Goal: Information Seeking & Learning: Learn about a topic

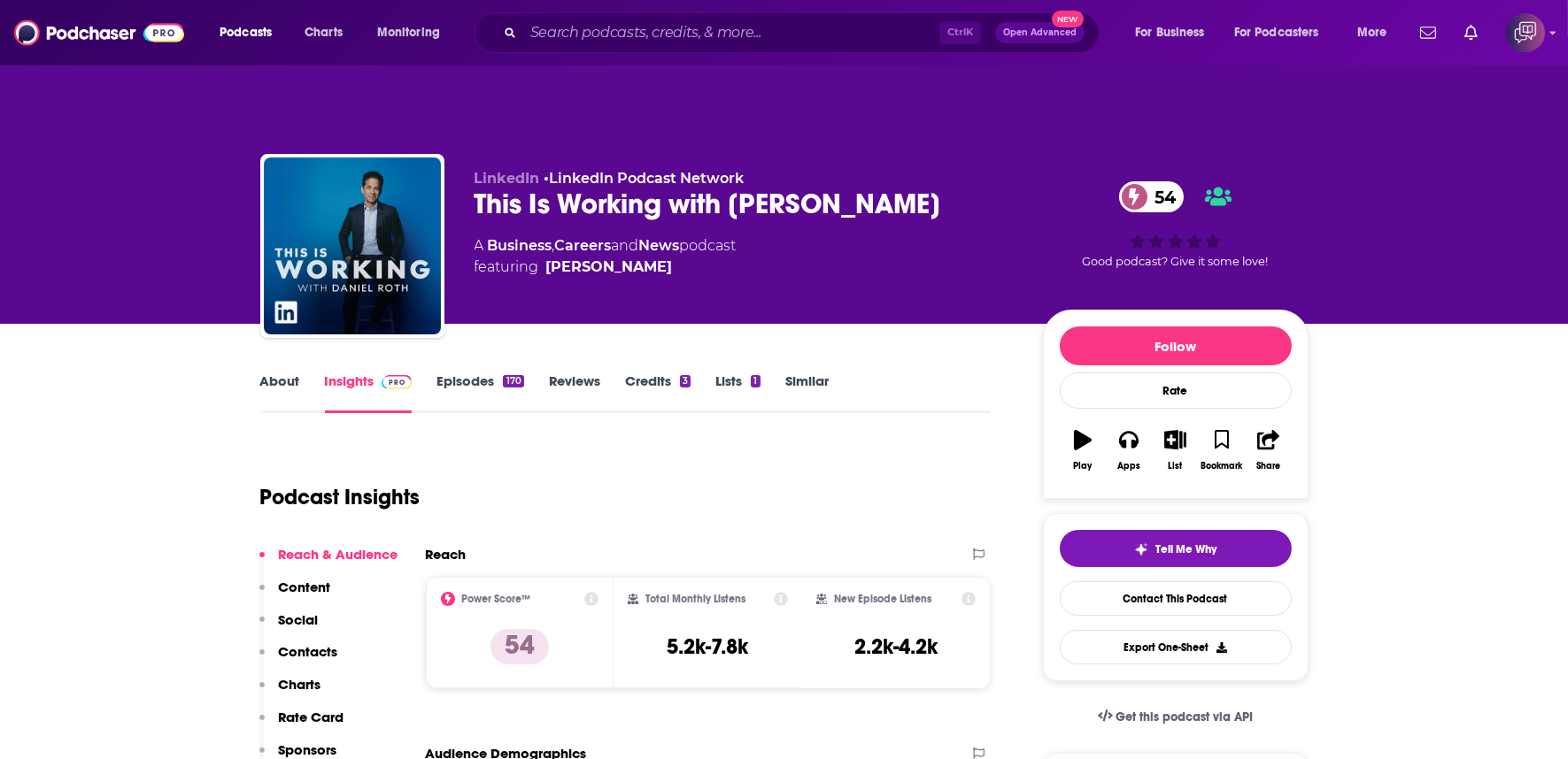
click at [940, 187] on div "This Is Working with Daniel Roth 54" at bounding box center [744, 204] width 540 height 34
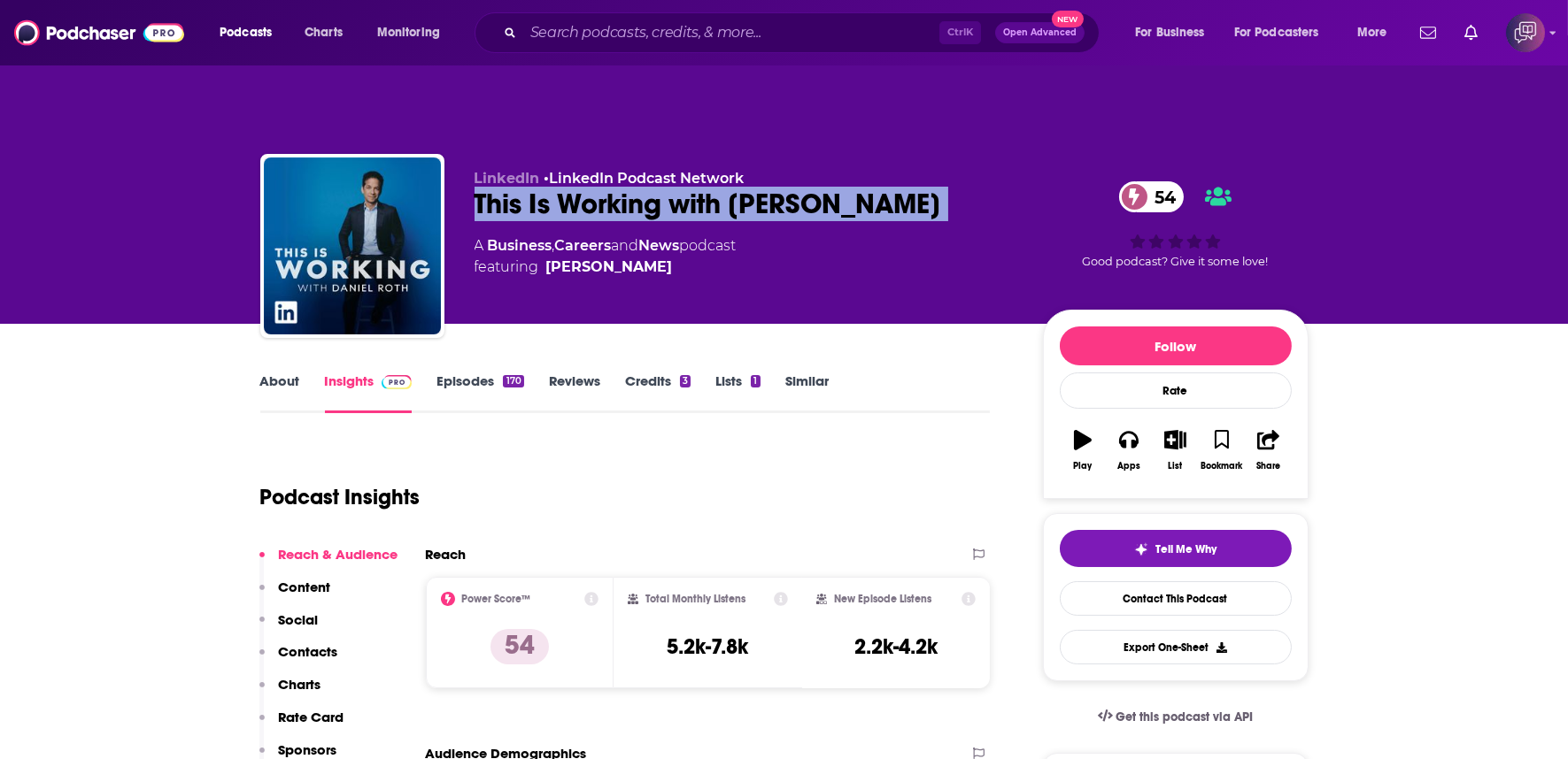
click at [940, 187] on div "This Is Working with Daniel Roth 54" at bounding box center [744, 204] width 540 height 34
copy div "This Is Working with Daniel Roth 54"
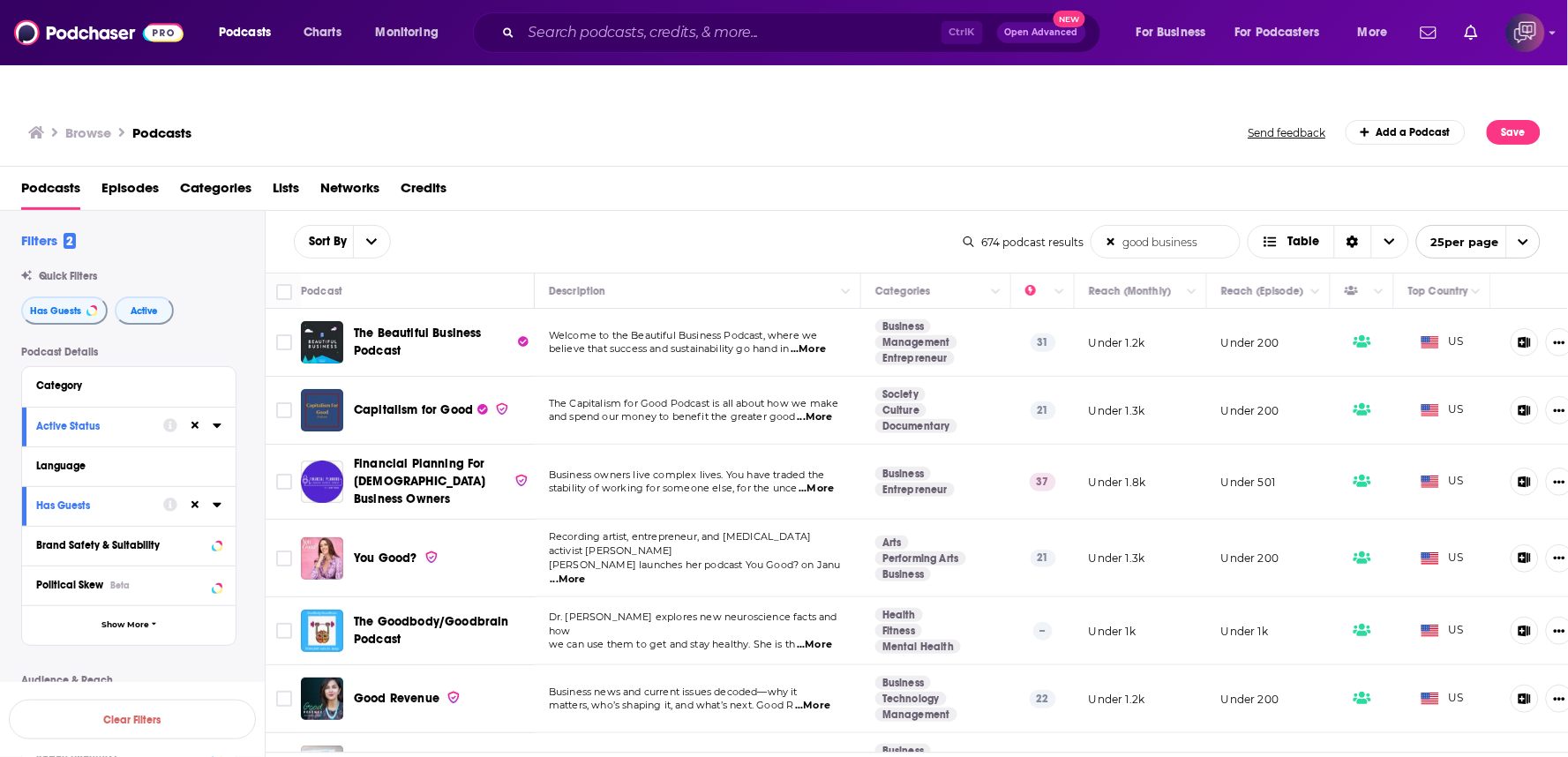
scroll to position [1079, 0]
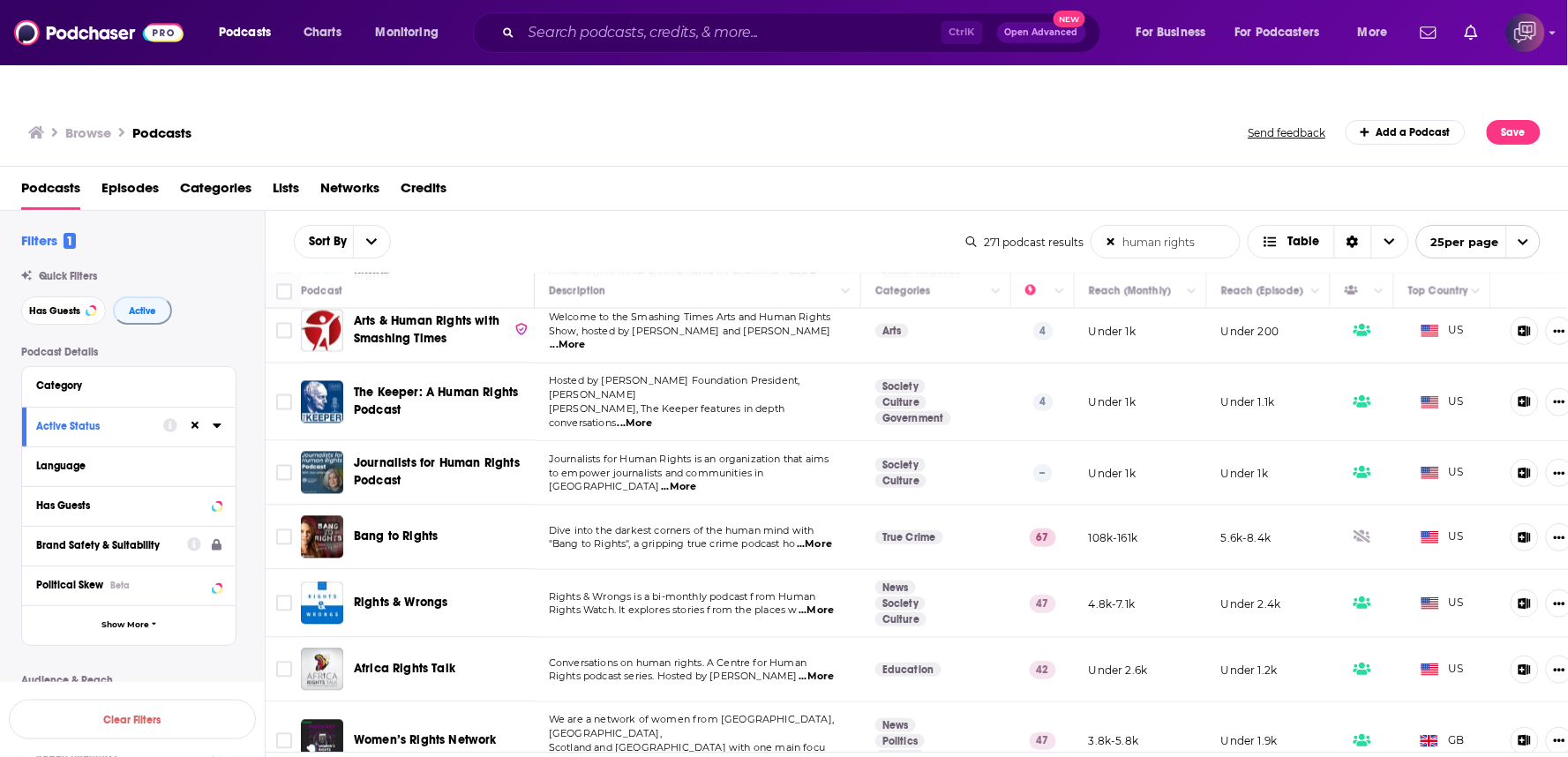
scroll to position [1218, 0]
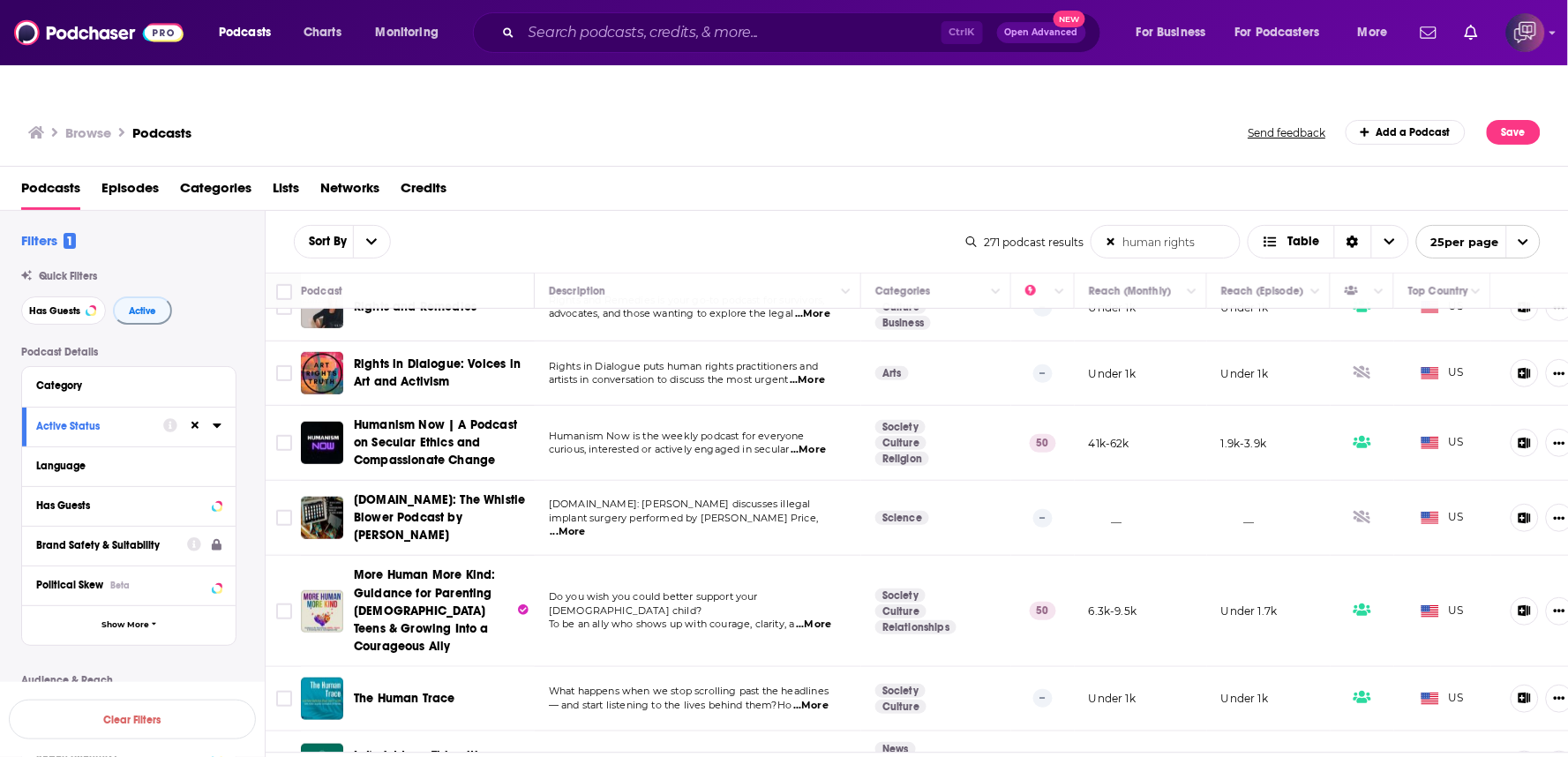
scroll to position [294, 0]
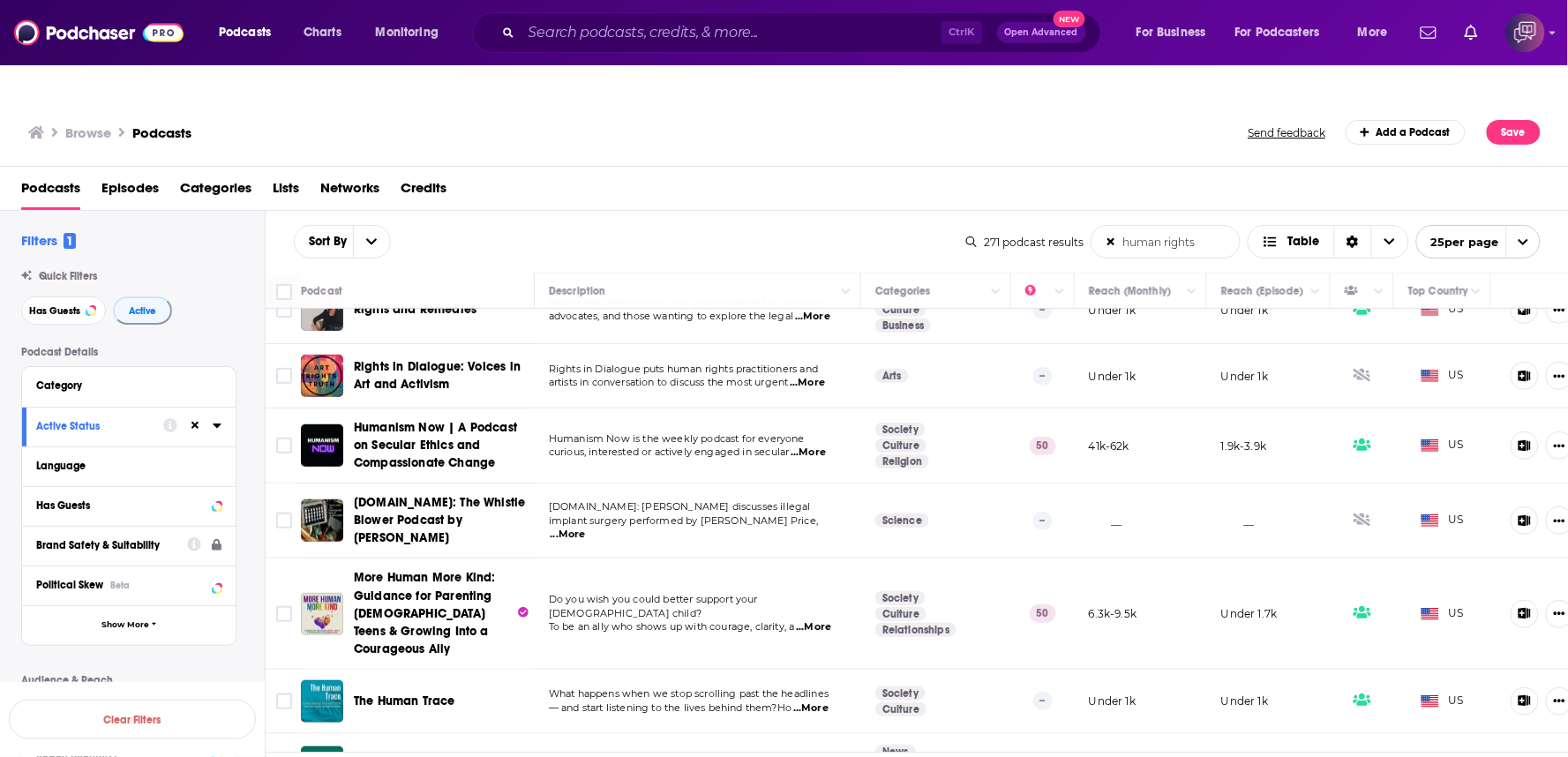
click at [586, 442] on td "Humanism Now is the weekly podcast for everyone curious, interested or actively…" at bounding box center [697, 446] width 326 height 75
click at [698, 174] on div "Podcasts Episodes Categories Lists Networks Credits" at bounding box center [788, 192] width 1534 height 36
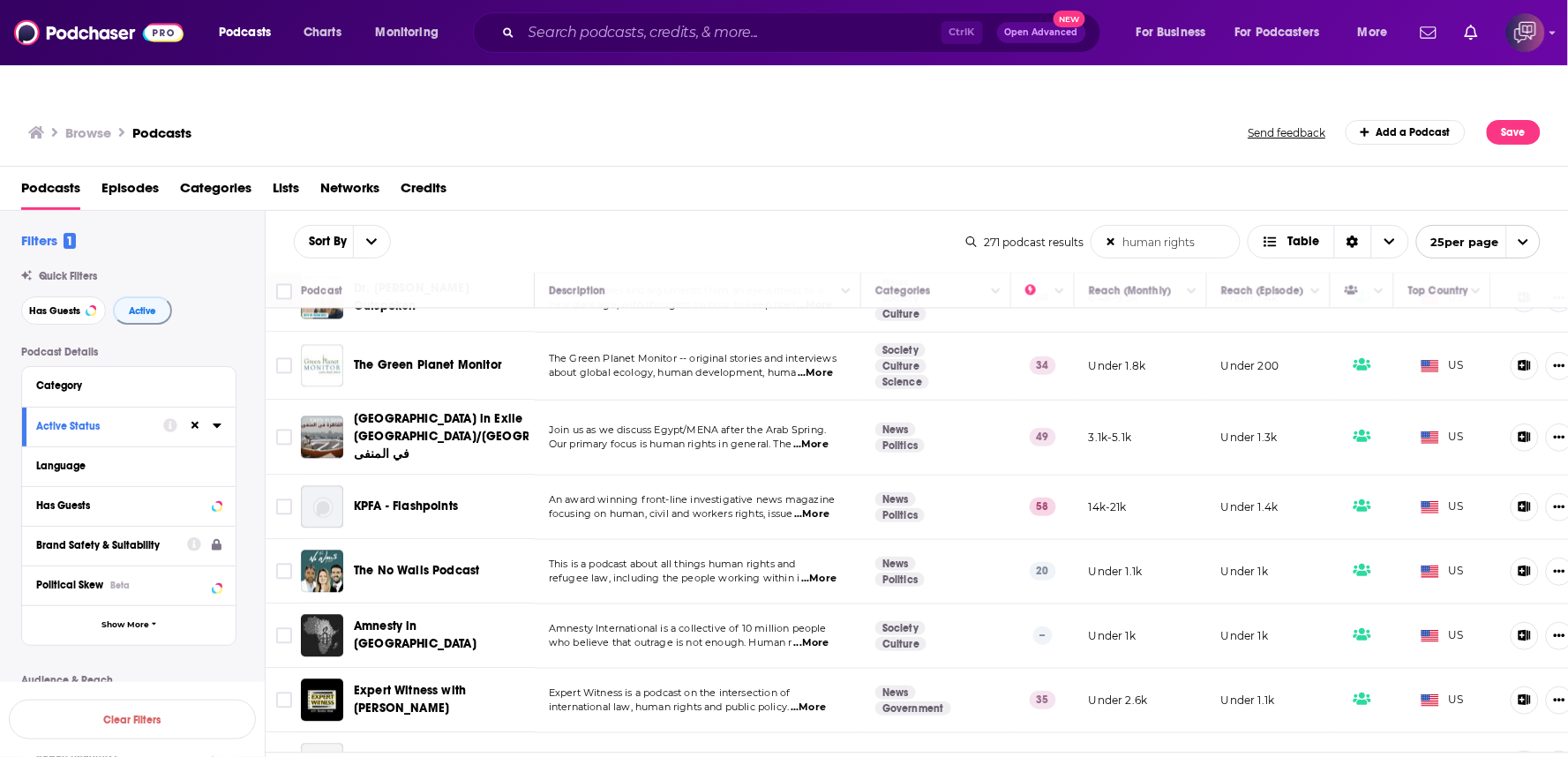
scroll to position [1257, 0]
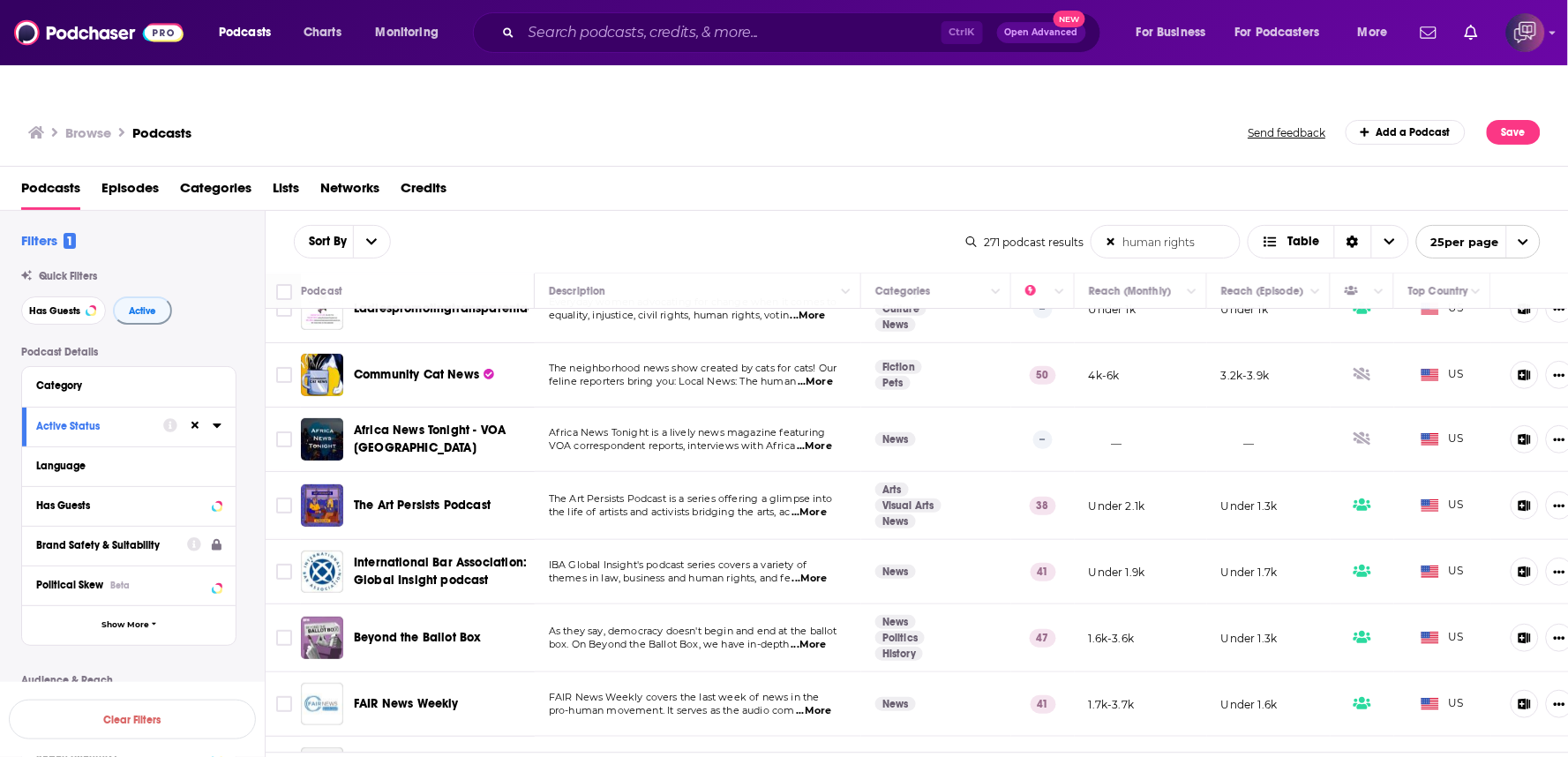
scroll to position [392, 0]
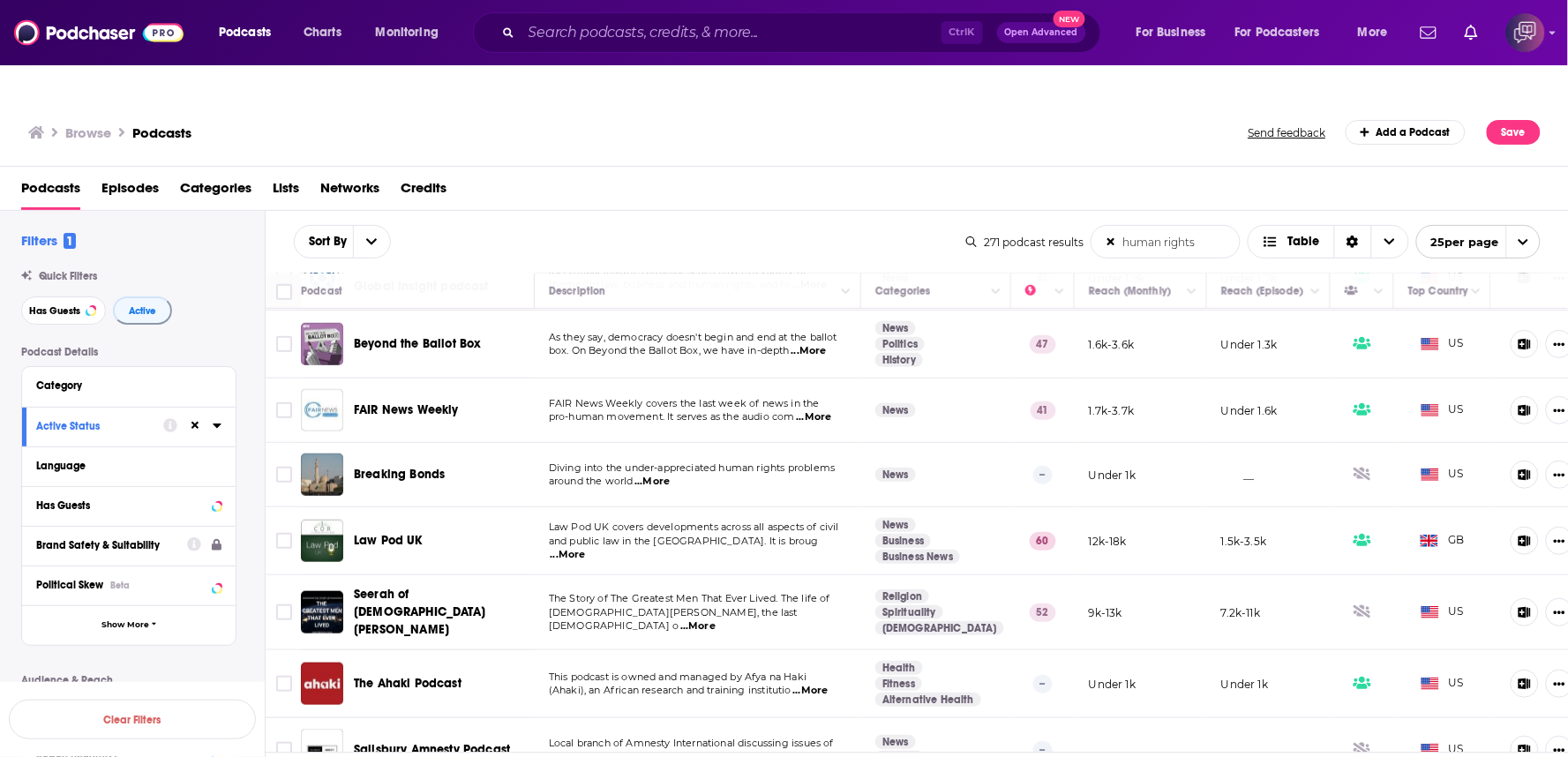
drag, startPoint x: 393, startPoint y: 439, endPoint x: 454, endPoint y: 454, distance: 62.8
click at [454, 460] on div "Breaking Bonds" at bounding box center [445, 475] width 184 height 43
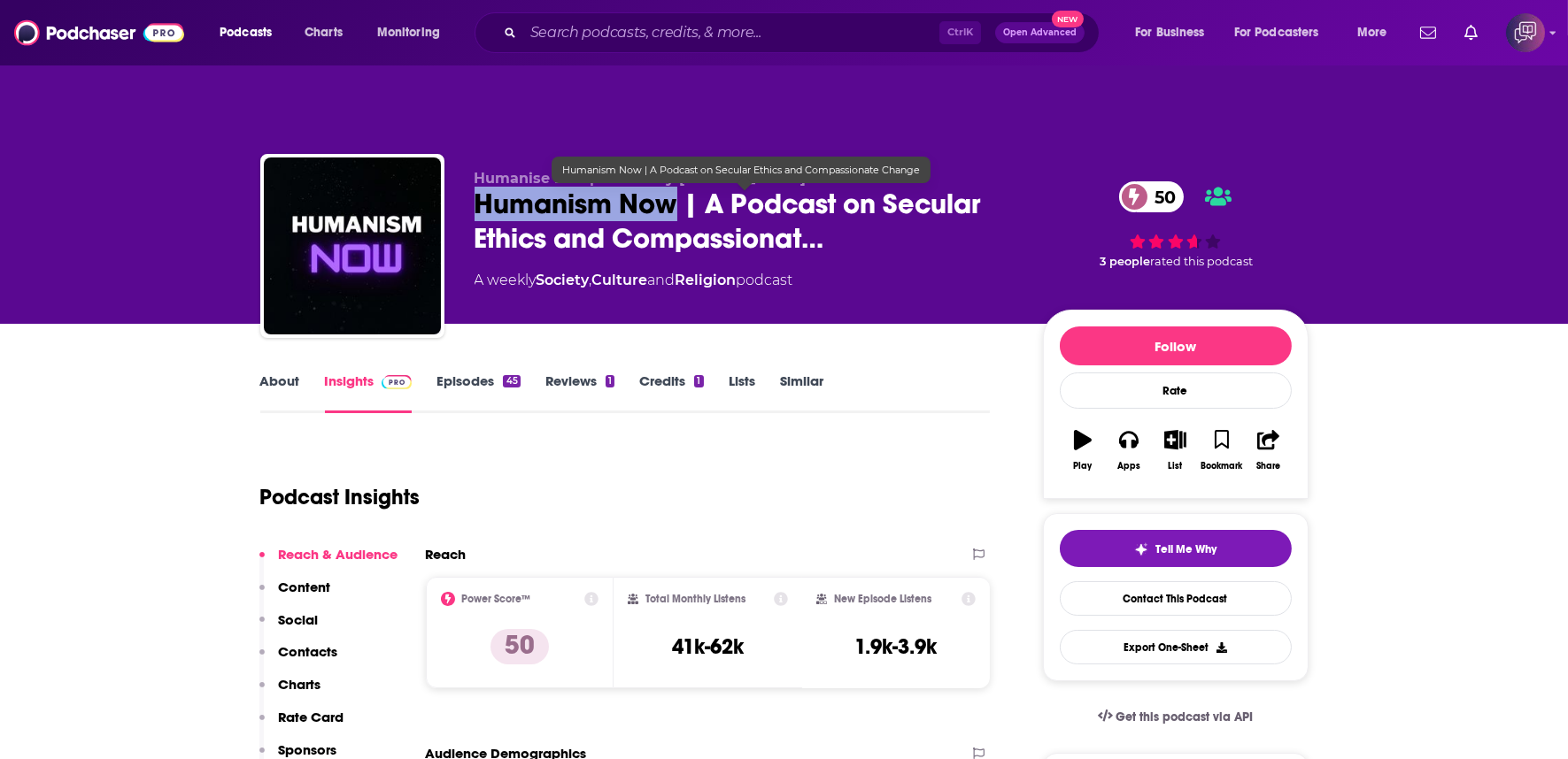
copy h2 "Humanism Now"
drag, startPoint x: 466, startPoint y: 164, endPoint x: 673, endPoint y: 178, distance: 207.5
click at [673, 178] on div "Humanise Live | Hosted by James Hodgson Humanism Now | A Podcast on Secular Eth…" at bounding box center [784, 249] width 1048 height 191
click at [673, 187] on span "Humanism Now | A Podcast on Secular Ethics and Compassionat…" at bounding box center [744, 221] width 540 height 69
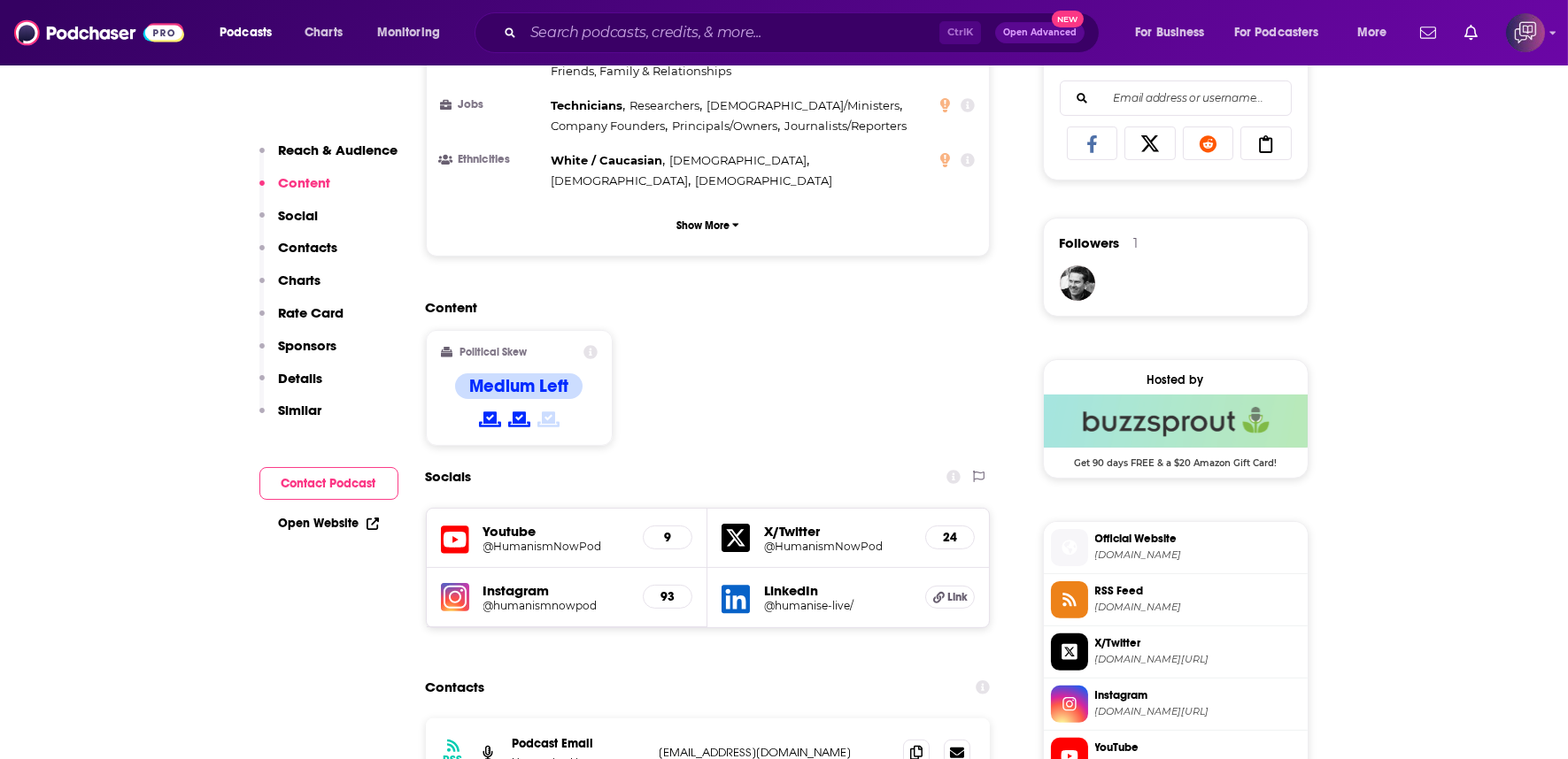
scroll to position [1278, 0]
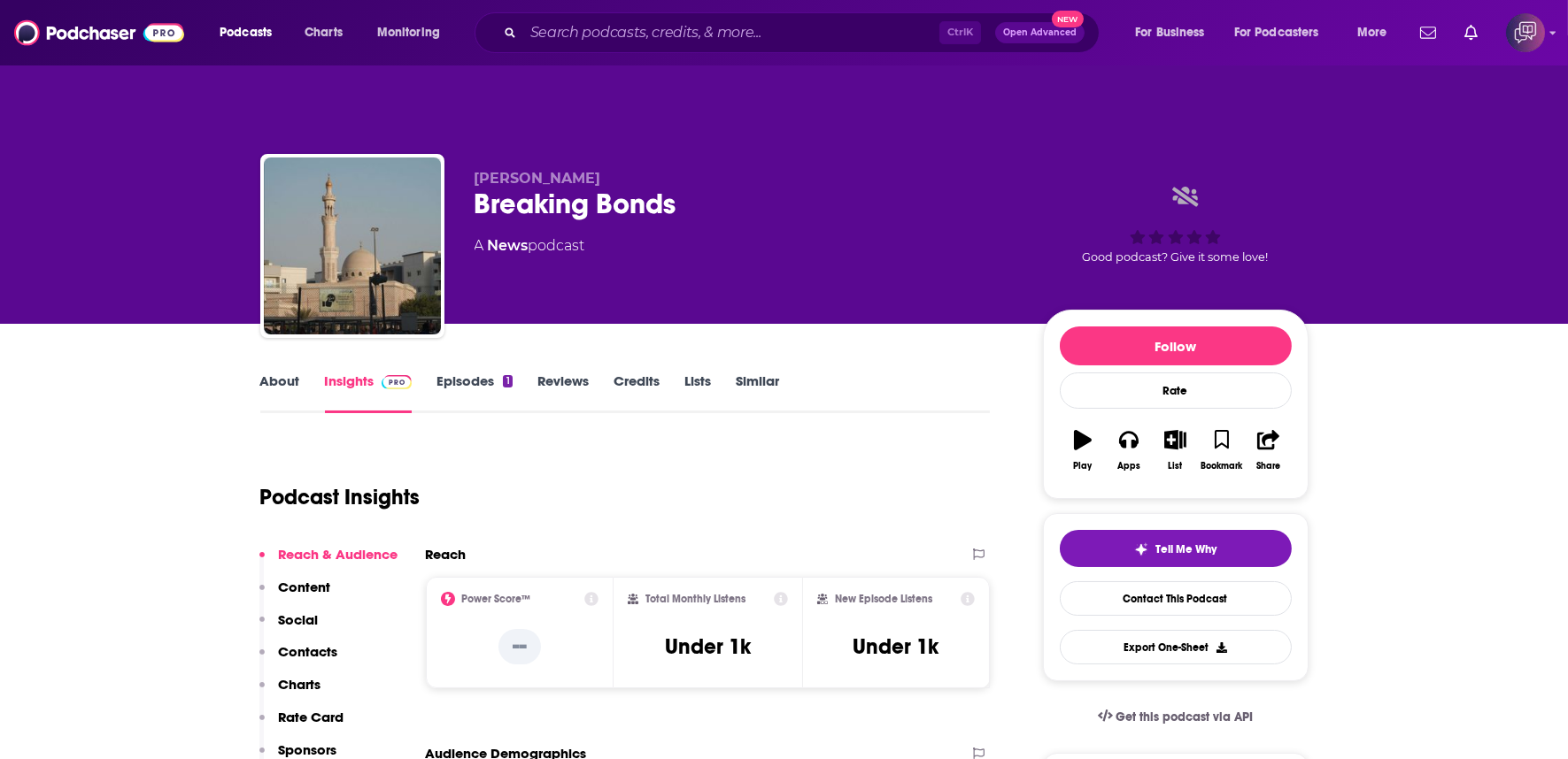
click at [705, 187] on div "Breaking Bonds" at bounding box center [744, 204] width 540 height 34
click at [706, 187] on div "Breaking Bonds" at bounding box center [744, 204] width 540 height 34
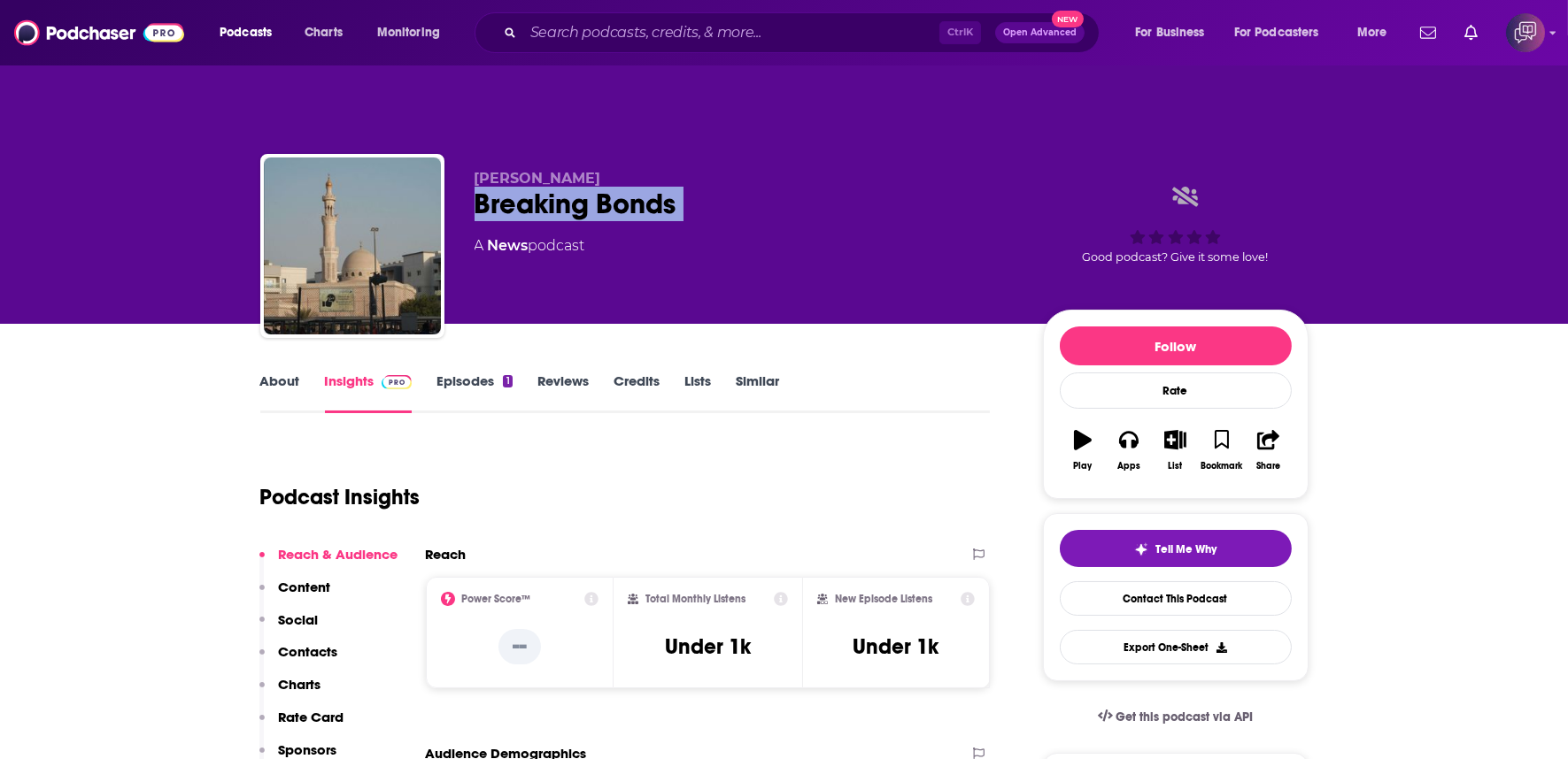
copy div "Breaking Bonds"
click at [268, 373] on link "About" at bounding box center [280, 393] width 40 height 41
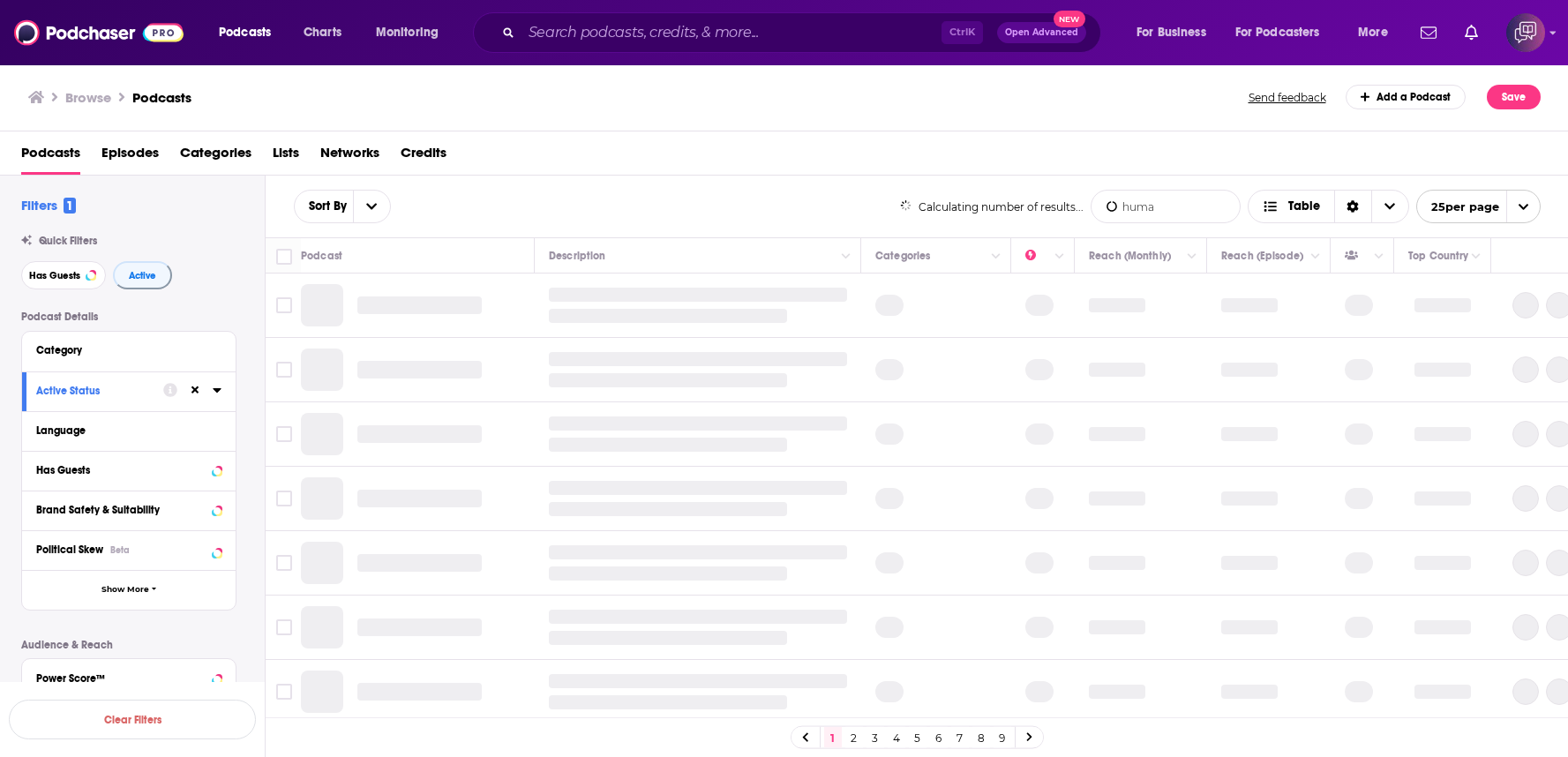
type input "human rights"
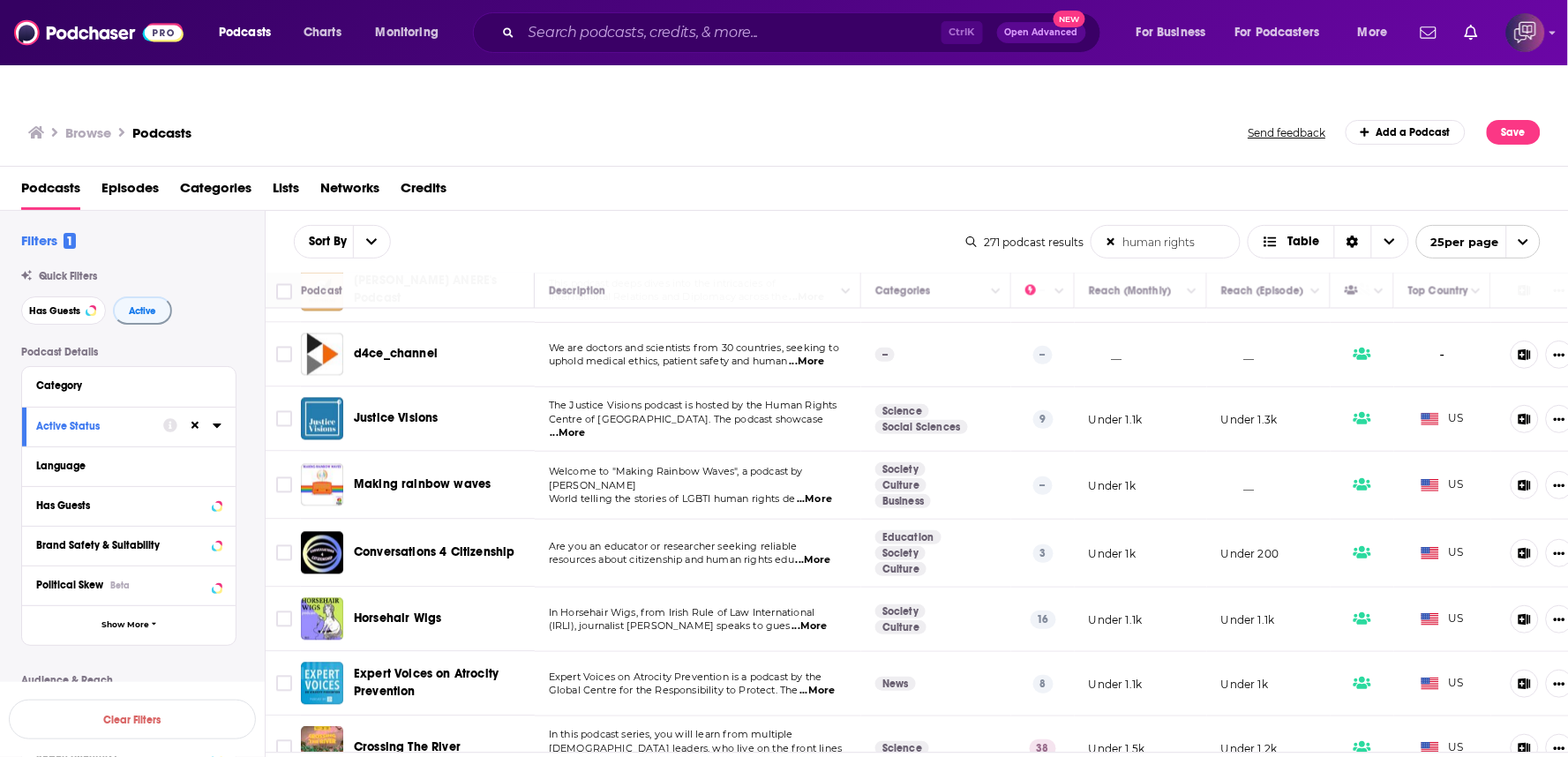
scroll to position [1215, 0]
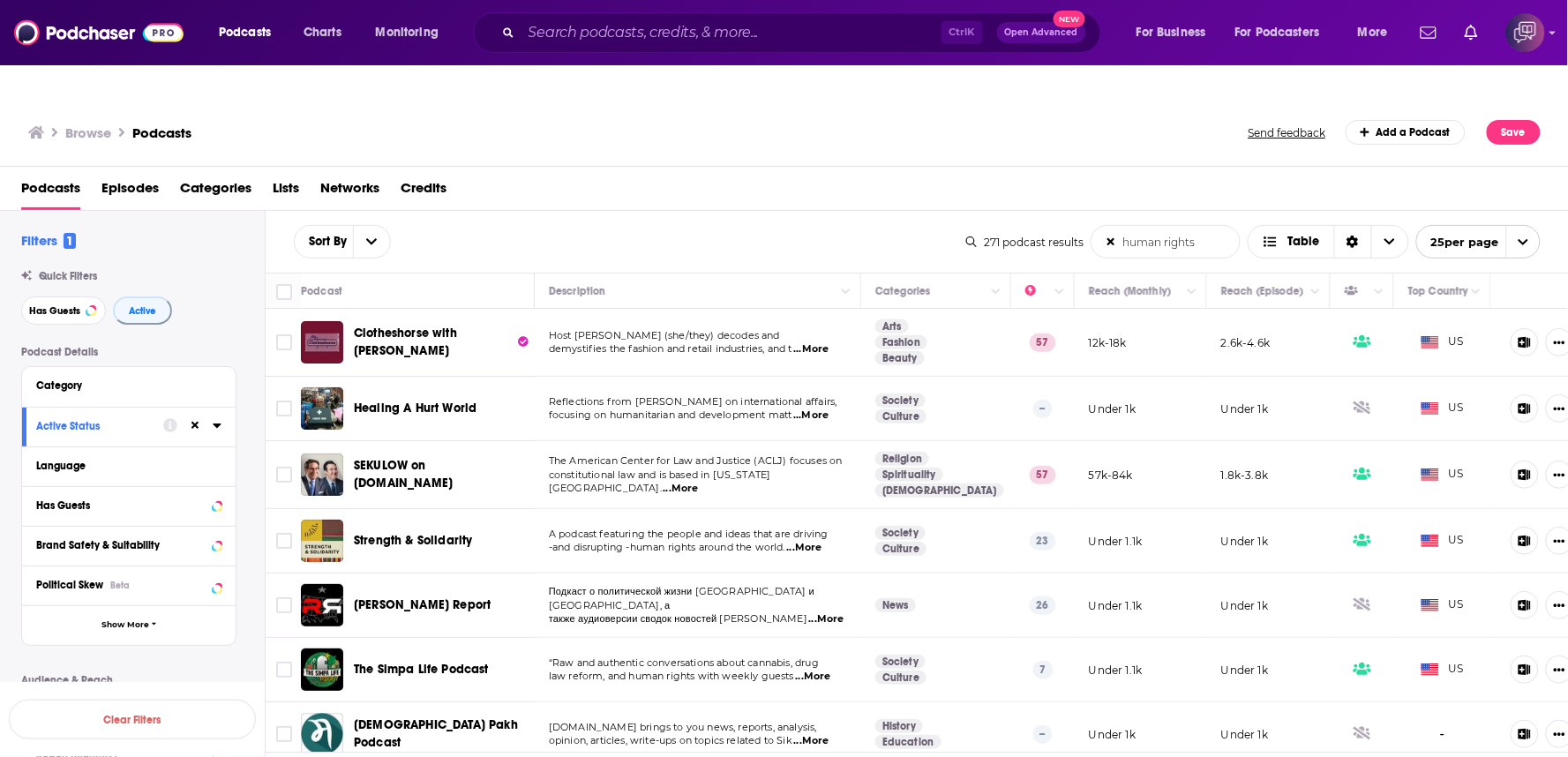
click at [821, 409] on span "...More" at bounding box center [810, 416] width 35 height 14
click at [699, 482] on span "...More" at bounding box center [681, 489] width 35 height 14
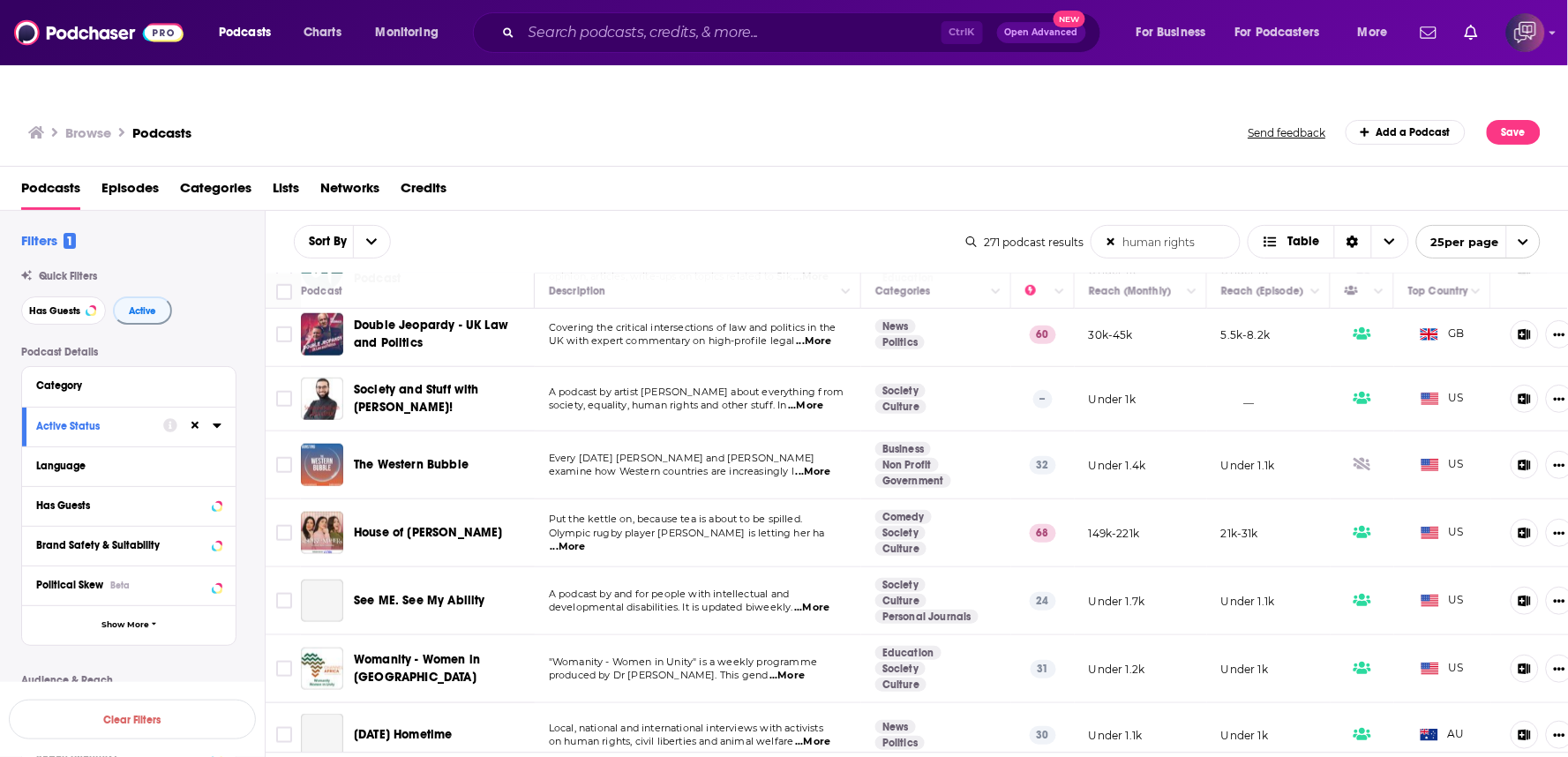
scroll to position [490, 0]
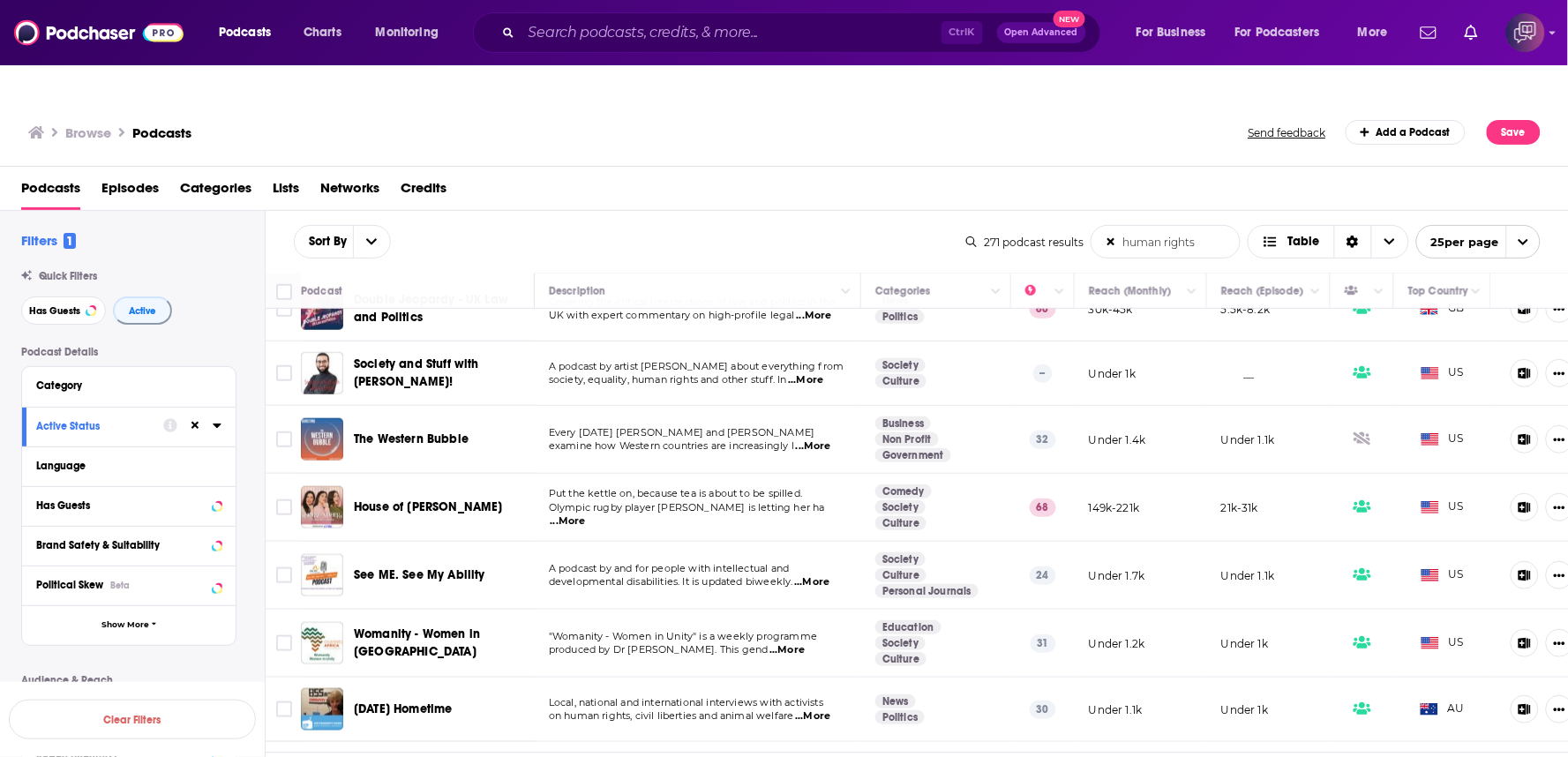
click at [815, 575] on span "...More" at bounding box center [811, 582] width 35 height 14
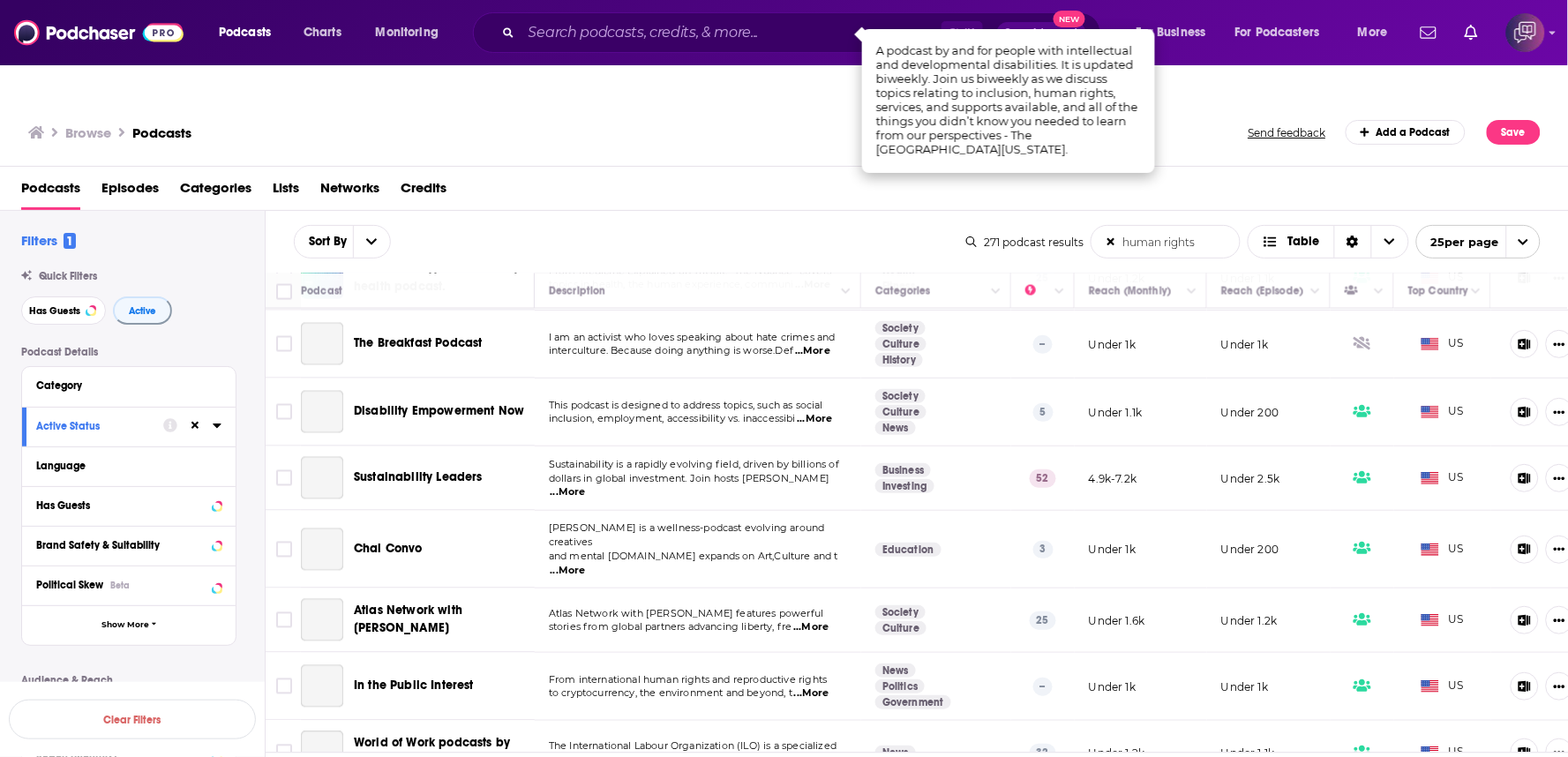
scroll to position [1079, 0]
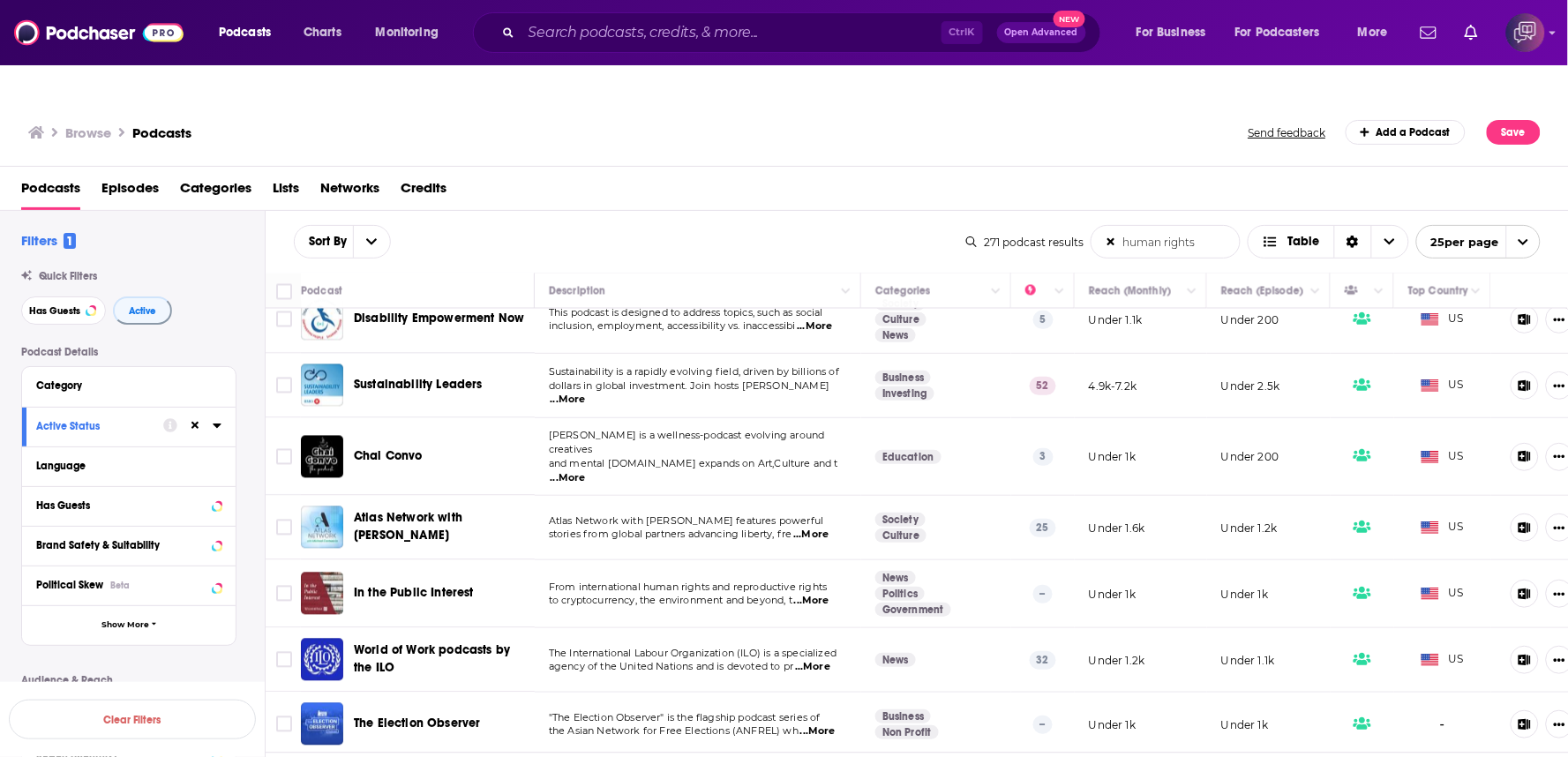
click at [659, 174] on div "Podcasts Episodes Categories Lists Networks Credits" at bounding box center [788, 192] width 1534 height 36
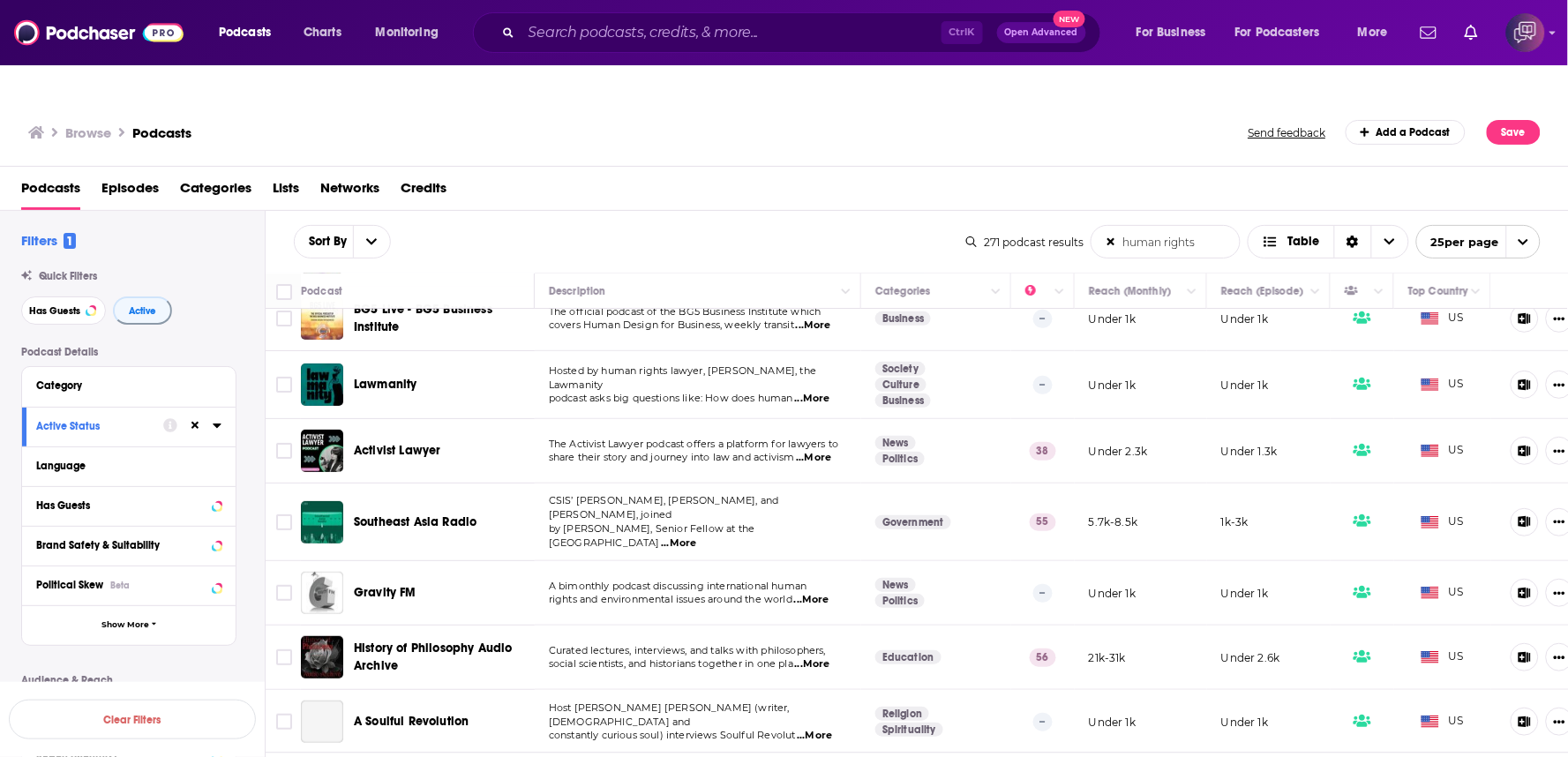
scroll to position [98, 0]
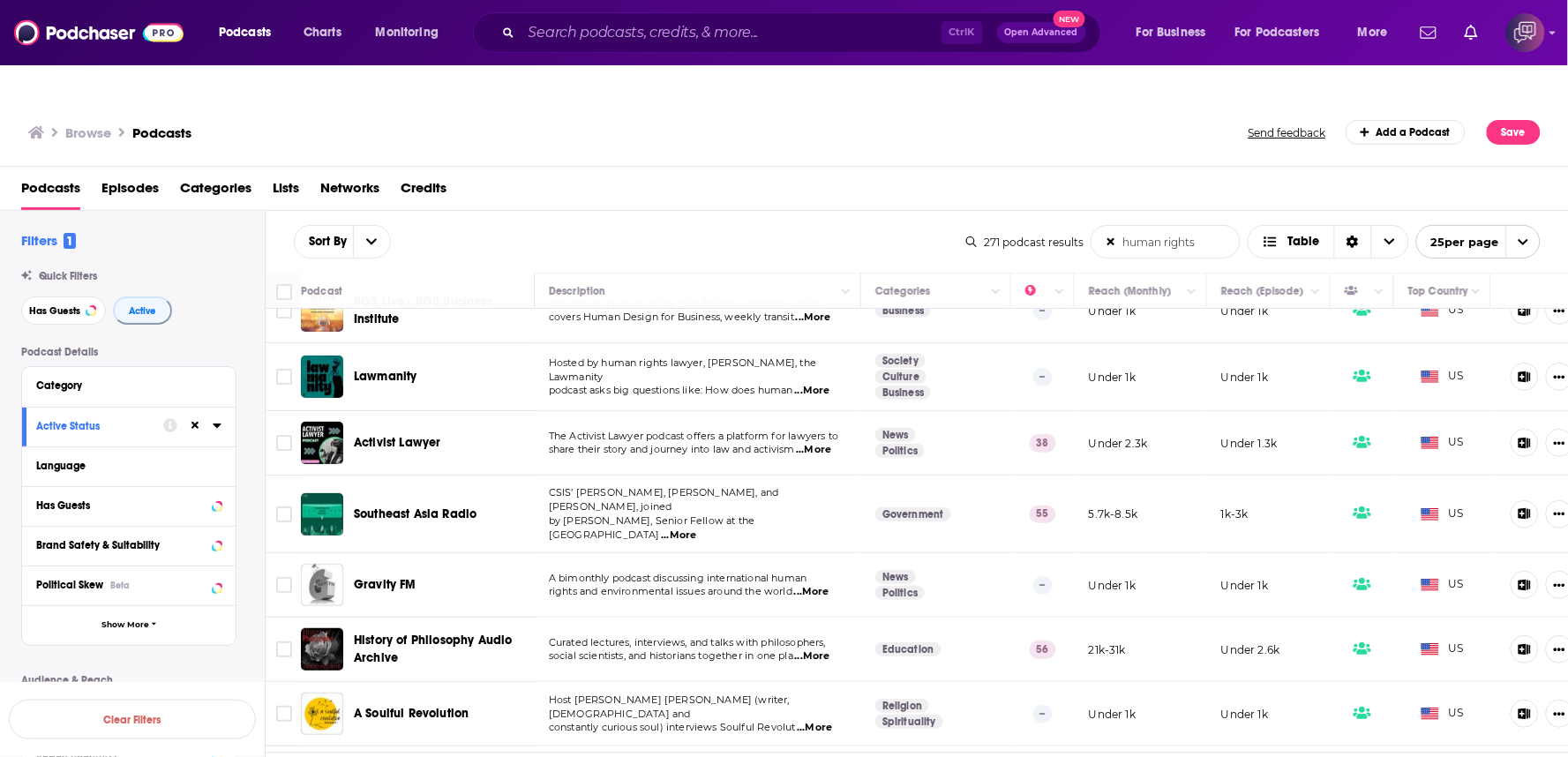
click at [813, 649] on span "...More" at bounding box center [812, 657] width 35 height 14
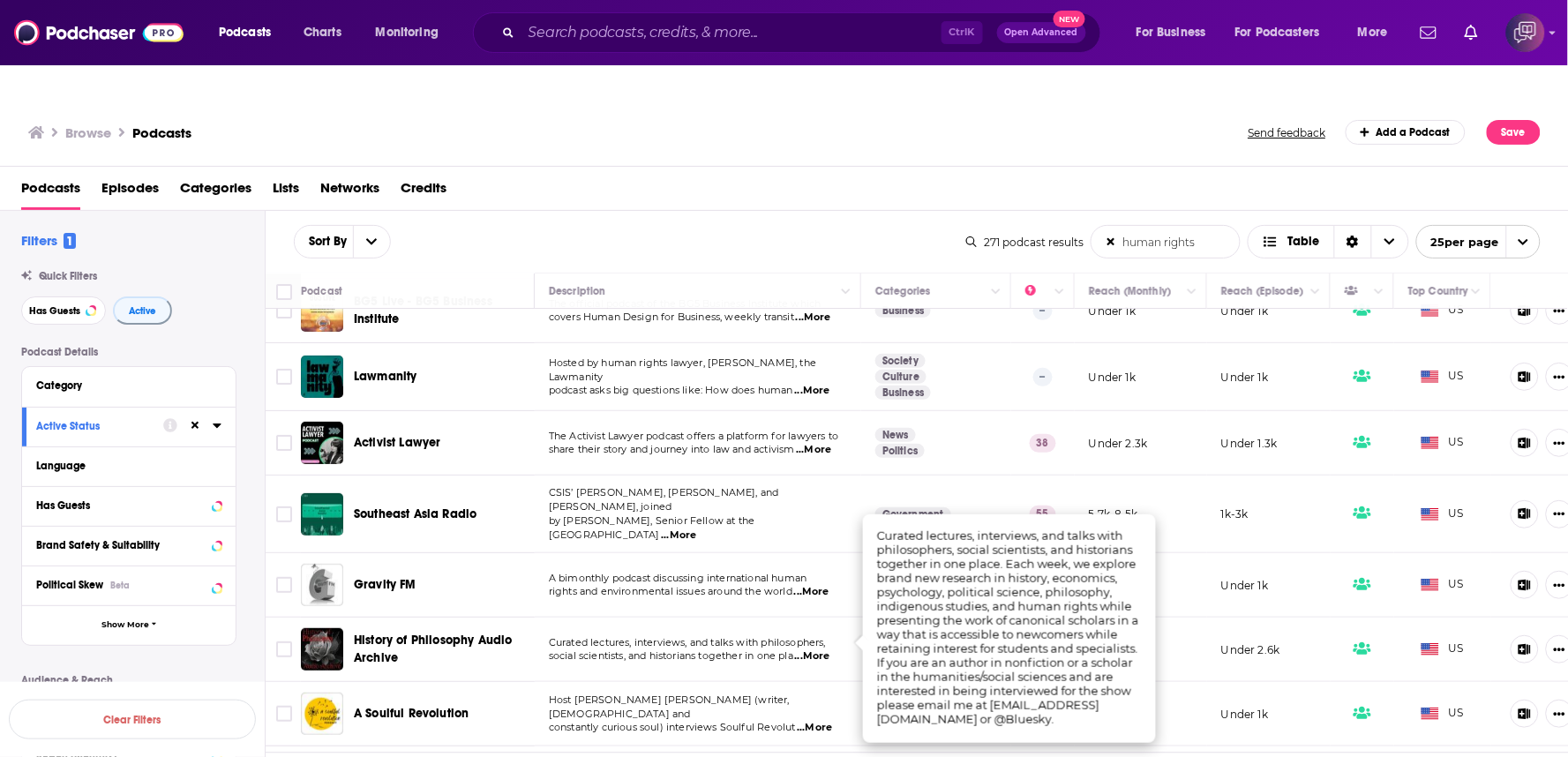
click at [743, 62] on div "Podcasts Charts Monitoring Ctrl K Open Advanced New For Business For Podcasters…" at bounding box center [784, 33] width 1568 height 65
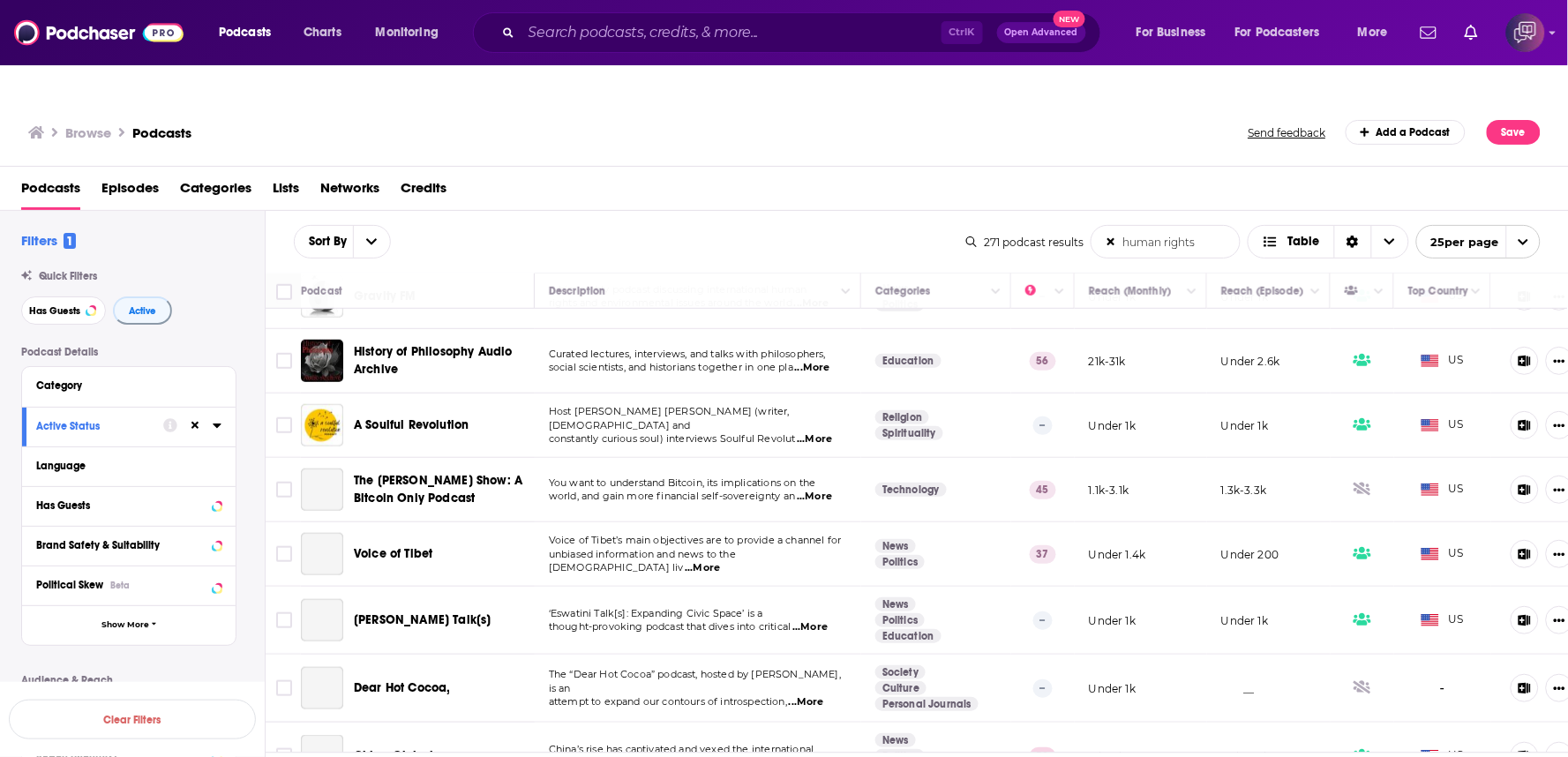
scroll to position [392, 0]
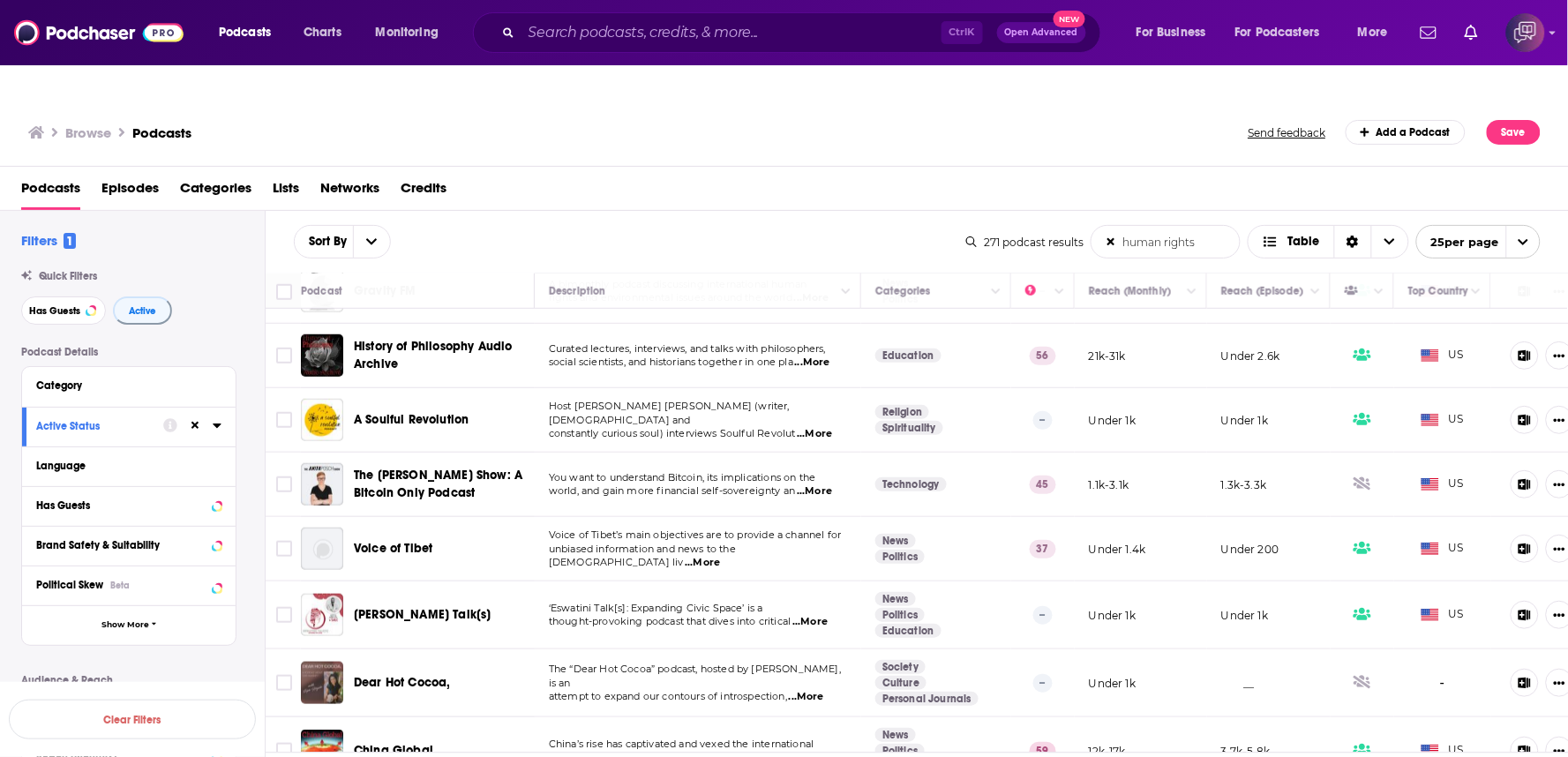
click at [817, 427] on span "...More" at bounding box center [814, 434] width 35 height 14
click at [821, 427] on span "...More" at bounding box center [814, 434] width 35 height 14
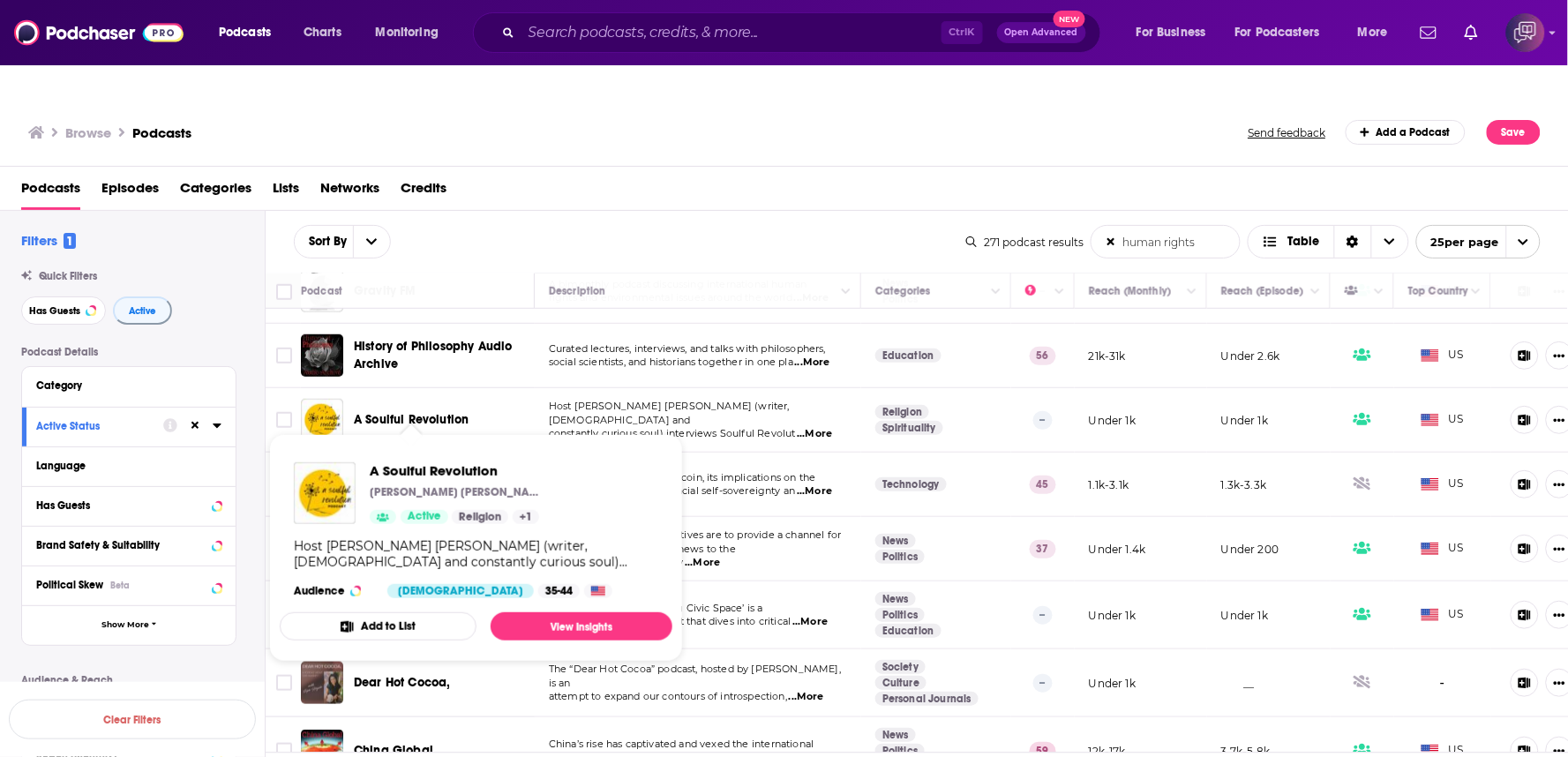
click at [449, 412] on span "A Soulful Revolution" at bounding box center [411, 420] width 115 height 15
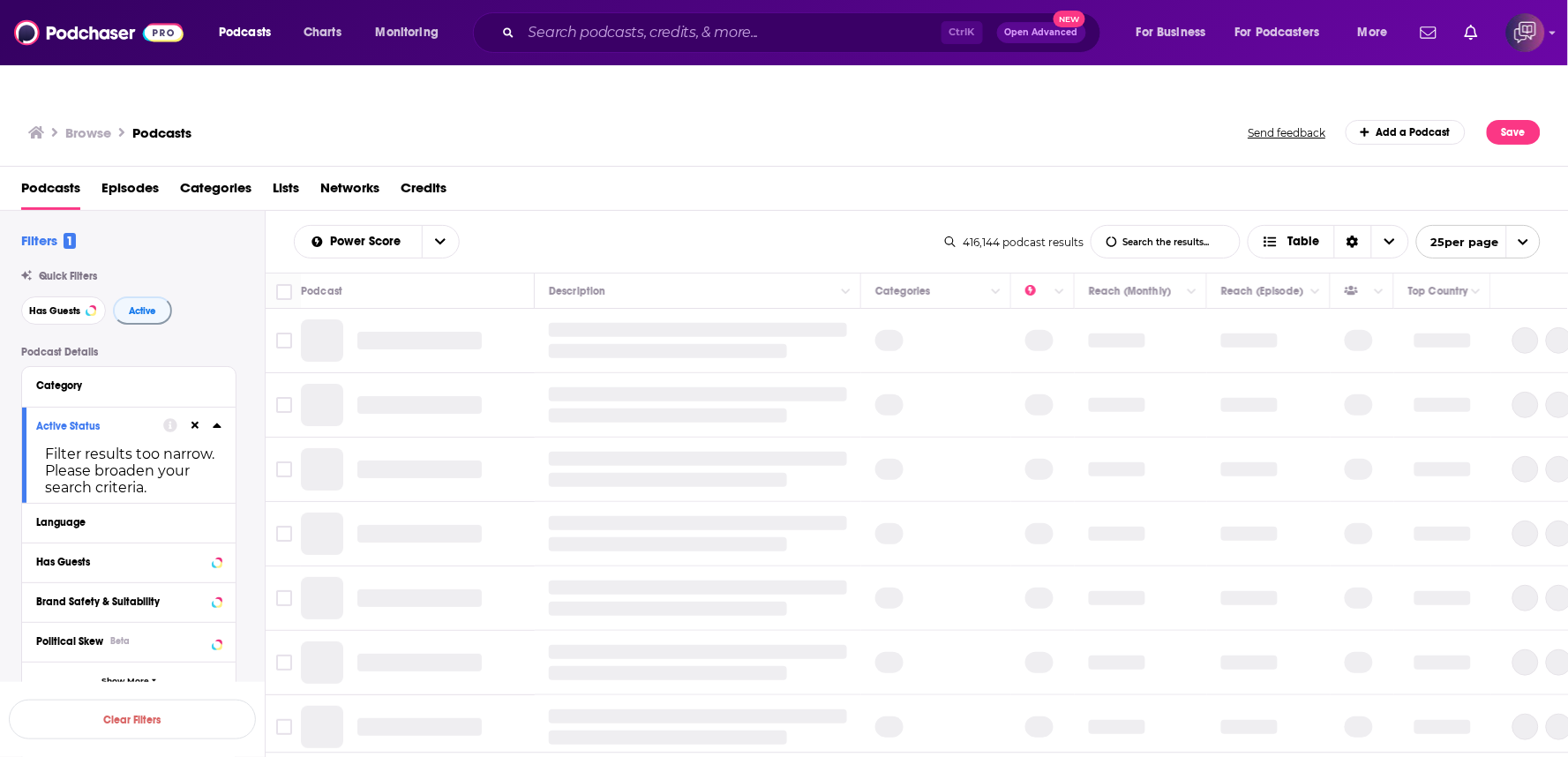
click at [1135, 226] on input "List Search Input" at bounding box center [1166, 241] width 148 height 32
type input "human rights"
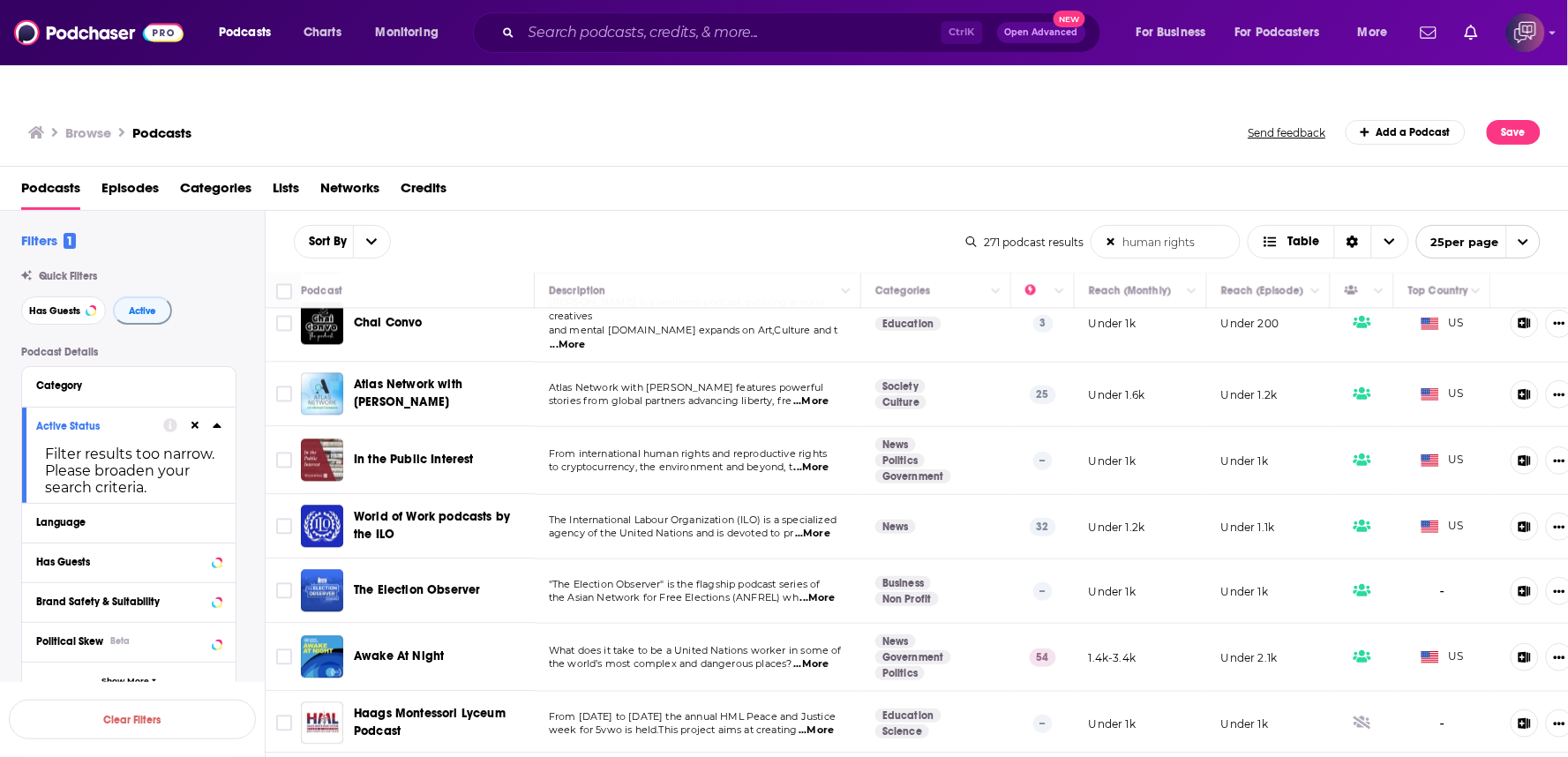
scroll to position [1215, 0]
drag, startPoint x: 919, startPoint y: 748, endPoint x: 923, endPoint y: 730, distance: 18.4
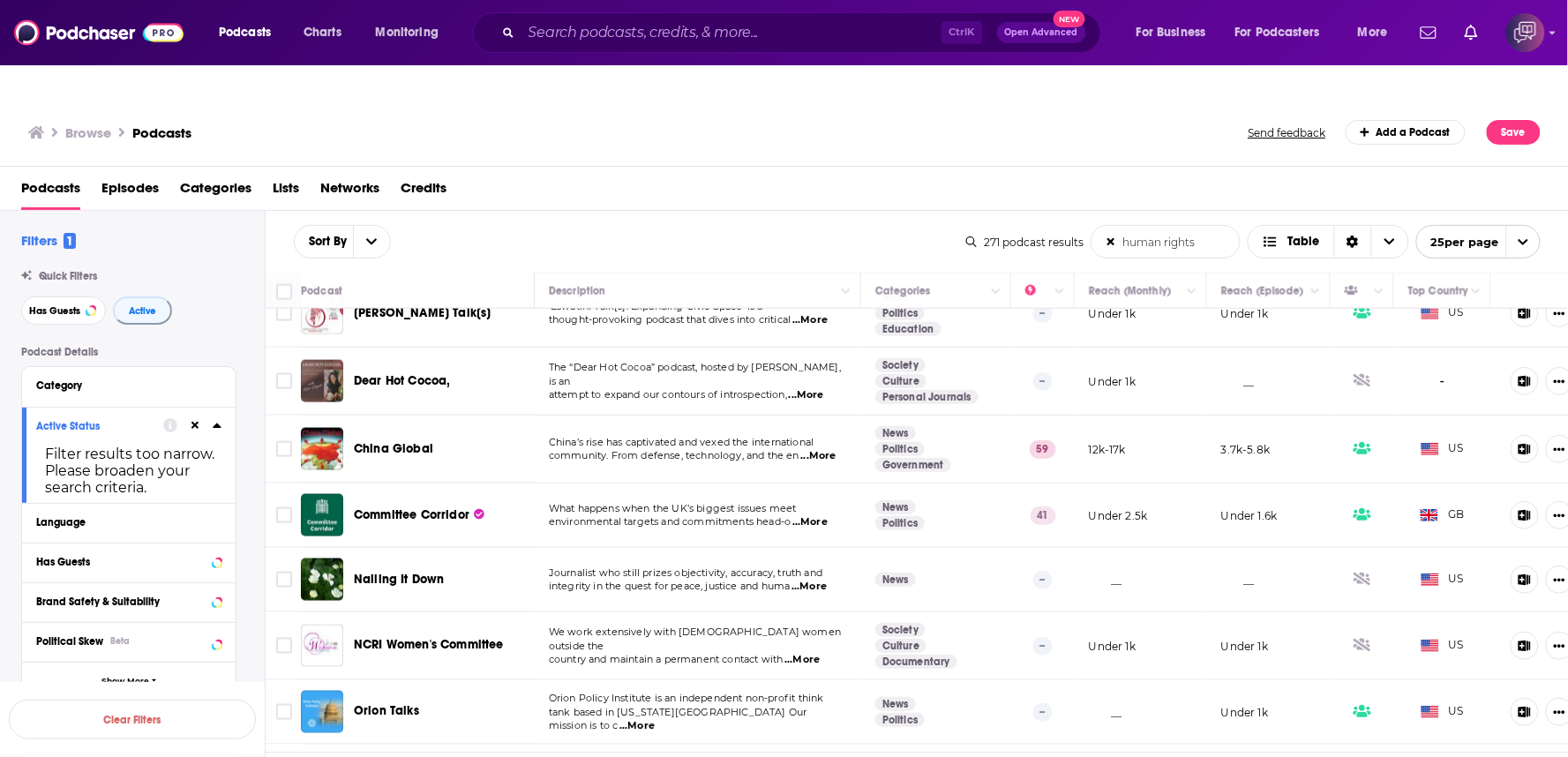
scroll to position [686, 0]
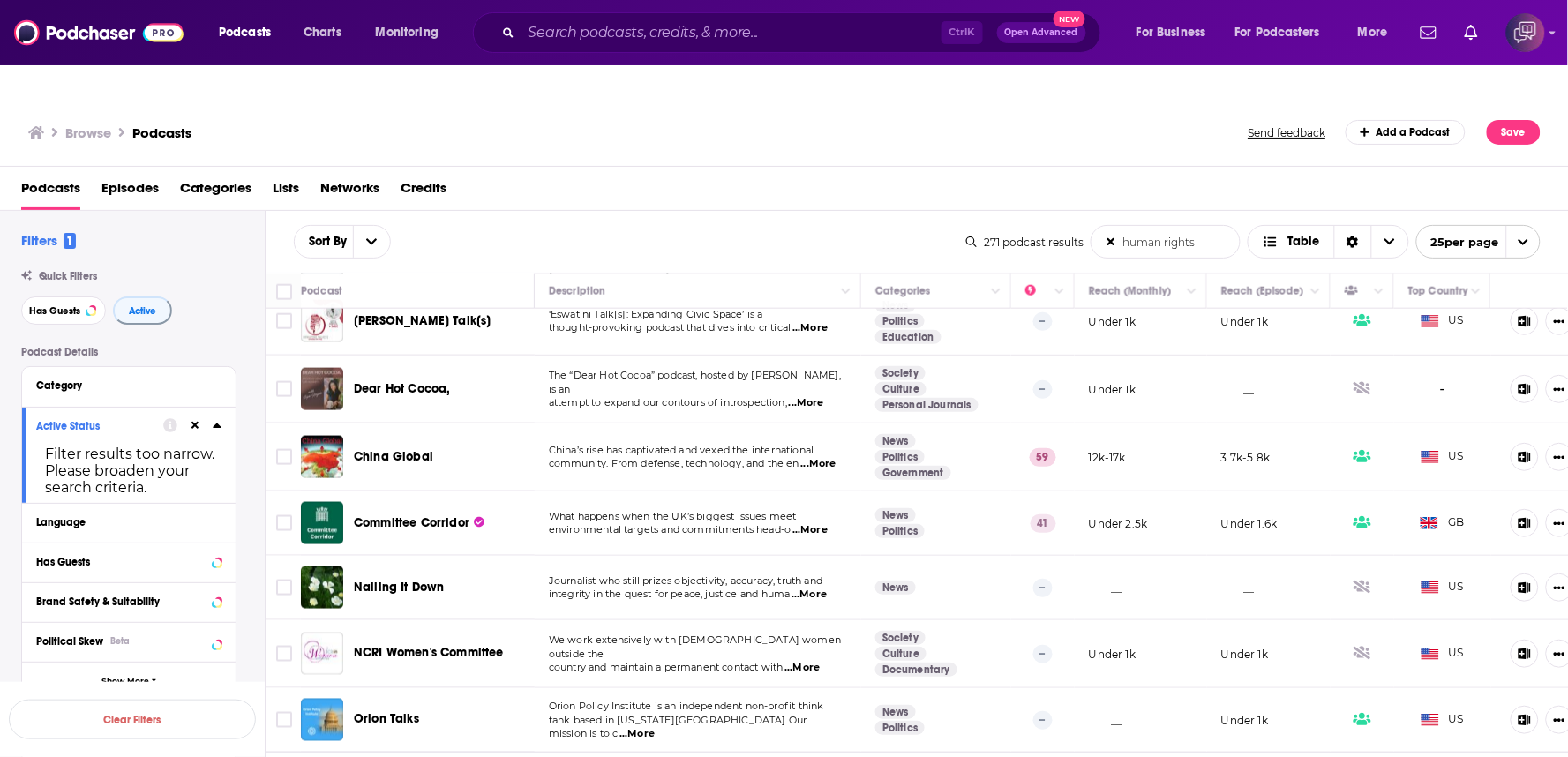
click at [812, 661] on span "...More" at bounding box center [802, 668] width 35 height 14
click at [743, 117] on div "Browse Podcasts Send feedback Add a Podcast Save" at bounding box center [784, 132] width 1569 height 68
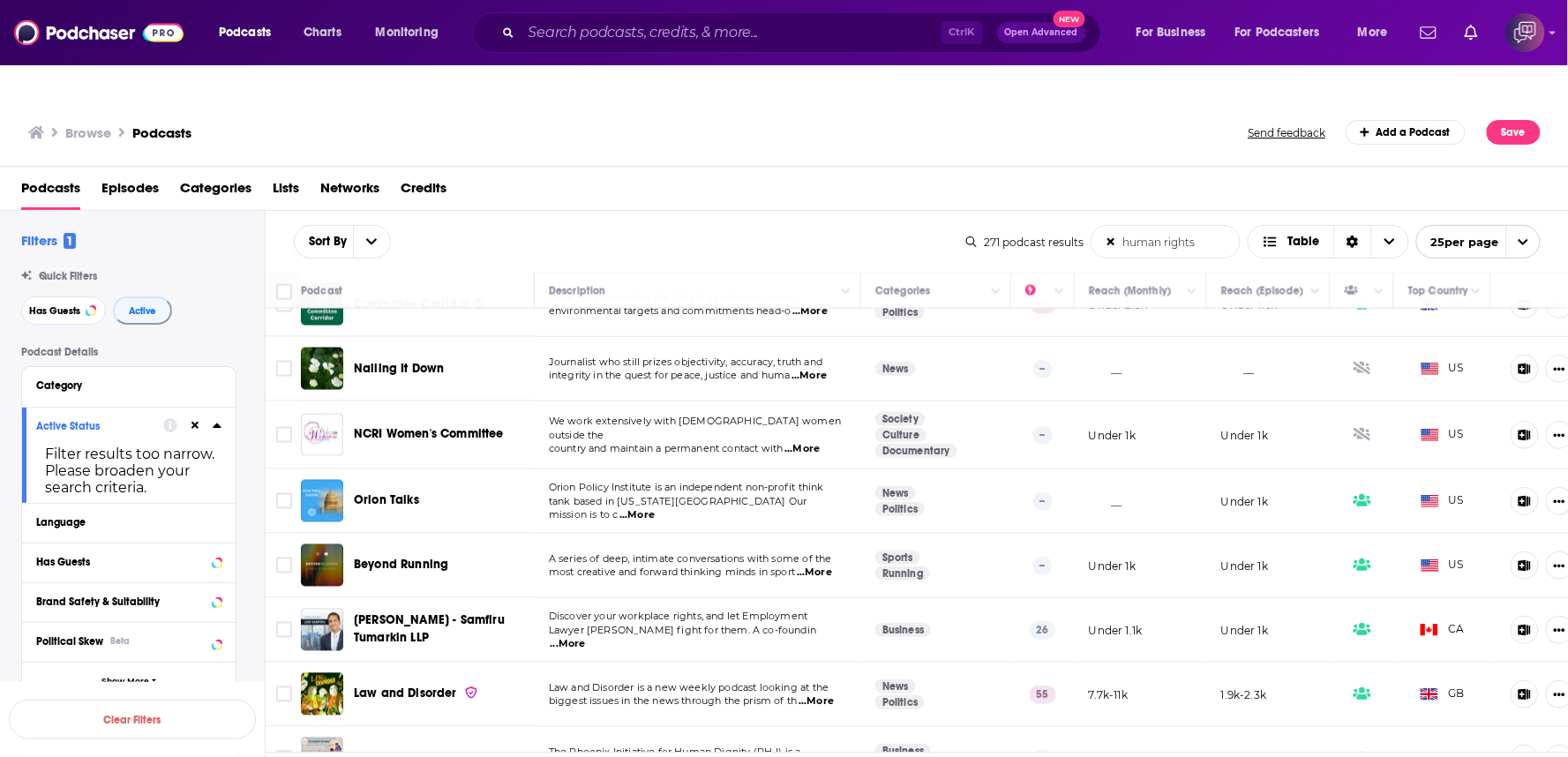
scroll to position [1079, 0]
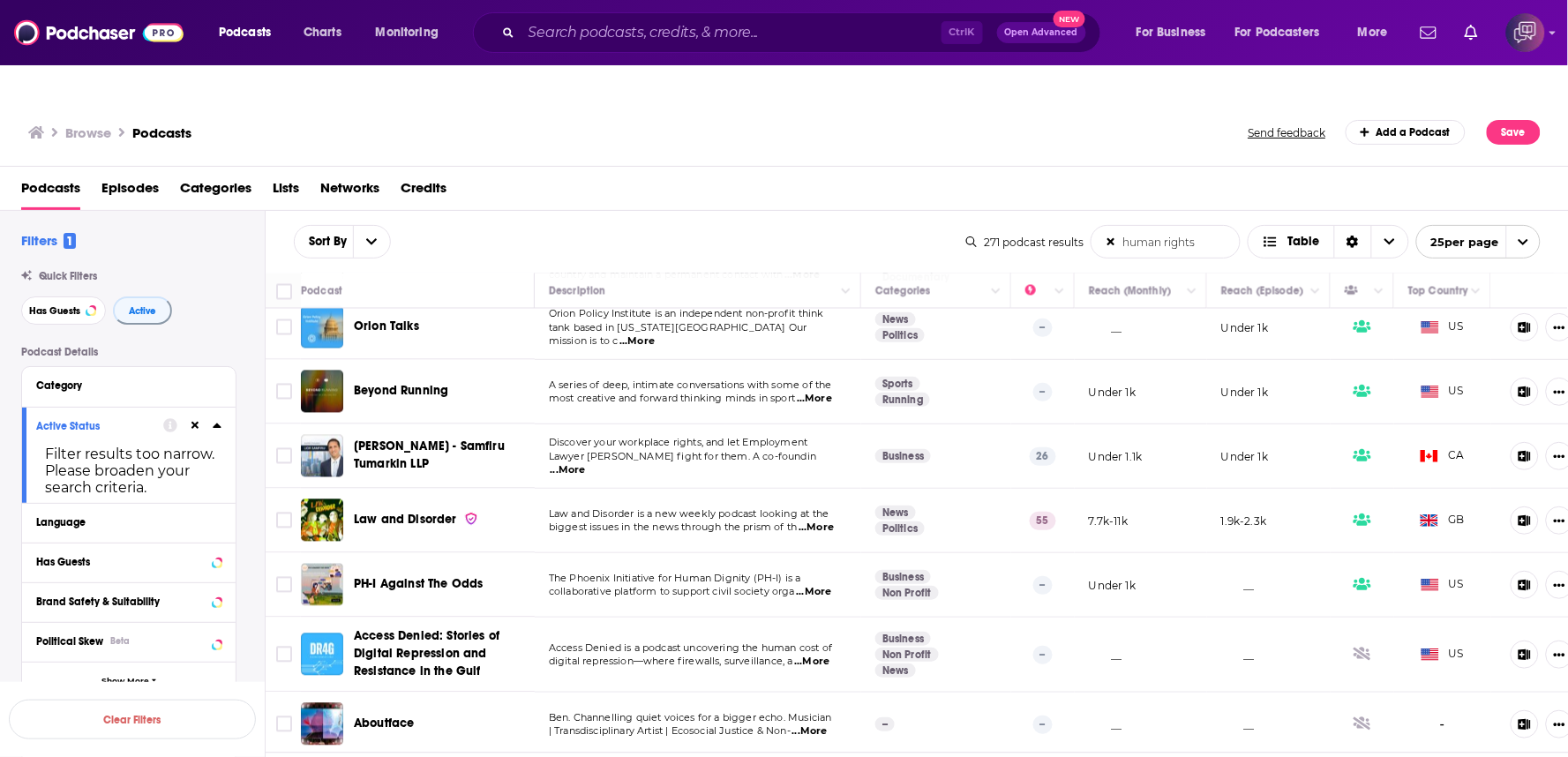
click at [655, 335] on span "...More" at bounding box center [637, 342] width 35 height 14
drag, startPoint x: 398, startPoint y: 284, endPoint x: 498, endPoint y: 313, distance: 104.1
click at [498, 360] on td "Beyond Running" at bounding box center [418, 392] width 234 height 64
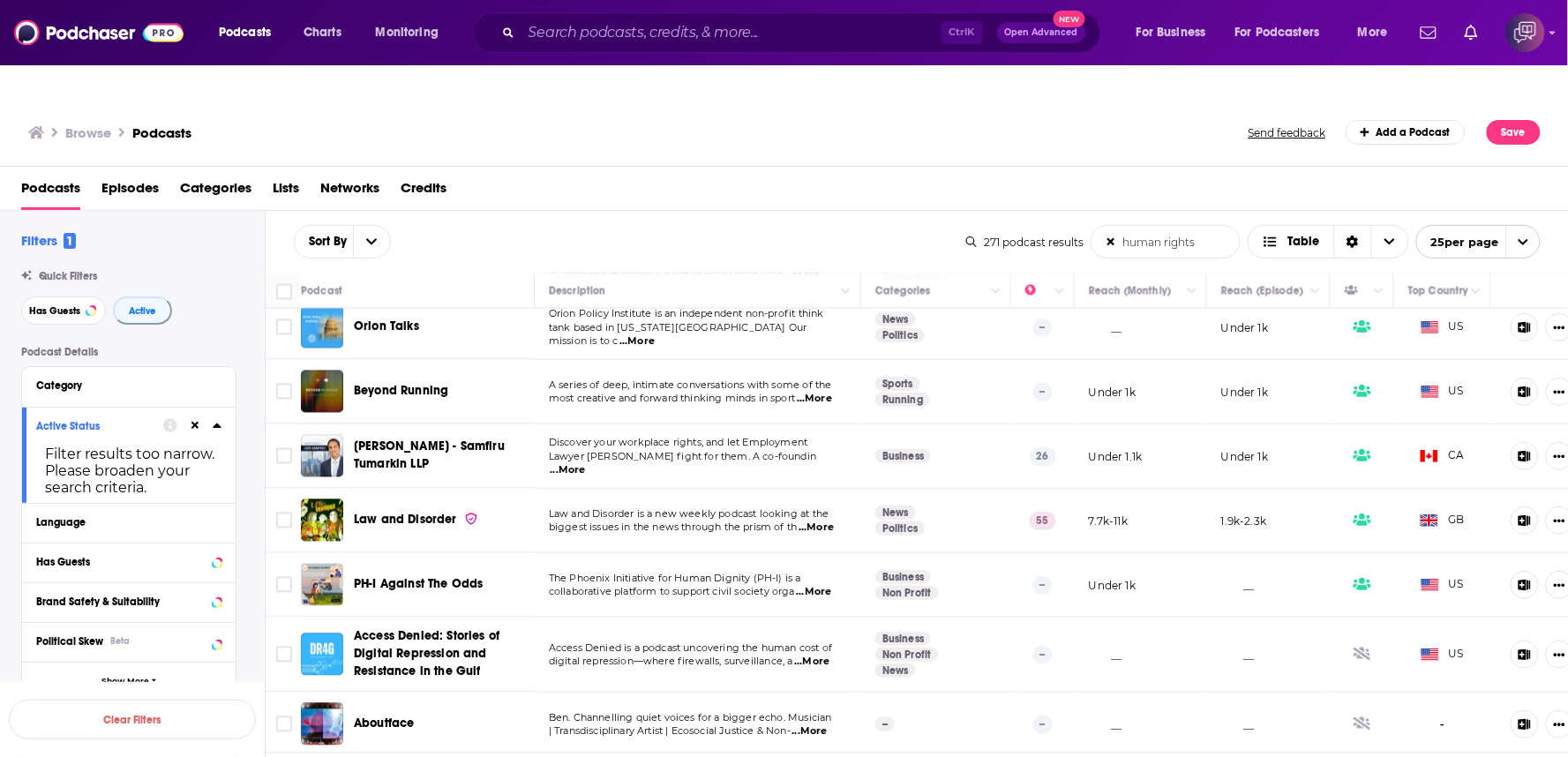
click at [586, 463] on span "...More" at bounding box center [568, 470] width 35 height 14
click at [870, 174] on div "Podcasts Episodes Categories Lists Networks Credits" at bounding box center [788, 192] width 1534 height 36
click at [828, 521] on span "...More" at bounding box center [816, 528] width 35 height 14
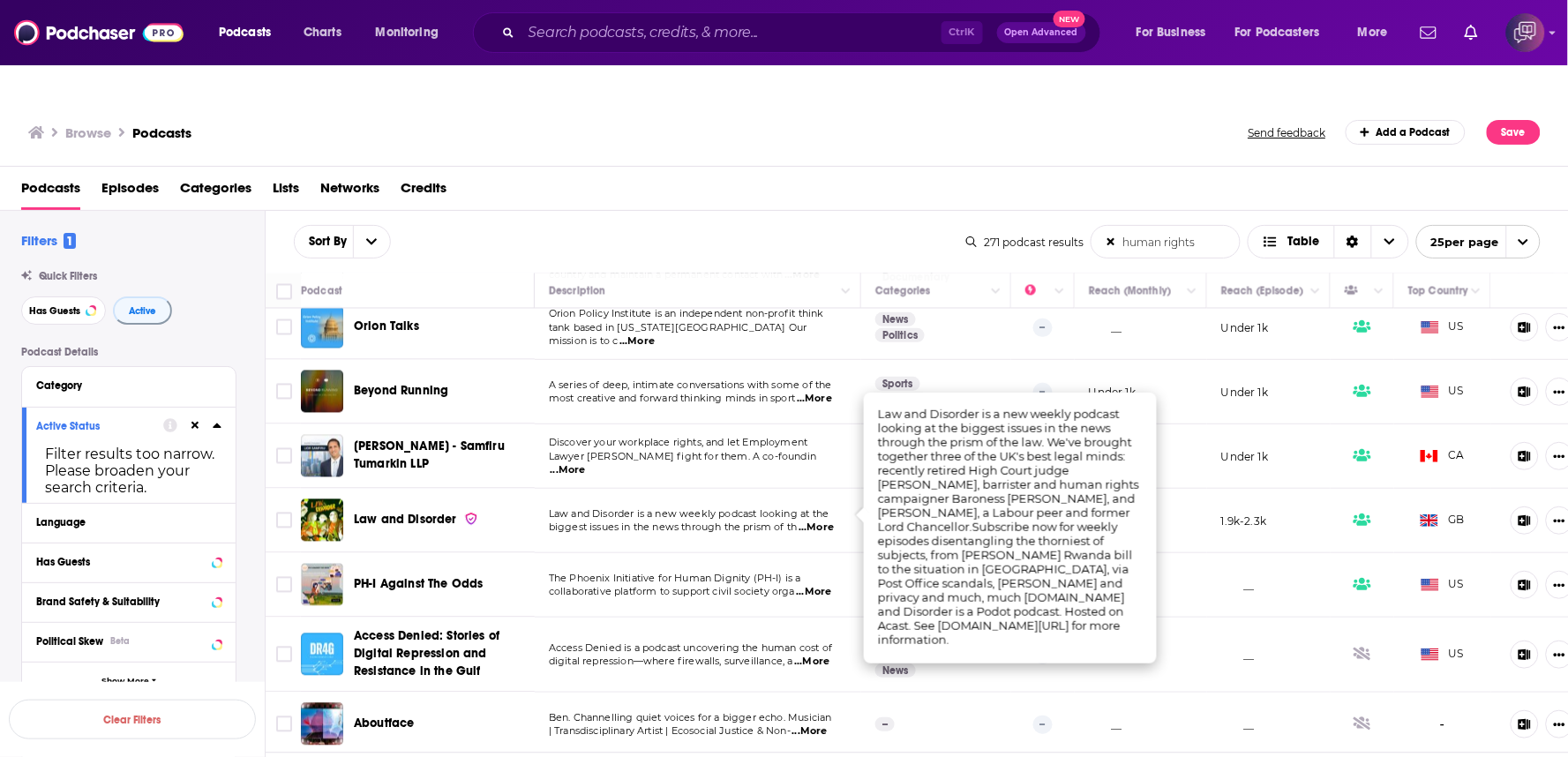
click at [835, 225] on div "Sort By human rights List Search Input Search the results... Table" at bounding box center [630, 241] width 673 height 33
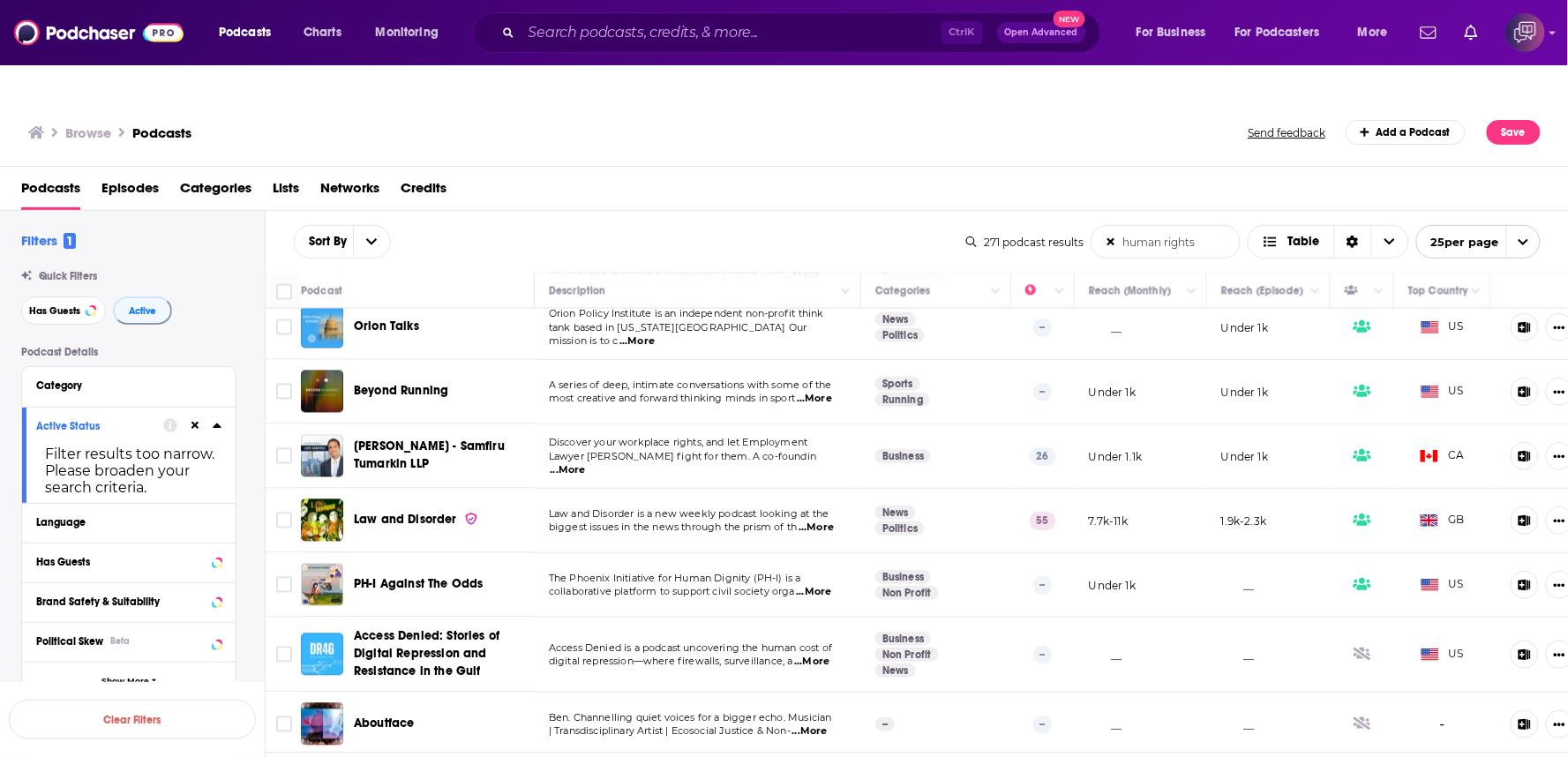
click at [827, 585] on span "...More" at bounding box center [813, 592] width 35 height 14
click at [828, 585] on span "...More" at bounding box center [813, 592] width 35 height 14
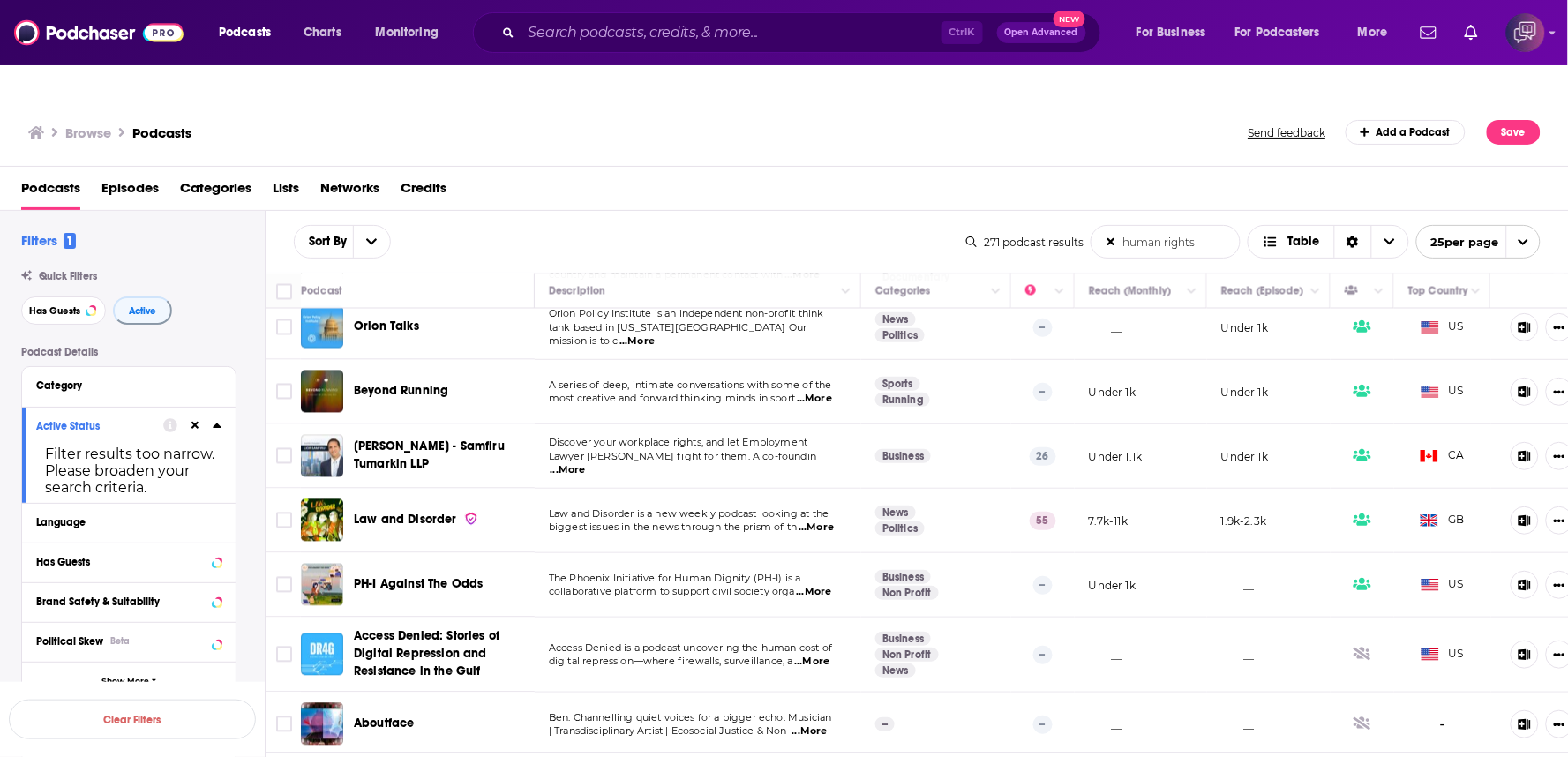
click at [828, 585] on span "...More" at bounding box center [813, 592] width 35 height 14
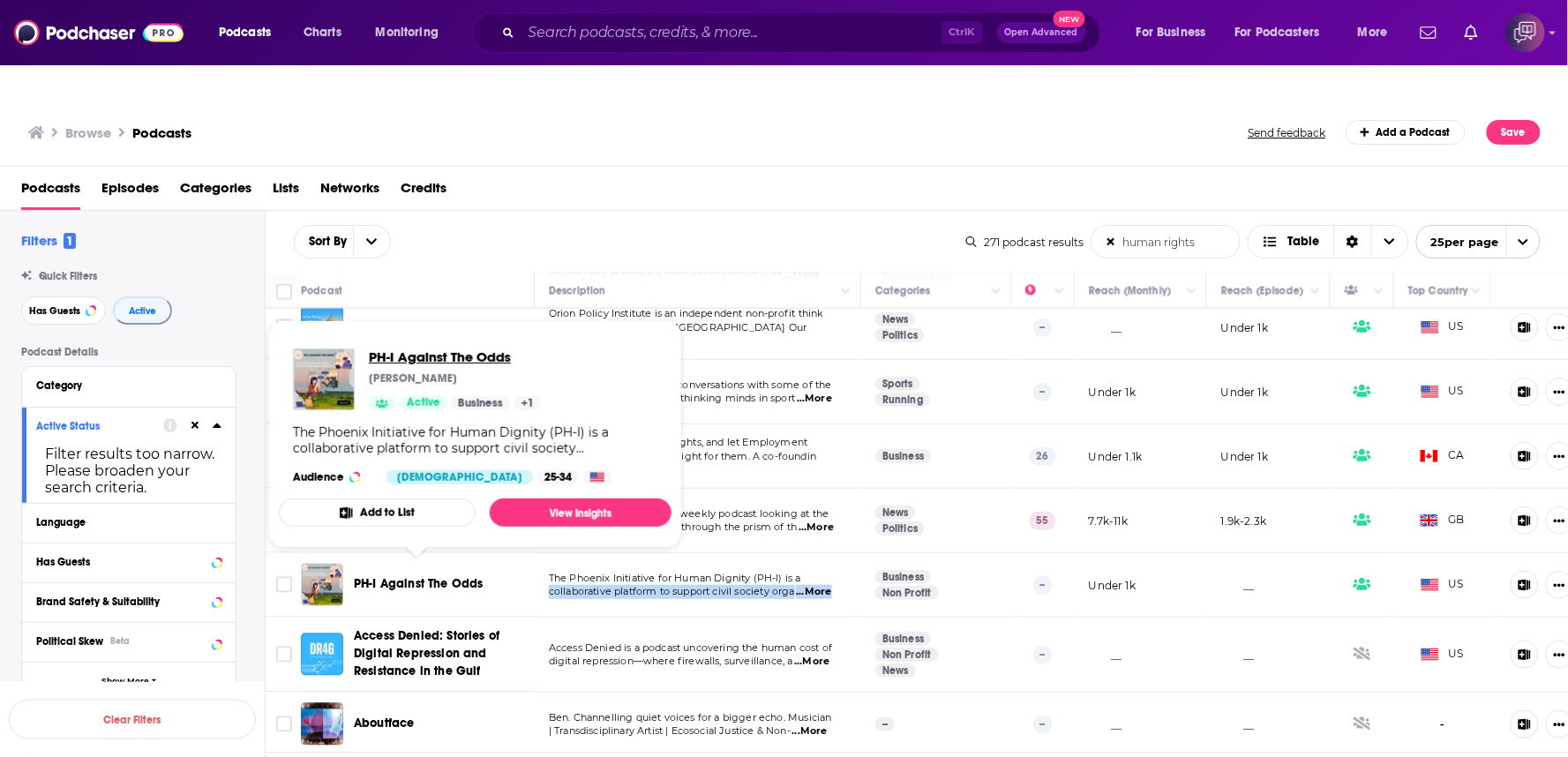
drag, startPoint x: 452, startPoint y: 535, endPoint x: 501, endPoint y: 318, distance: 222.5
click at [580, 353] on div "PH-I Against The Odds Anna Rottenecker Active Business + 1 The Phoenix Initiati…" at bounding box center [475, 417] width 392 height 165
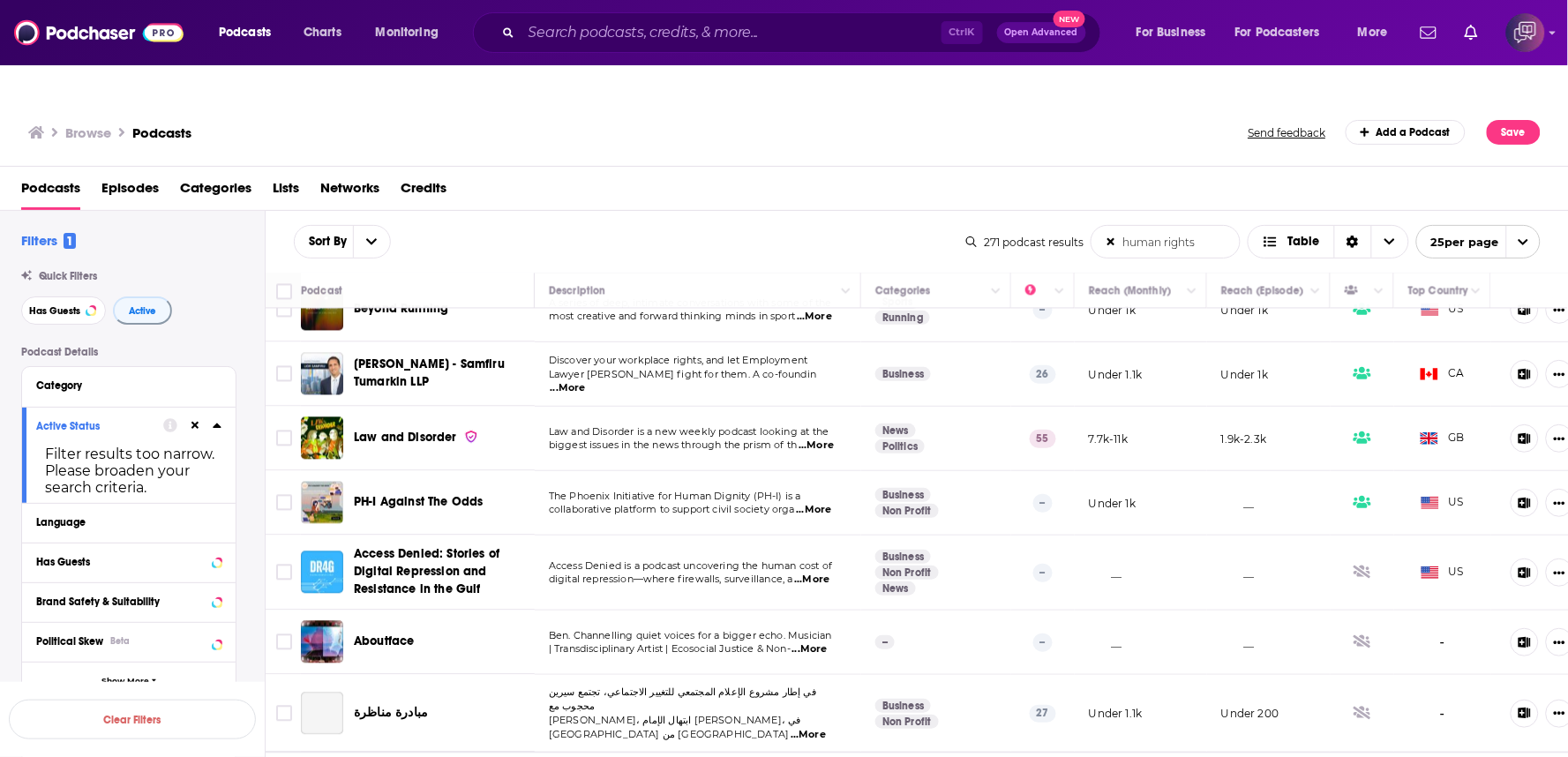
scroll to position [1211, 0]
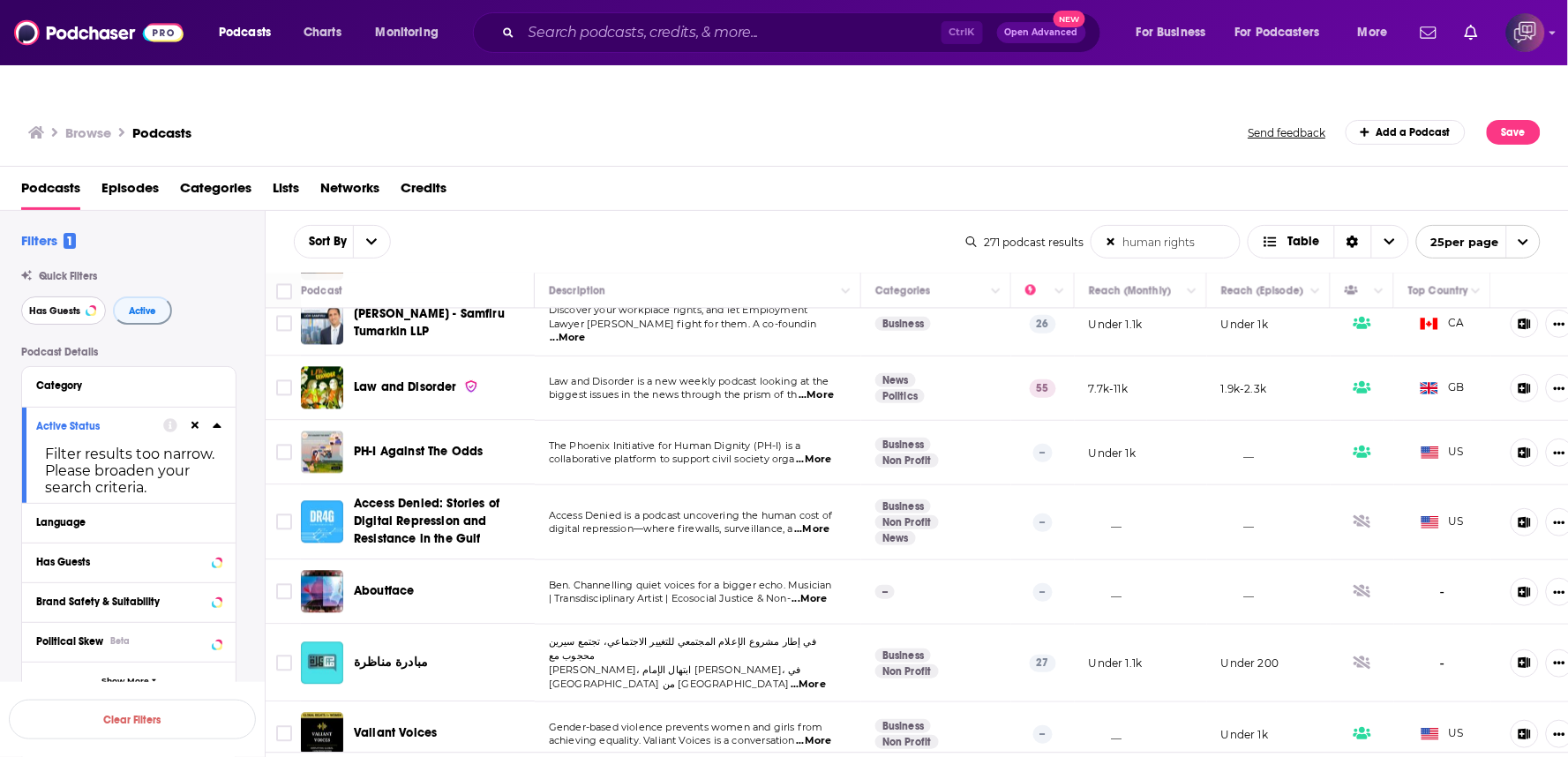
click at [39, 307] on span "Has Guests" at bounding box center [54, 311] width 52 height 10
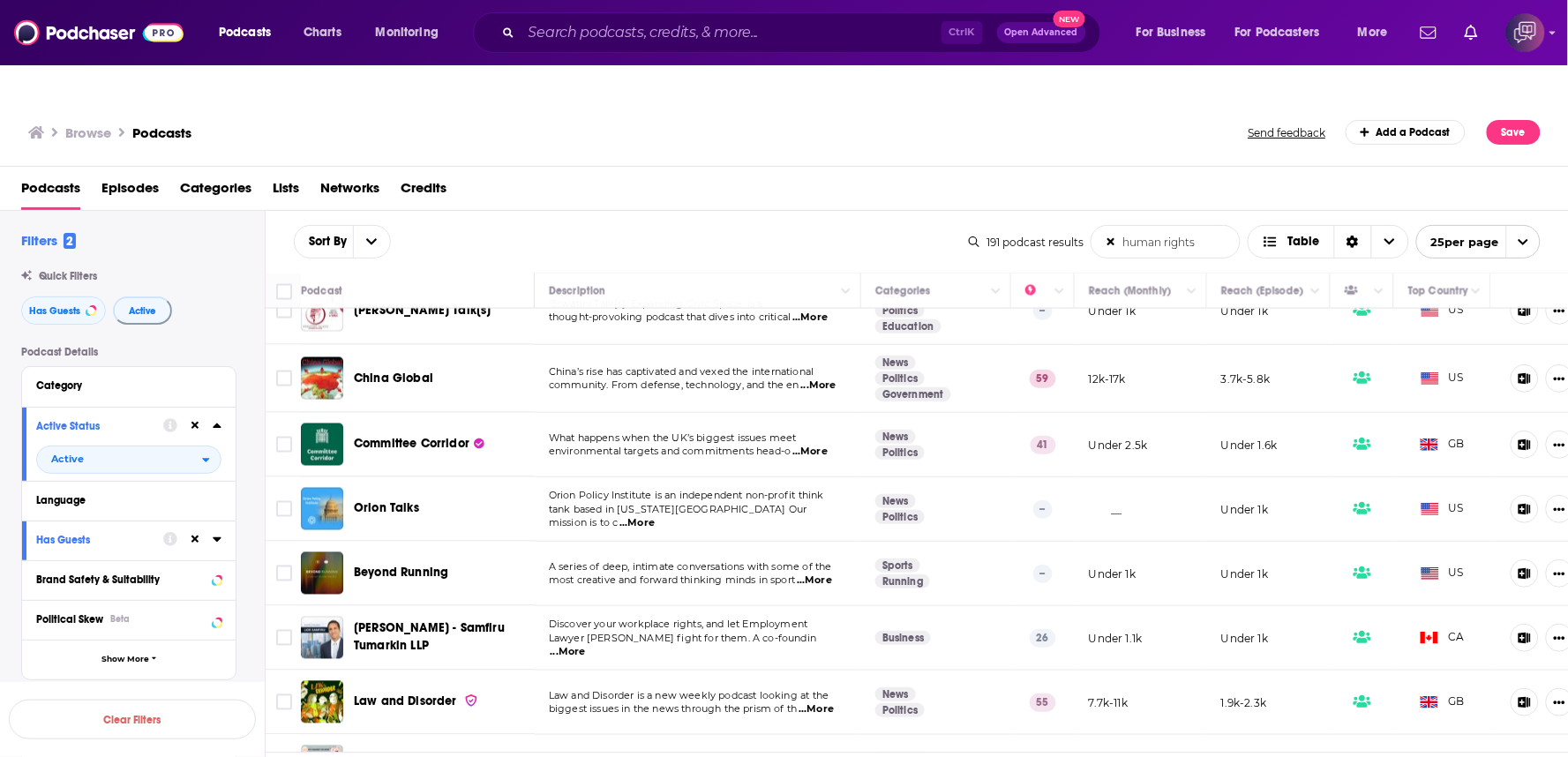
scroll to position [1206, 0]
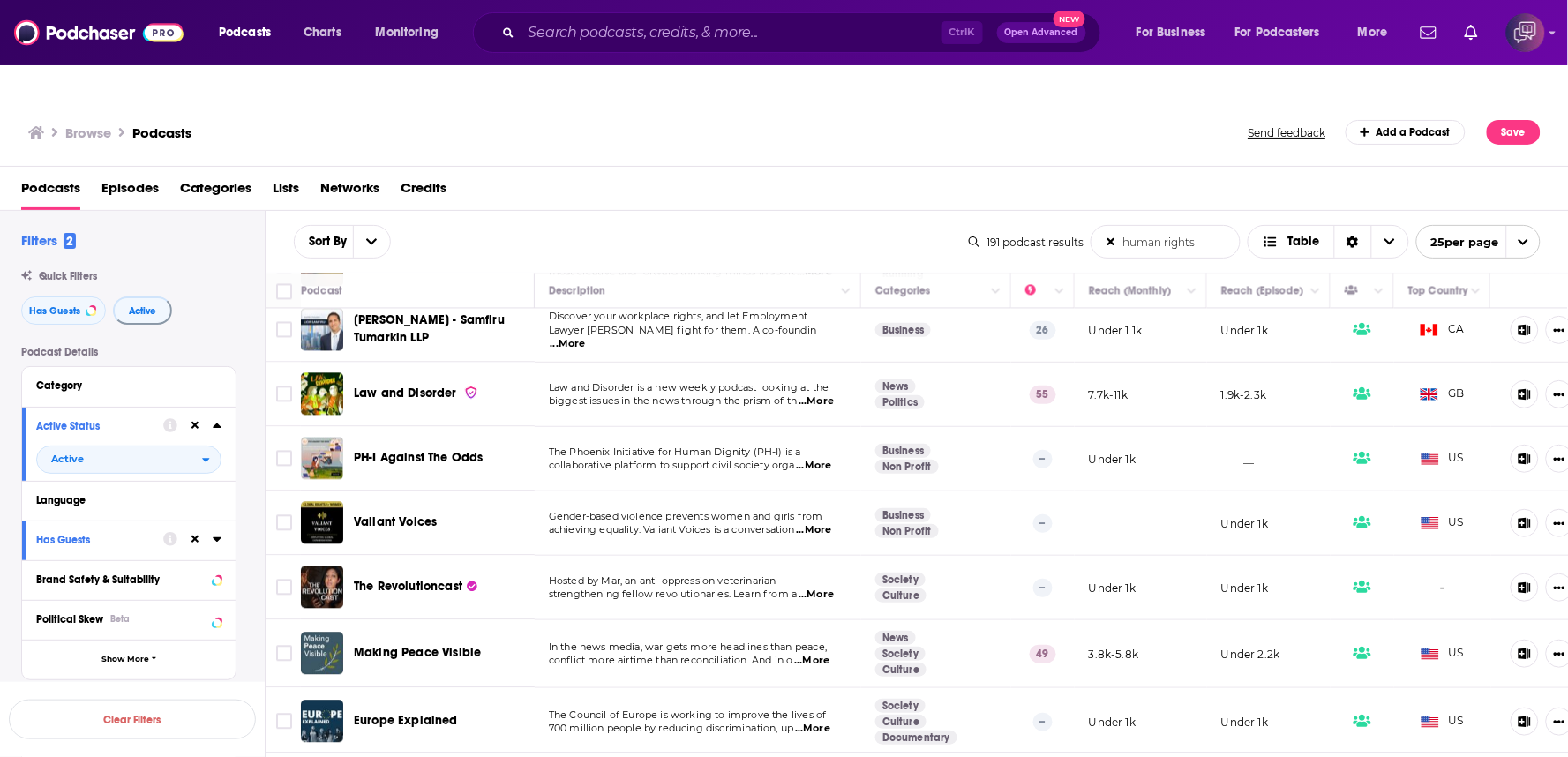
click at [821, 588] on span "...More" at bounding box center [816, 595] width 35 height 14
click at [827, 588] on span "...More" at bounding box center [816, 595] width 35 height 14
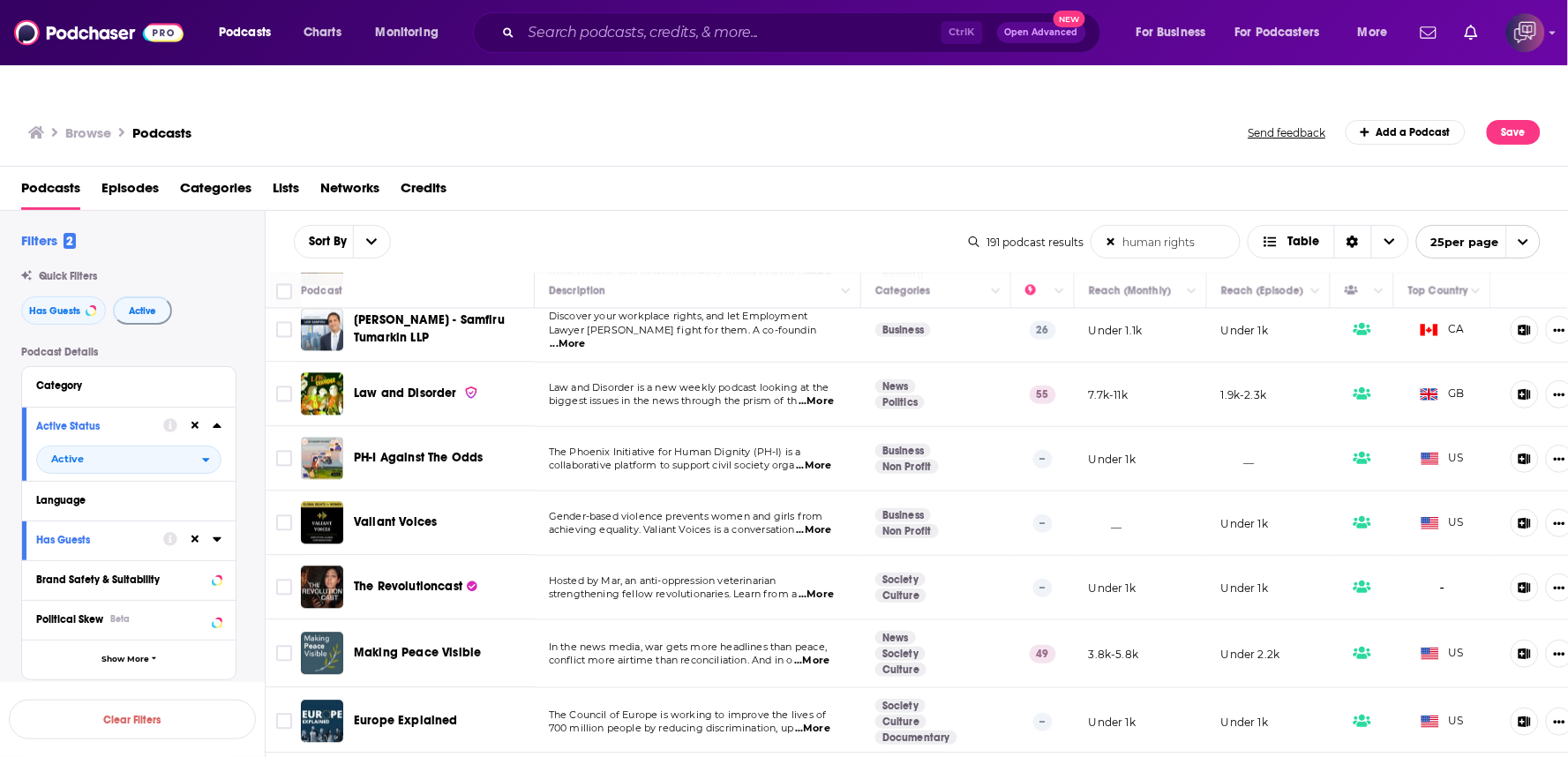
click at [827, 588] on span "...More" at bounding box center [816, 595] width 35 height 14
click at [824, 588] on span "...More" at bounding box center [816, 595] width 35 height 14
drag, startPoint x: 420, startPoint y: 538, endPoint x: 496, endPoint y: 343, distance: 209.3
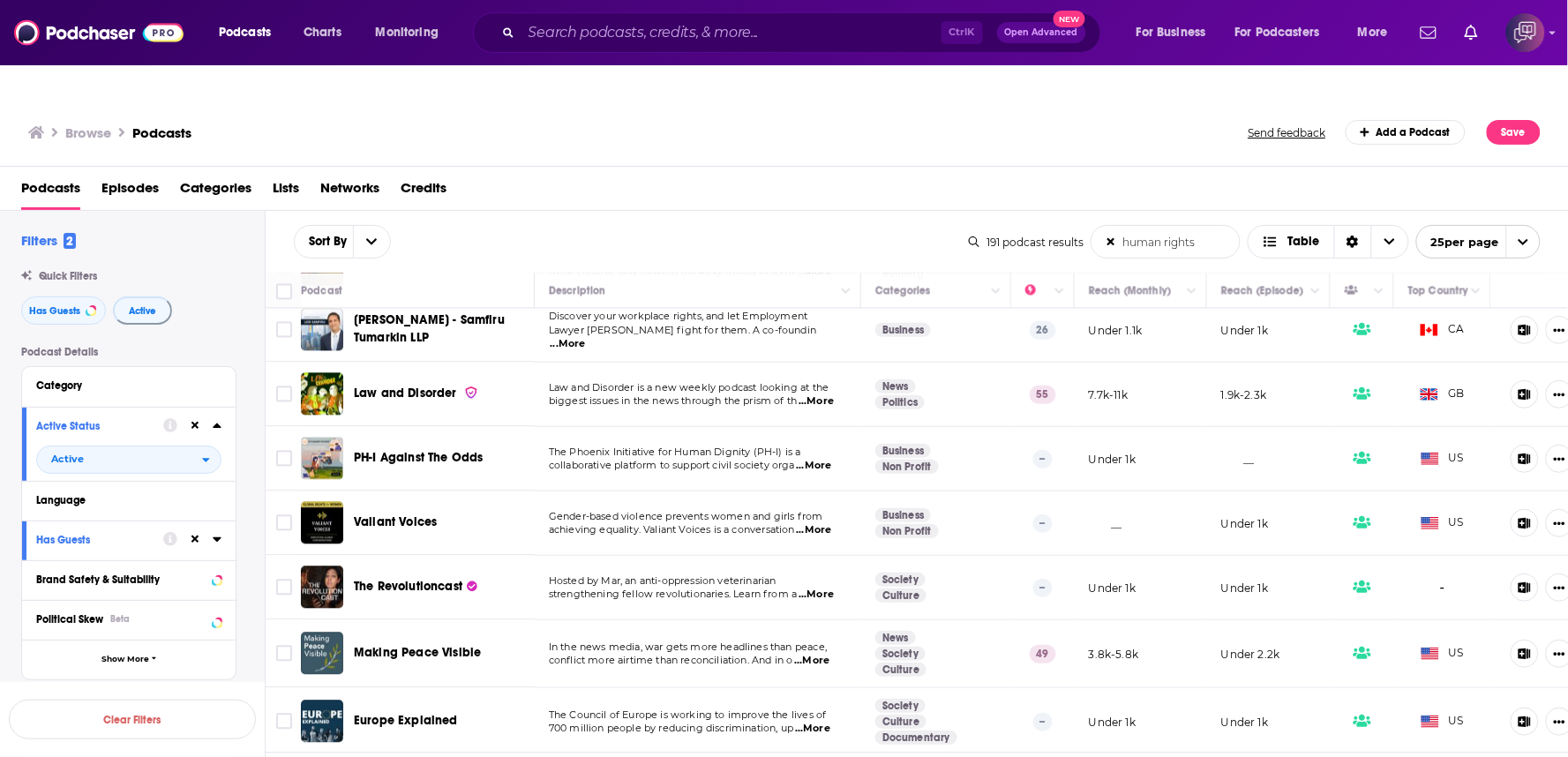
click at [496, 386] on div "Law and Disorder" at bounding box center [445, 395] width 184 height 18
click at [513, 438] on div "PH-I Against The Odds" at bounding box center [445, 459] width 184 height 43
click at [821, 654] on span "...More" at bounding box center [811, 661] width 35 height 14
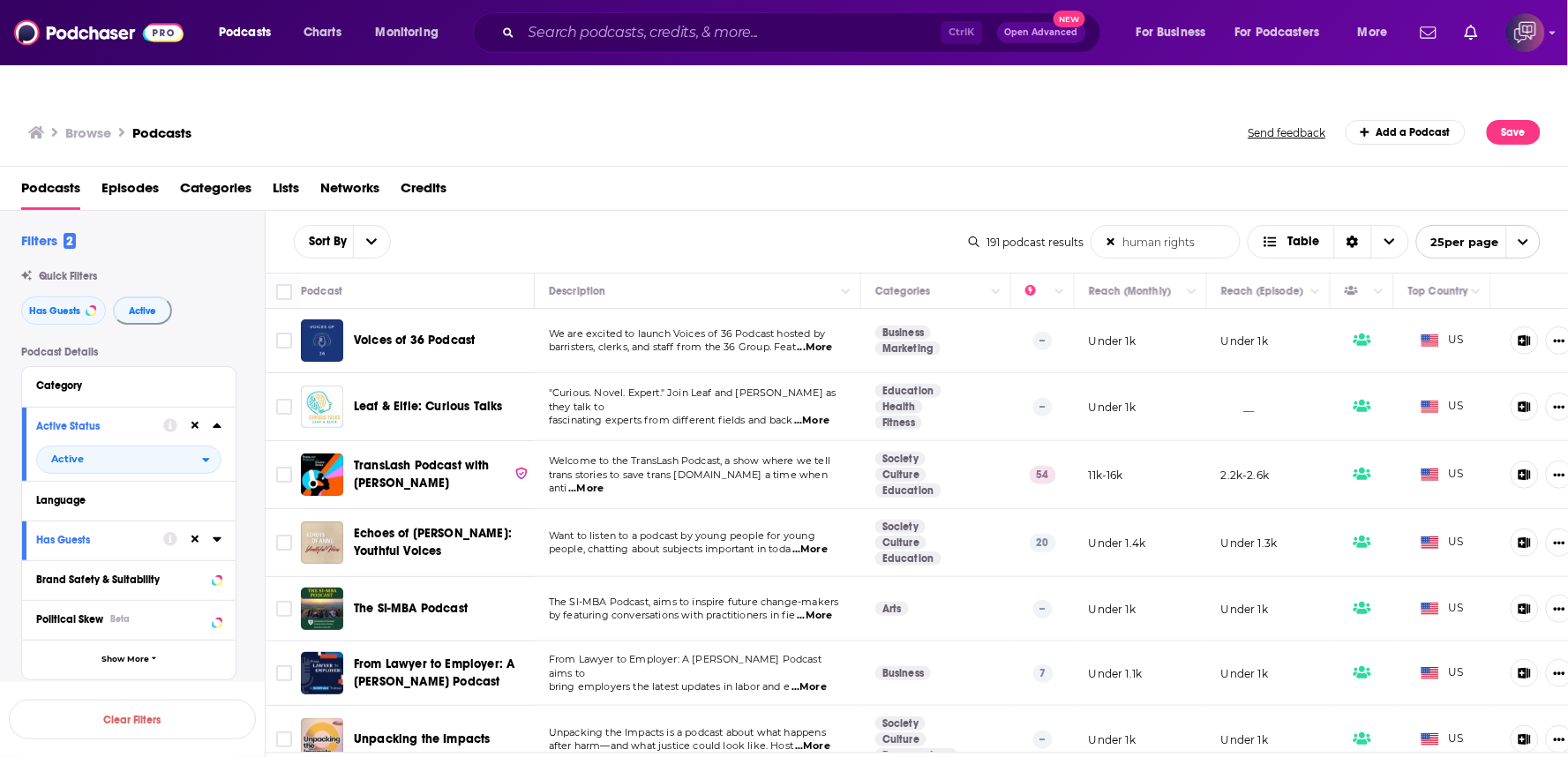
click at [824, 320] on td "We are excited to launch Voices of 36 Podcast hosted by barristers, clerks, and…" at bounding box center [697, 341] width 326 height 64
click at [825, 341] on span "...More" at bounding box center [815, 348] width 35 height 14
click at [834, 320] on td "We are excited to launch Voices of 36 Podcast hosted by barristers, clerks, and…" at bounding box center [697, 341] width 326 height 64
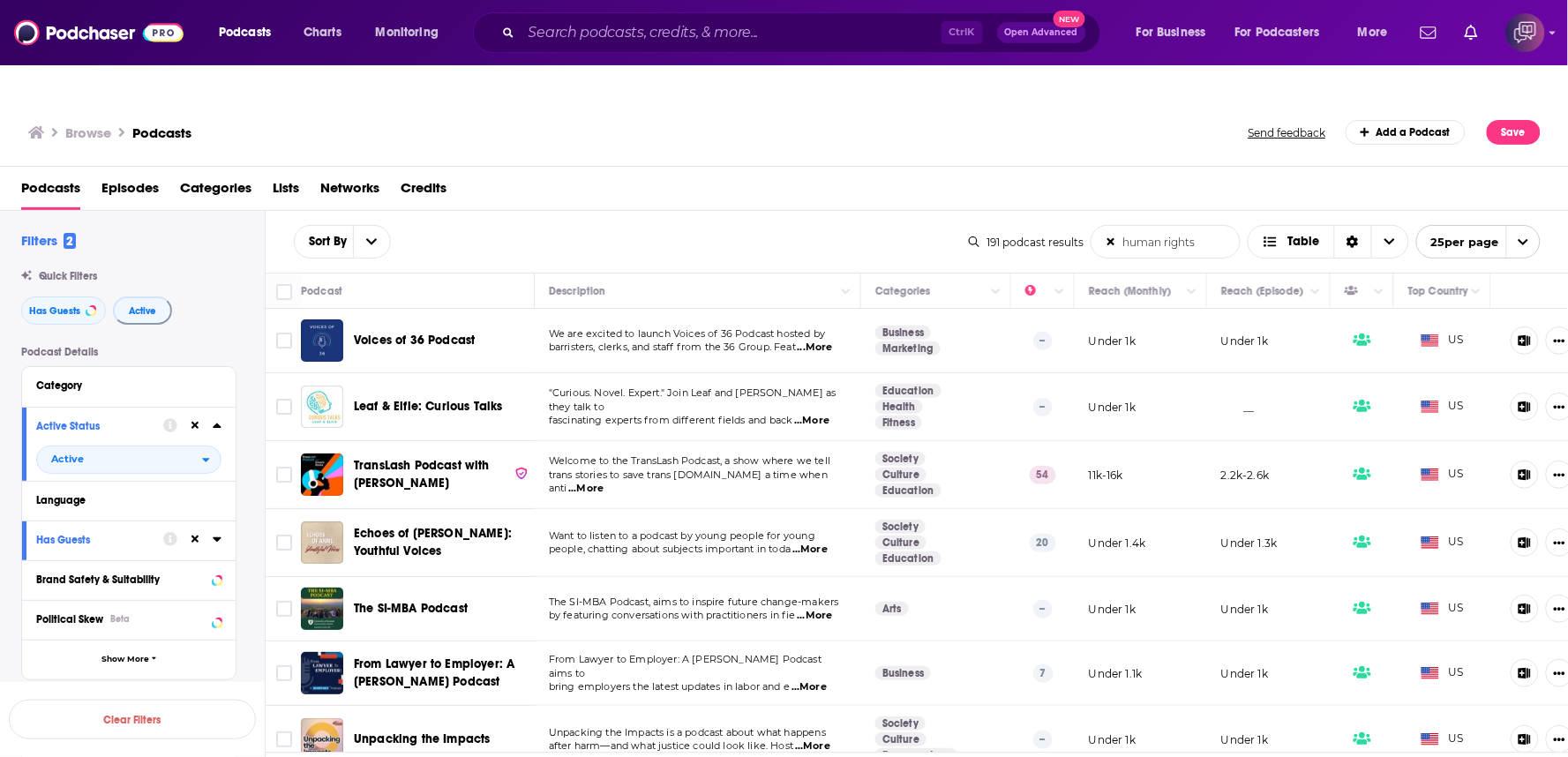
click at [834, 320] on td "We are excited to launch Voices of 36 Podcast hosted by barristers, clerks, and…" at bounding box center [697, 341] width 326 height 64
click at [604, 482] on span "...More" at bounding box center [586, 489] width 35 height 14
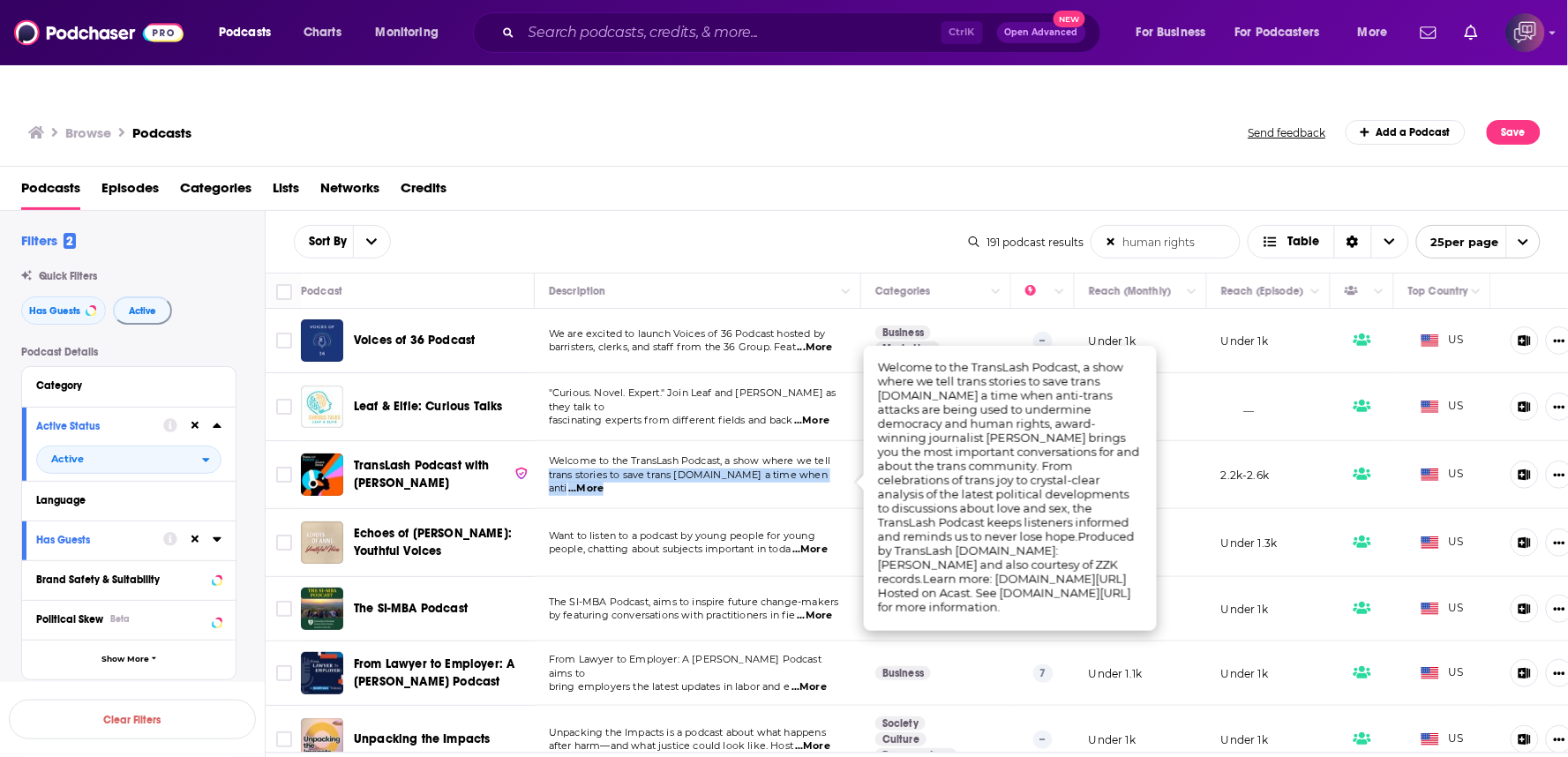
click at [604, 482] on span "...More" at bounding box center [586, 489] width 35 height 14
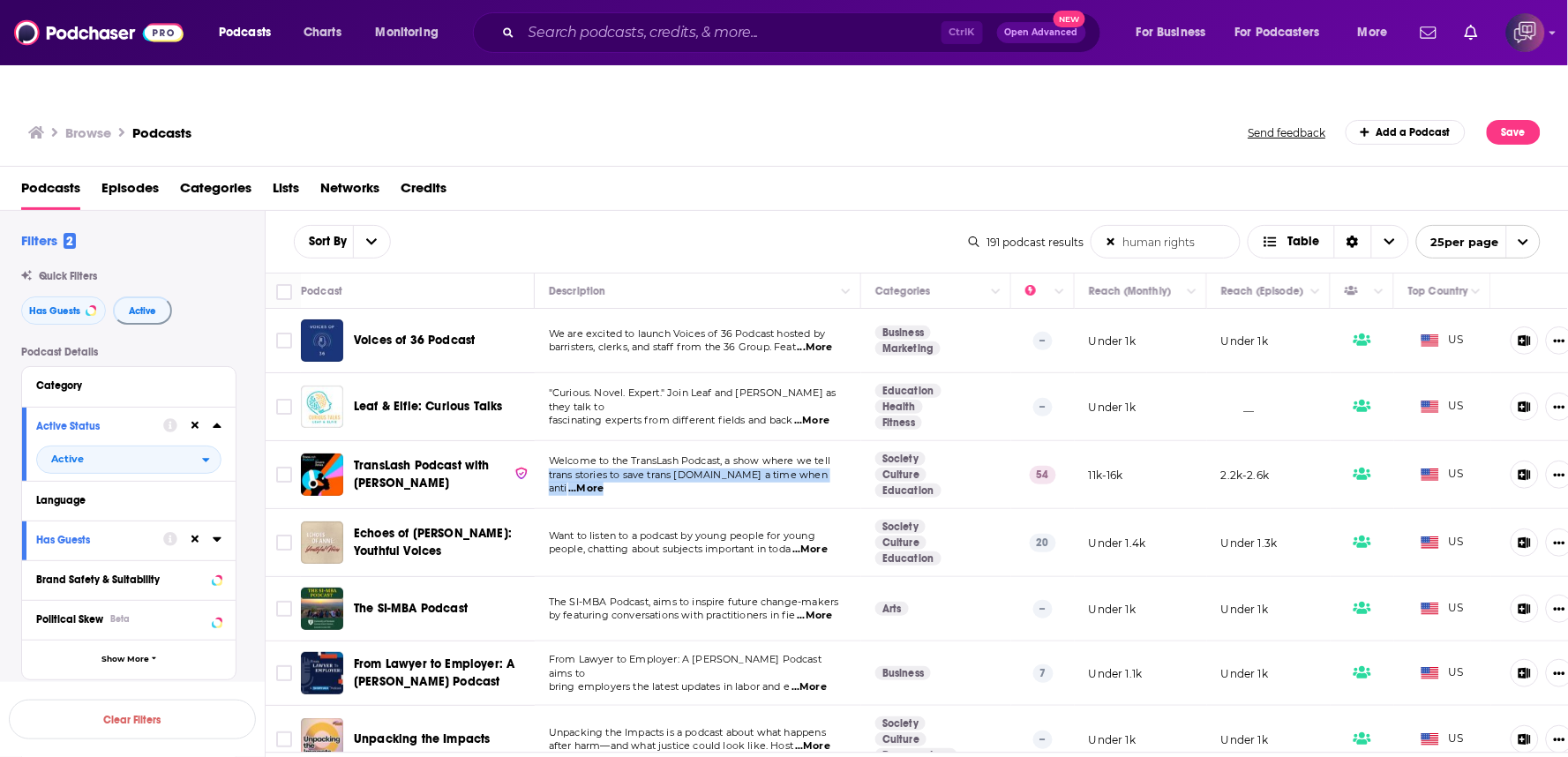
click at [604, 482] on span "...More" at bounding box center [586, 489] width 35 height 14
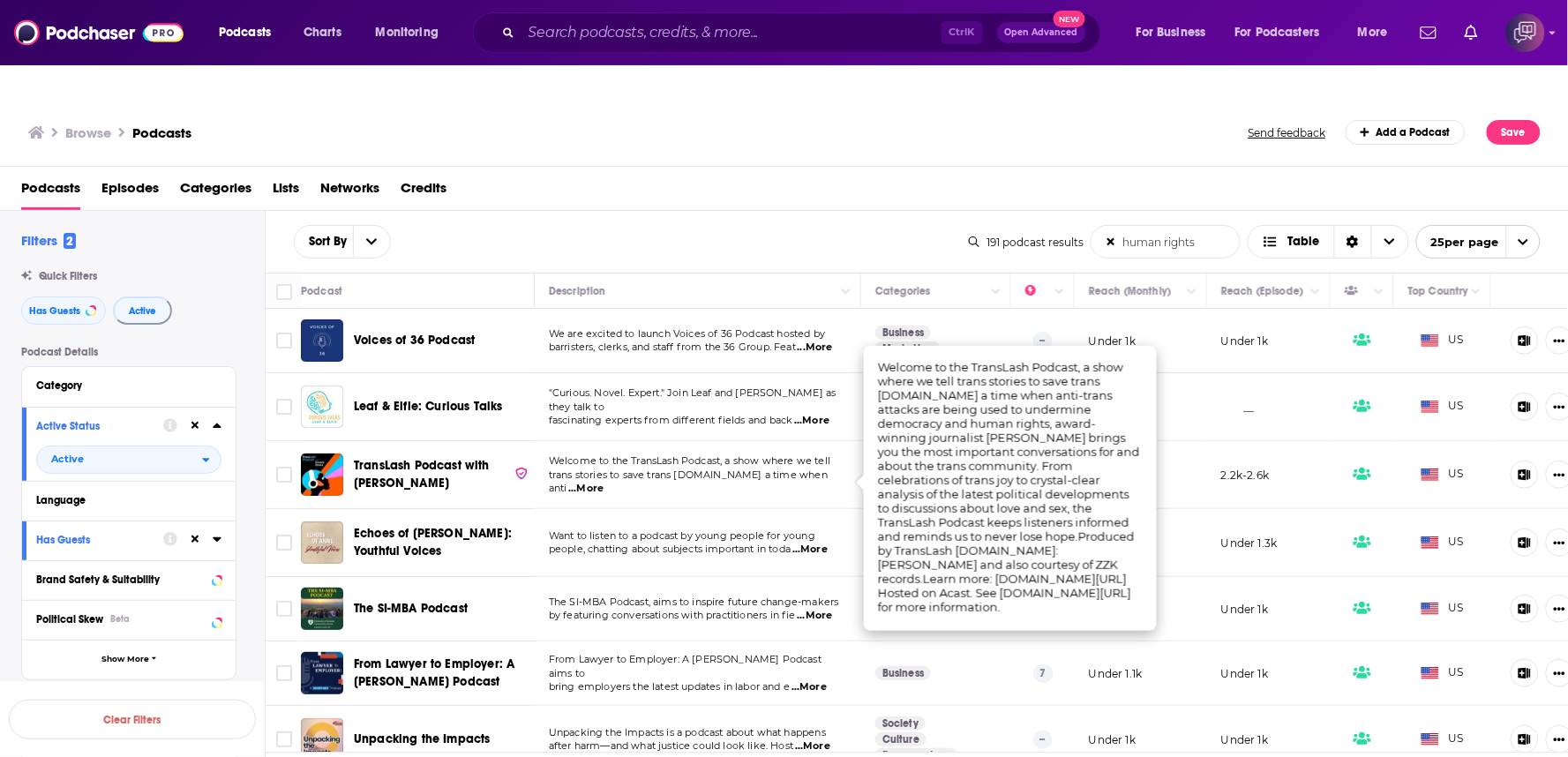
click at [735, 225] on div "Sort By human rights List Search Input Search the results... Table" at bounding box center [631, 241] width 675 height 33
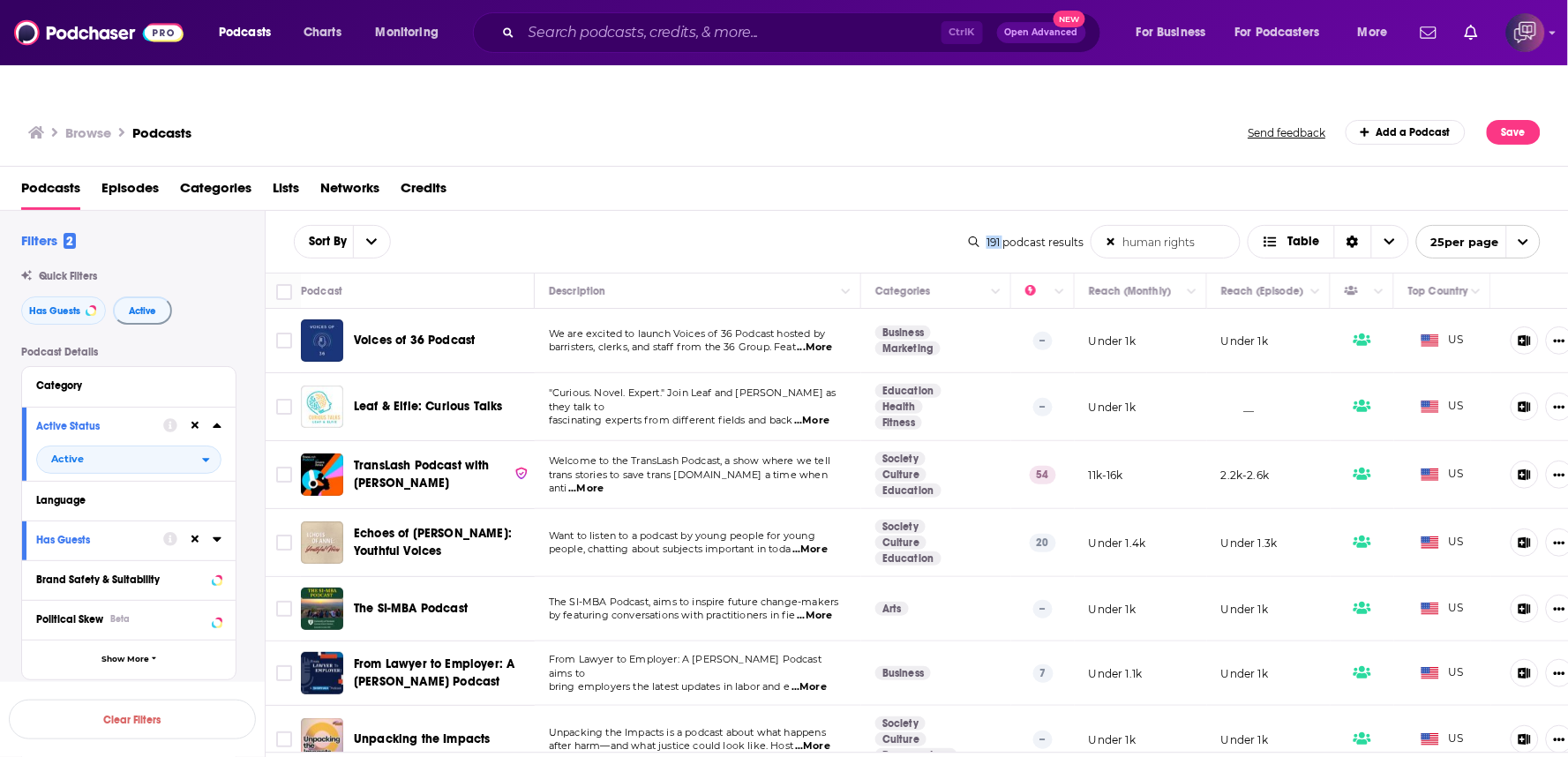
scroll to position [196, 0]
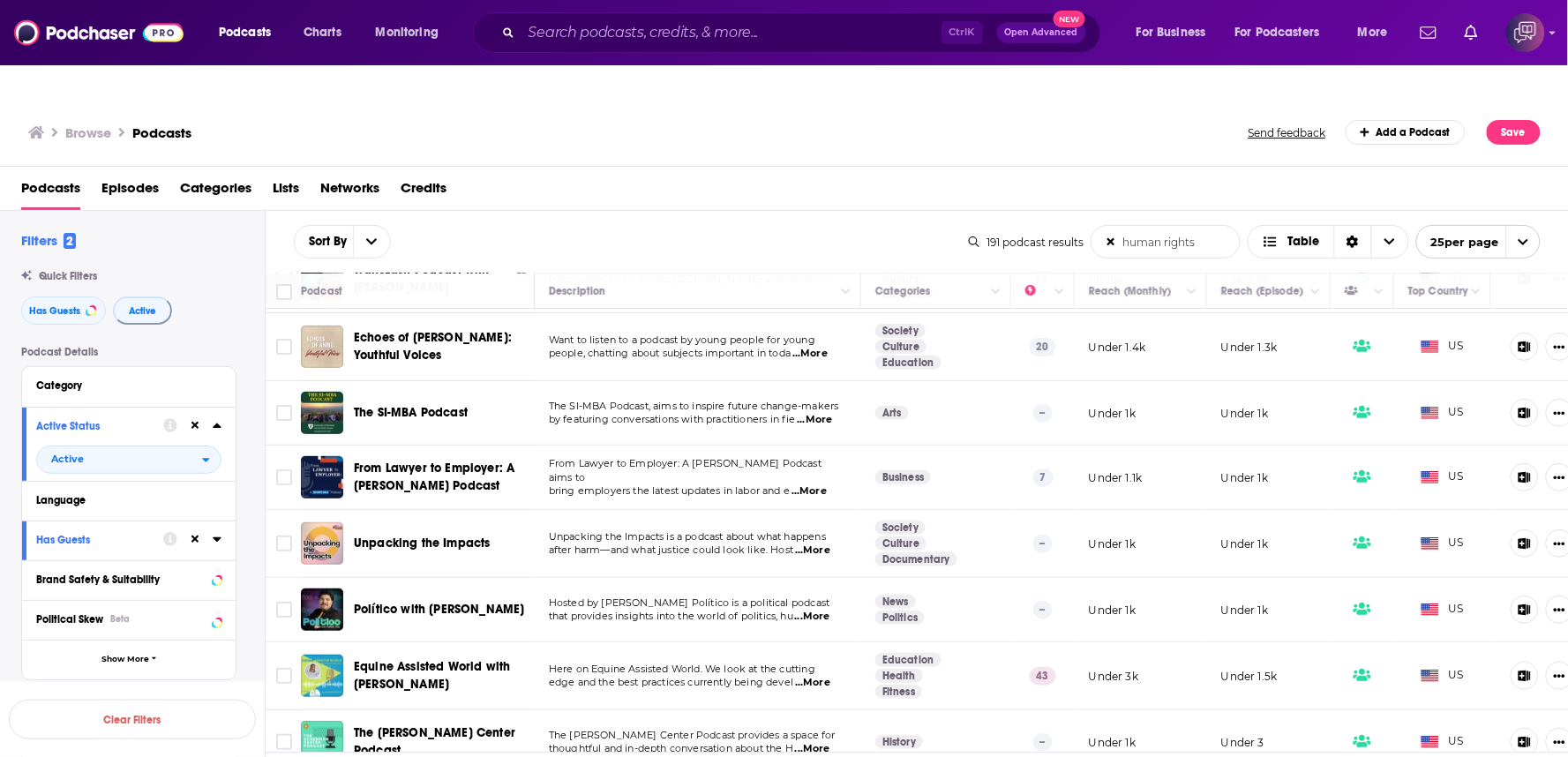
click at [836, 527] on td "Unpacking the Impacts is a podcast about what happens after harm—and what justi…" at bounding box center [697, 544] width 326 height 68
click at [827, 544] on span "...More" at bounding box center [812, 551] width 35 height 14
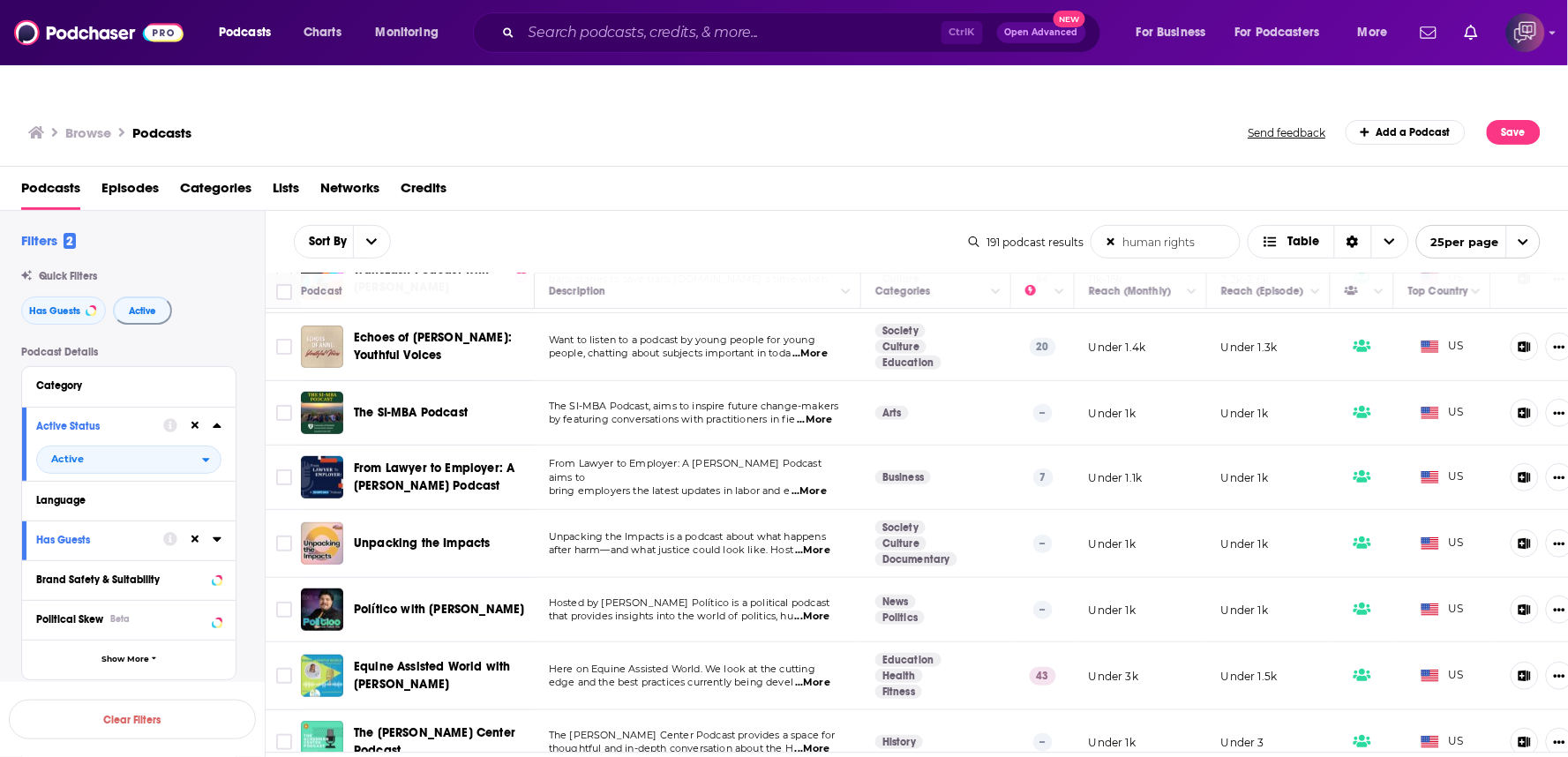
click at [827, 544] on span "...More" at bounding box center [812, 551] width 35 height 14
click at [826, 544] on span "...More" at bounding box center [812, 551] width 35 height 14
click at [825, 544] on span "...More" at bounding box center [812, 551] width 35 height 14
click at [823, 610] on span "...More" at bounding box center [812, 617] width 35 height 14
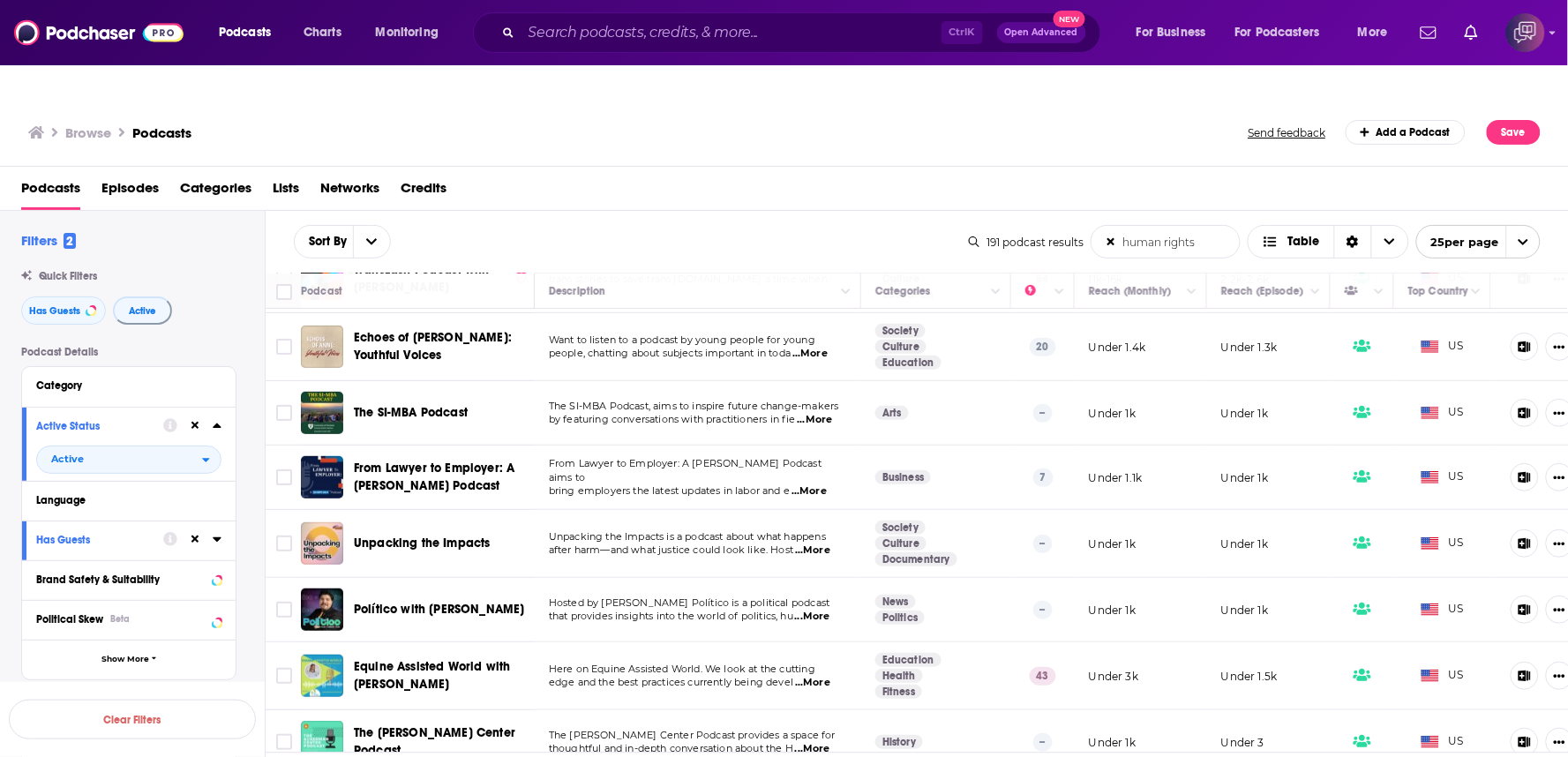
click at [823, 610] on span "...More" at bounding box center [812, 617] width 35 height 14
click at [825, 610] on span "...More" at bounding box center [812, 617] width 35 height 14
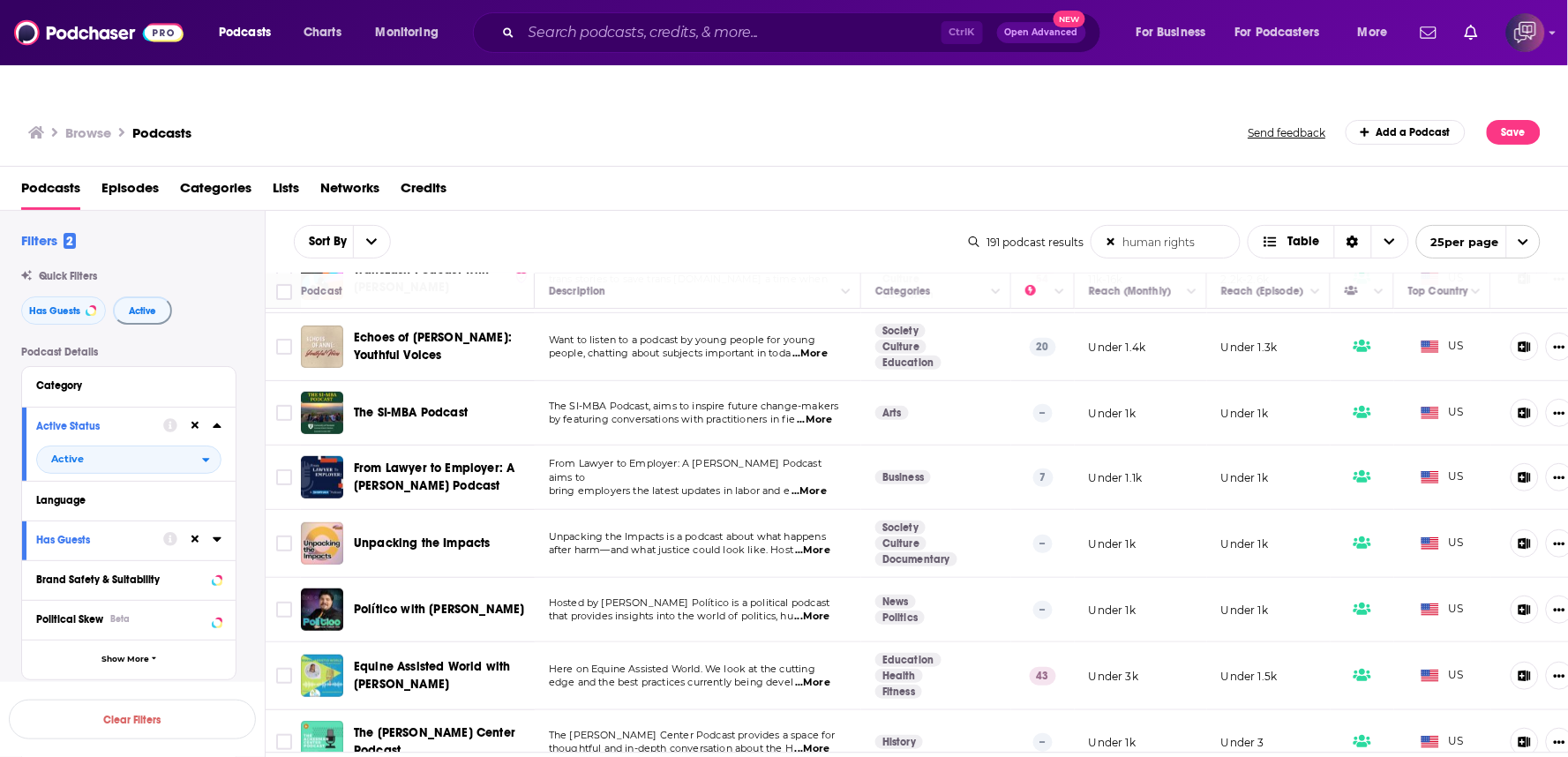
click at [825, 610] on span "...More" at bounding box center [812, 617] width 35 height 14
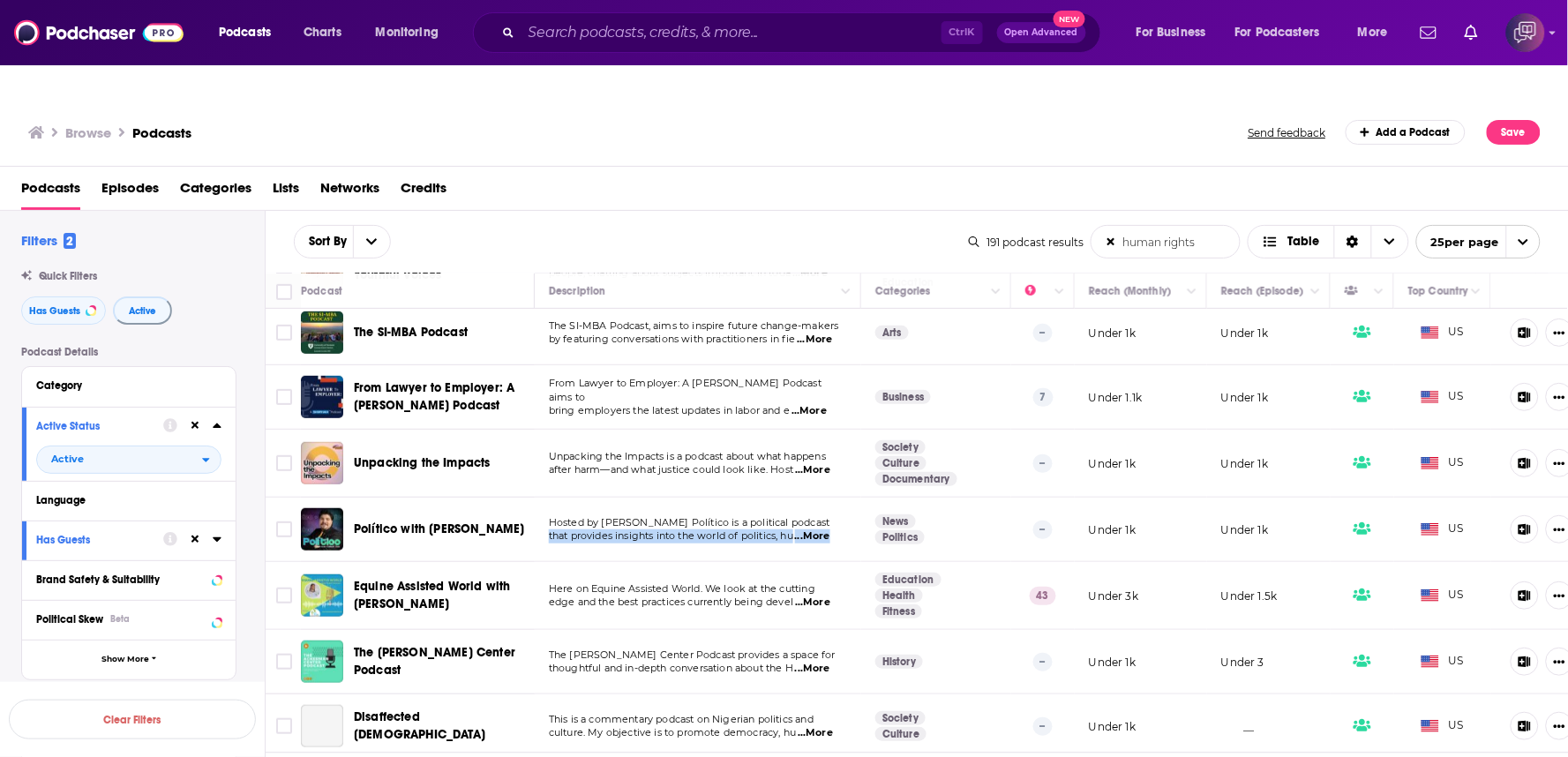
scroll to position [294, 0]
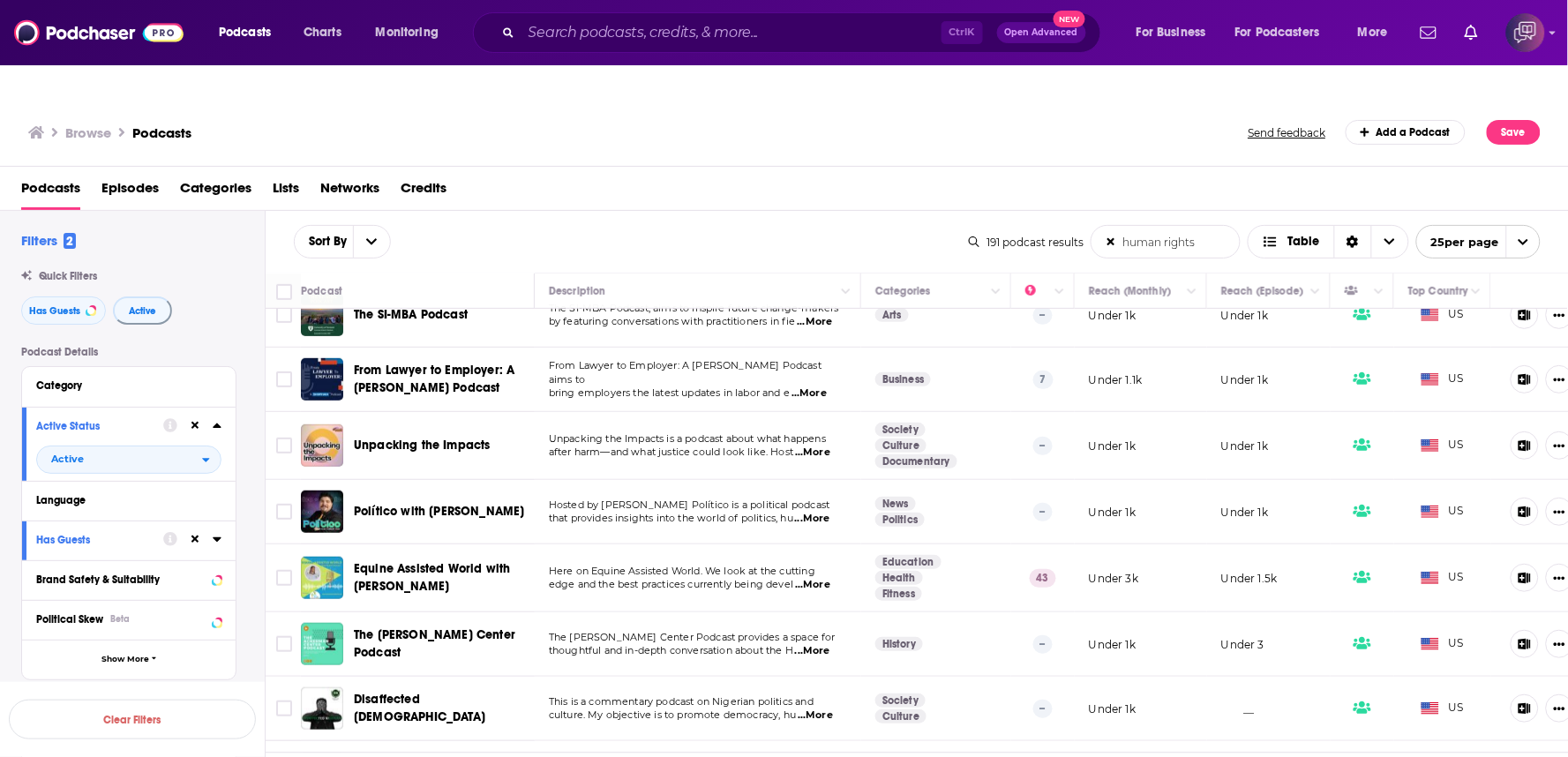
click at [817, 559] on td "Here on Equine Assisted World. We look at the cutting edge and the best practic…" at bounding box center [697, 578] width 326 height 68
click at [819, 578] on span "...More" at bounding box center [812, 585] width 35 height 14
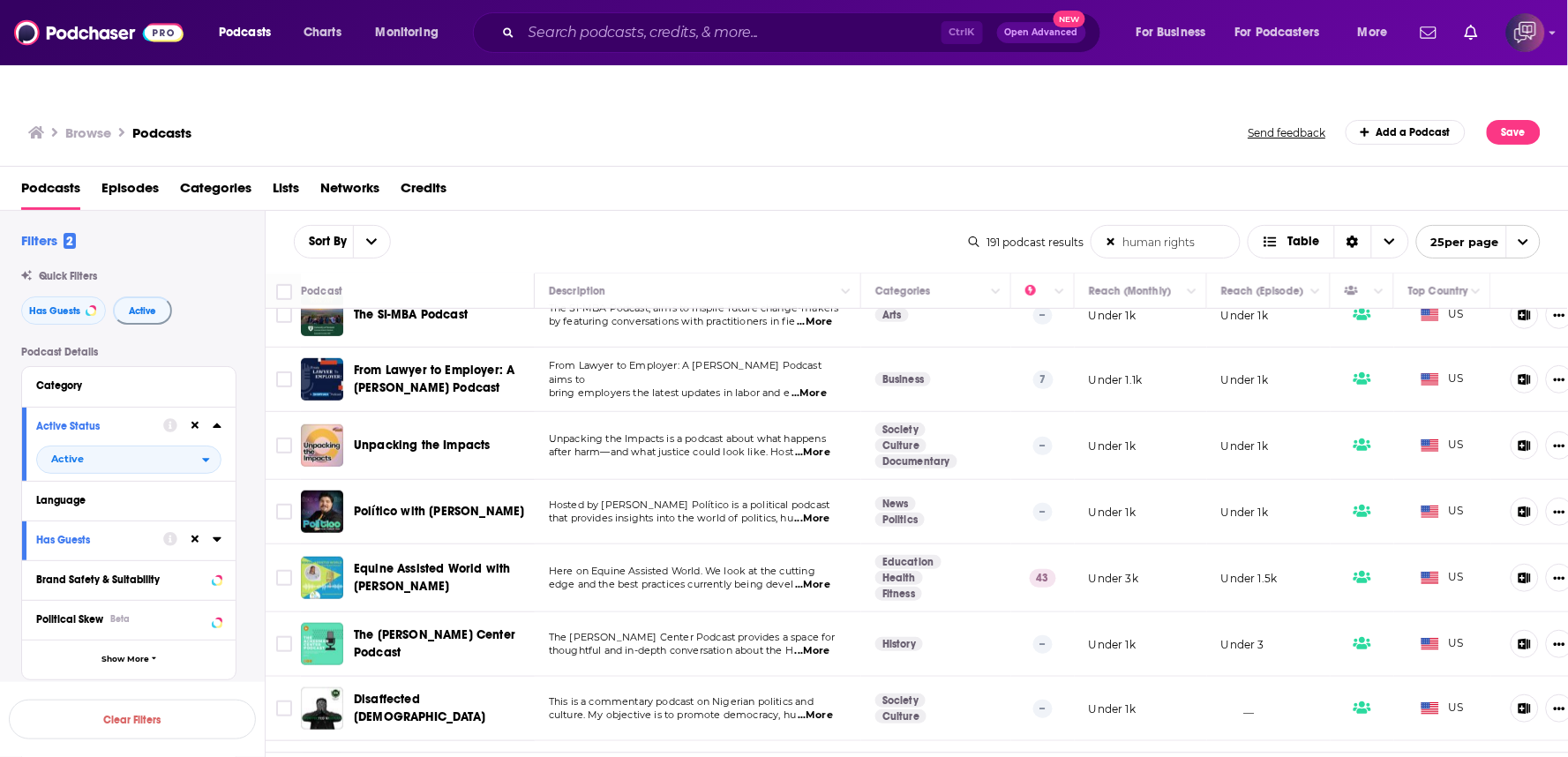
click at [823, 578] on span "...More" at bounding box center [812, 585] width 35 height 14
click at [830, 578] on span "...More" at bounding box center [812, 585] width 35 height 14
click at [829, 578] on span "...More" at bounding box center [812, 585] width 35 height 14
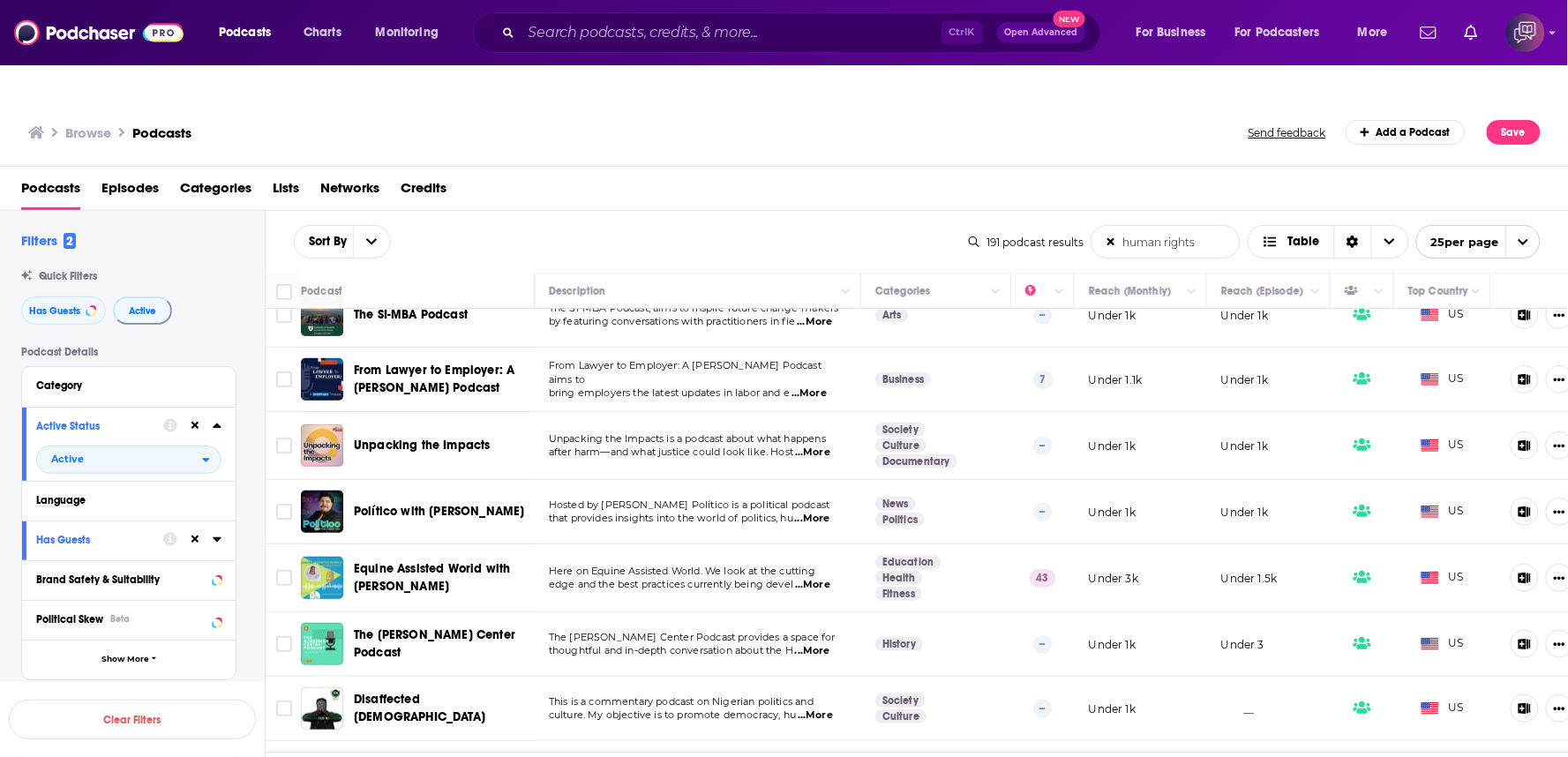
click at [829, 578] on span "...More" at bounding box center [812, 585] width 35 height 14
click at [836, 174] on div "Podcasts Episodes Categories Lists Networks Credits" at bounding box center [788, 192] width 1534 height 36
click at [822, 578] on span "...More" at bounding box center [812, 585] width 35 height 14
click at [815, 225] on div "Sort By human rights List Search Input Search the results... Table" at bounding box center [631, 241] width 675 height 33
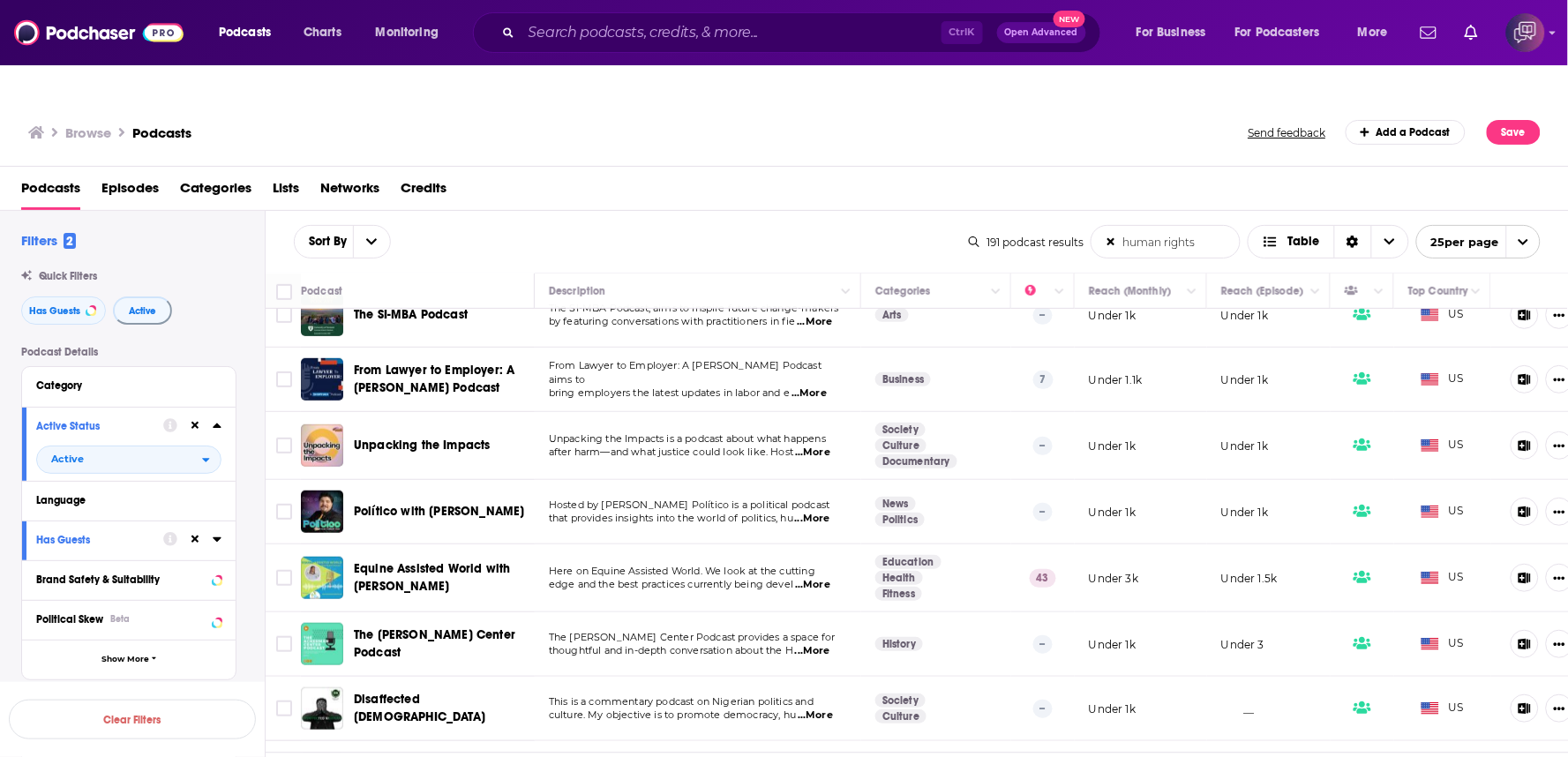
click at [830, 645] on span "...More" at bounding box center [812, 652] width 35 height 14
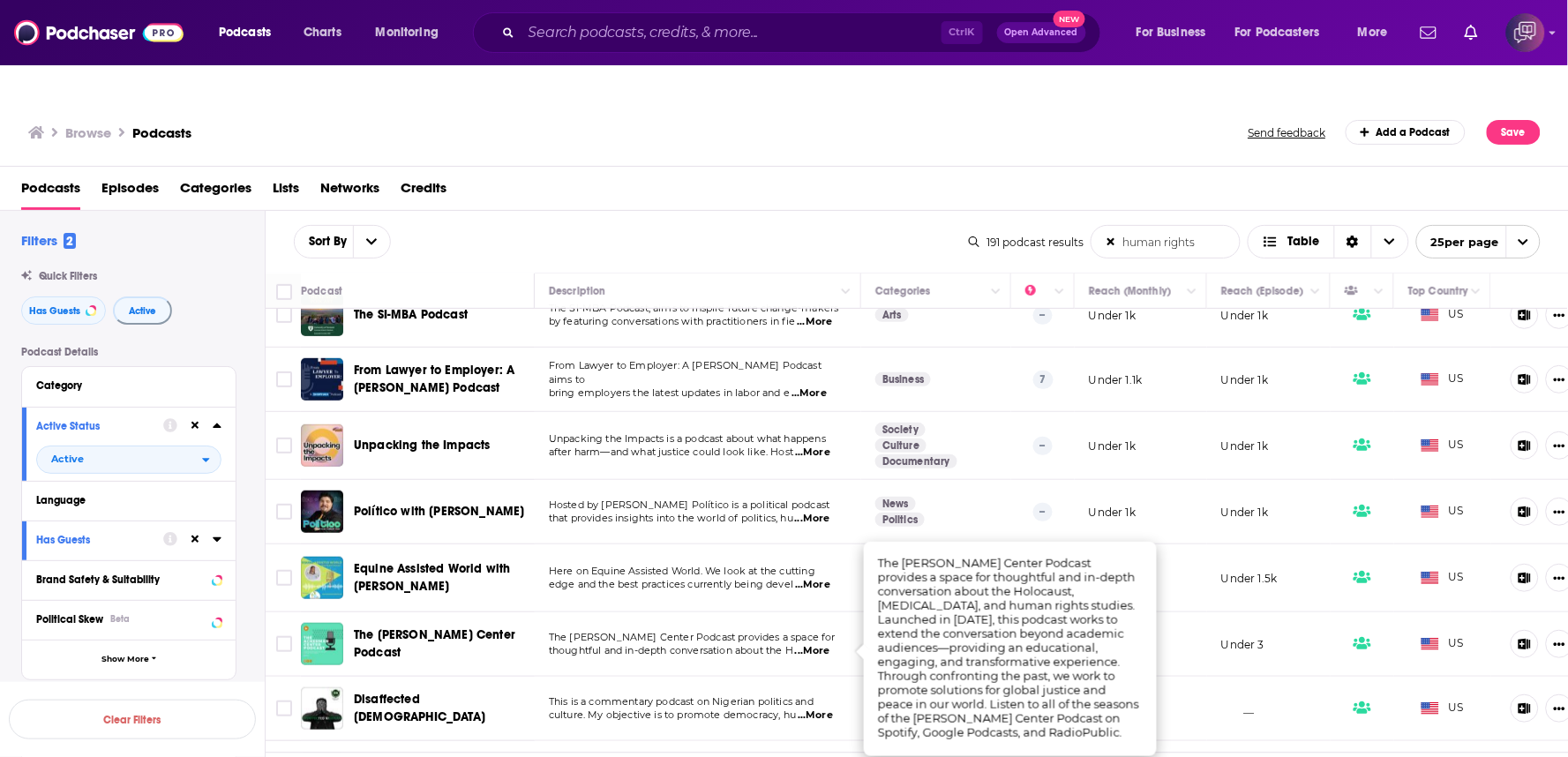
click at [830, 645] on span "...More" at bounding box center [812, 652] width 35 height 14
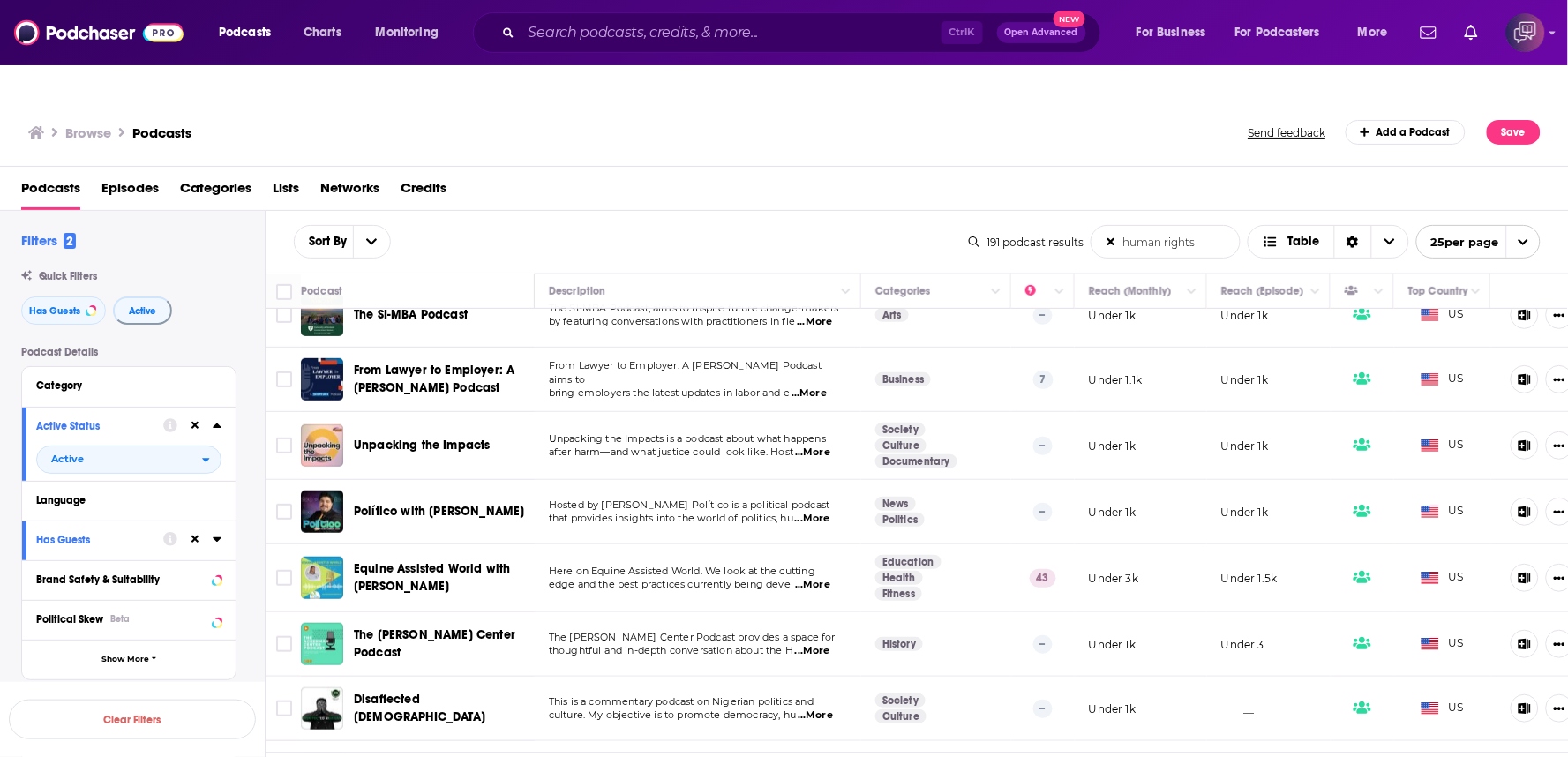
click at [830, 645] on span "...More" at bounding box center [812, 652] width 35 height 14
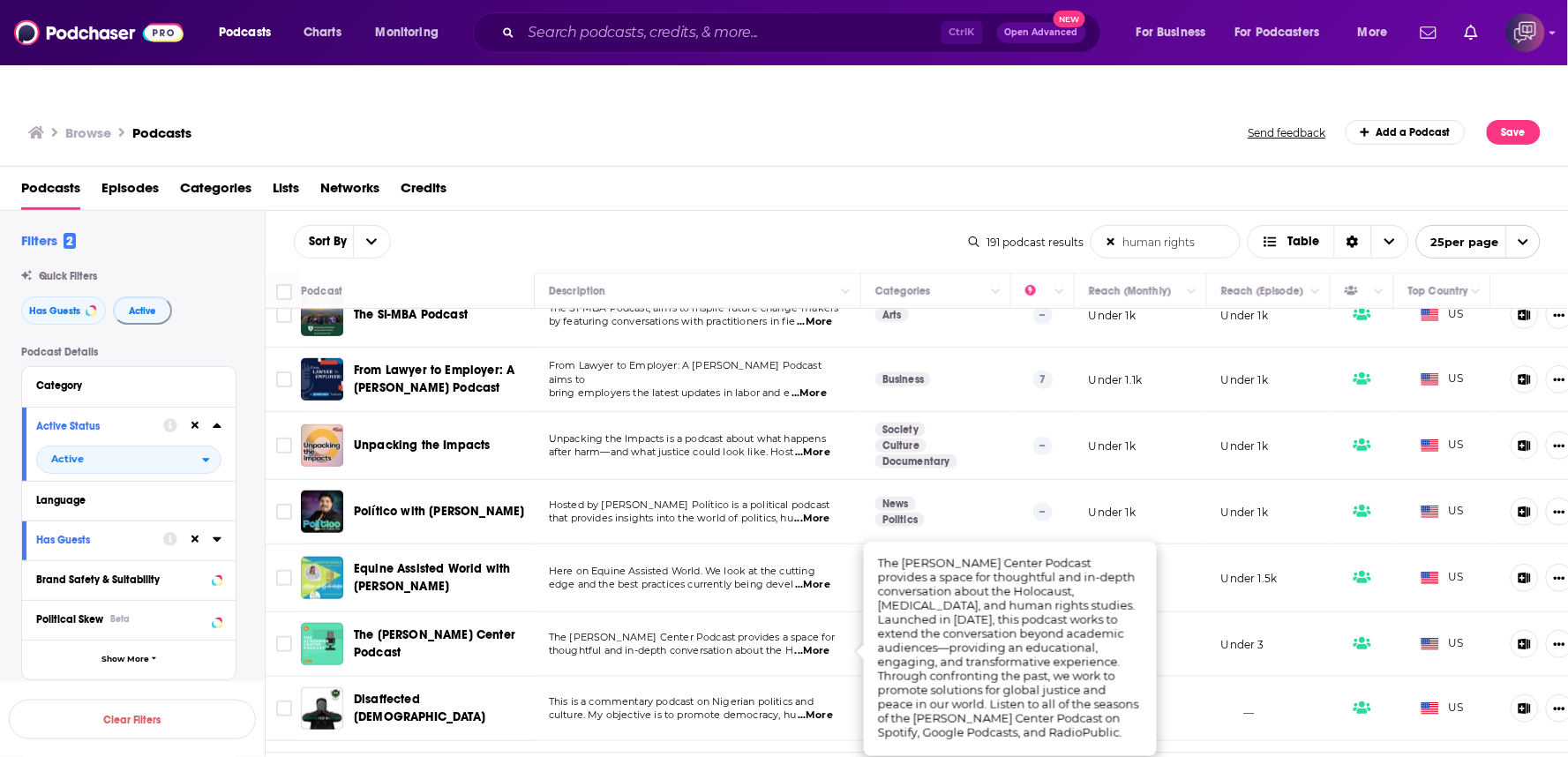
click at [855, 225] on div "Sort By human rights List Search Input Search the results... Table" at bounding box center [631, 241] width 675 height 33
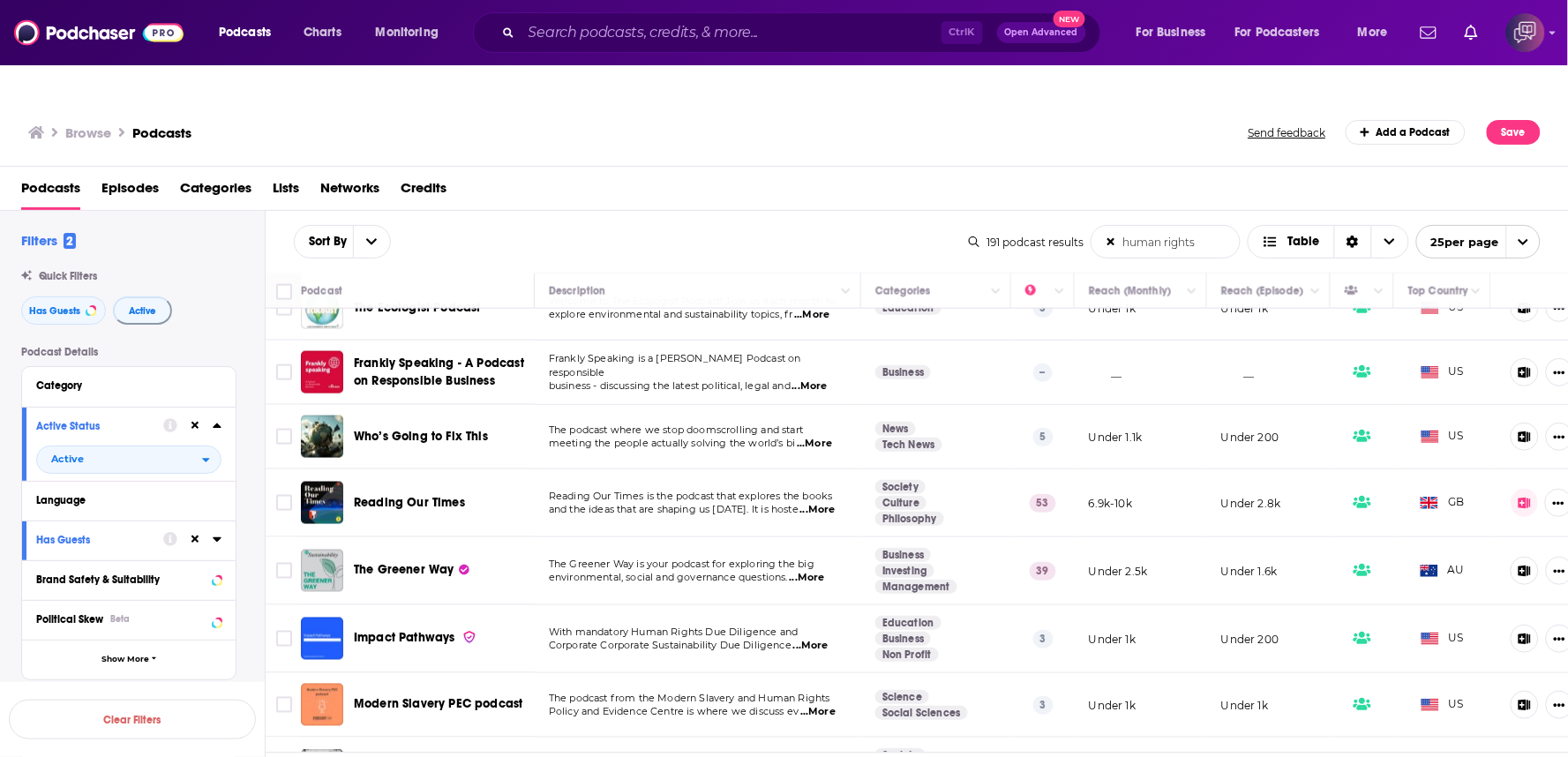
scroll to position [686, 0]
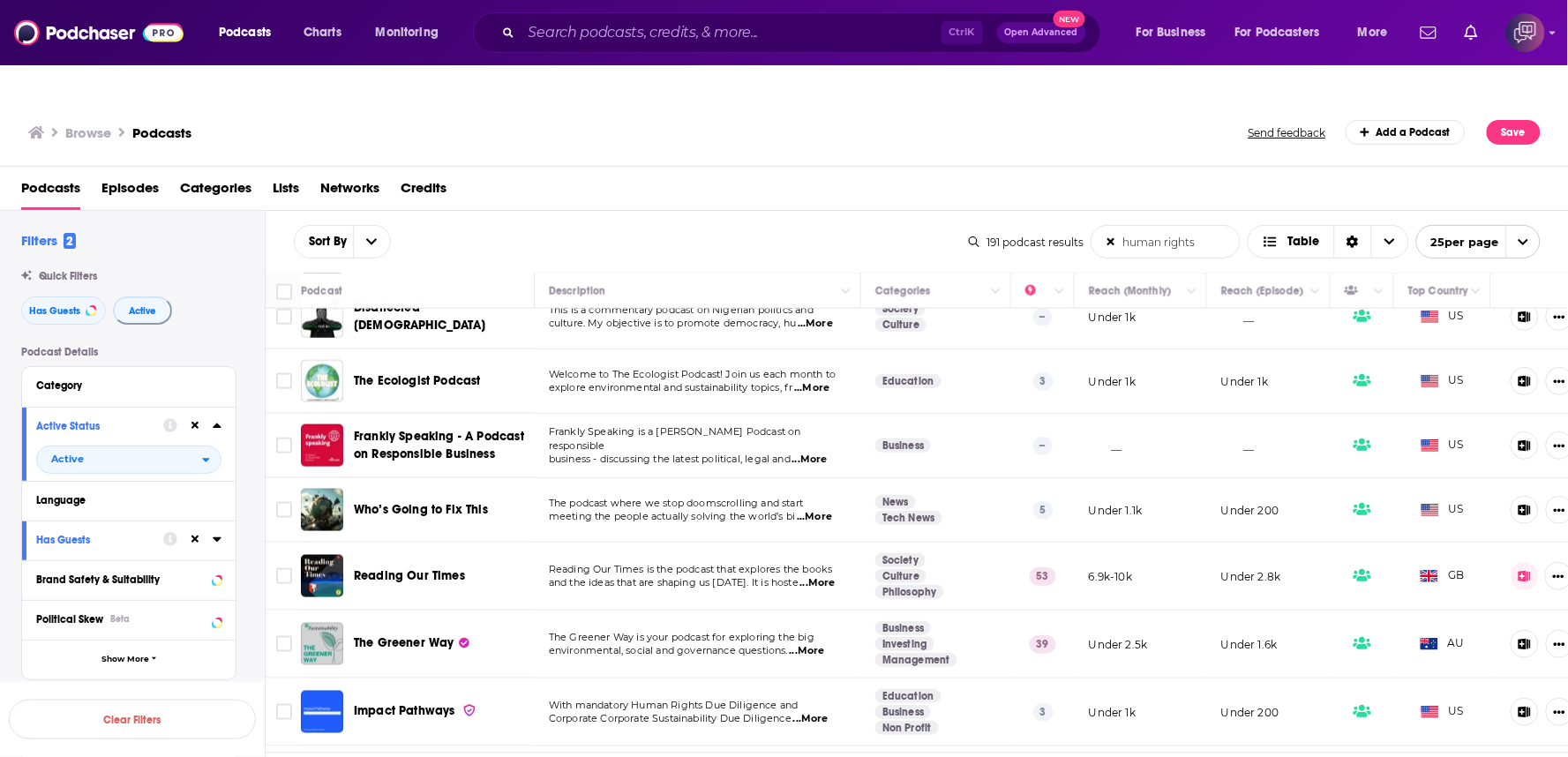
click at [821, 645] on span "...More" at bounding box center [808, 652] width 35 height 14
click at [826, 645] on span "...More" at bounding box center [808, 652] width 35 height 14
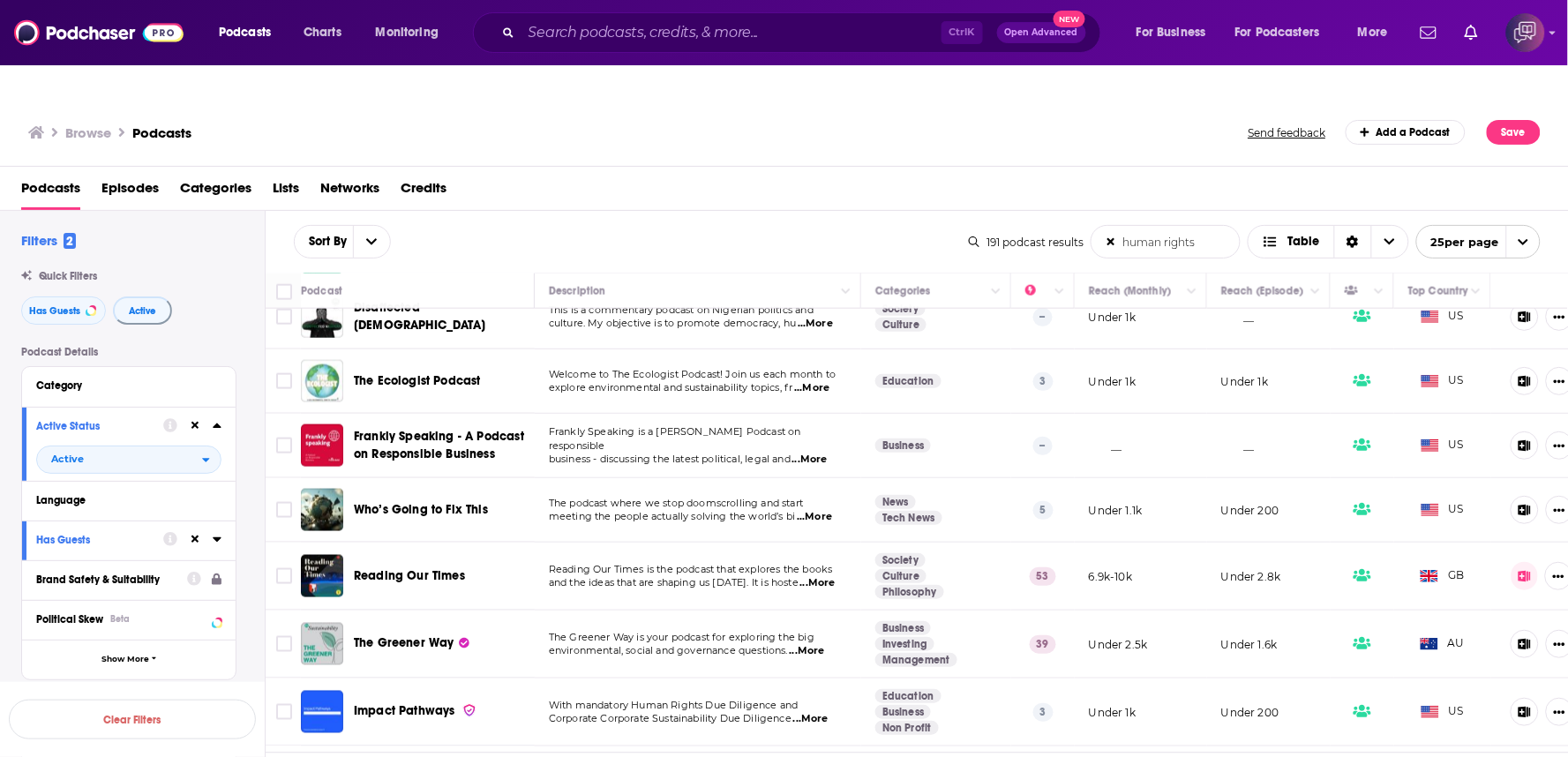
scroll to position [784, 0]
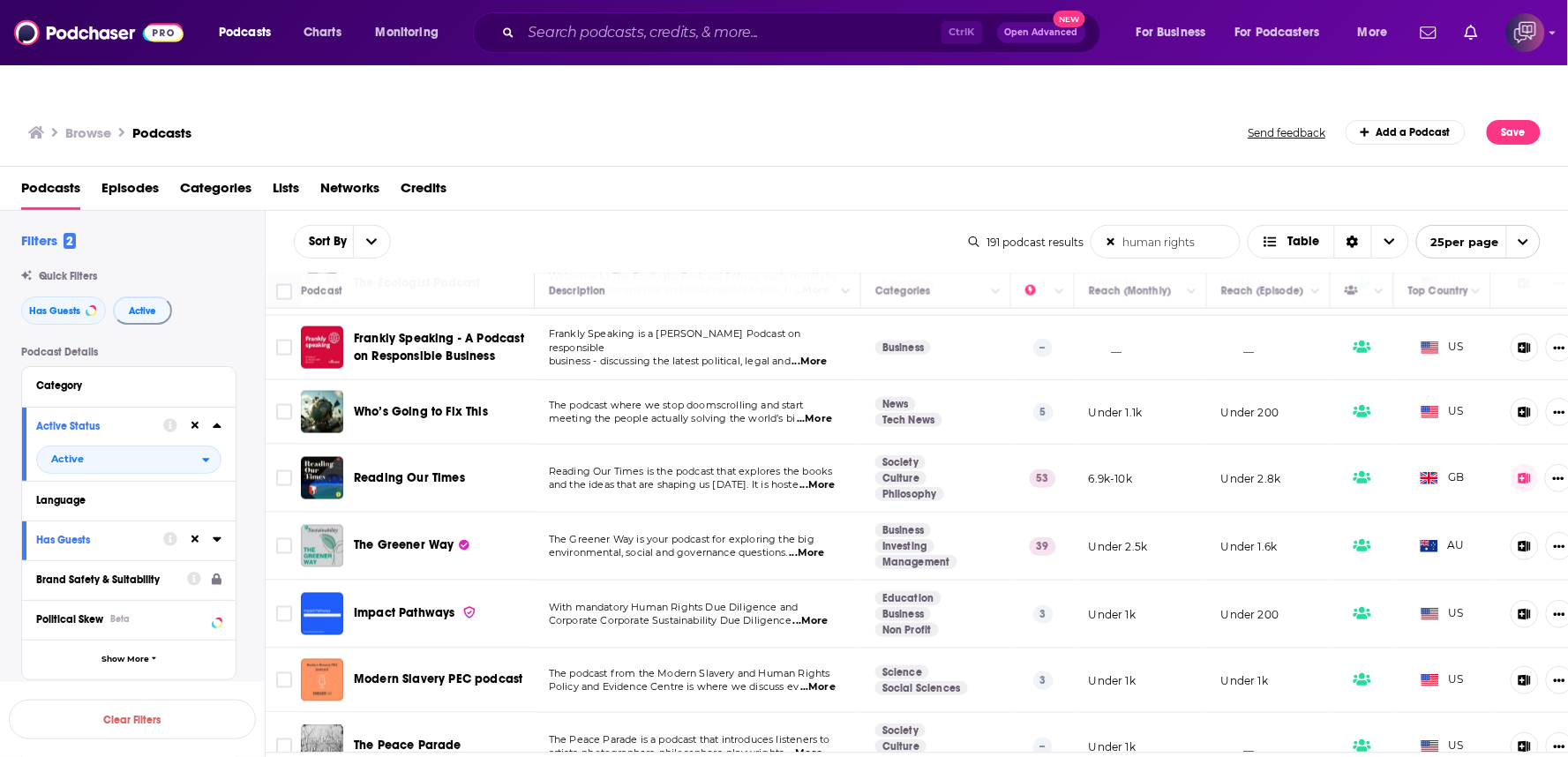
click at [817, 614] on span "...More" at bounding box center [810, 621] width 35 height 14
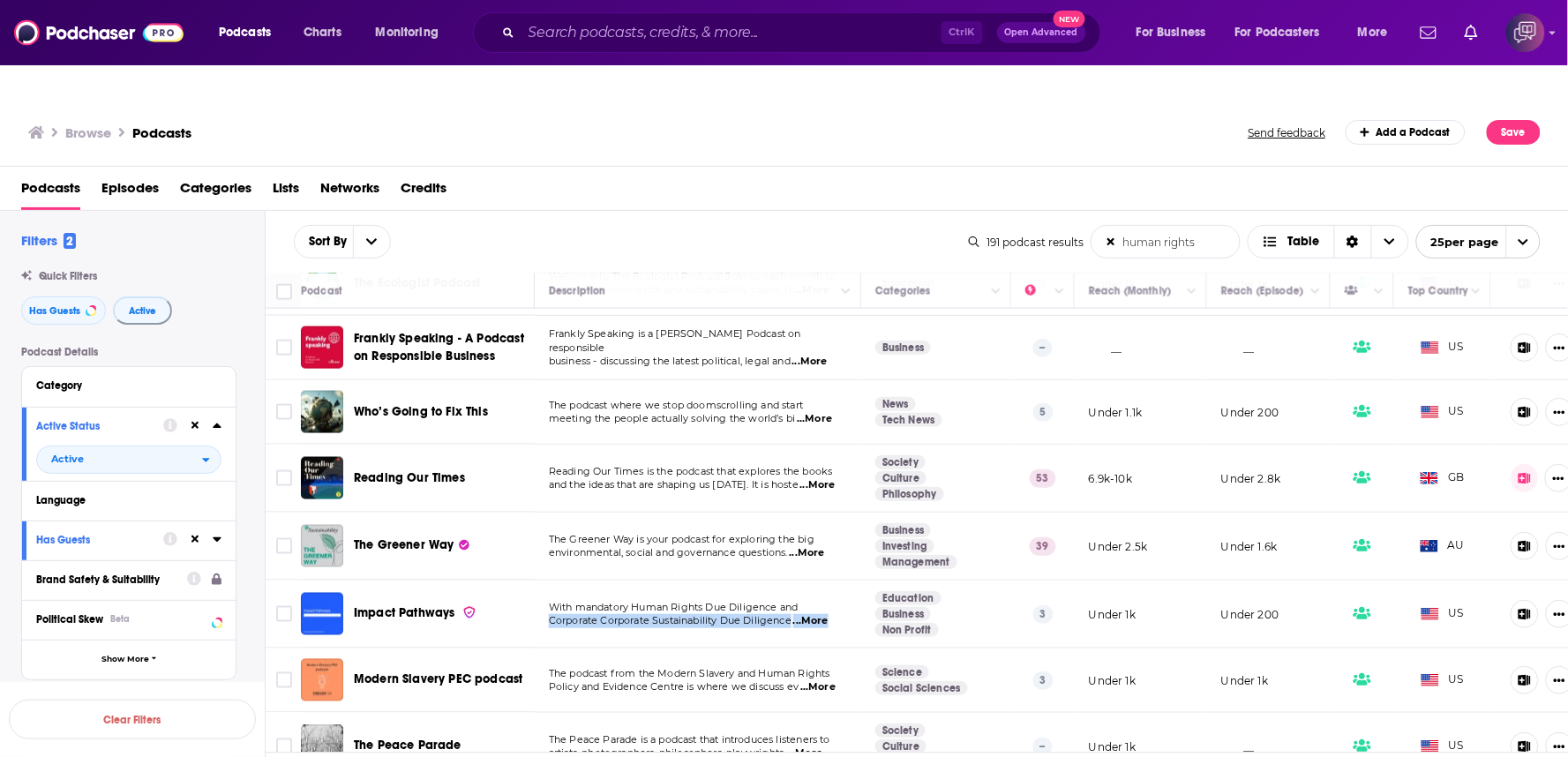
drag, startPoint x: 430, startPoint y: 583, endPoint x: 538, endPoint y: 389, distance: 222.0
click at [536, 391] on div "Who’s Going to Fix This" at bounding box center [445, 412] width 184 height 43
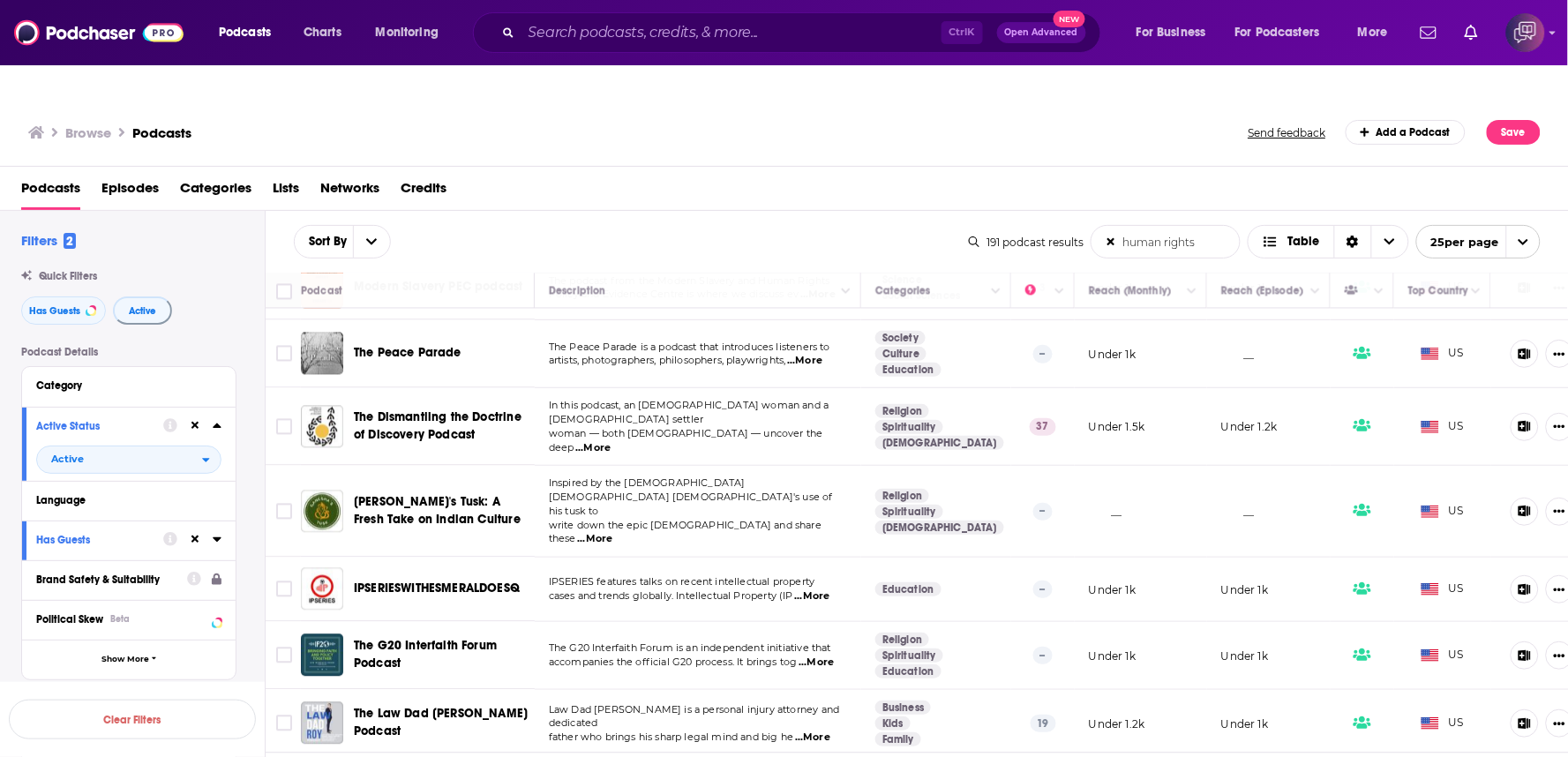
scroll to position [1225, 0]
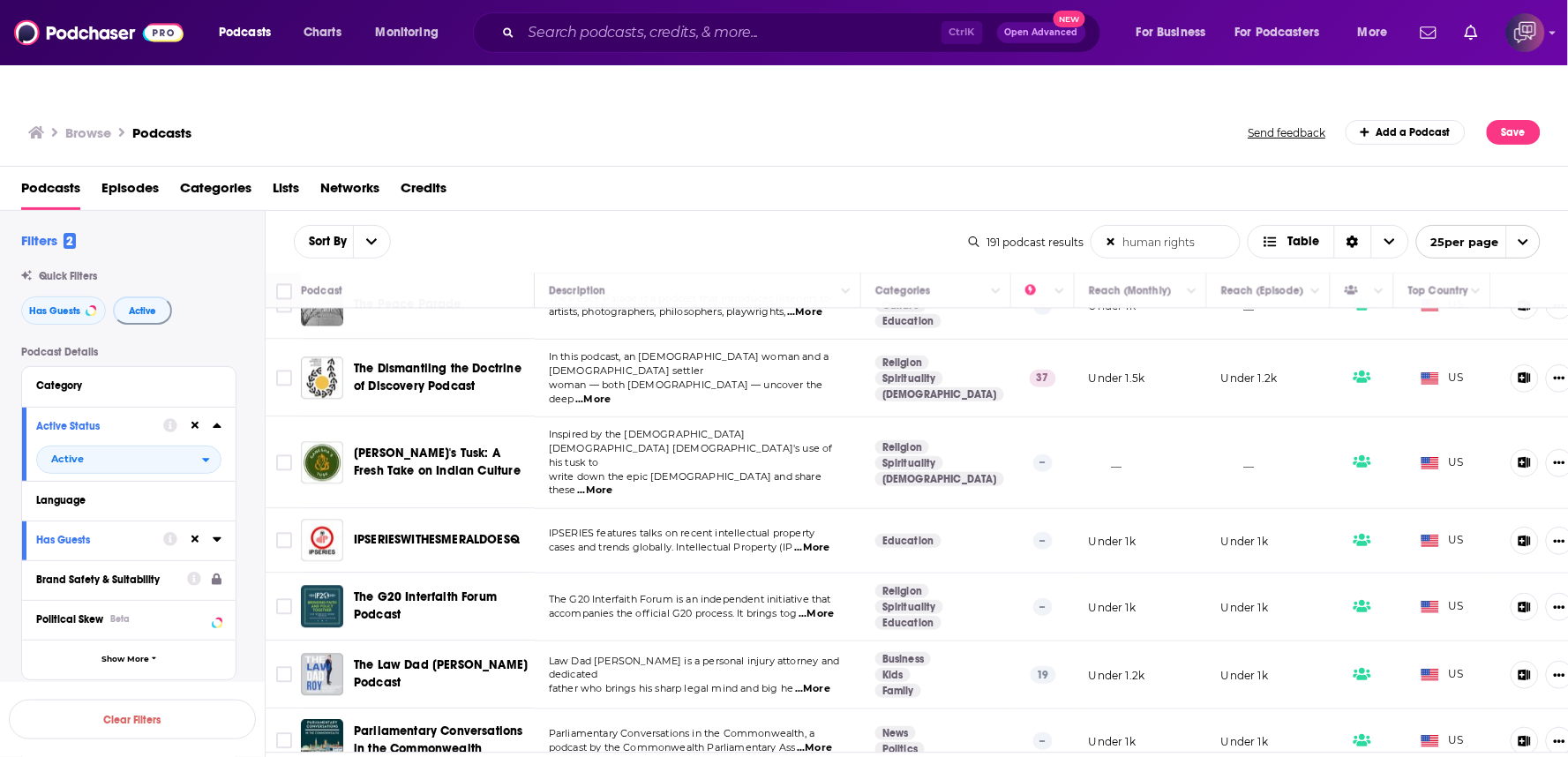
click at [808, 742] on span "...More" at bounding box center [814, 749] width 35 height 14
drag, startPoint x: 458, startPoint y: 686, endPoint x: 612, endPoint y: 491, distance: 248.5
click at [612, 509] on td "IPSERIES features talks on recent intellectual property cases and trends global…" at bounding box center [697, 541] width 326 height 64
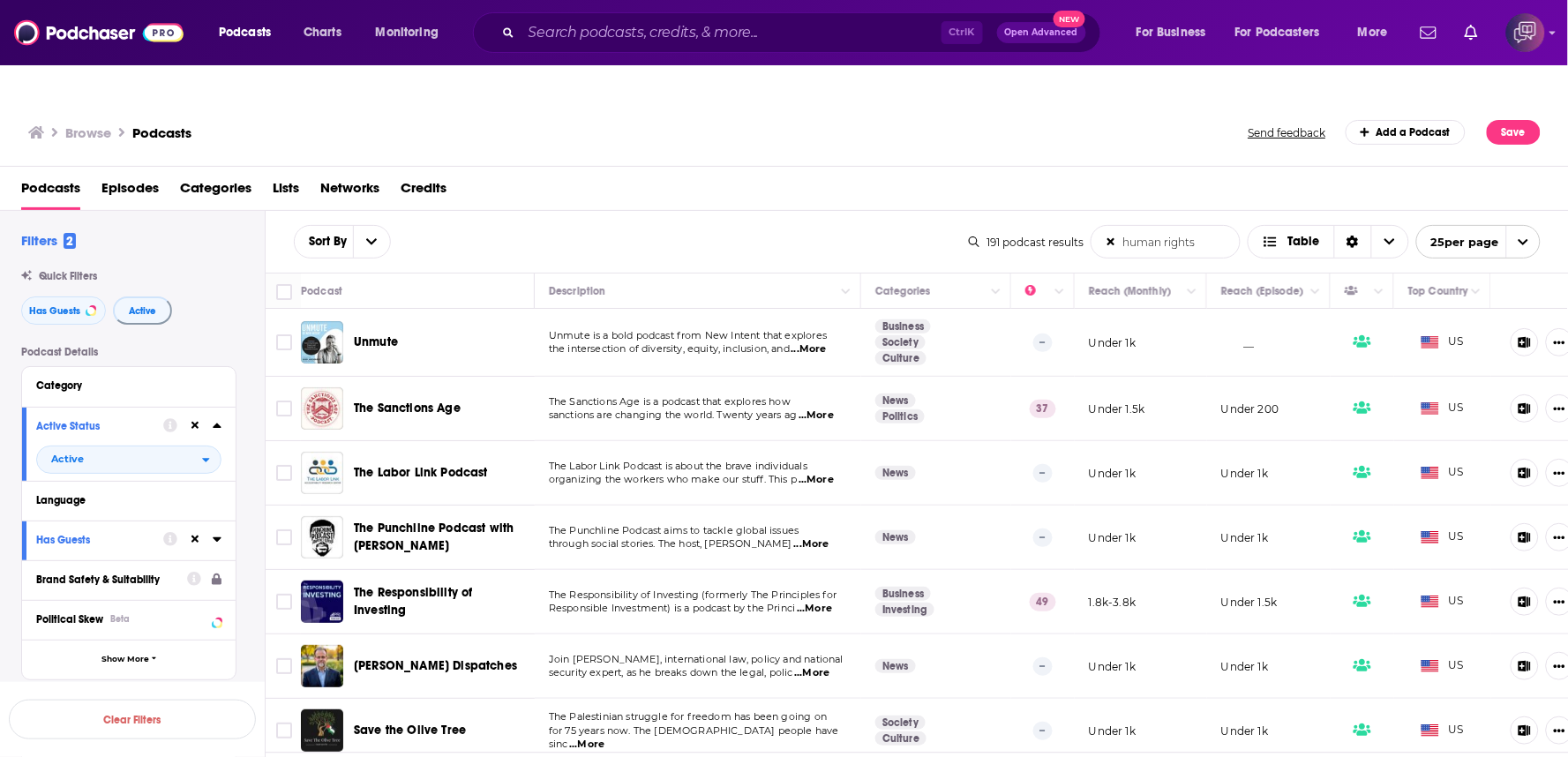
click at [827, 473] on span "...More" at bounding box center [816, 480] width 35 height 14
click at [826, 473] on span "...More" at bounding box center [816, 480] width 35 height 14
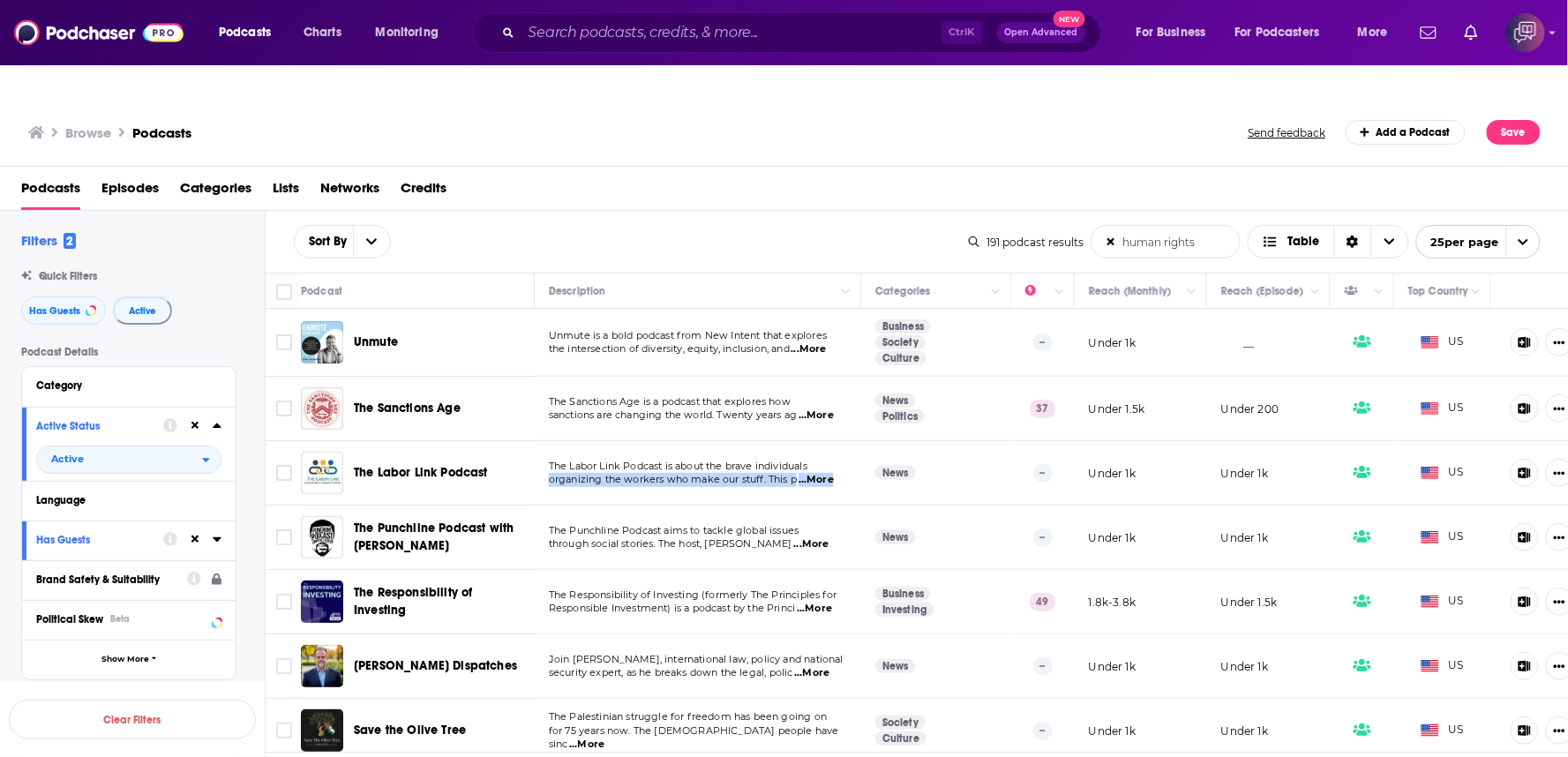
click at [618, 506] on td "The Punchline Podcast aims to tackle global issues through social stories. The …" at bounding box center [697, 537] width 326 height 64
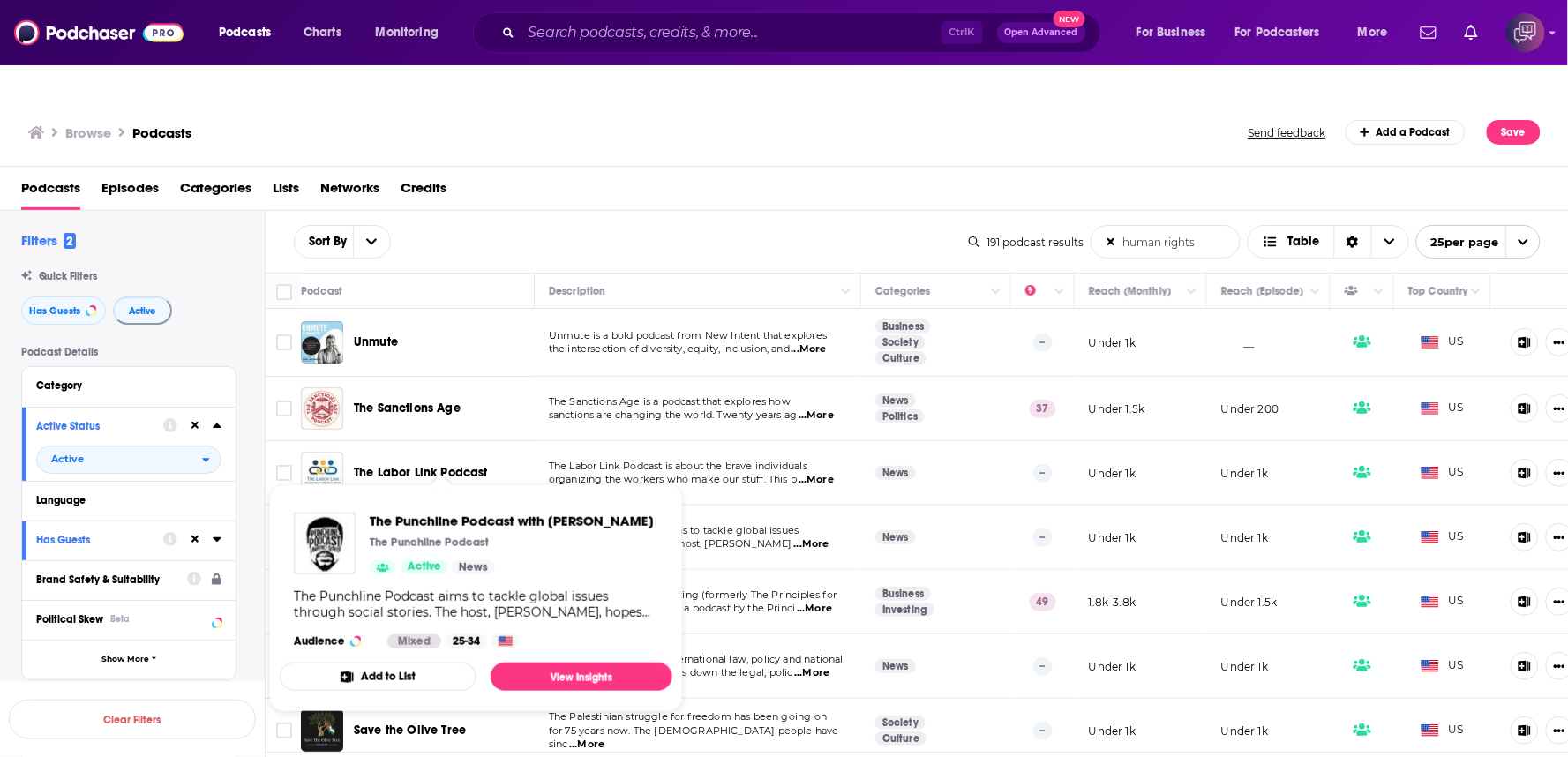
click at [588, 534] on div "The Punchline Podcast with Lawrence Seretse The Punchline Podcast Active News" at bounding box center [512, 544] width 284 height 62
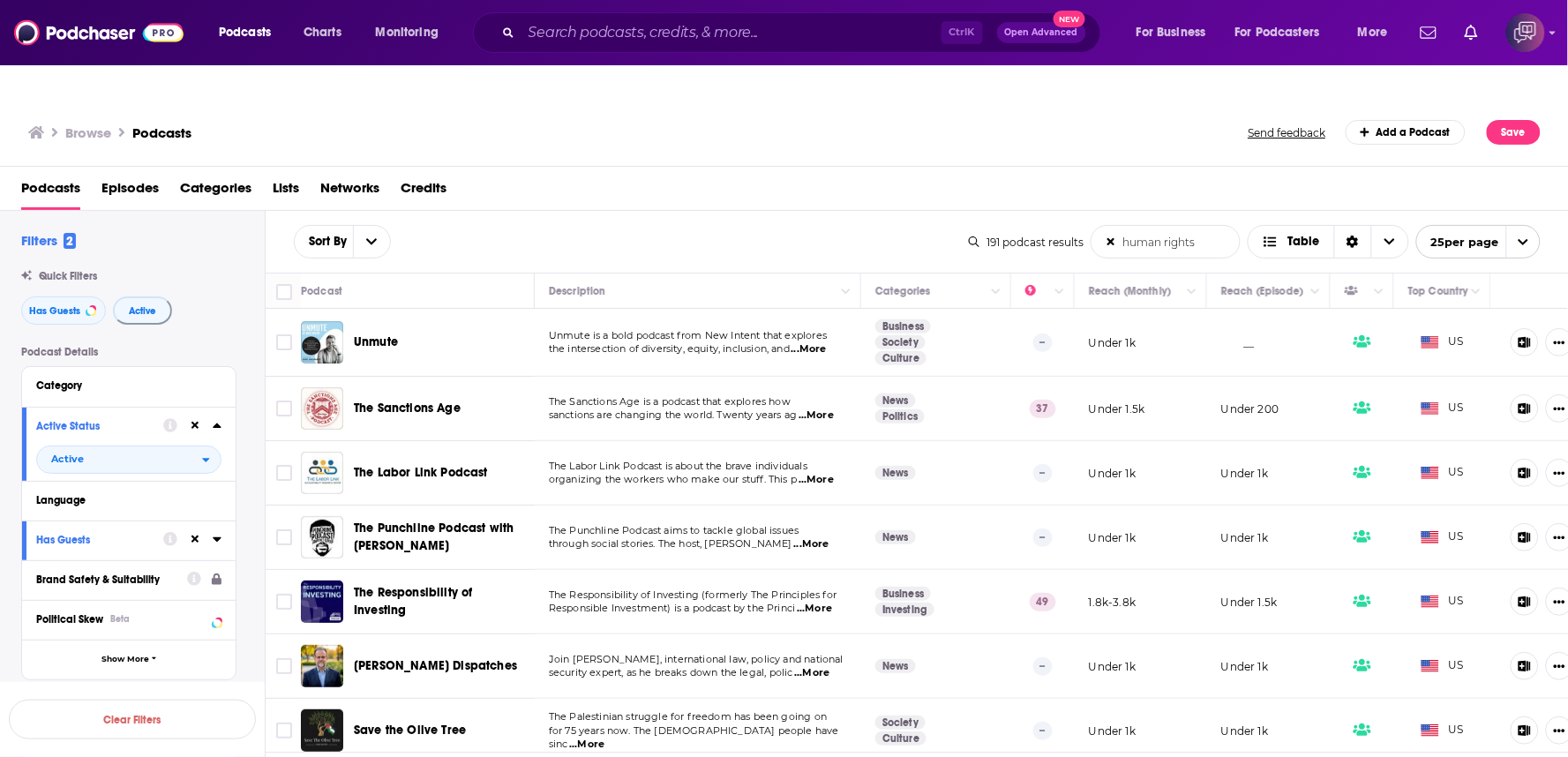
click at [822, 409] on span "...More" at bounding box center [816, 416] width 35 height 14
drag, startPoint x: 401, startPoint y: 383, endPoint x: 381, endPoint y: 375, distance: 21.5
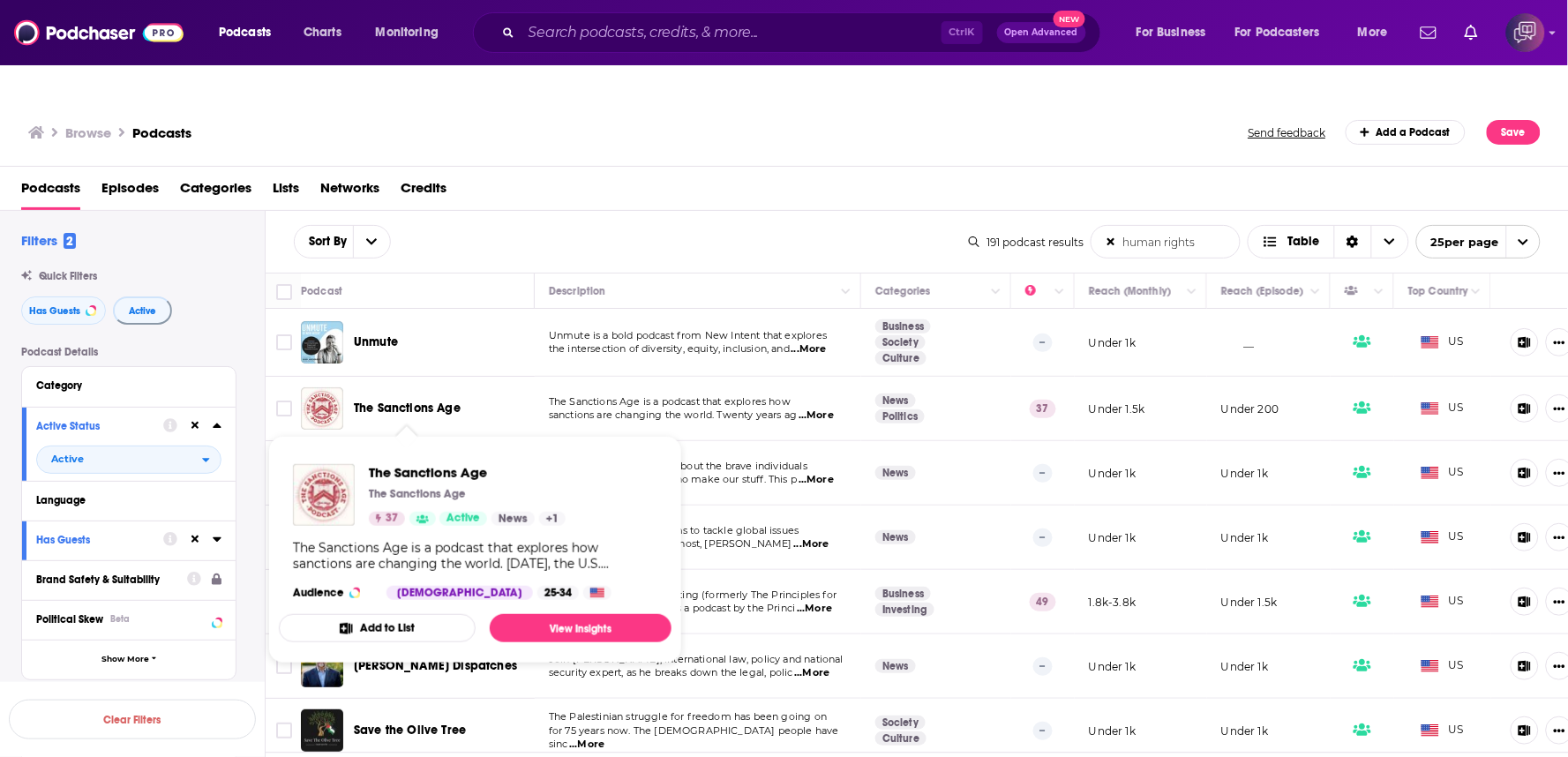
click at [444, 436] on span "The Sanctions Age The Sanctions Age 37 Active News + 1 The Sanctions Age is a p…" at bounding box center [475, 550] width 392 height 228
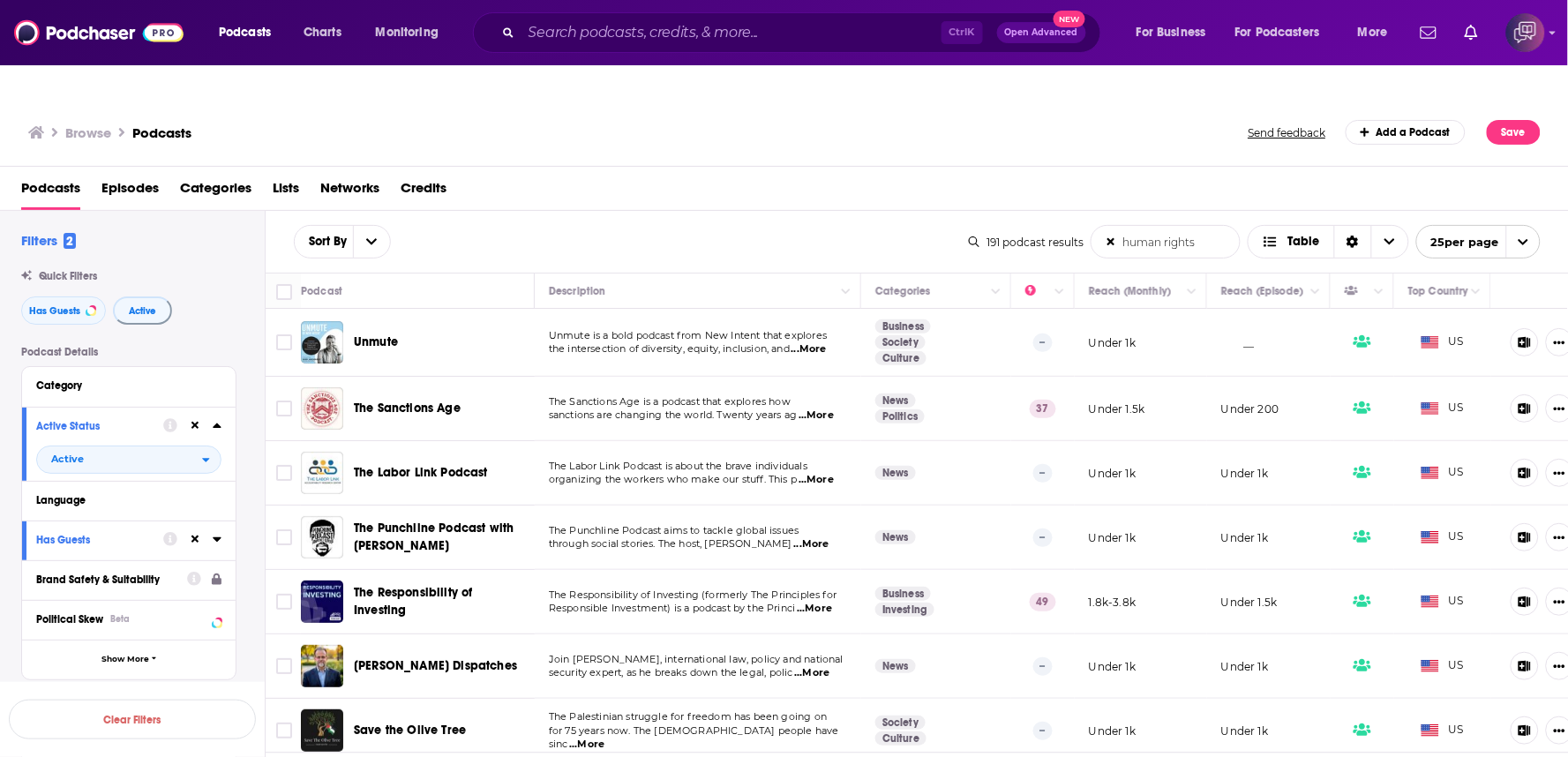
click at [819, 602] on span "...More" at bounding box center [814, 610] width 35 height 14
click at [827, 602] on span "...More" at bounding box center [814, 610] width 35 height 14
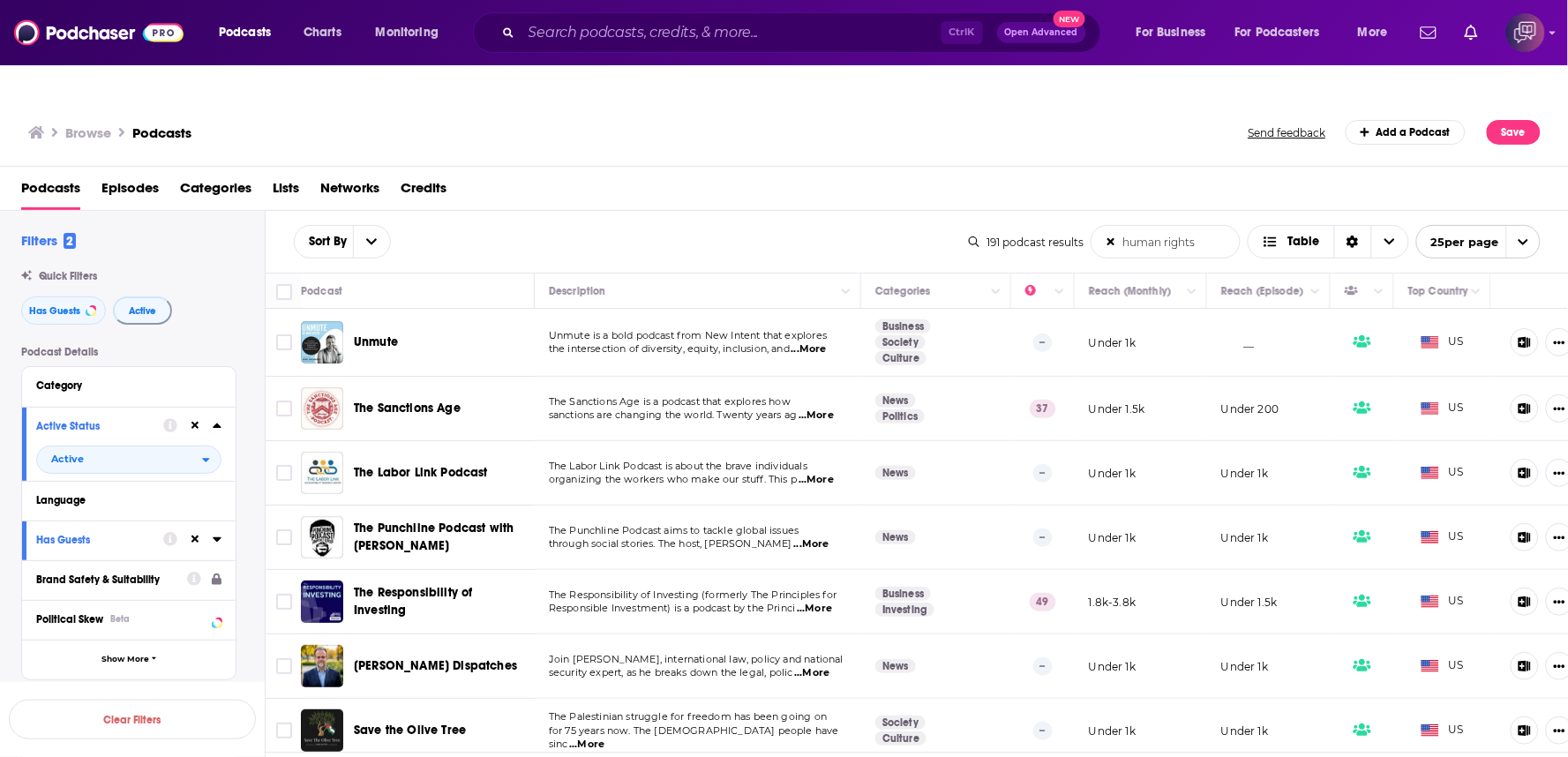
drag, startPoint x: 438, startPoint y: 570, endPoint x: 619, endPoint y: 428, distance: 230.1
click at [566, 409] on span "sanctions are changing the world. Twenty years ag" at bounding box center [673, 415] width 248 height 13
click at [829, 602] on span "...More" at bounding box center [814, 610] width 35 height 14
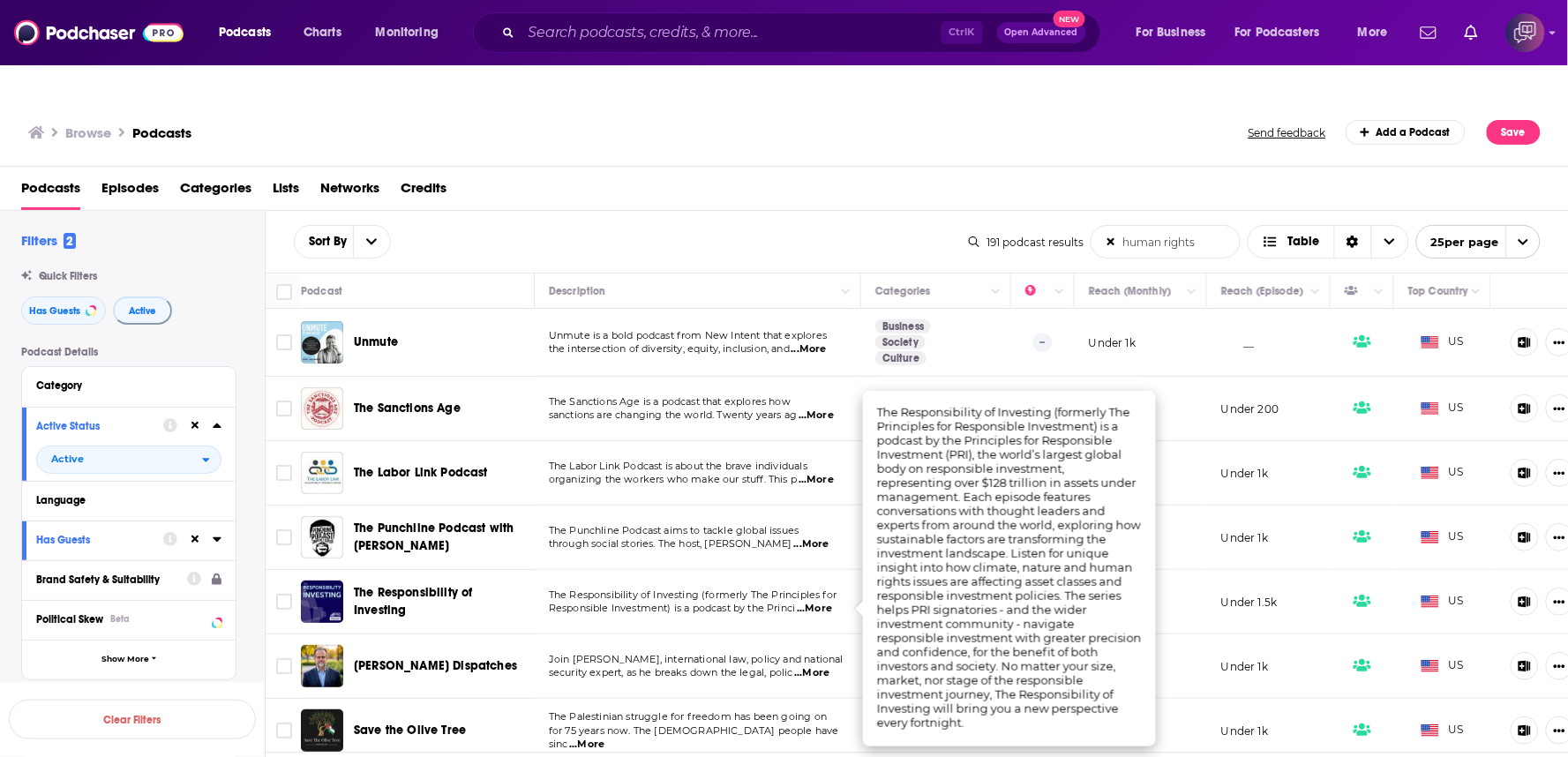
click at [608, 174] on div "Podcasts Episodes Categories Lists Networks Credits" at bounding box center [788, 192] width 1534 height 36
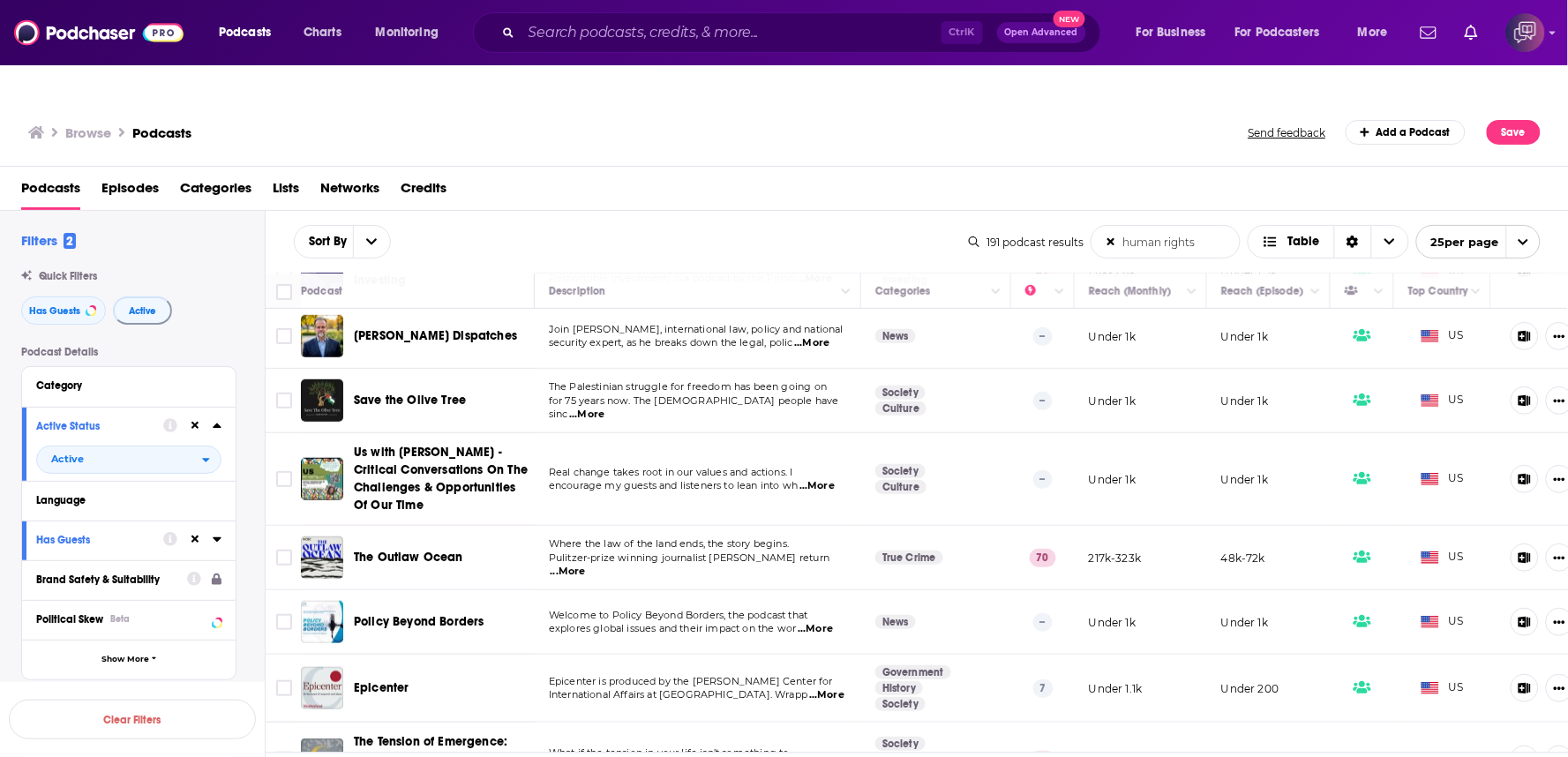
scroll to position [294, 0]
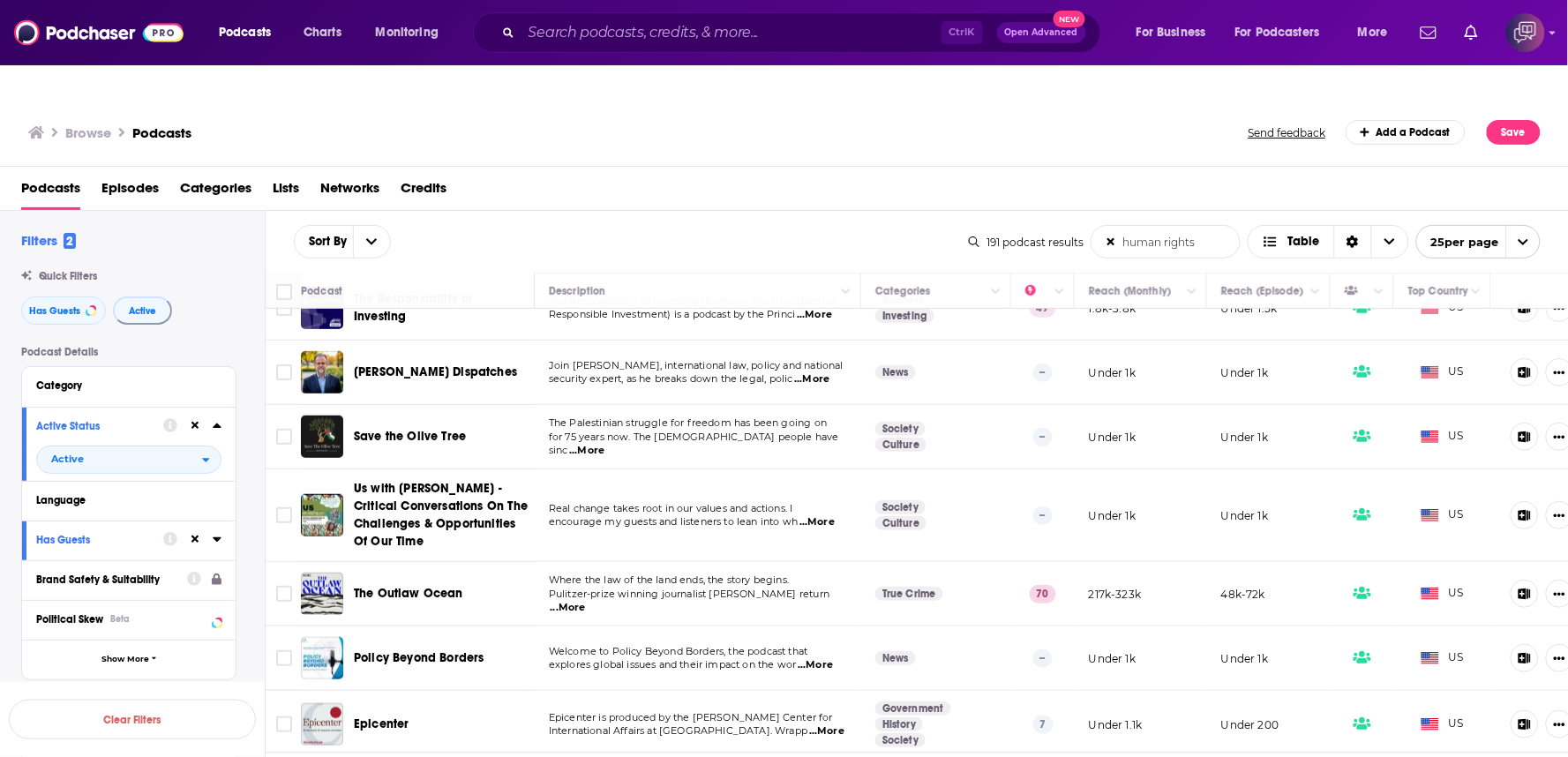
click at [605, 444] on span "...More" at bounding box center [587, 451] width 35 height 14
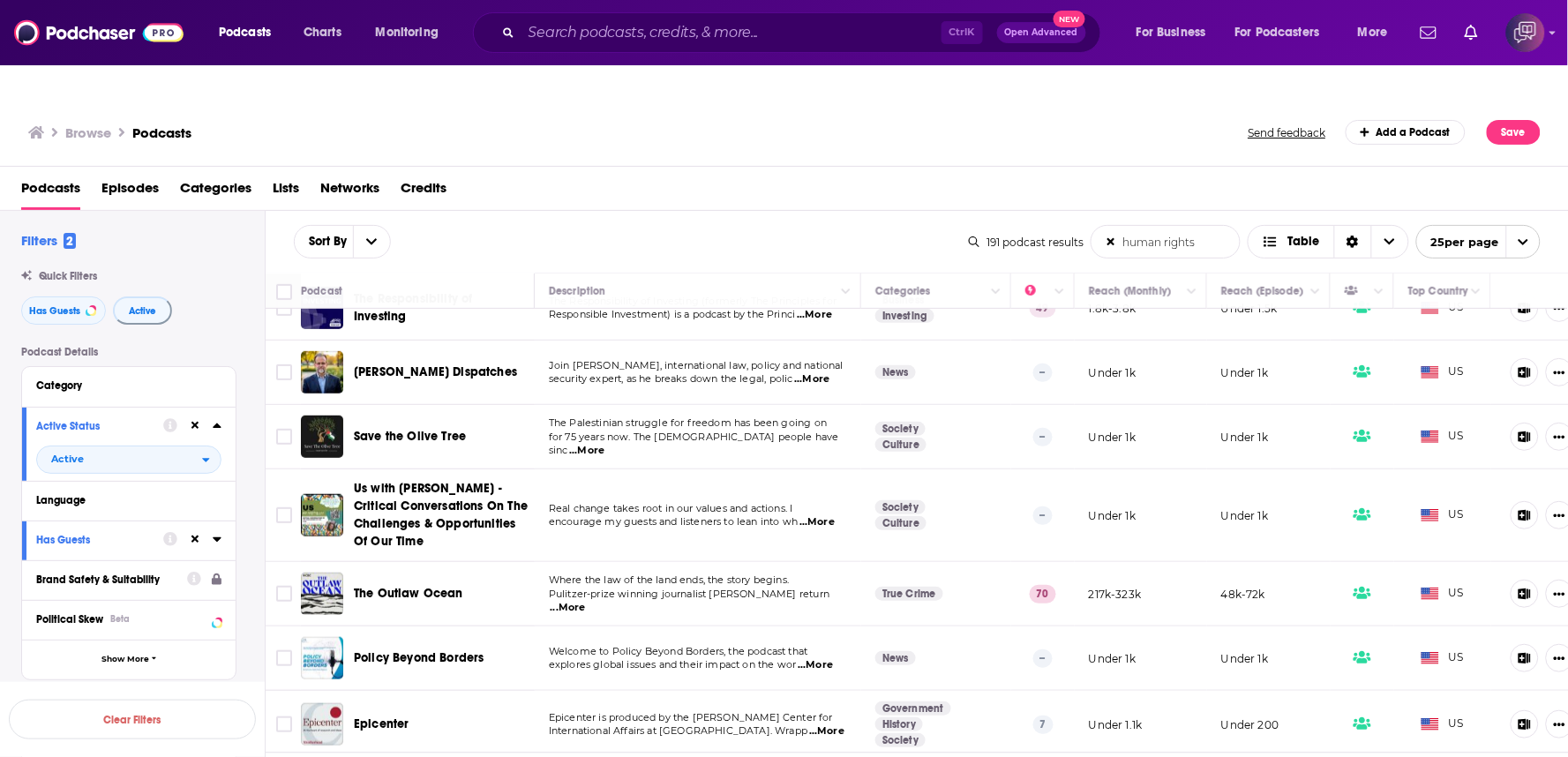
click at [605, 444] on span "...More" at bounding box center [587, 451] width 35 height 14
click at [862, 120] on div "Browse Podcasts" at bounding box center [639, 132] width 1223 height 24
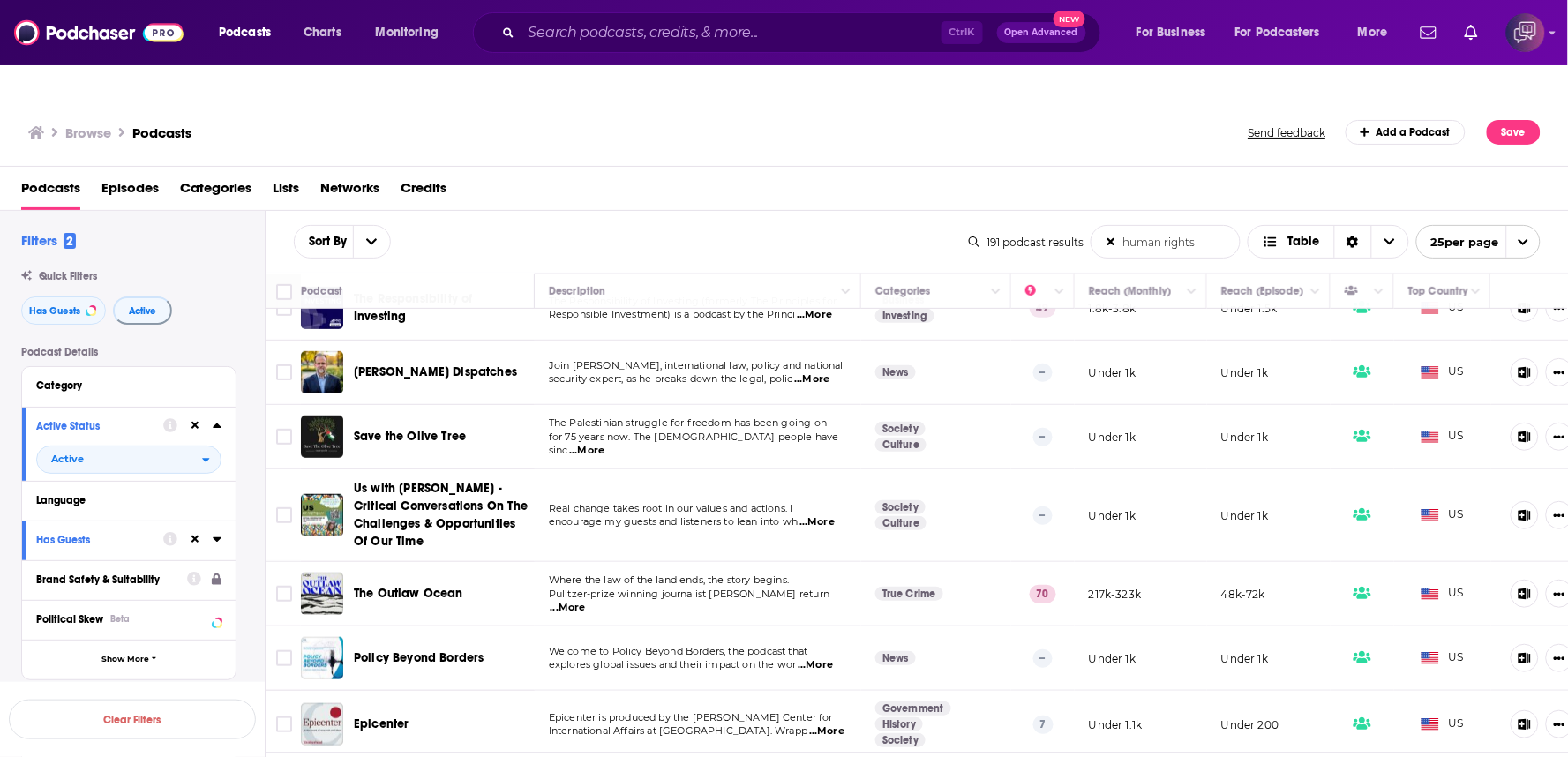
click at [862, 120] on div "Browse Podcasts" at bounding box center [639, 132] width 1223 height 24
click at [826, 502] on p "Real change takes root in our values and actions. I" at bounding box center [697, 509] width 298 height 14
click at [827, 502] on p "Real change takes root in our values and actions. I" at bounding box center [697, 509] width 298 height 14
click at [821, 497] on td "Real change takes root in our values and actions. I encourage my guests and lis…" at bounding box center [697, 516] width 326 height 92
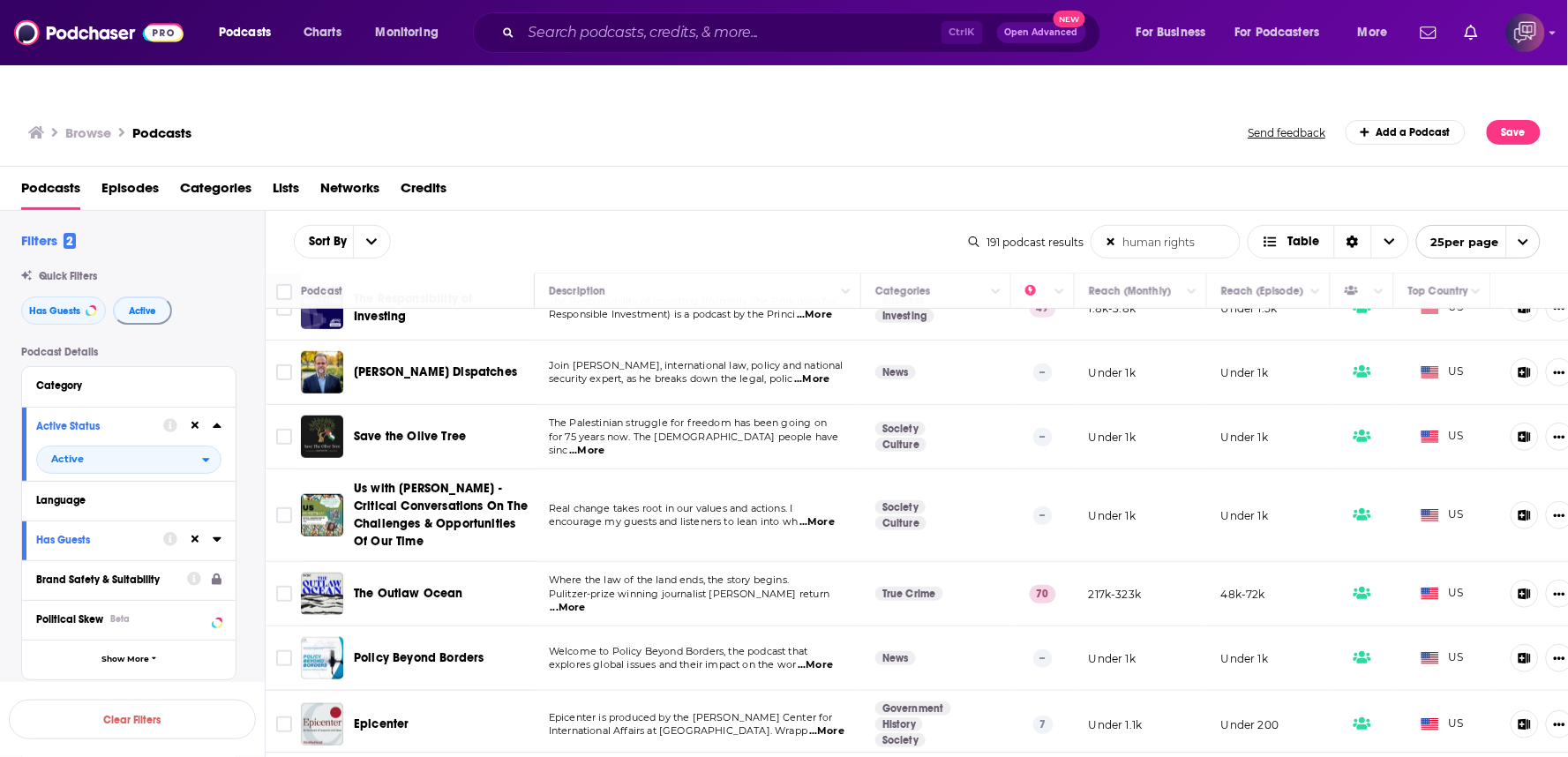
click at [822, 516] on span "...More" at bounding box center [817, 523] width 35 height 14
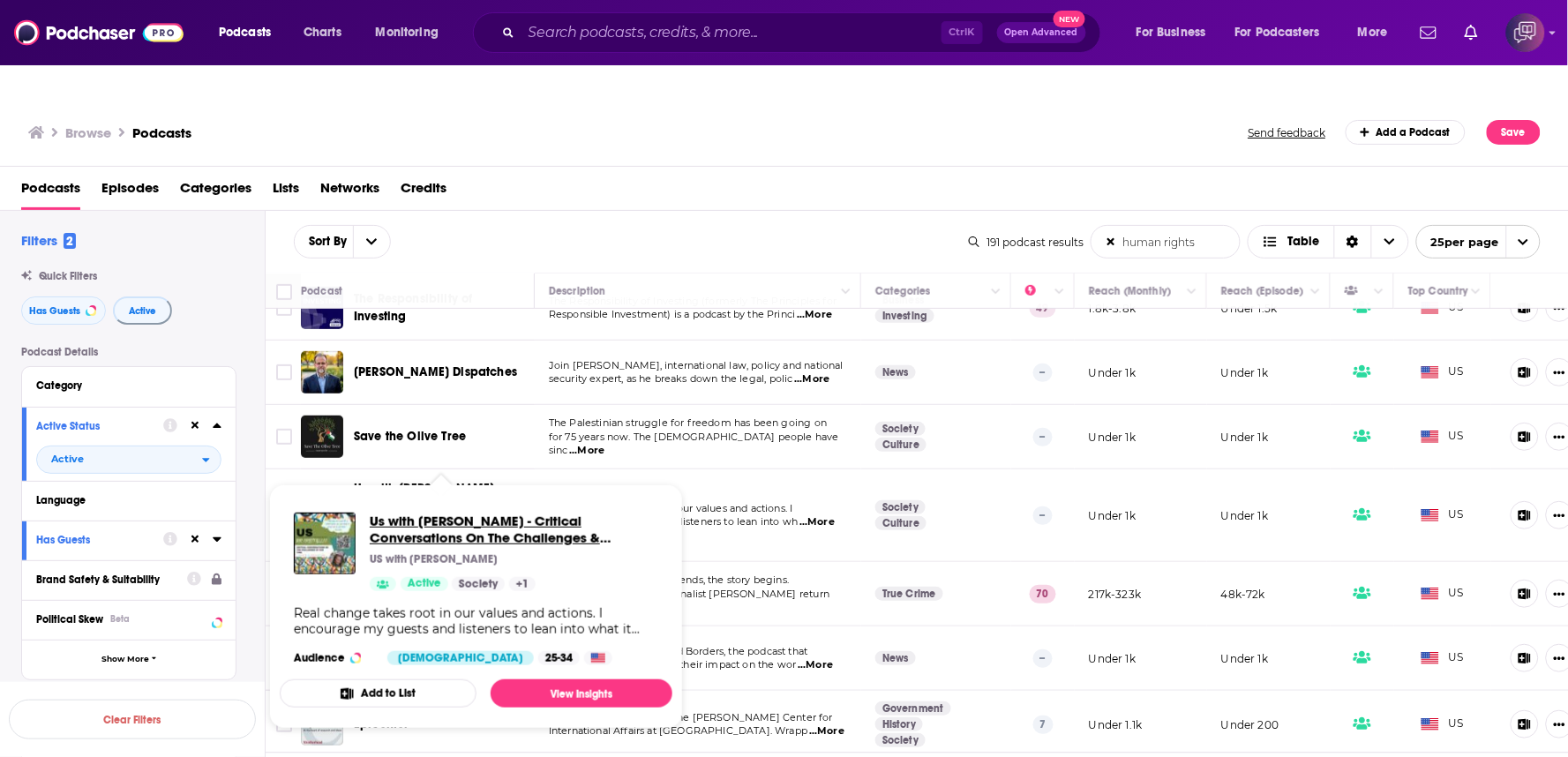
drag, startPoint x: 428, startPoint y: 474, endPoint x: 418, endPoint y: 496, distance: 24.2
click at [515, 516] on div "Us with Dr. Crystallee Crain - Critical Conversations On The Challenges & Oppor…" at bounding box center [514, 552] width 288 height 79
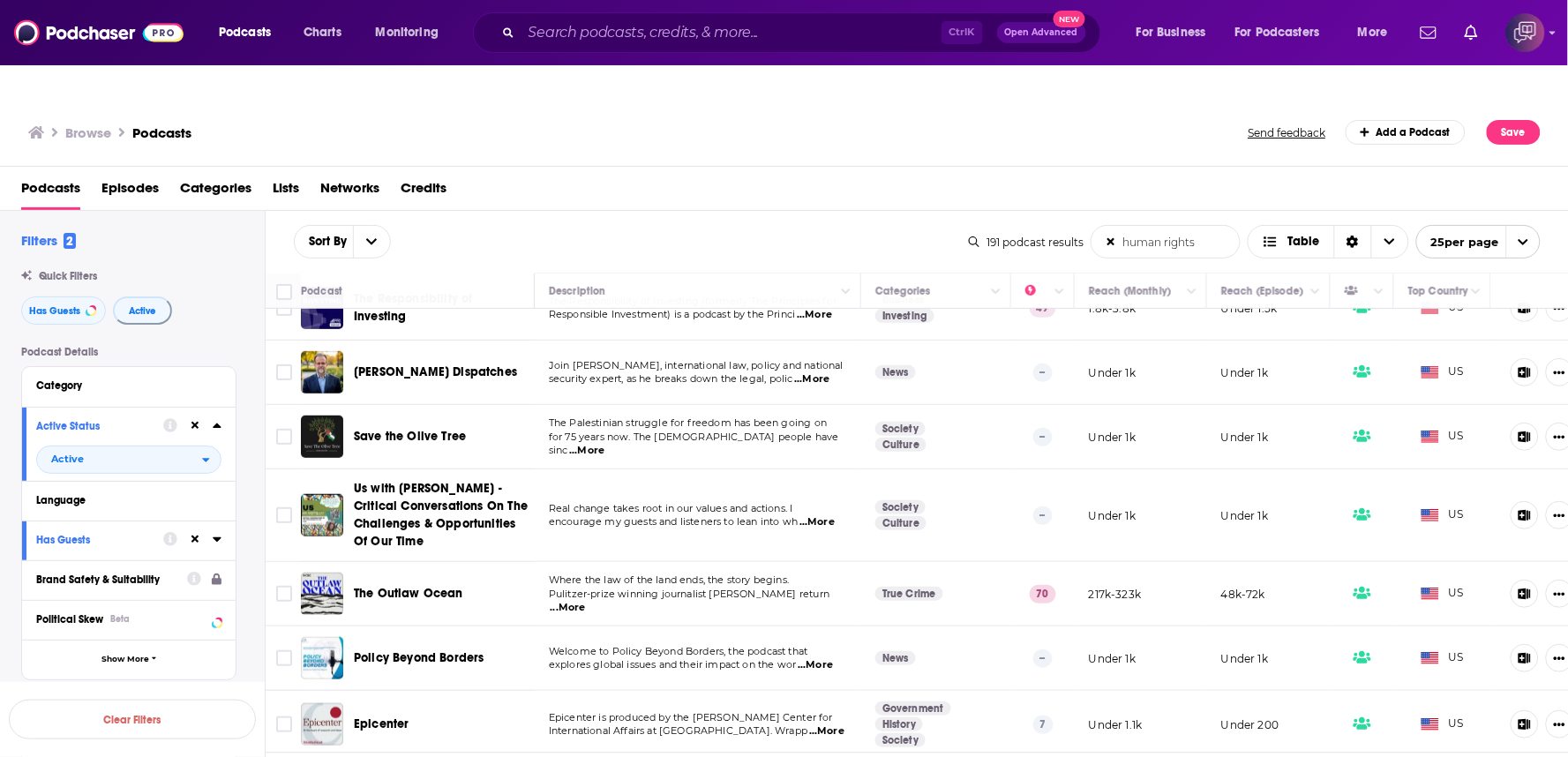
click at [586, 601] on span "...More" at bounding box center [568, 609] width 35 height 14
click at [828, 225] on div "Sort By human rights List Search Input Search the results... Table" at bounding box center [631, 241] width 675 height 33
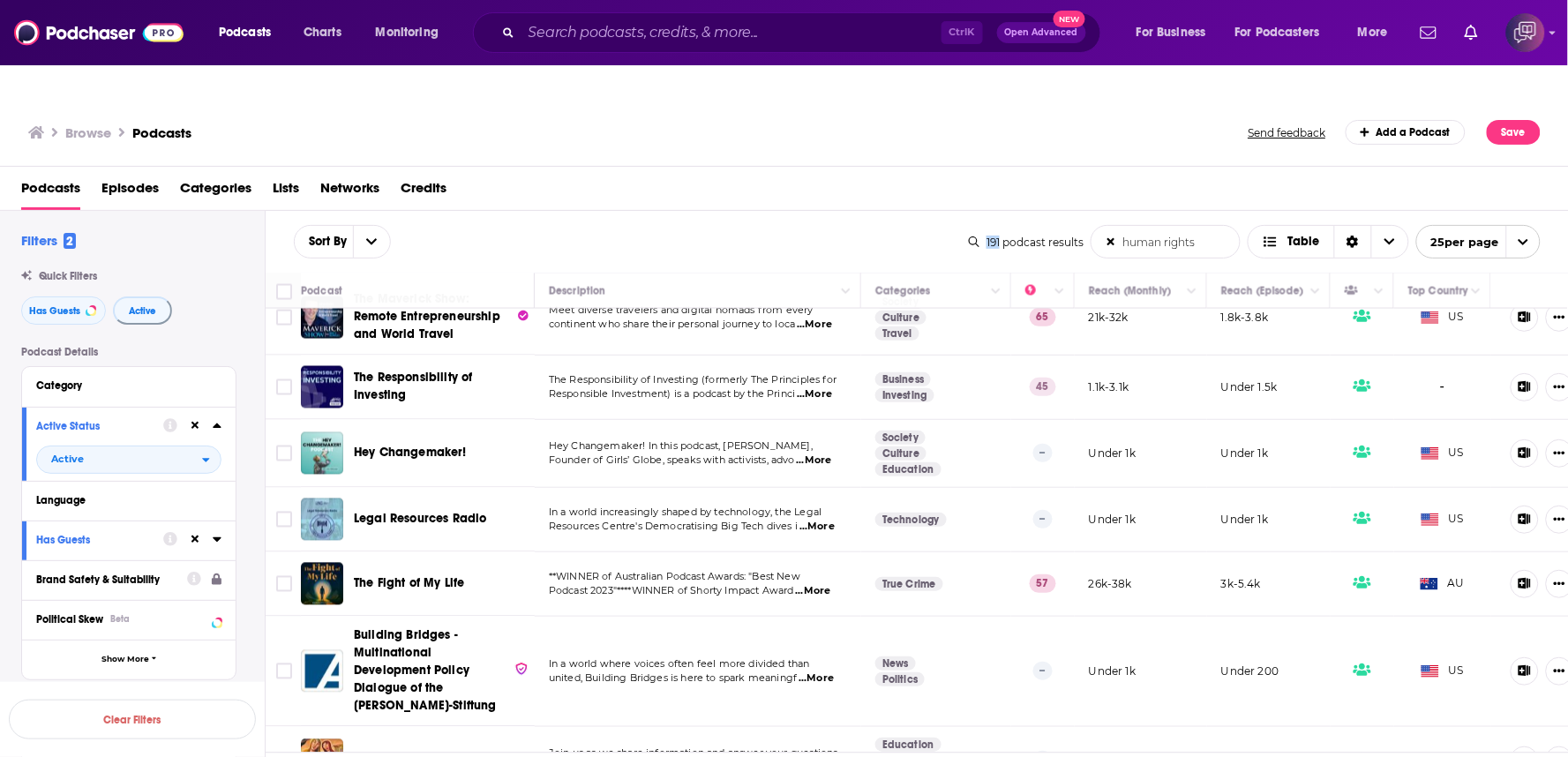
scroll to position [1079, 0]
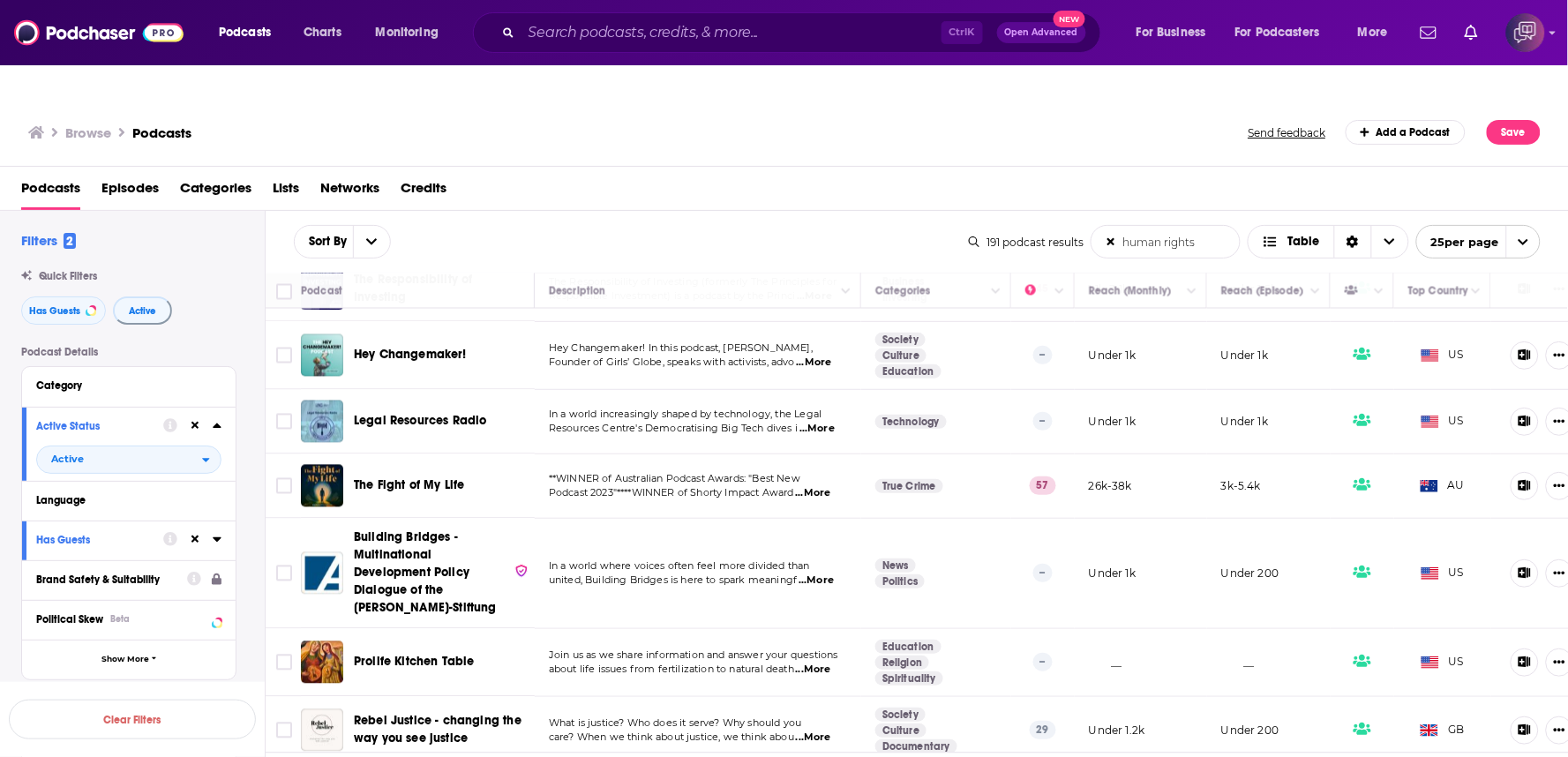
click at [819, 422] on span "...More" at bounding box center [817, 430] width 35 height 14
click at [818, 422] on span "...More" at bounding box center [817, 430] width 35 height 14
click at [824, 422] on span "...More" at bounding box center [817, 430] width 35 height 14
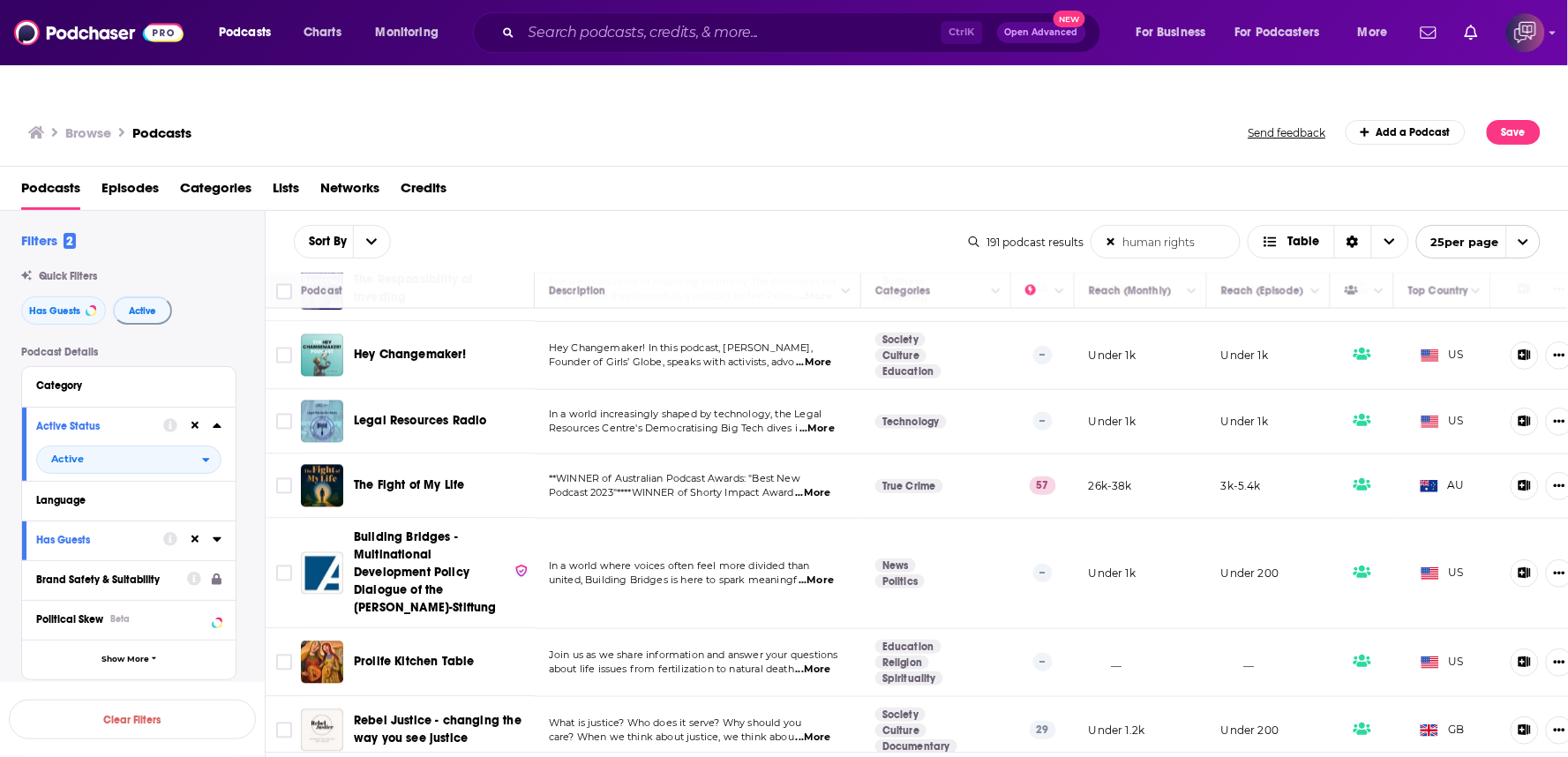
click at [824, 422] on span "...More" at bounding box center [817, 430] width 35 height 14
click at [827, 422] on span "...More" at bounding box center [817, 430] width 35 height 14
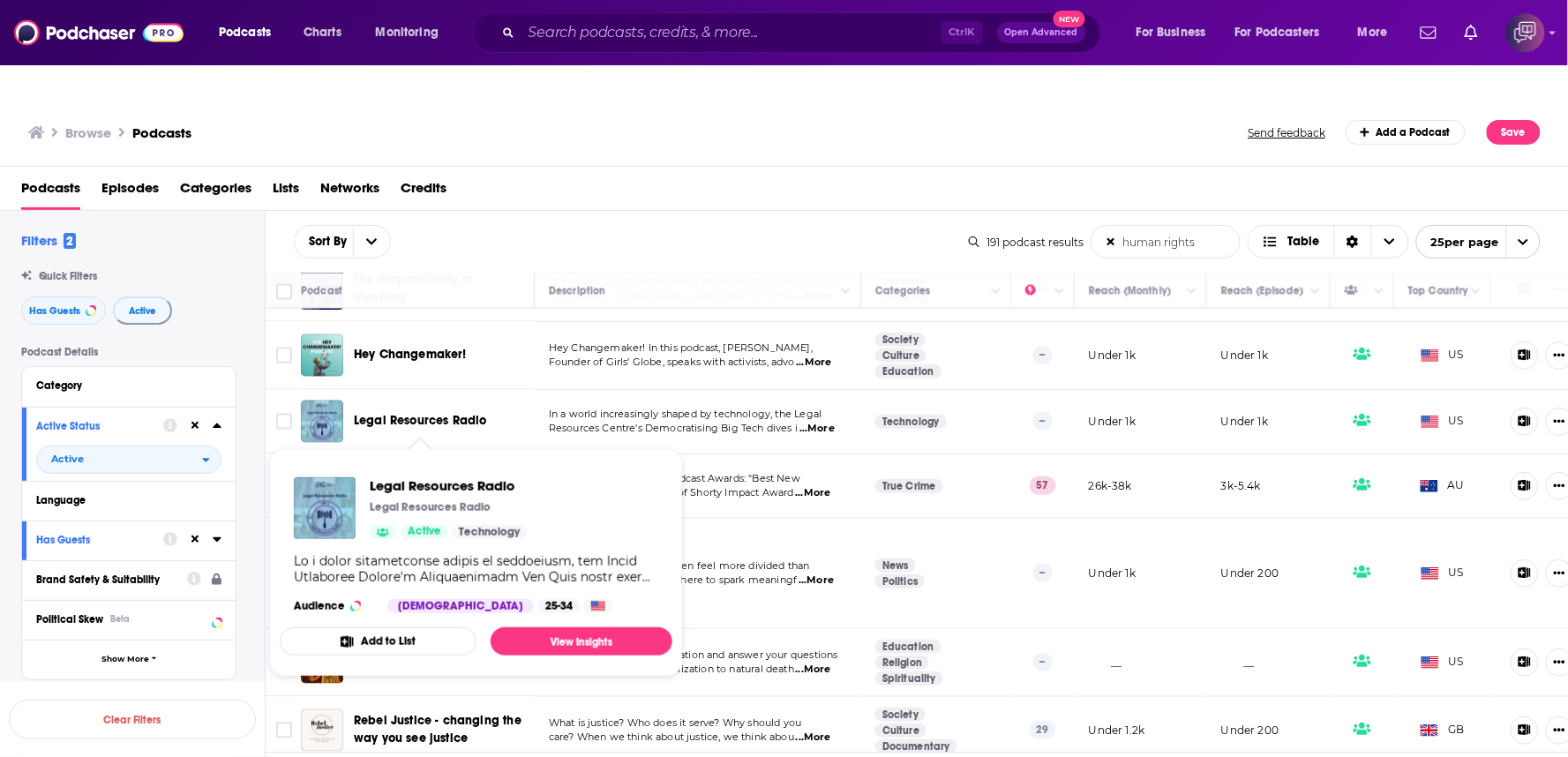
drag, startPoint x: 428, startPoint y: 393, endPoint x: 794, endPoint y: 14, distance: 526.9
click at [486, 449] on span "Legal Resources Radio Legal Resources Radio Active Technology Audience Male 25-…" at bounding box center [476, 563] width 392 height 228
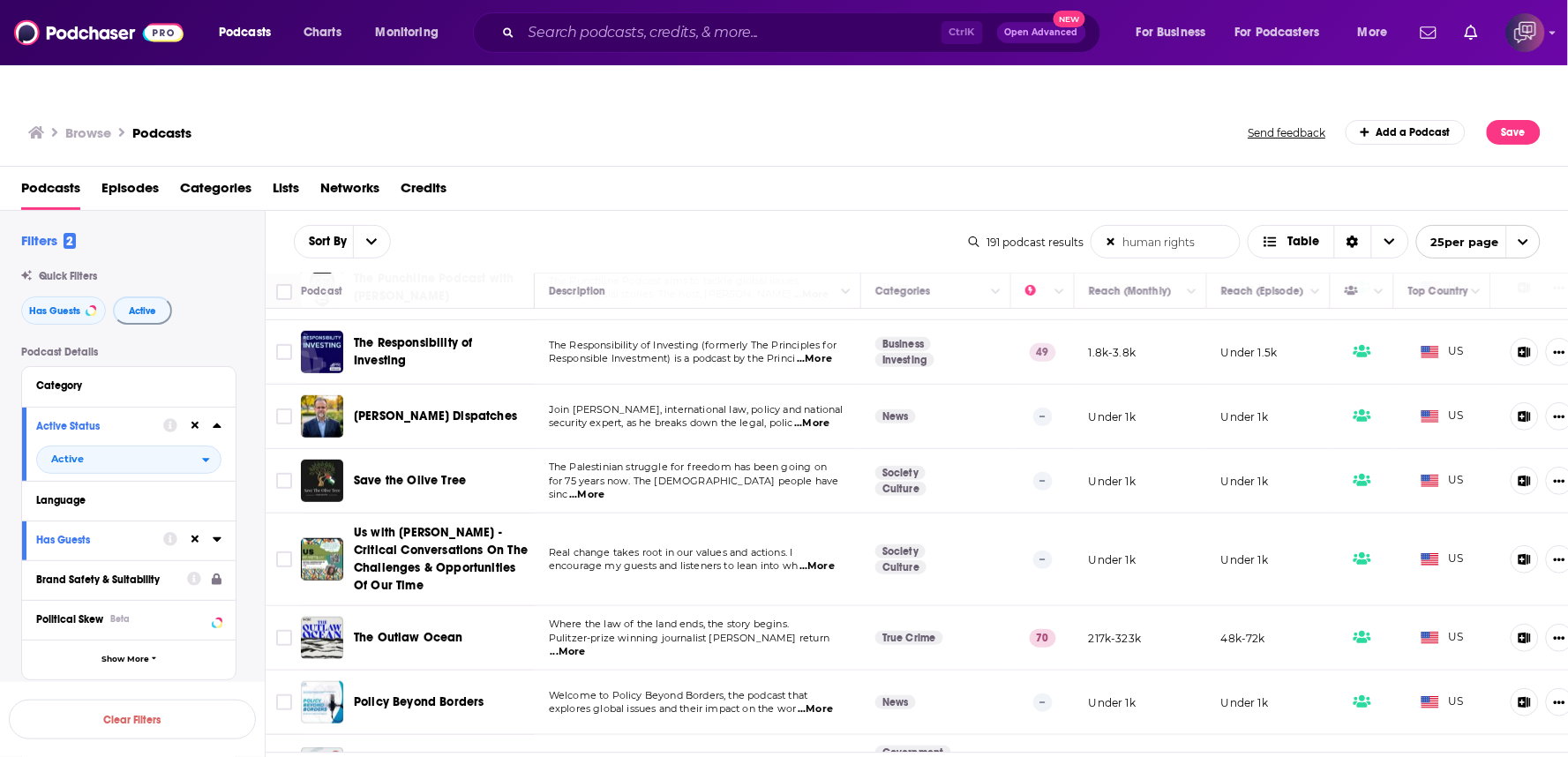
scroll to position [196, 0]
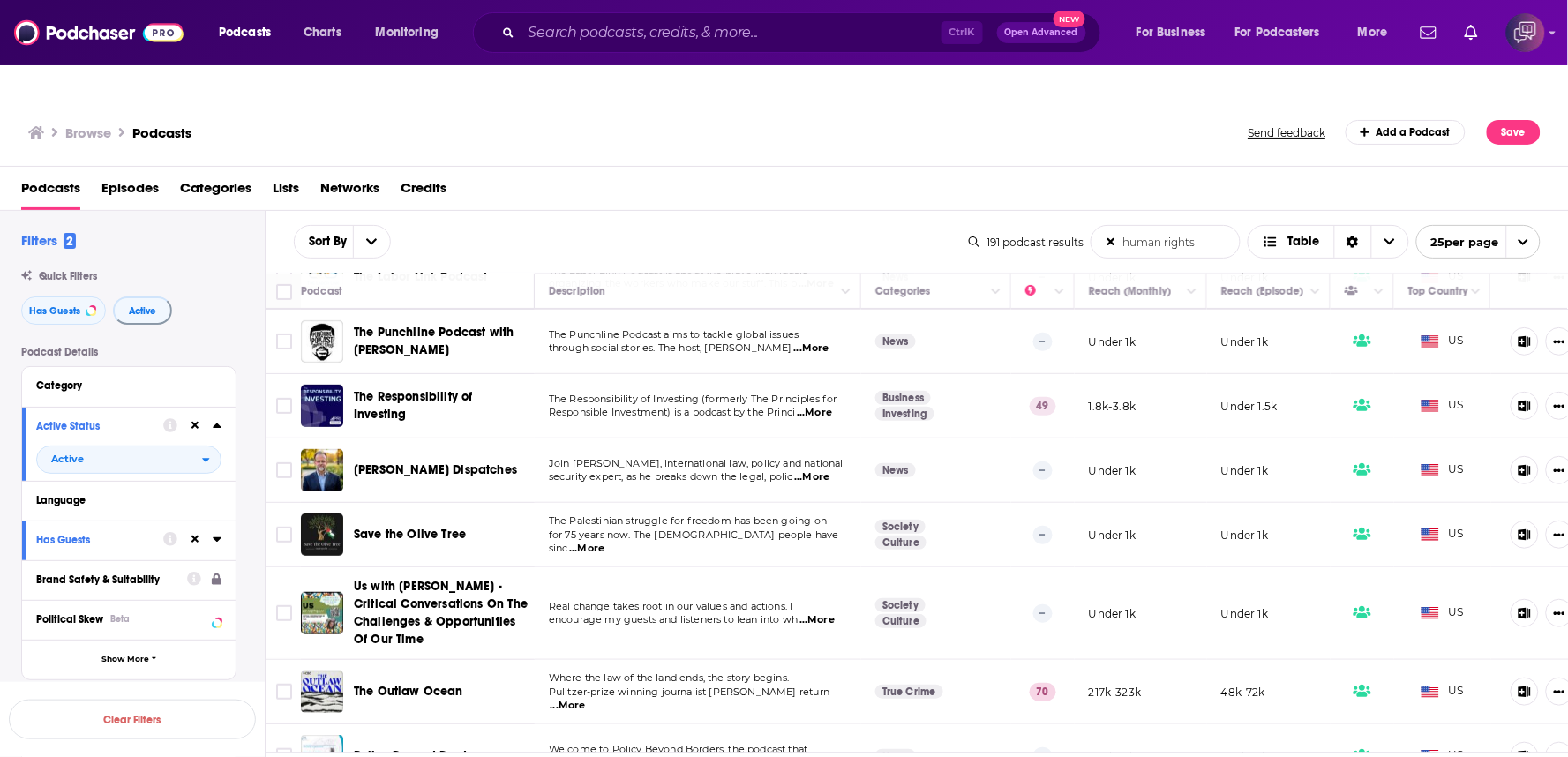
click at [825, 613] on span "...More" at bounding box center [817, 620] width 35 height 14
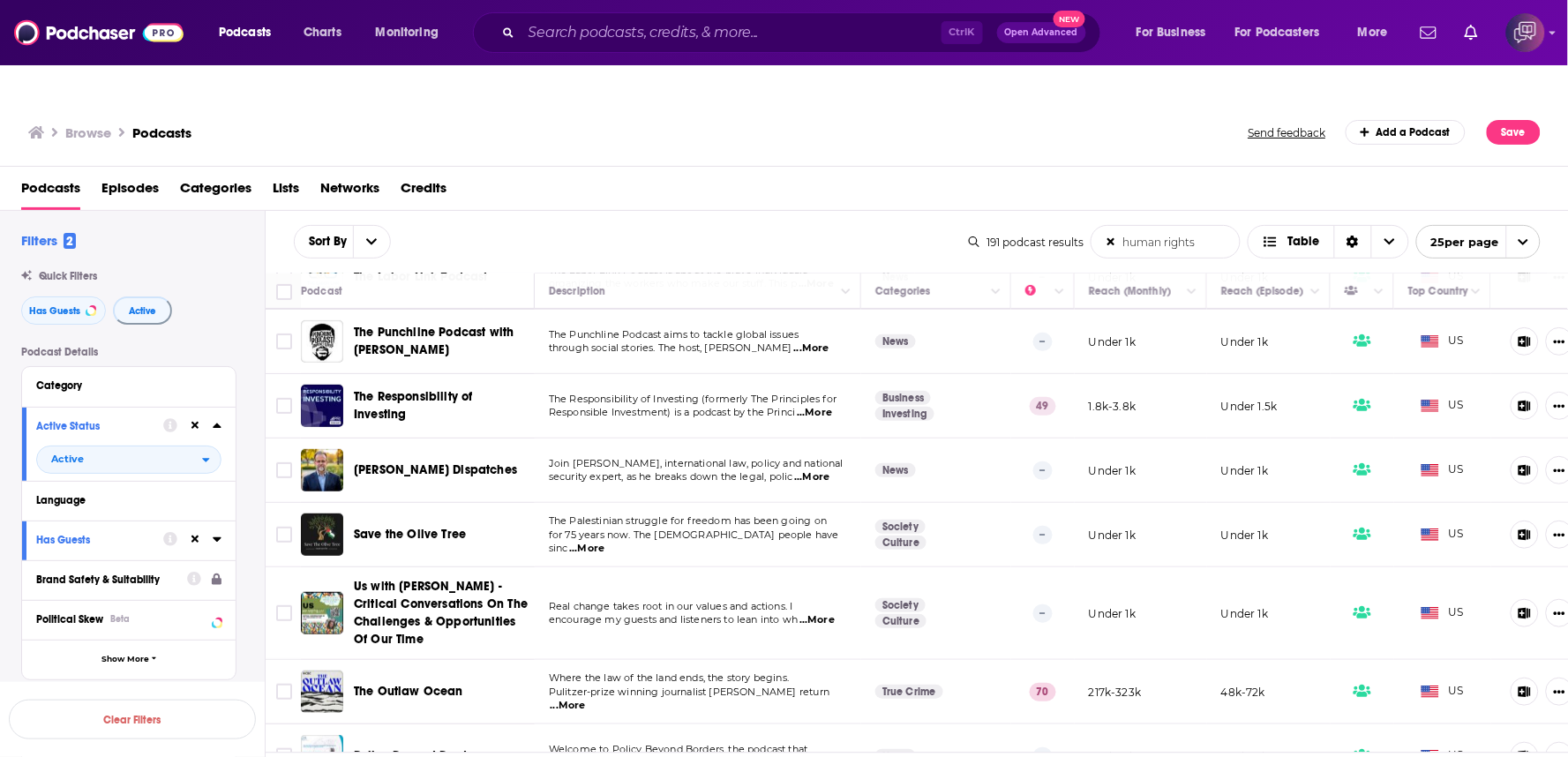
click at [825, 613] on span "...More" at bounding box center [817, 620] width 35 height 14
click at [827, 613] on span "...More" at bounding box center [817, 620] width 35 height 14
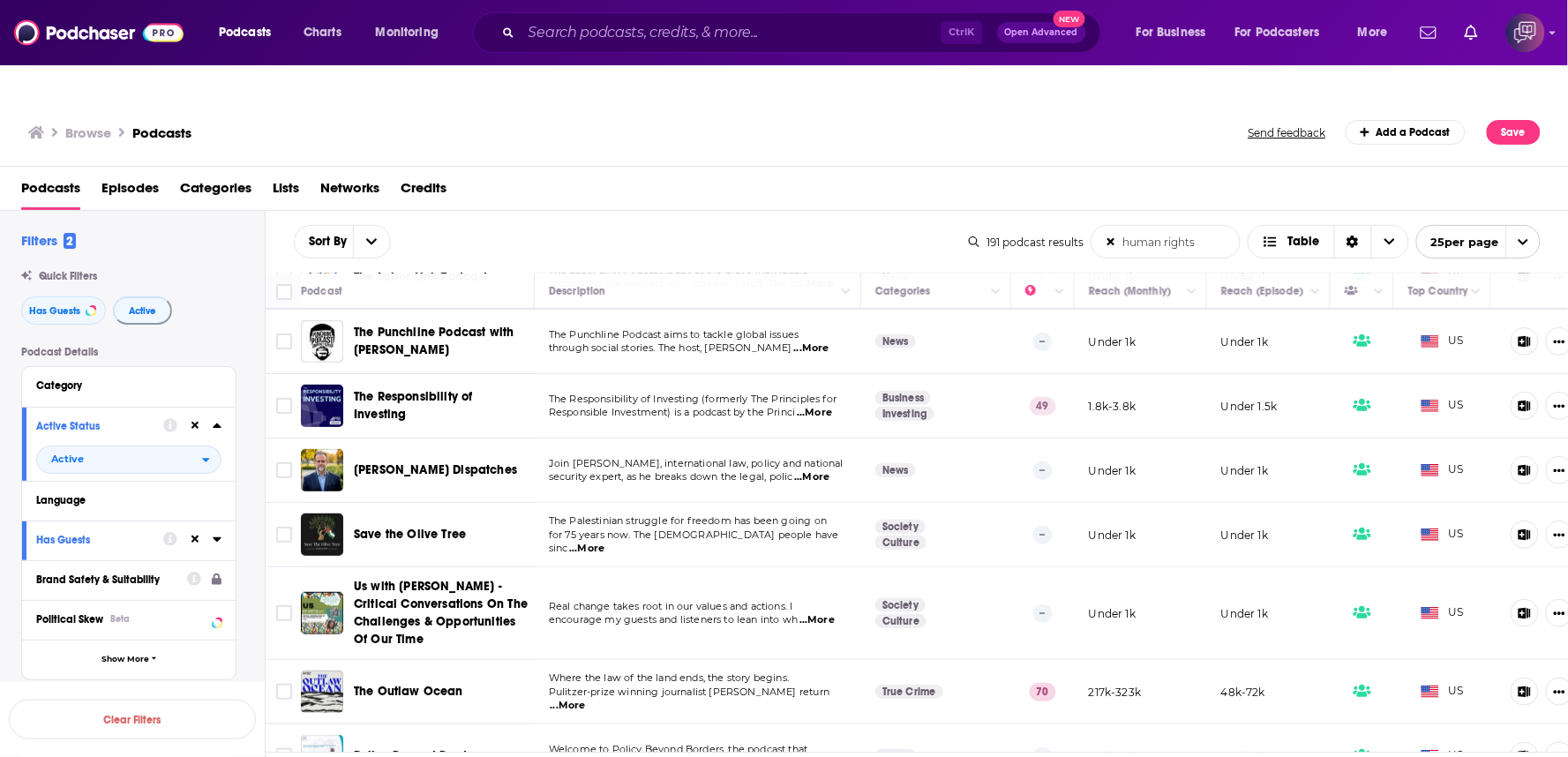
click at [827, 613] on span "...More" at bounding box center [817, 620] width 35 height 14
click at [830, 613] on span "...More" at bounding box center [817, 620] width 35 height 14
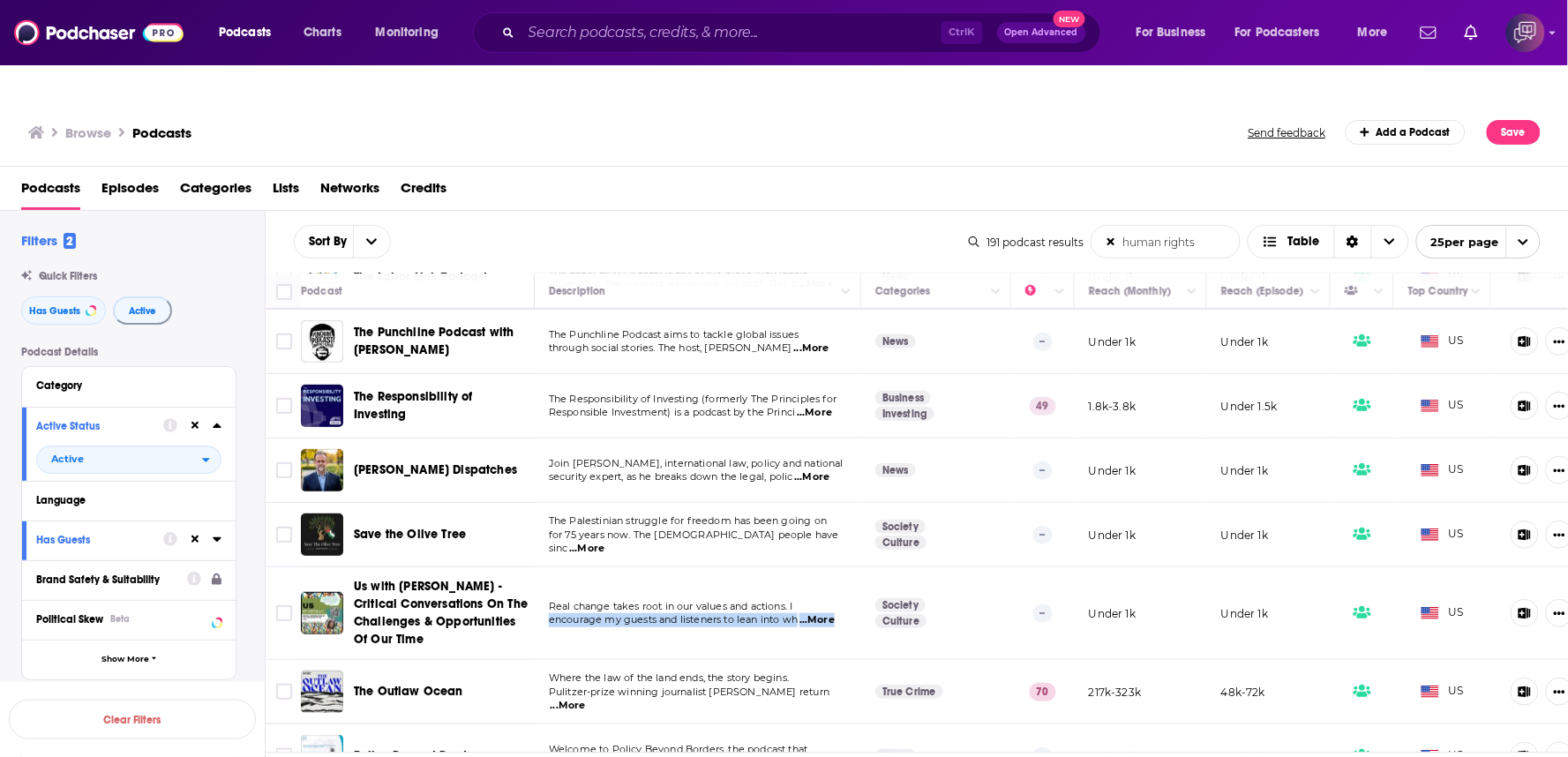
click at [830, 613] on span "...More" at bounding box center [817, 620] width 35 height 14
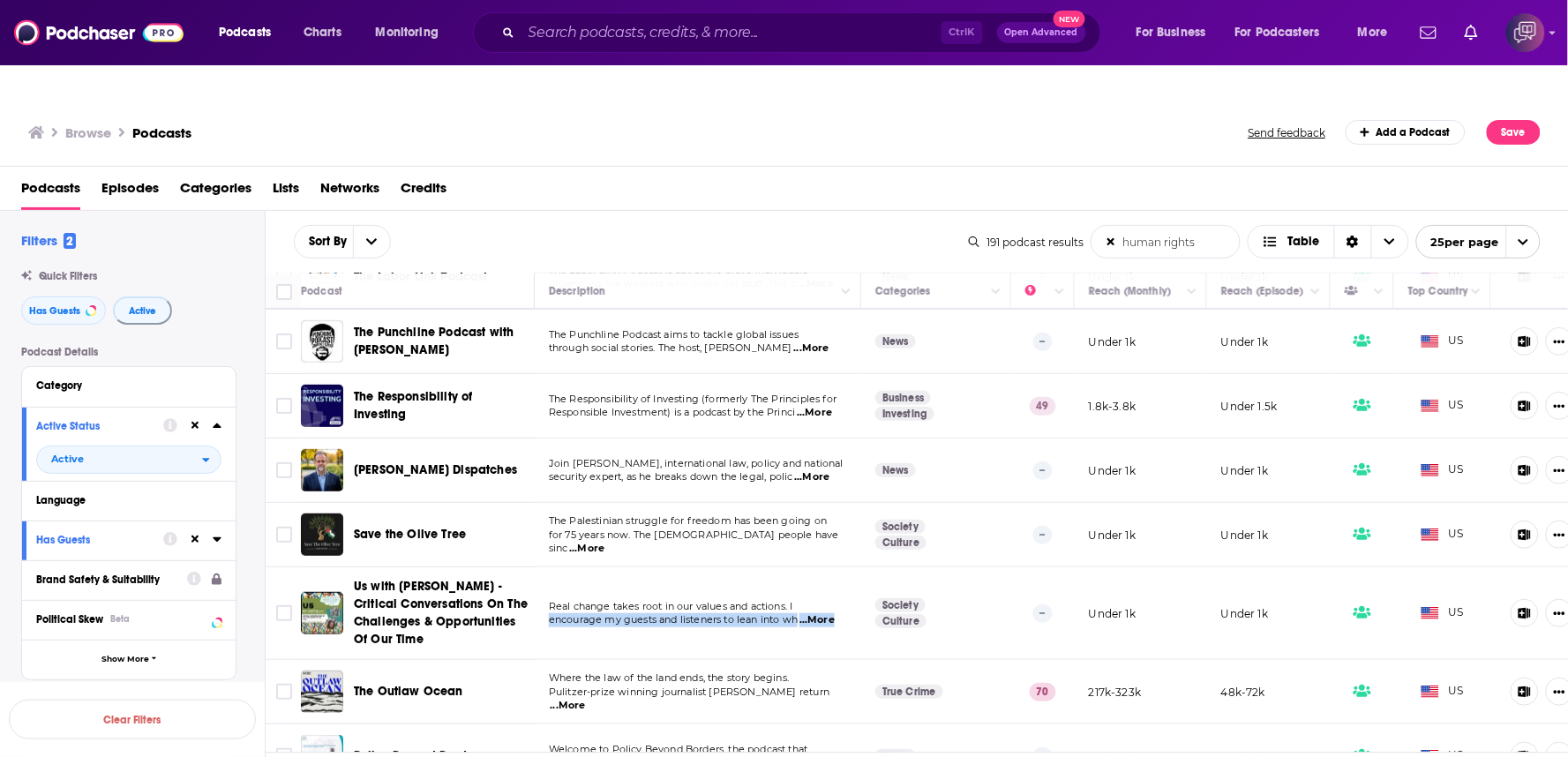
click at [830, 613] on span "...More" at bounding box center [817, 620] width 35 height 14
click at [968, 115] on div "Browse Podcasts Send feedback Add a Podcast Save" at bounding box center [784, 132] width 1569 height 68
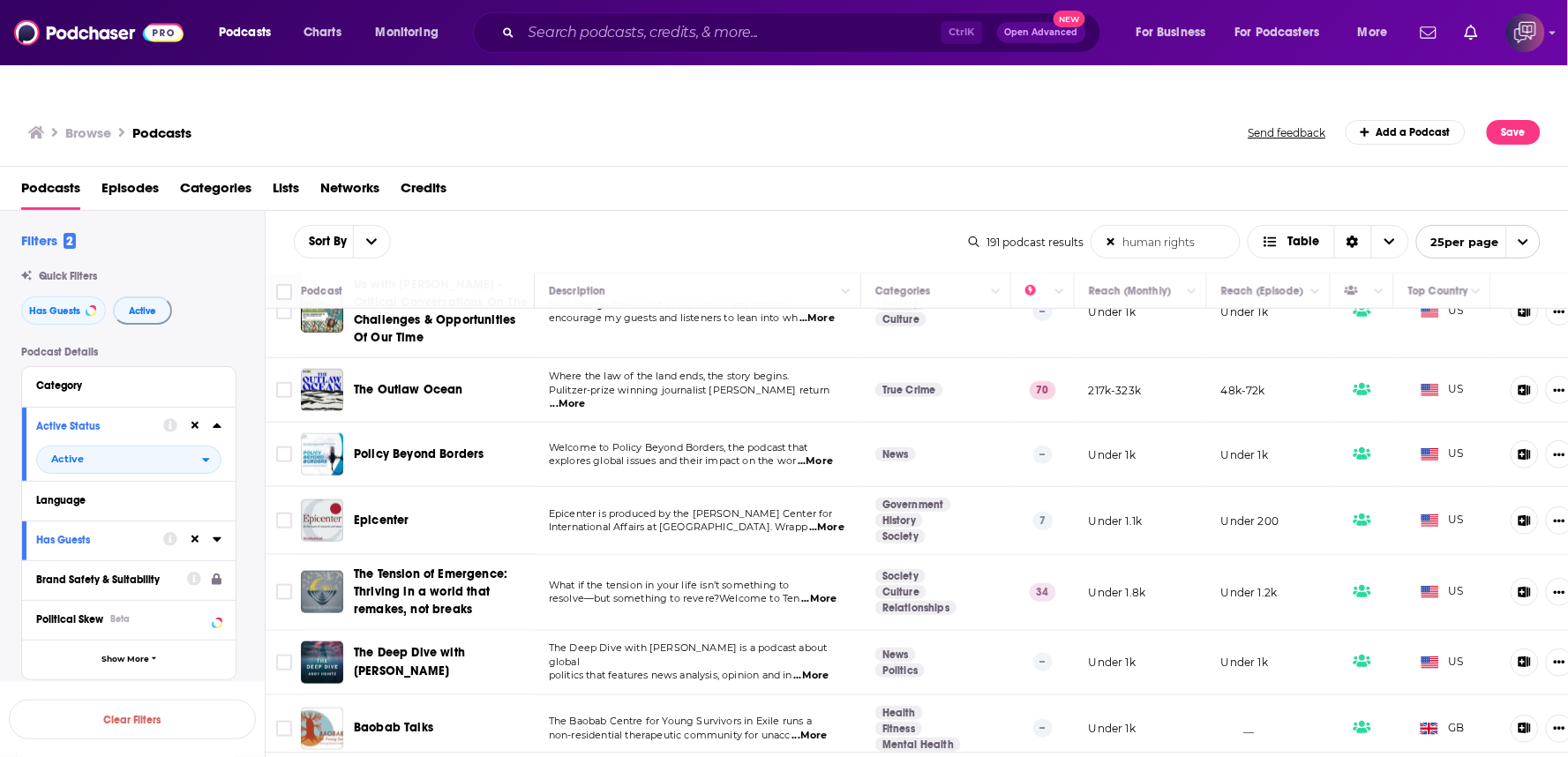
scroll to position [294, 0]
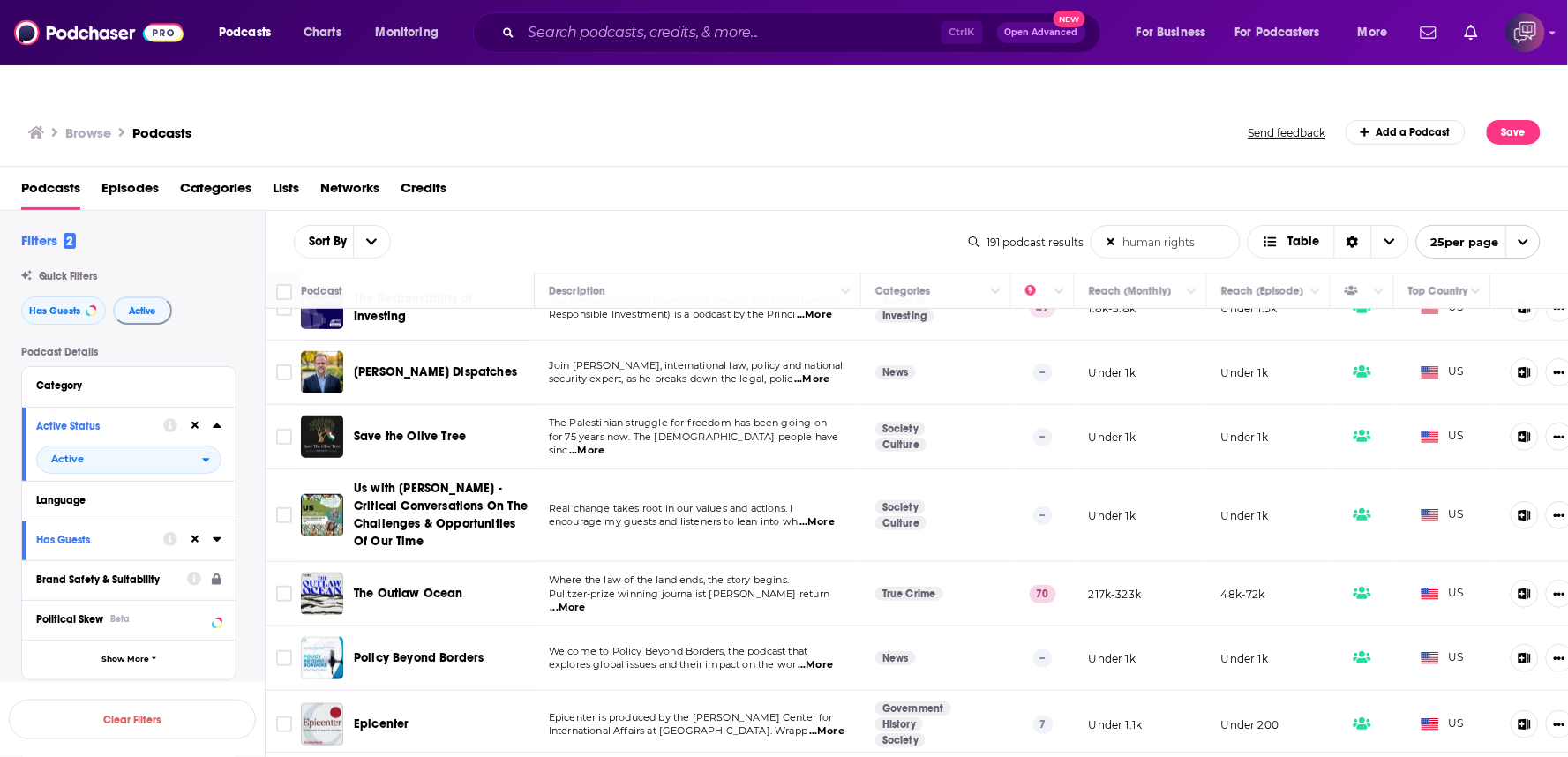
click at [828, 658] on span "...More" at bounding box center [815, 666] width 35 height 14
click at [587, 428] on td "The Palestinian struggle for freedom has been going on for 75 years now. The Pa…" at bounding box center [697, 437] width 326 height 64
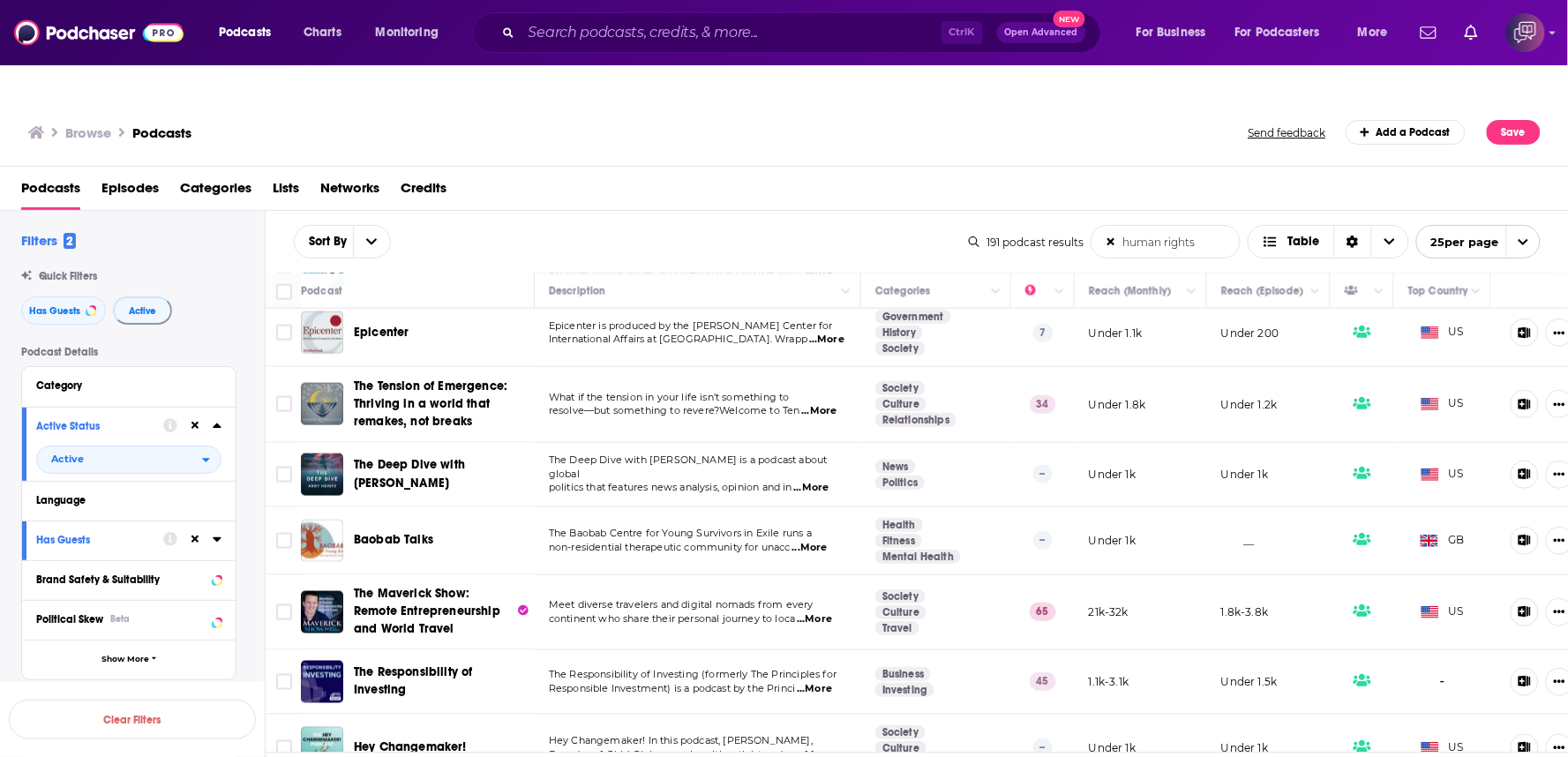
scroll to position [784, 0]
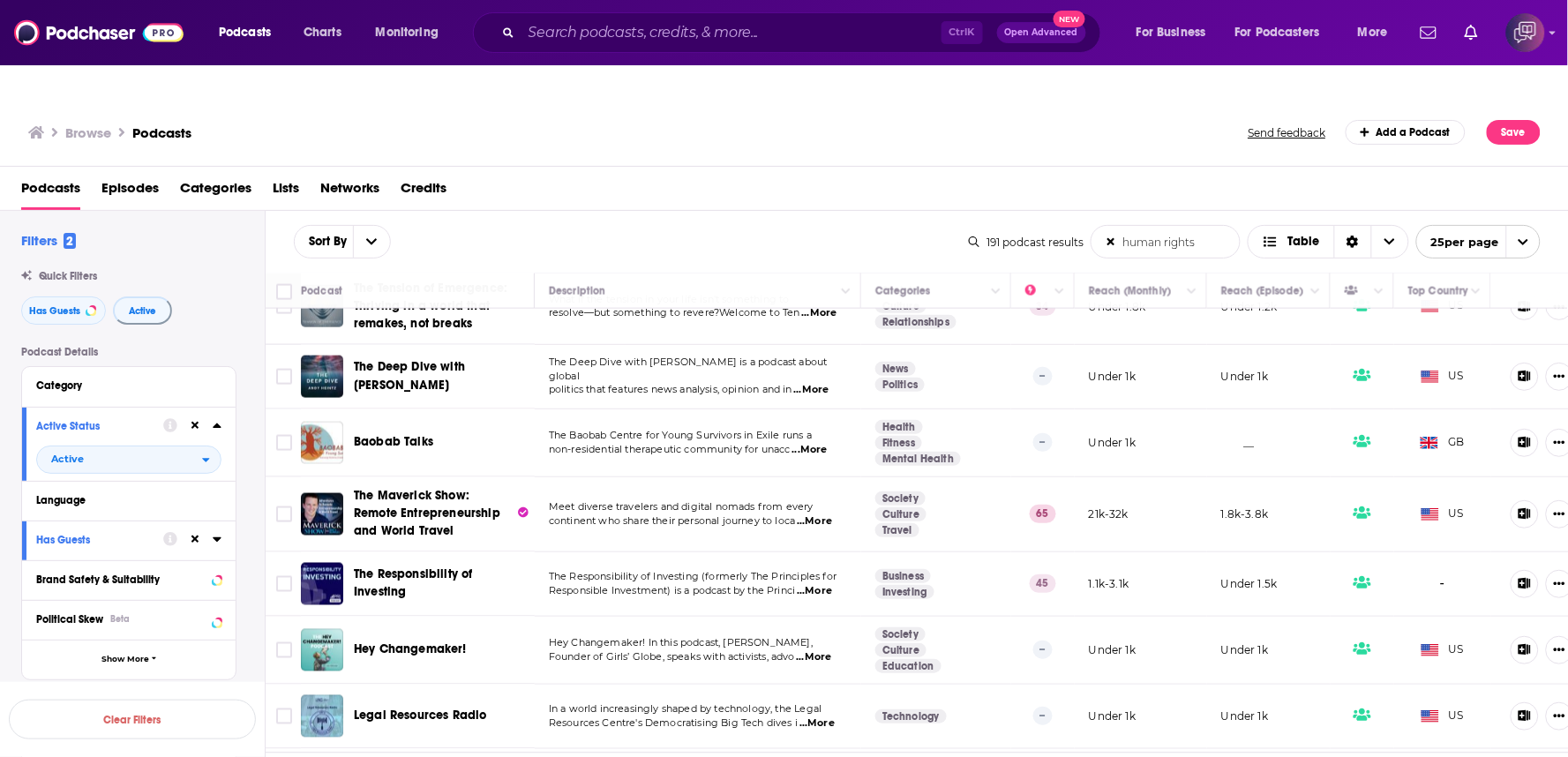
click at [828, 383] on span "...More" at bounding box center [810, 391] width 35 height 14
click at [507, 358] on span "The Deep Dive with Andy Heintz" at bounding box center [440, 375] width 175 height 35
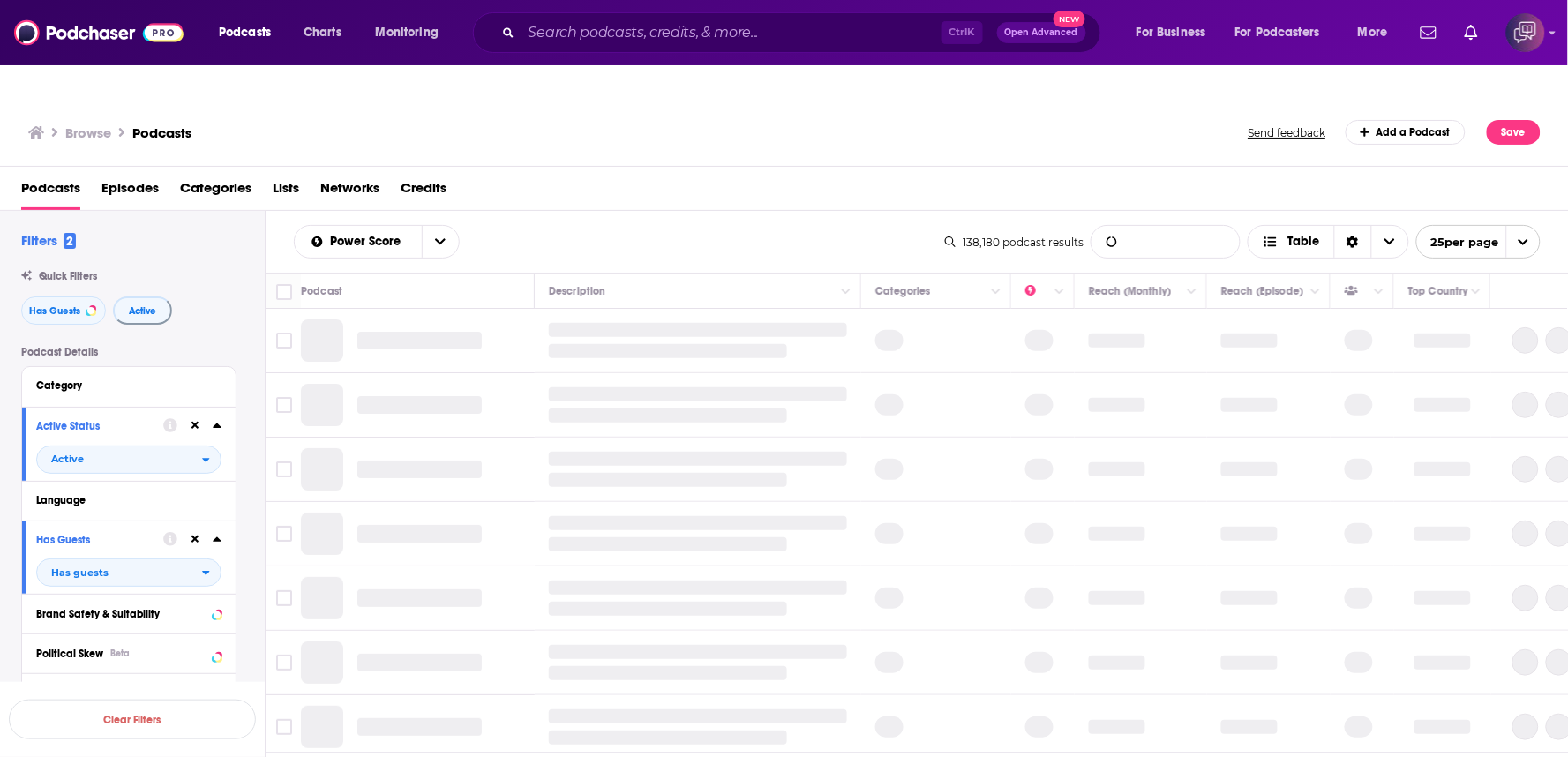
type input "human rights"
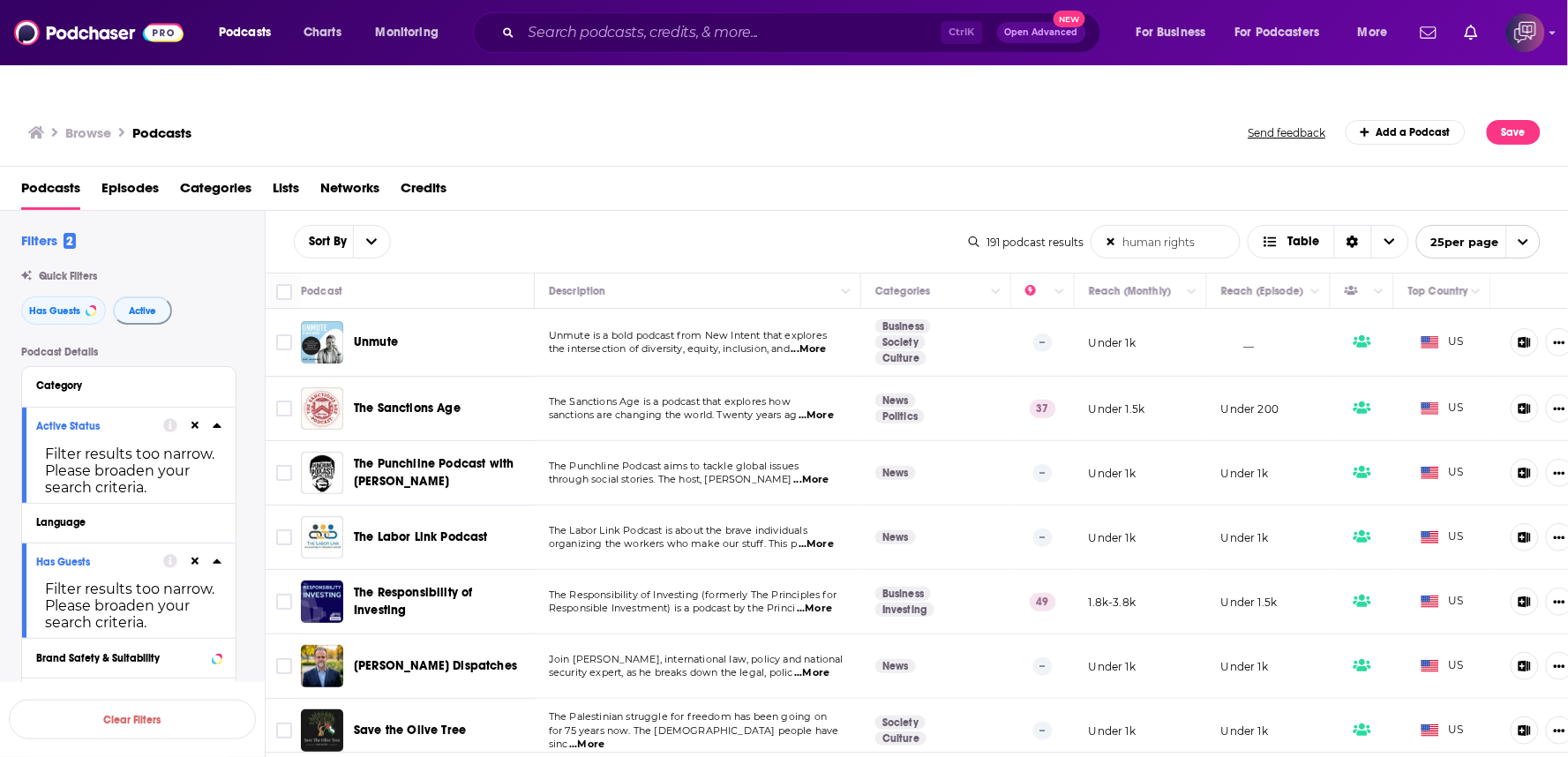
scroll to position [686, 0]
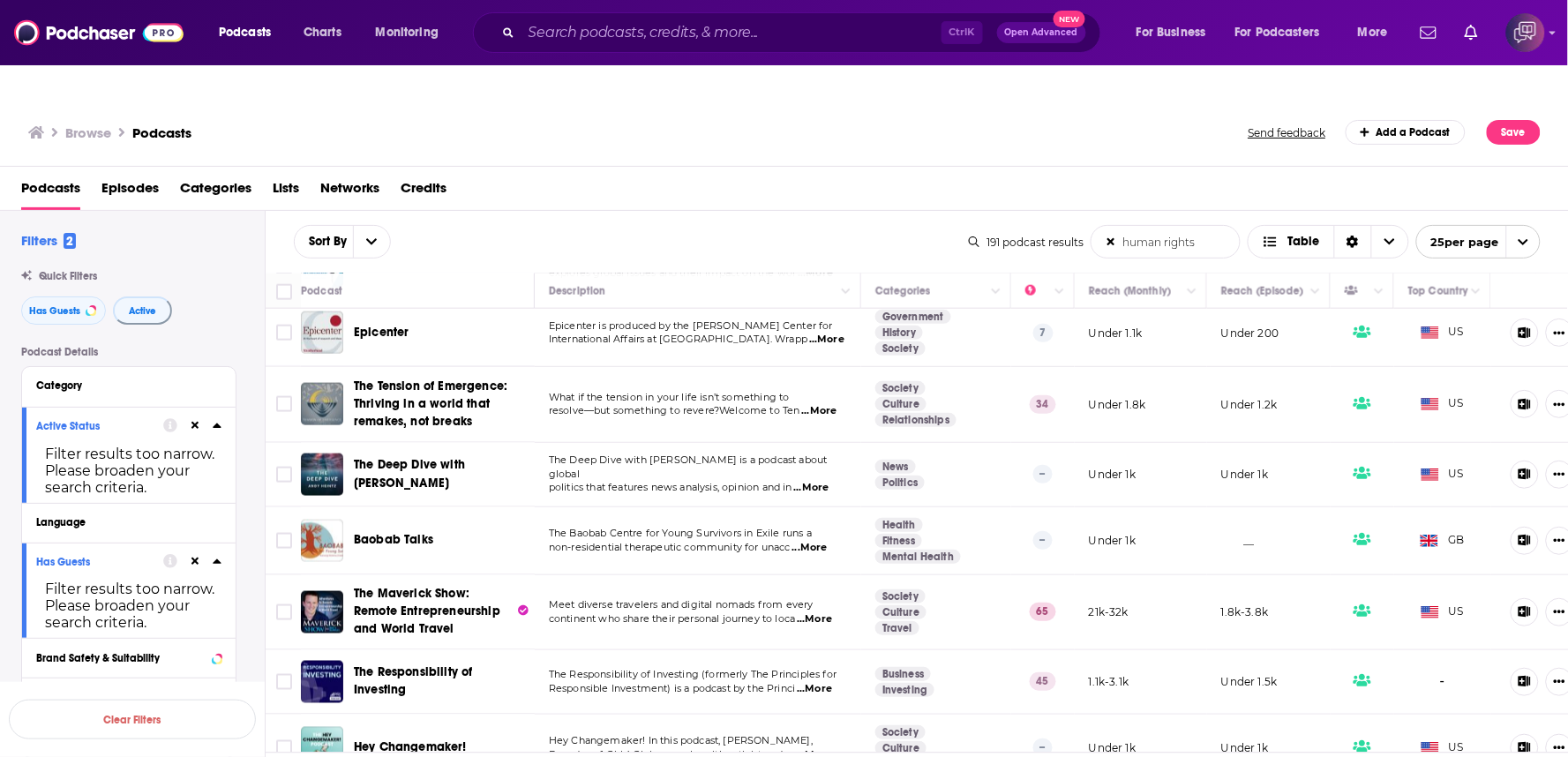
click at [832, 612] on span "...More" at bounding box center [814, 620] width 35 height 14
click at [817, 612] on span "...More" at bounding box center [814, 620] width 35 height 14
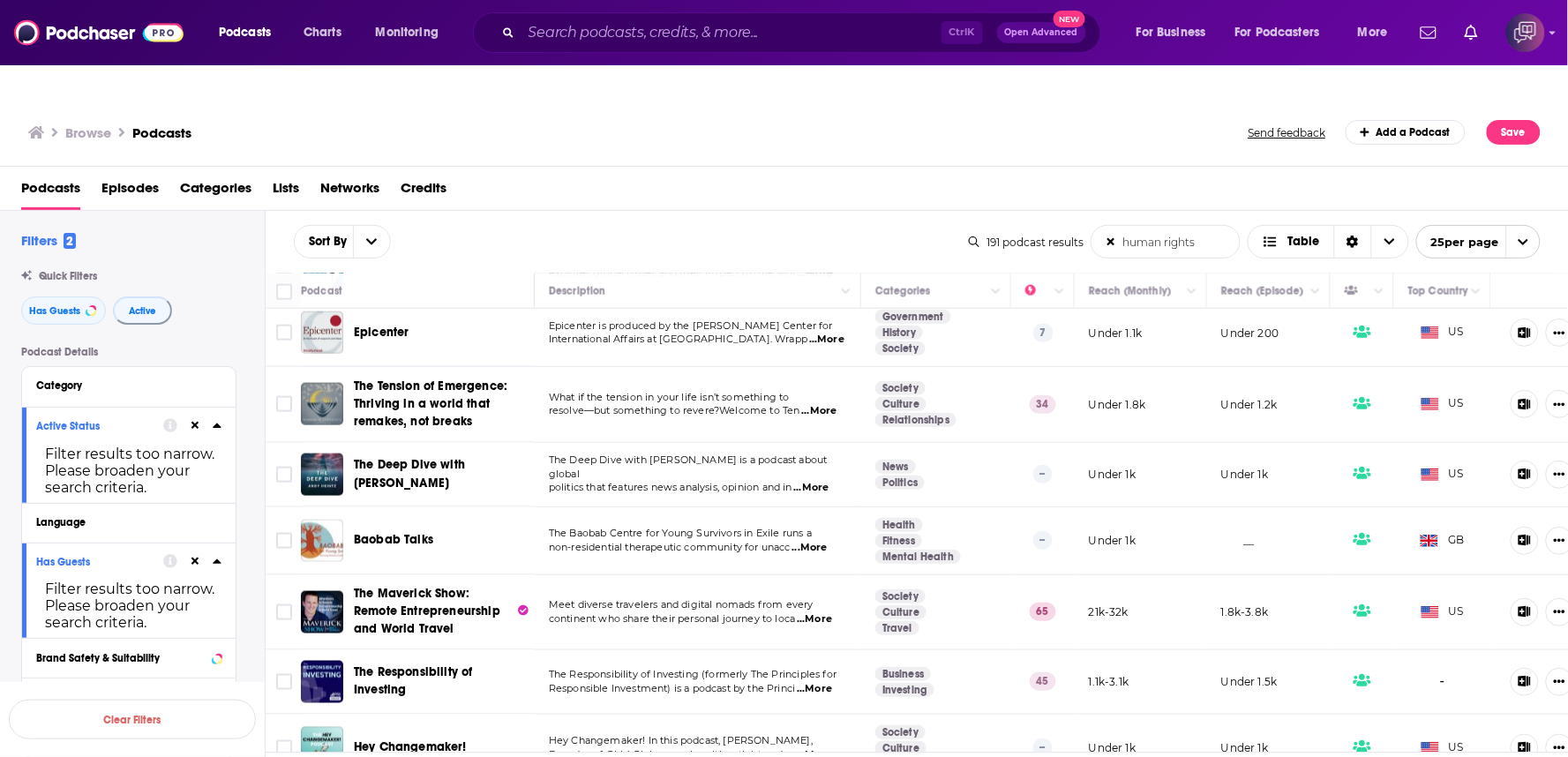
click at [817, 612] on span "...More" at bounding box center [814, 620] width 35 height 14
click at [819, 612] on span "...More" at bounding box center [814, 620] width 35 height 14
click at [828, 612] on span "...More" at bounding box center [814, 620] width 35 height 14
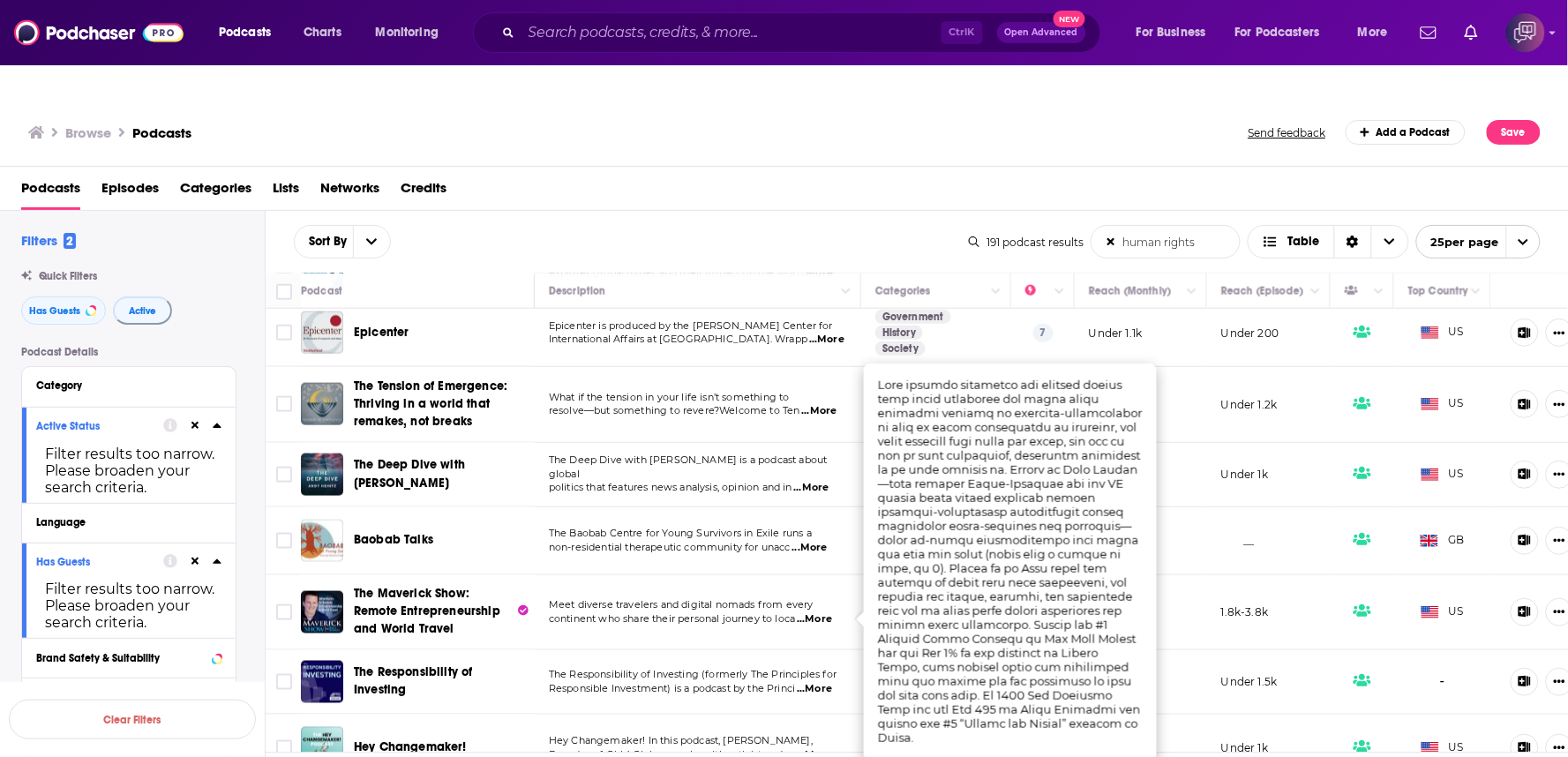
click at [700, 211] on div "Sort By human rights List Search Input Search the results... Table 191 podcast …" at bounding box center [918, 241] width 1304 height 62
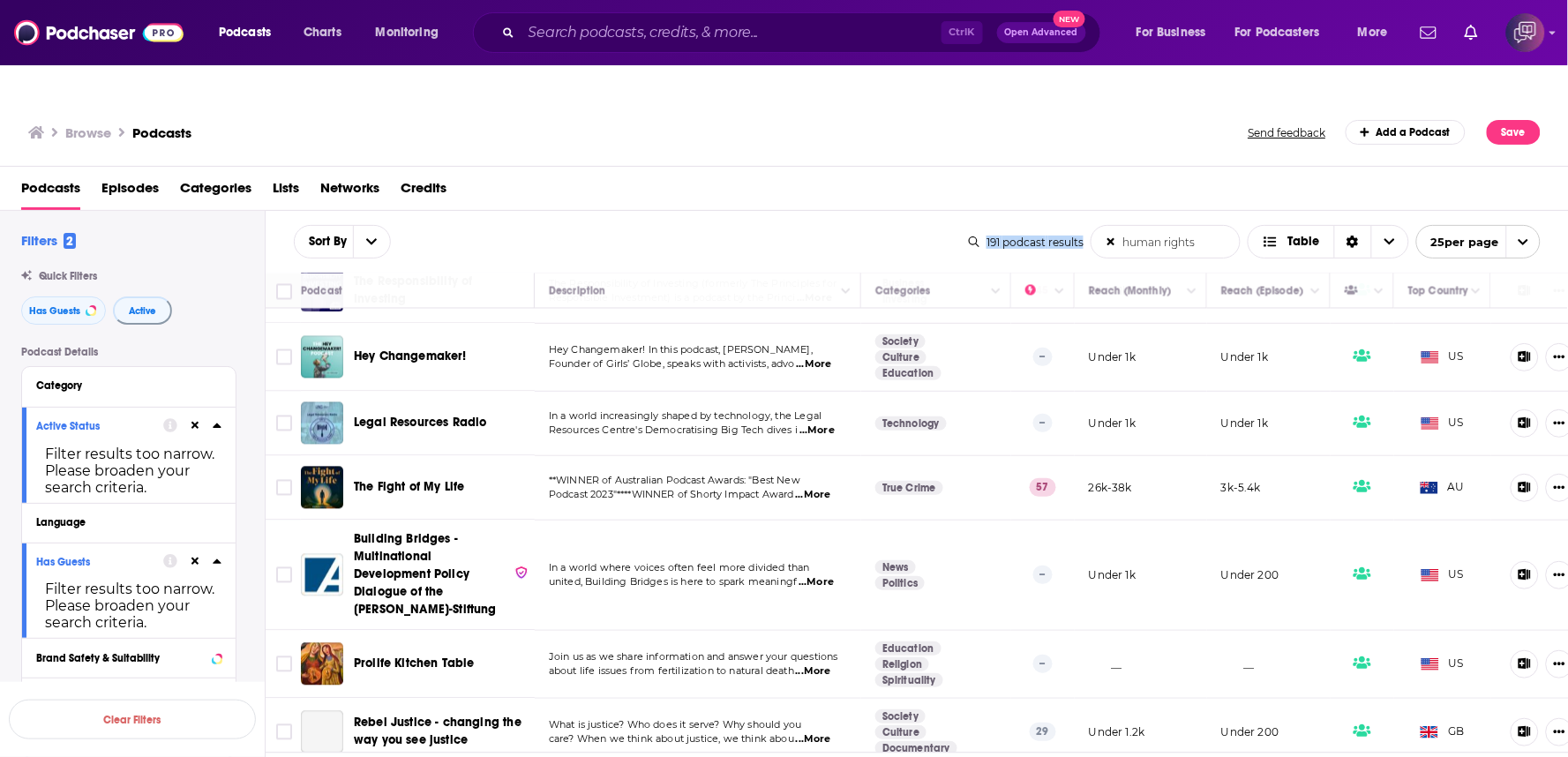
scroll to position [1079, 0]
click at [827, 487] on span "...More" at bounding box center [812, 494] width 35 height 14
click at [822, 573] on span "...More" at bounding box center [816, 581] width 35 height 14
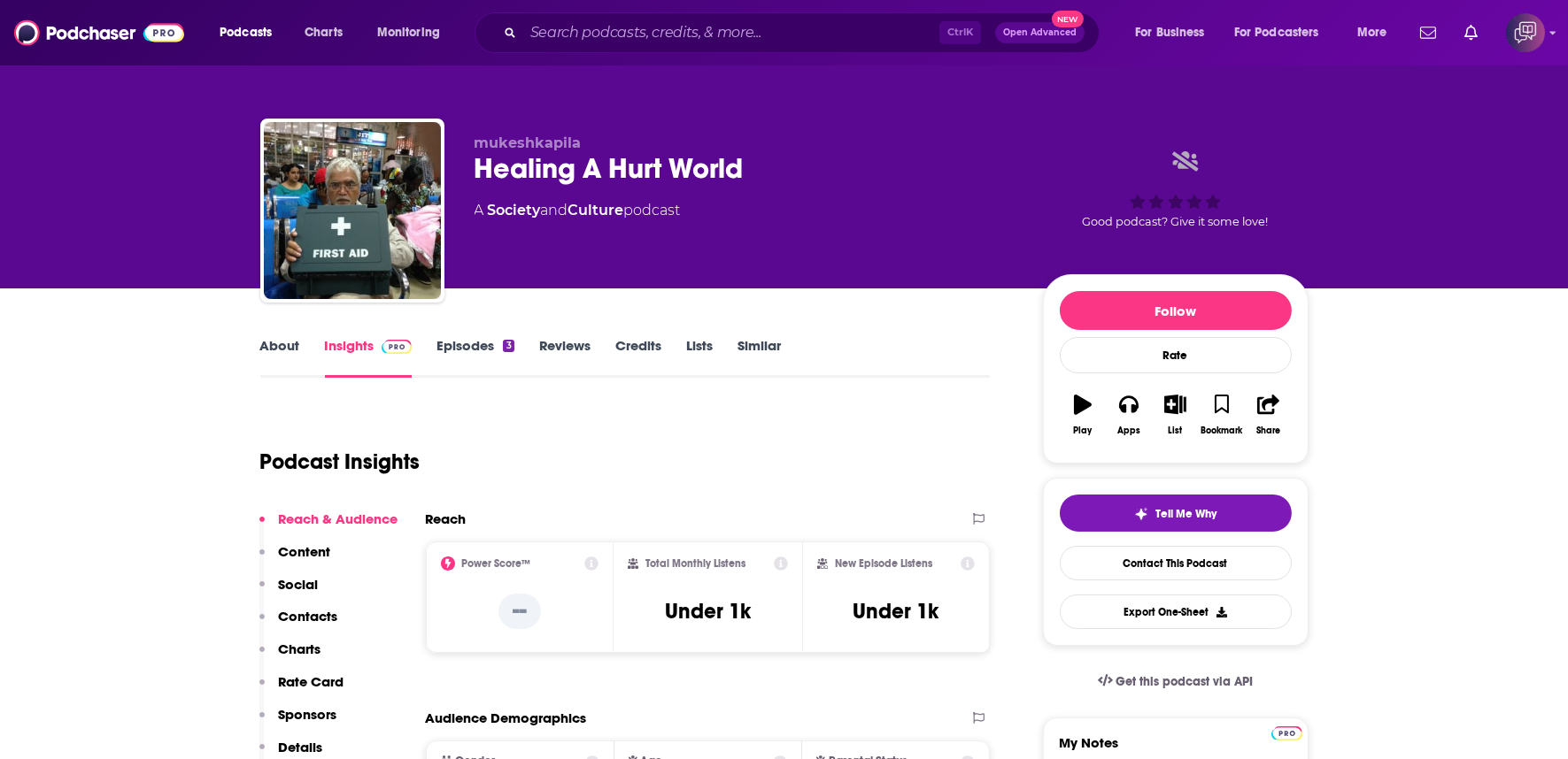
click at [476, 348] on link "Episodes 3" at bounding box center [474, 357] width 77 height 41
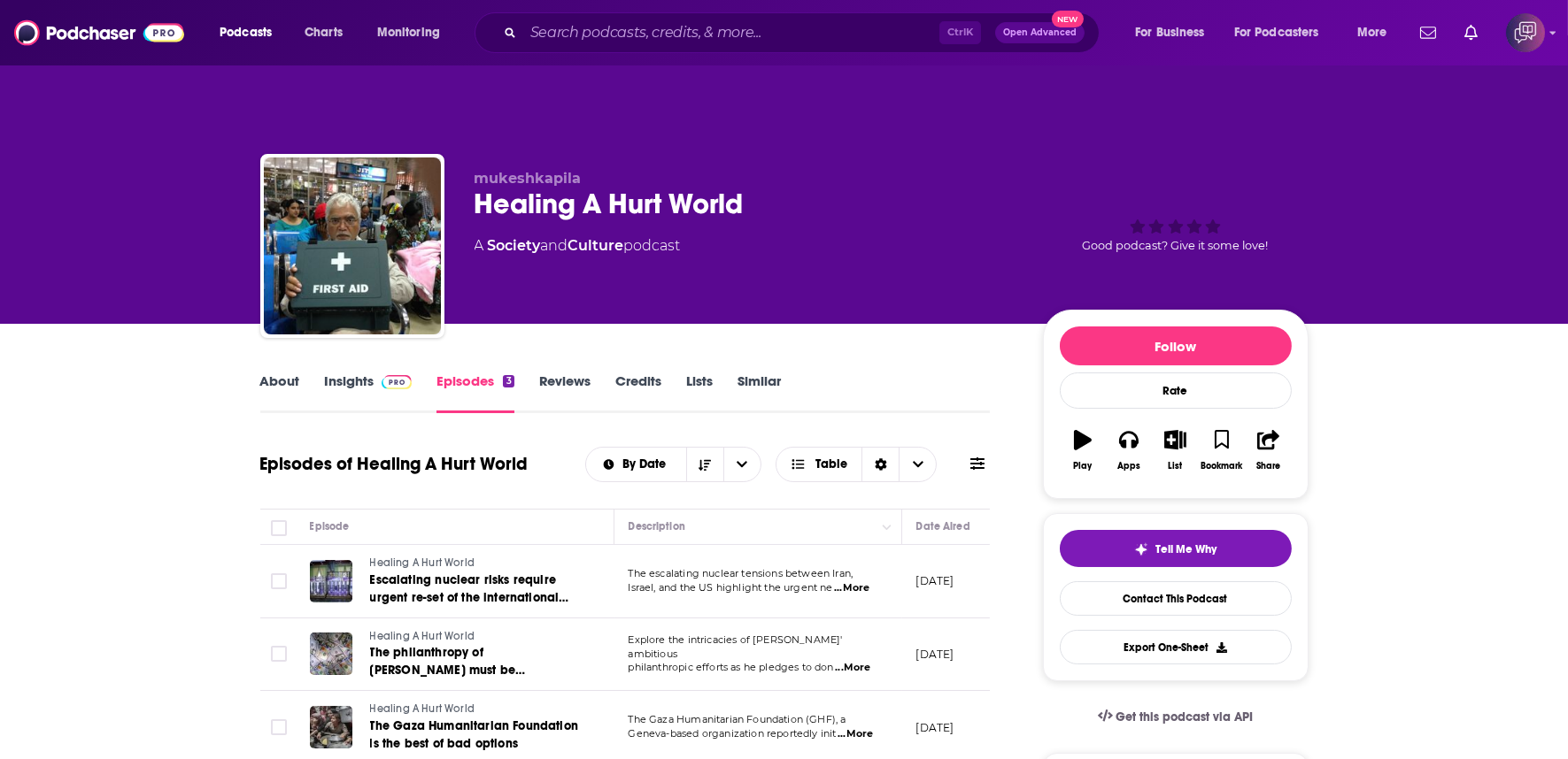
click at [277, 373] on link "About" at bounding box center [280, 393] width 40 height 41
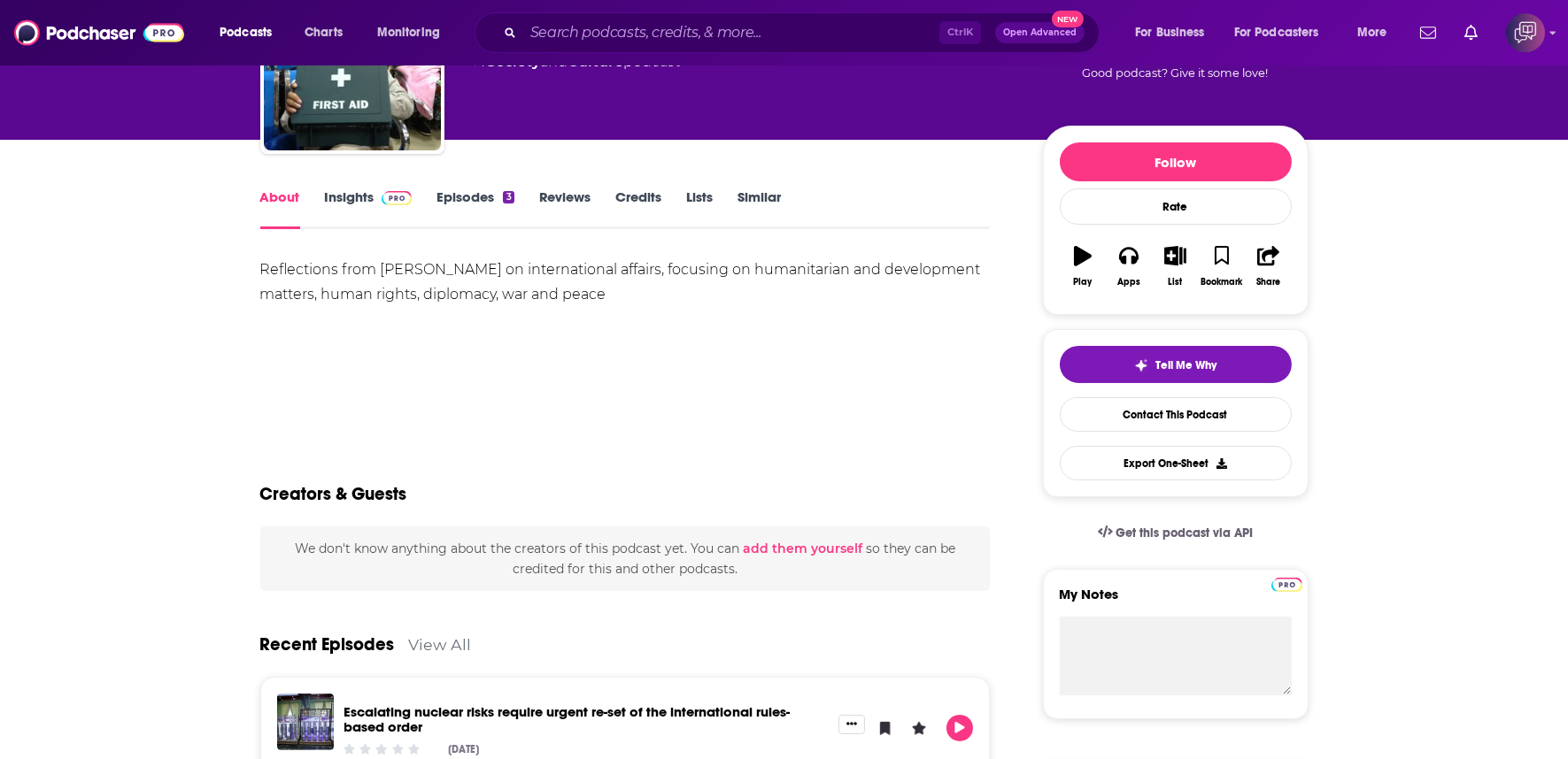
scroll to position [197, 0]
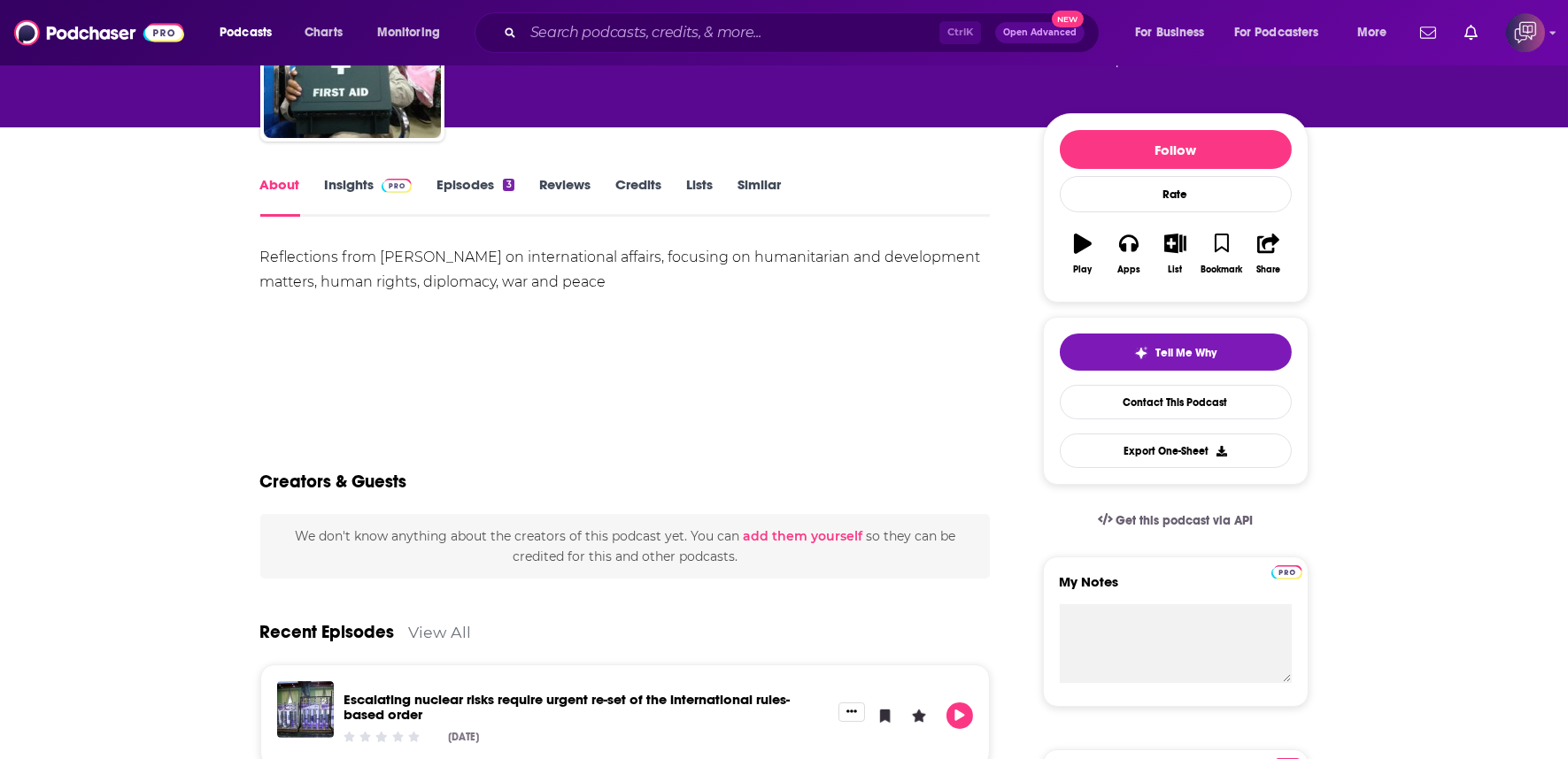
click at [389, 179] on img at bounding box center [397, 186] width 31 height 15
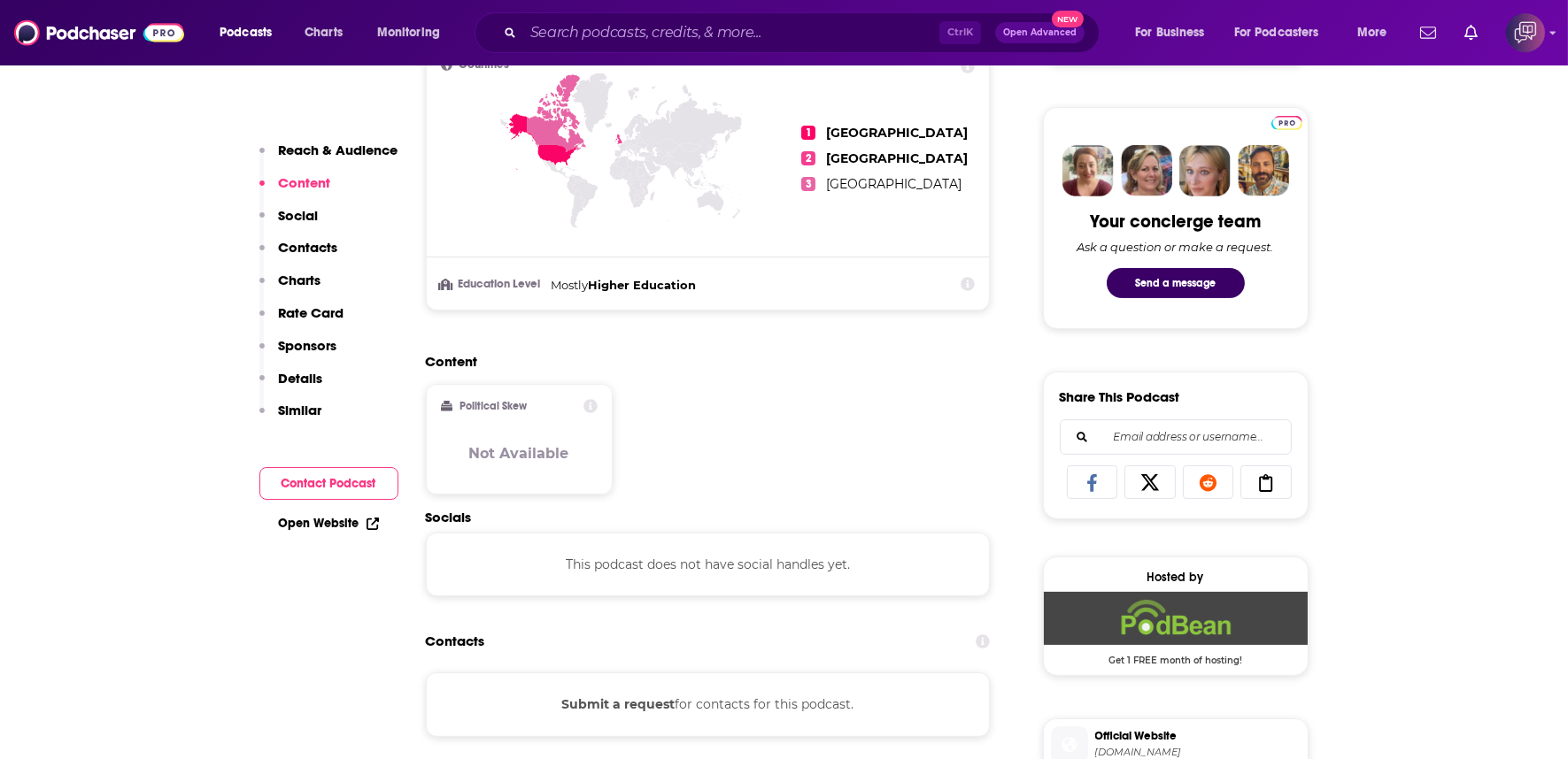
scroll to position [687, 0]
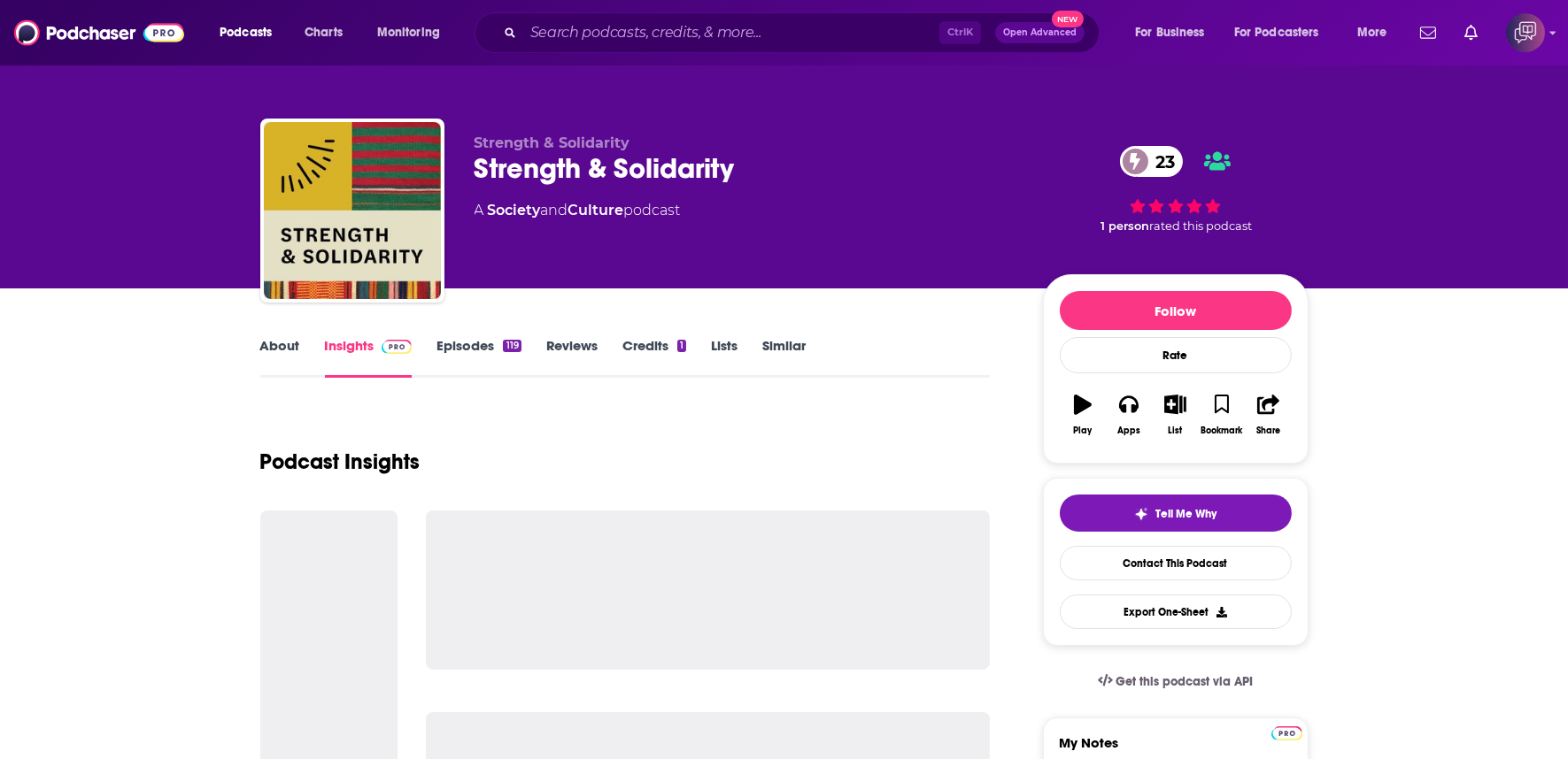
click at [771, 180] on div "Strength & Solidarity 23" at bounding box center [744, 169] width 540 height 34
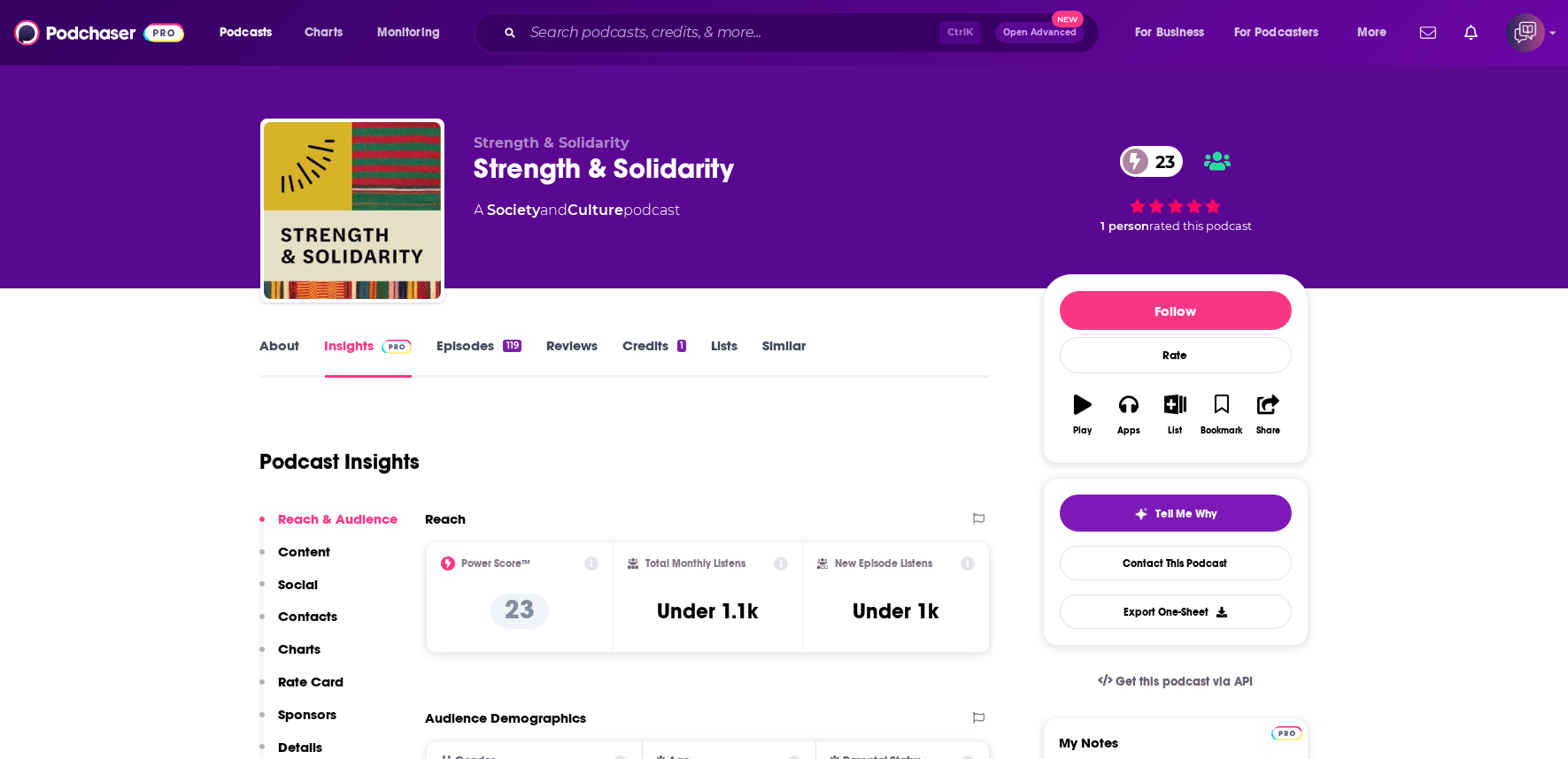
click at [771, 180] on div "Strength & Solidarity 23" at bounding box center [744, 169] width 540 height 34
copy div "Strength & Solidarity 23"
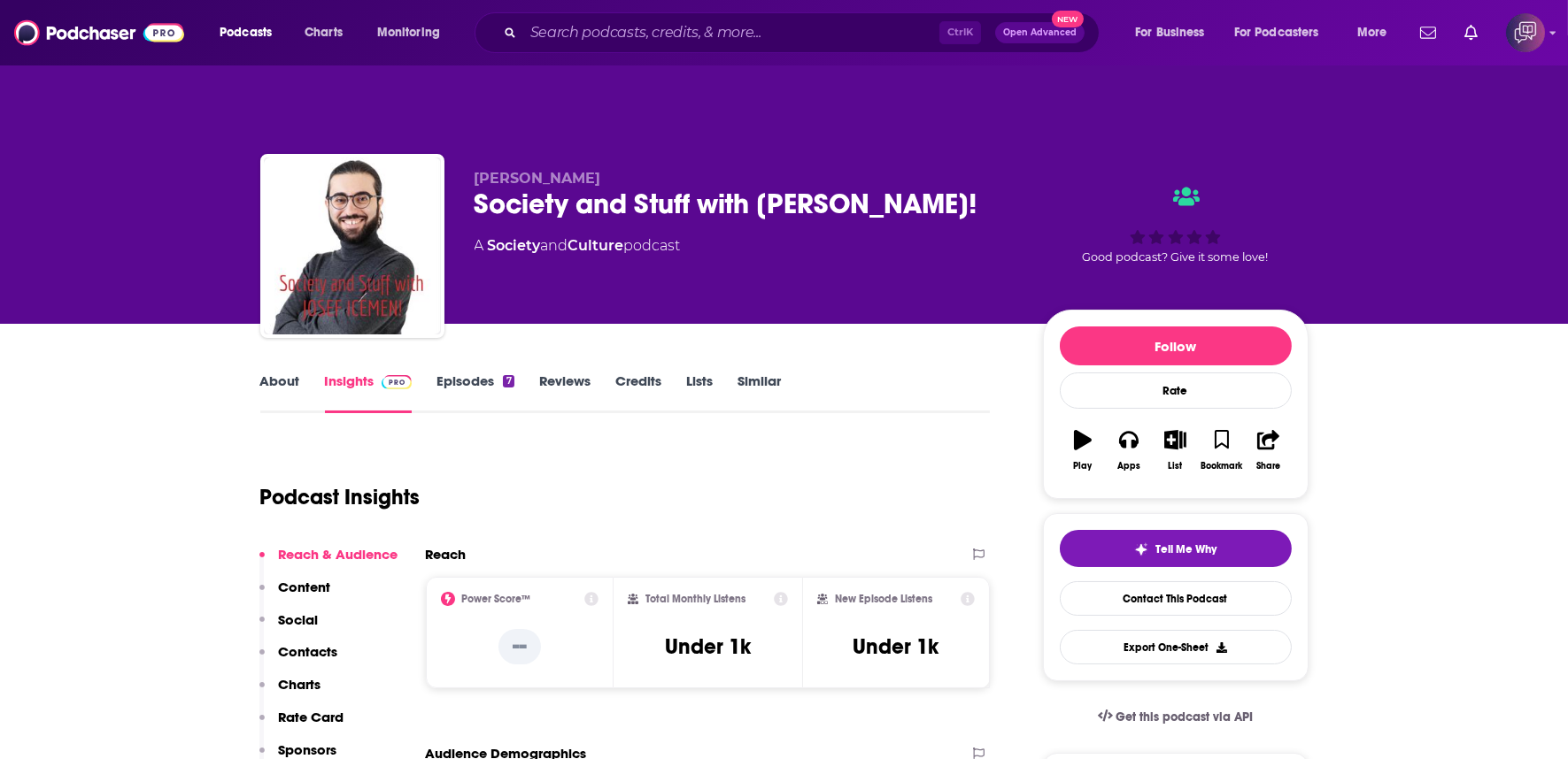
drag, startPoint x: 883, startPoint y: 235, endPoint x: 891, endPoint y: 248, distance: 15.3
click at [887, 239] on div "JOSEF ICEMEN Society and Stuff with [PERSON_NAME]! A Society and Culture podcast" at bounding box center [744, 240] width 540 height 141
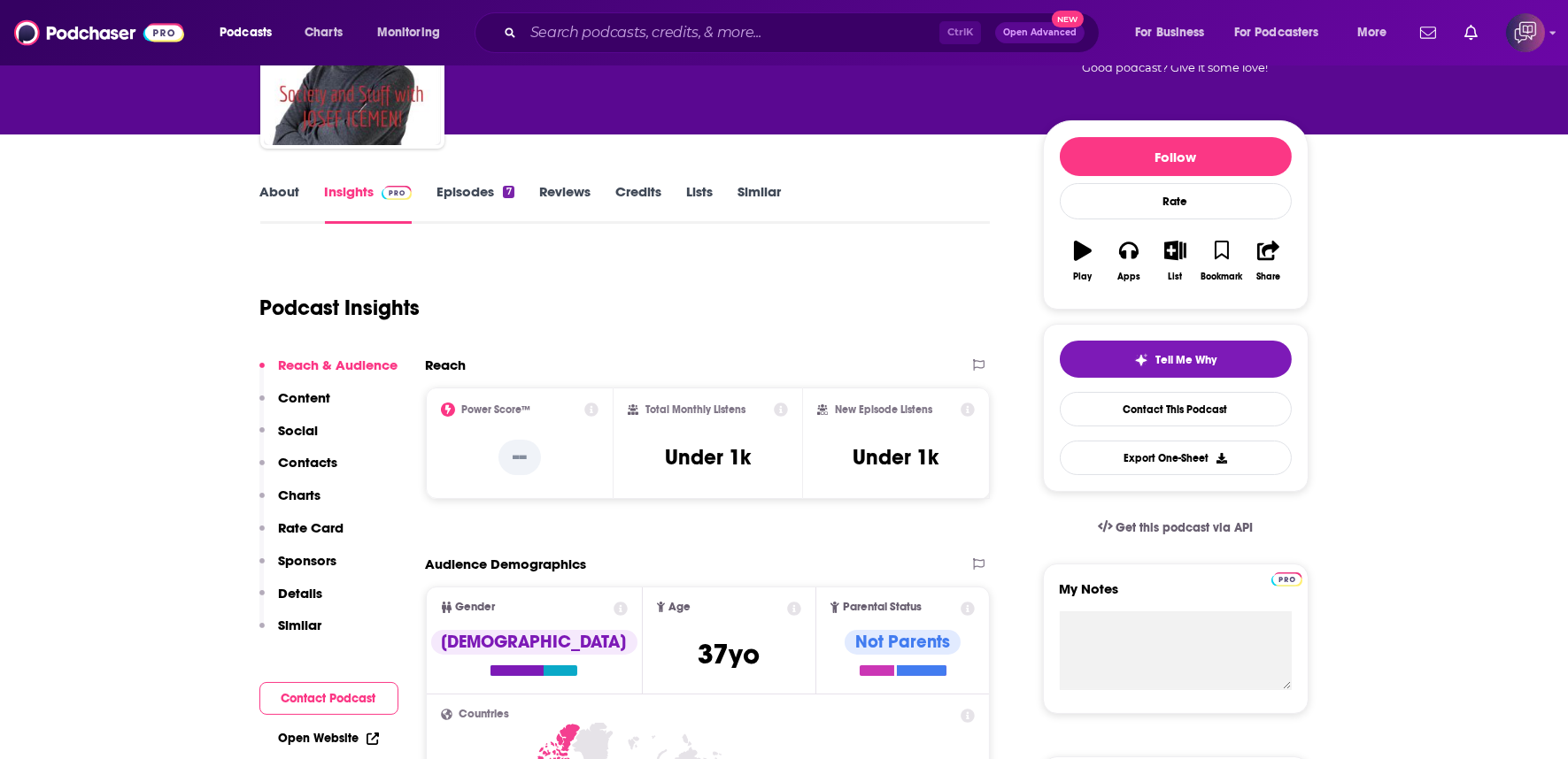
scroll to position [98, 0]
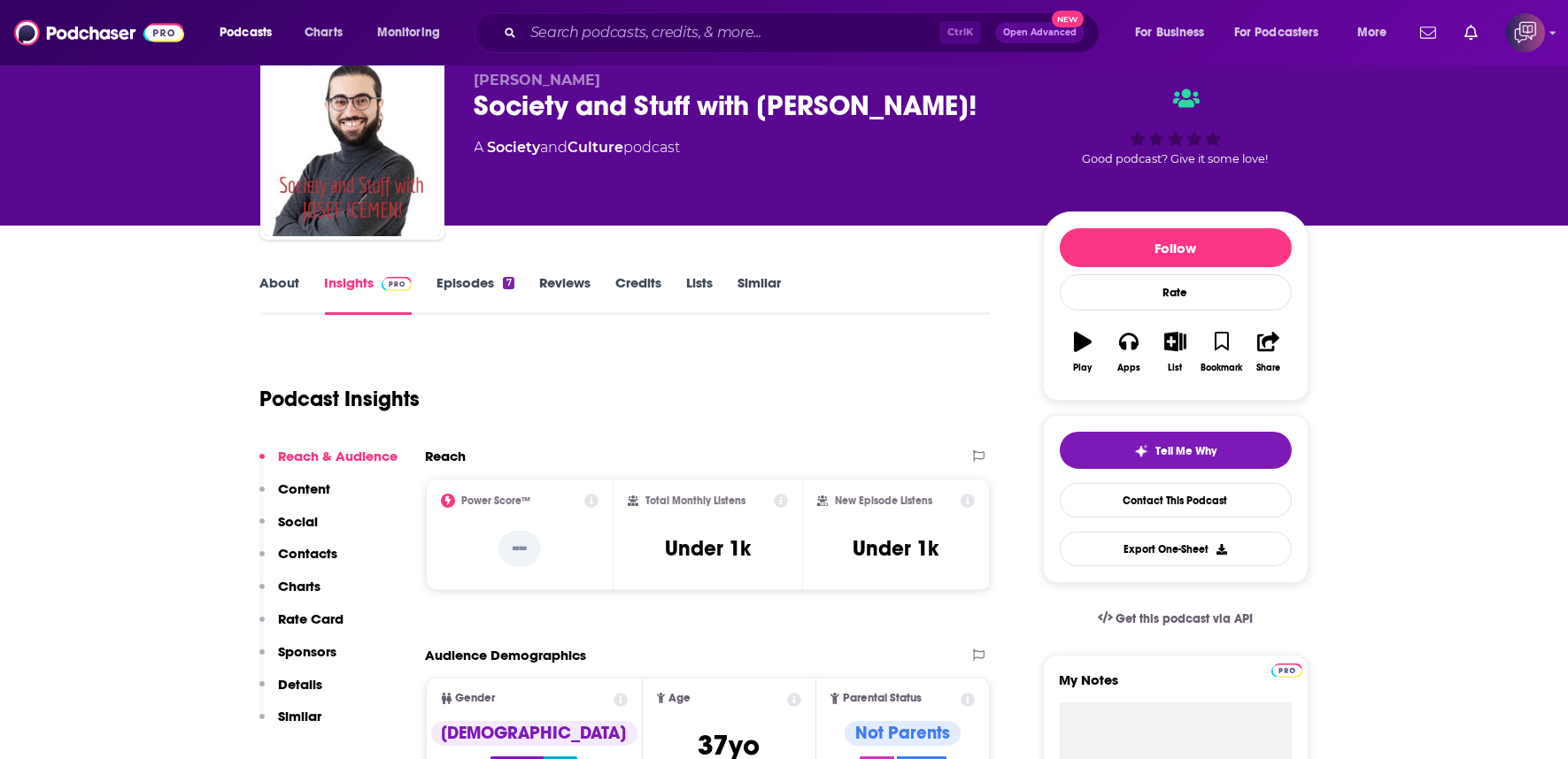
click at [271, 275] on link "About" at bounding box center [280, 295] width 40 height 41
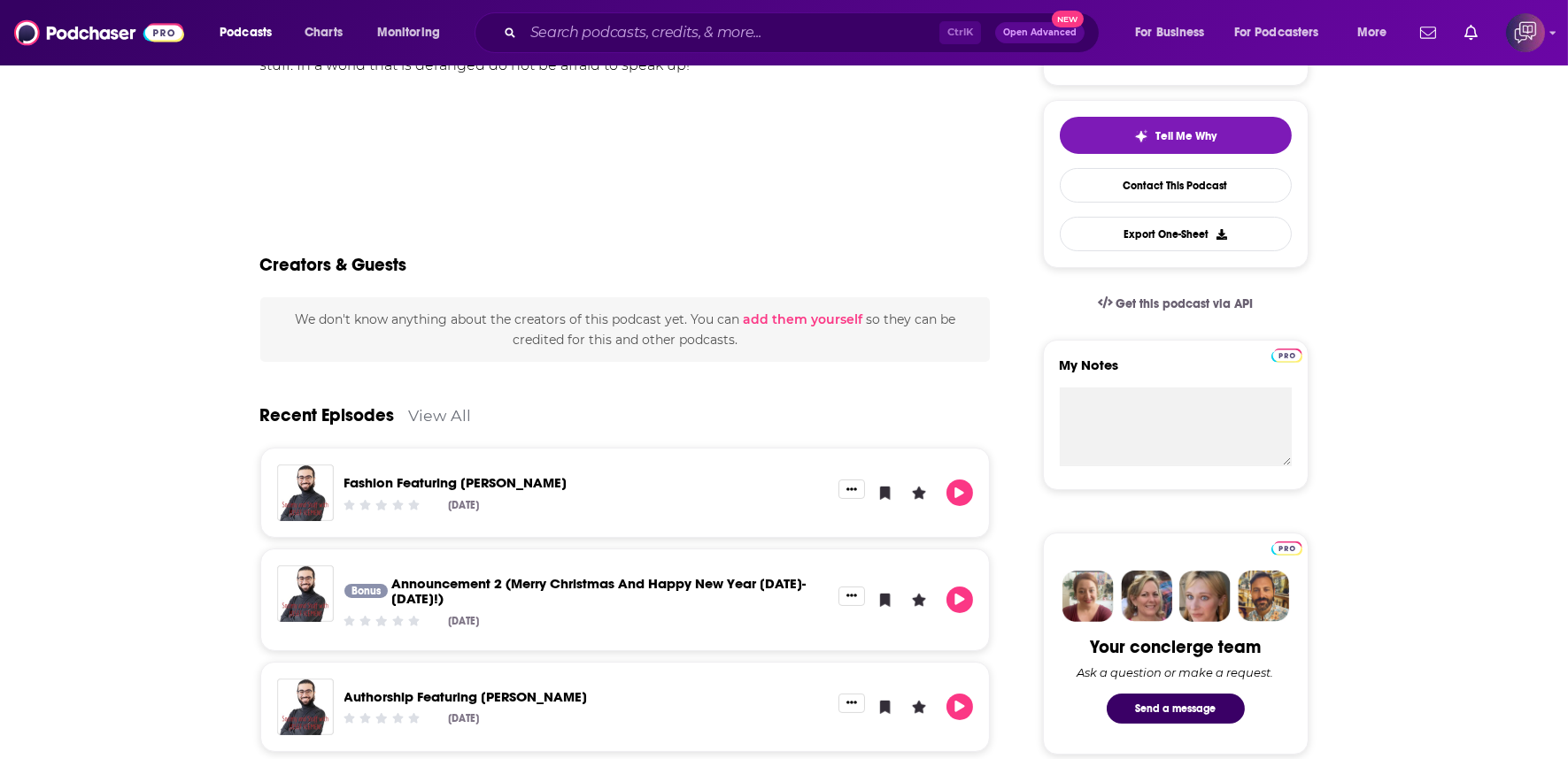
scroll to position [393, 0]
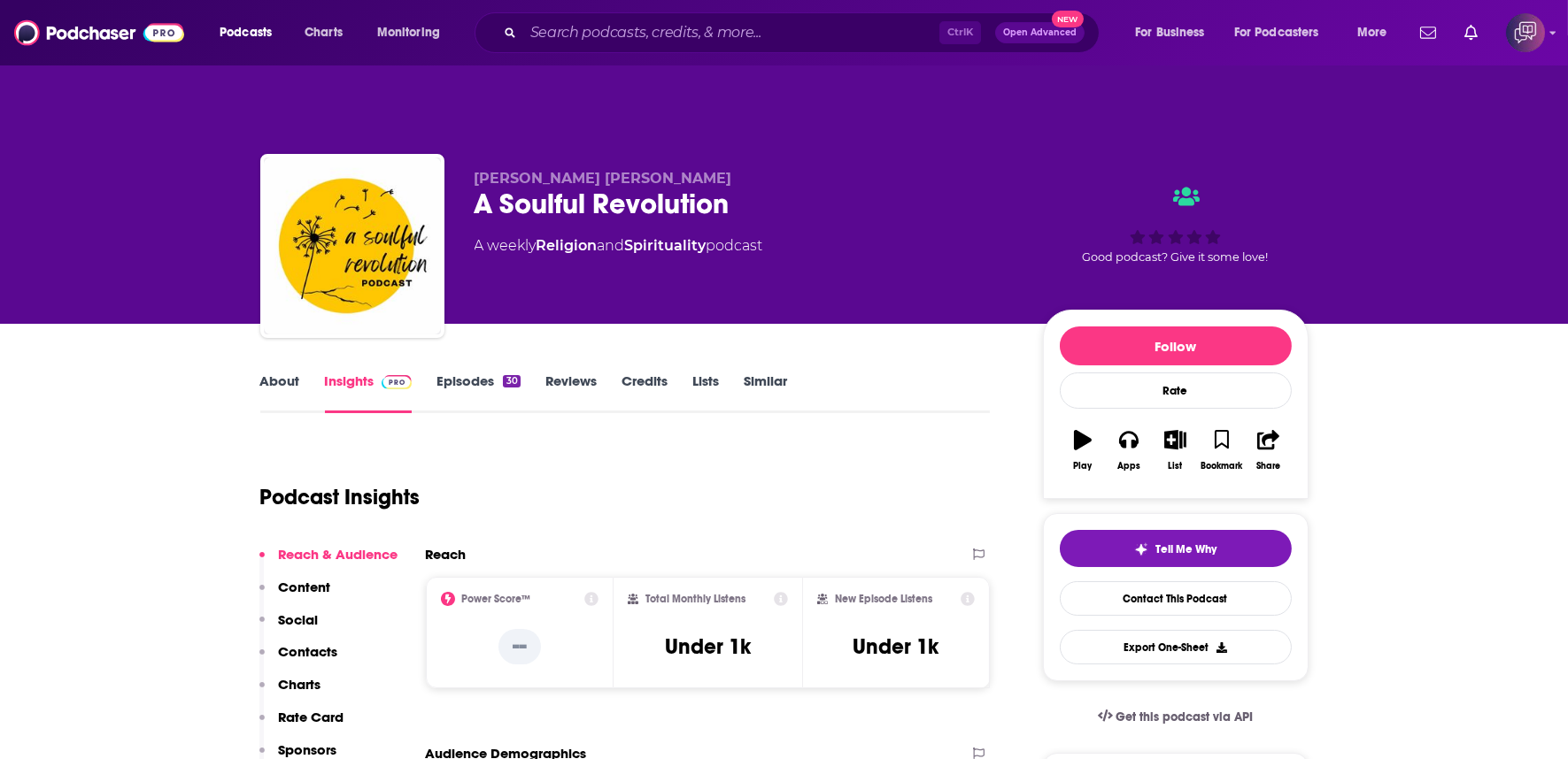
click at [762, 187] on div "A Soulful Revolution" at bounding box center [744, 204] width 540 height 34
copy div "A Soulful Revolution"
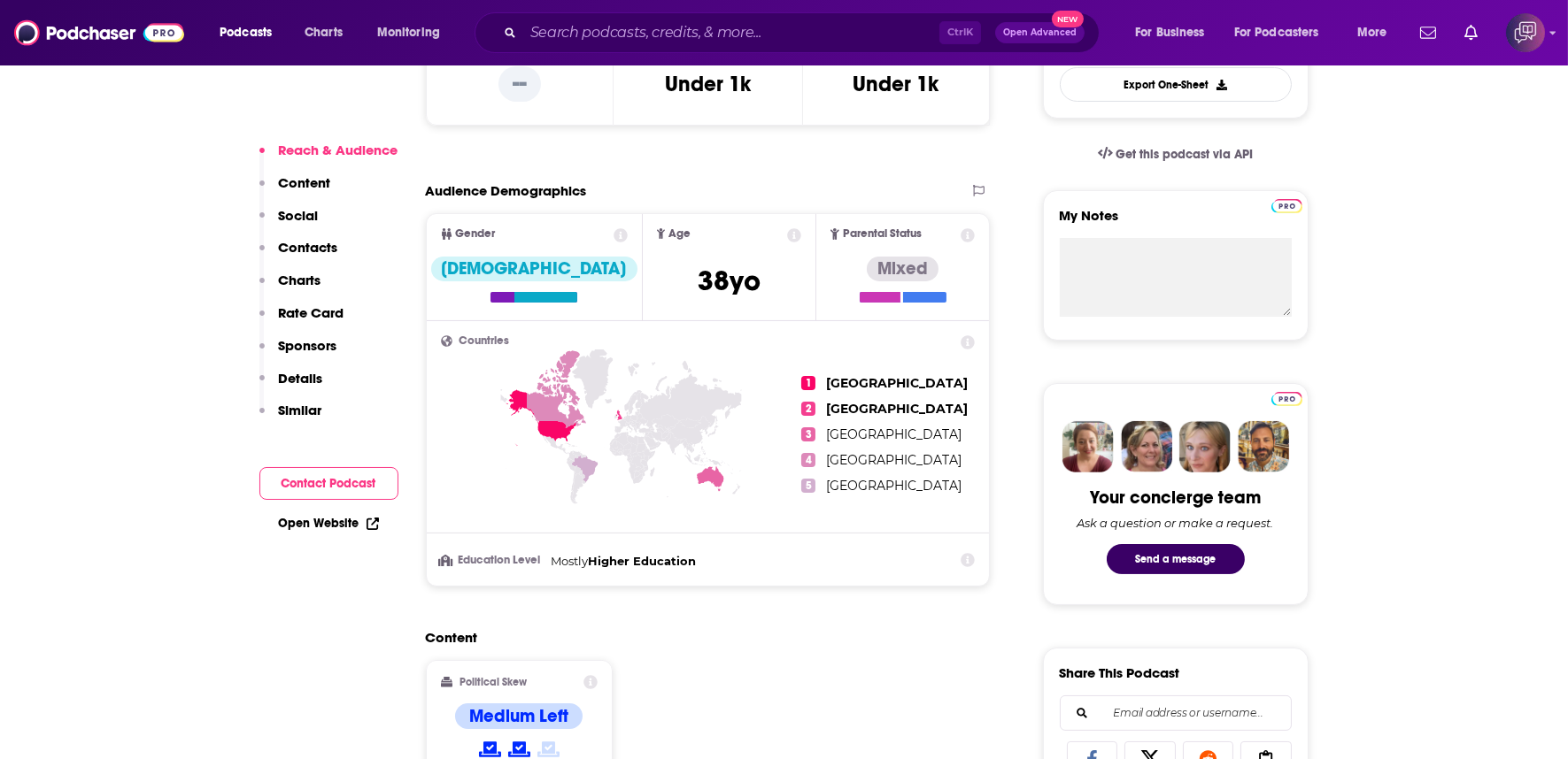
scroll to position [983, 0]
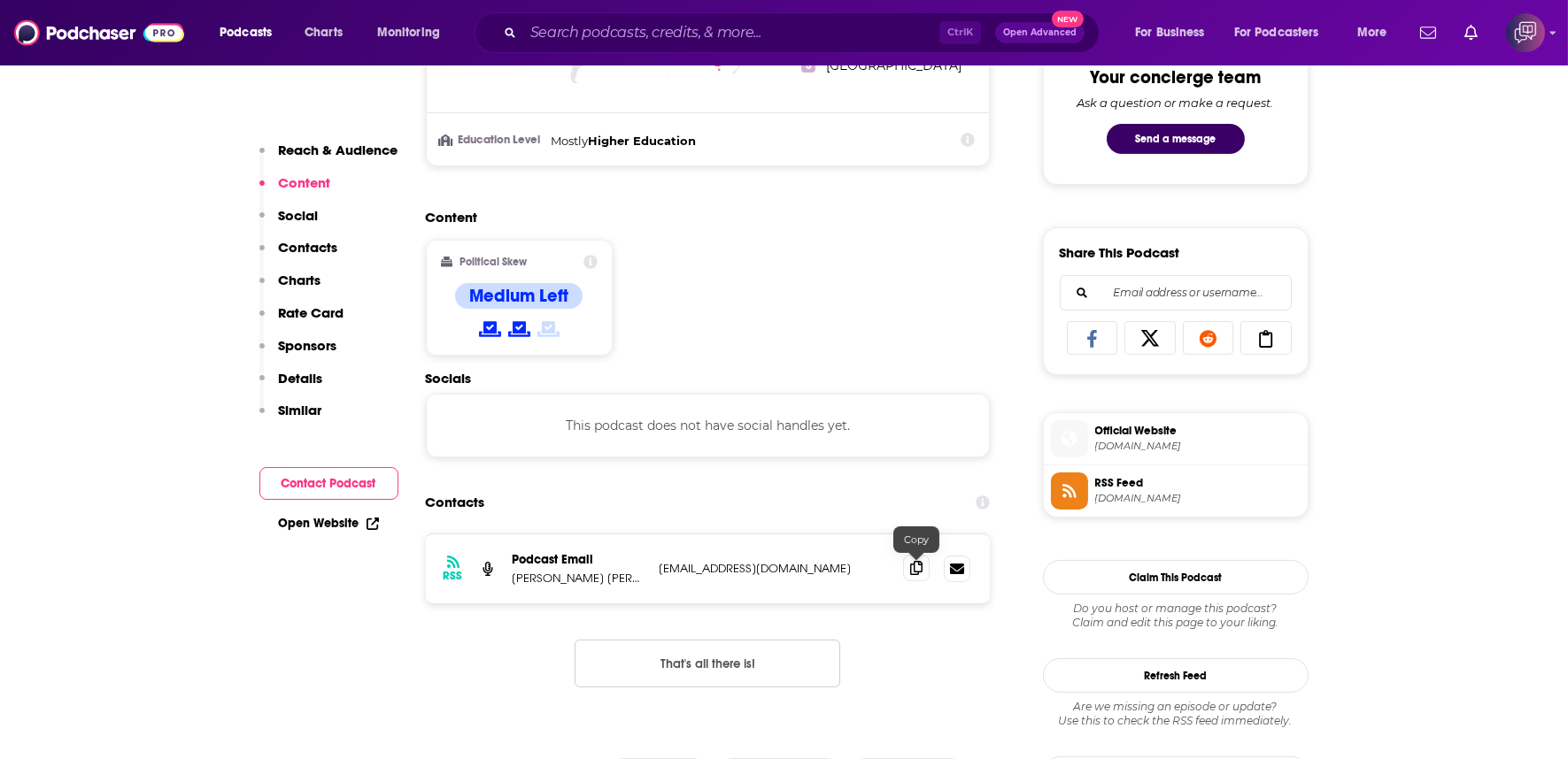
click at [920, 561] on icon at bounding box center [916, 569] width 13 height 15
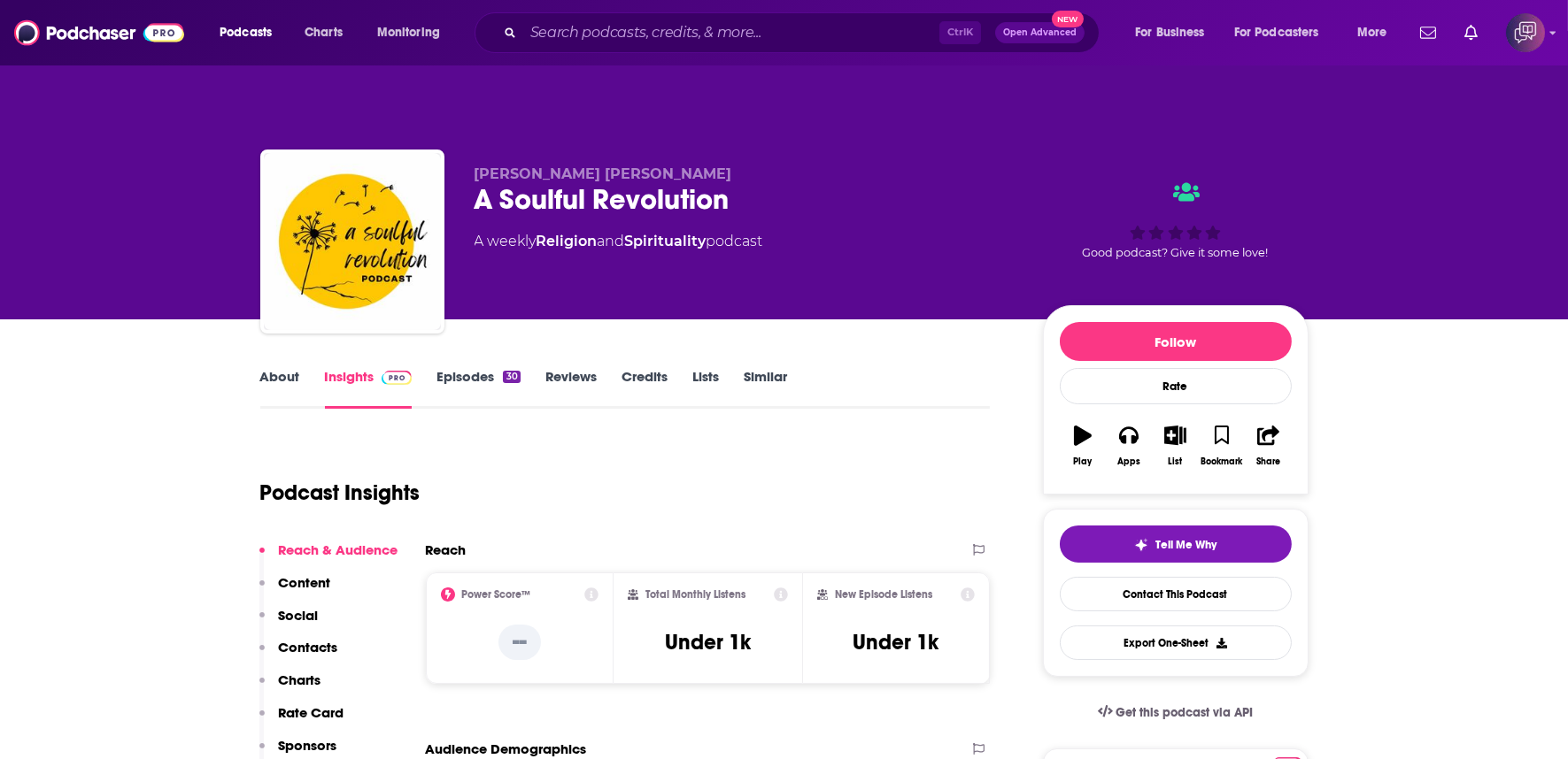
scroll to position [0, 0]
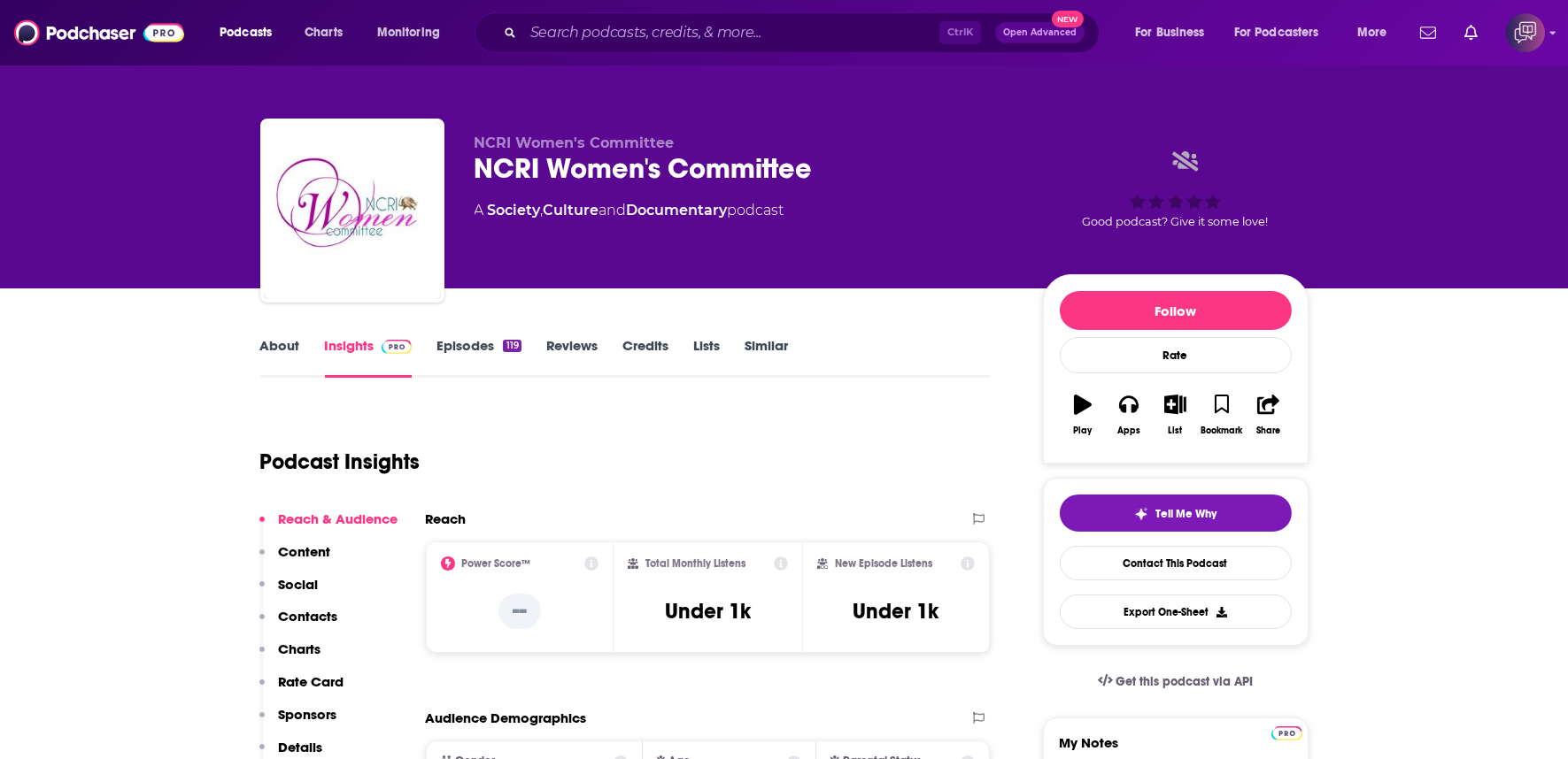
click at [845, 180] on div "NCRI Women's Committee" at bounding box center [744, 169] width 540 height 34
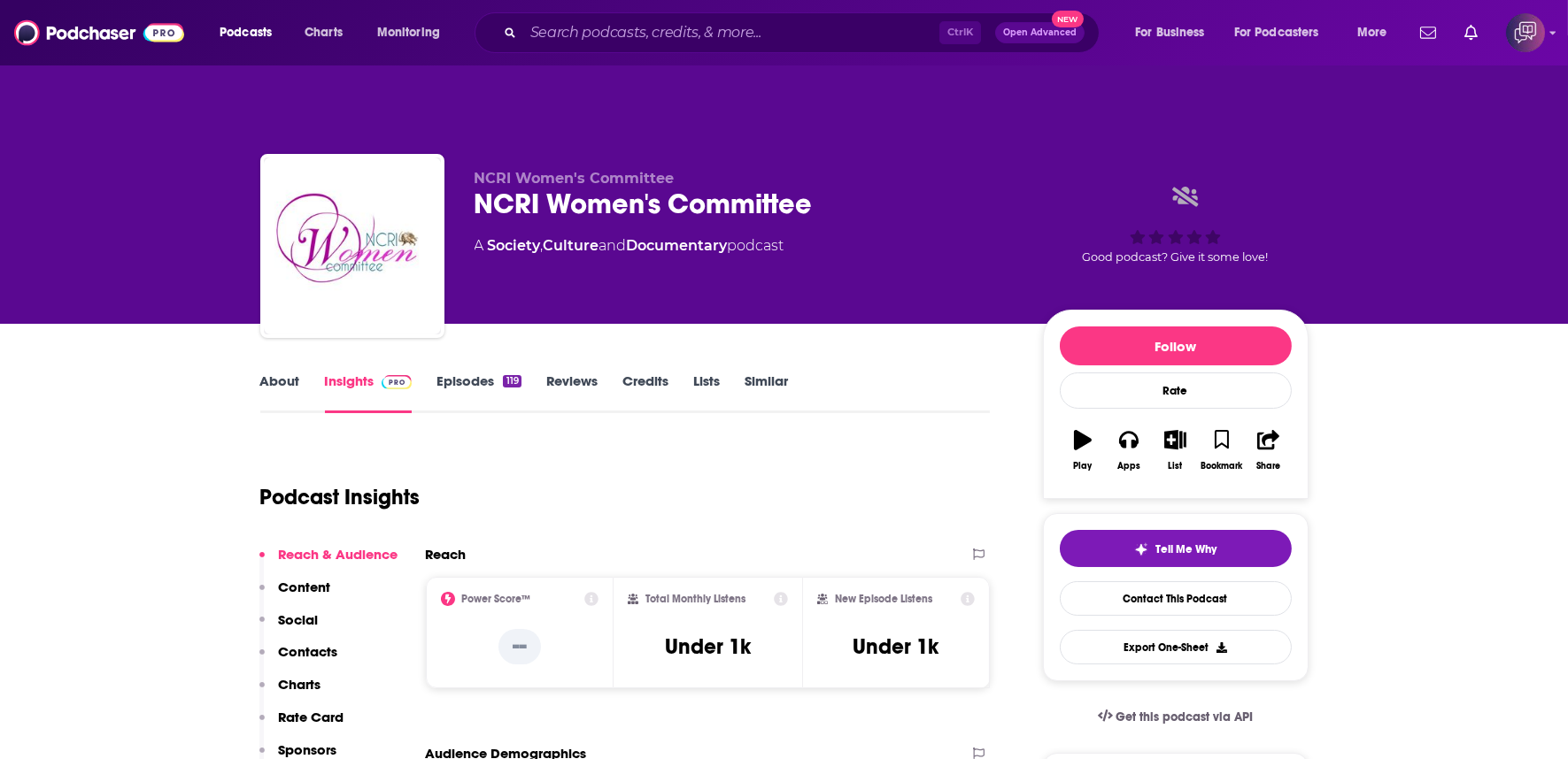
click at [845, 187] on div "NCRI Women's Committee" at bounding box center [744, 204] width 540 height 34
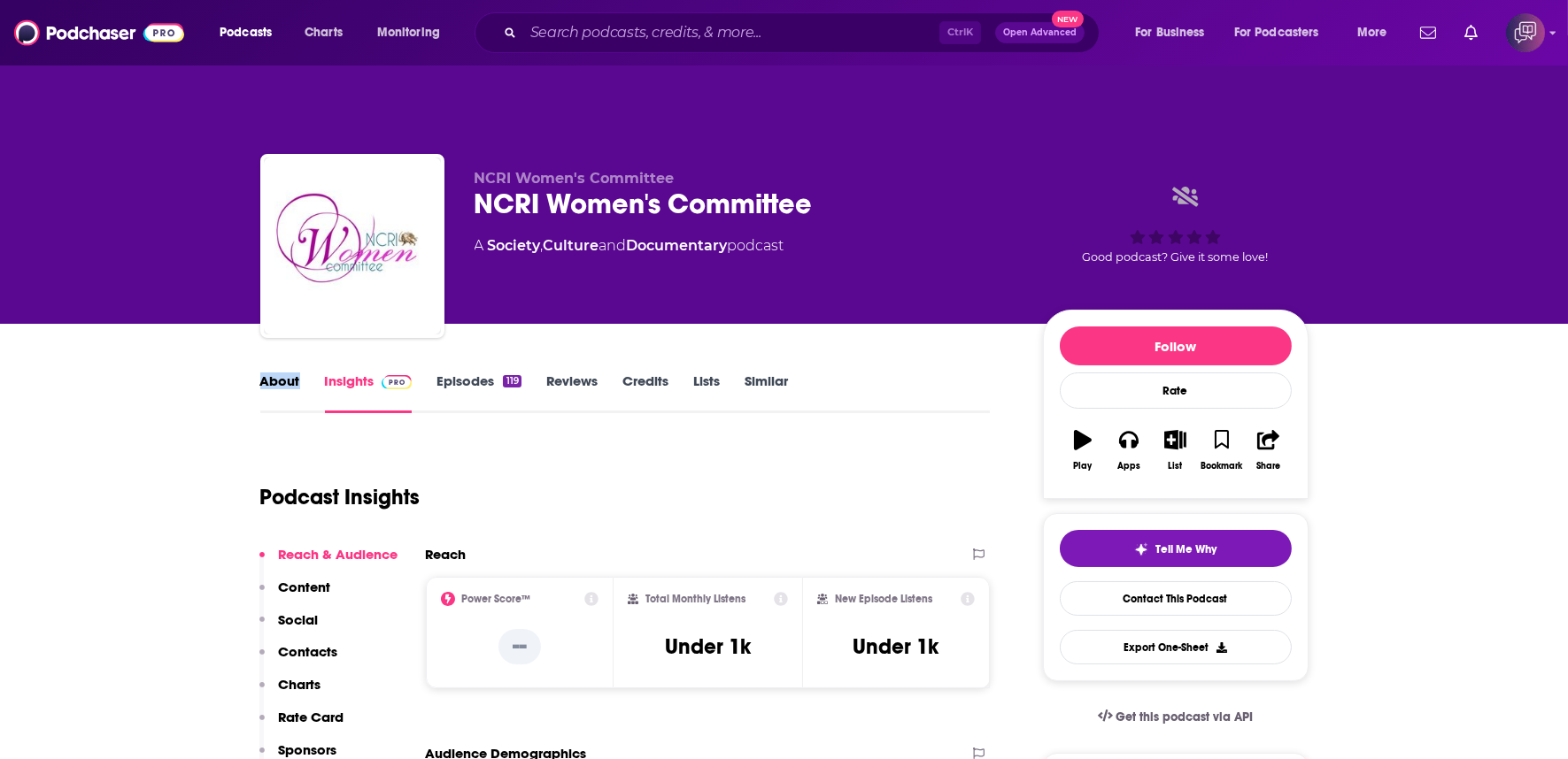
click at [280, 373] on link "About" at bounding box center [280, 393] width 40 height 41
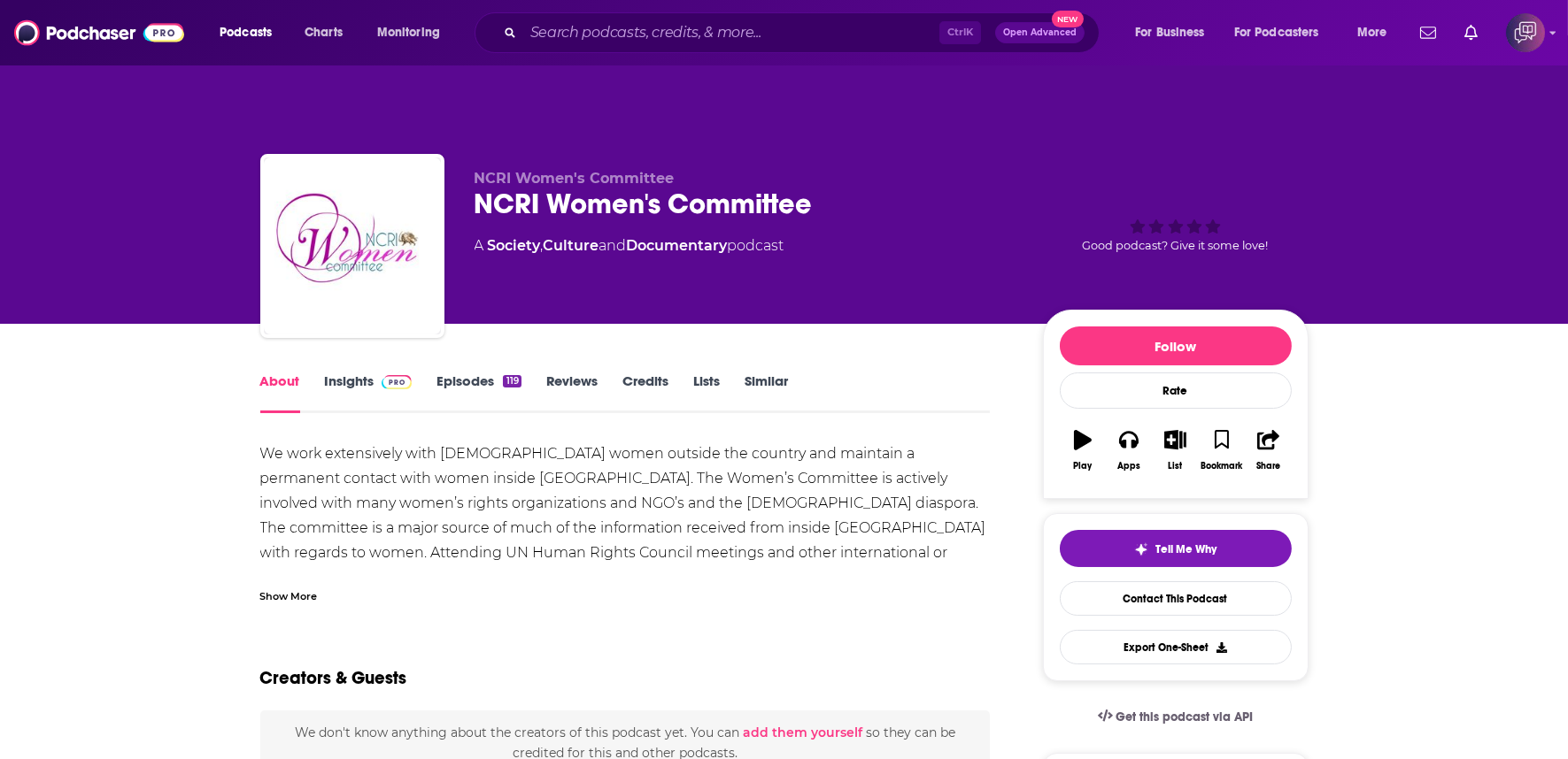
click at [325, 373] on link "Insights" at bounding box center [368, 393] width 88 height 41
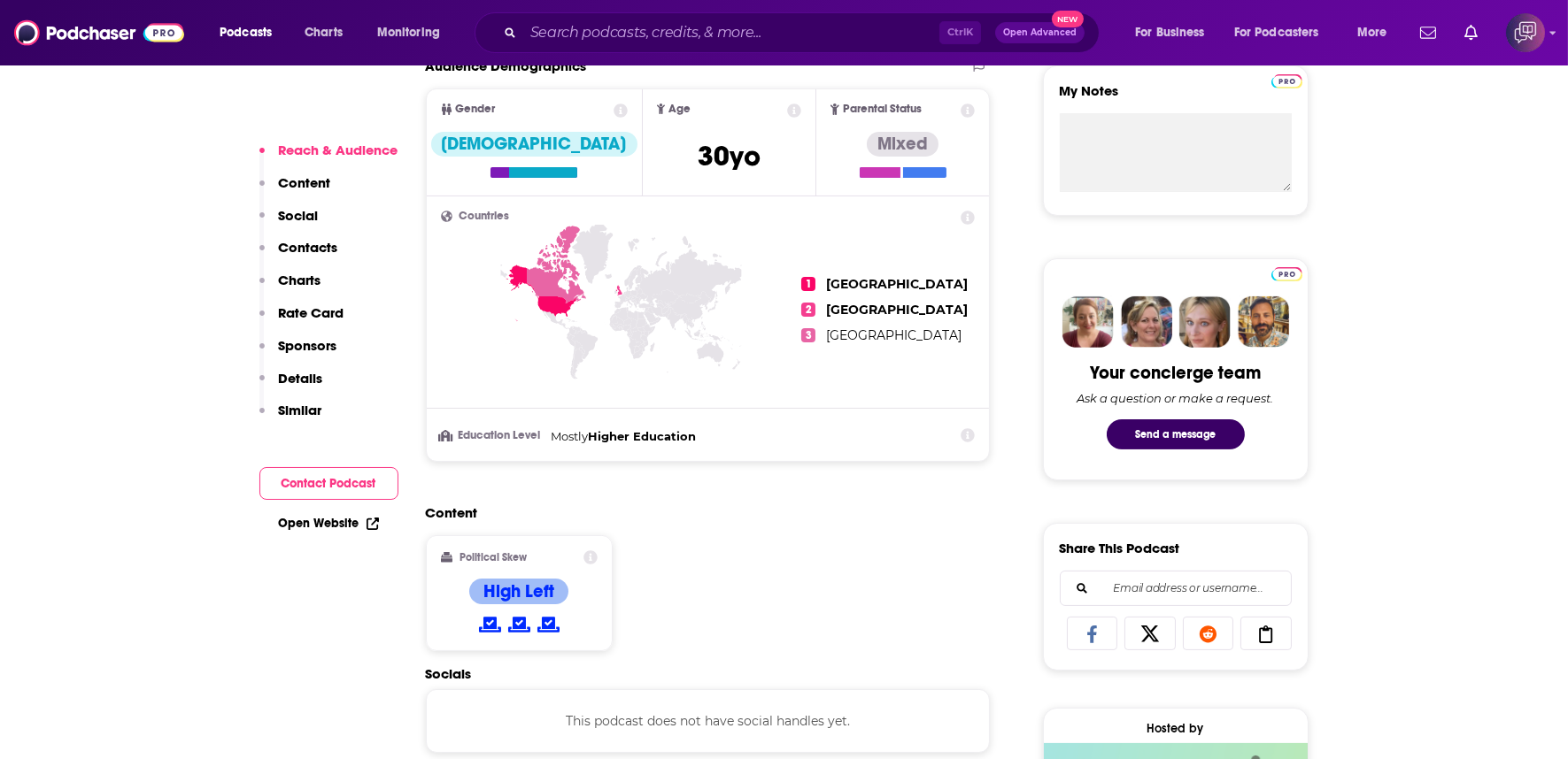
scroll to position [786, 0]
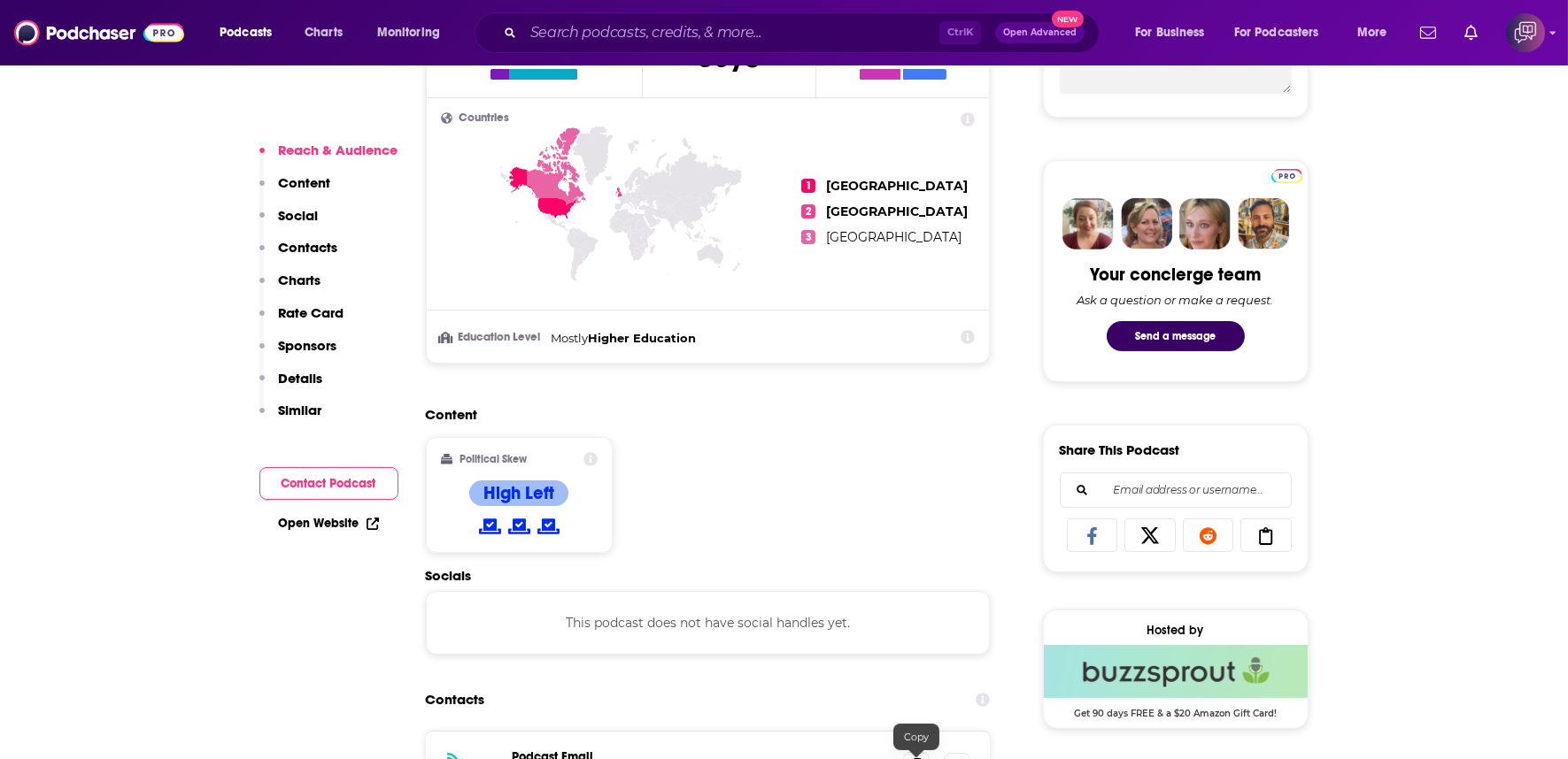
click at [920, 758] on icon at bounding box center [916, 765] width 13 height 15
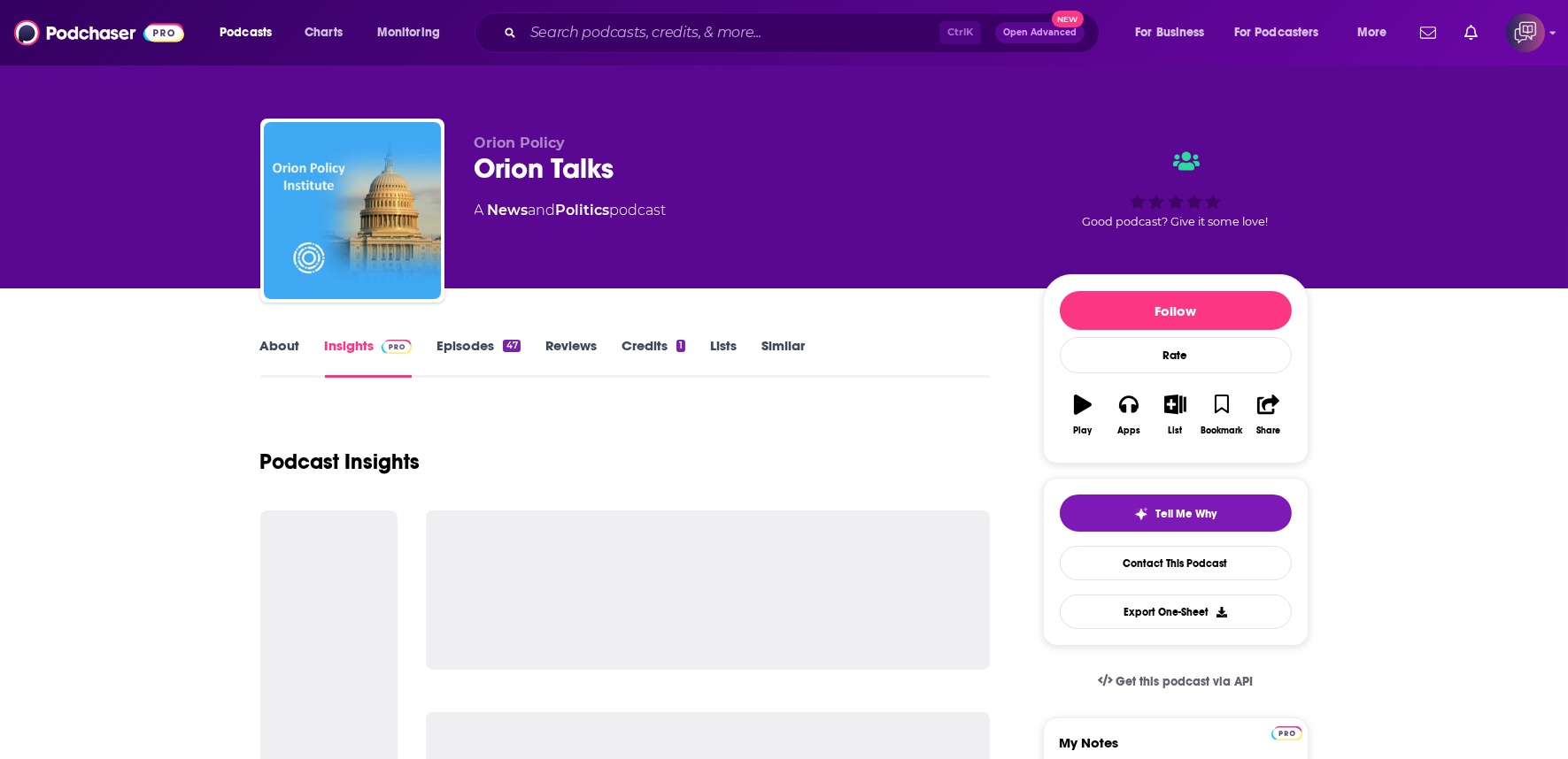
click at [701, 180] on div "Orion Talks" at bounding box center [744, 169] width 540 height 34
click at [700, 179] on div "Orion Talks" at bounding box center [744, 169] width 540 height 34
drag, startPoint x: 700, startPoint y: 179, endPoint x: 715, endPoint y: 165, distance: 20.5
click at [700, 179] on div "Orion Talks" at bounding box center [744, 169] width 540 height 34
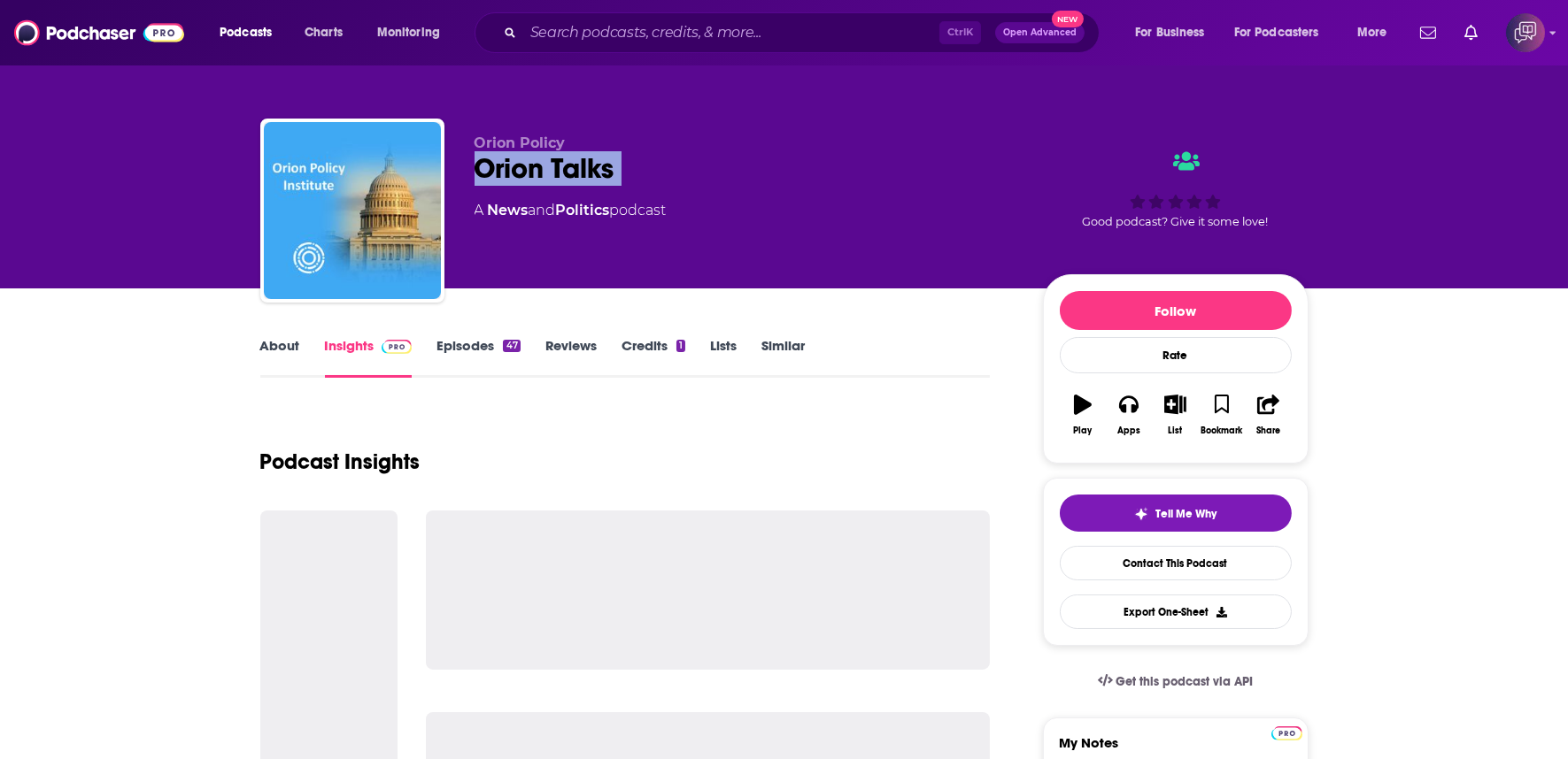
click at [700, 179] on div "Orion Talks" at bounding box center [744, 169] width 540 height 34
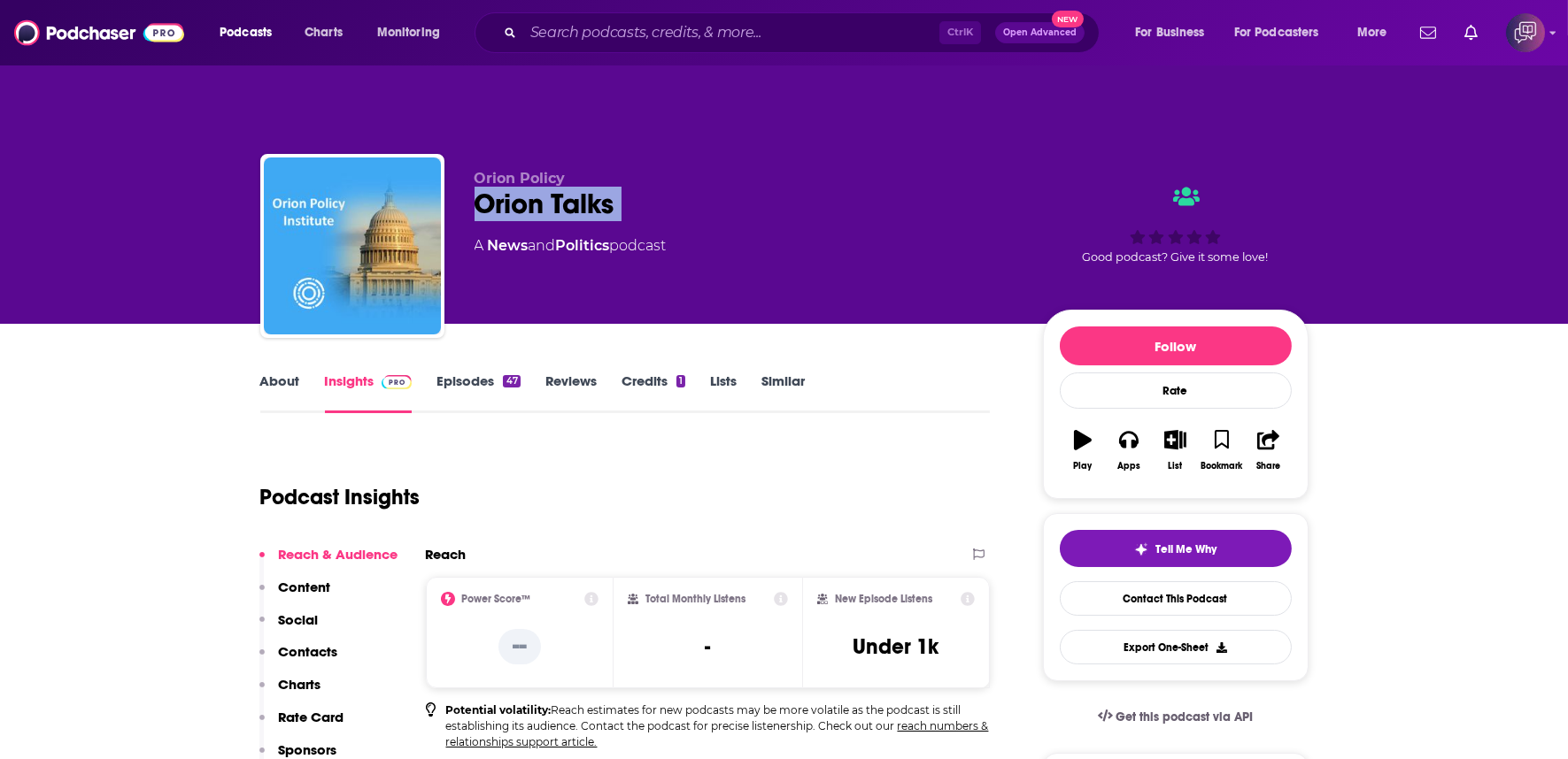
click at [287, 373] on link "About" at bounding box center [280, 393] width 40 height 41
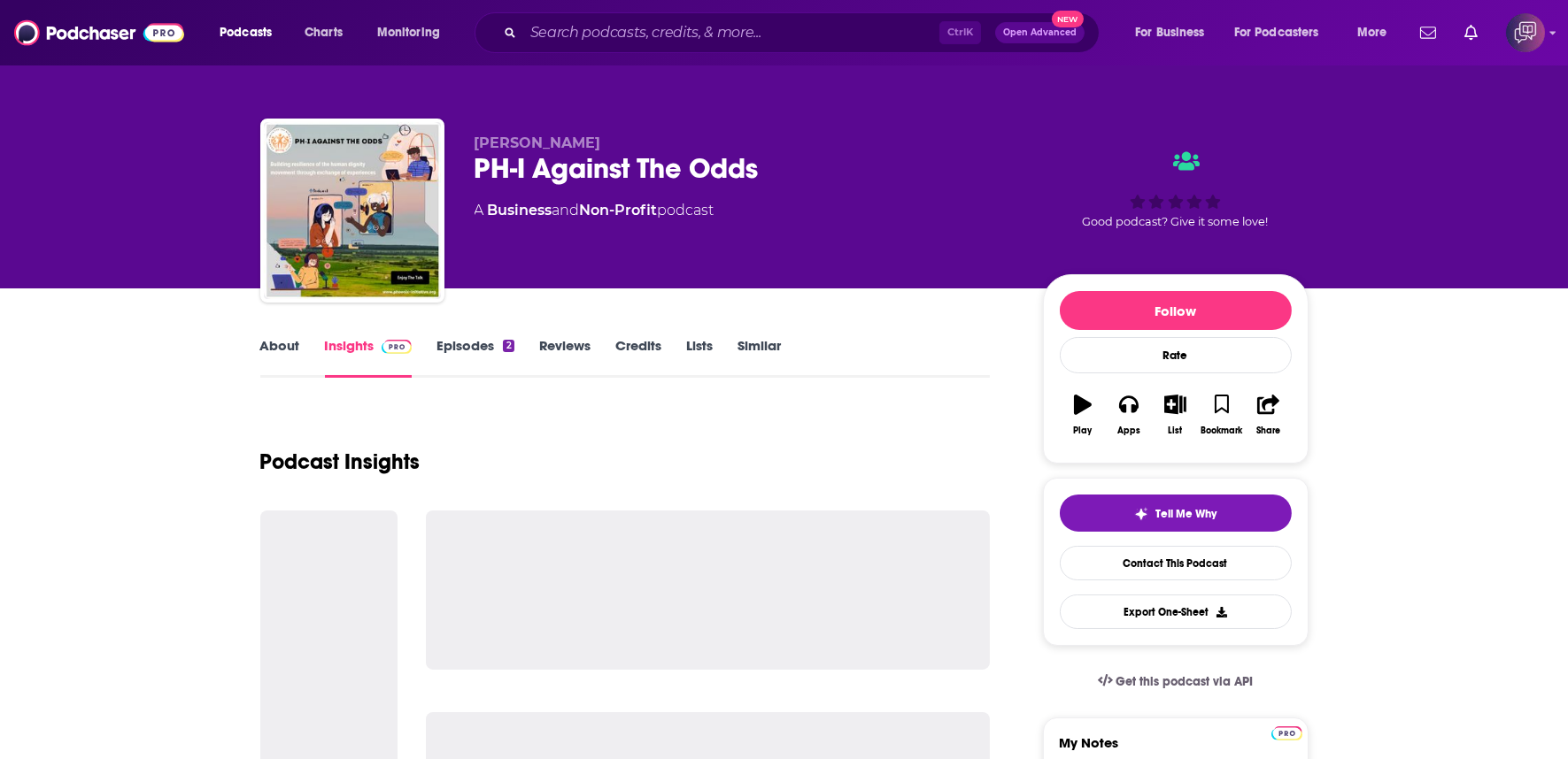
click at [790, 164] on div "PH-I Against The Odds" at bounding box center [744, 169] width 540 height 34
click at [791, 164] on div "PH-I Against The Odds" at bounding box center [744, 169] width 540 height 34
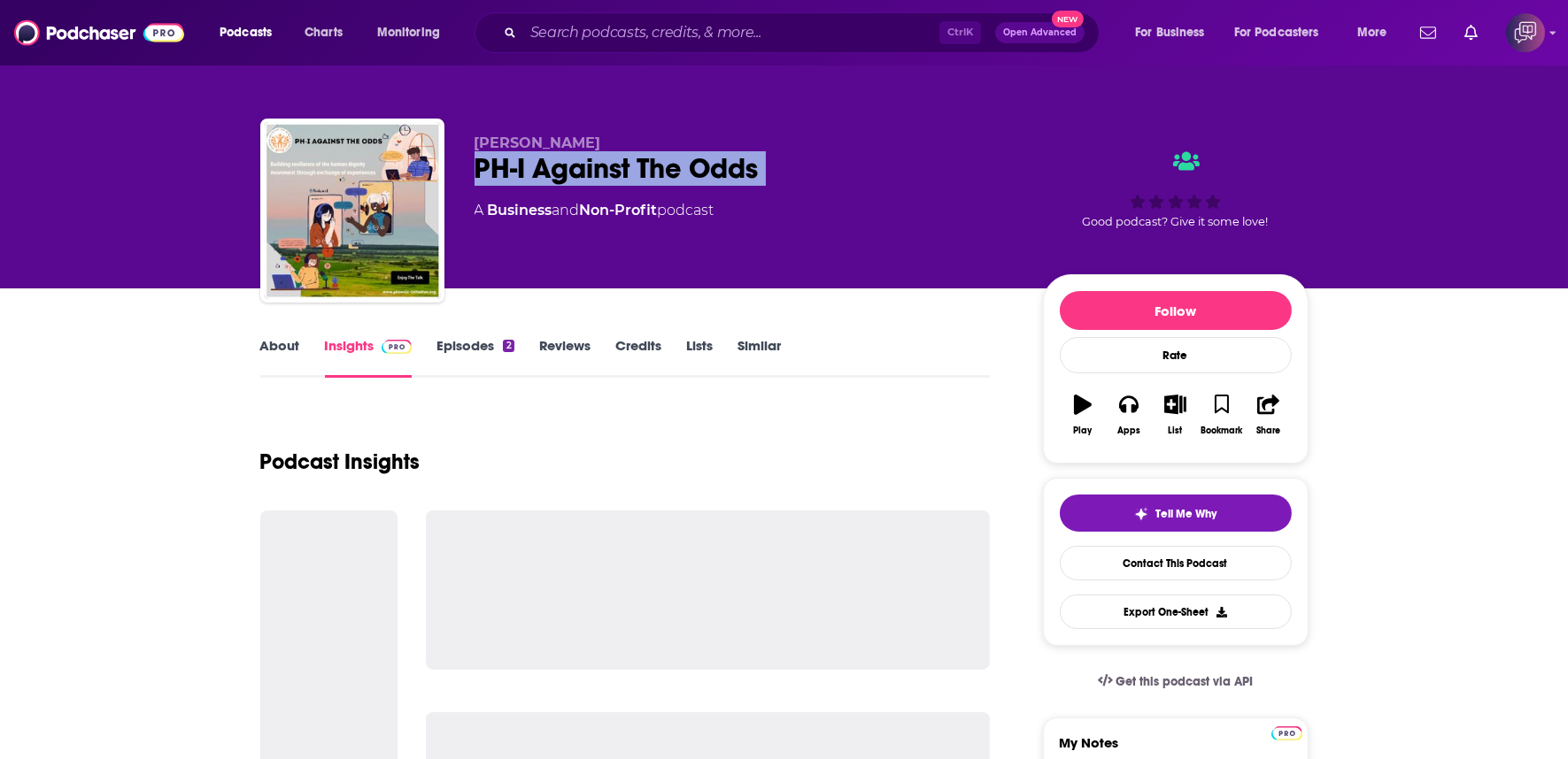
click at [791, 164] on div "PH-I Against The Odds" at bounding box center [744, 169] width 540 height 34
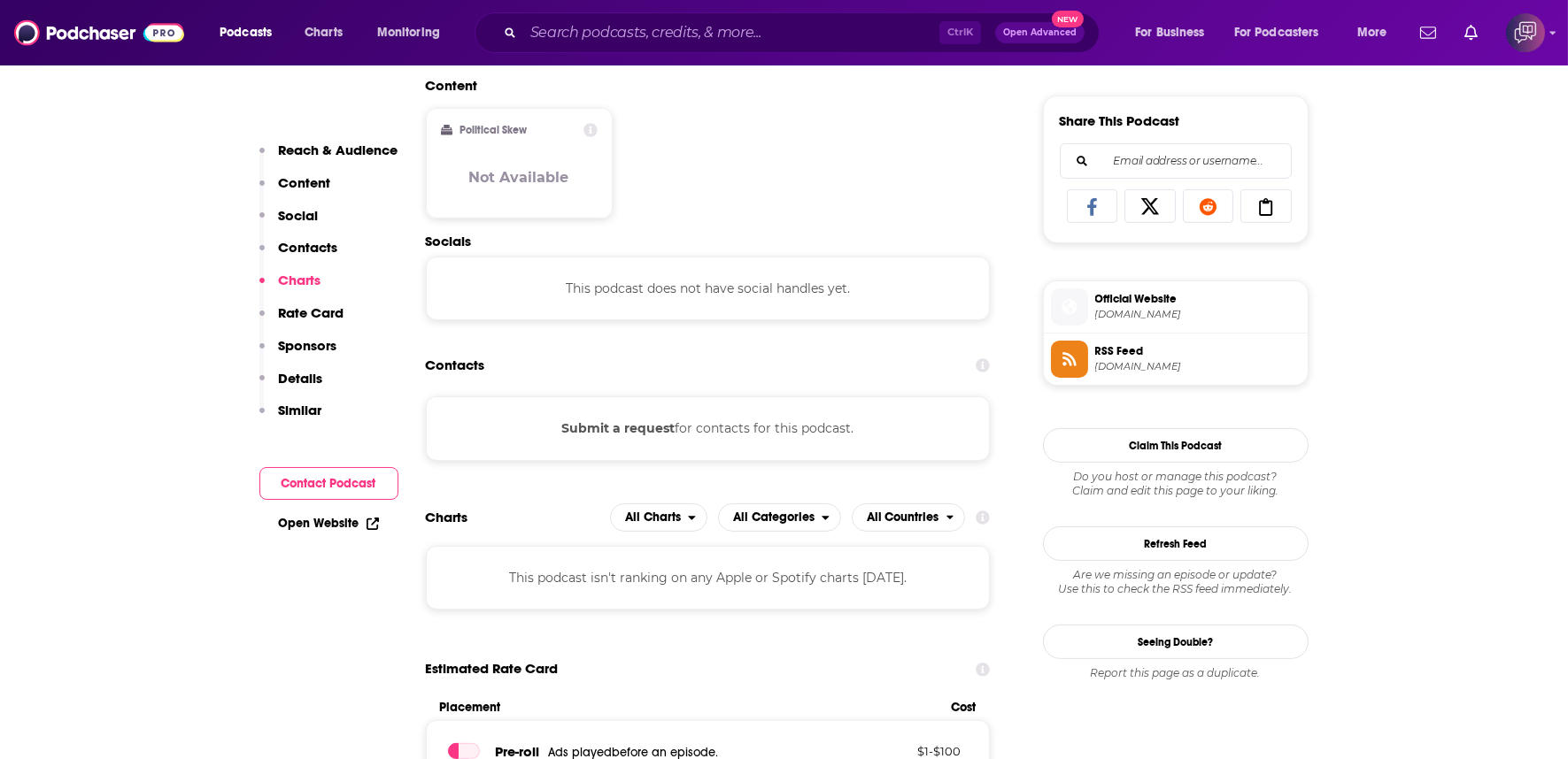
scroll to position [1082, 0]
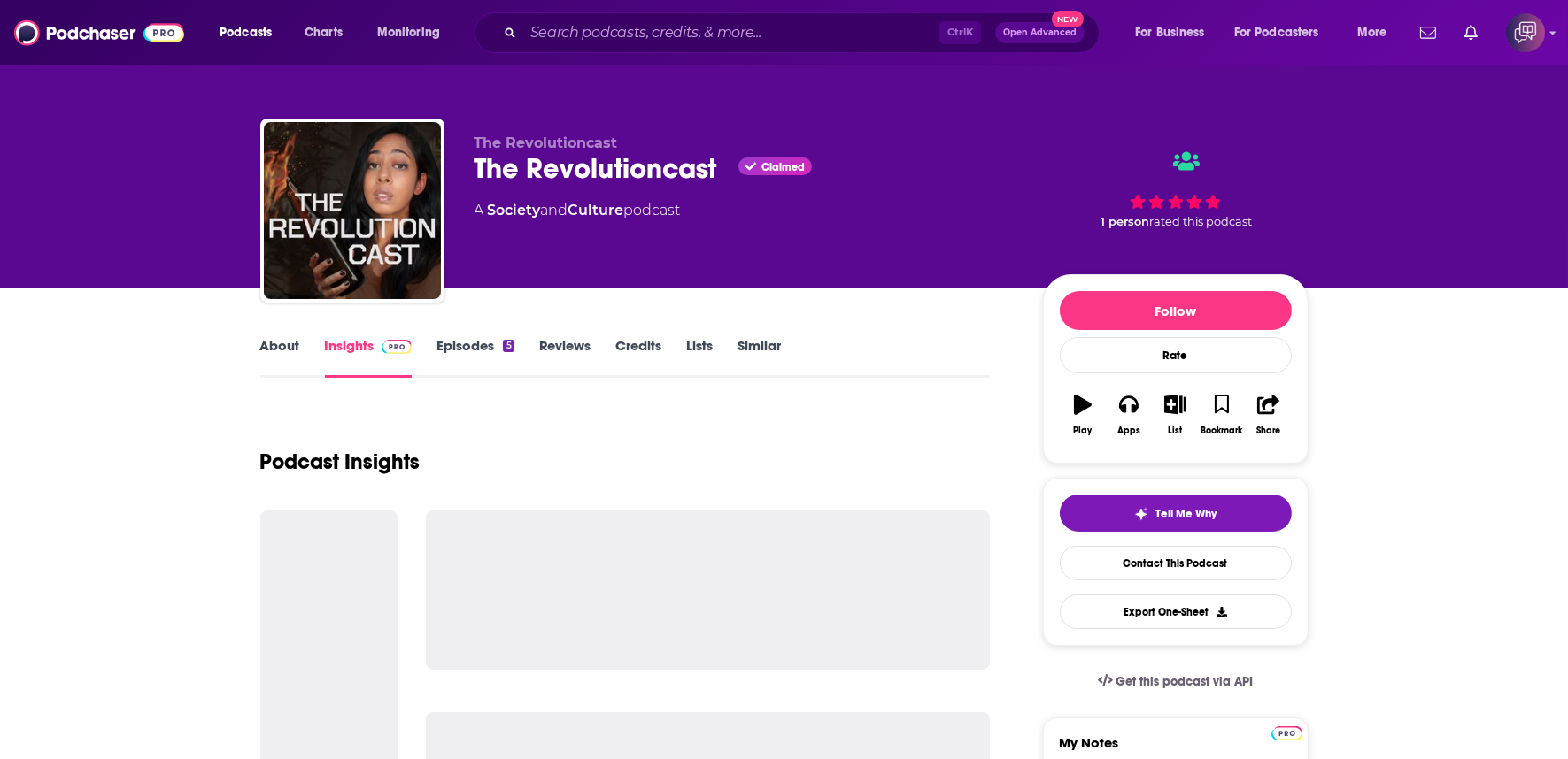
click at [715, 183] on div "The Revolutioncast Claimed" at bounding box center [744, 169] width 540 height 34
click at [714, 183] on div "The Revolutioncast Claimed" at bounding box center [744, 169] width 540 height 34
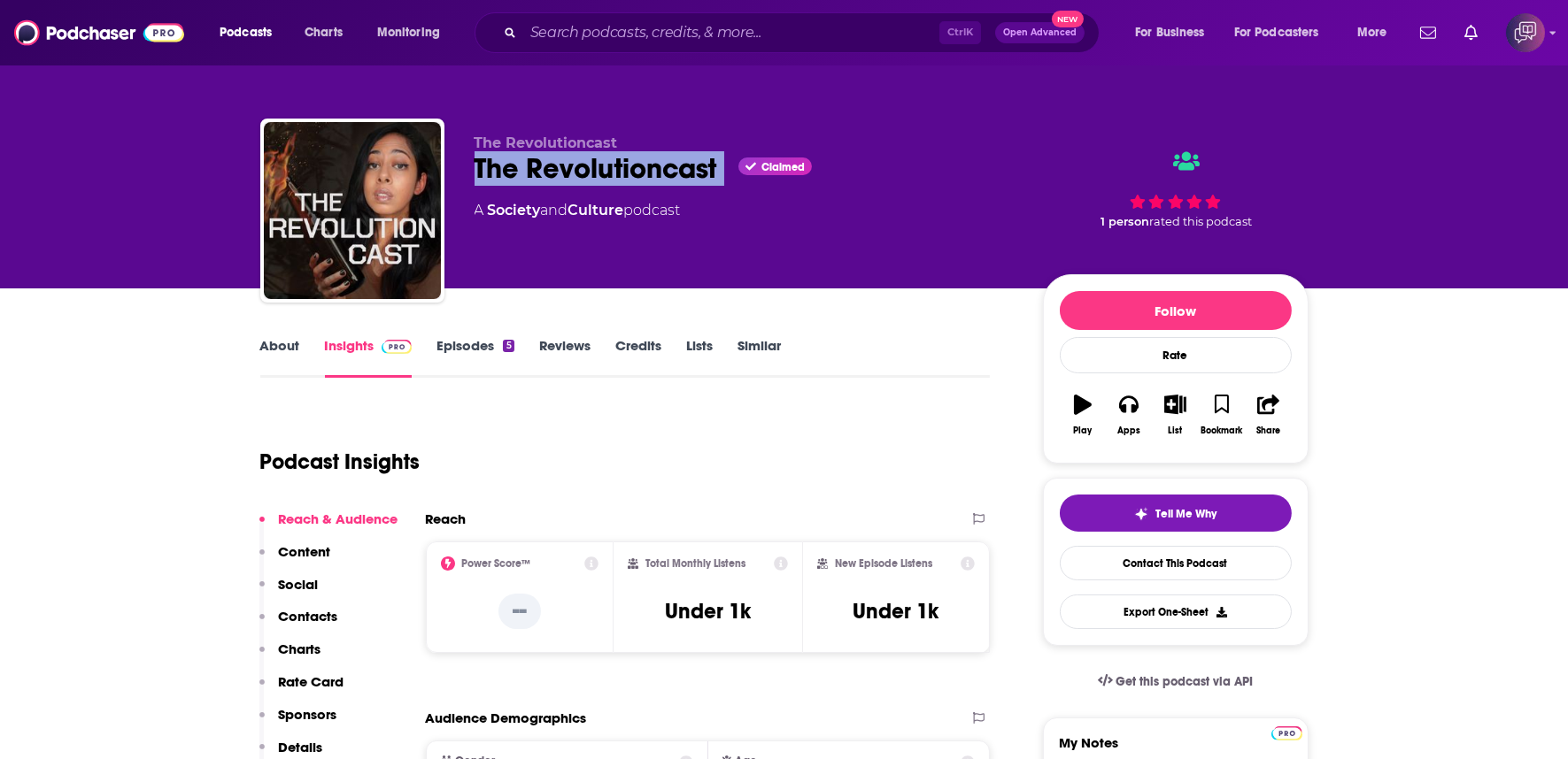
click at [714, 183] on div "The Revolutioncast Claimed" at bounding box center [744, 169] width 540 height 34
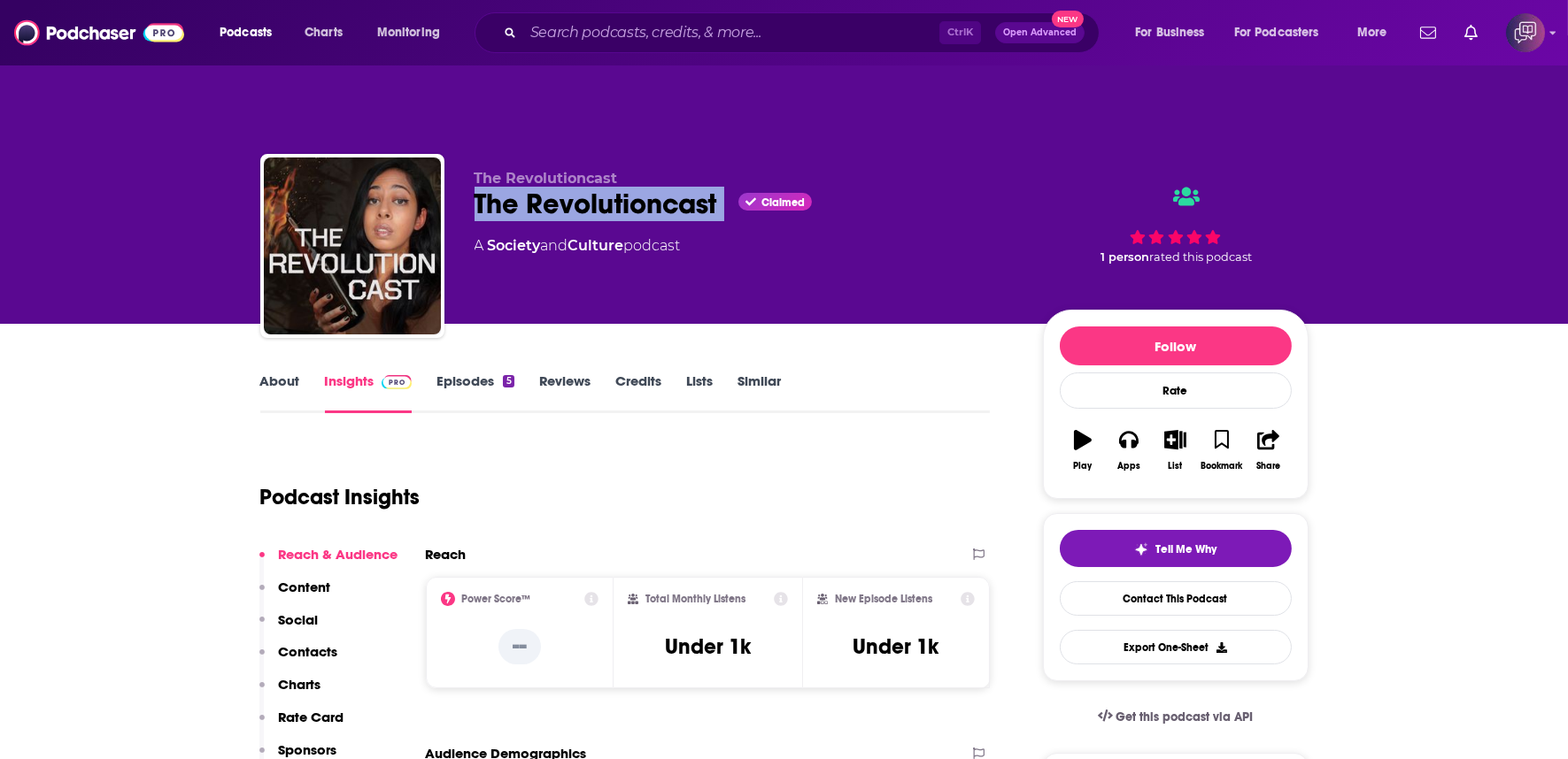
click at [765, 189] on div "The Revolutioncast The Revolutioncast Claimed A Society and Culture podcast" at bounding box center [744, 240] width 540 height 141
click at [276, 373] on link "About" at bounding box center [280, 393] width 40 height 41
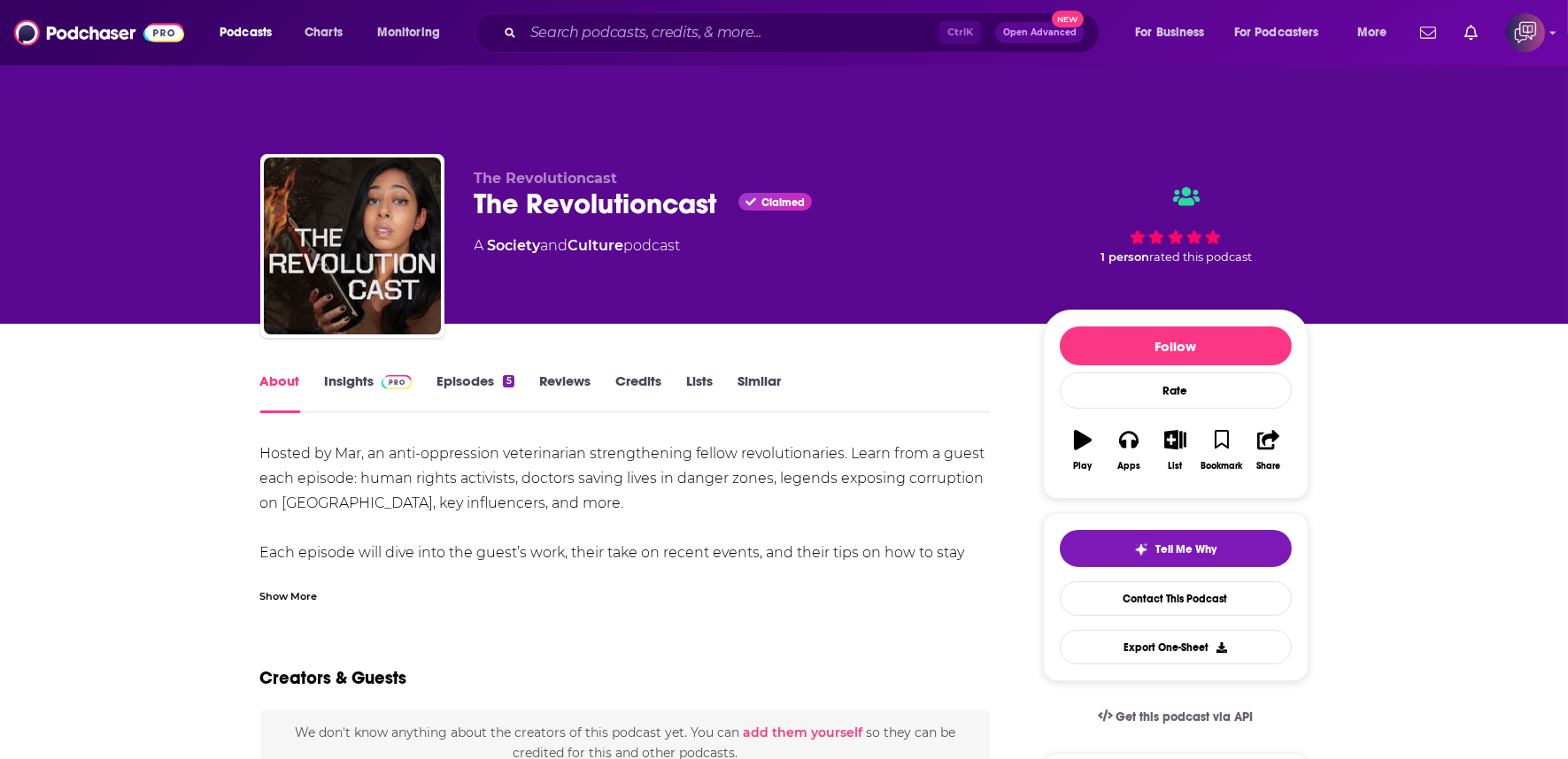
click at [375, 373] on span at bounding box center [394, 381] width 38 height 17
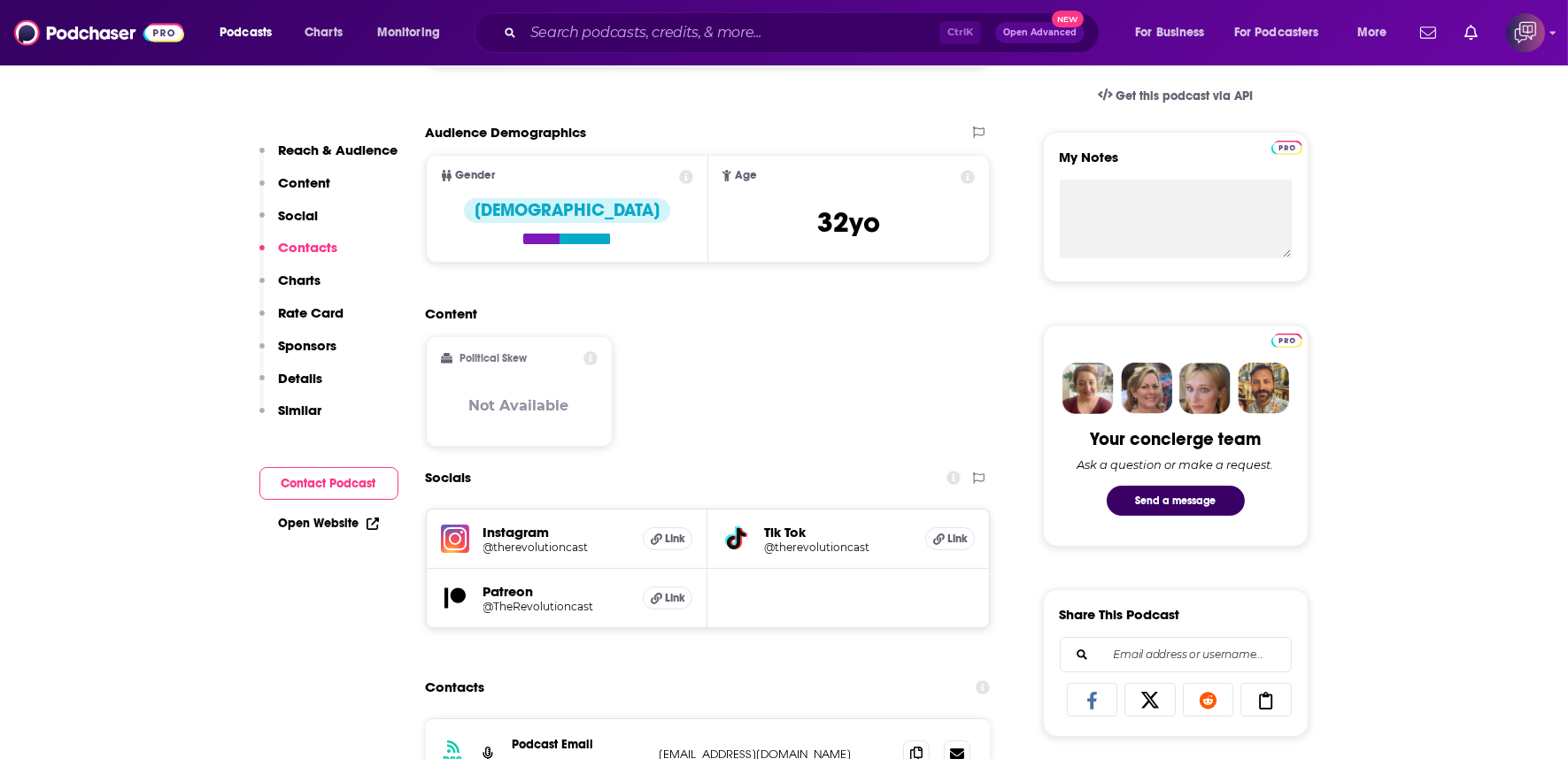
scroll to position [983, 0]
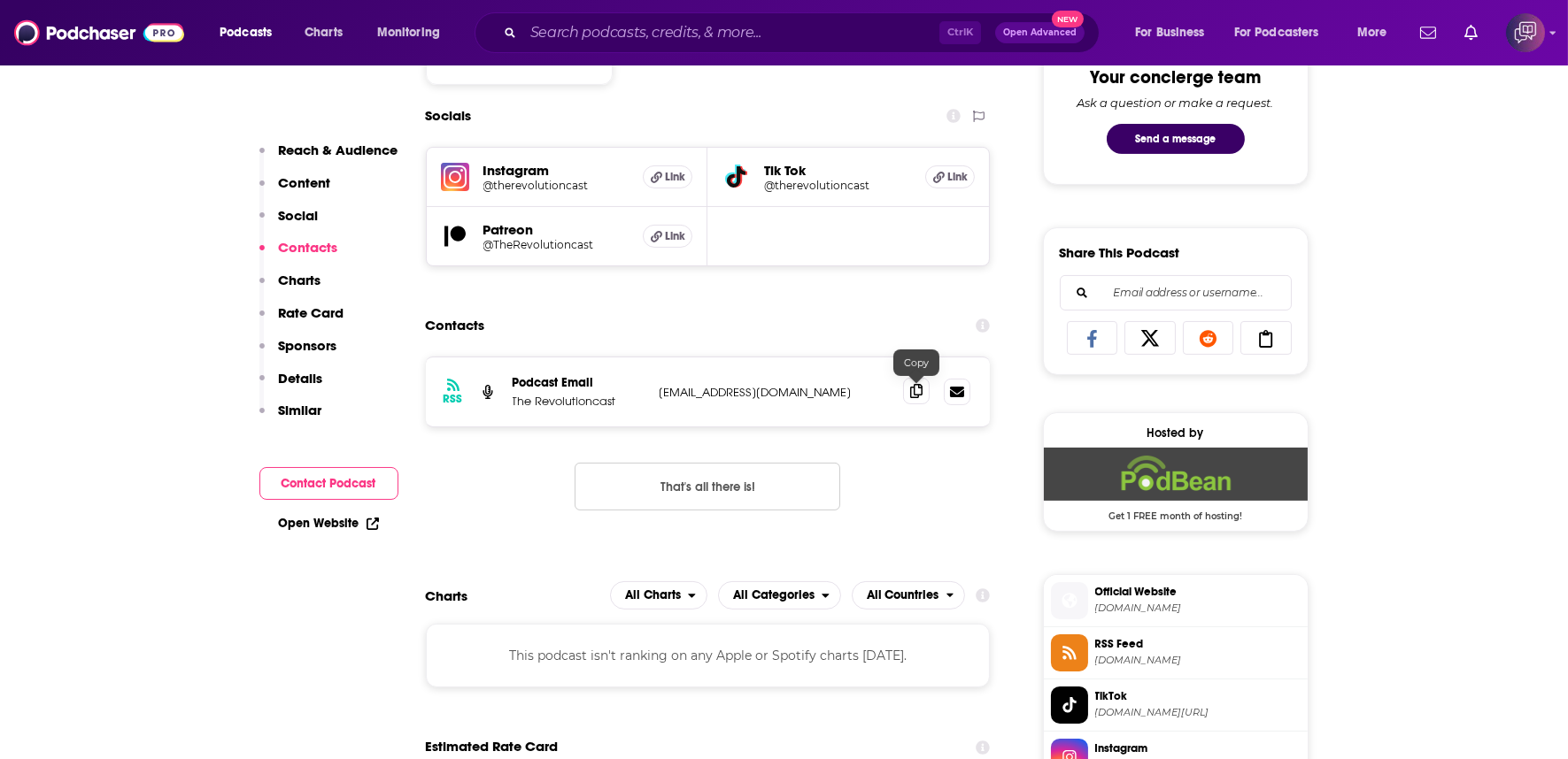
click at [918, 378] on span at bounding box center [916, 391] width 26 height 26
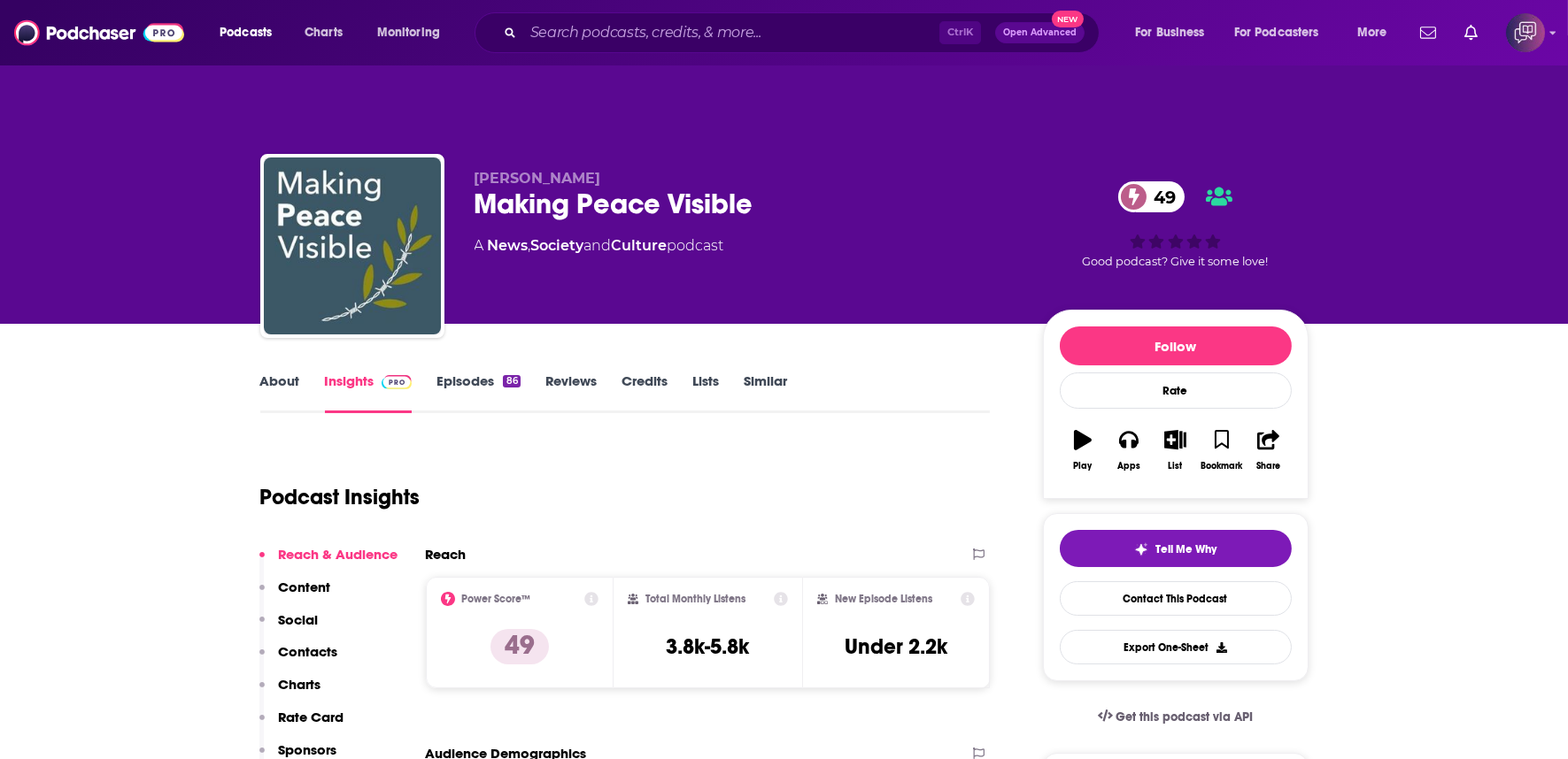
click at [774, 187] on div "Making Peace Visible 49" at bounding box center [744, 204] width 540 height 34
copy div "Making Peace Visible 49"
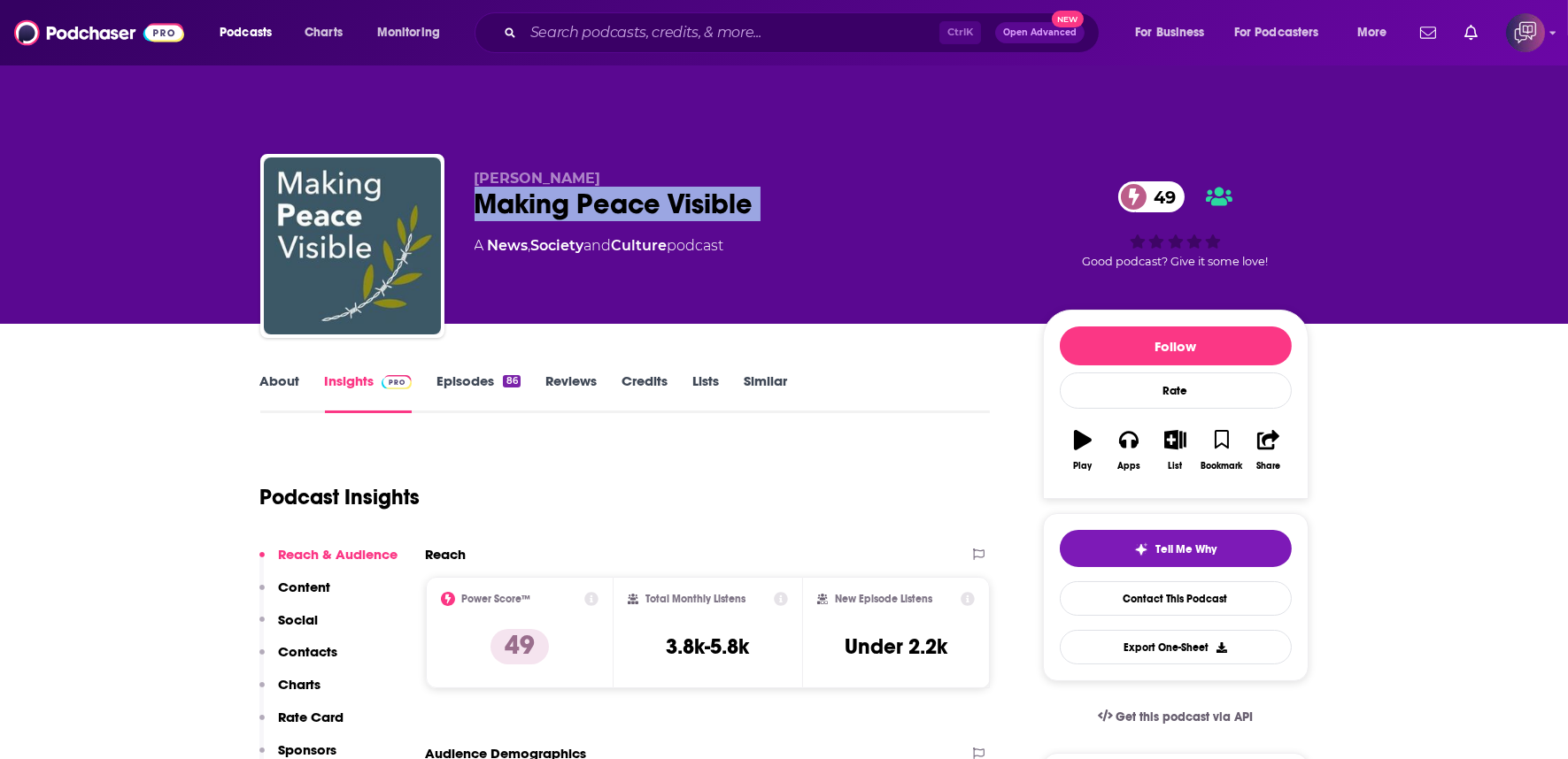
click at [286, 373] on link "About" at bounding box center [280, 393] width 40 height 41
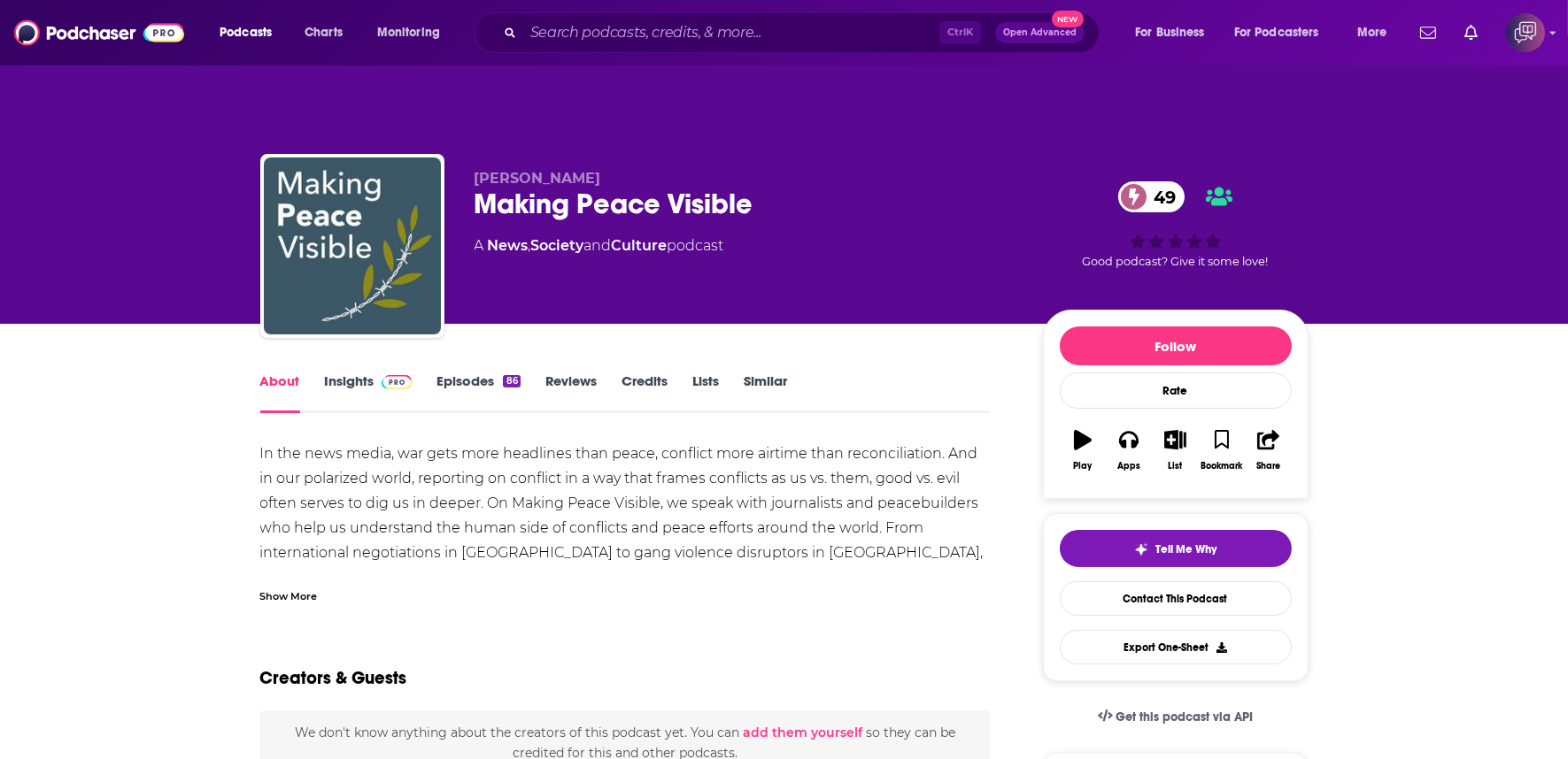
click at [302, 587] on div "Show More" at bounding box center [288, 595] width 57 height 17
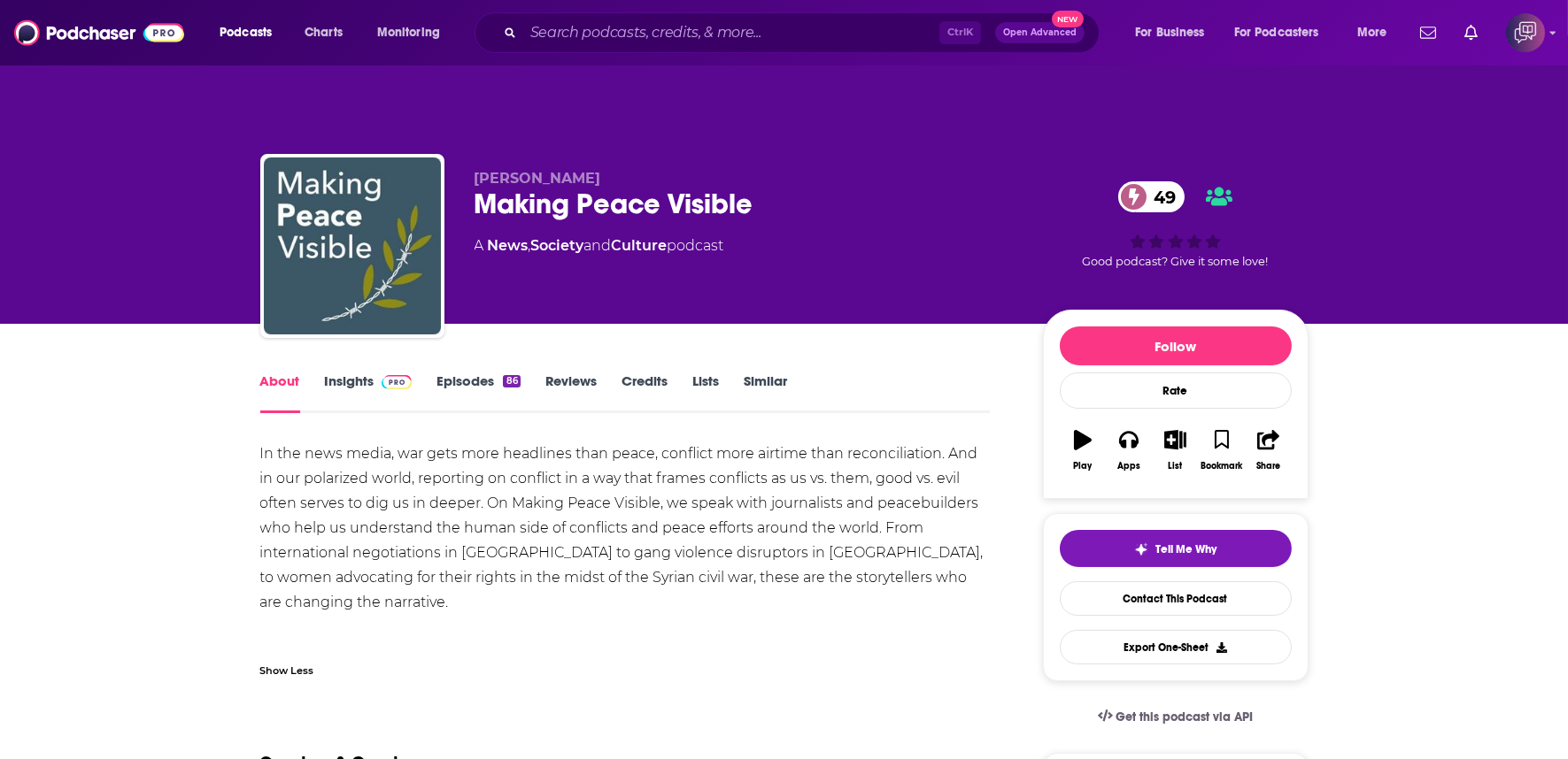
click at [326, 373] on link "Insights" at bounding box center [368, 393] width 88 height 41
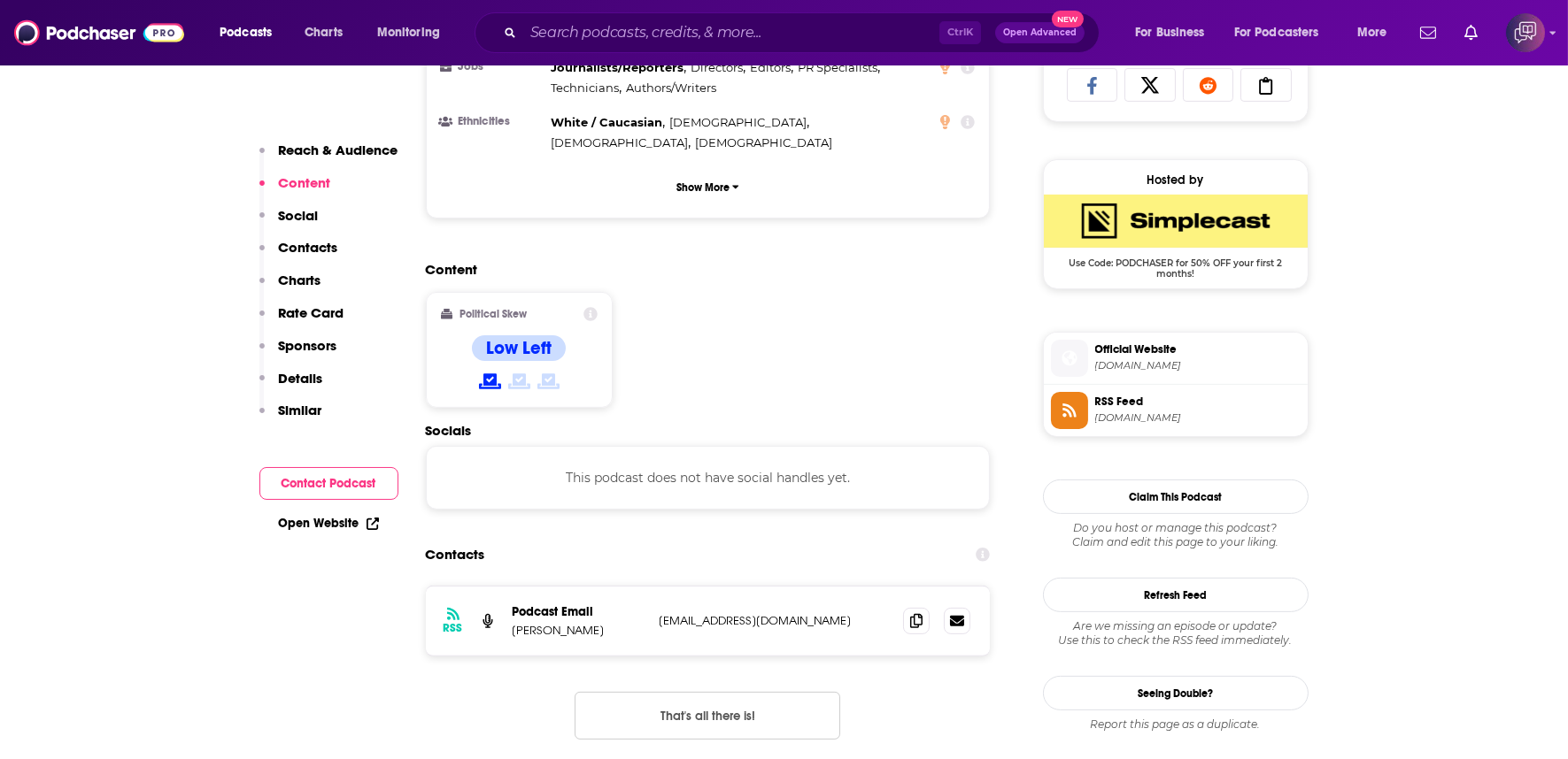
scroll to position [1278, 0]
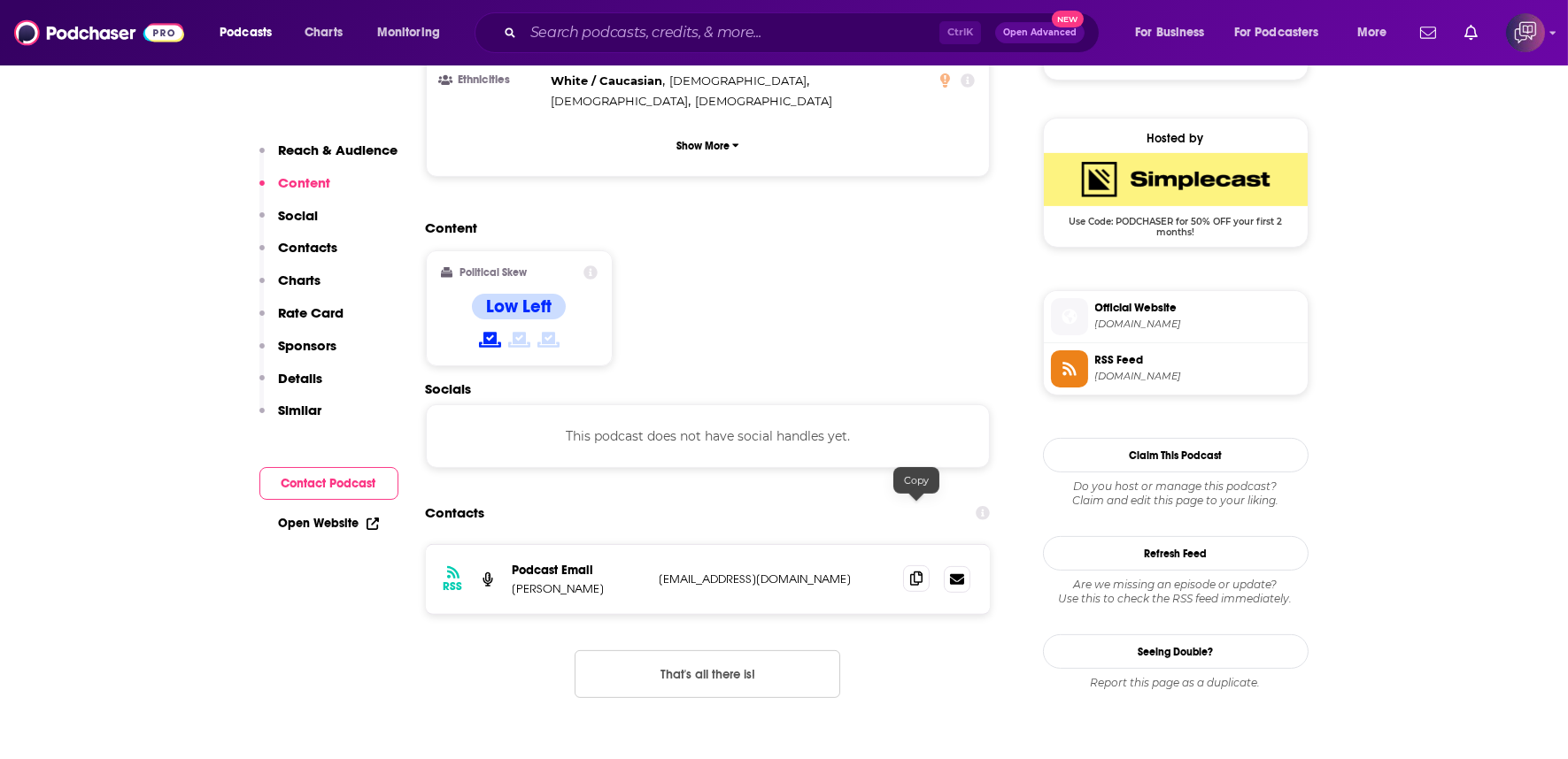
click at [921, 572] on icon at bounding box center [916, 579] width 13 height 15
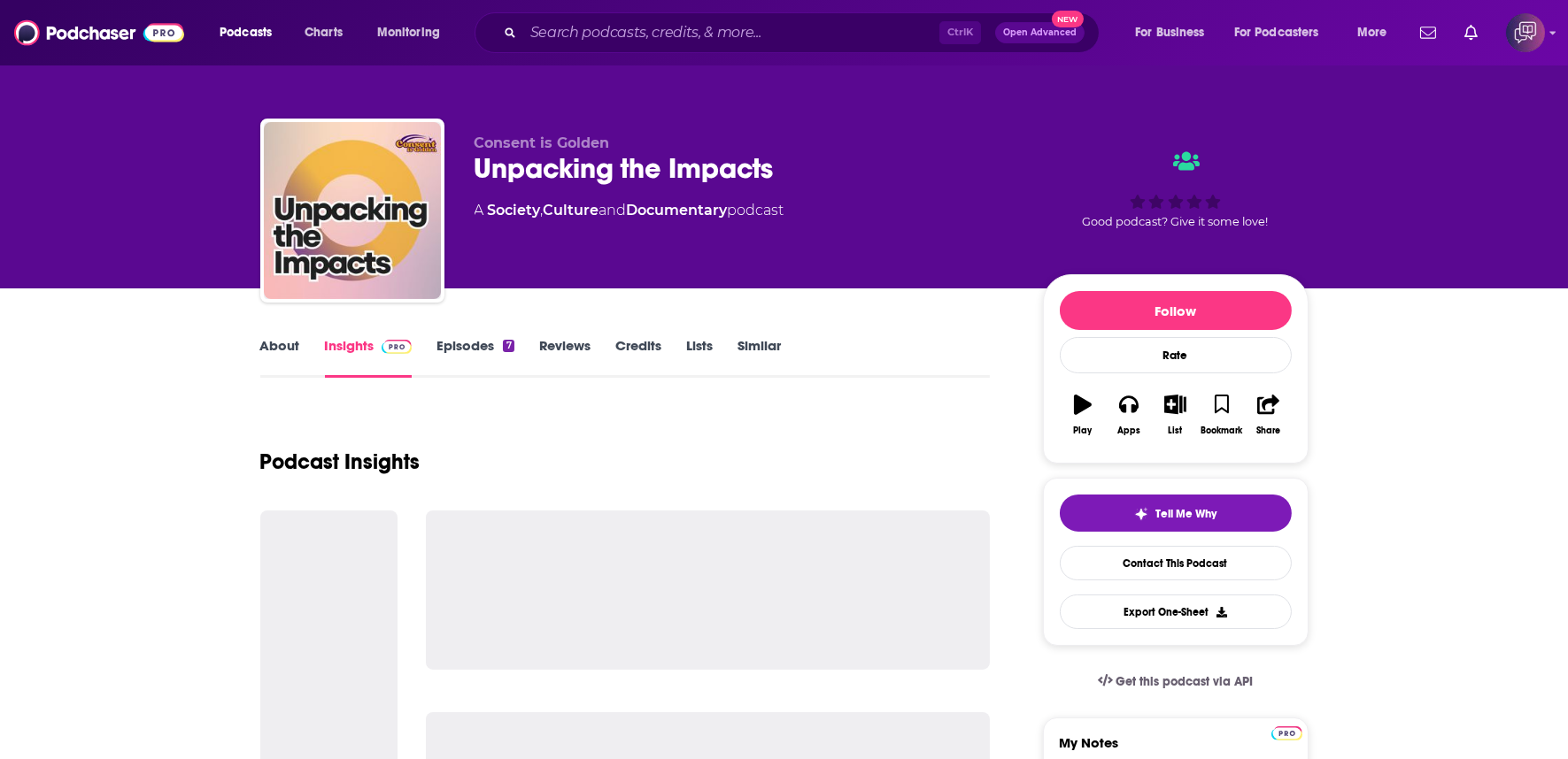
click at [785, 168] on div "Unpacking the Impacts" at bounding box center [744, 169] width 540 height 34
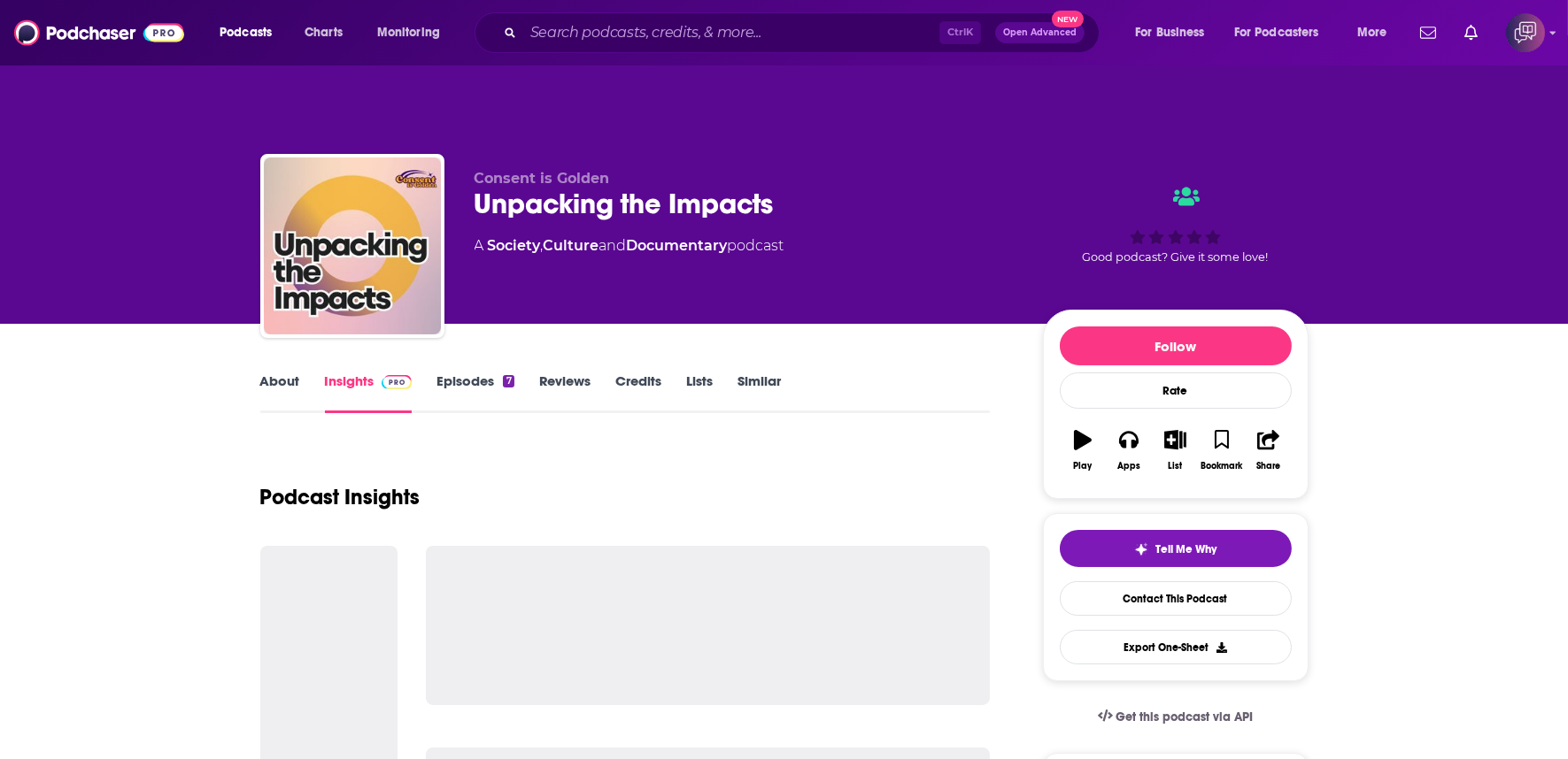
click at [785, 187] on div "Unpacking the Impacts" at bounding box center [744, 204] width 540 height 34
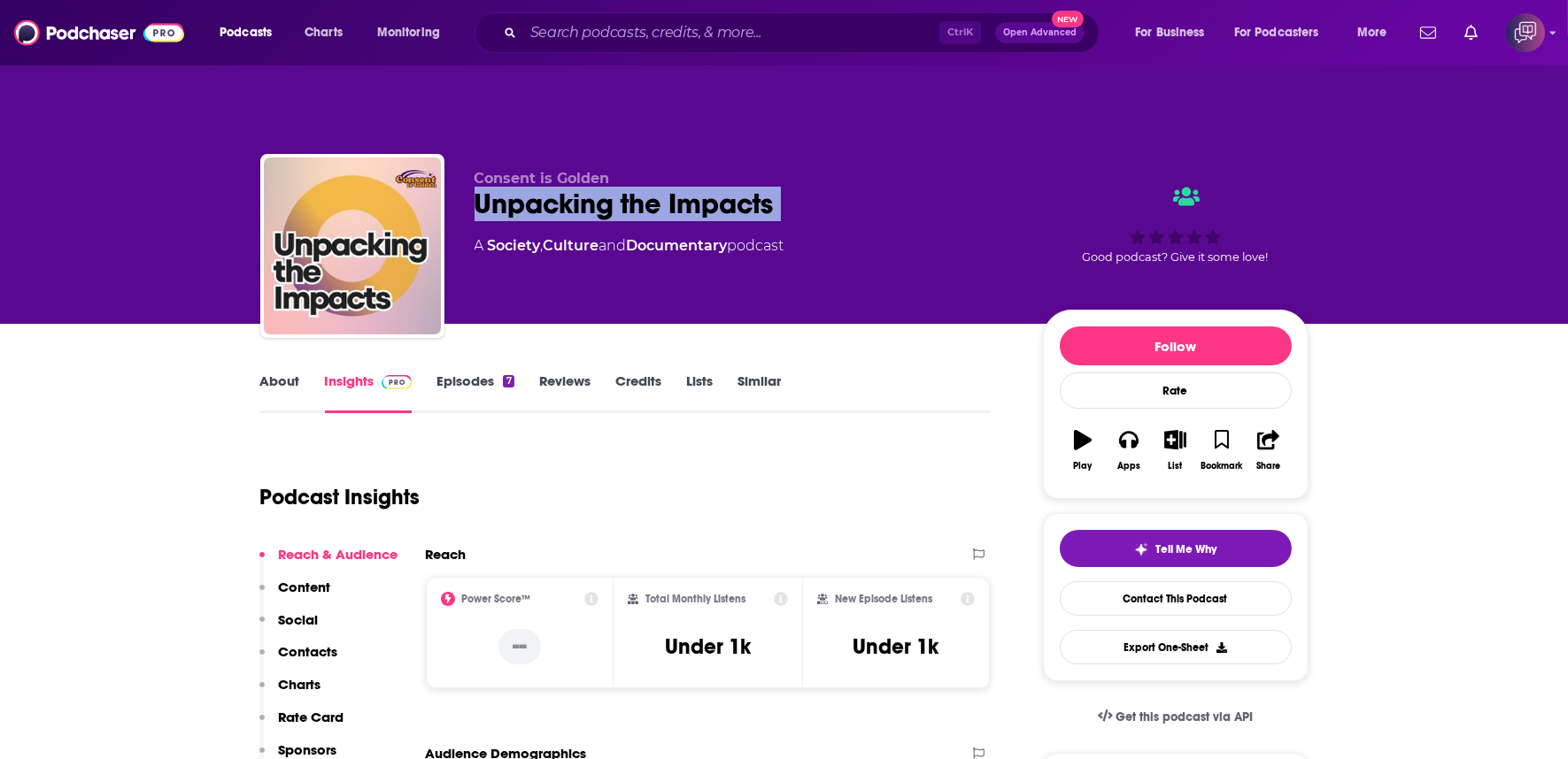
click at [279, 373] on link "About" at bounding box center [280, 393] width 40 height 41
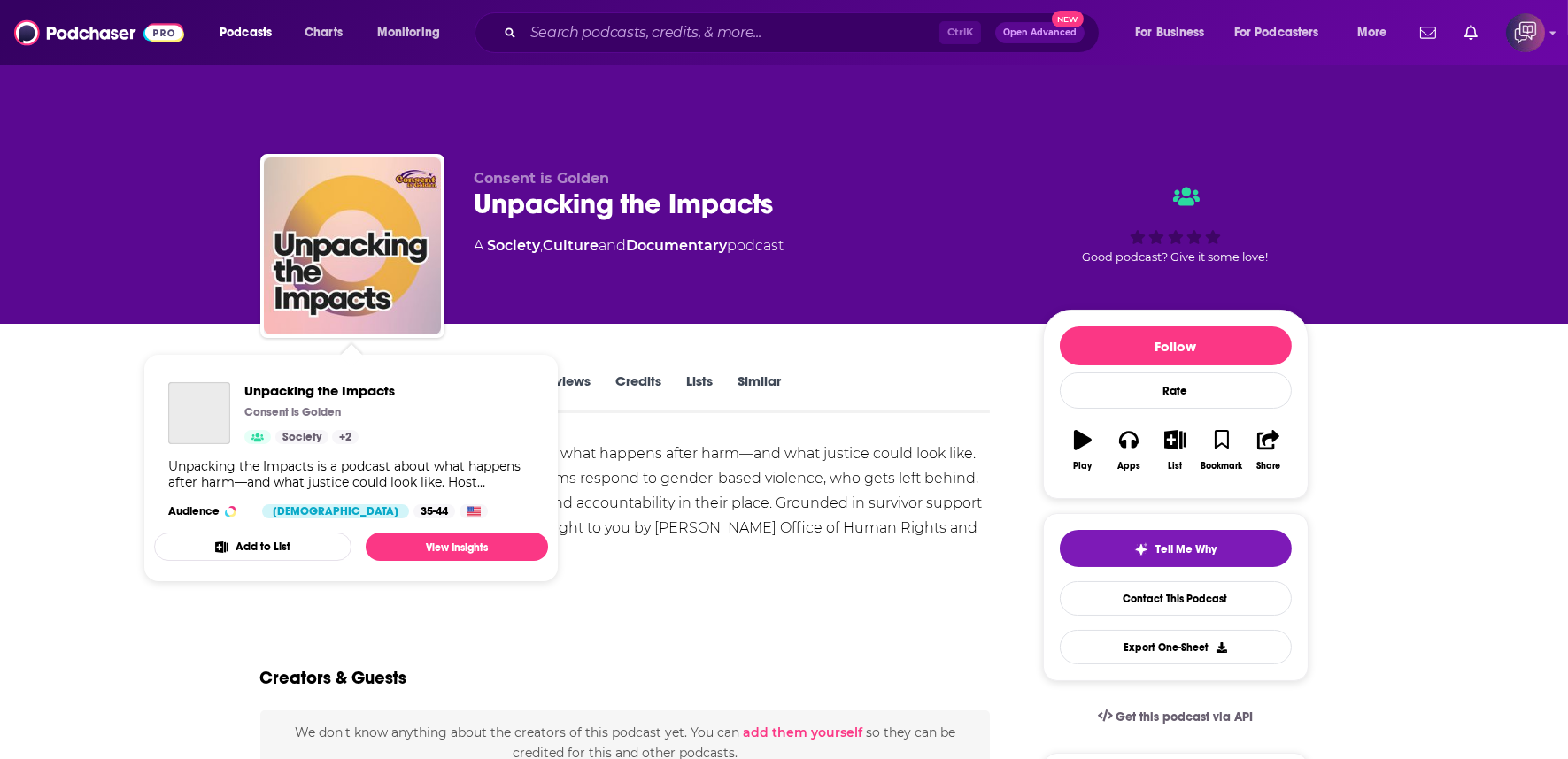
drag, startPoint x: 360, startPoint y: 298, endPoint x: 364, endPoint y: 337, distance: 39.2
click at [364, 368] on div "Unpacking the Impacts Consent is Golden Society + 2 Unpacking the Impacts is a …" at bounding box center [351, 451] width 394 height 165
click at [149, 344] on span "Unpacking the Impacts Consent is Golden Active Society + 2 Unpacking the Impact…" at bounding box center [351, 468] width 415 height 249
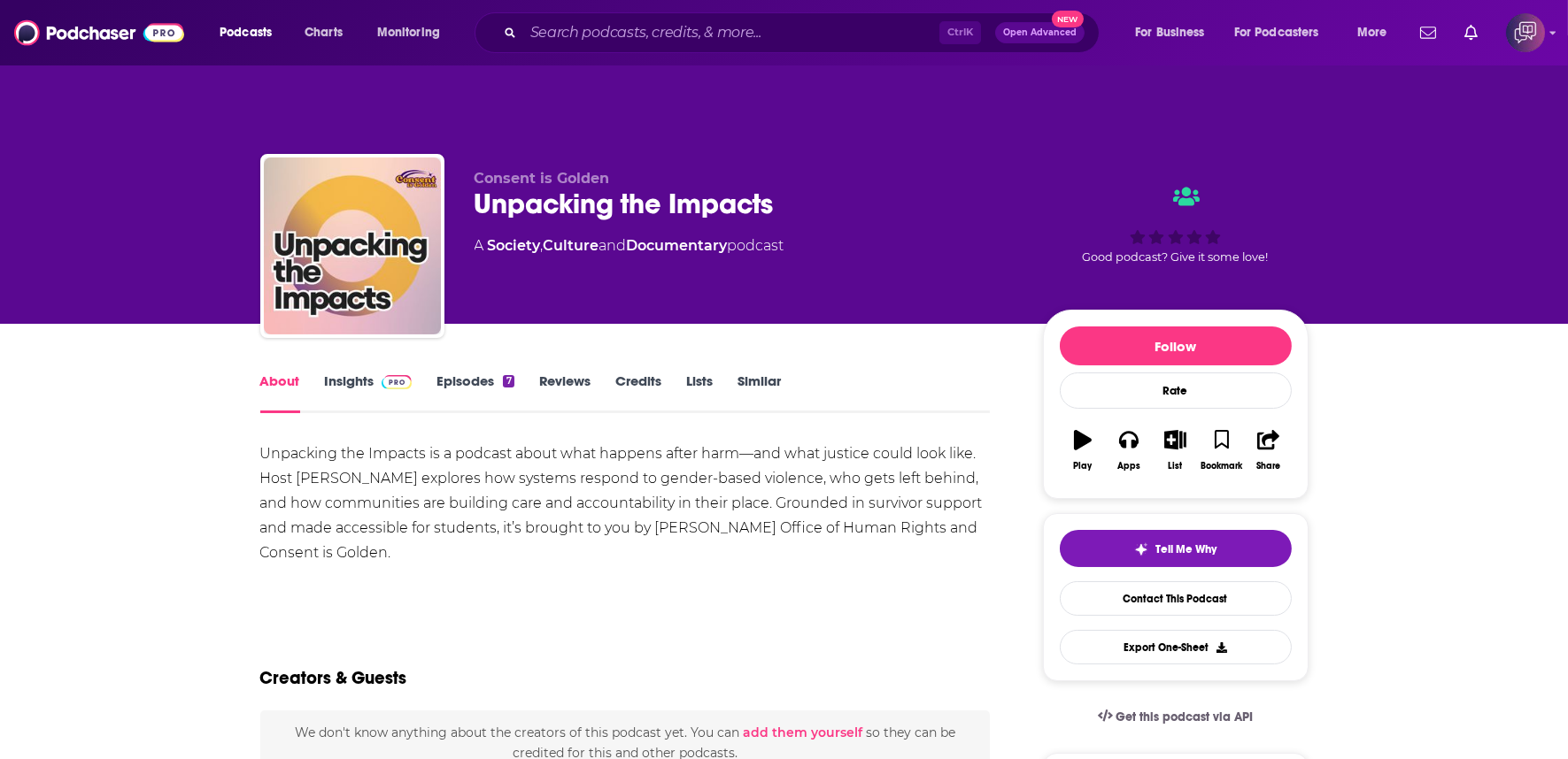
click at [354, 373] on link "Insights" at bounding box center [368, 393] width 88 height 41
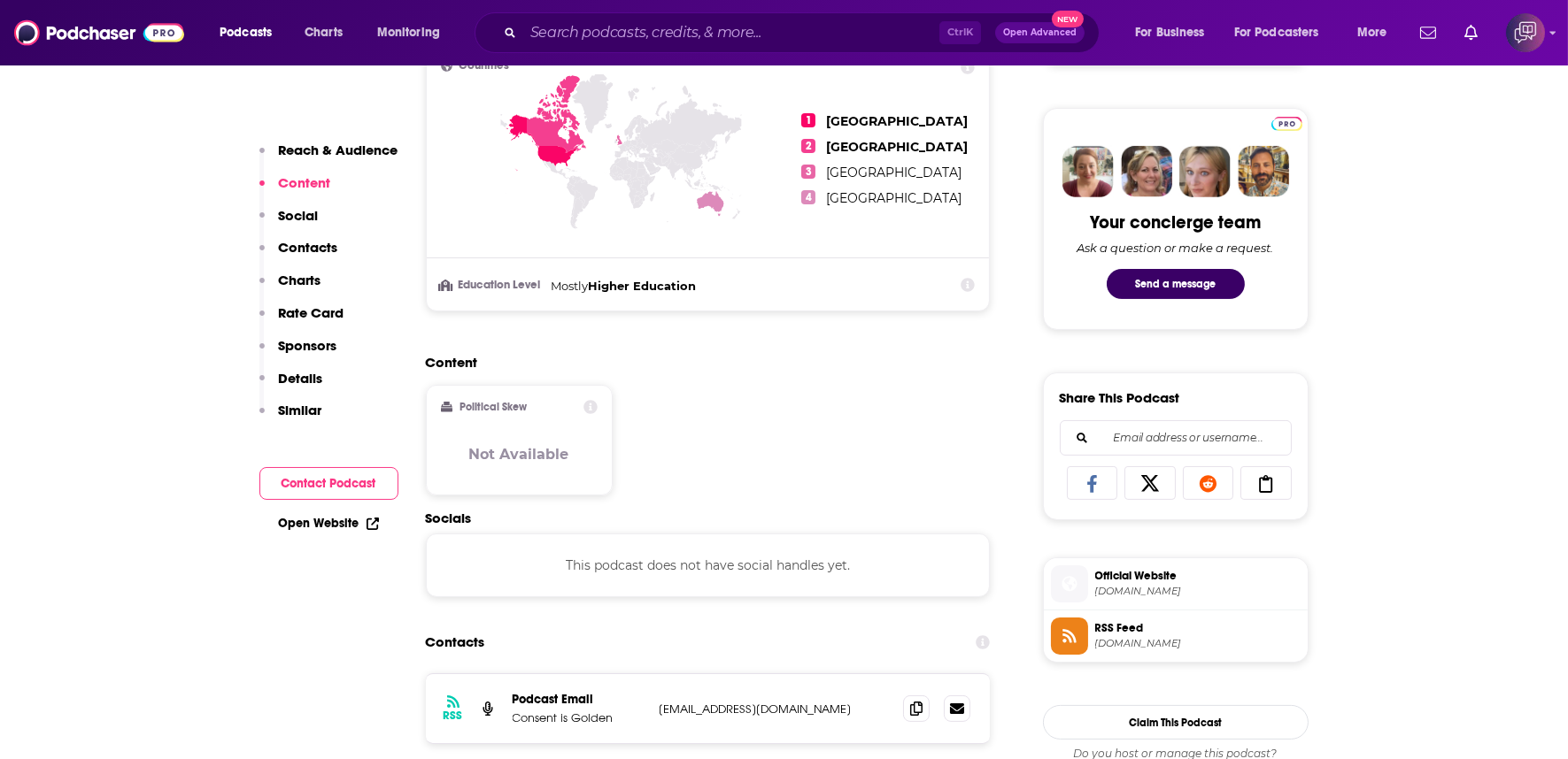
scroll to position [885, 0]
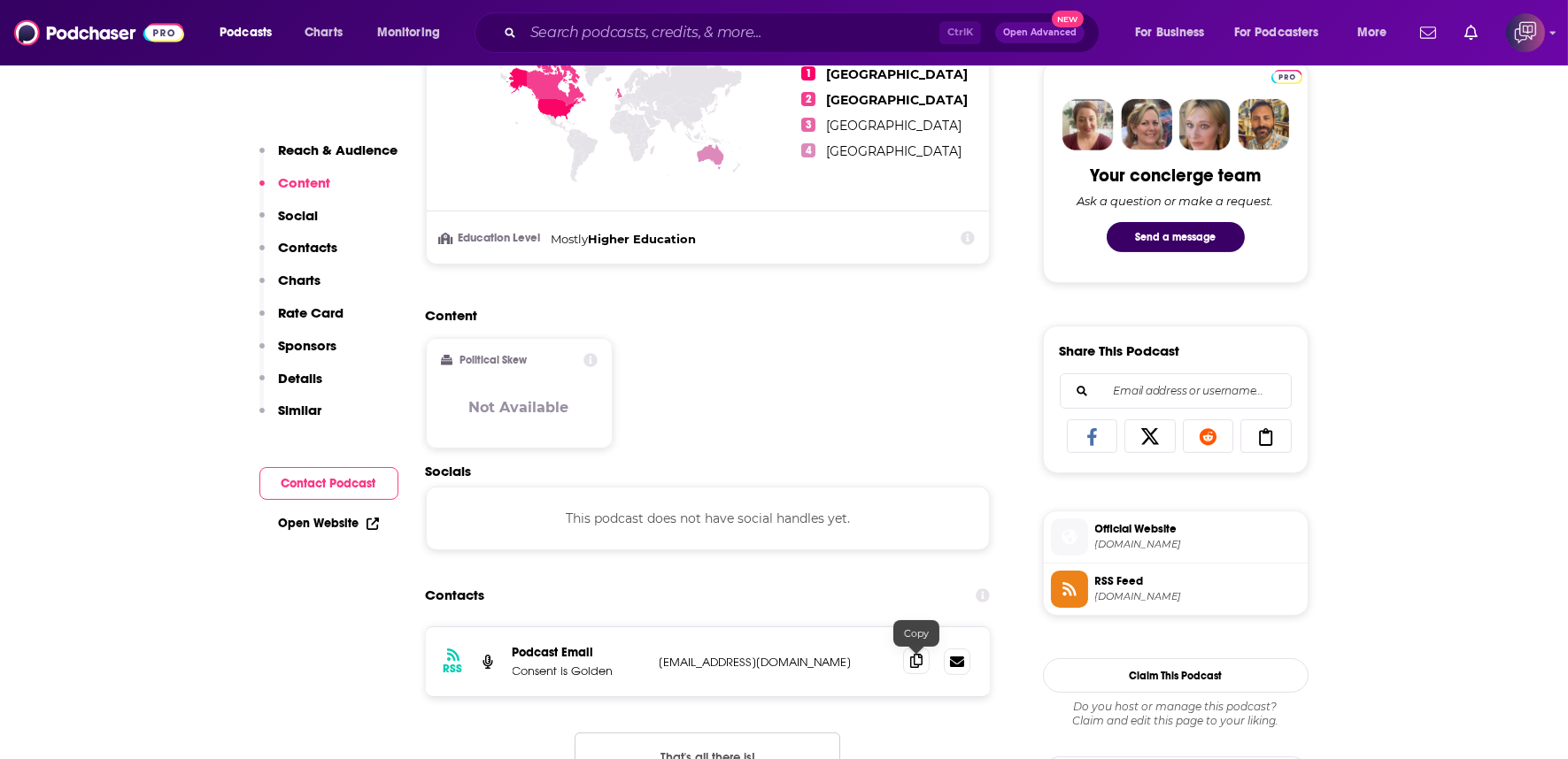
click at [921, 654] on icon at bounding box center [916, 661] width 13 height 15
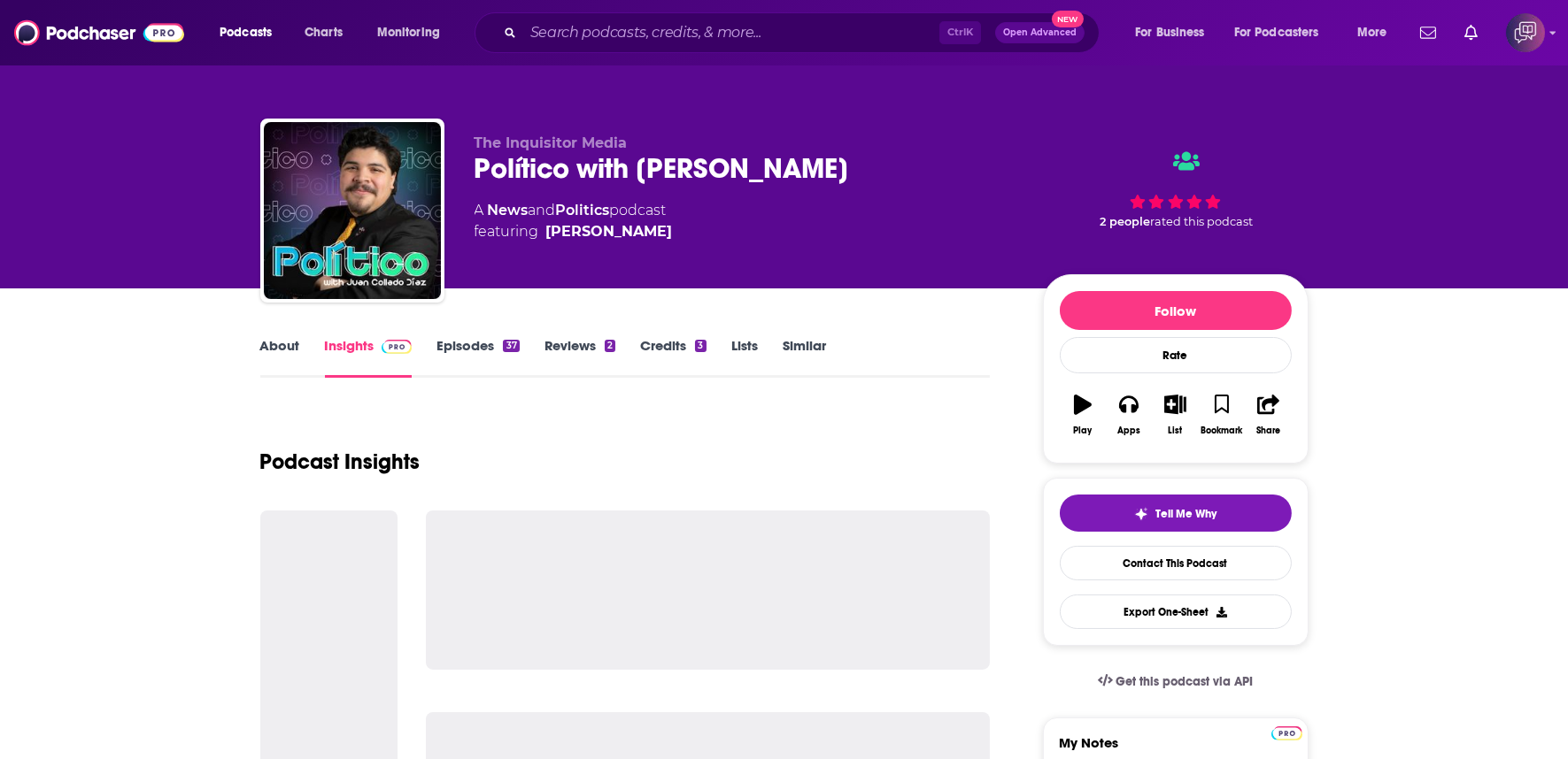
click at [921, 170] on div "Político with [PERSON_NAME]" at bounding box center [744, 169] width 540 height 34
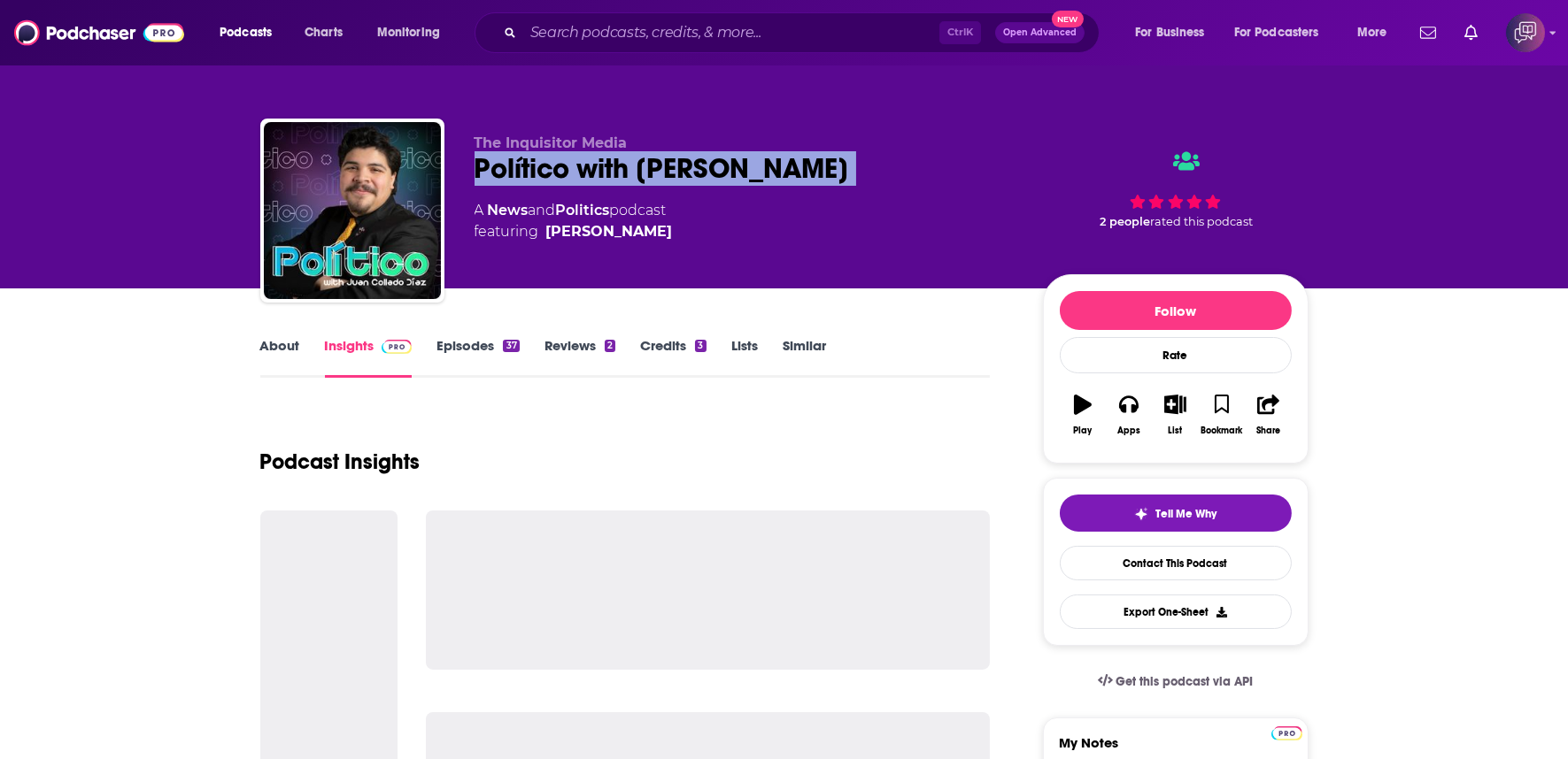
click at [921, 170] on div "Político with [PERSON_NAME]" at bounding box center [744, 169] width 540 height 34
copy div "Político with [PERSON_NAME]"
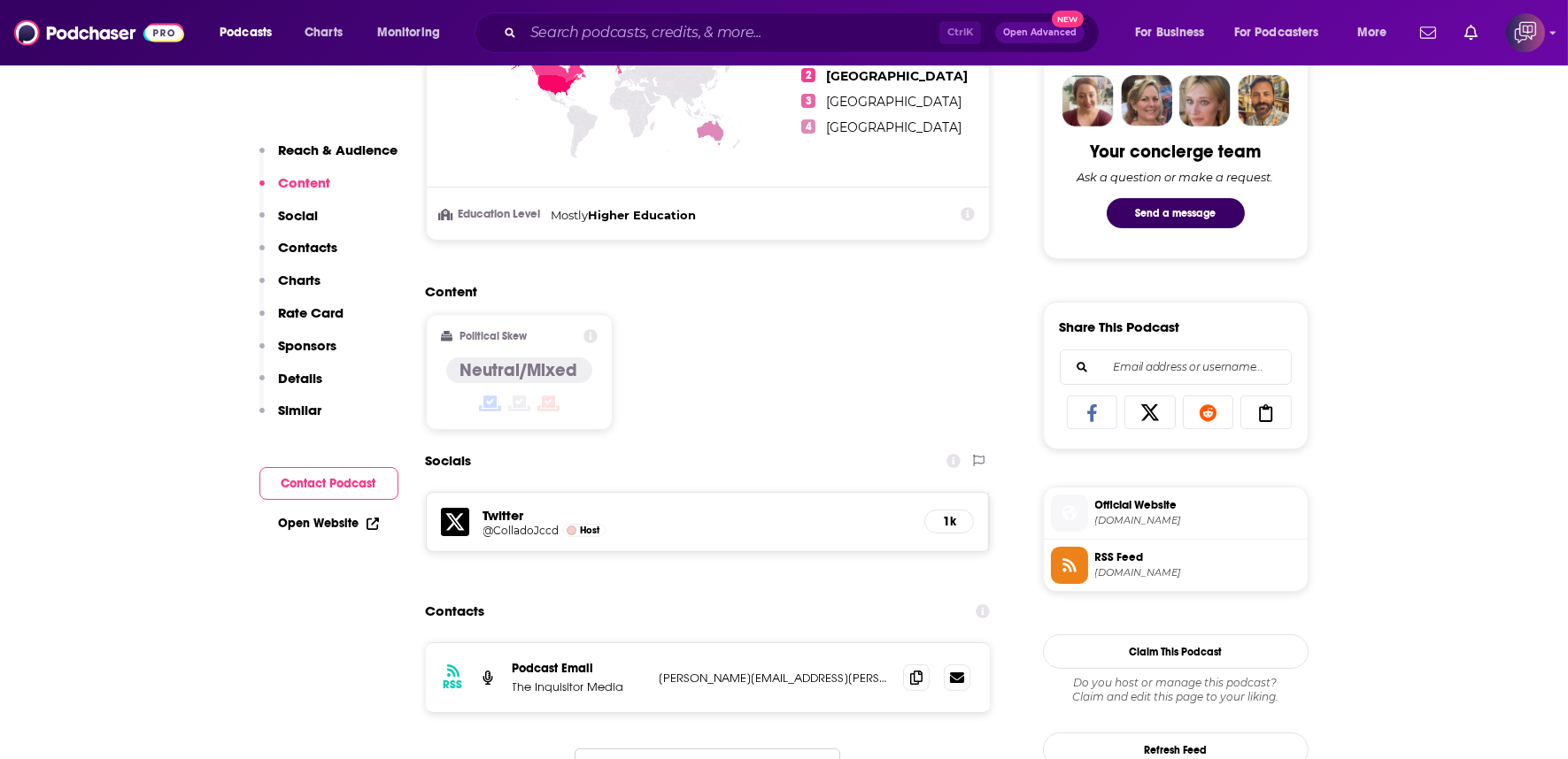
scroll to position [983, 0]
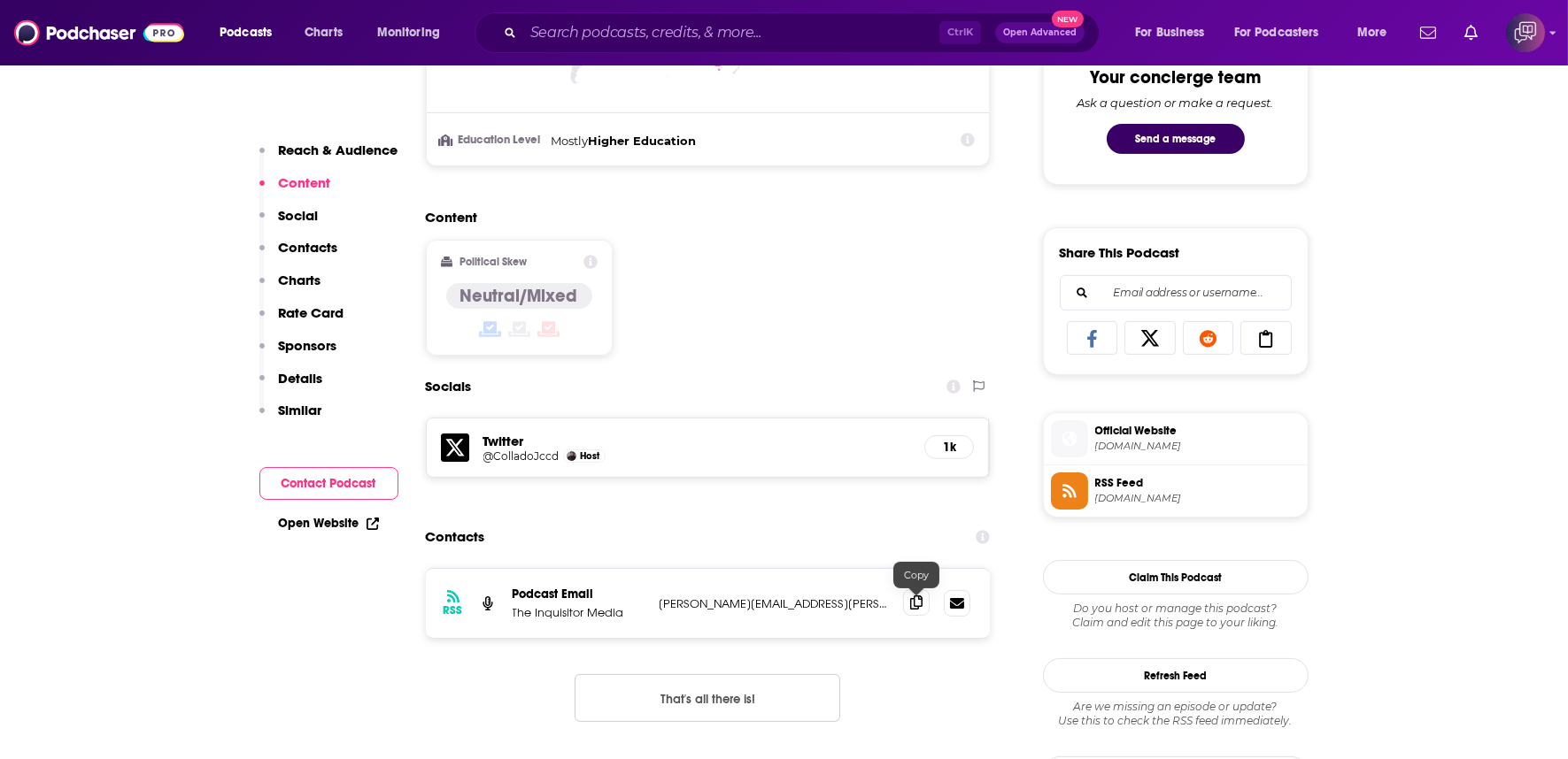
click at [924, 589] on span at bounding box center [916, 602] width 26 height 26
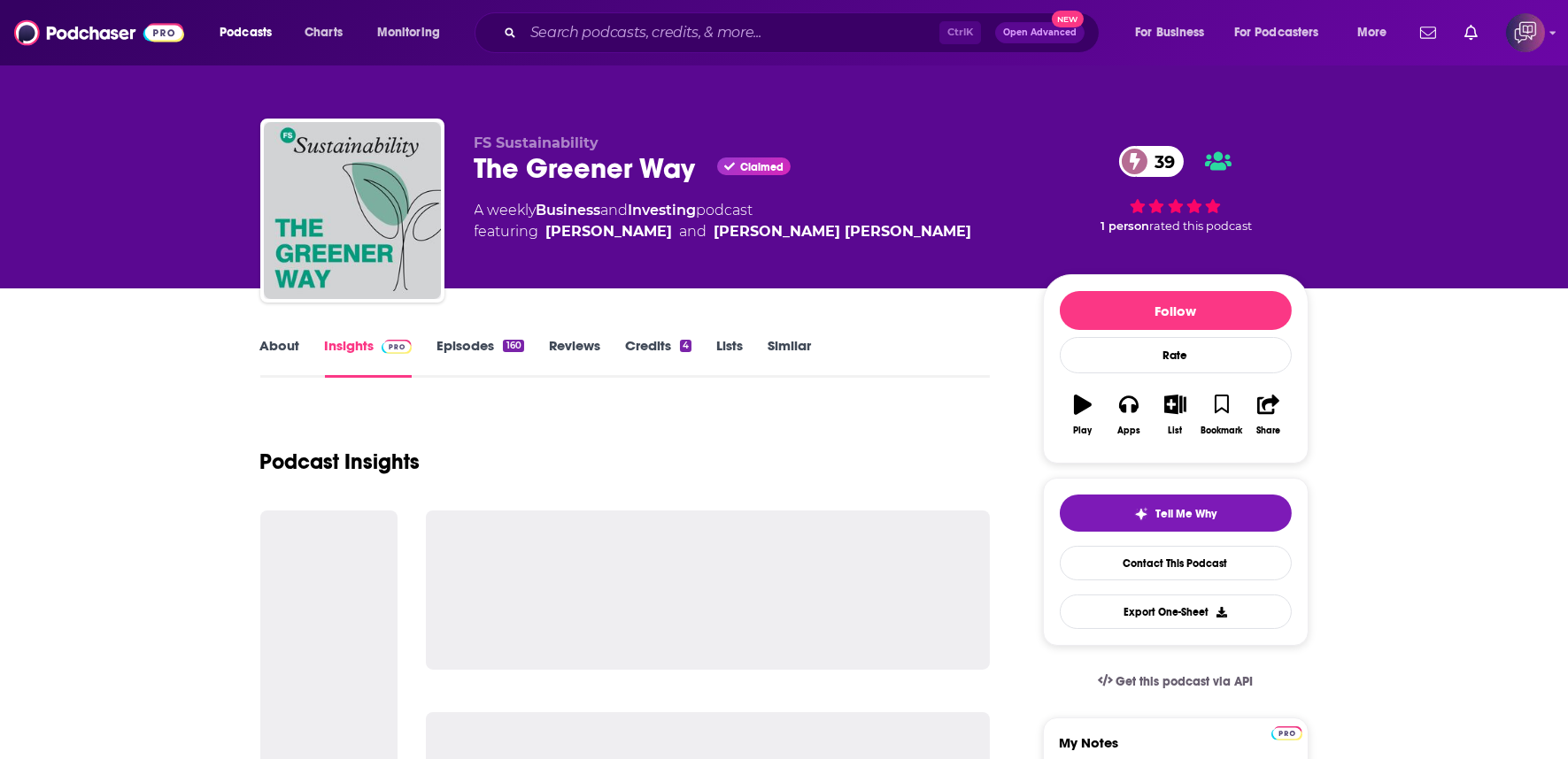
click at [706, 180] on div "The Greener Way Claimed 39" at bounding box center [744, 169] width 540 height 34
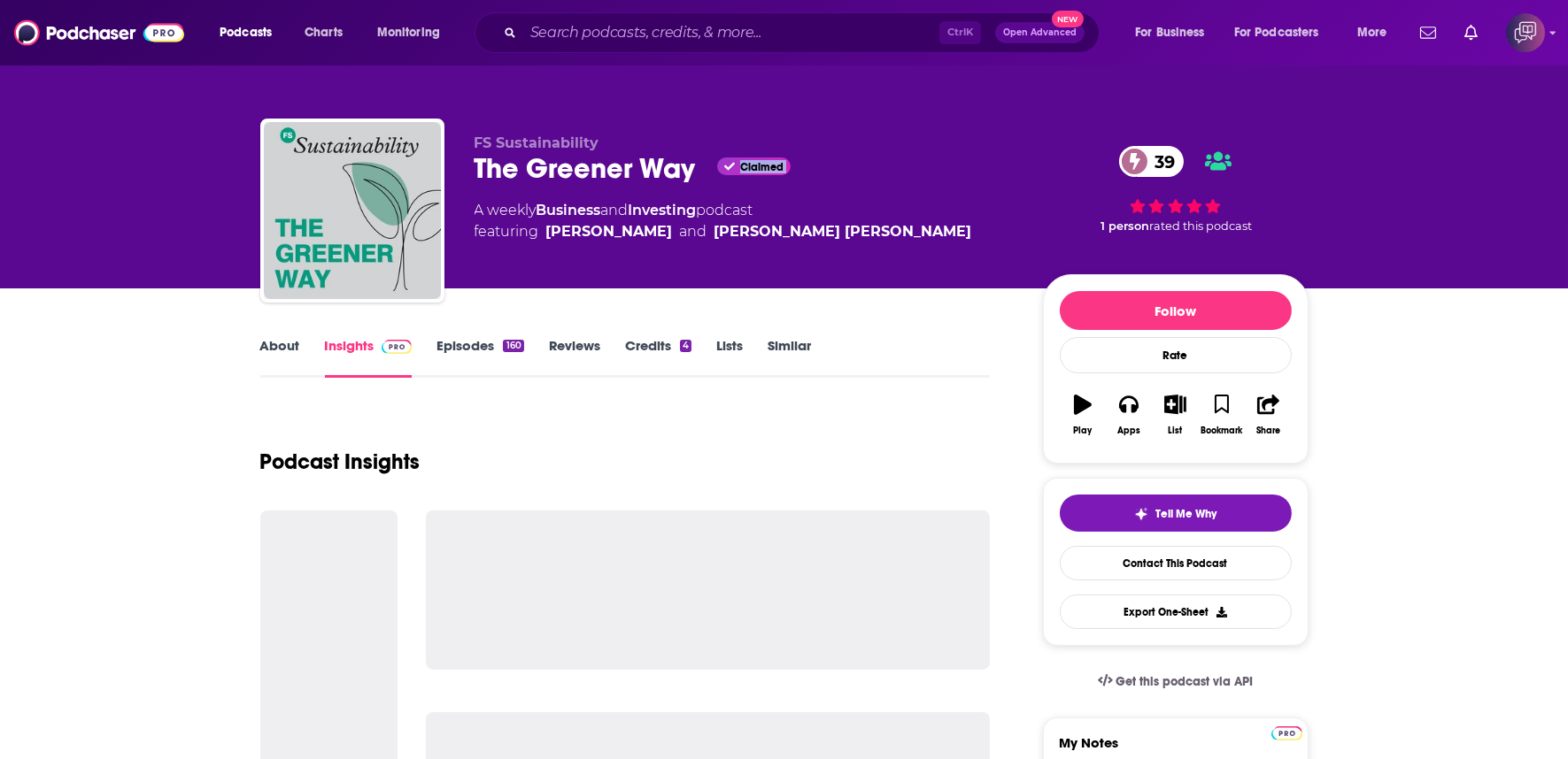
drag, startPoint x: 706, startPoint y: 180, endPoint x: 687, endPoint y: 186, distance: 19.9
click at [706, 180] on div "The Greener Way Claimed 39" at bounding box center [744, 169] width 540 height 34
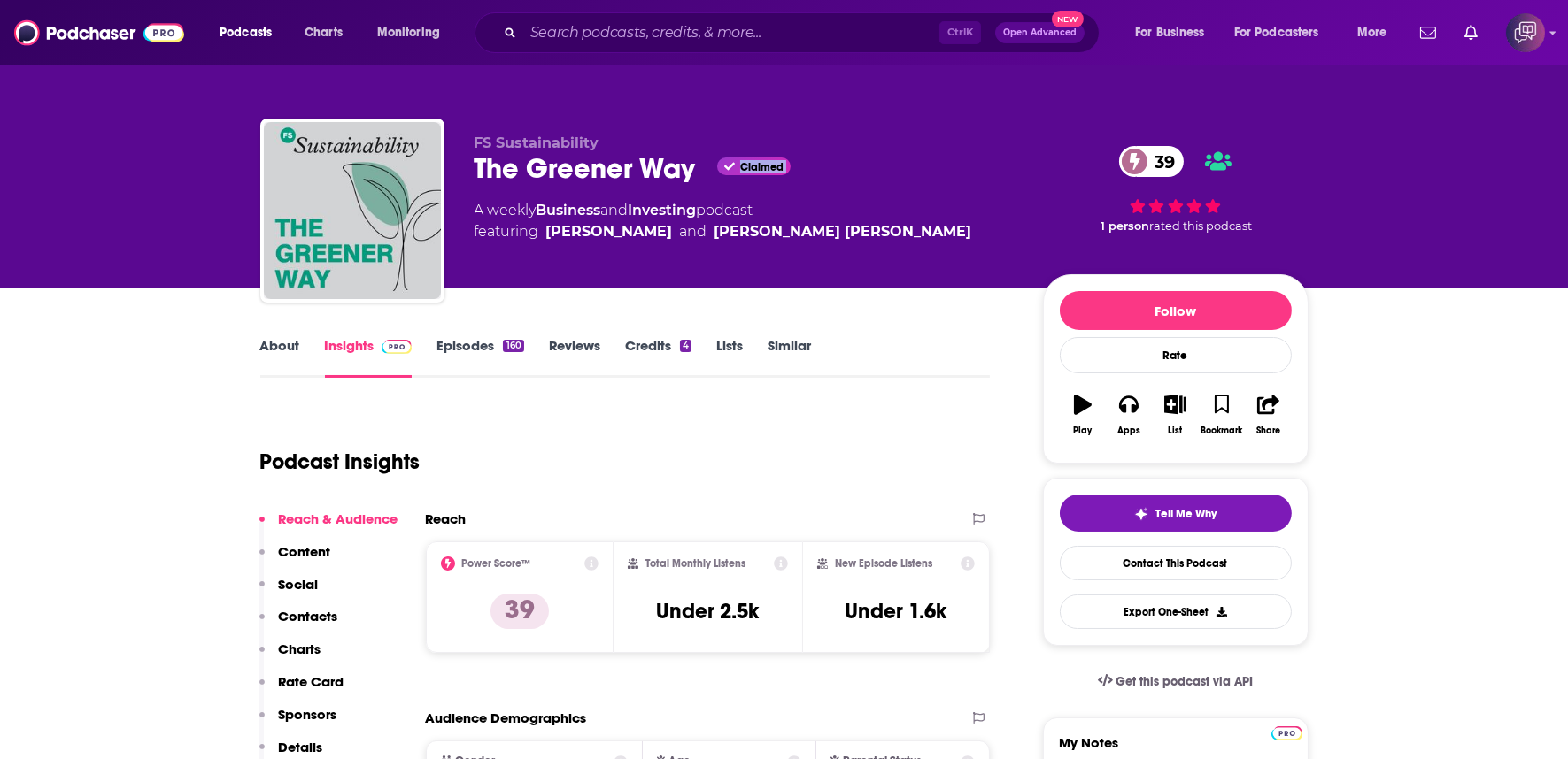
click at [687, 186] on div "The Greener Way Claimed 39" at bounding box center [744, 169] width 540 height 34
copy div "The Greener Way"
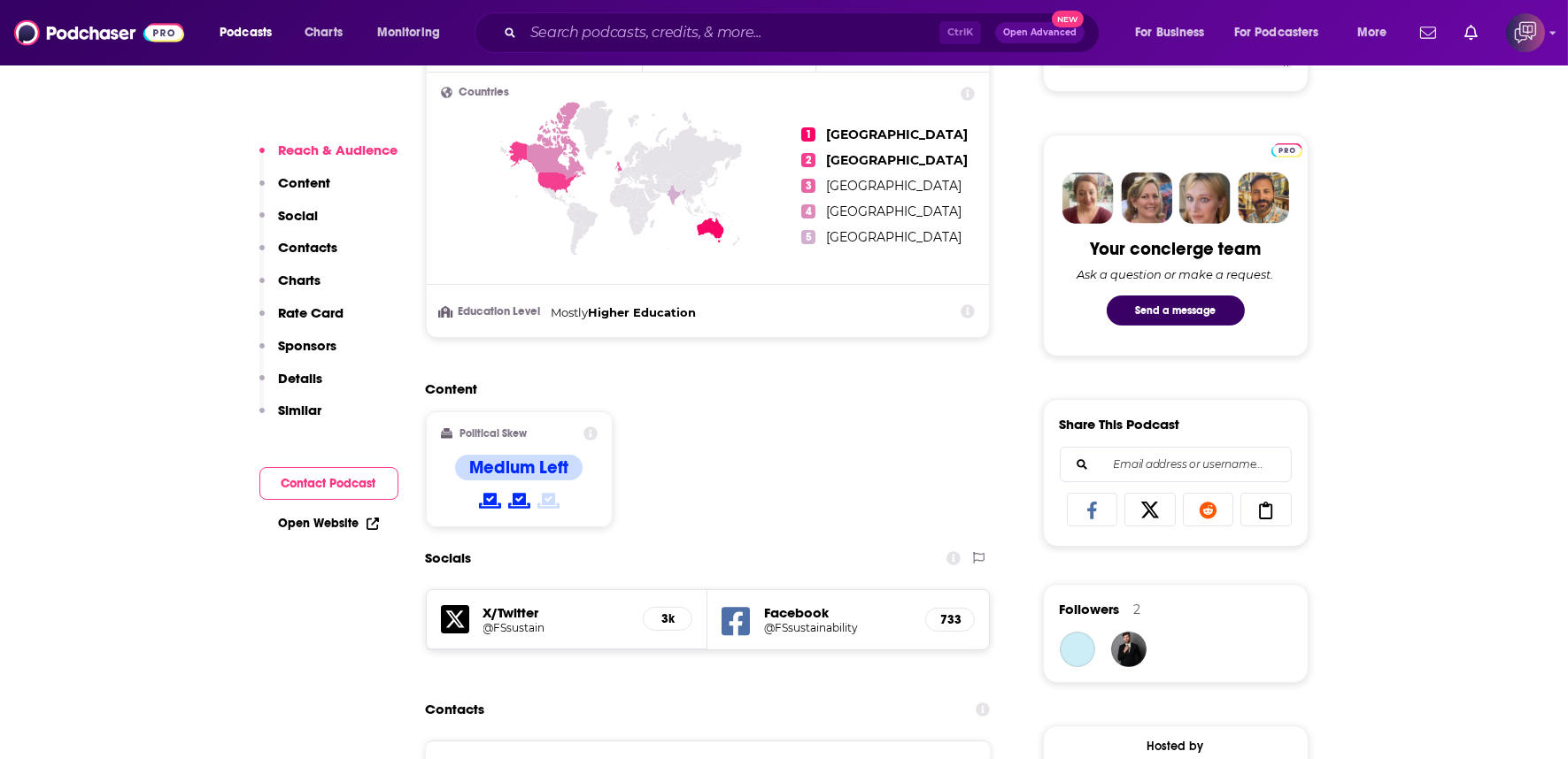
scroll to position [1082, 0]
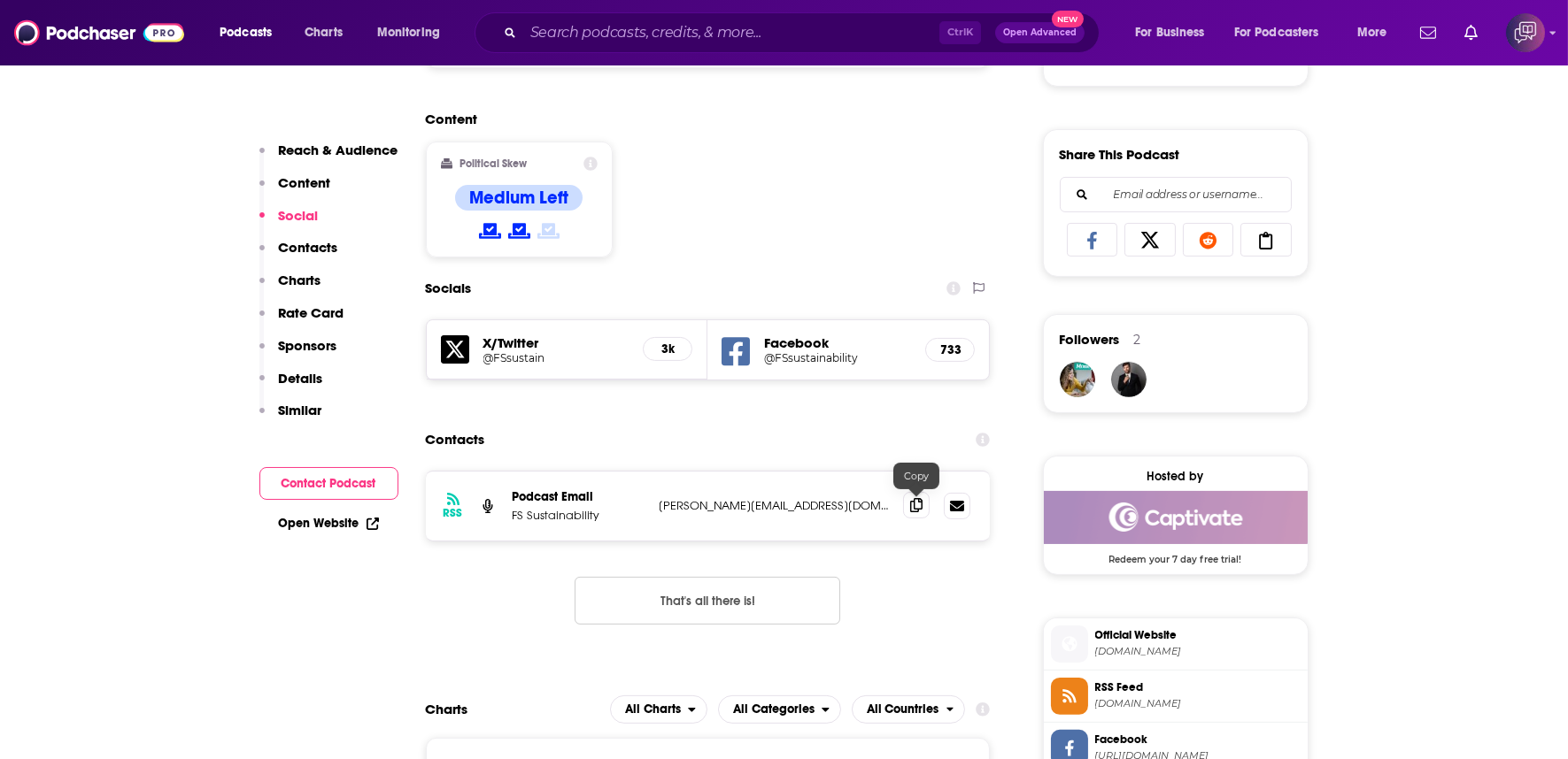
click at [907, 492] on span at bounding box center [916, 505] width 26 height 26
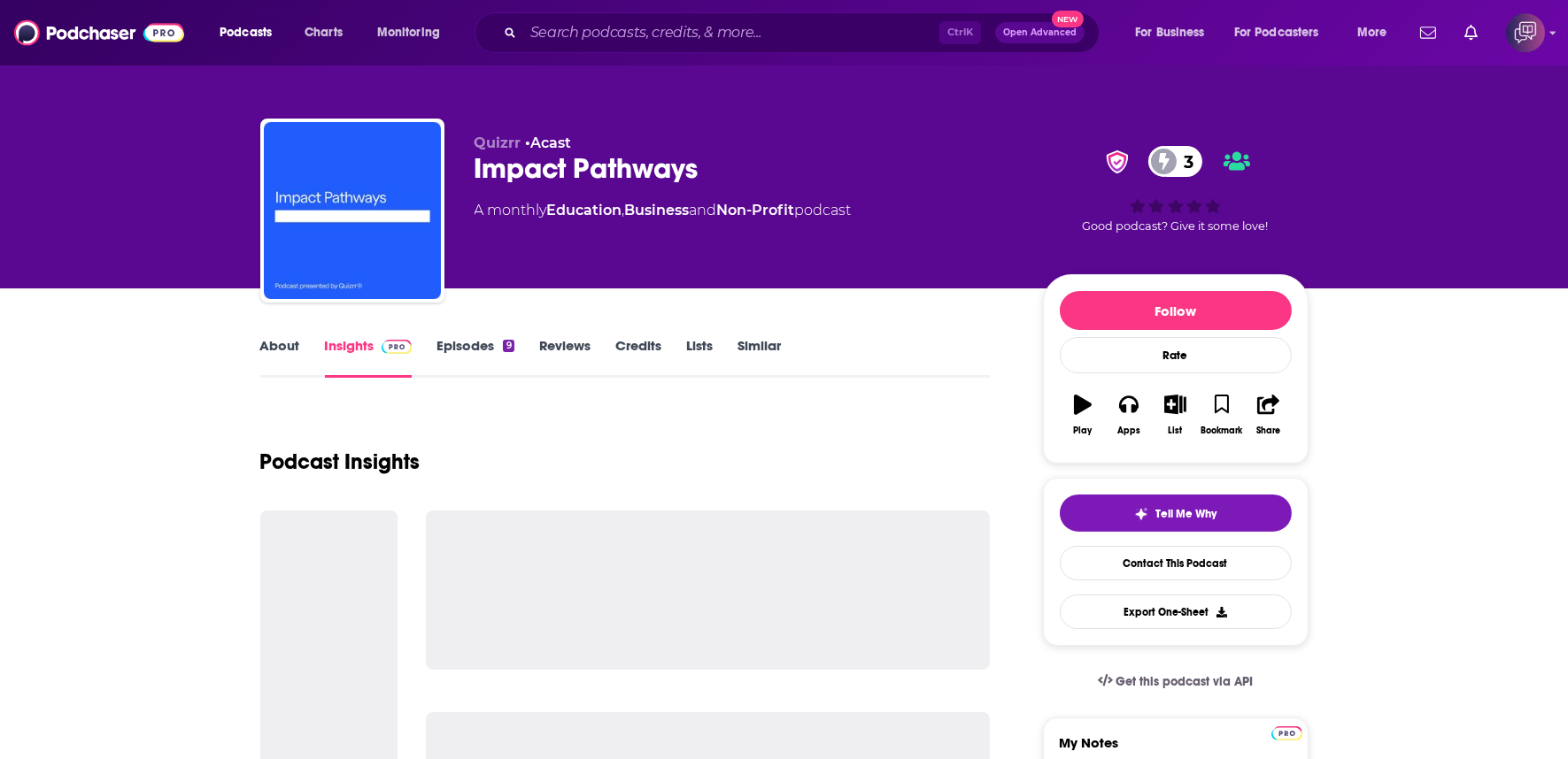
click at [722, 183] on div "Impact Pathways 3" at bounding box center [744, 169] width 540 height 34
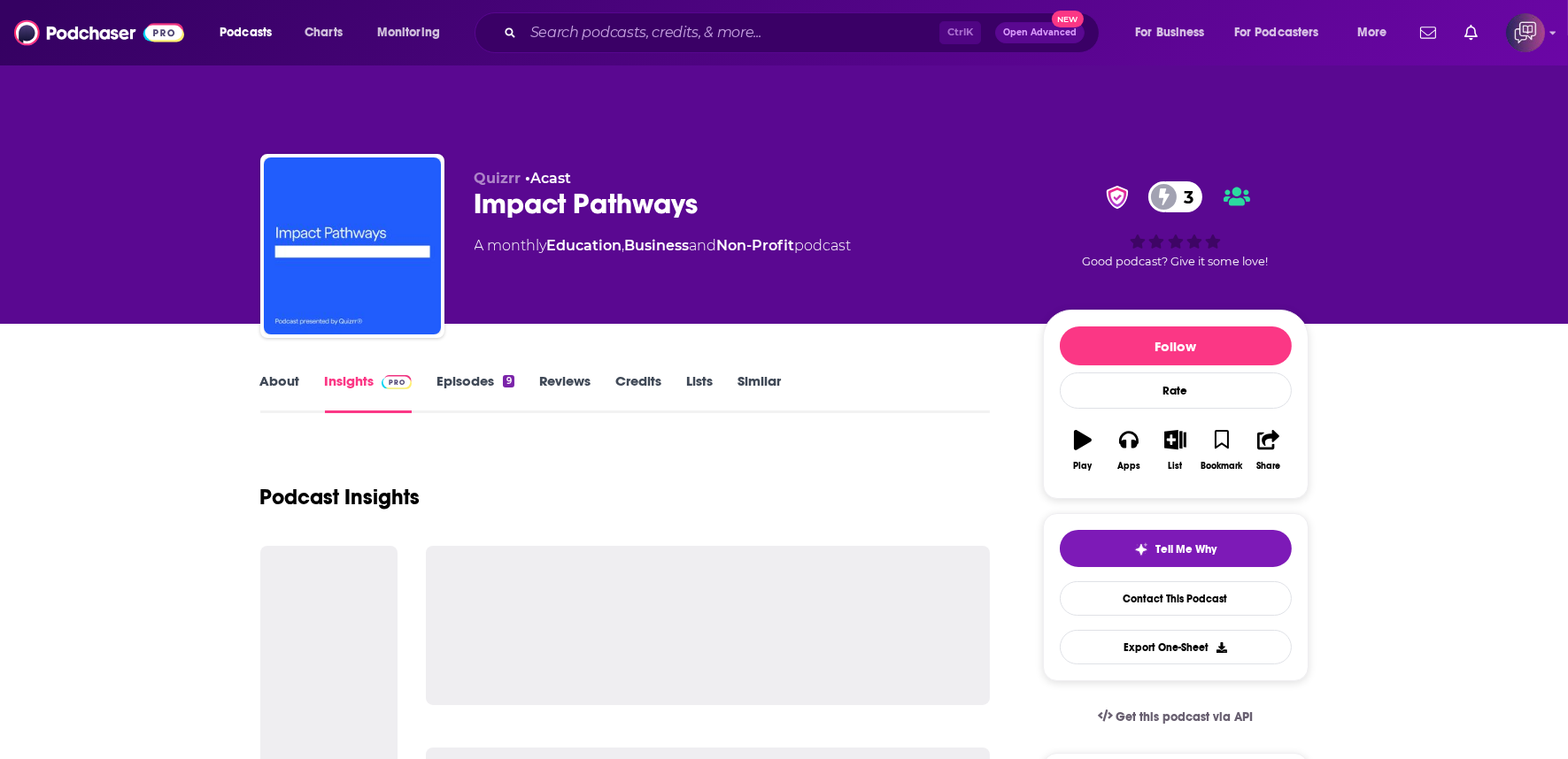
click at [722, 187] on div "Impact Pathways 3" at bounding box center [744, 204] width 540 height 34
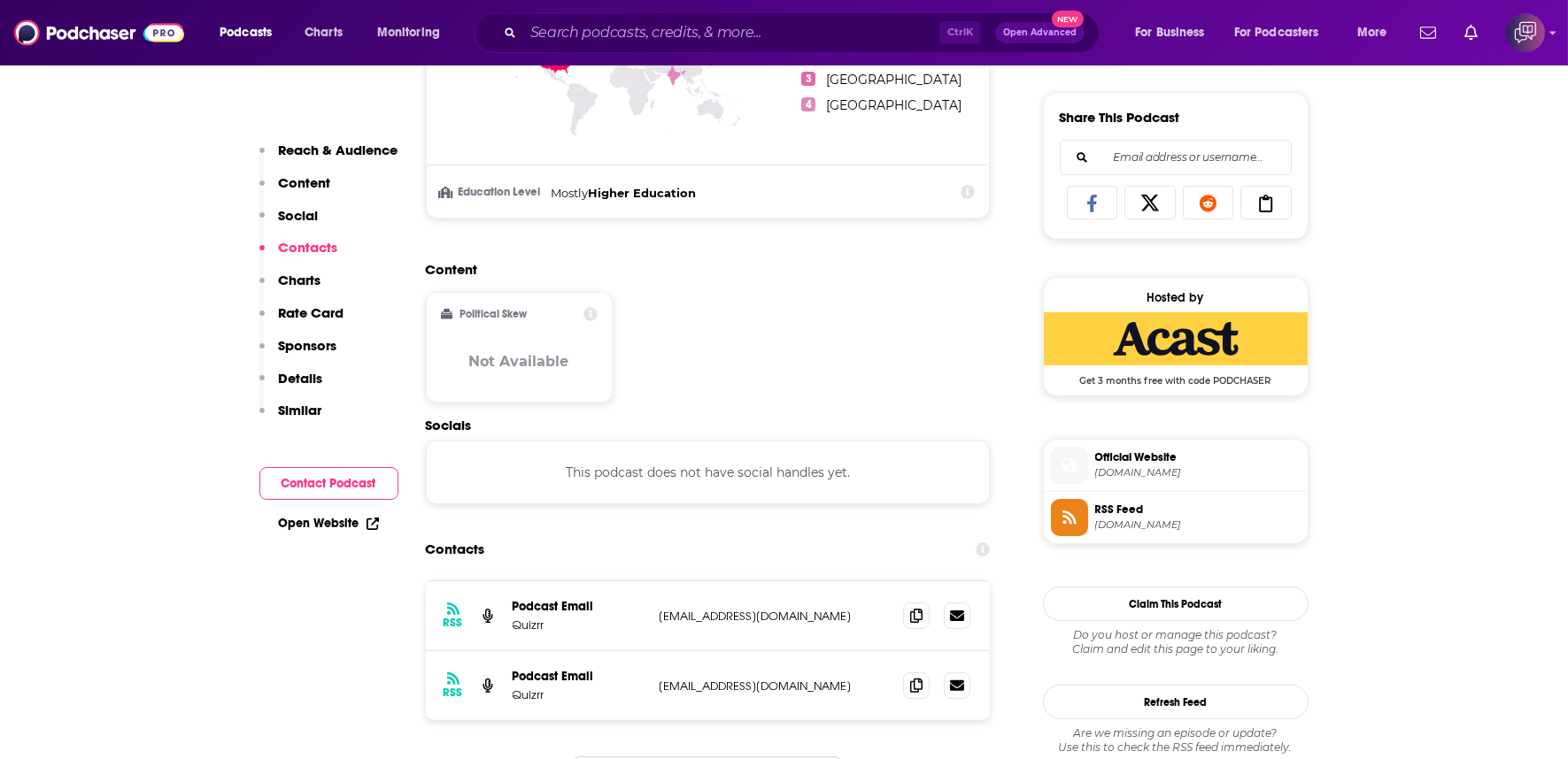
scroll to position [1377, 0]
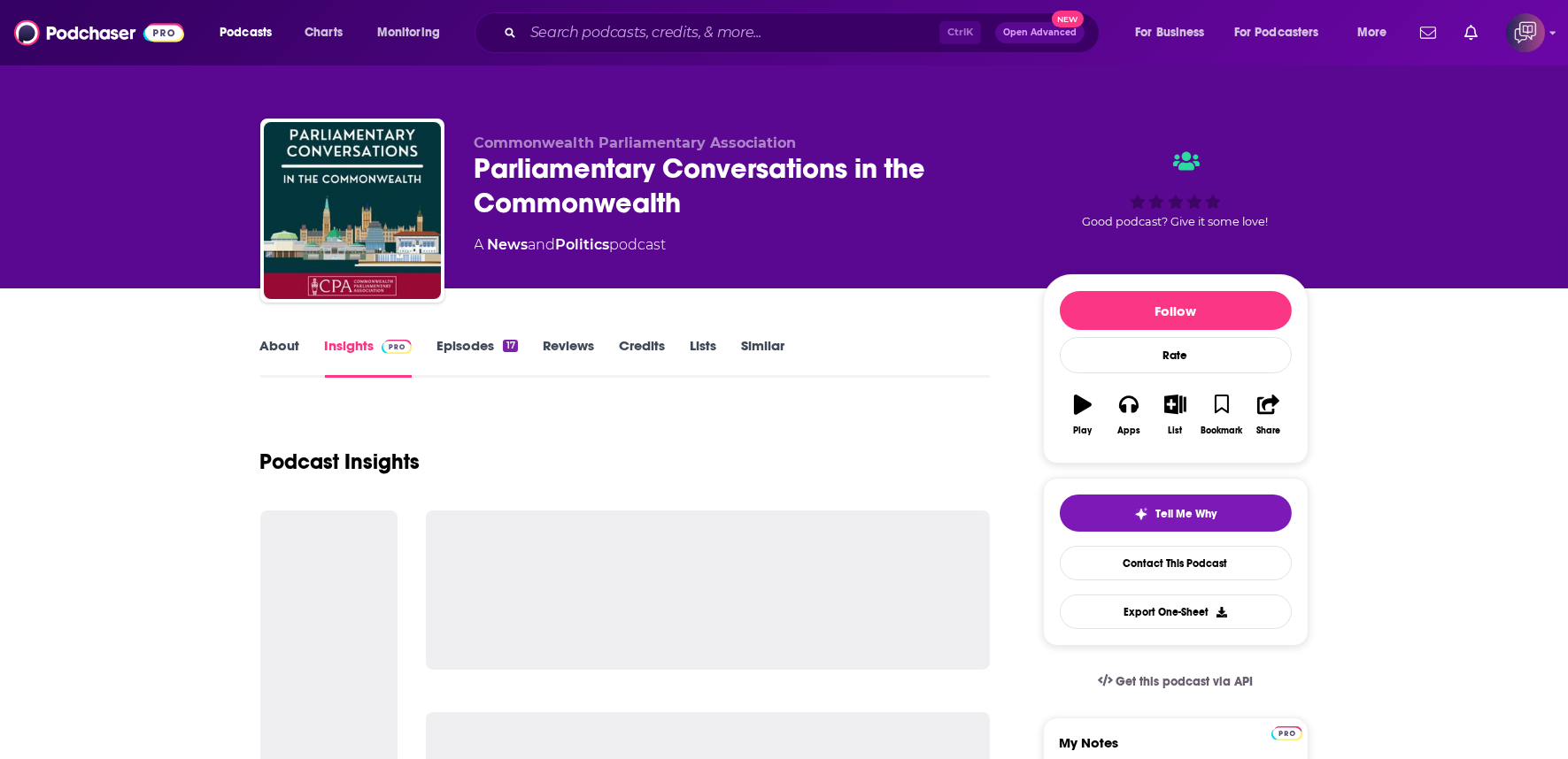
click at [854, 208] on div "Parliamentary Conversations in the Commonwealth" at bounding box center [744, 186] width 540 height 69
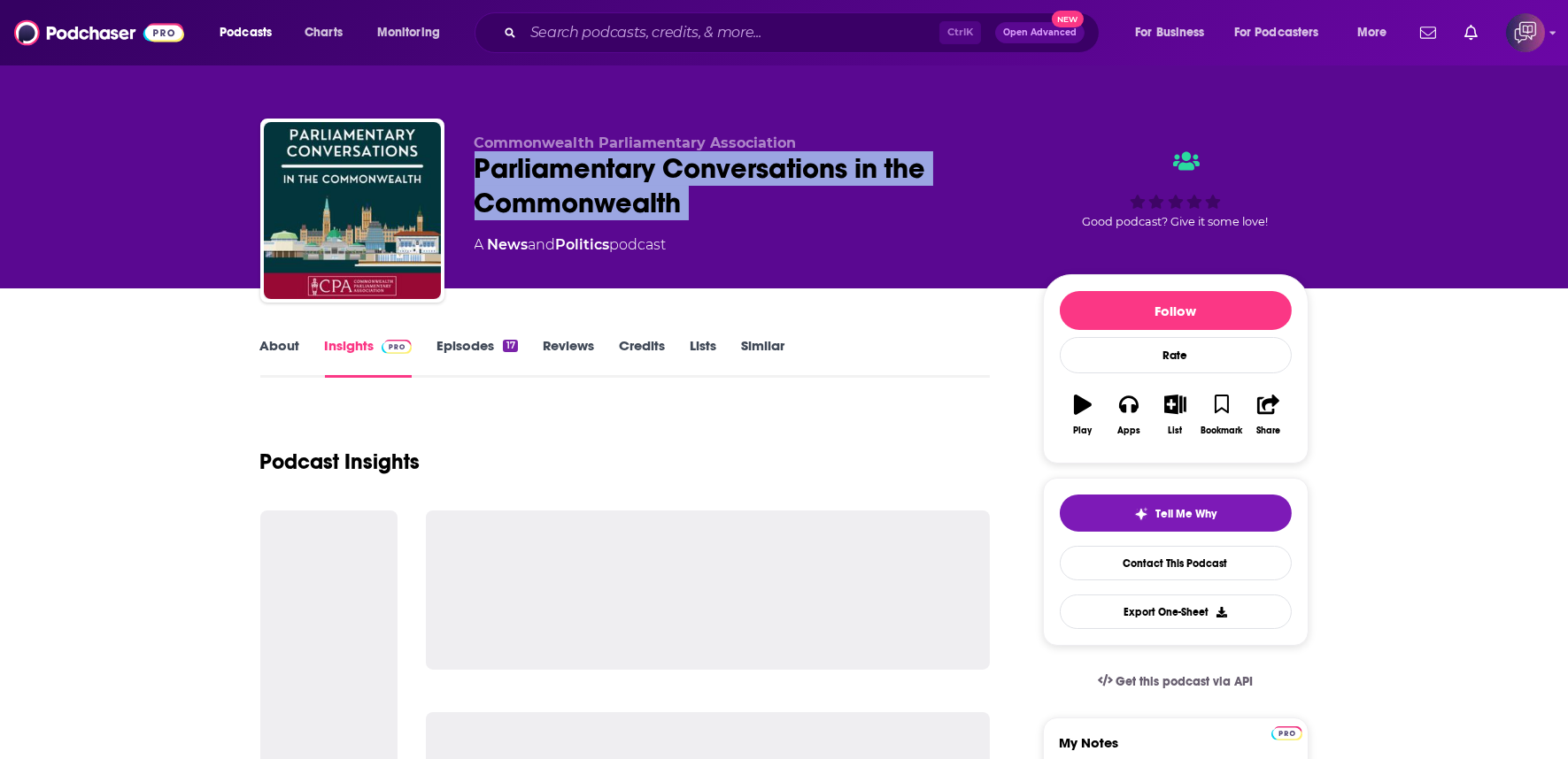
click at [854, 208] on div "Parliamentary Conversations in the Commonwealth" at bounding box center [744, 186] width 540 height 69
click at [852, 208] on div "Parliamentary Conversations in the Commonwealth" at bounding box center [744, 186] width 540 height 69
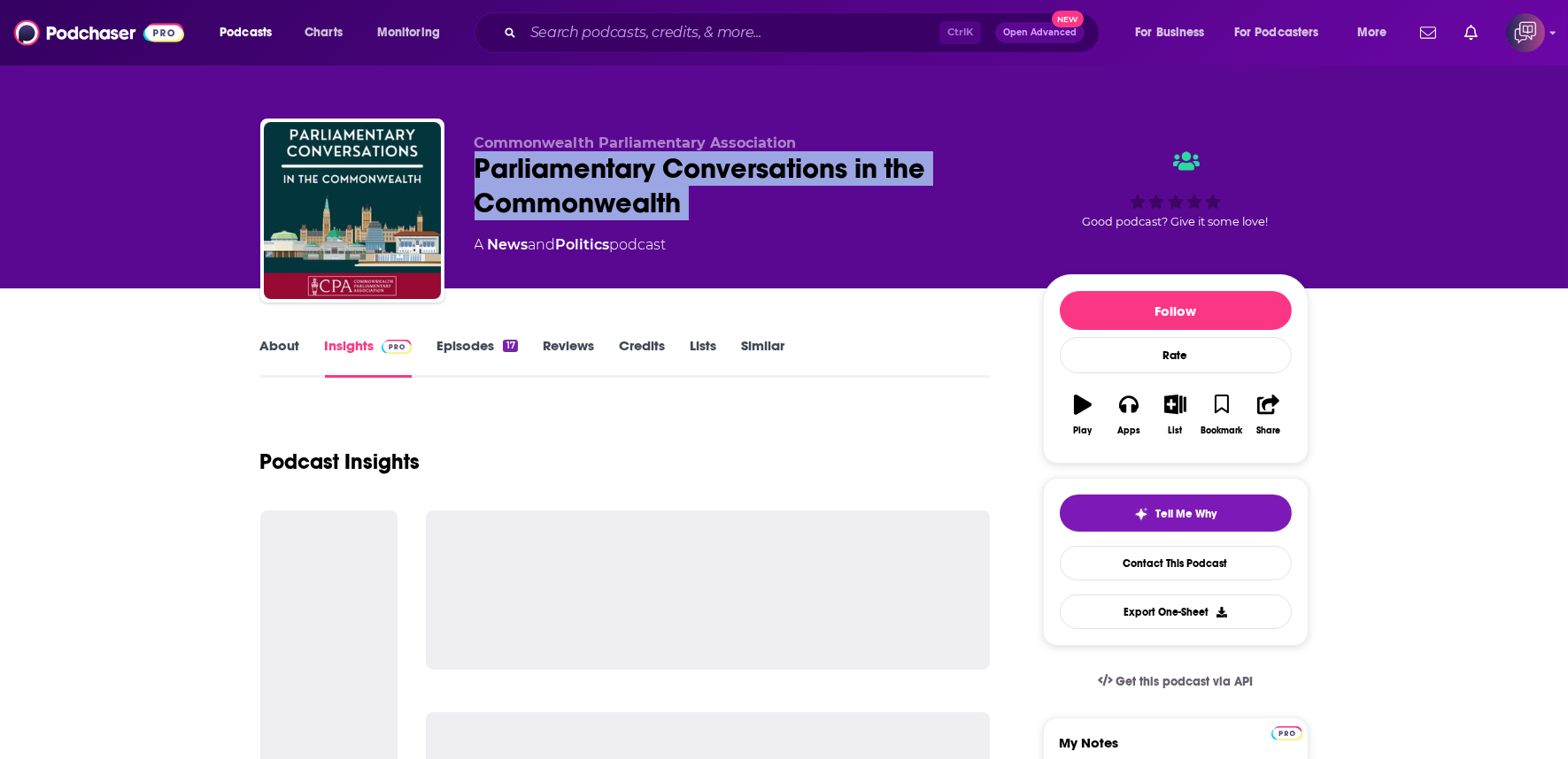
click at [852, 208] on div "Parliamentary Conversations in the Commonwealth" at bounding box center [744, 186] width 540 height 69
copy div "Parliamentary Conversations in the Commonwealth"
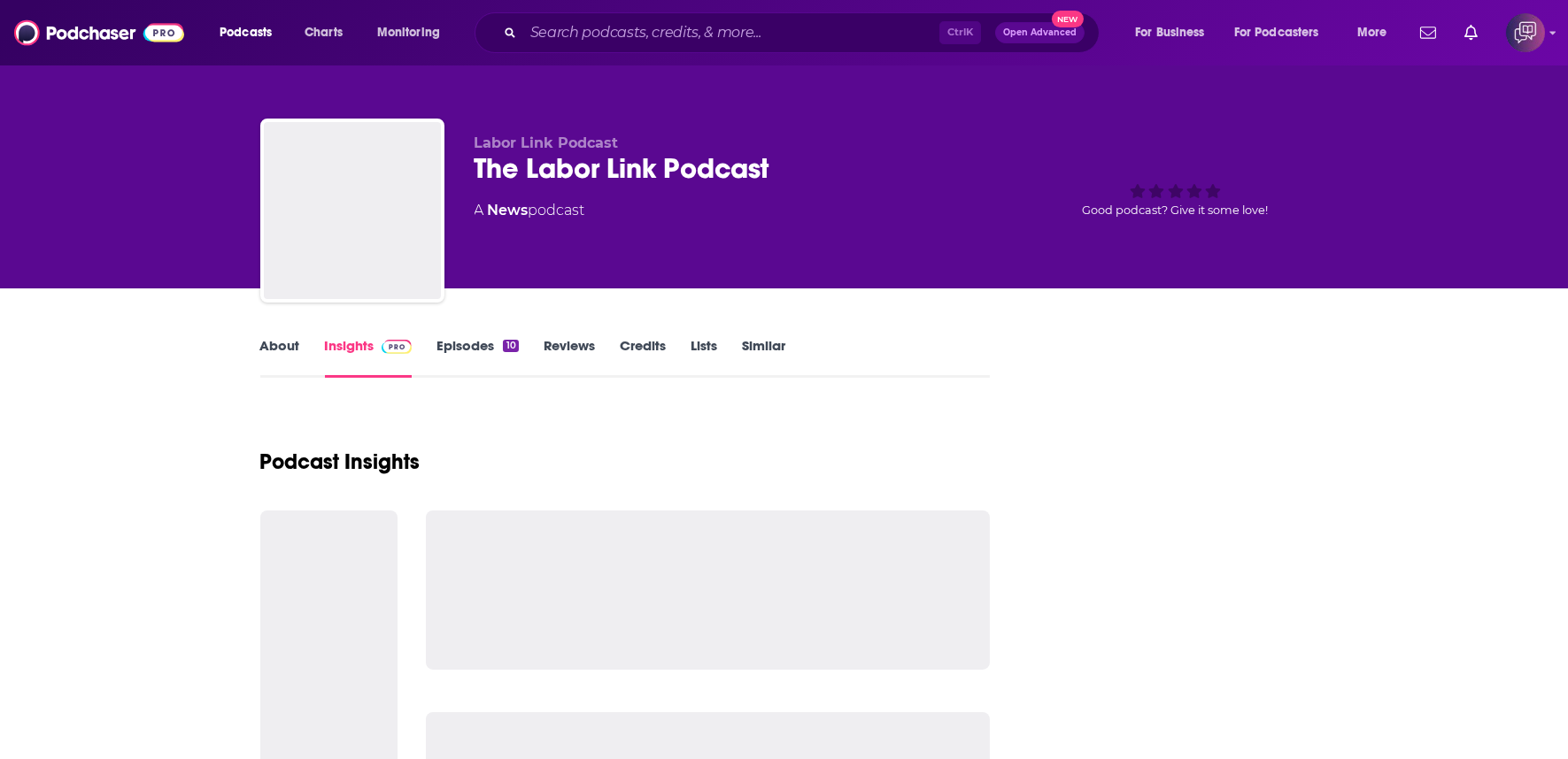
click at [767, 188] on div "Labor Link Podcast The Labor Link Podcast A News podcast" at bounding box center [744, 205] width 540 height 141
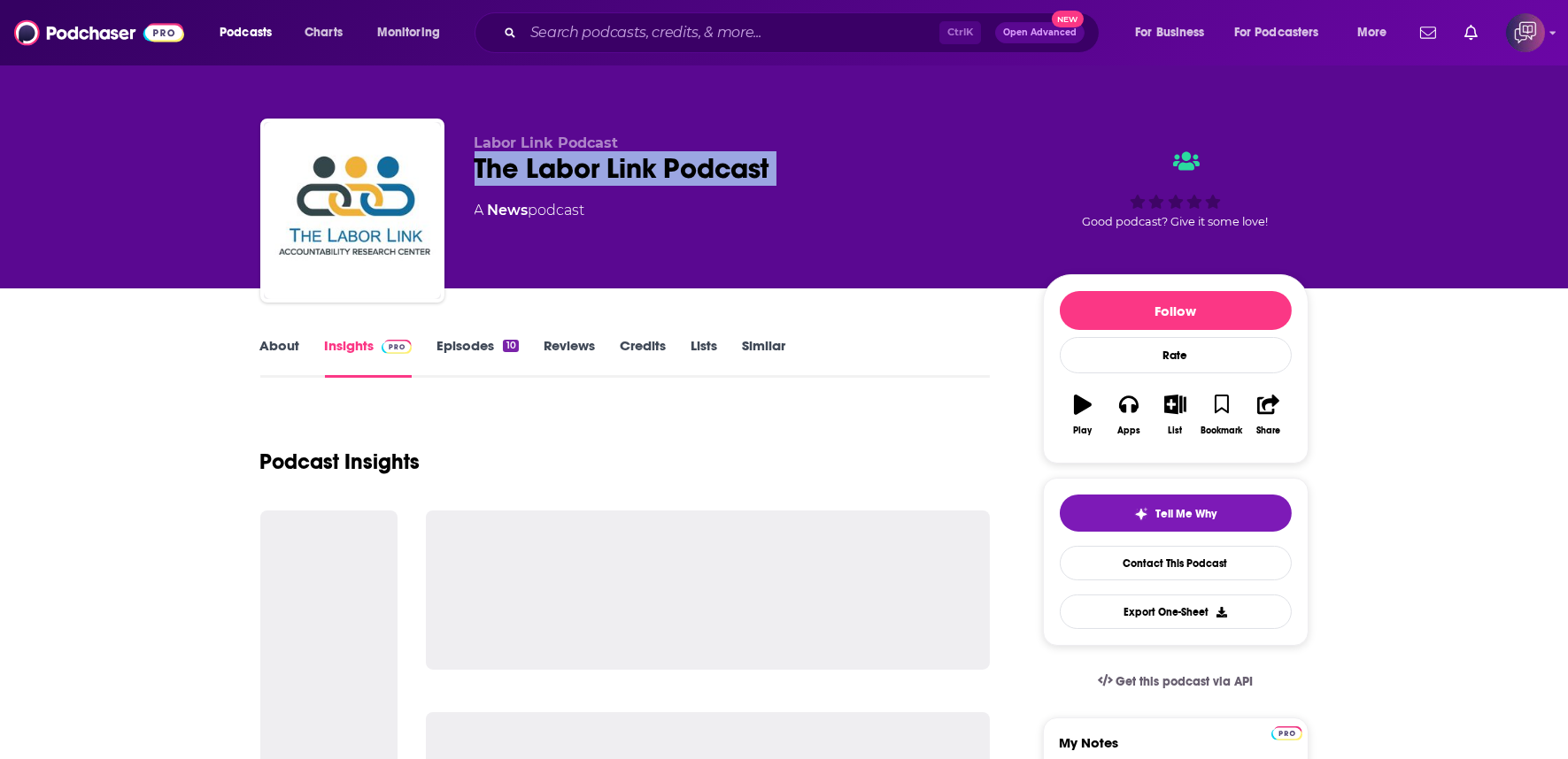
click at [767, 188] on div "Labor Link Podcast The Labor Link Podcast A News podcast" at bounding box center [744, 205] width 540 height 141
drag, startPoint x: 767, startPoint y: 188, endPoint x: 813, endPoint y: 78, distance: 119.2
click at [767, 188] on div "Labor Link Podcast The Labor Link Podcast A News podcast" at bounding box center [744, 205] width 540 height 141
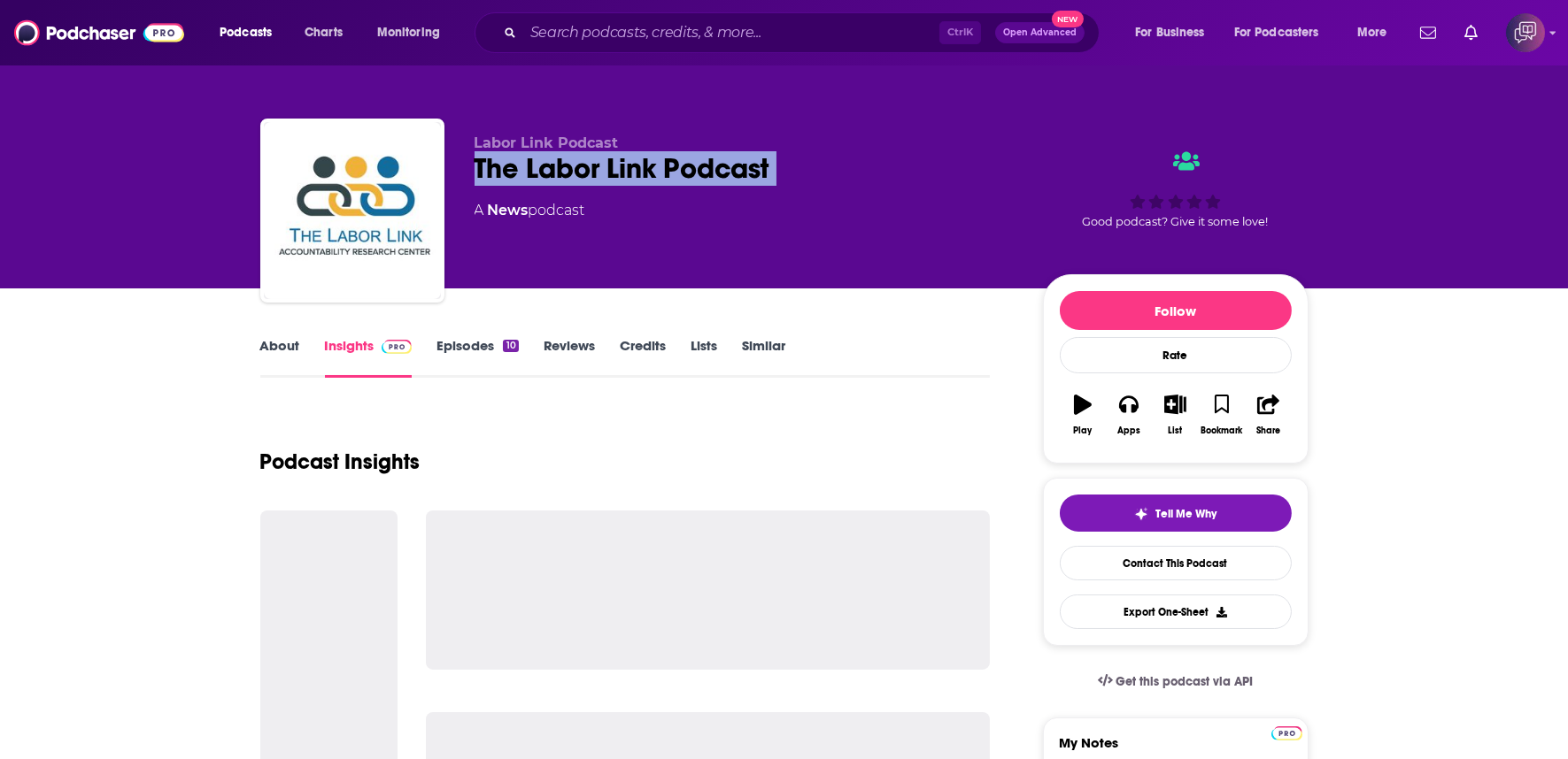
click at [767, 188] on div "Labor Link Podcast The Labor Link Podcast A News podcast" at bounding box center [744, 205] width 540 height 141
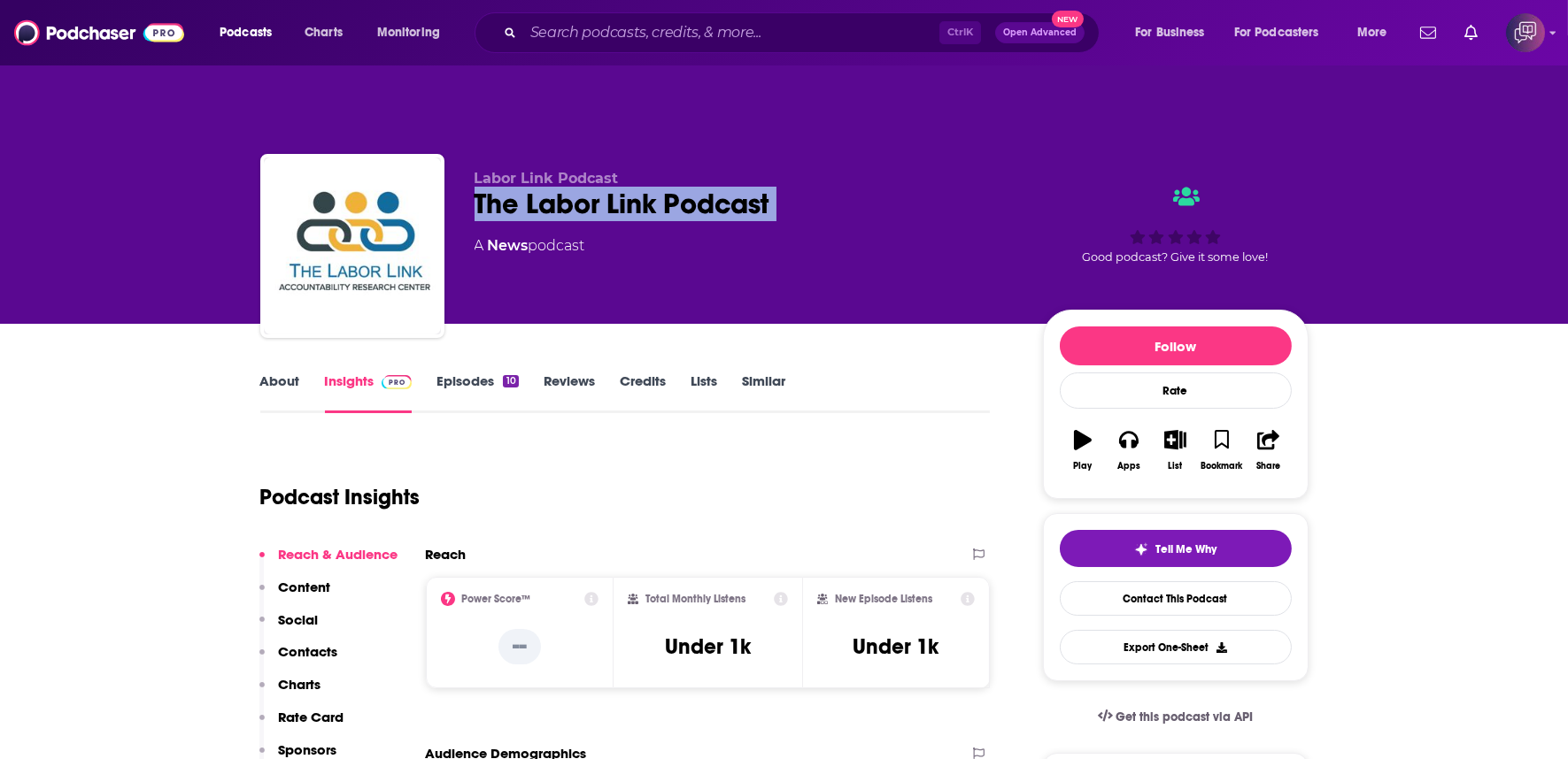
click at [277, 373] on link "About" at bounding box center [280, 393] width 40 height 41
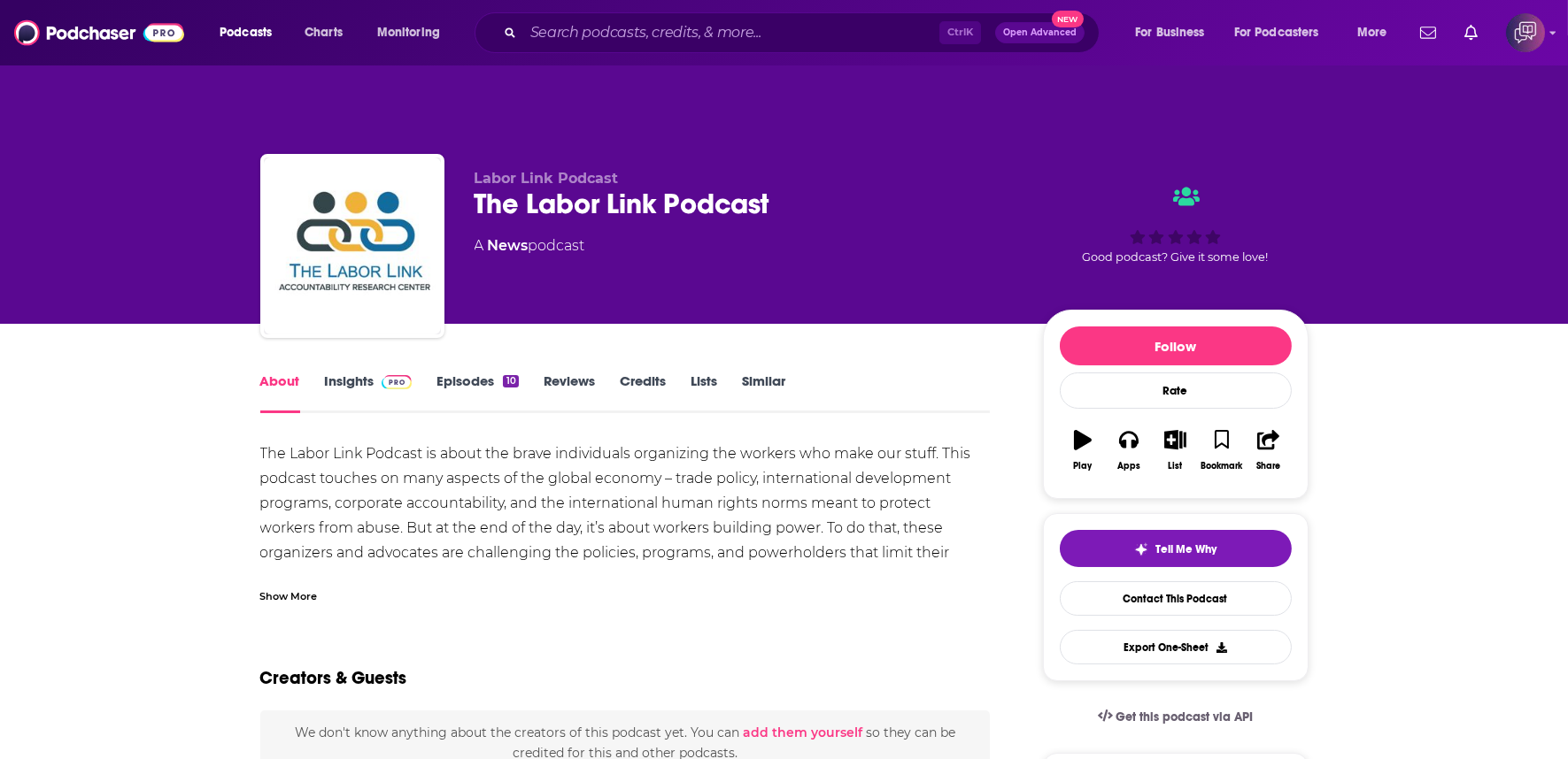
click at [298, 587] on div "Show More" at bounding box center [288, 595] width 57 height 17
click at [297, 587] on div "Show More" at bounding box center [288, 595] width 57 height 17
click at [307, 587] on div "Show More" at bounding box center [288, 595] width 57 height 17
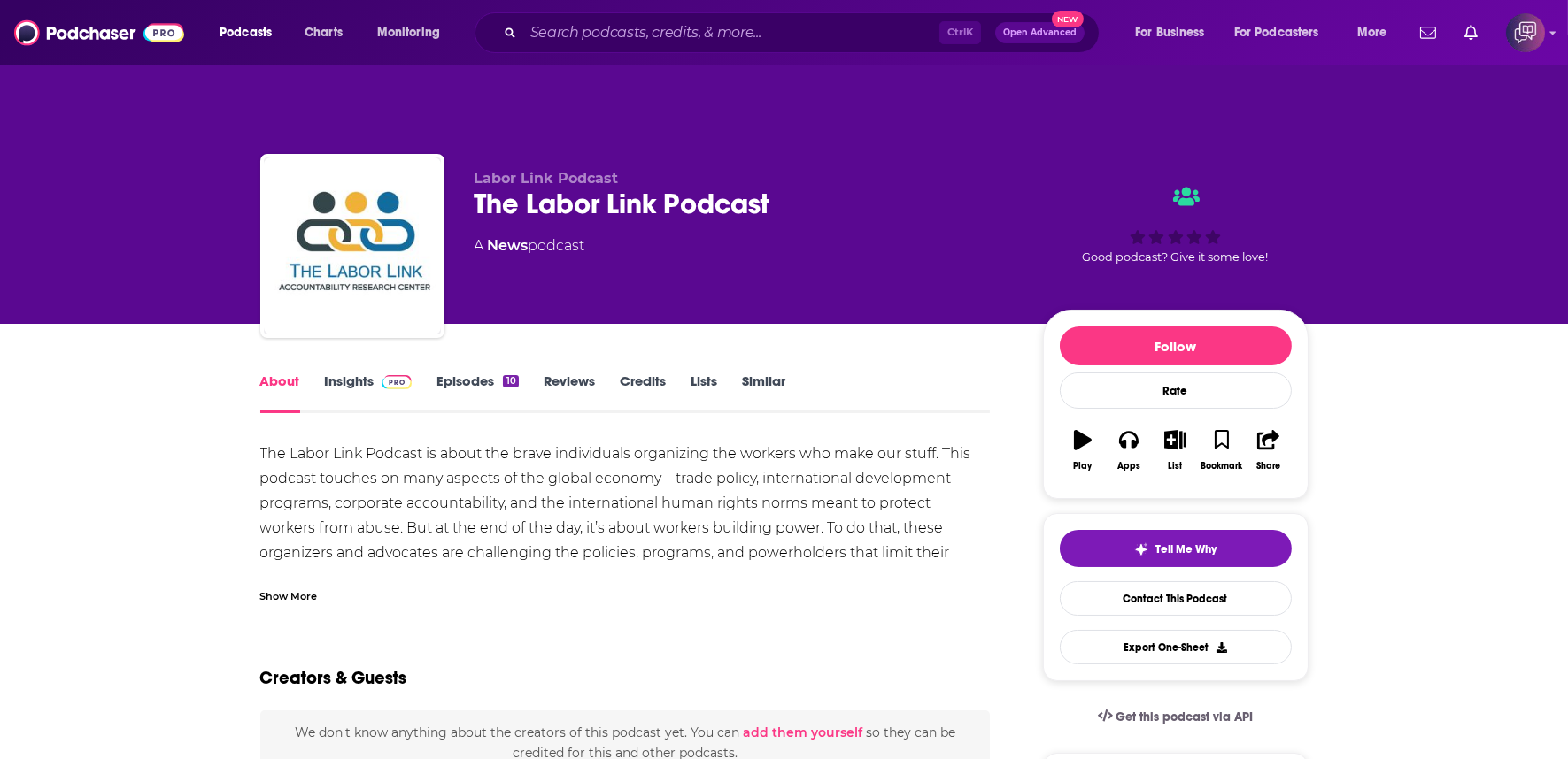
click at [306, 587] on div "Show More" at bounding box center [288, 595] width 57 height 17
click at [307, 587] on div "Show More" at bounding box center [288, 595] width 57 height 17
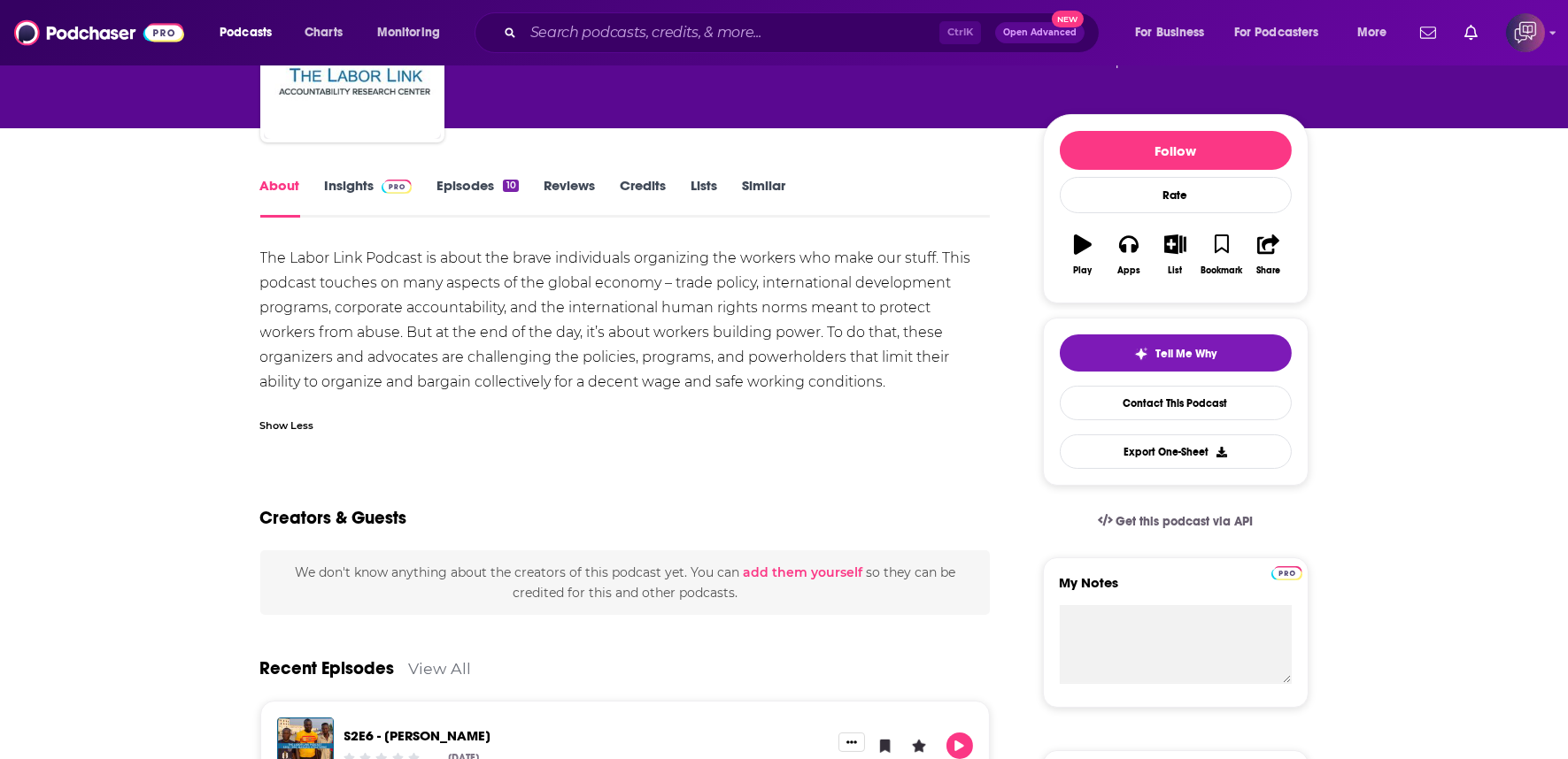
scroll to position [197, 0]
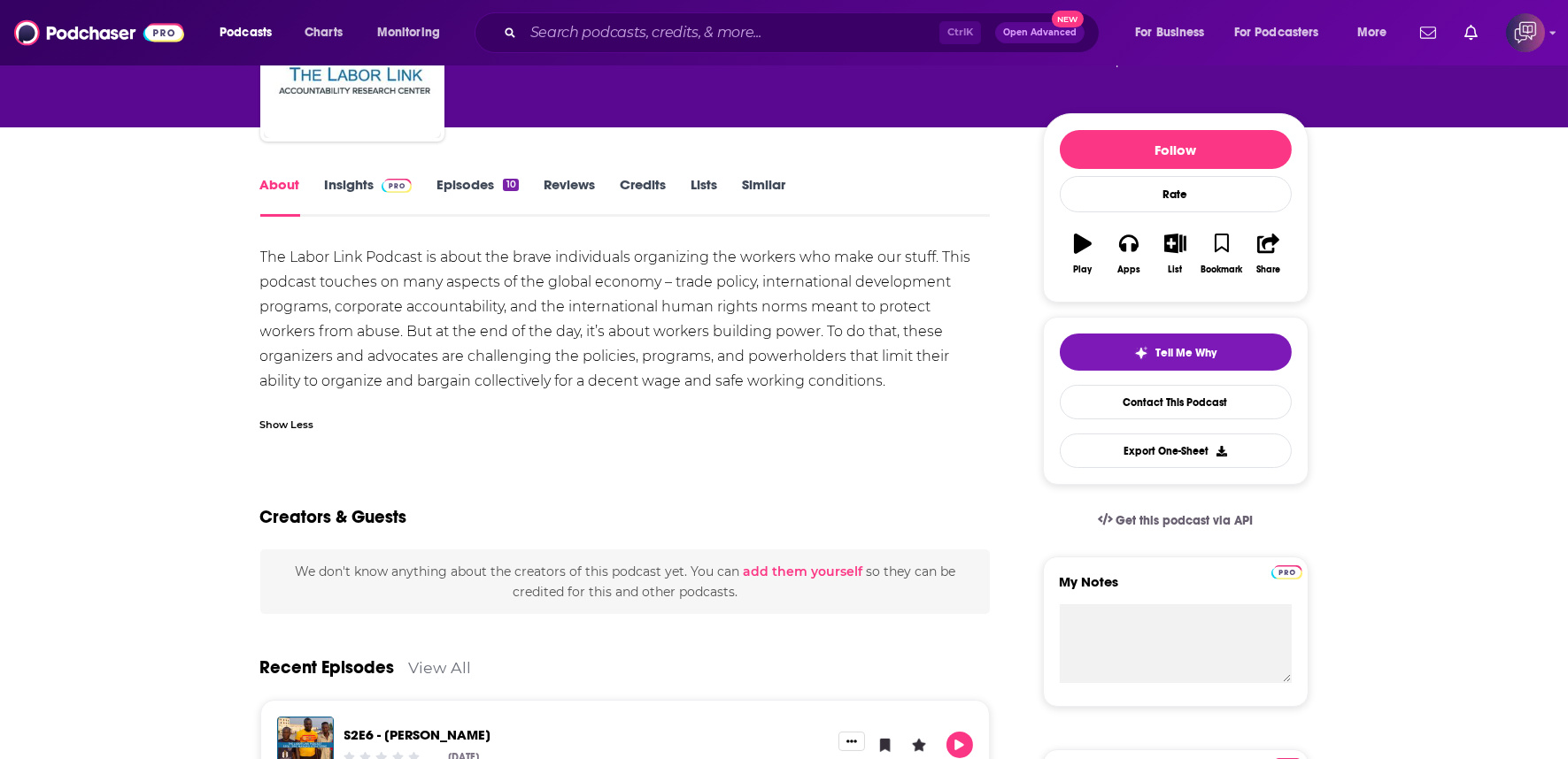
click at [375, 176] on span at bounding box center [394, 184] width 38 height 17
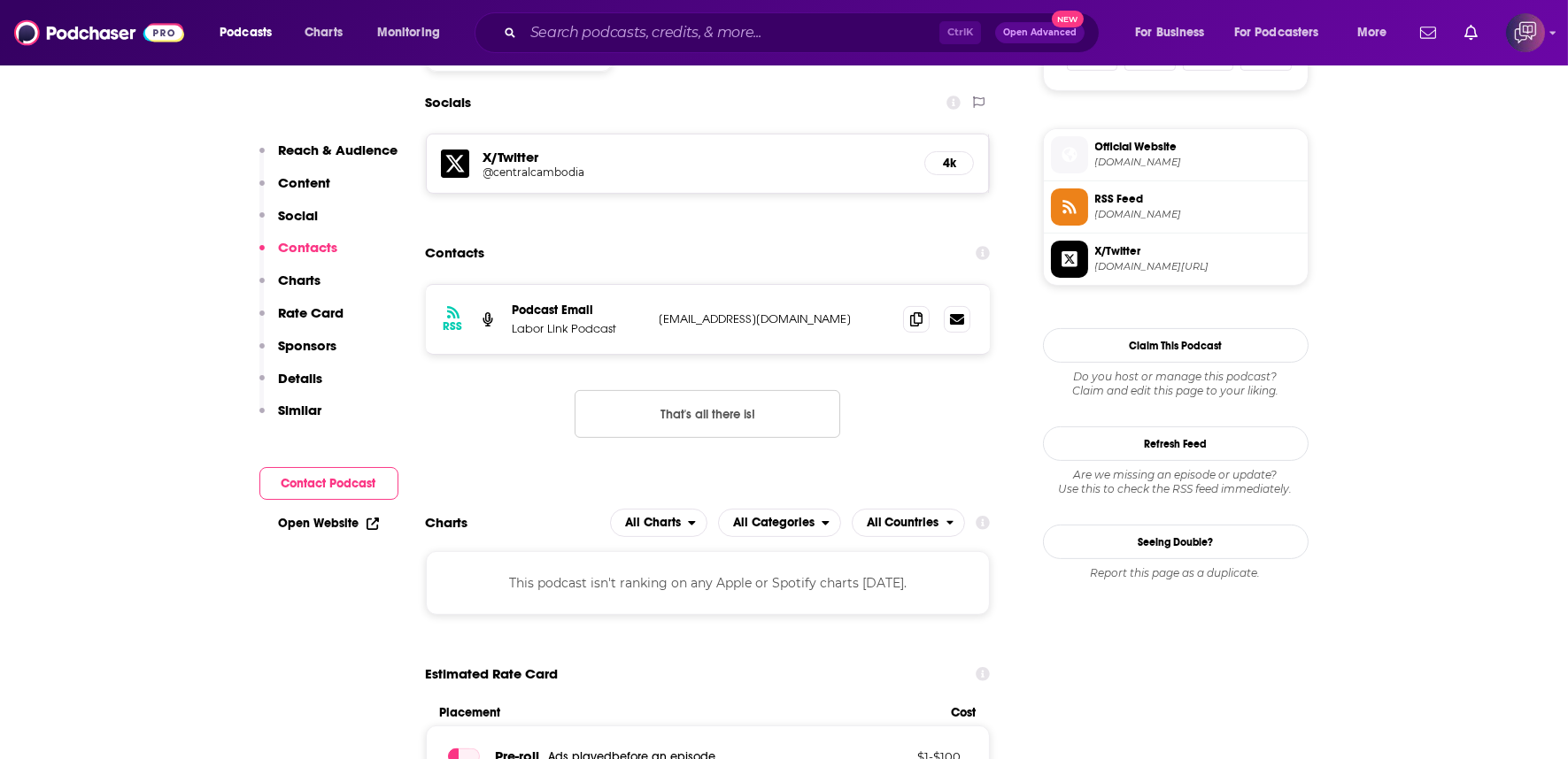
scroll to position [1278, 0]
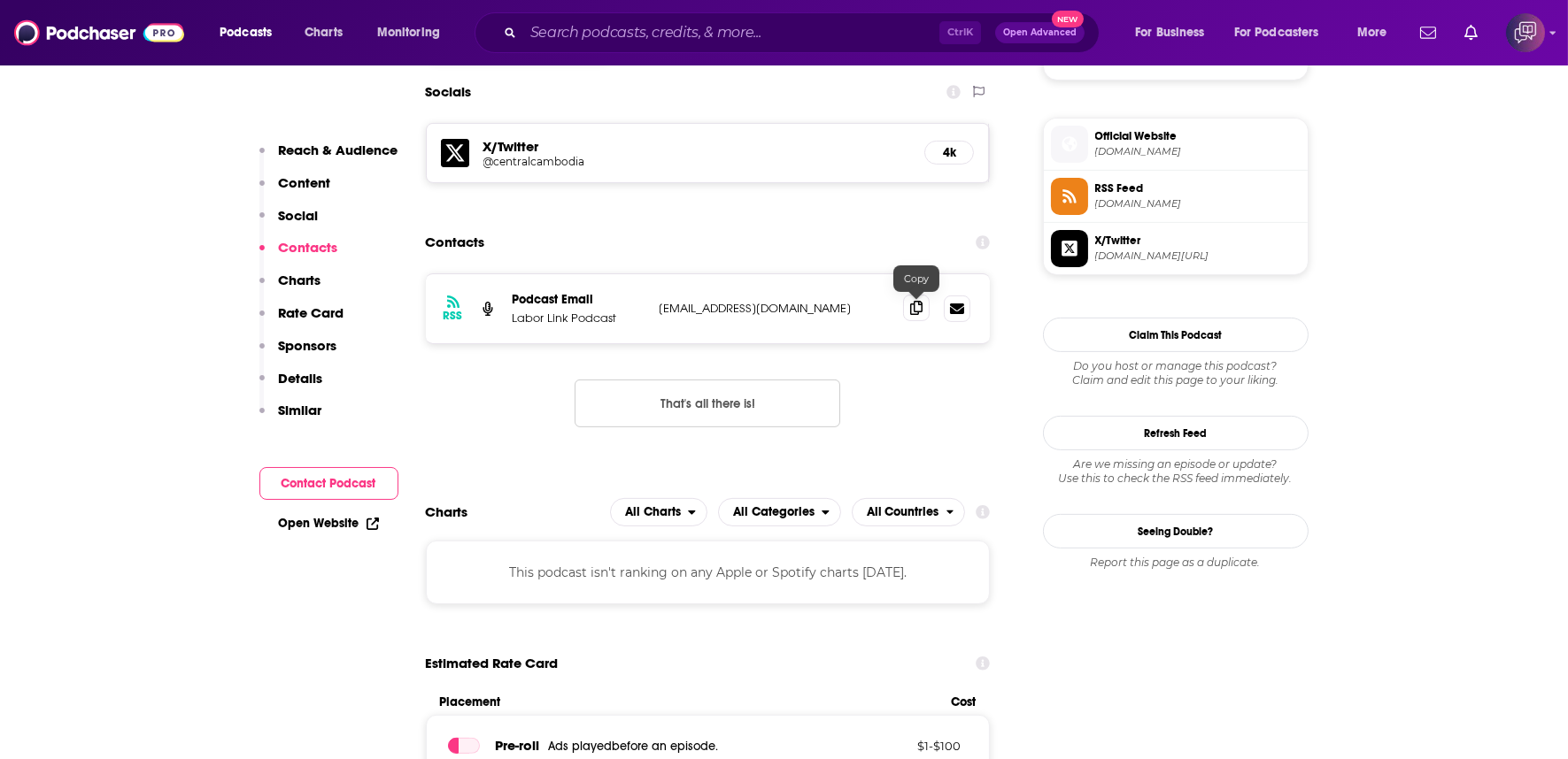
click at [917, 301] on icon at bounding box center [916, 308] width 13 height 15
drag, startPoint x: 917, startPoint y: 267, endPoint x: 890, endPoint y: 228, distance: 47.4
click at [917, 302] on icon at bounding box center [916, 309] width 13 height 15
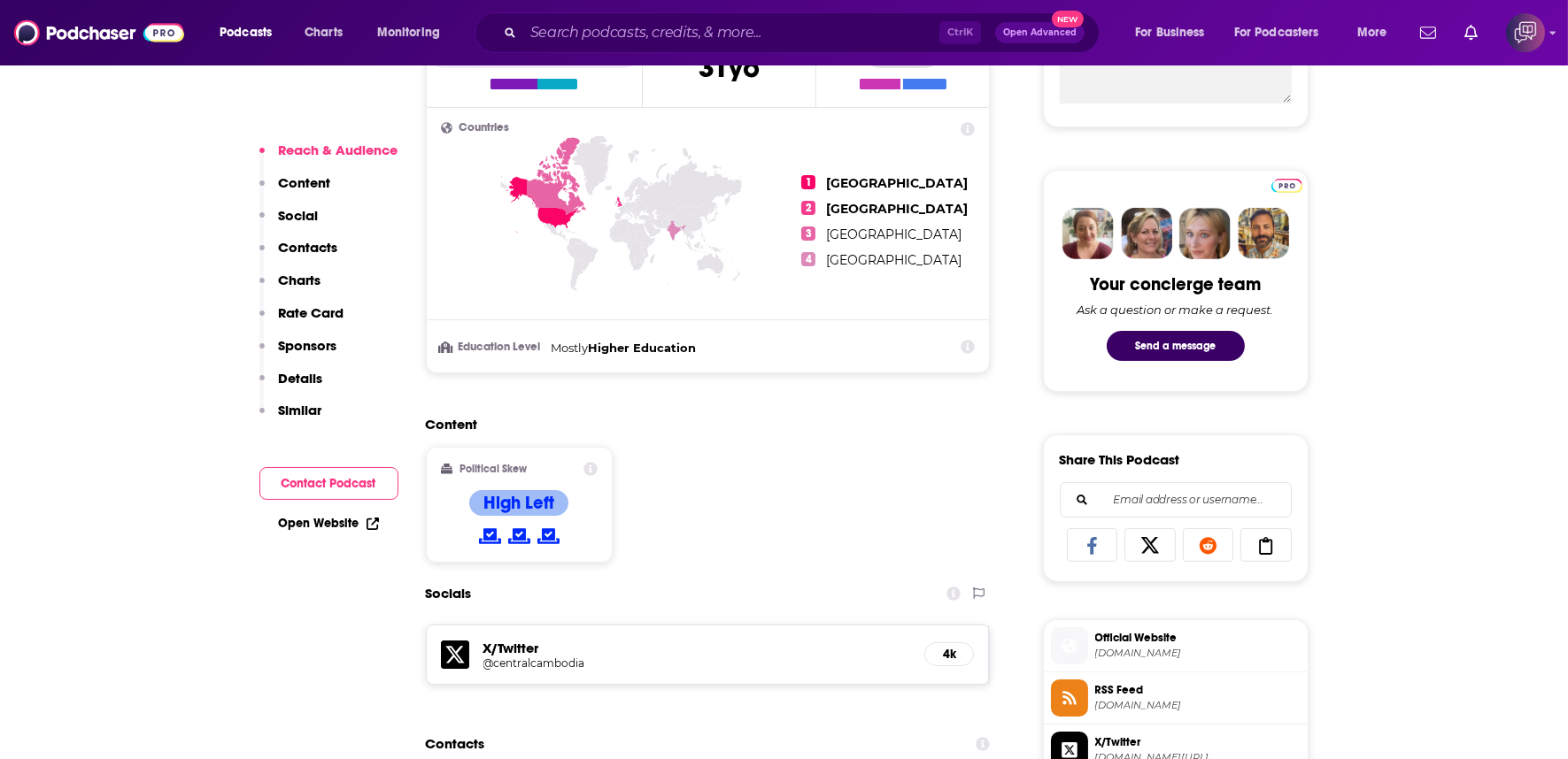
scroll to position [983, 0]
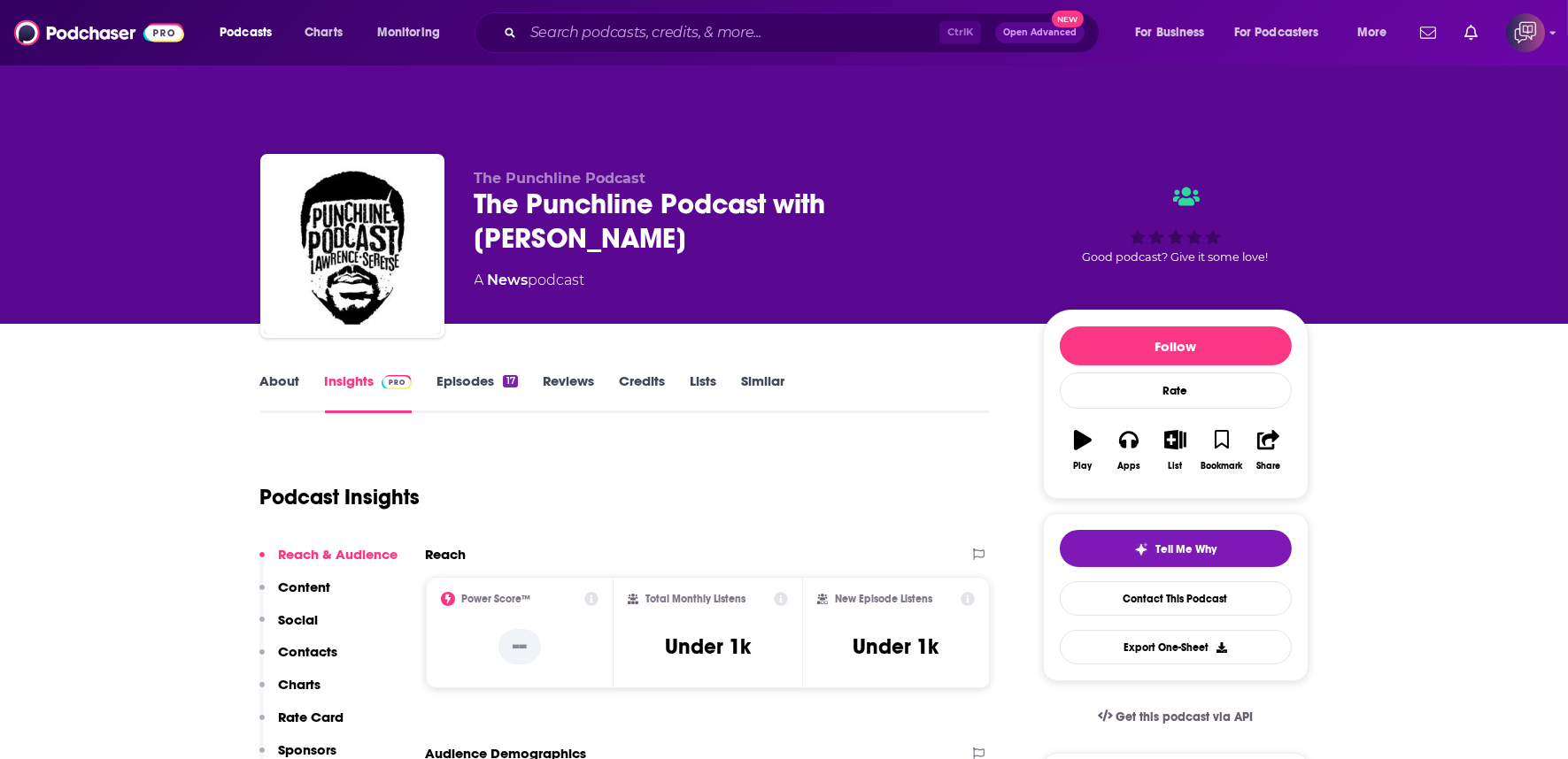
click at [610, 200] on div "The Punchline Podcast with [PERSON_NAME]" at bounding box center [744, 221] width 540 height 69
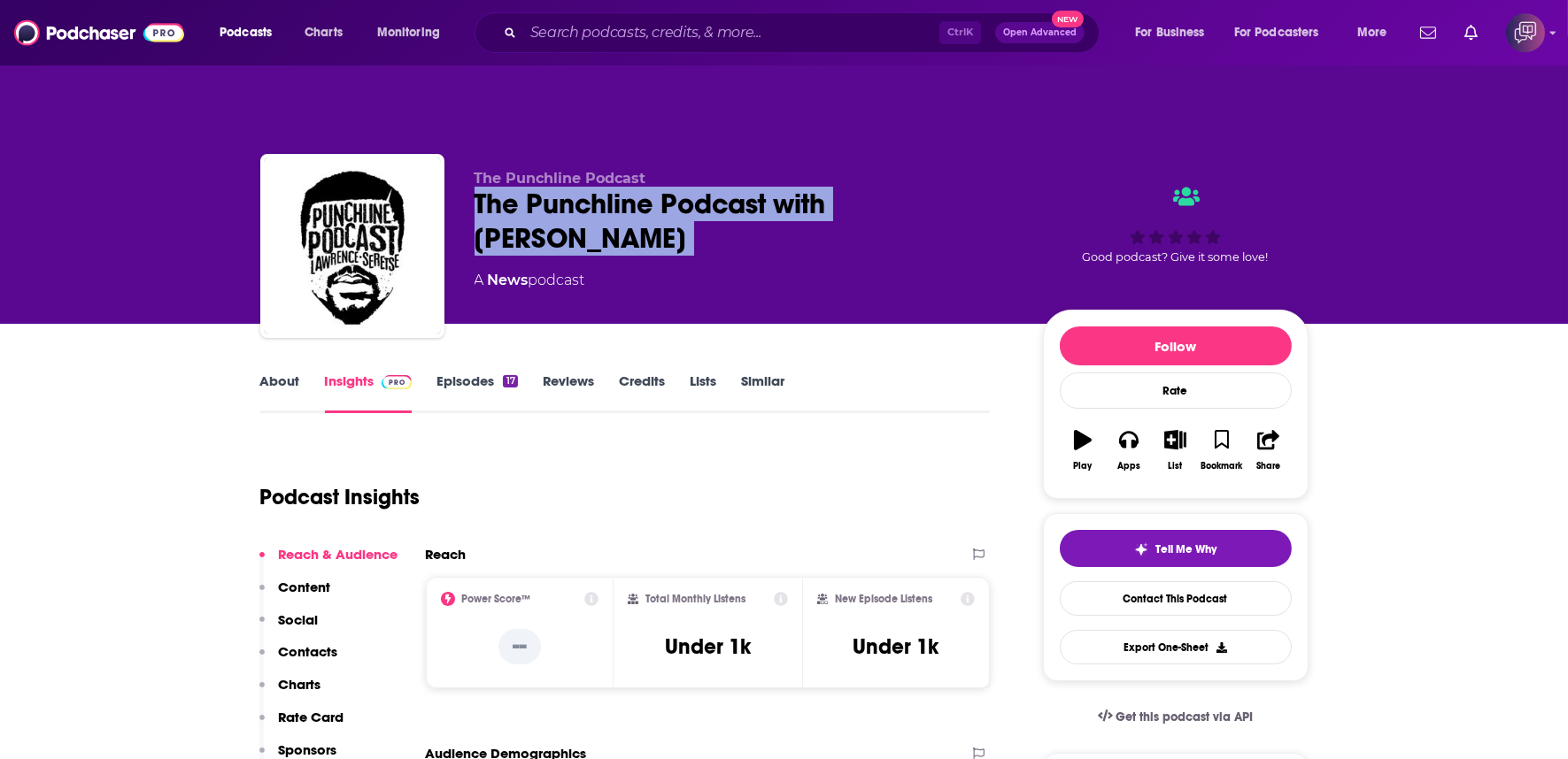
click at [610, 200] on div "The Punchline Podcast with [PERSON_NAME]" at bounding box center [744, 221] width 540 height 69
copy div "The Punchline Podcast with [PERSON_NAME]"
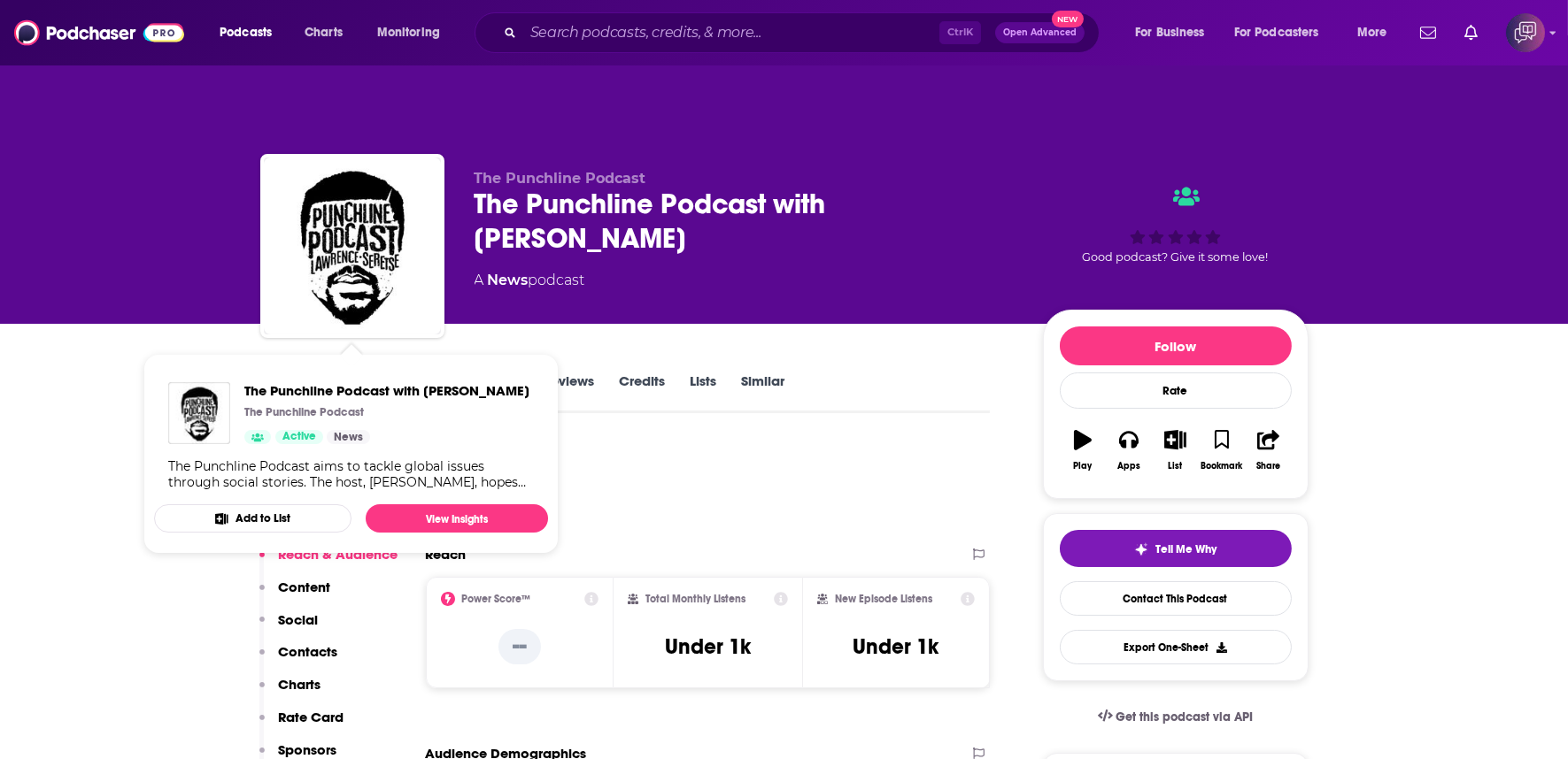
click at [805, 442] on div "Podcast Insights" at bounding box center [618, 487] width 716 height 91
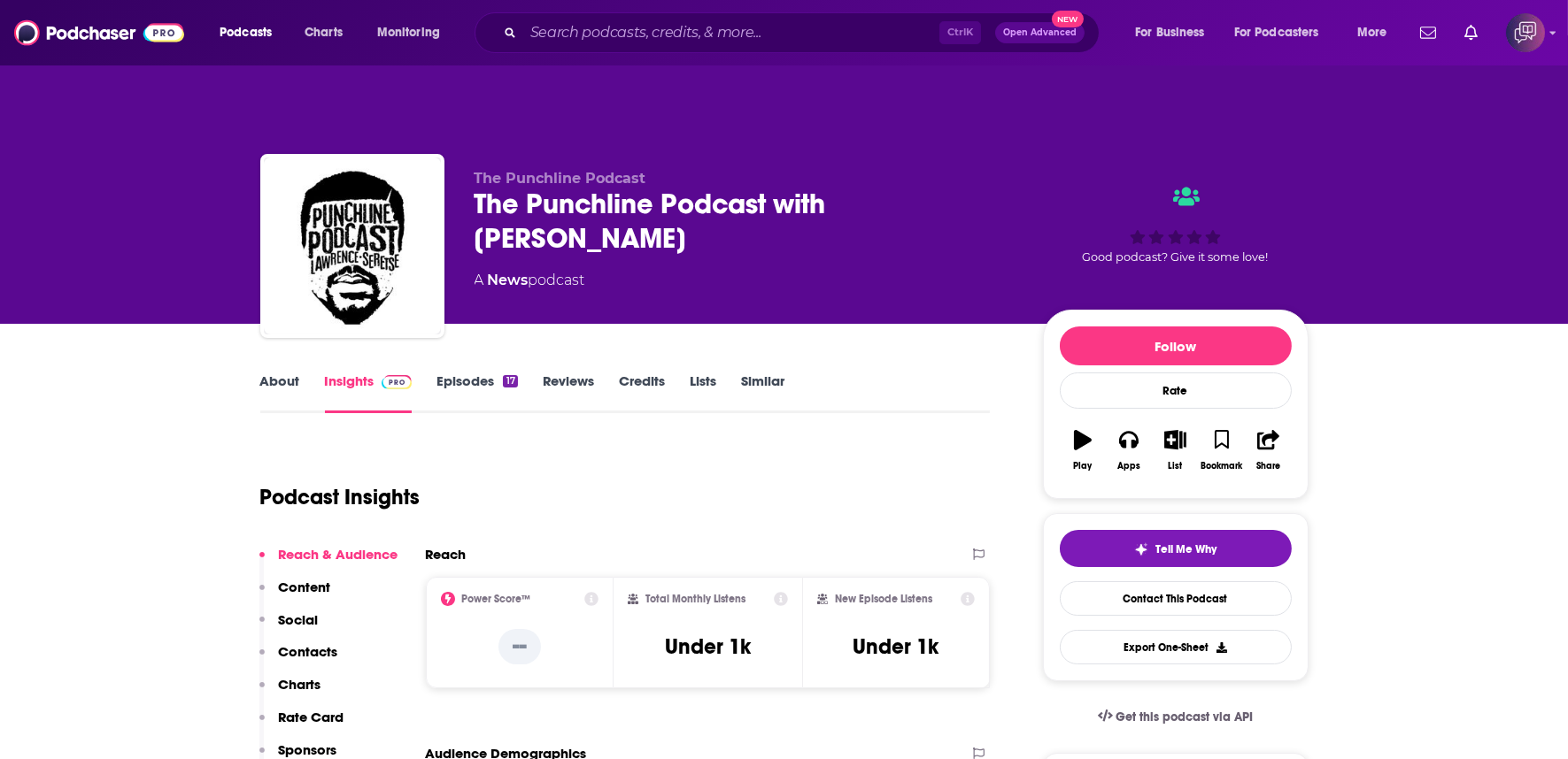
click at [580, 199] on div "The Punchline Podcast with [PERSON_NAME]" at bounding box center [744, 221] width 540 height 69
click at [581, 199] on div "The Punchline Podcast with [PERSON_NAME]" at bounding box center [744, 221] width 540 height 69
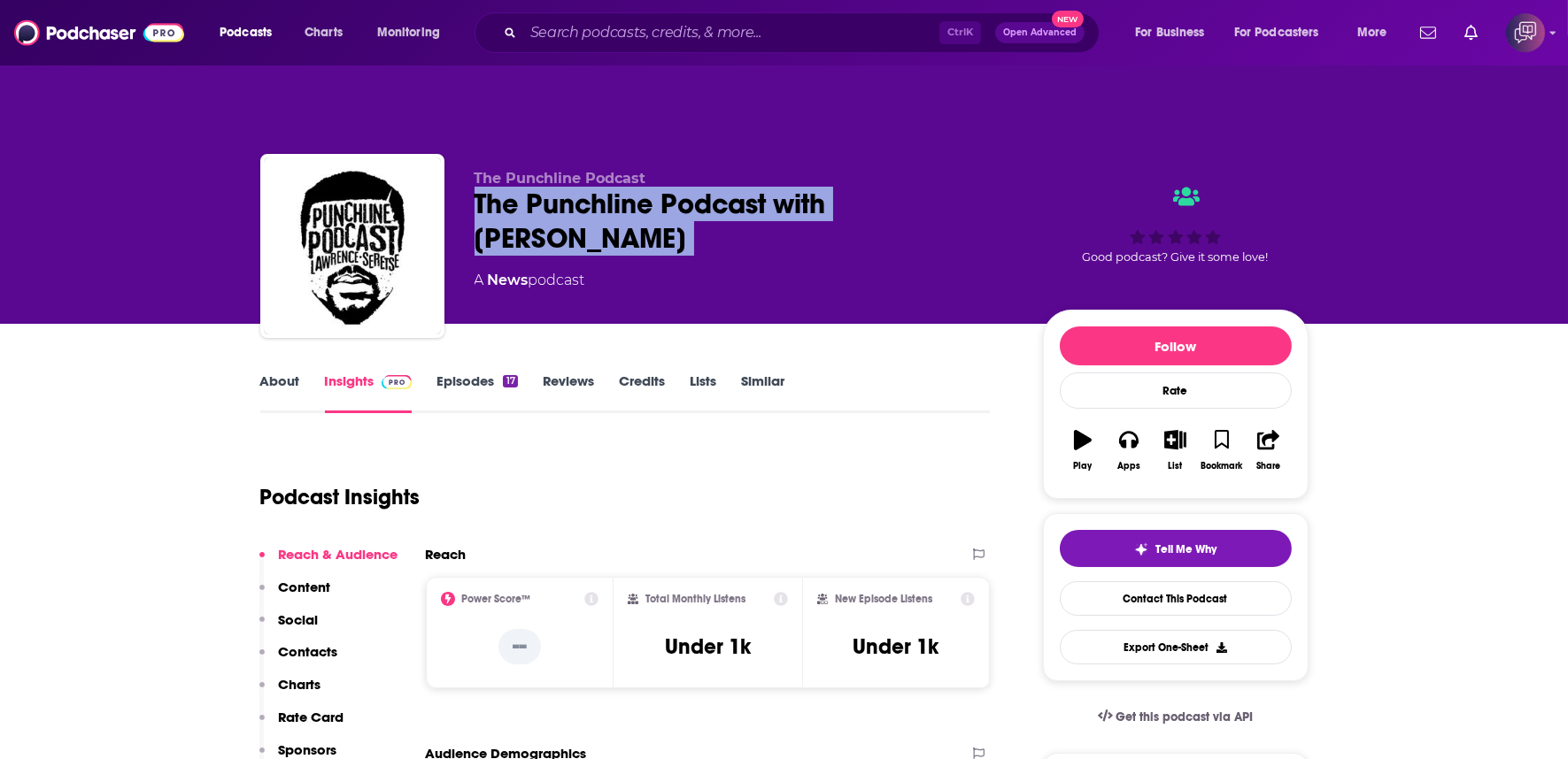
click at [581, 199] on div "The Punchline Podcast with [PERSON_NAME]" at bounding box center [744, 221] width 540 height 69
copy div "The Punchline Podcast with [PERSON_NAME]"
click at [272, 373] on link "About" at bounding box center [280, 393] width 40 height 41
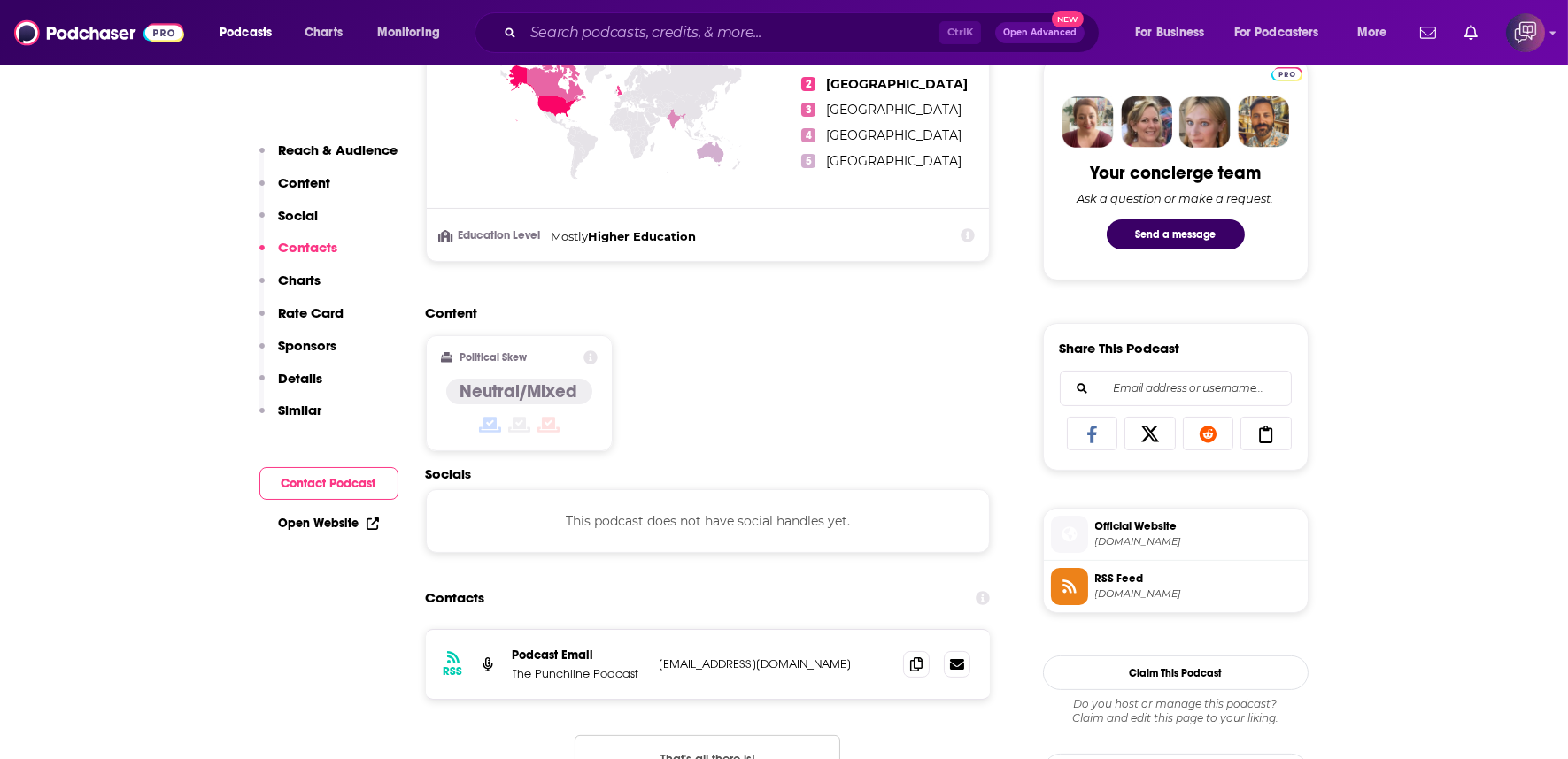
scroll to position [1191, 0]
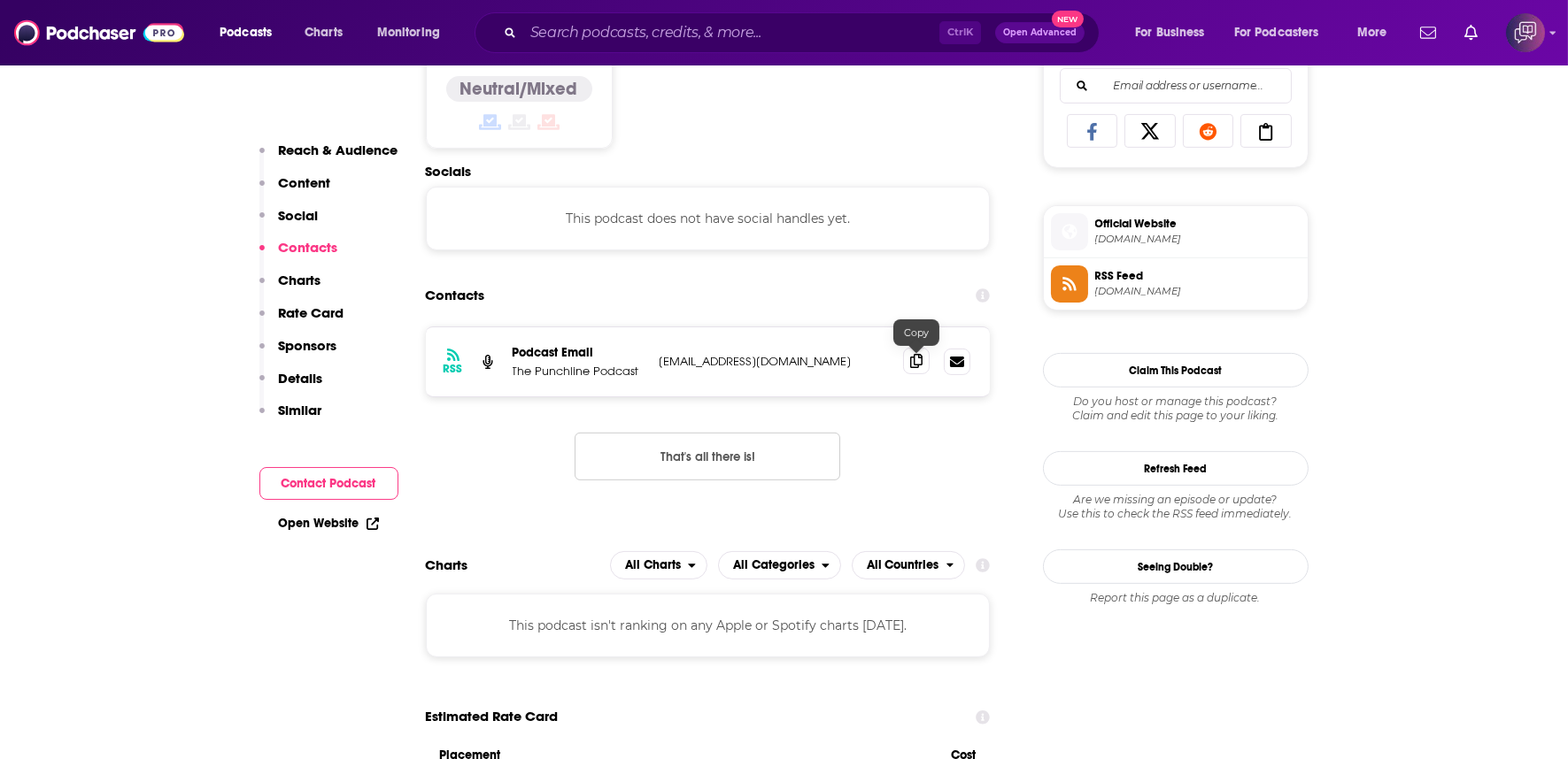
click at [920, 354] on icon at bounding box center [916, 361] width 13 height 15
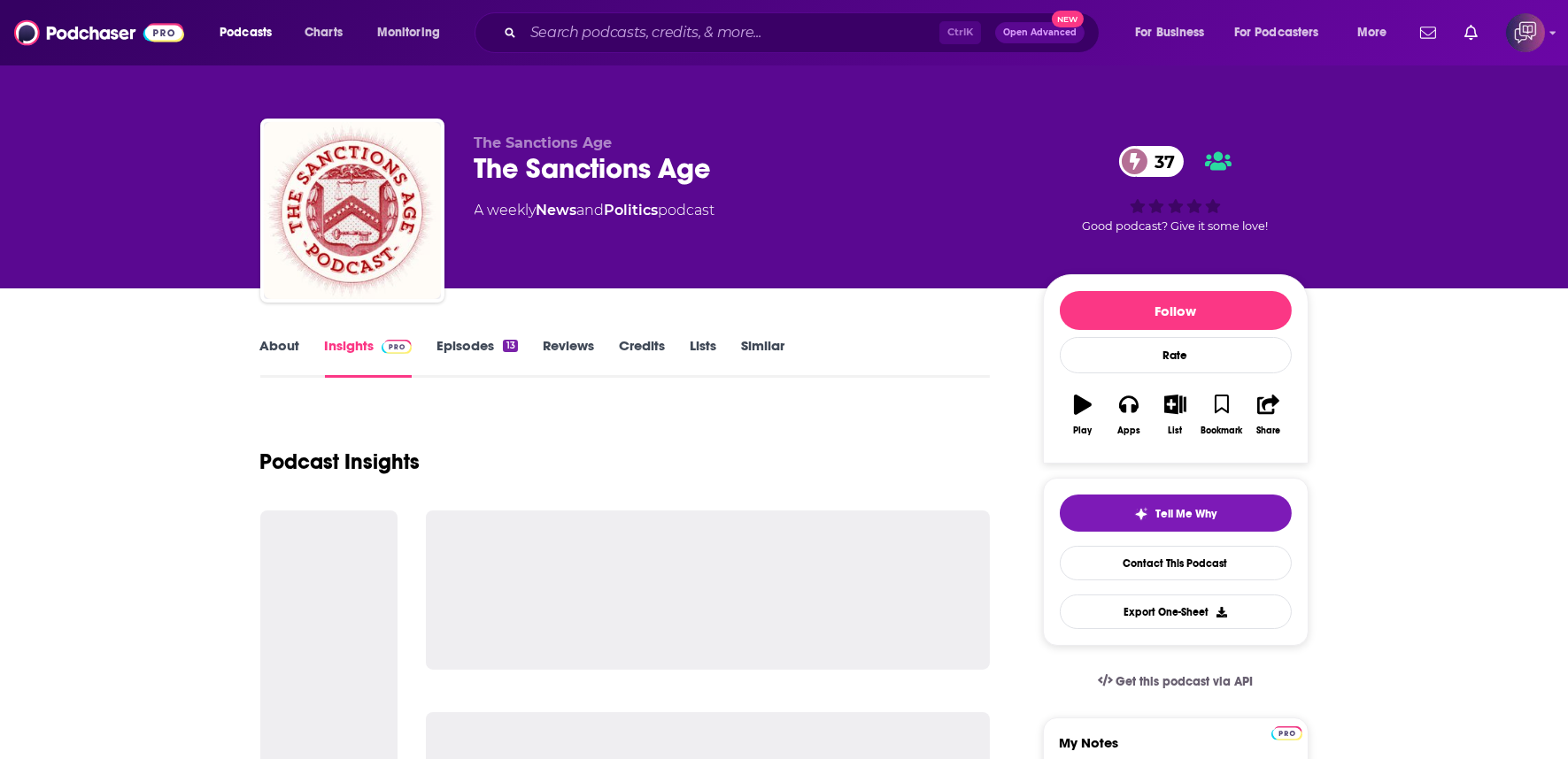
click at [724, 171] on div "The Sanctions Age [DEMOGRAPHIC_DATA]" at bounding box center [744, 169] width 540 height 34
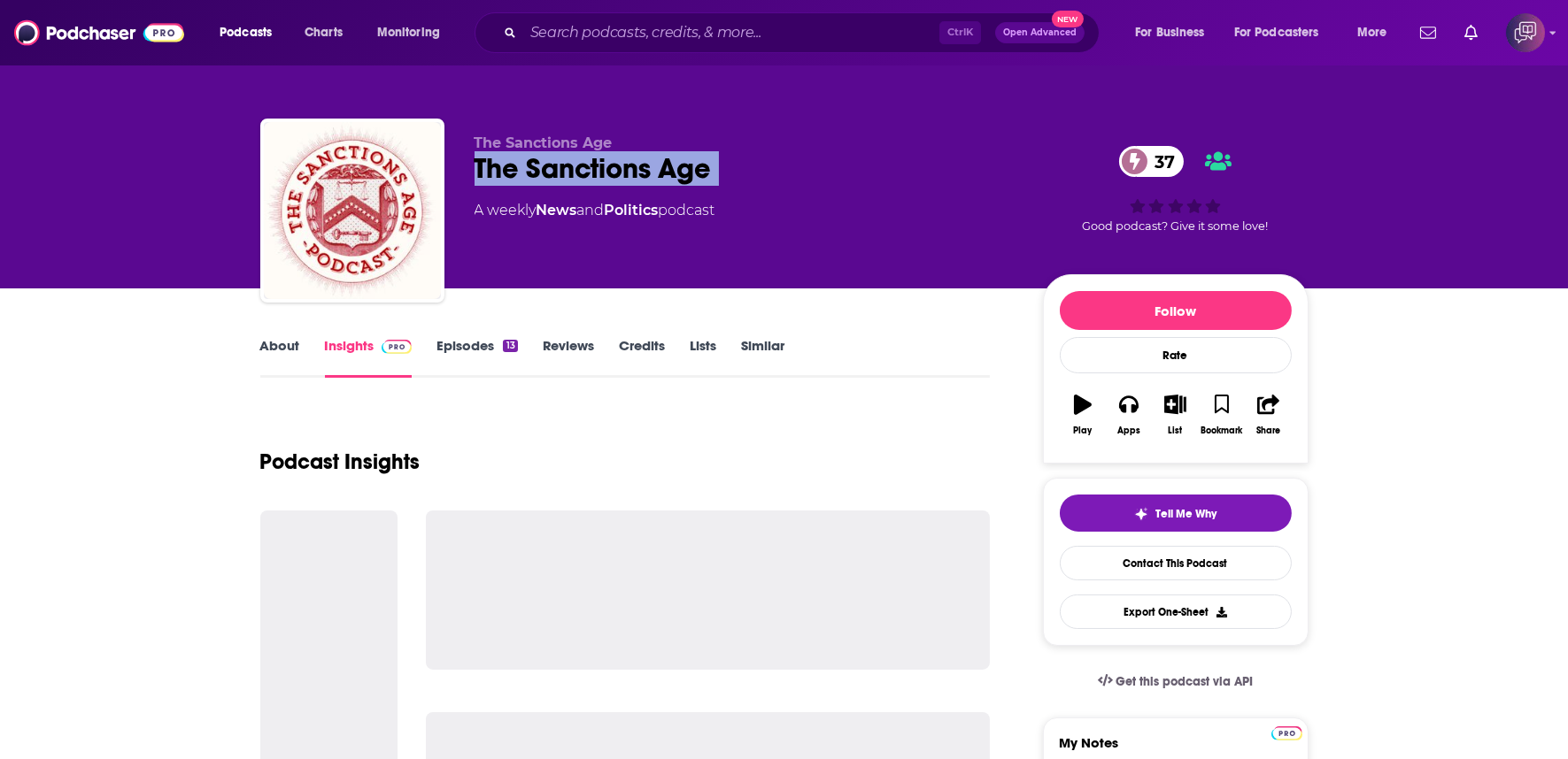
click at [724, 171] on div "The Sanctions Age [DEMOGRAPHIC_DATA]" at bounding box center [744, 169] width 540 height 34
copy div "The Sanctions Age [DEMOGRAPHIC_DATA]"
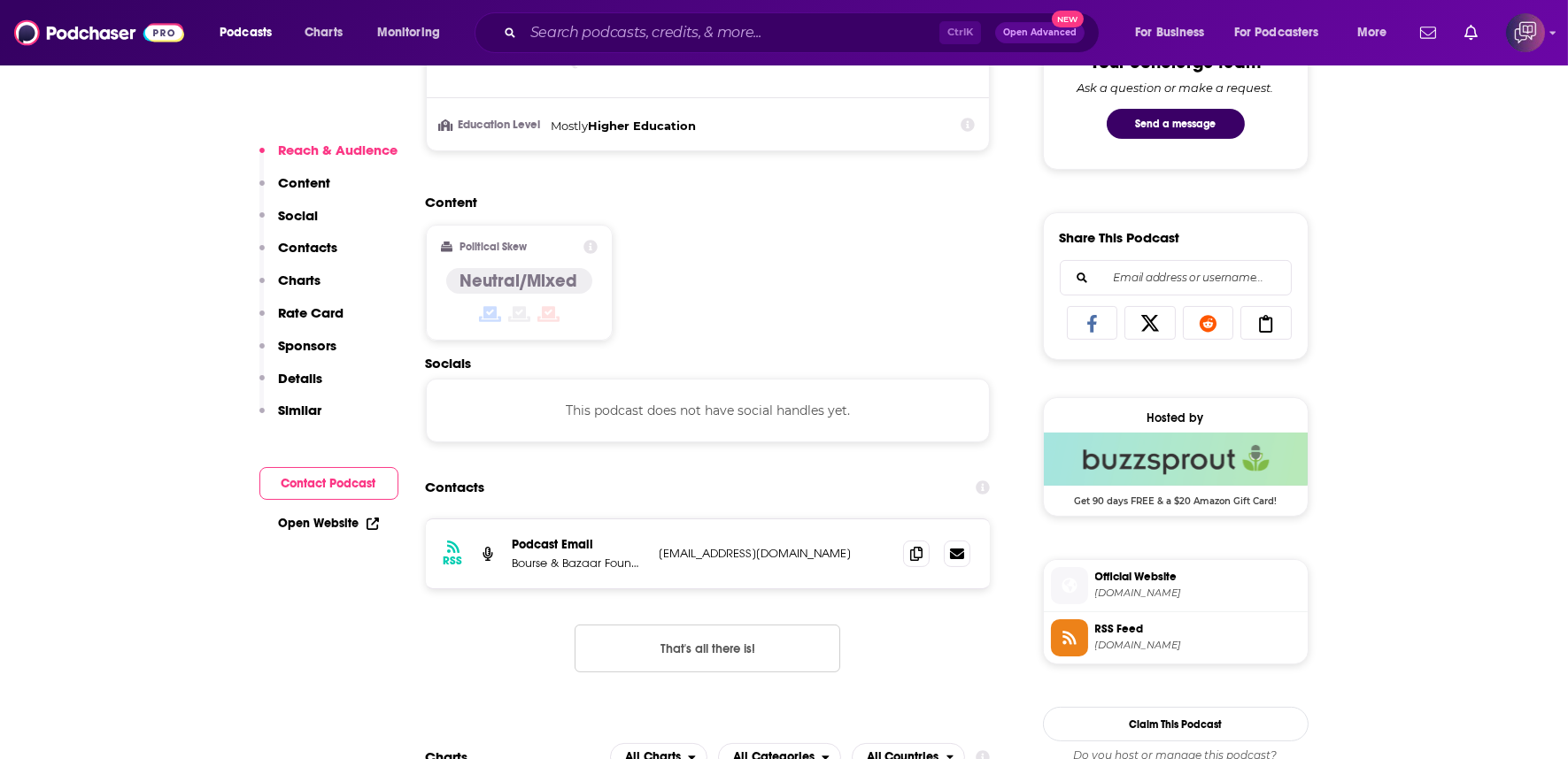
scroll to position [1082, 0]
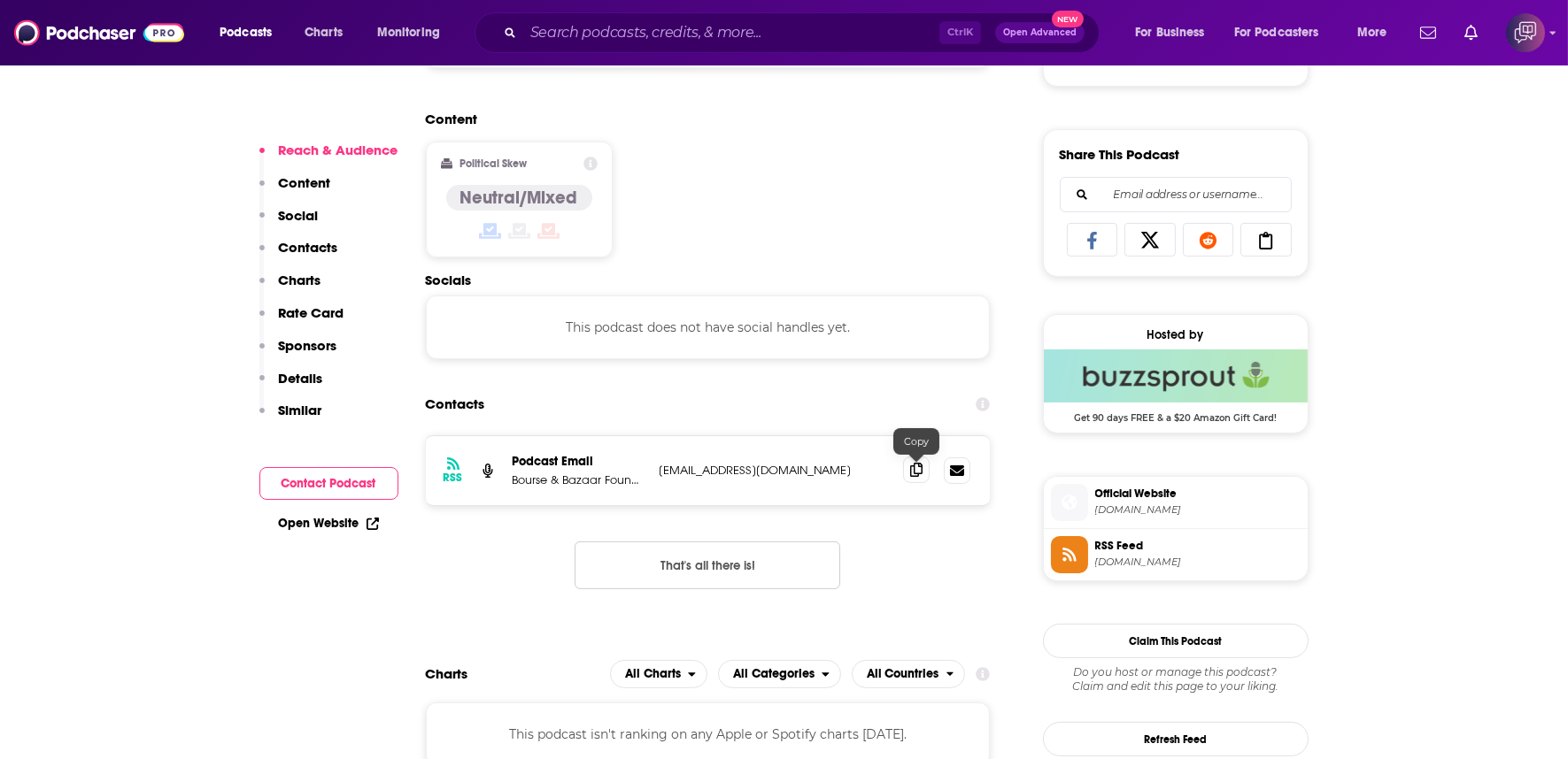
click at [910, 462] on icon at bounding box center [916, 470] width 13 height 15
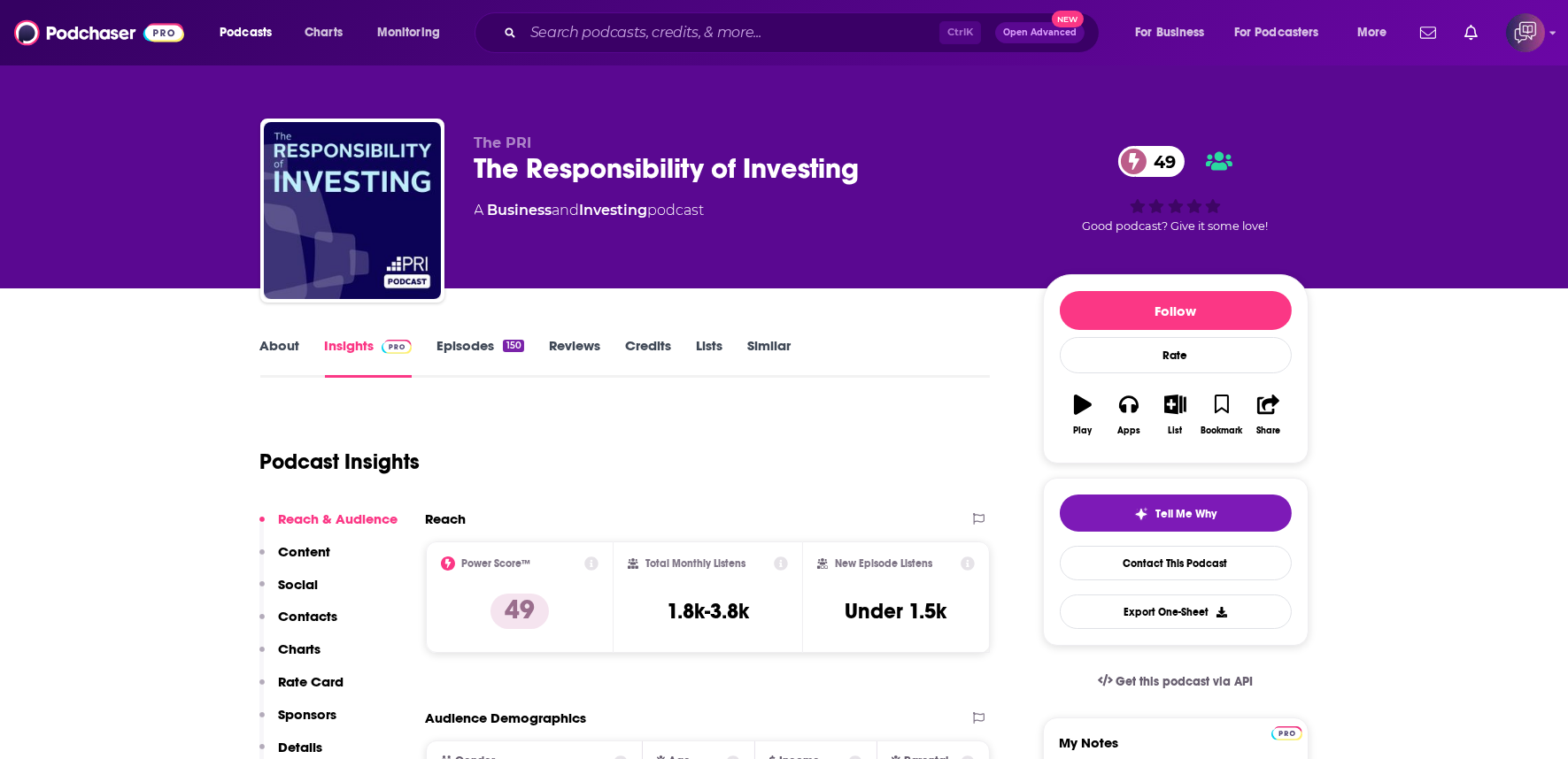
click at [879, 193] on div "The PRI The Responsibility of Investing 49 A Business and Investing podcast" at bounding box center [744, 205] width 540 height 141
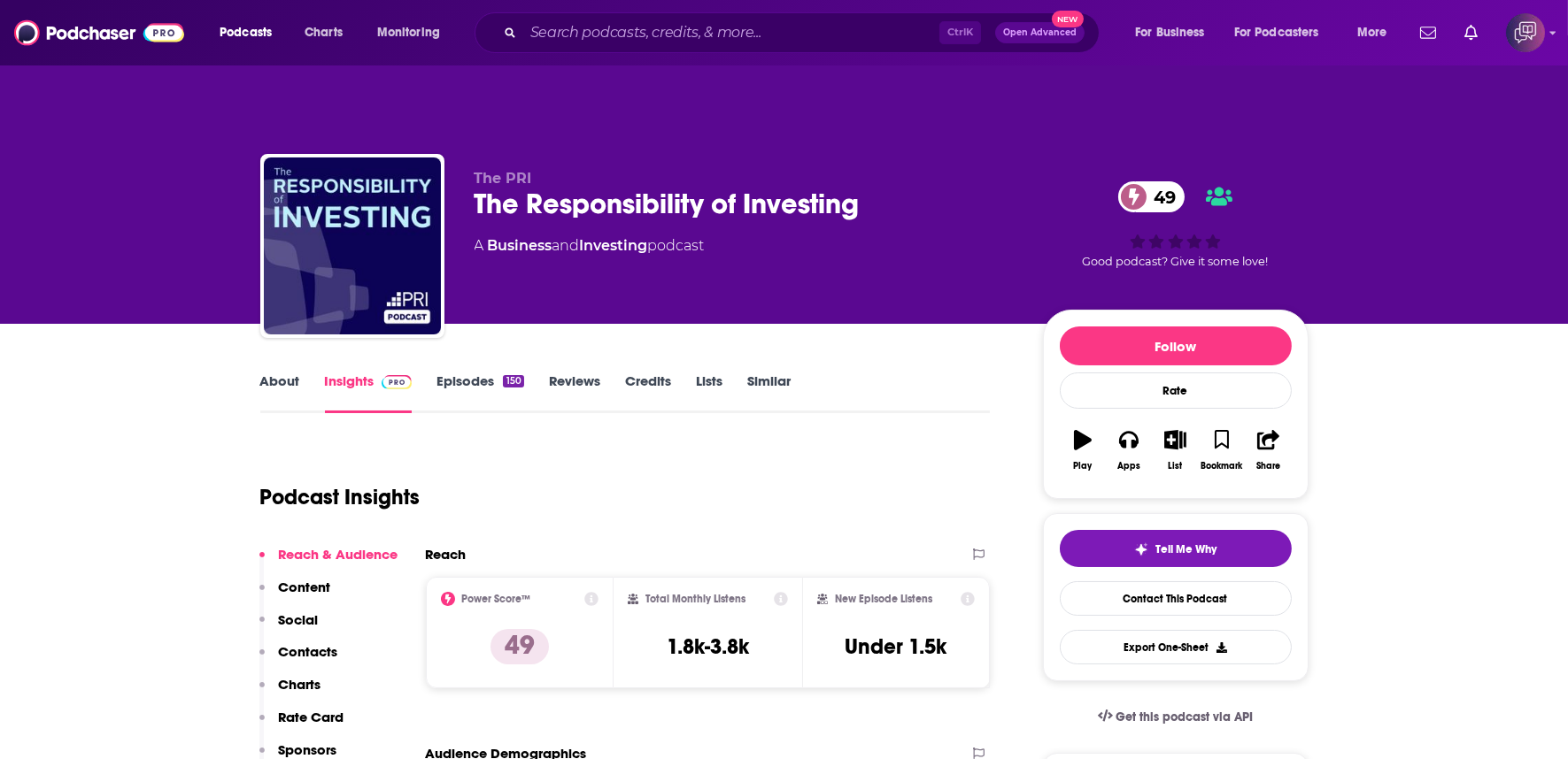
click at [879, 193] on div "The PRI The Responsibility of Investing 49 A Business and Investing podcast" at bounding box center [744, 240] width 540 height 141
click at [879, 190] on div "The PRI The Responsibility of Investing 49 A Business and Investing podcast" at bounding box center [744, 240] width 540 height 141
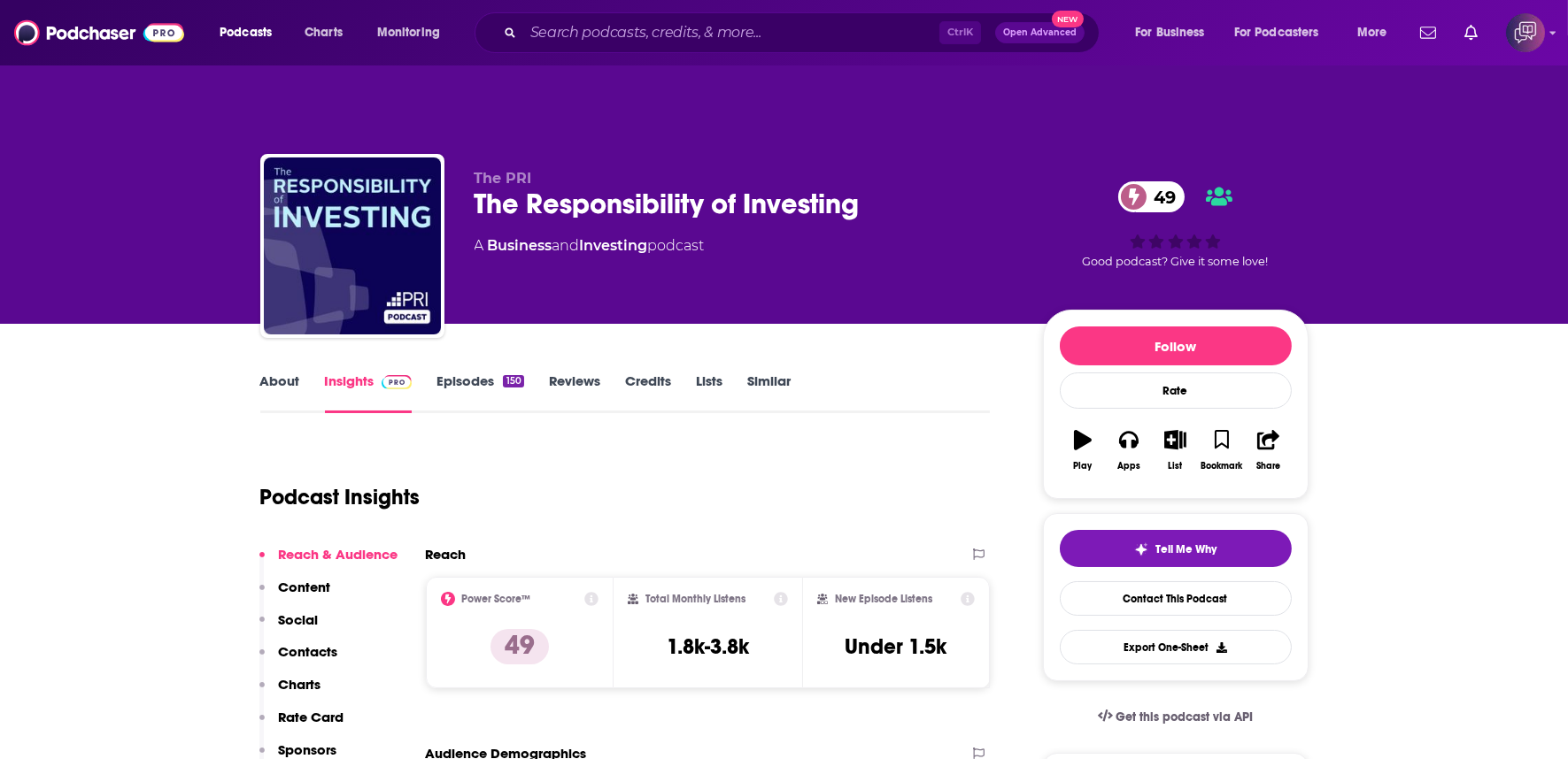
click at [879, 190] on div "The PRI The Responsibility of Investing 49 A Business and Investing podcast" at bounding box center [744, 240] width 540 height 141
click at [877, 187] on div "The Responsibility of Investing 49" at bounding box center [744, 204] width 540 height 34
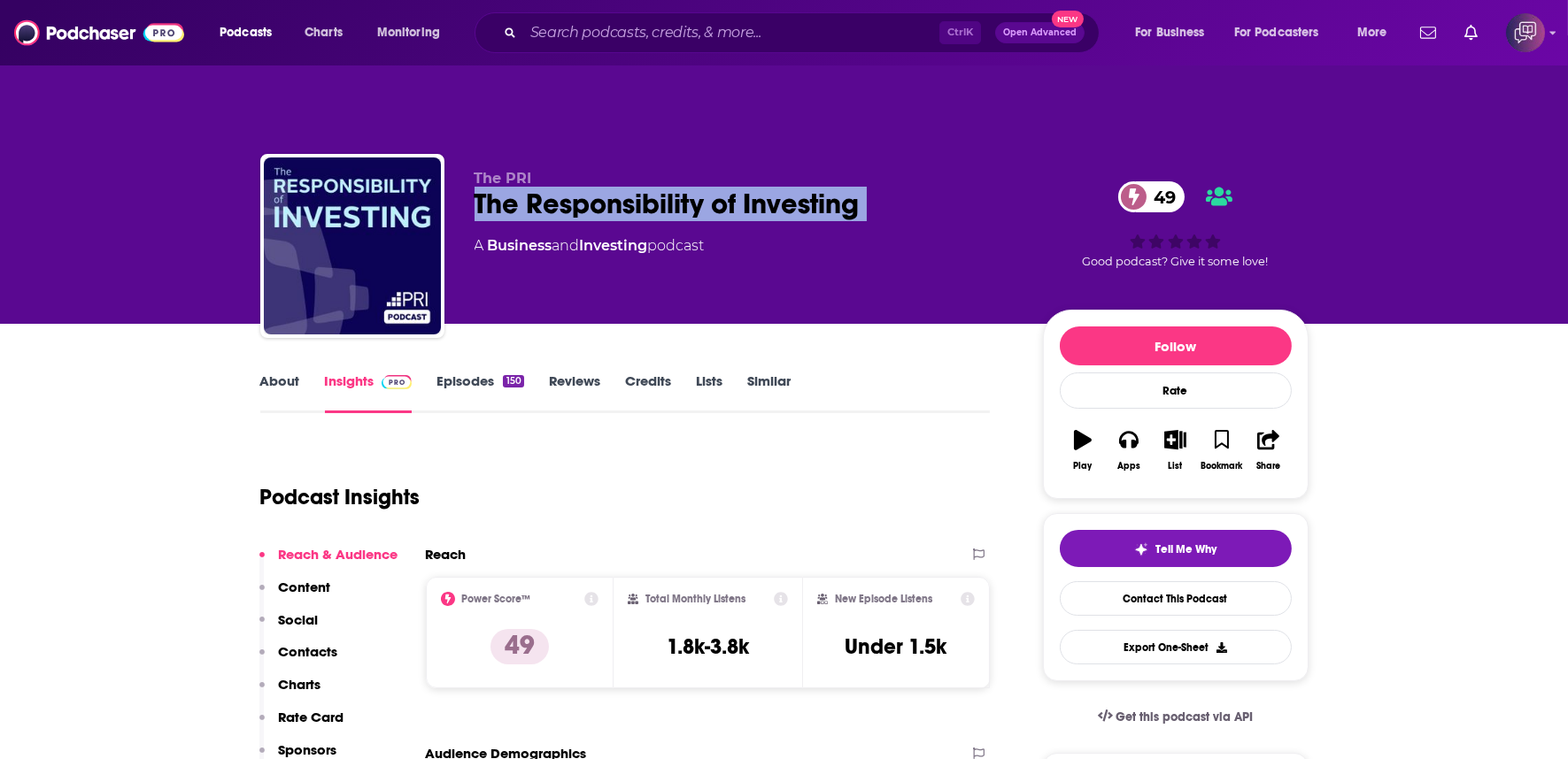
click at [877, 187] on div "The Responsibility of Investing 49" at bounding box center [744, 204] width 540 height 34
copy div "The Responsibility of Investing 49"
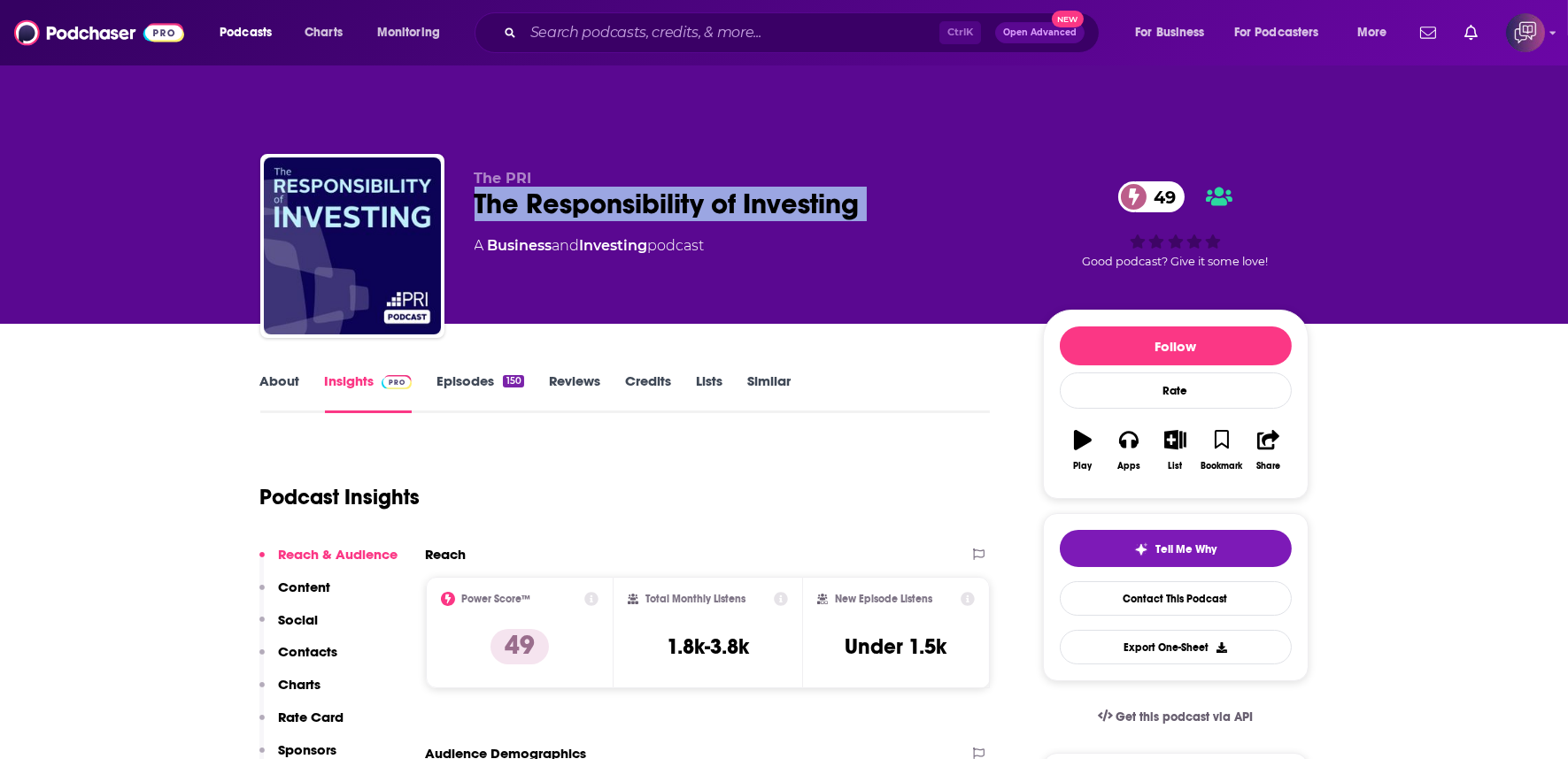
click at [278, 373] on link "About" at bounding box center [280, 393] width 40 height 41
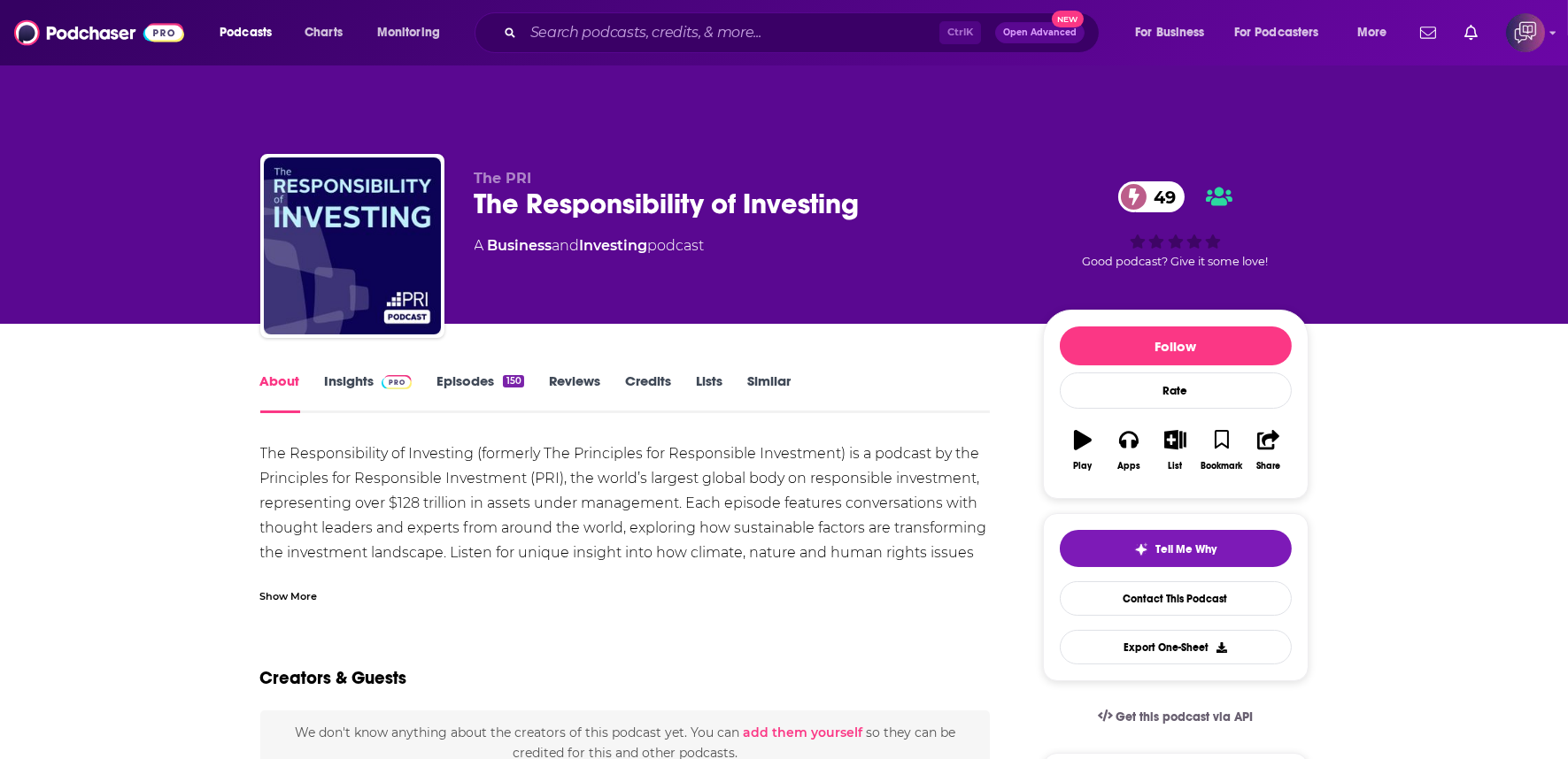
click at [298, 587] on div "Show More" at bounding box center [288, 595] width 57 height 17
click at [298, 574] on div "Show More" at bounding box center [625, 589] width 730 height 30
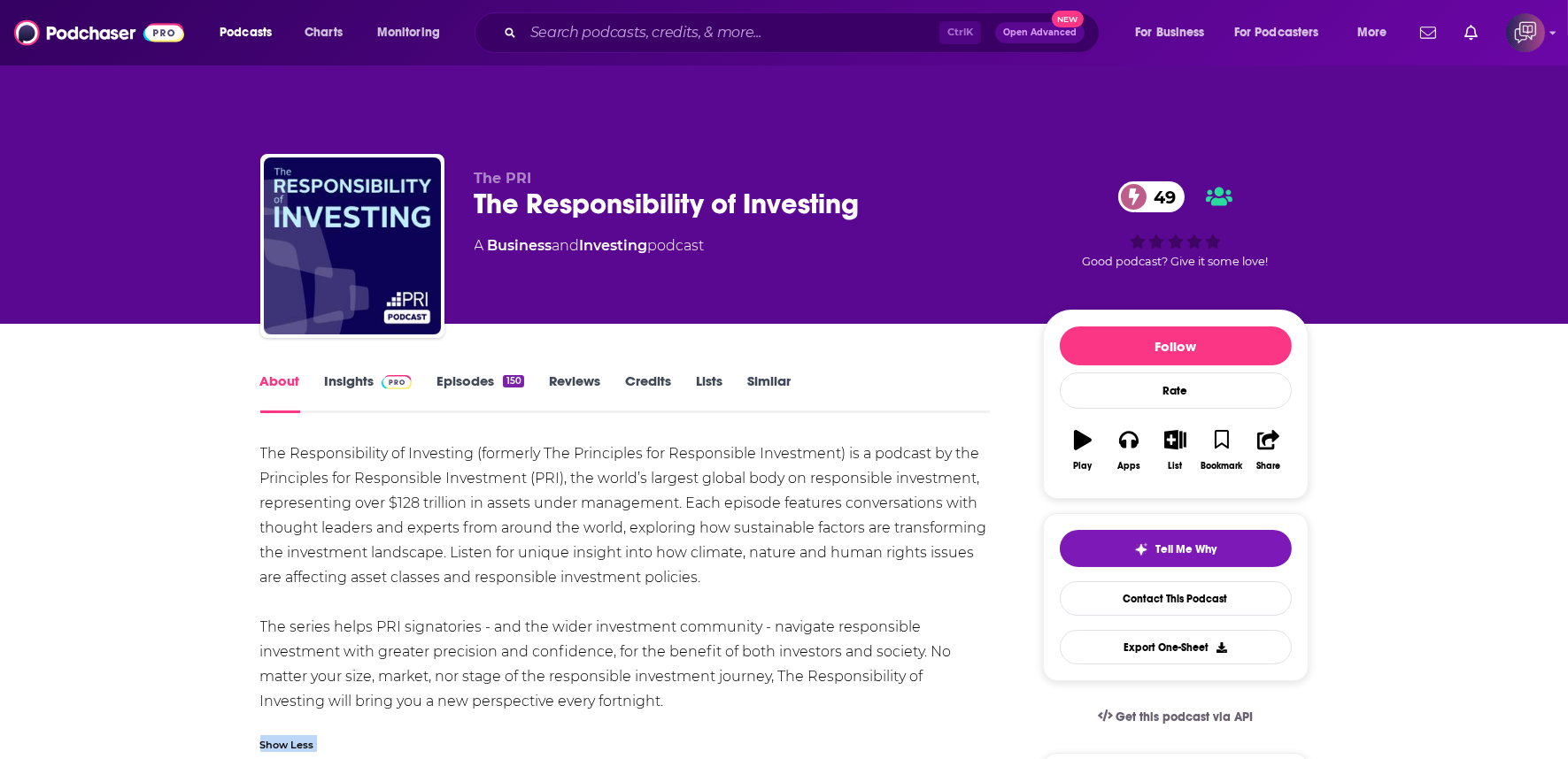
click at [333, 373] on link "Insights" at bounding box center [368, 393] width 88 height 41
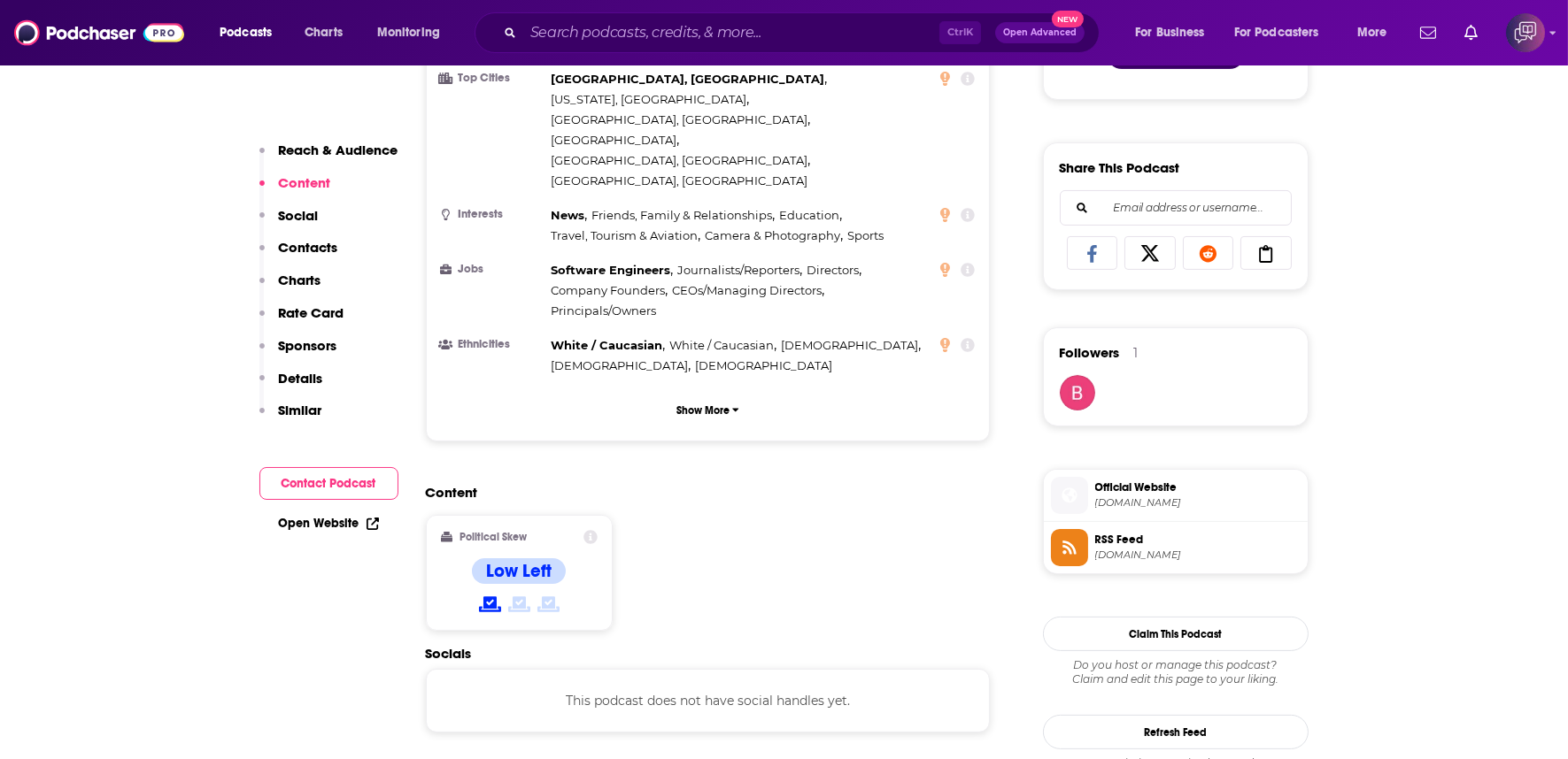
scroll to position [1082, 0]
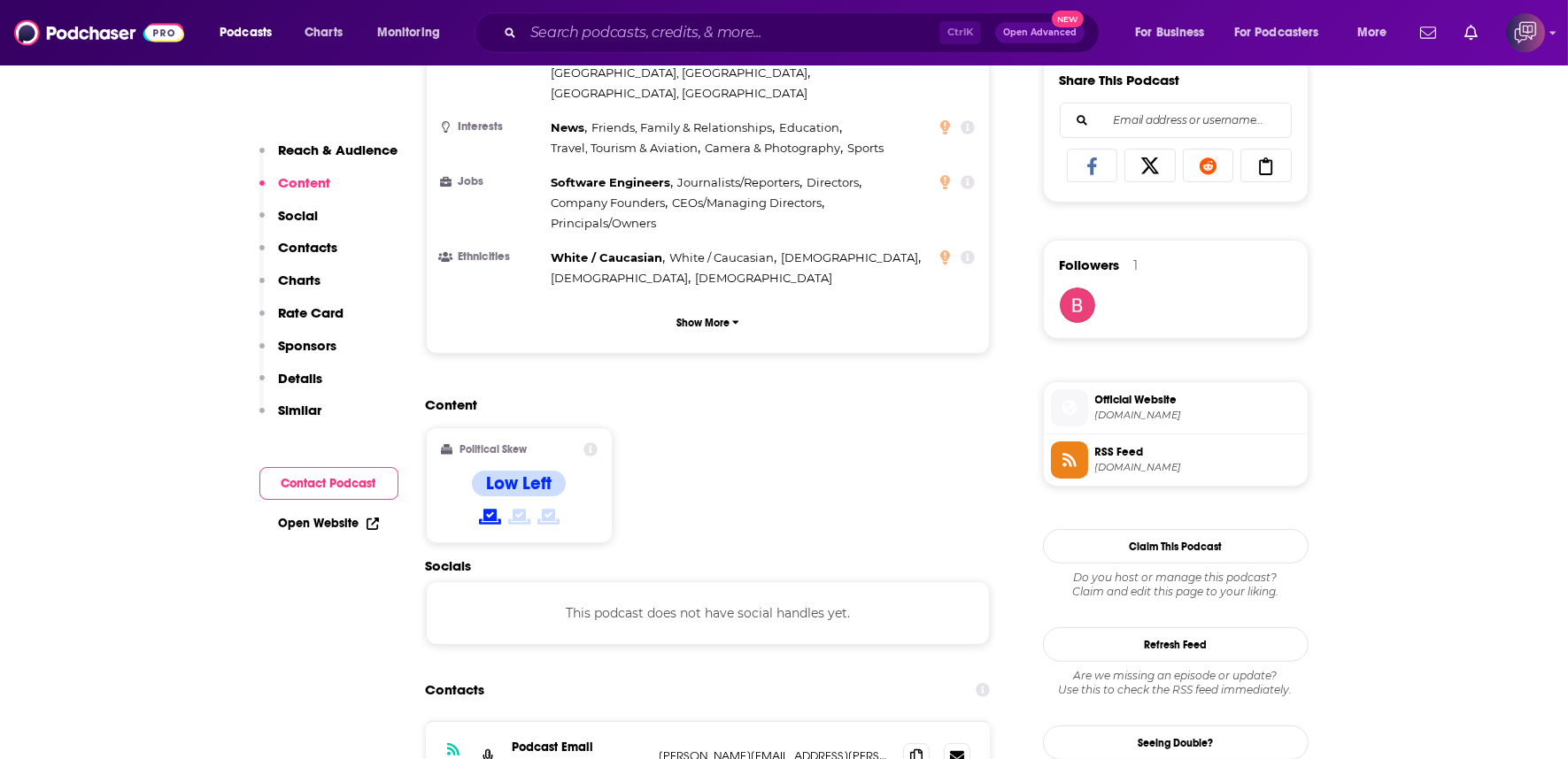
scroll to position [1278, 0]
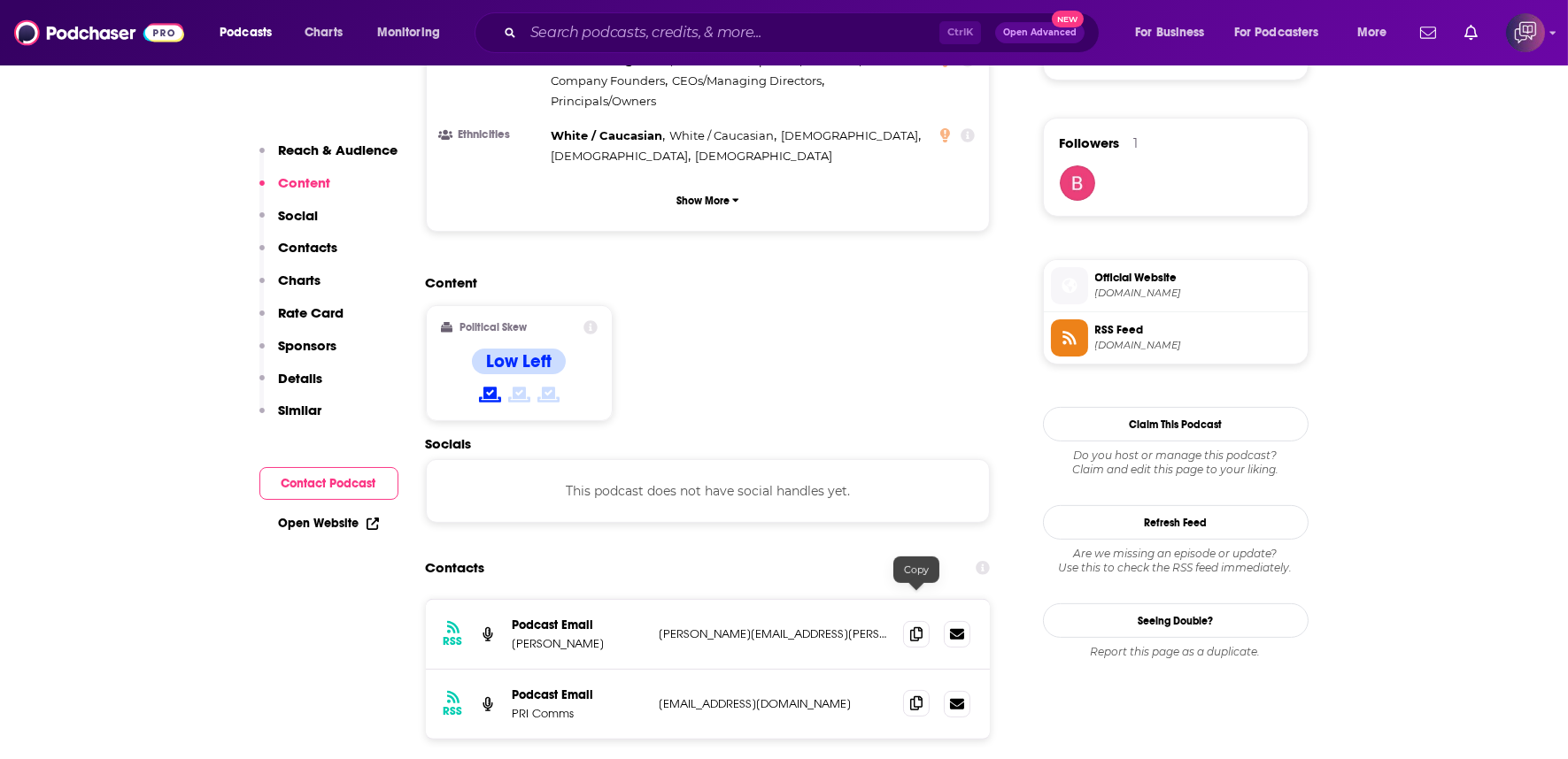
click at [918, 696] on icon at bounding box center [916, 704] width 13 height 15
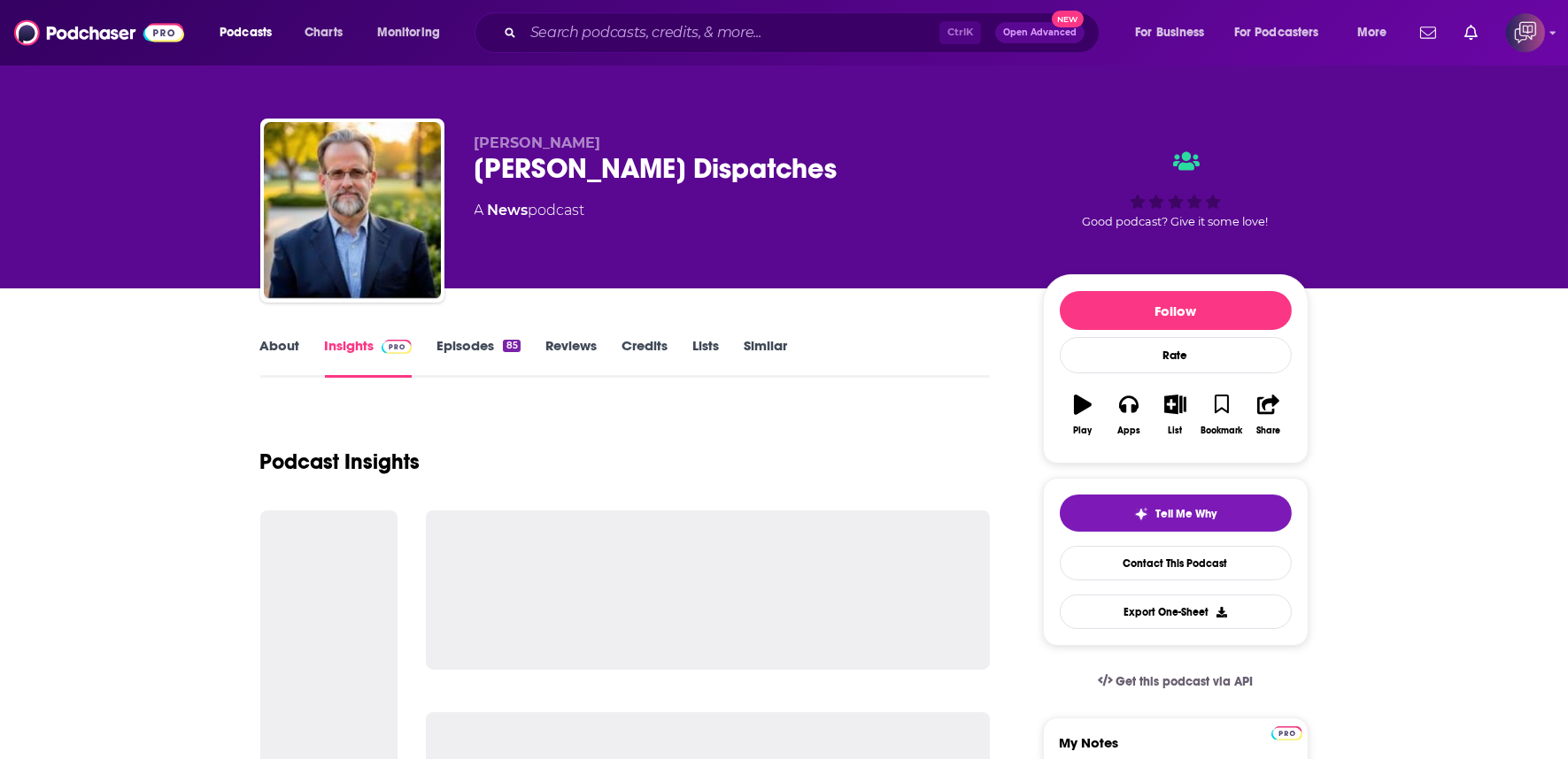
click at [757, 143] on p "[PERSON_NAME]" at bounding box center [744, 142] width 540 height 17
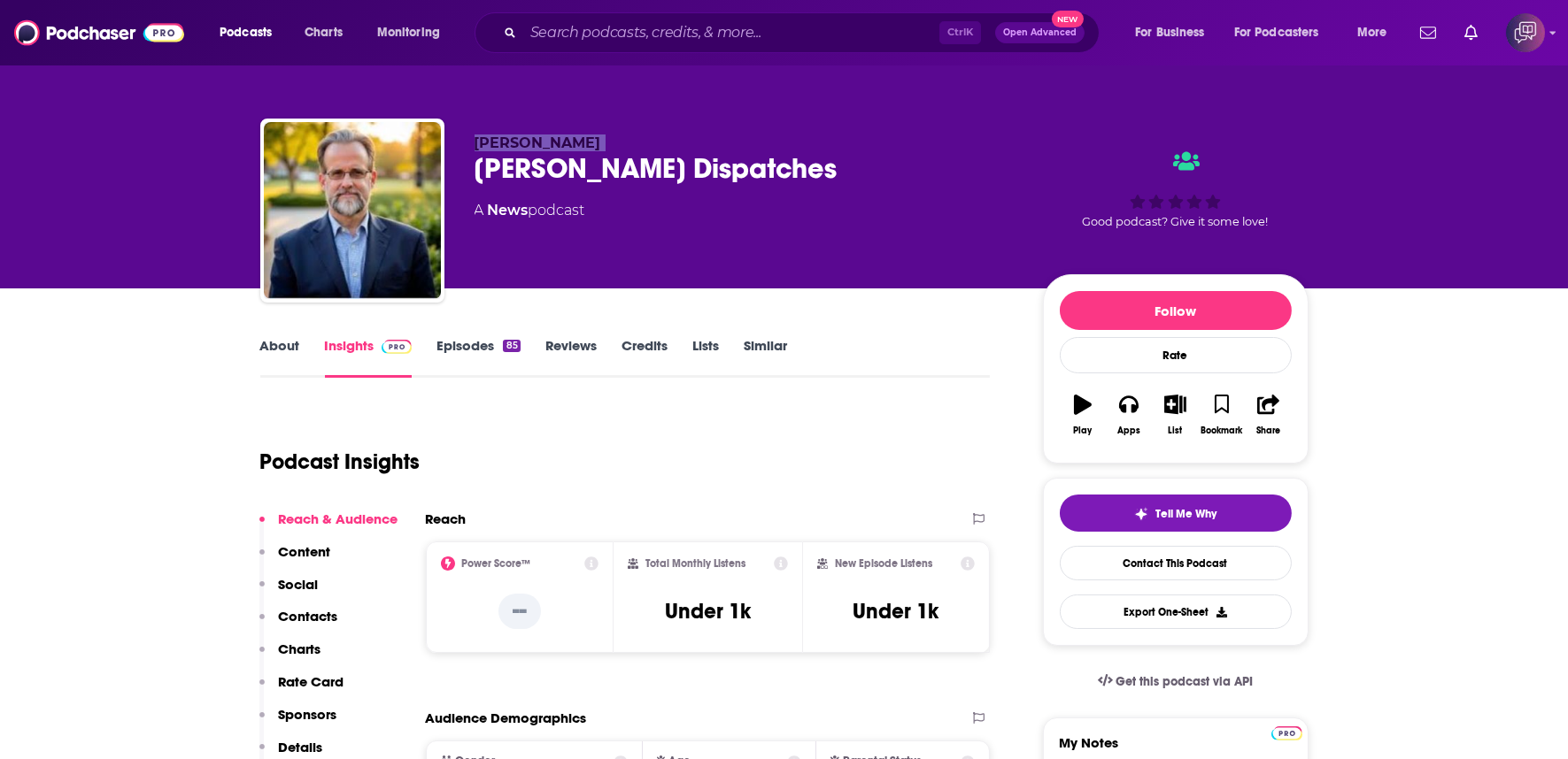
click at [745, 171] on div "[PERSON_NAME] Dispatches" at bounding box center [744, 169] width 540 height 34
click at [744, 174] on div "[PERSON_NAME] Dispatches" at bounding box center [744, 169] width 540 height 34
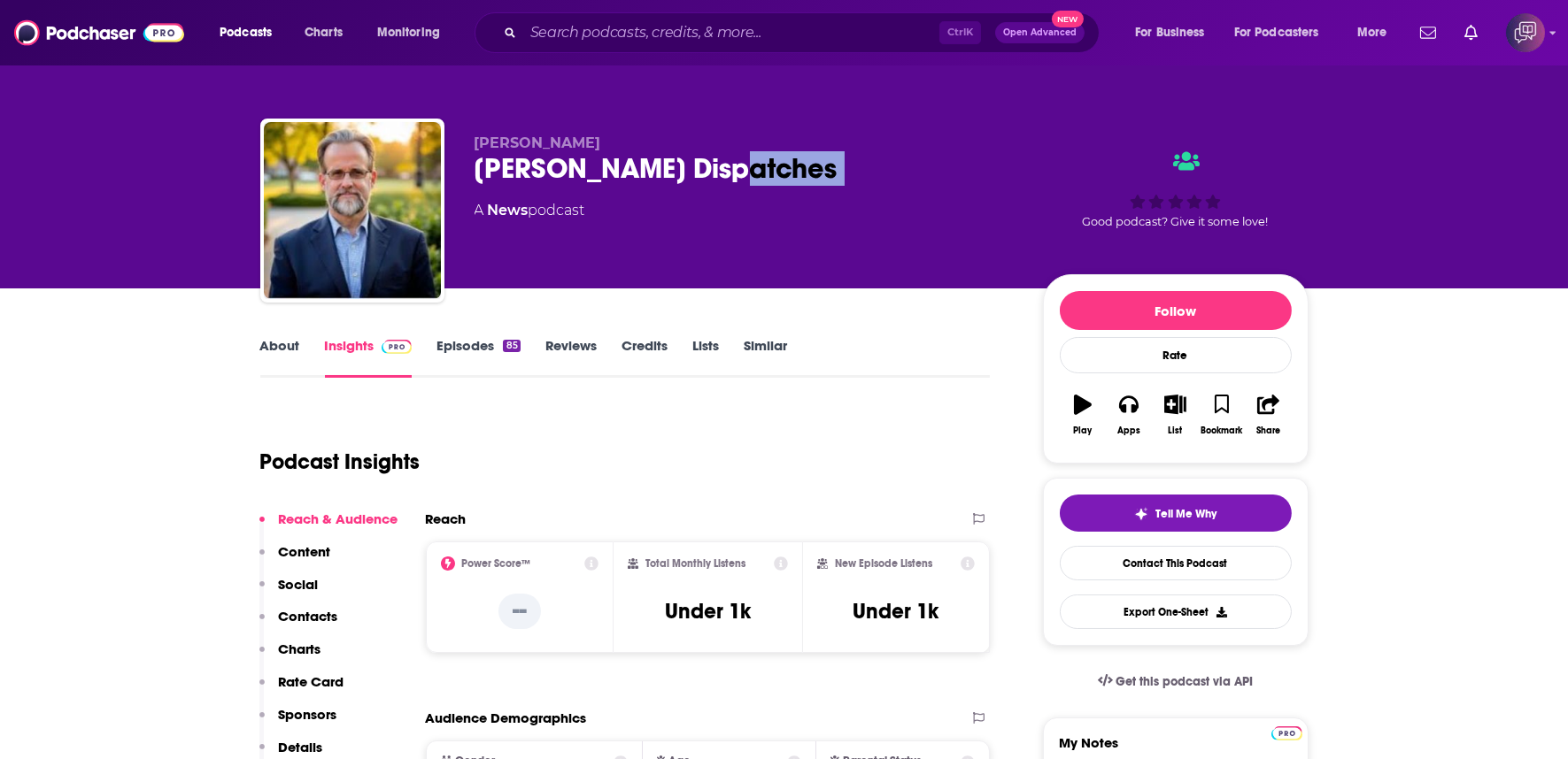
click at [754, 163] on div "[PERSON_NAME] Dispatches" at bounding box center [744, 169] width 540 height 34
click at [754, 163] on div "Poblete Dispatches" at bounding box center [744, 169] width 540 height 34
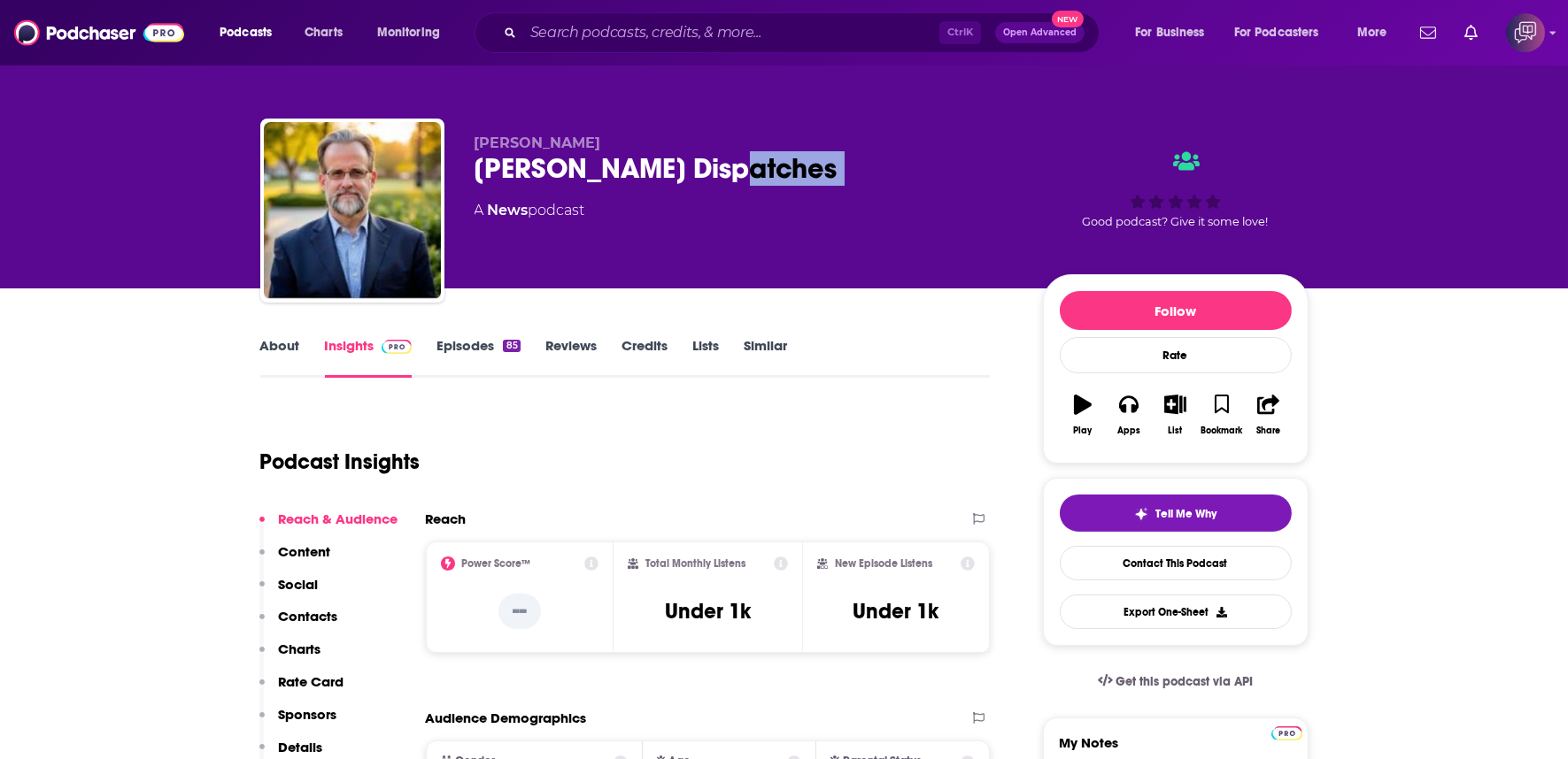
click at [754, 163] on div "Poblete Dispatches" at bounding box center [744, 169] width 540 height 34
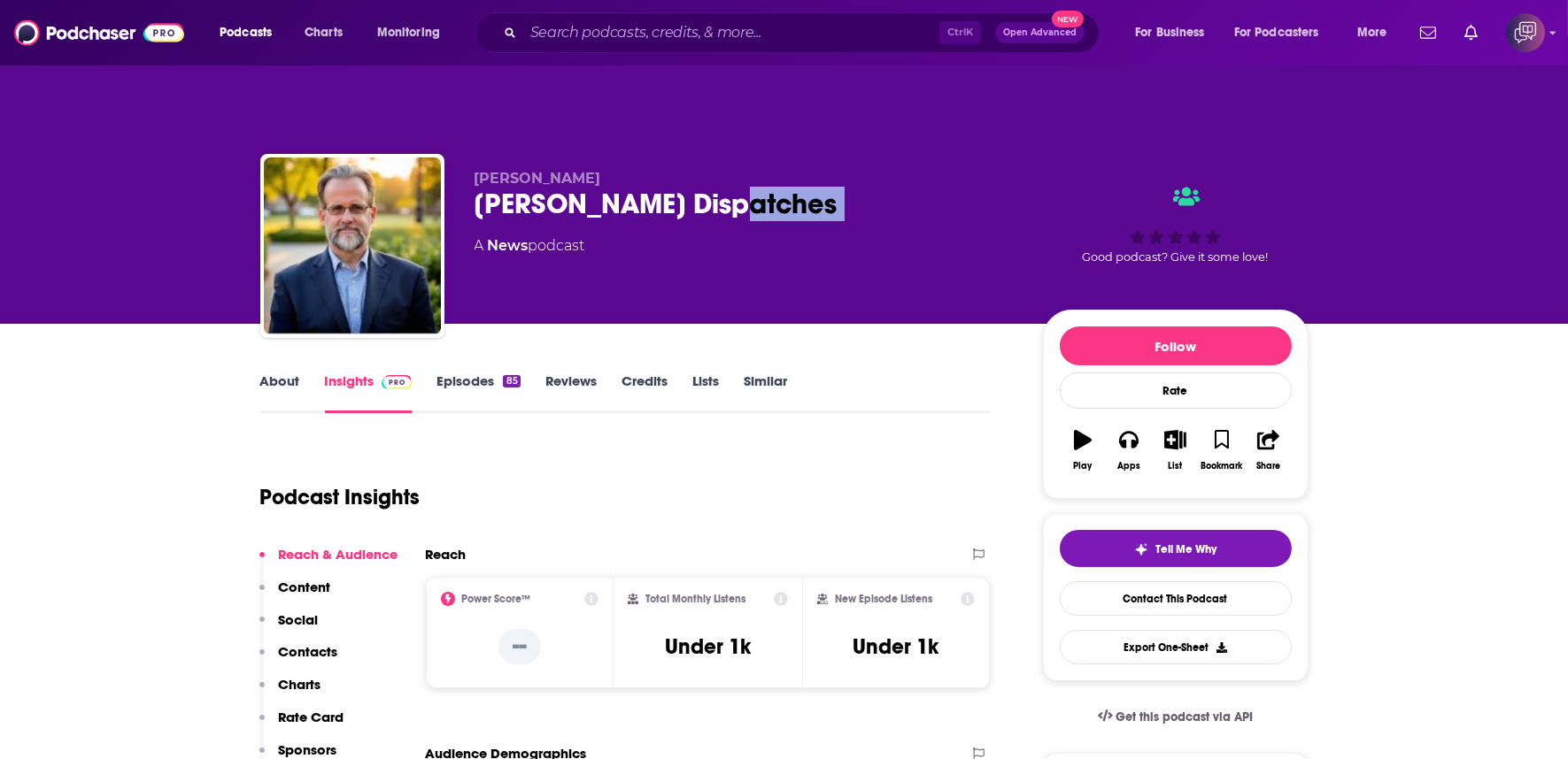
click at [754, 187] on div "Poblete Dispatches" at bounding box center [744, 204] width 540 height 34
copy div "Poblete Dispatches"
click at [283, 373] on link "About" at bounding box center [280, 393] width 40 height 41
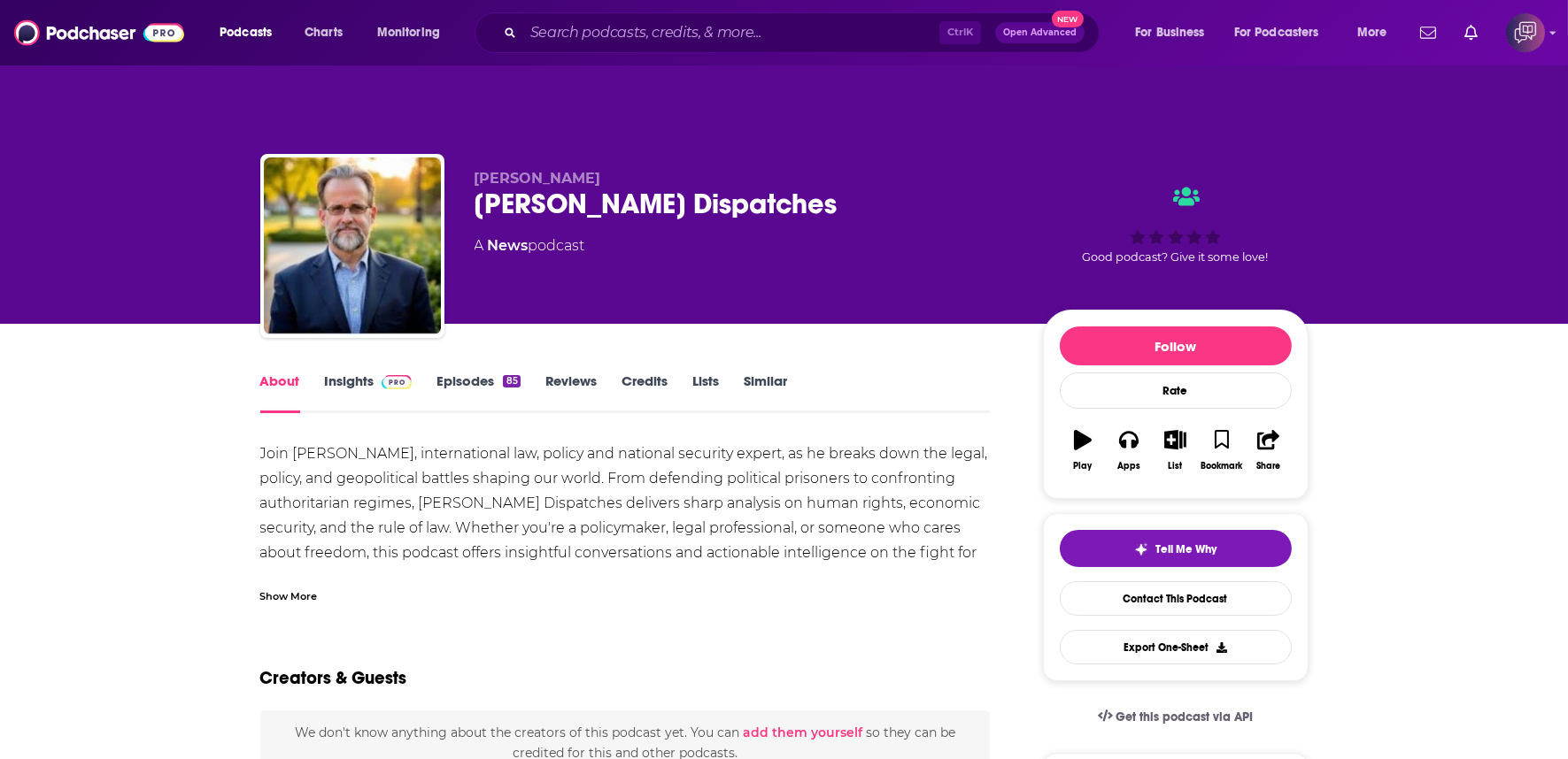
click at [765, 187] on div "Poblete Dispatches" at bounding box center [744, 204] width 540 height 34
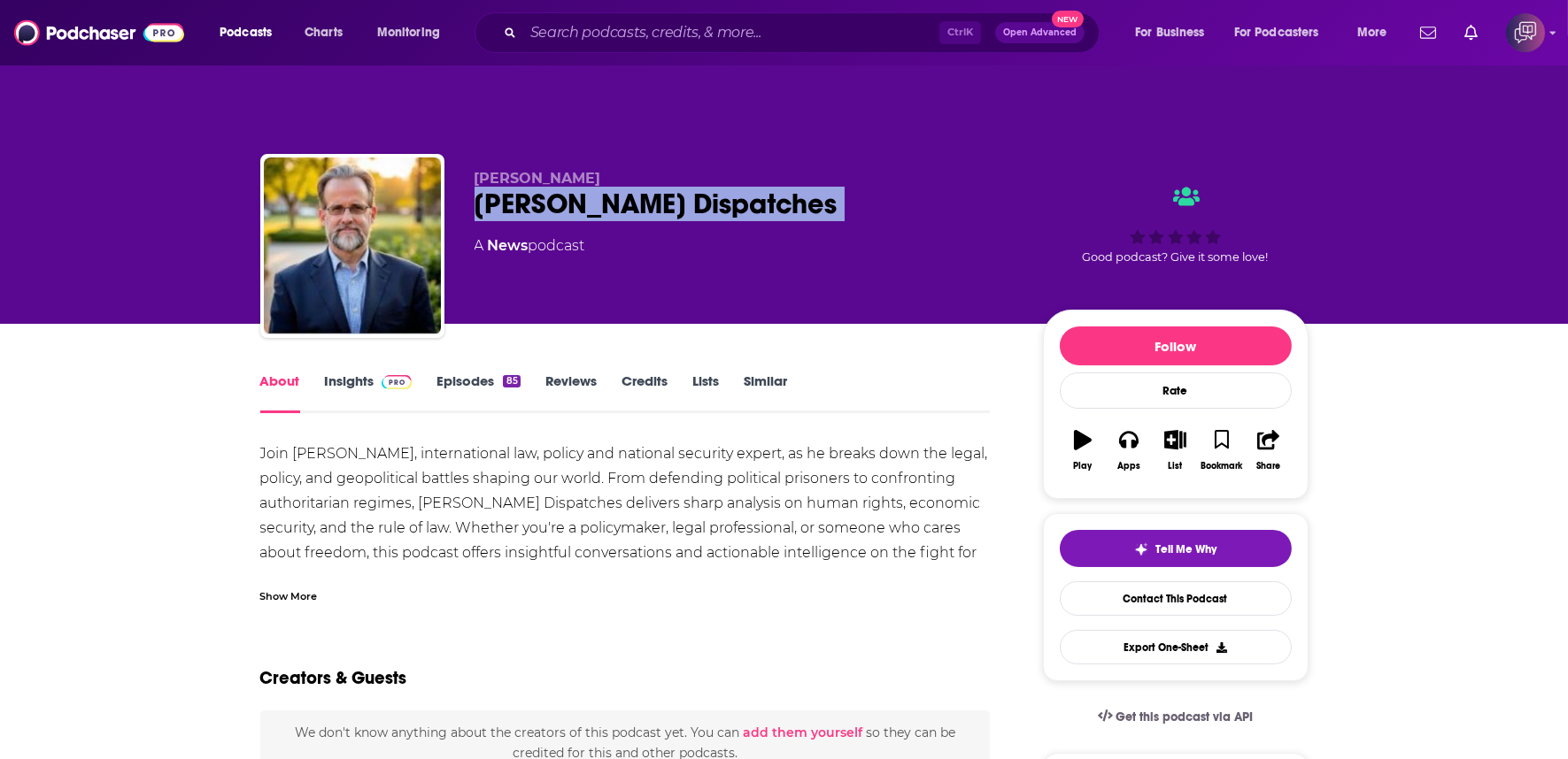
click at [765, 187] on div "Poblete Dispatches" at bounding box center [744, 204] width 540 height 34
copy div "Poblete Dispatches"
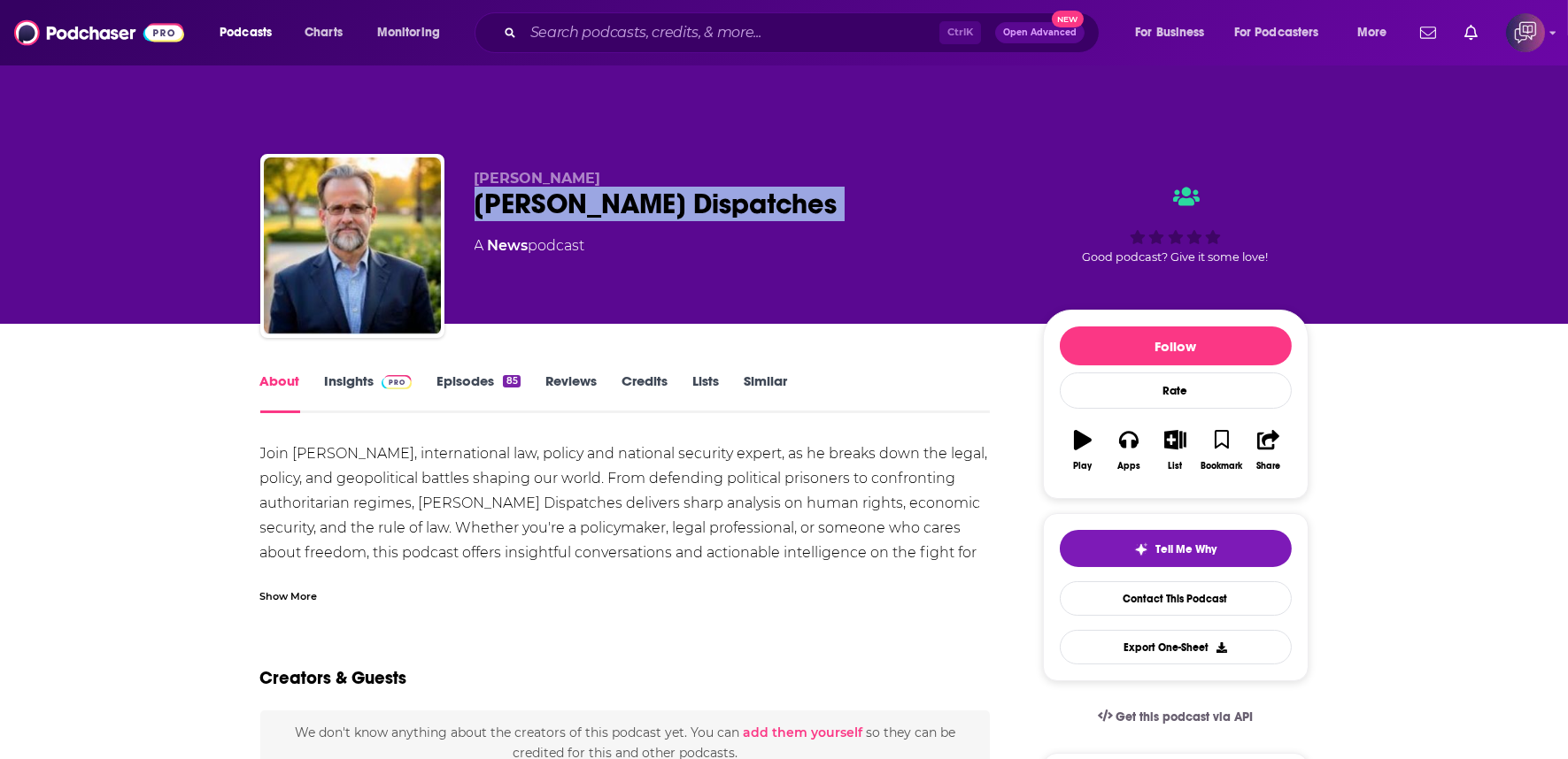
click at [375, 373] on link "Insights" at bounding box center [368, 393] width 88 height 41
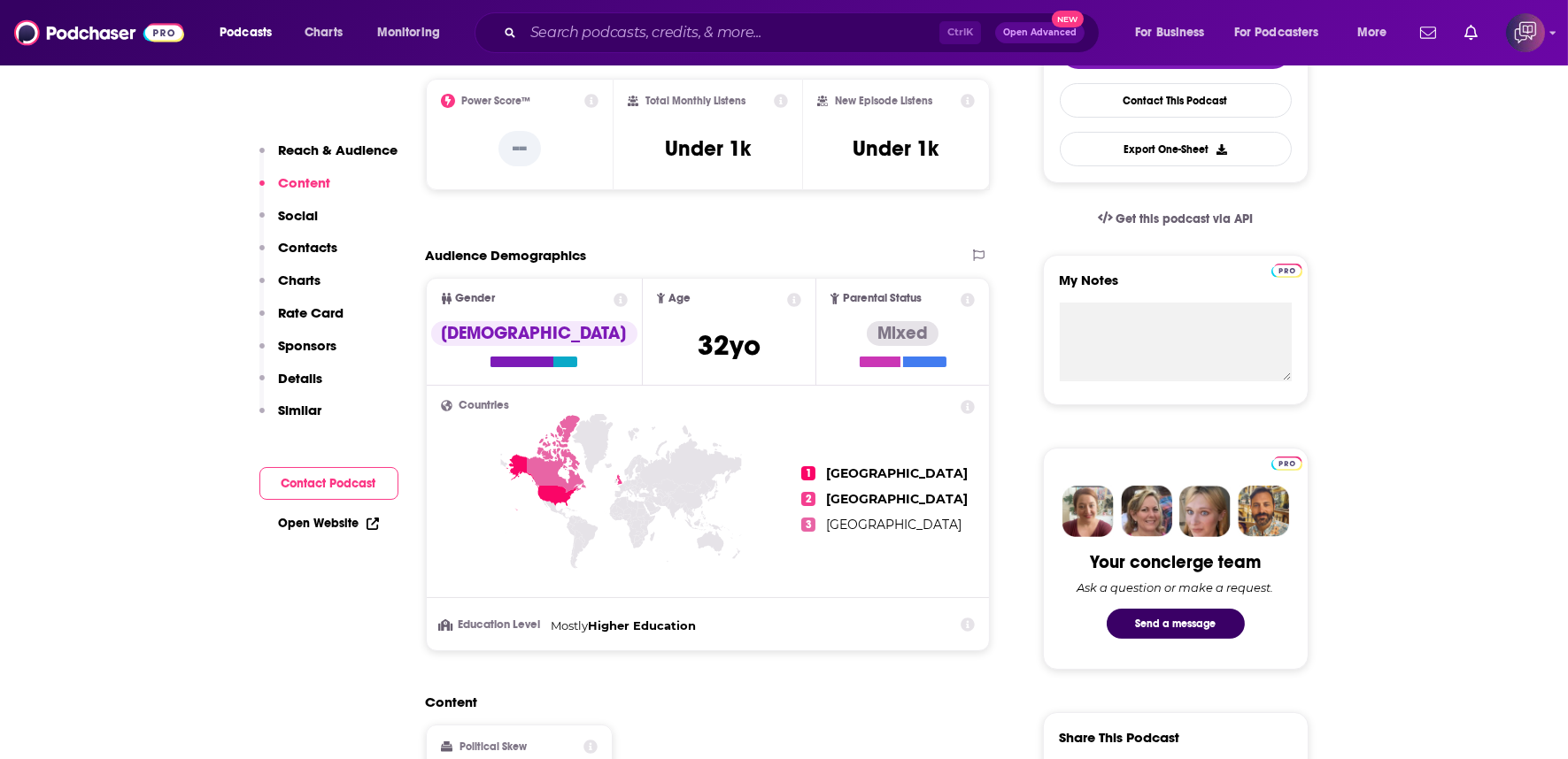
scroll to position [1180, 0]
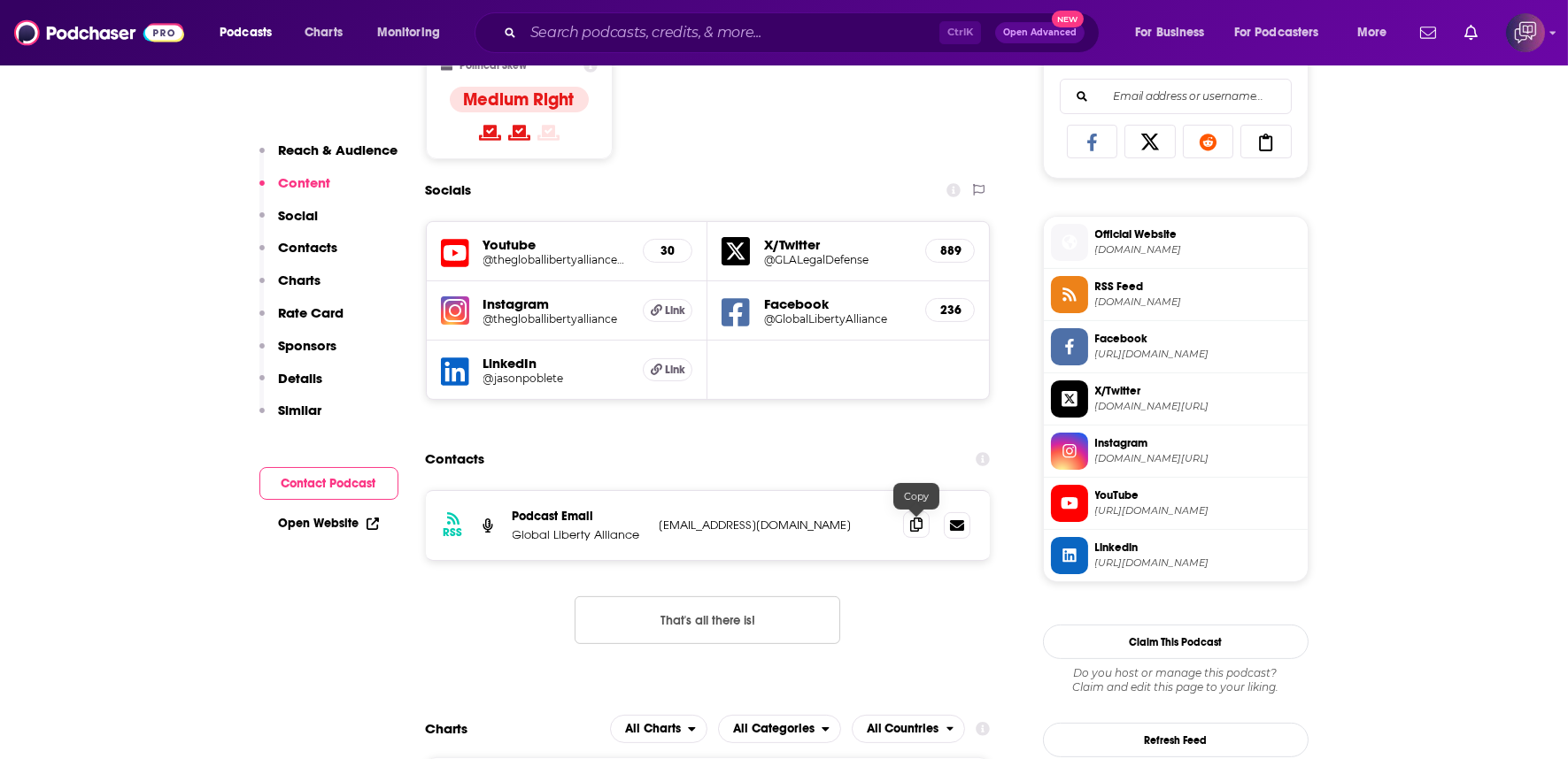
click at [917, 518] on icon at bounding box center [916, 525] width 13 height 15
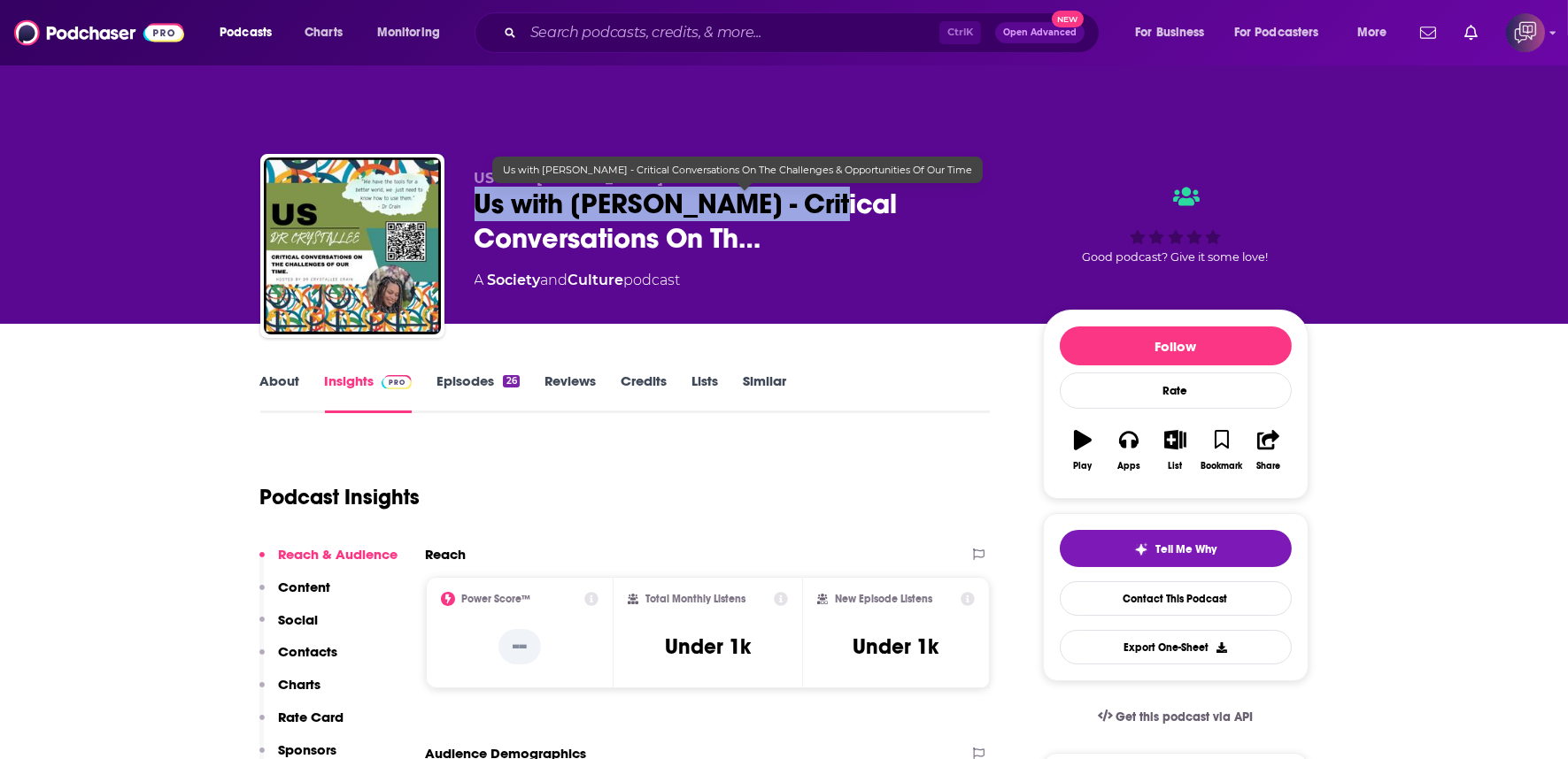
drag, startPoint x: 591, startPoint y: 179, endPoint x: 824, endPoint y: 186, distance: 233.1
click at [824, 186] on div "US with Dr Crystallee Crain Us with Dr. Crystallee Crain - Critical Conversatio…" at bounding box center [784, 249] width 1048 height 191
click at [824, 187] on span "Us with Dr. Crystallee Crain - Critical Conversations On Th…" at bounding box center [744, 221] width 540 height 69
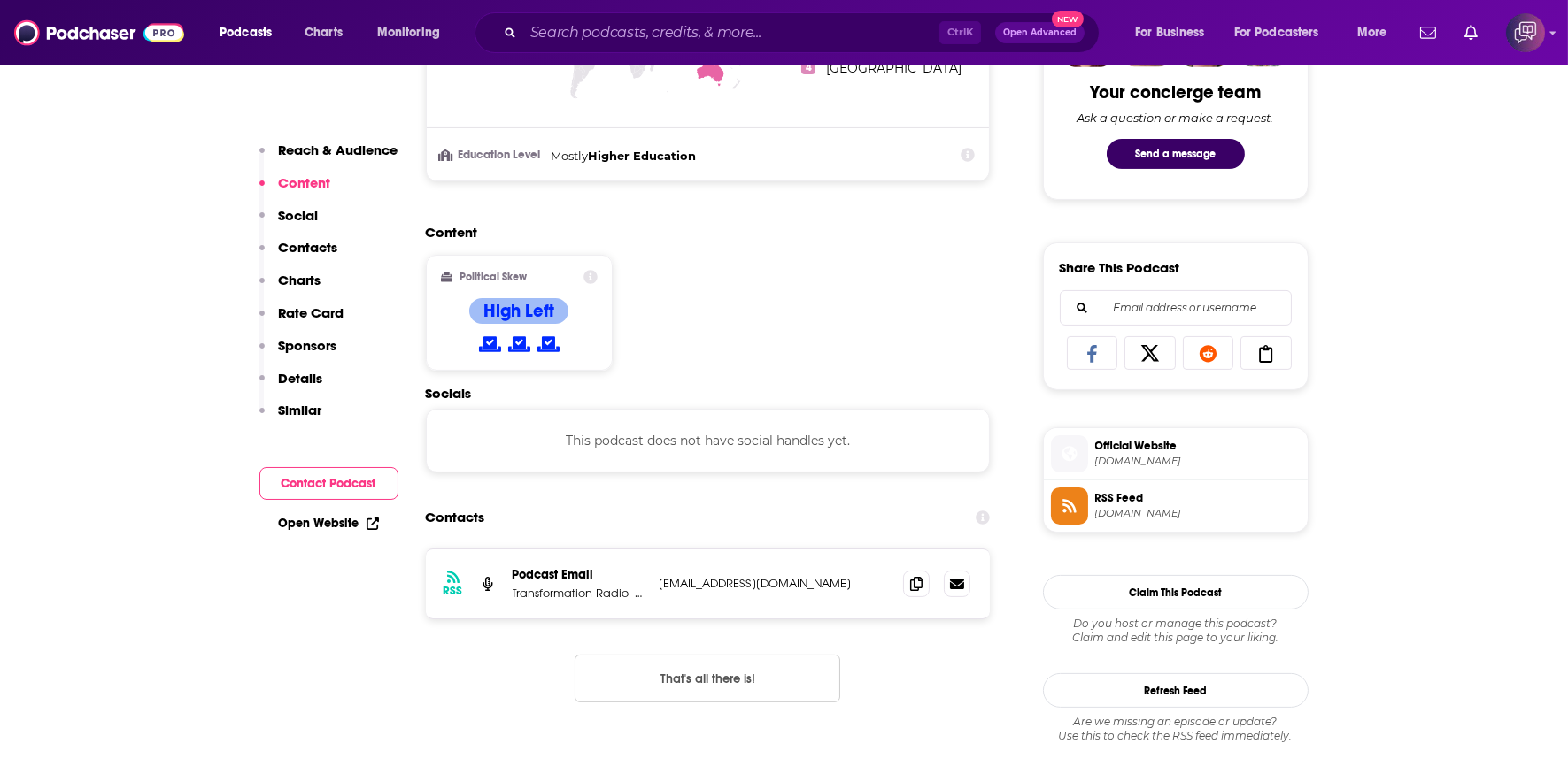
scroll to position [1082, 0]
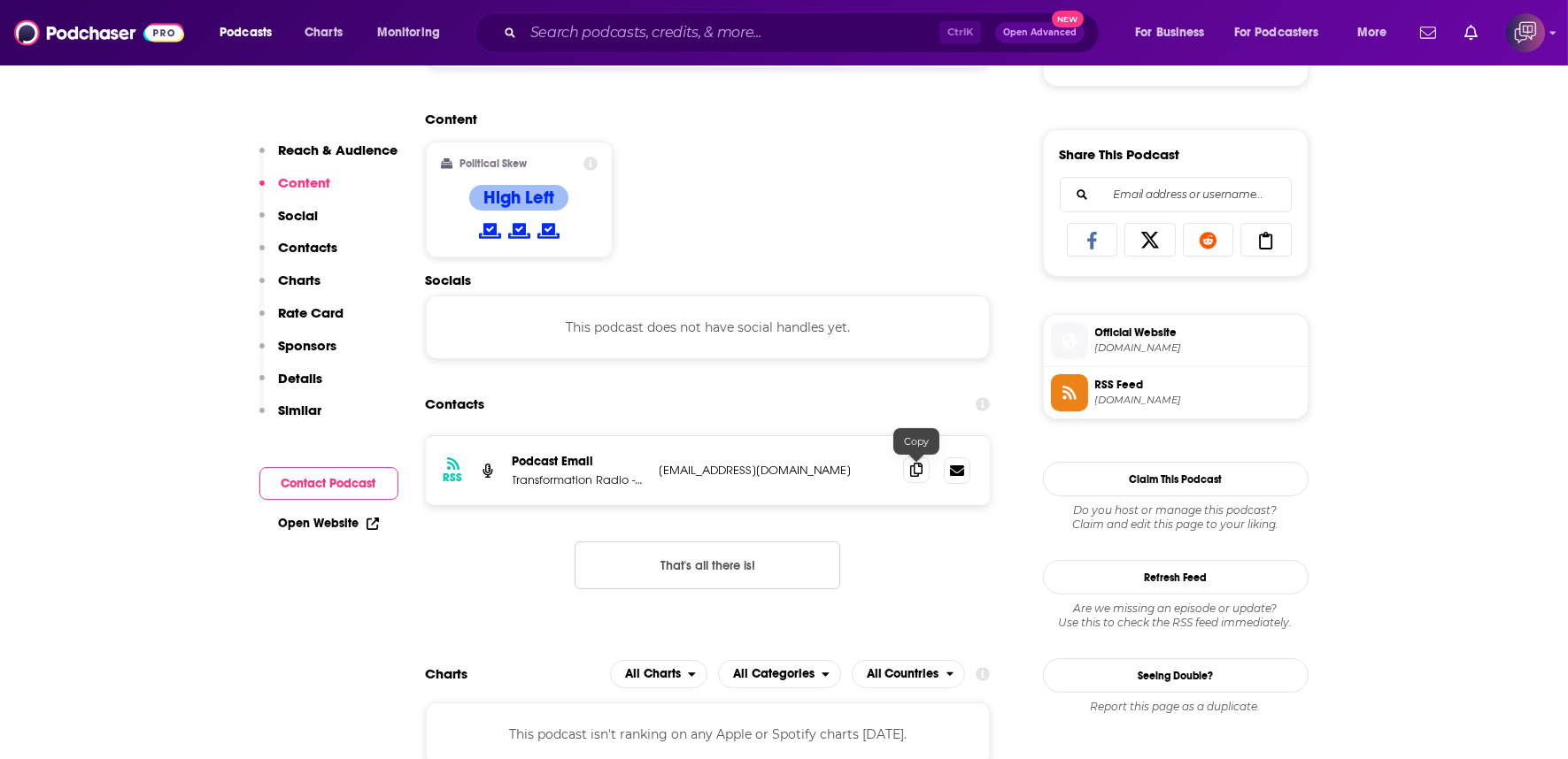
click at [914, 462] on icon at bounding box center [916, 470] width 13 height 15
drag, startPoint x: 914, startPoint y: 435, endPoint x: 908, endPoint y: 425, distance: 11.7
click at [914, 462] on icon at bounding box center [916, 470] width 13 height 15
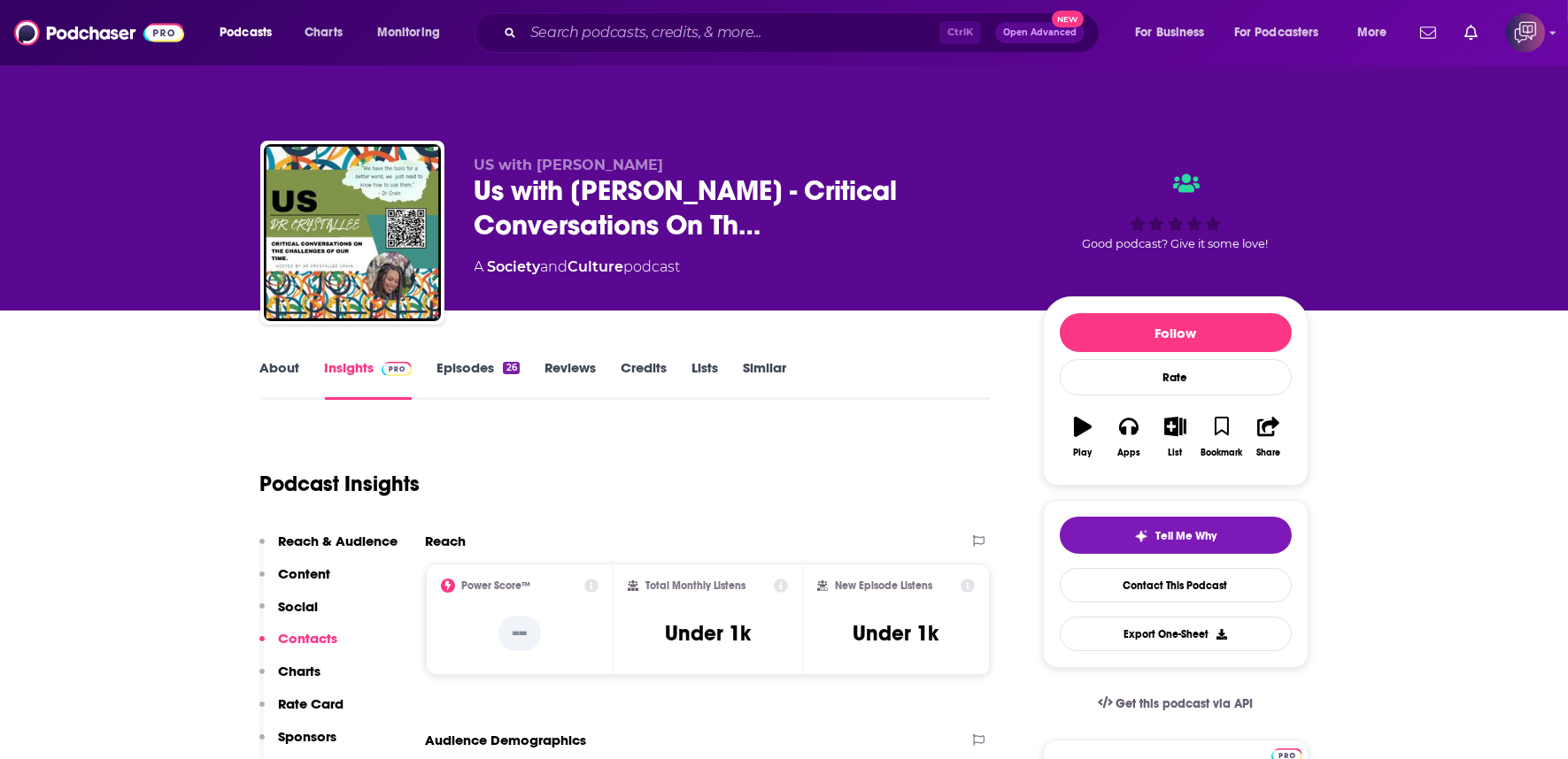
scroll to position [0, 0]
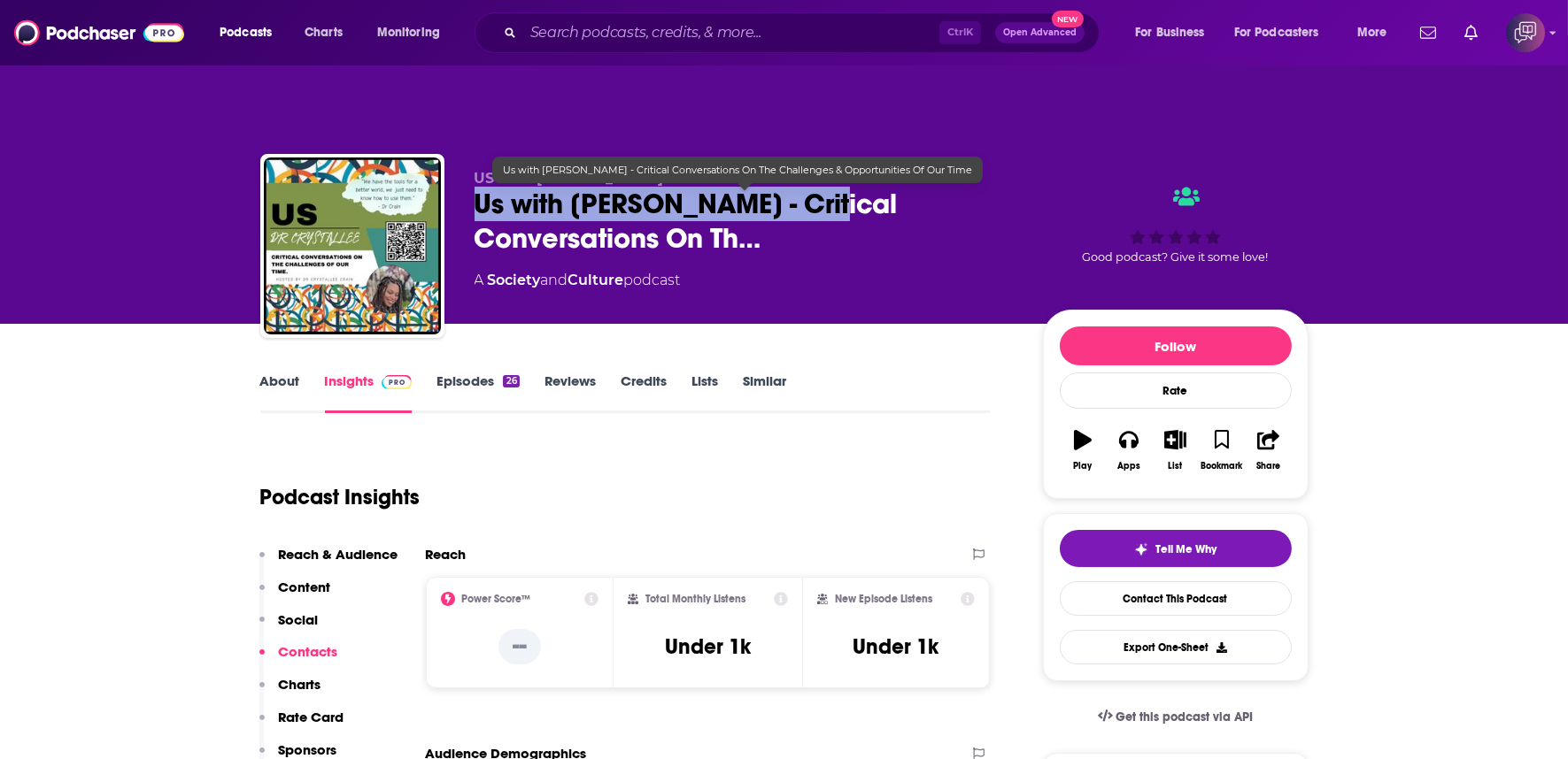
copy h2 "Us with Dr. Crystallee Crain"
drag, startPoint x: 825, startPoint y: 162, endPoint x: 475, endPoint y: 165, distance: 350.0
click at [475, 187] on span "Us with Dr. Crystallee Crain - Critical Conversations On Th…" at bounding box center [744, 221] width 540 height 69
copy h2 "Us with Dr. Crystallee Crain"
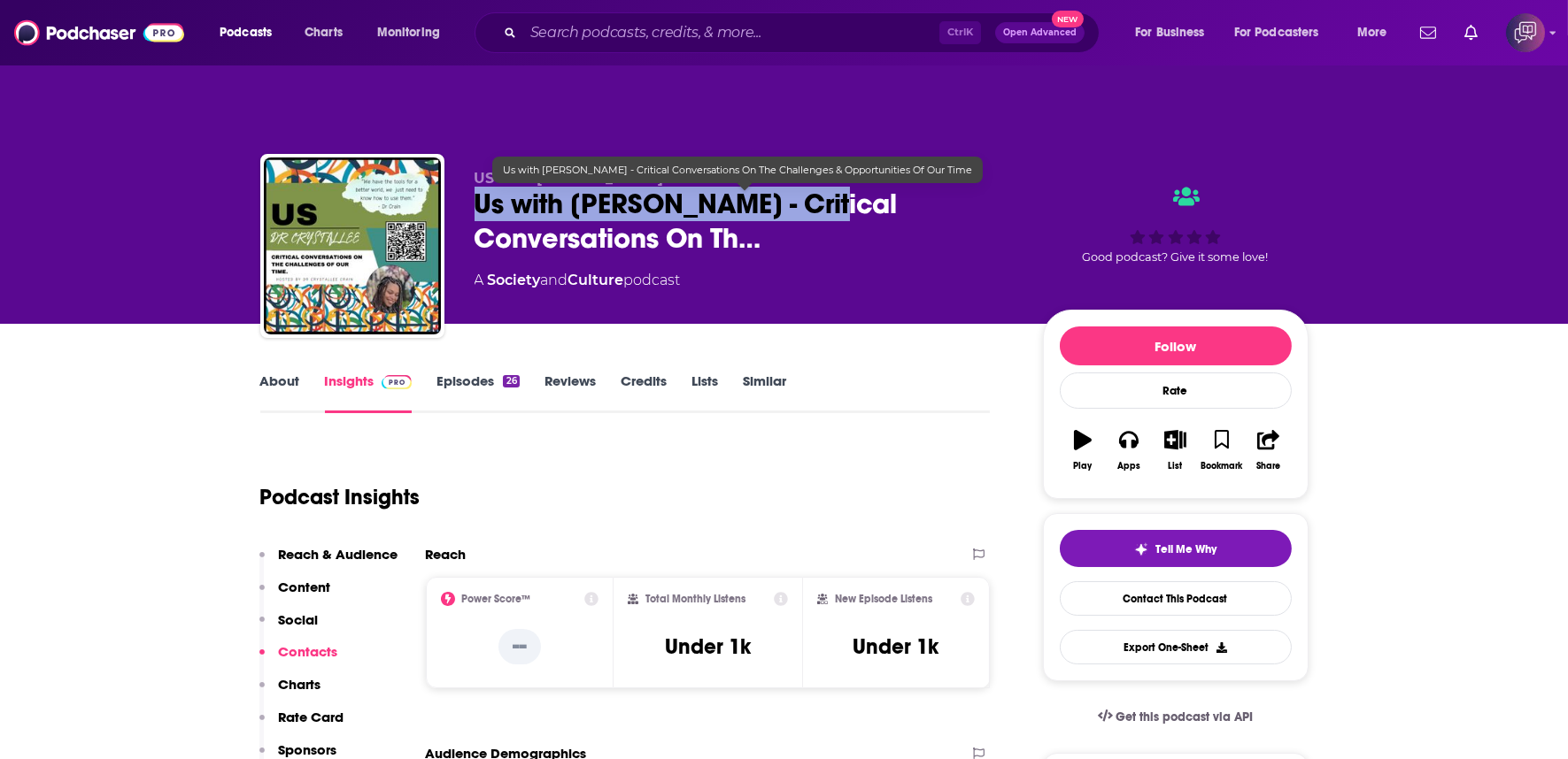
drag, startPoint x: 819, startPoint y: 177, endPoint x: 482, endPoint y: 186, distance: 337.1
click at [482, 187] on span "Us with Dr. Crystallee Crain - Critical Conversations On Th…" at bounding box center [744, 221] width 540 height 69
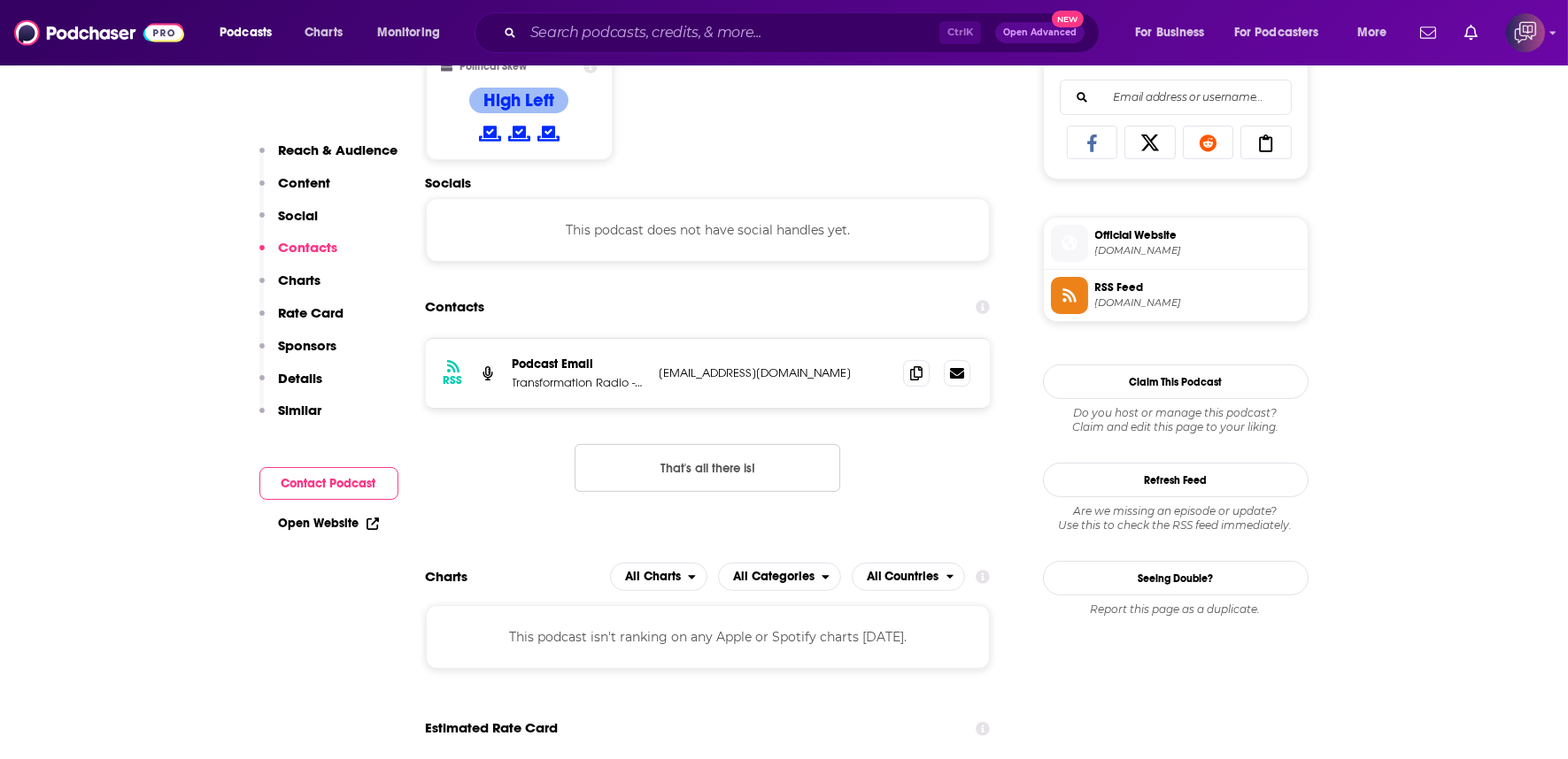
scroll to position [1180, 0]
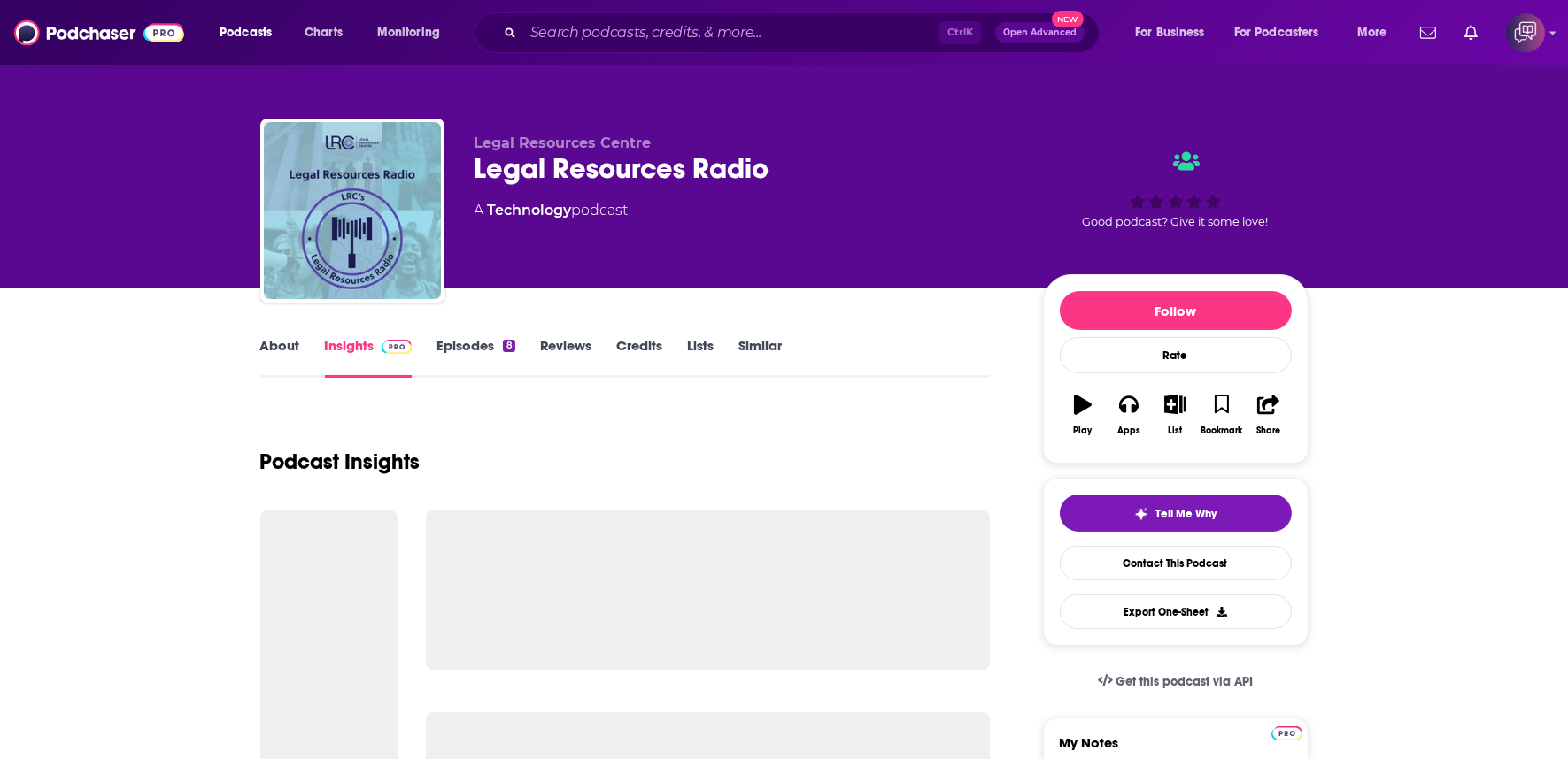
click at [802, 180] on div "Legal Resources Radio" at bounding box center [744, 169] width 540 height 34
copy div "Legal Resources Radio"
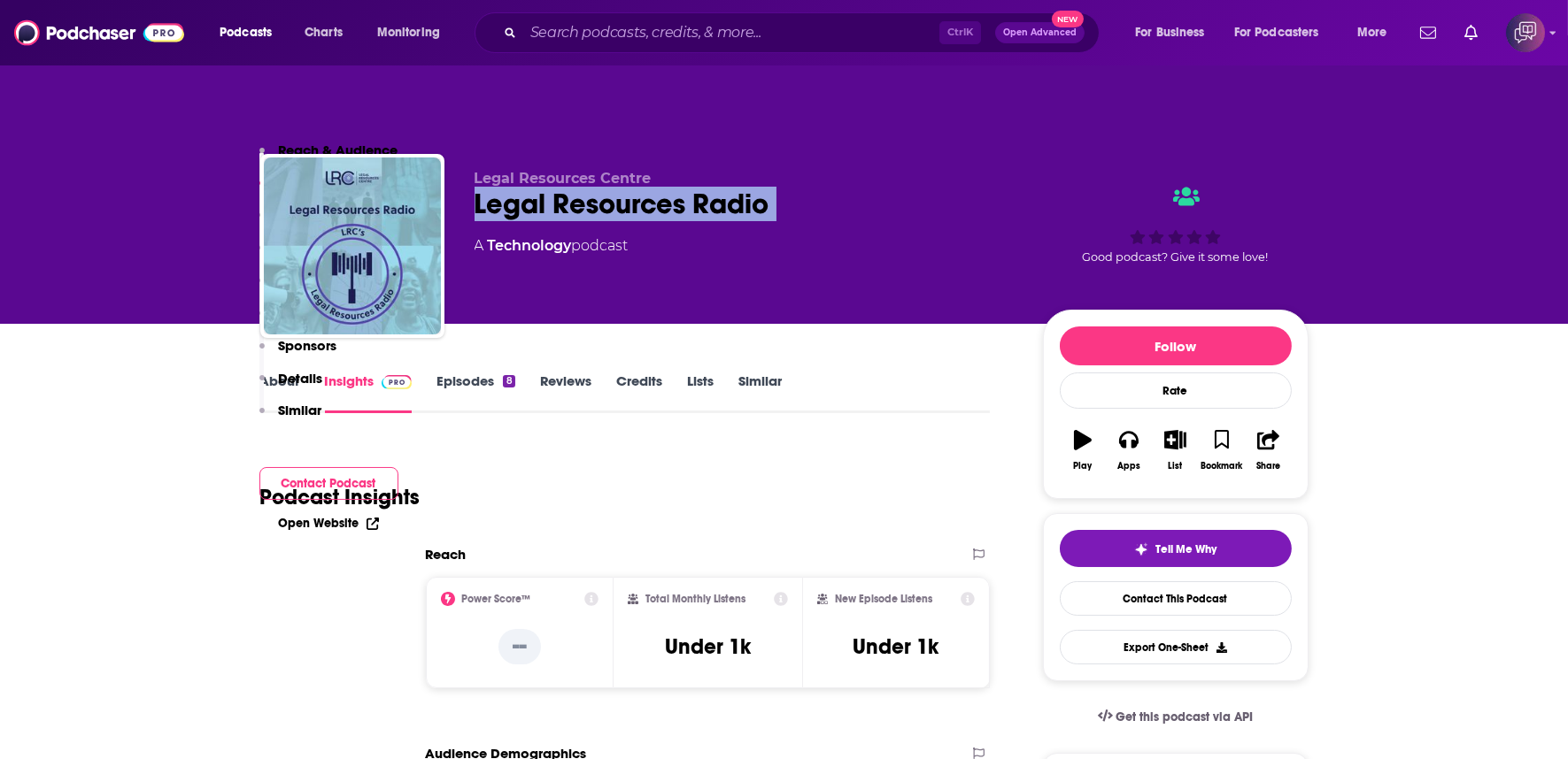
scroll to position [885, 0]
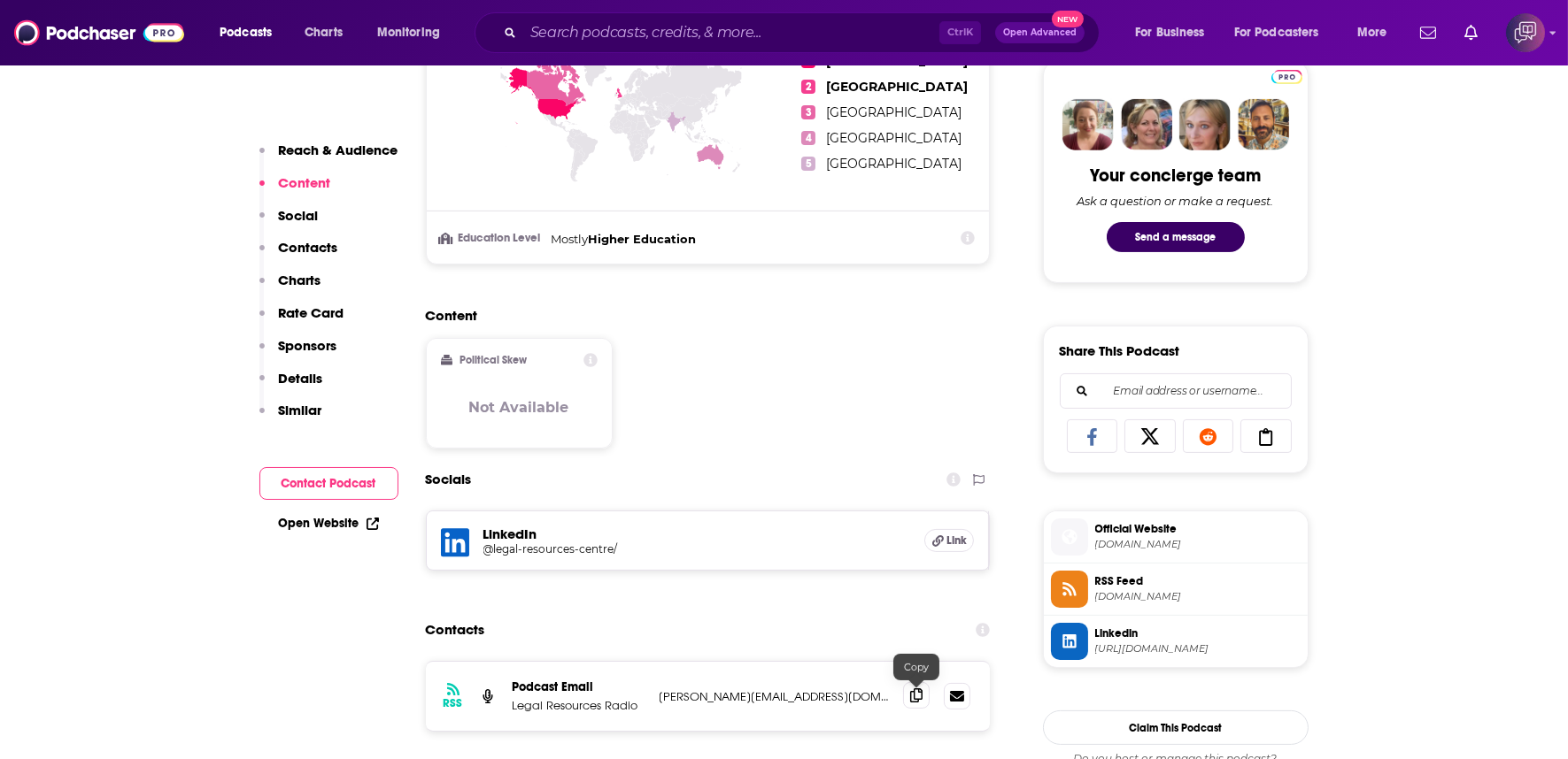
click at [919, 688] on icon at bounding box center [916, 696] width 13 height 15
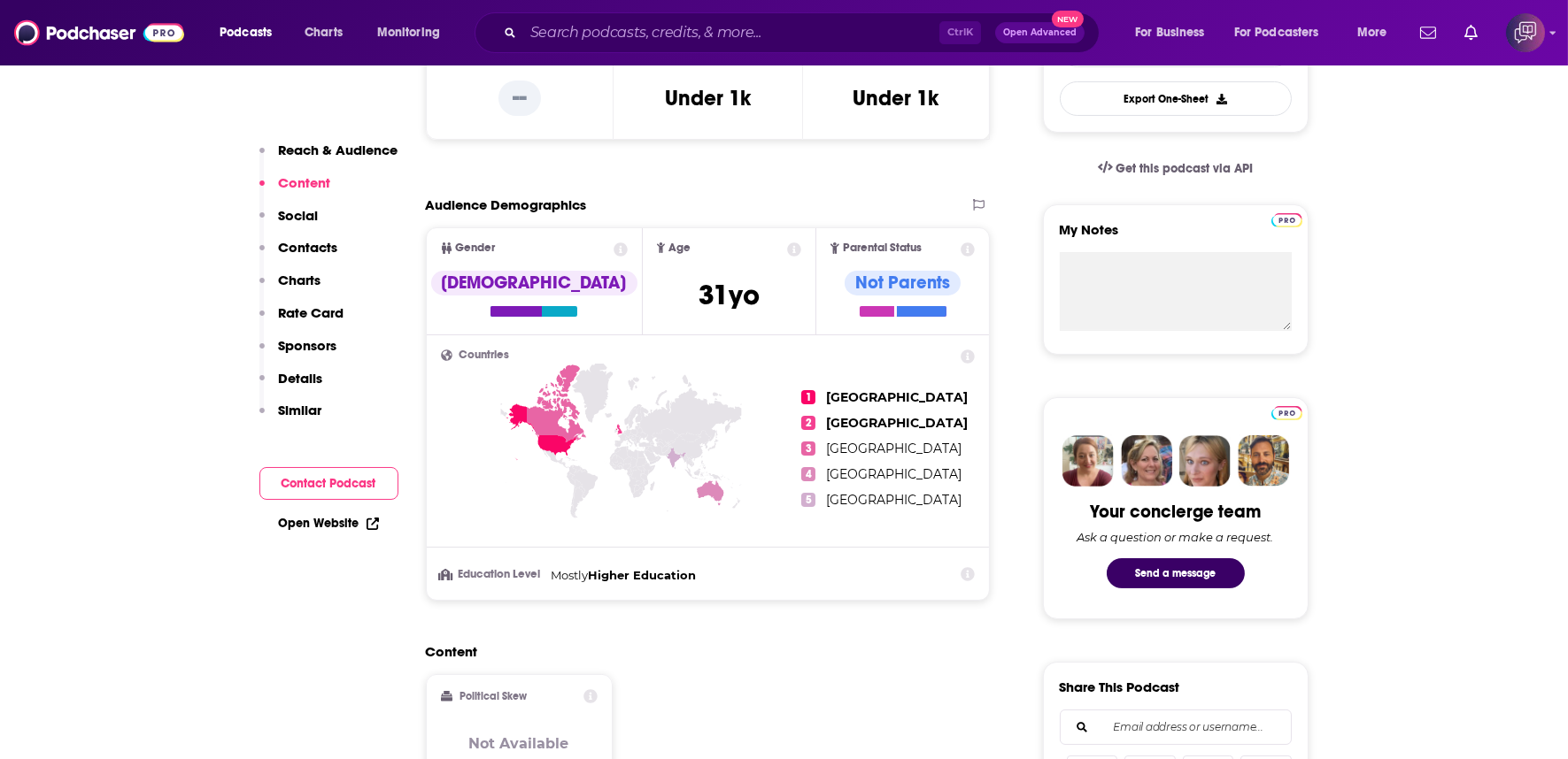
scroll to position [0, 0]
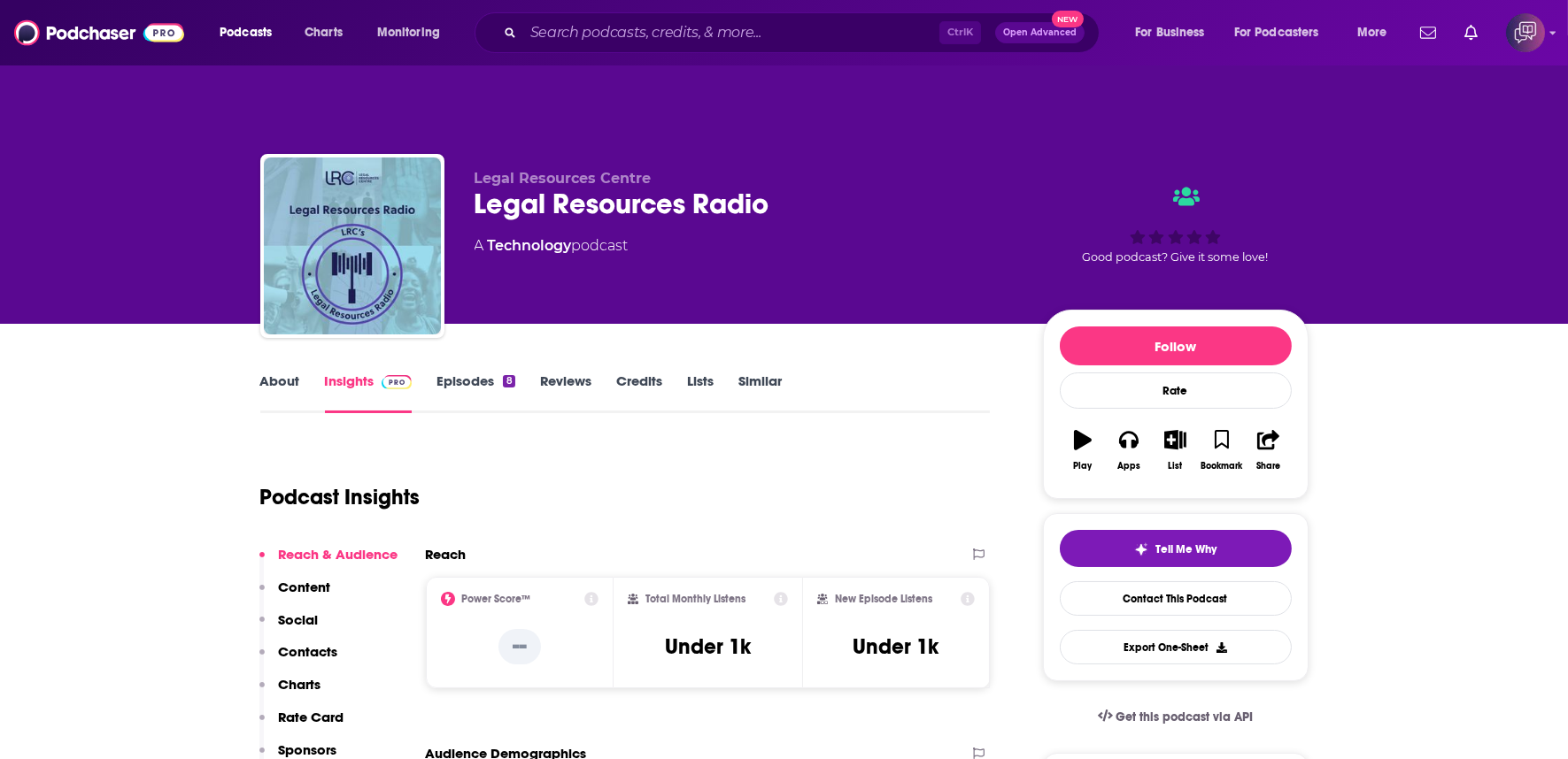
click at [261, 373] on link "About" at bounding box center [280, 393] width 40 height 41
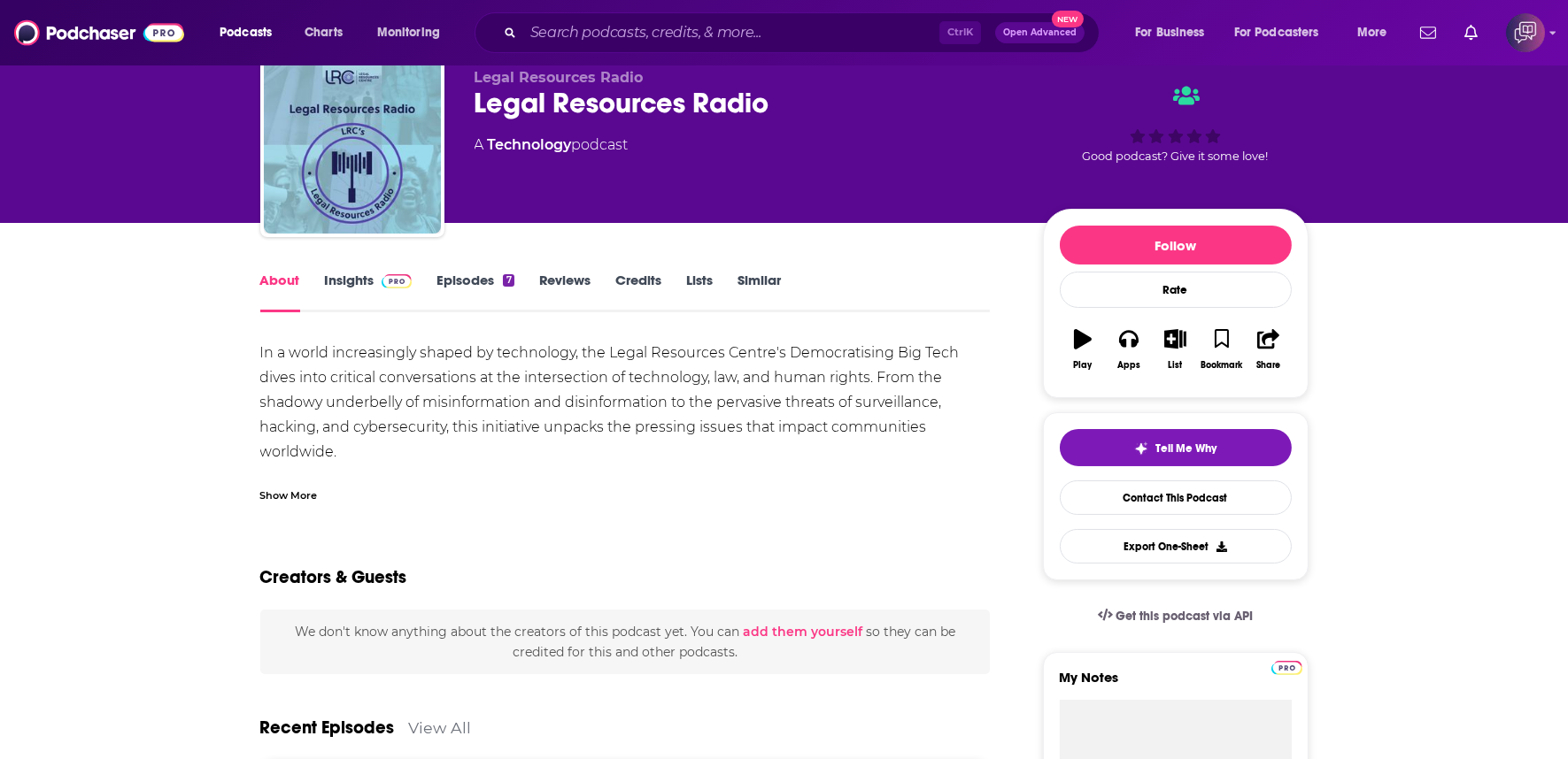
scroll to position [98, 0]
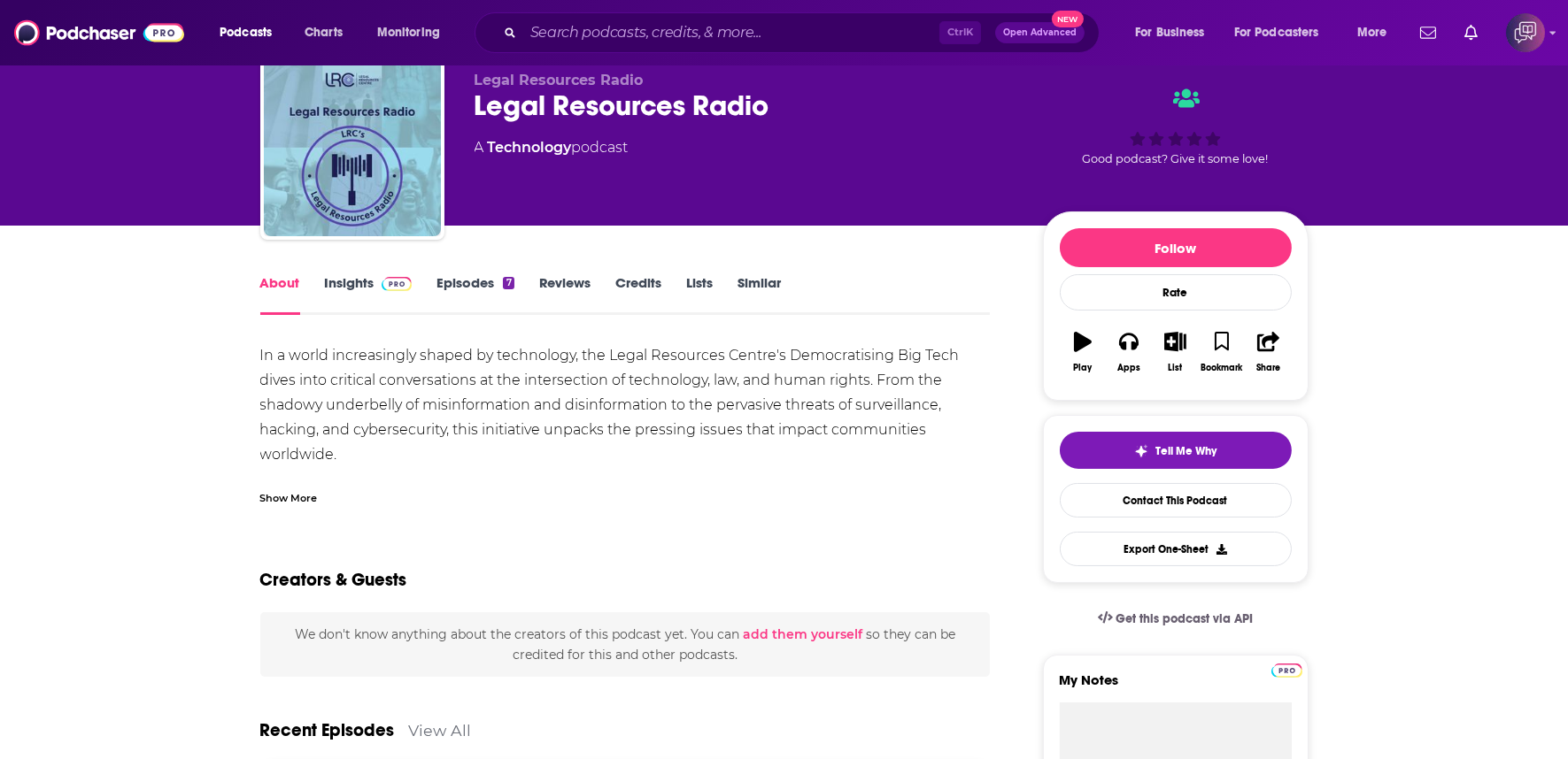
click at [292, 489] on div "Show More" at bounding box center [288, 497] width 57 height 17
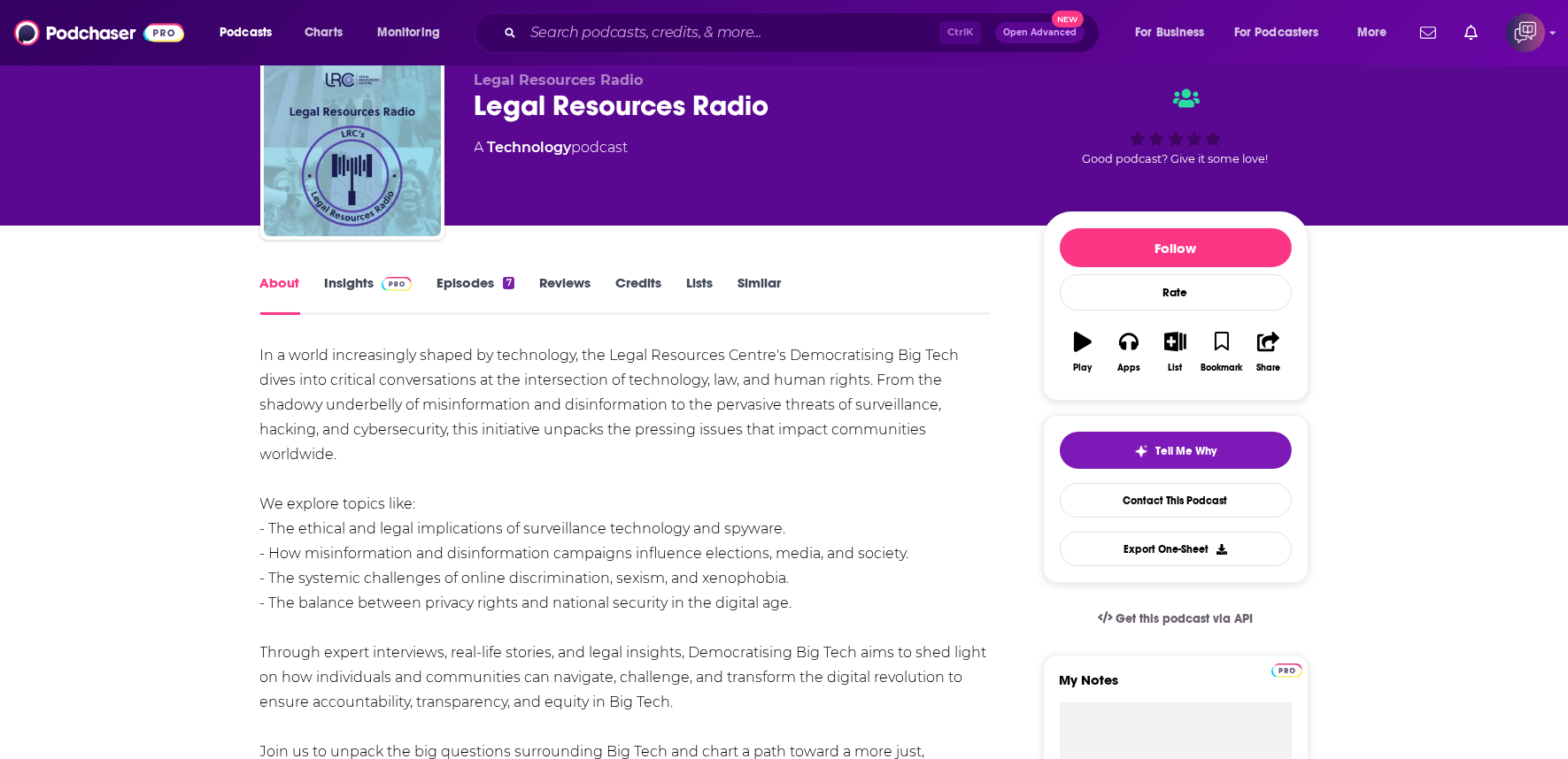
click at [342, 275] on link "Insights" at bounding box center [368, 295] width 88 height 41
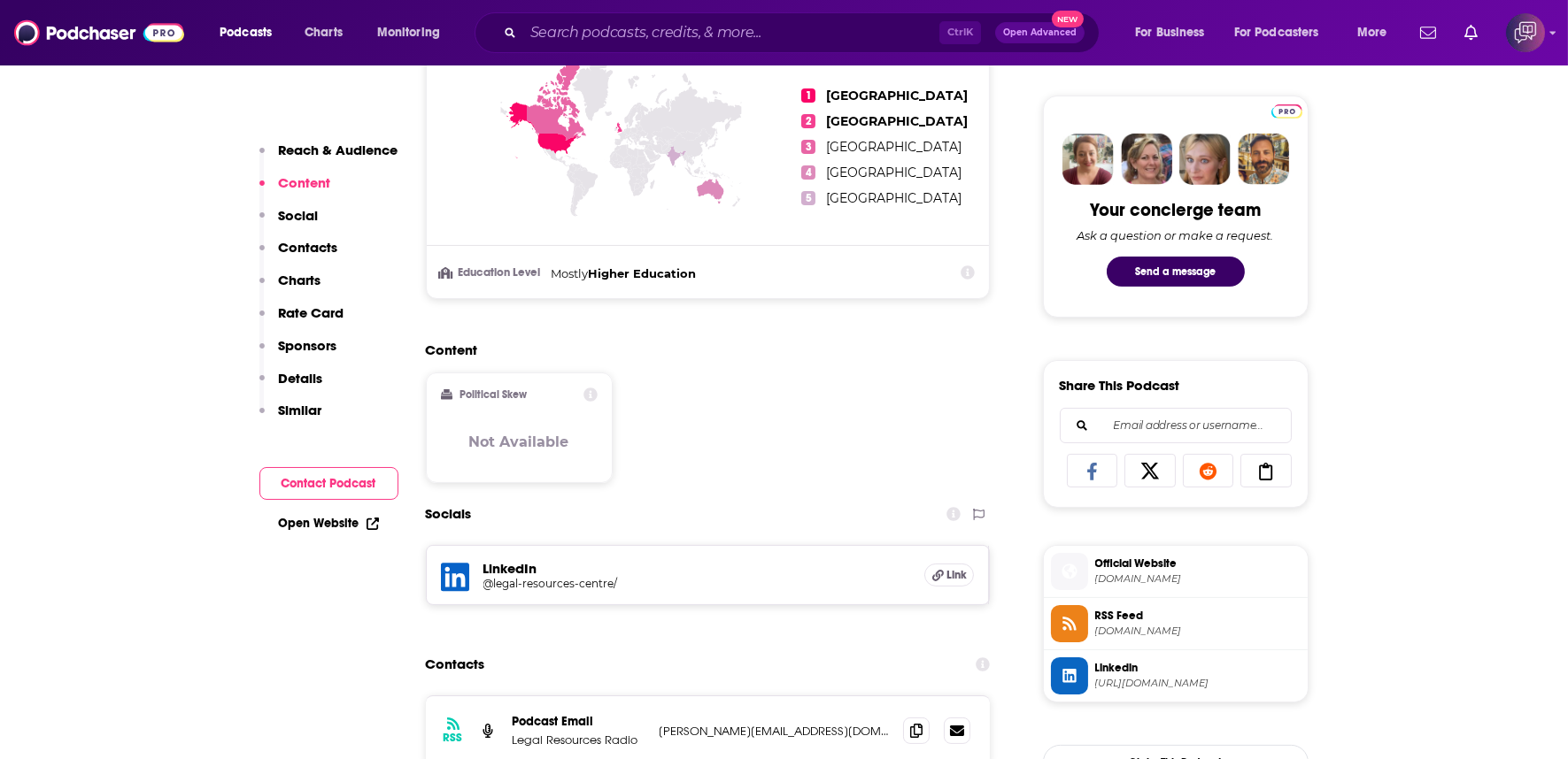
scroll to position [885, 0]
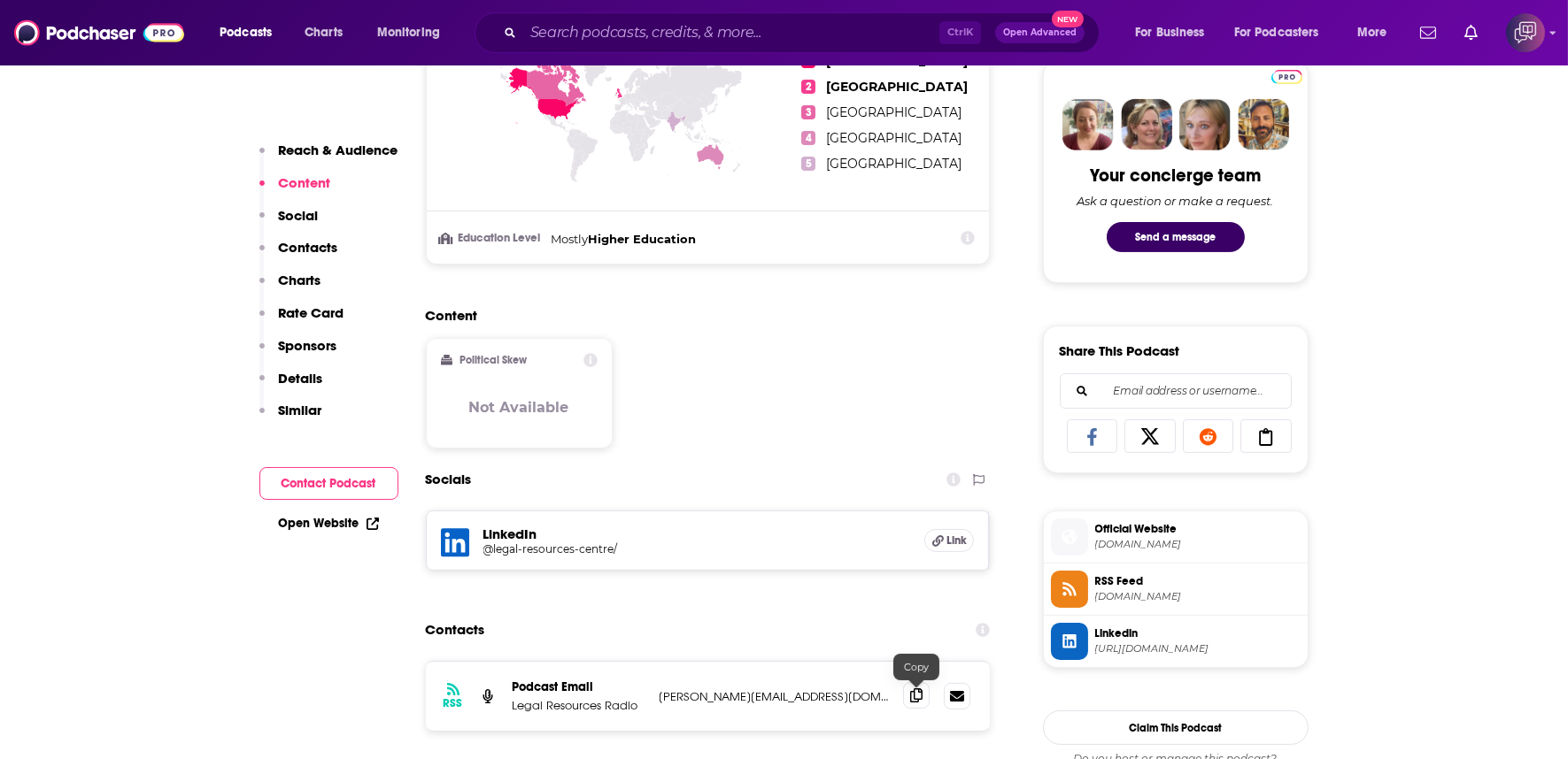
click at [917, 688] on icon at bounding box center [916, 696] width 13 height 15
drag, startPoint x: 917, startPoint y: 657, endPoint x: 912, endPoint y: 649, distance: 9.4
click at [917, 688] on icon at bounding box center [916, 696] width 13 height 15
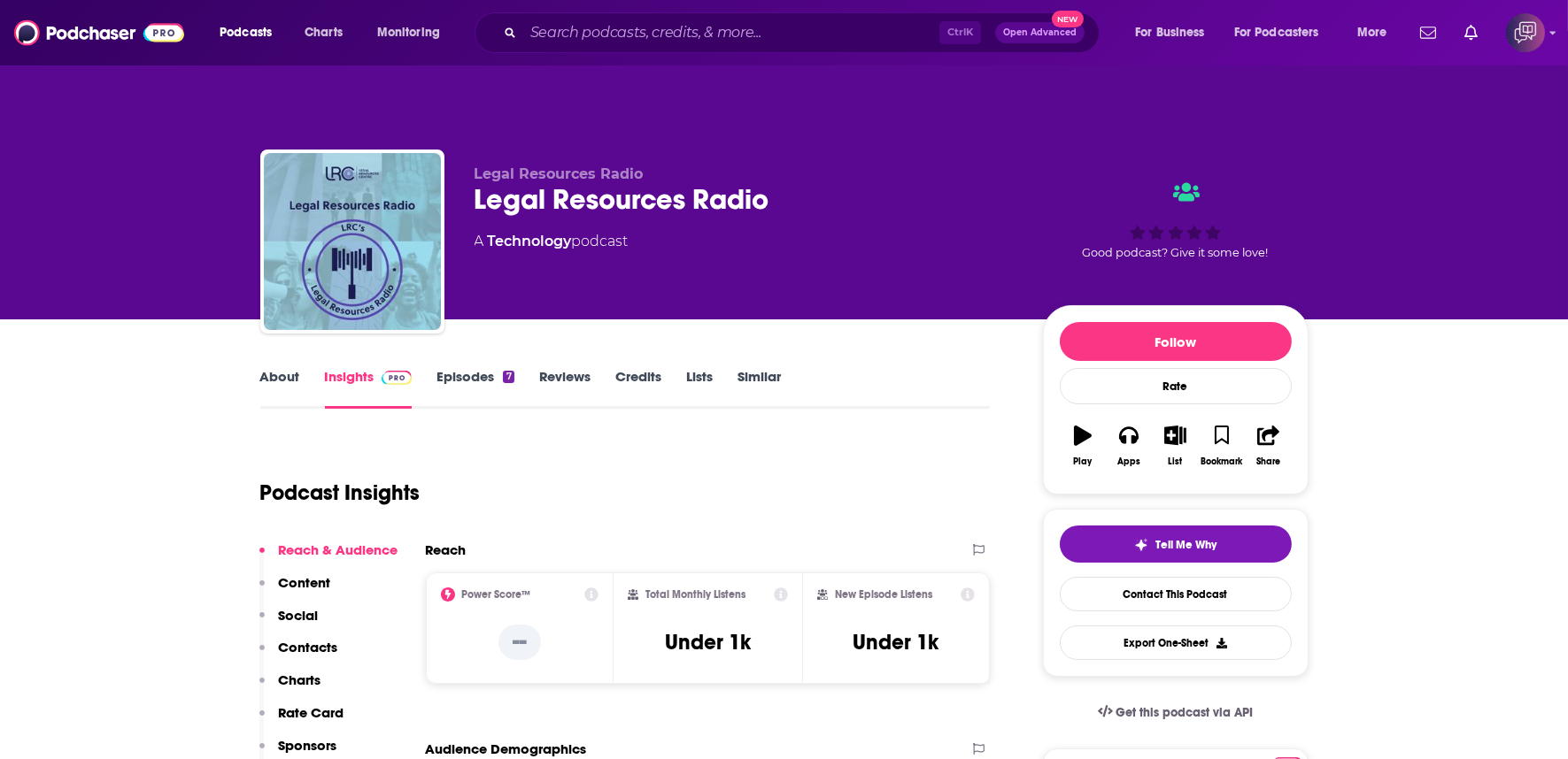
scroll to position [0, 0]
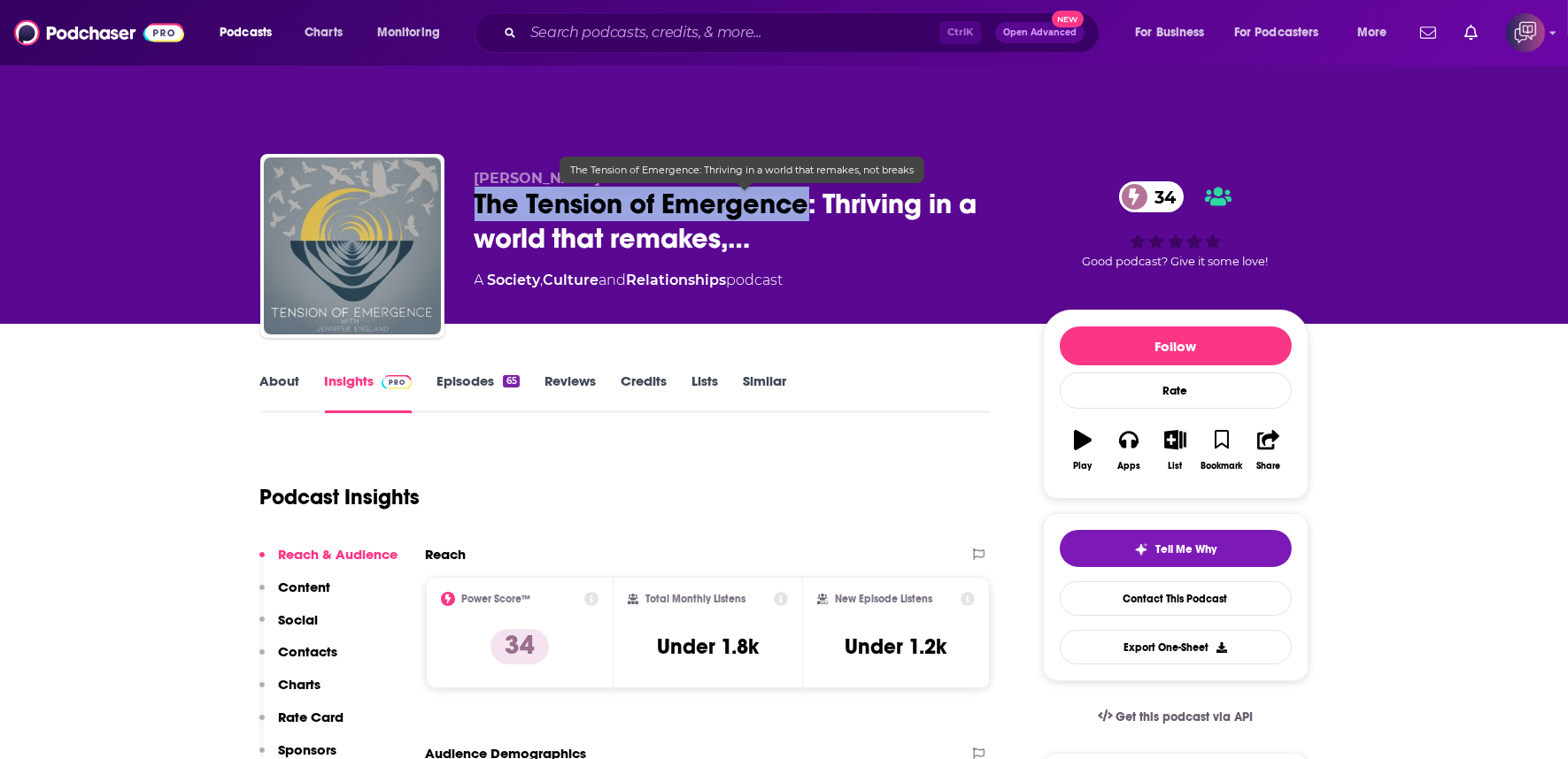
copy h2 "The Tension of Emergence"
drag, startPoint x: 465, startPoint y: 180, endPoint x: 803, endPoint y: 177, distance: 338.0
click at [803, 177] on div "Jennifer England The Tension of Emergence: Thriving in a world that remakes,… 3…" at bounding box center [784, 249] width 1048 height 191
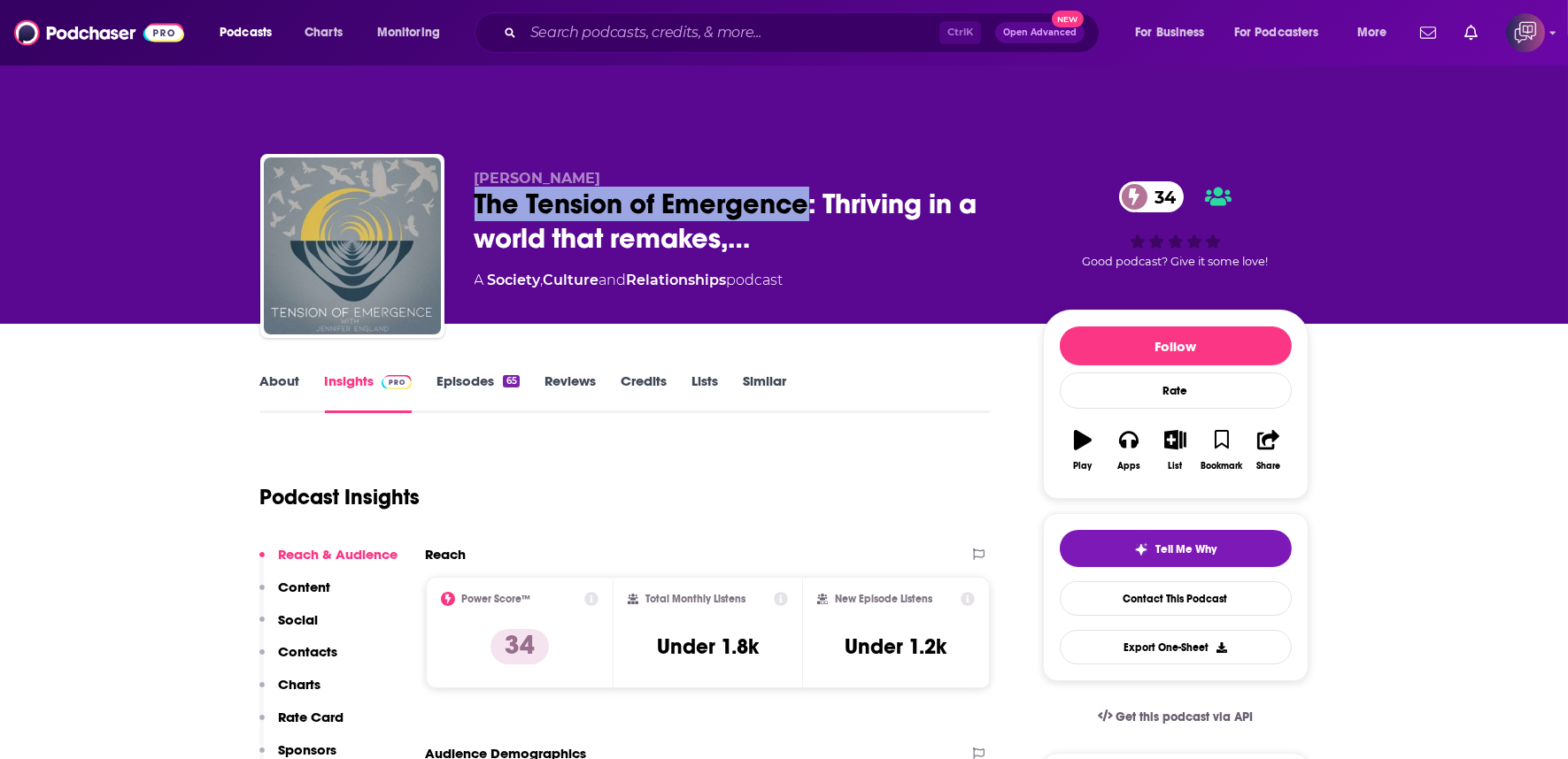
click at [278, 373] on link "About" at bounding box center [280, 393] width 40 height 41
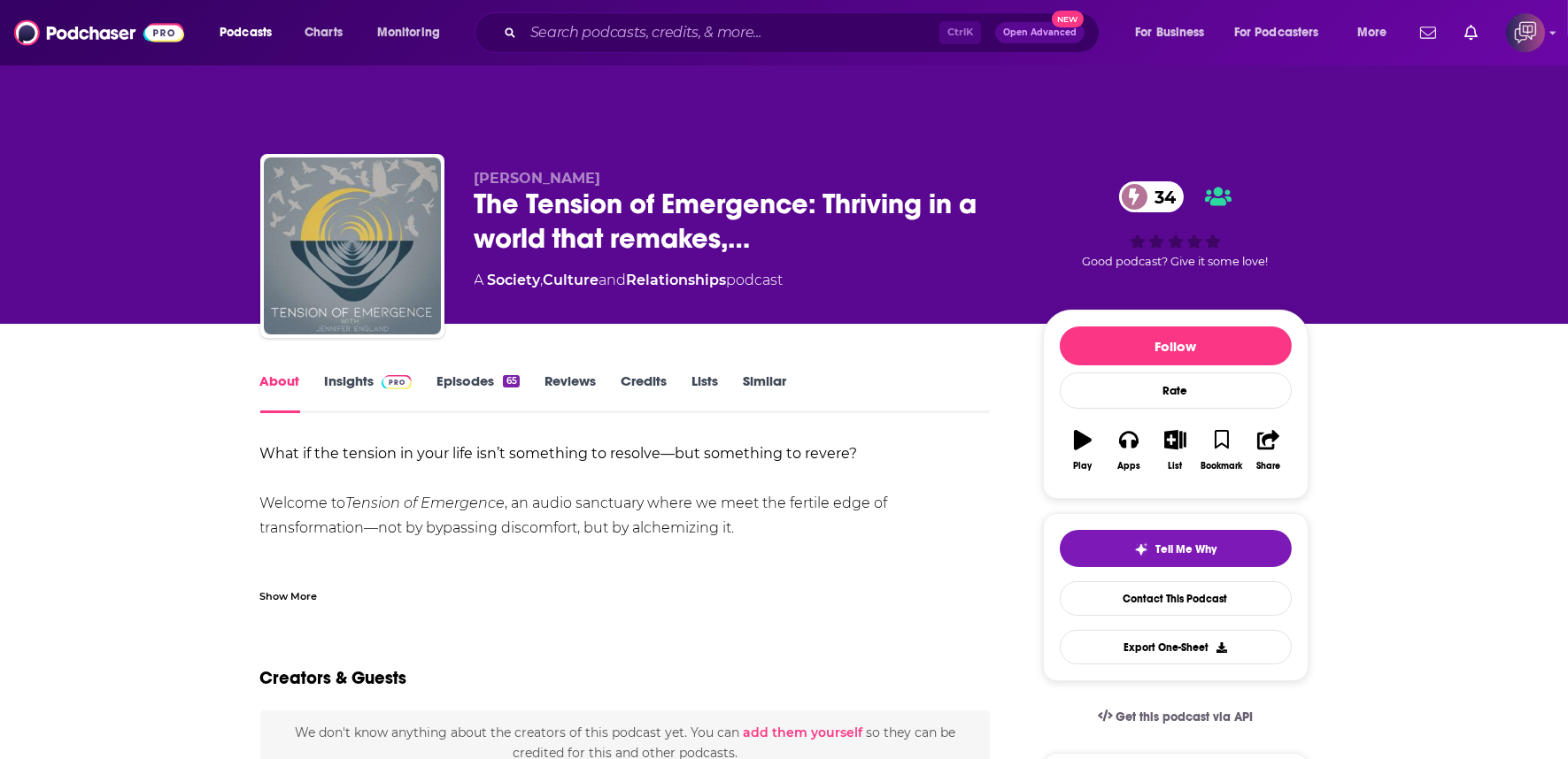
click at [293, 587] on div "Show More" at bounding box center [288, 595] width 57 height 17
click at [293, 574] on div "Show More" at bounding box center [625, 589] width 730 height 30
click at [356, 373] on link "Insights" at bounding box center [368, 393] width 88 height 41
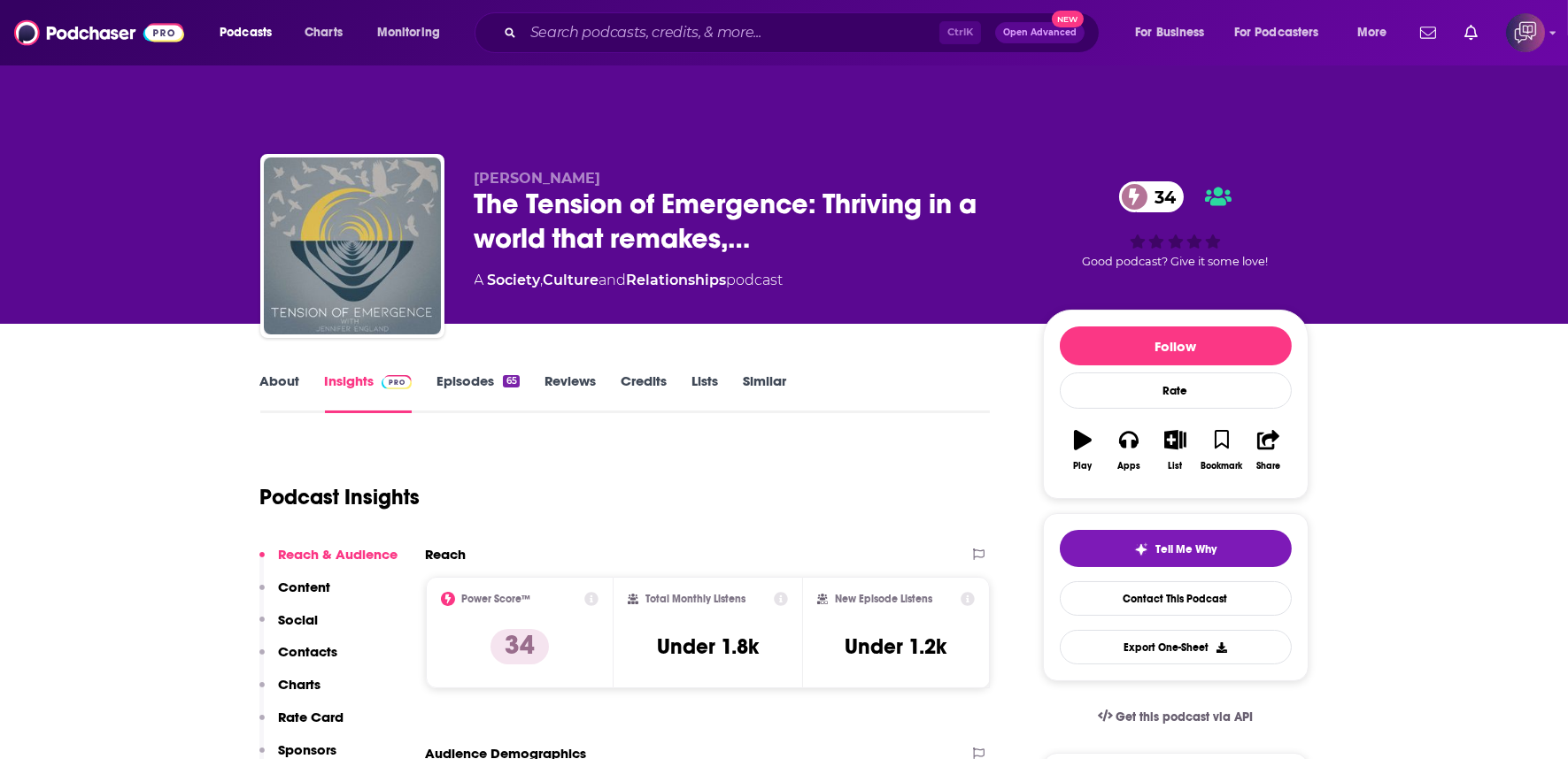
click at [494, 373] on link "Episodes 65" at bounding box center [477, 393] width 83 height 41
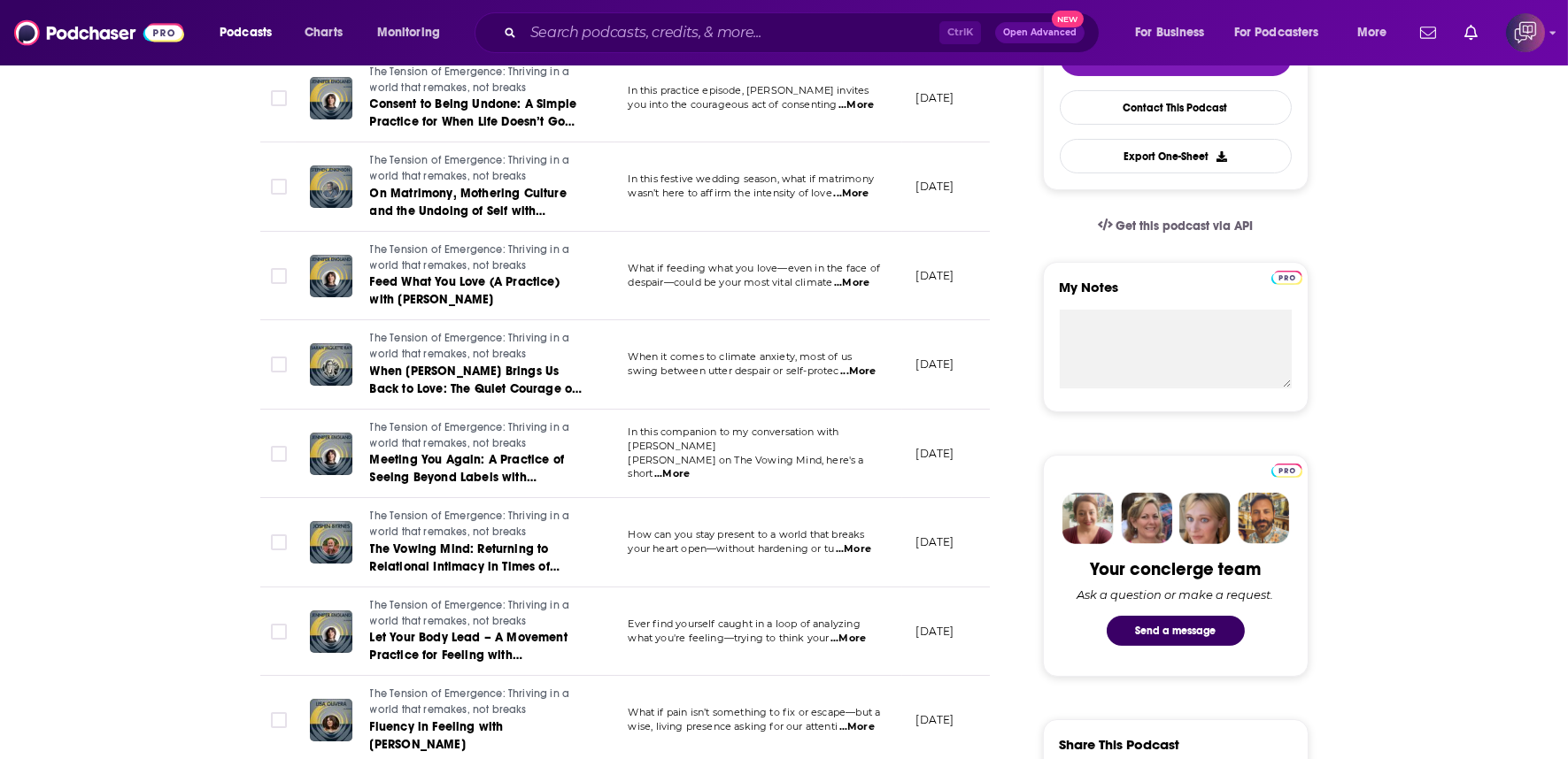
scroll to position [197, 0]
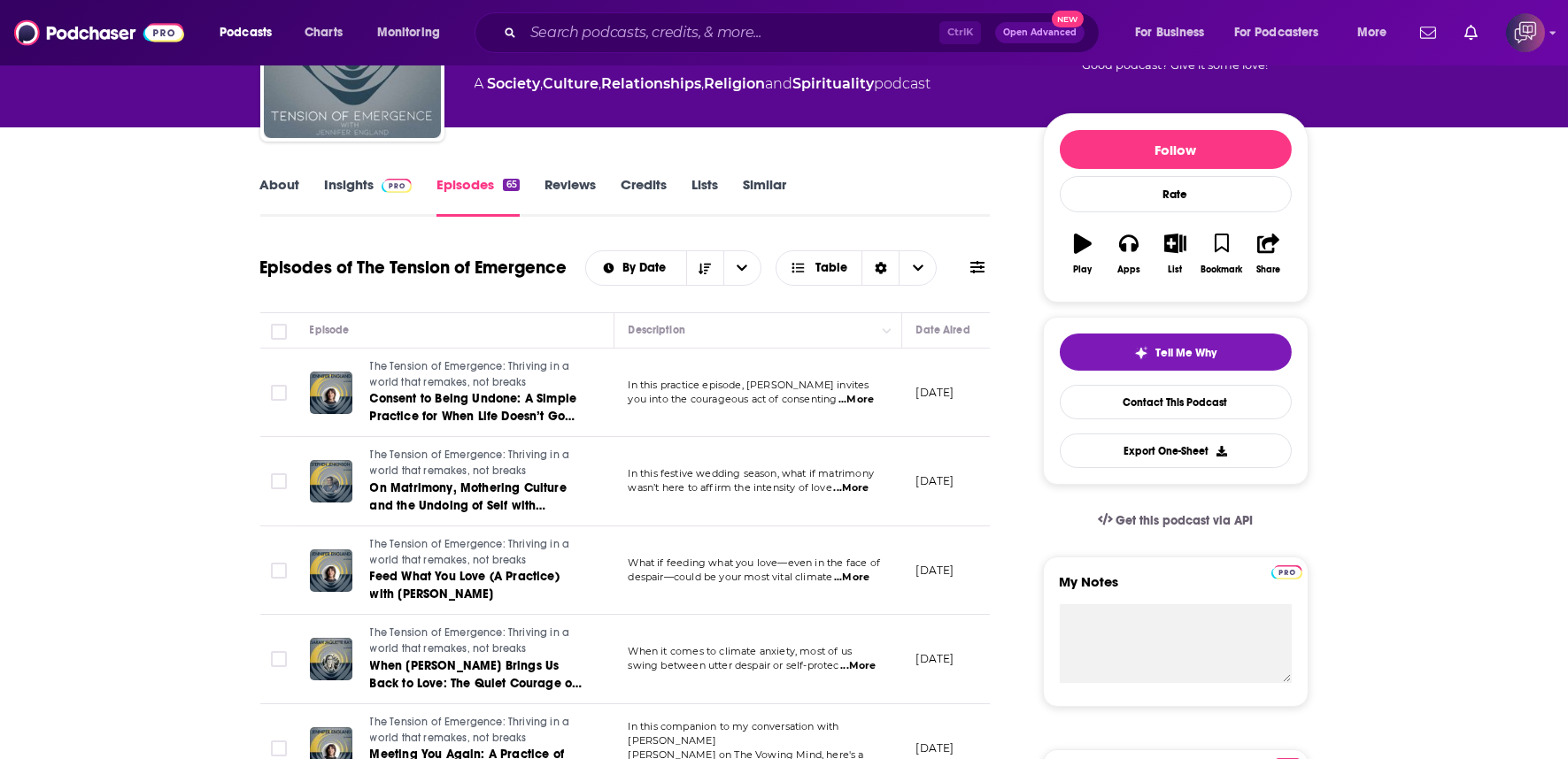
click at [375, 176] on span at bounding box center [394, 184] width 38 height 17
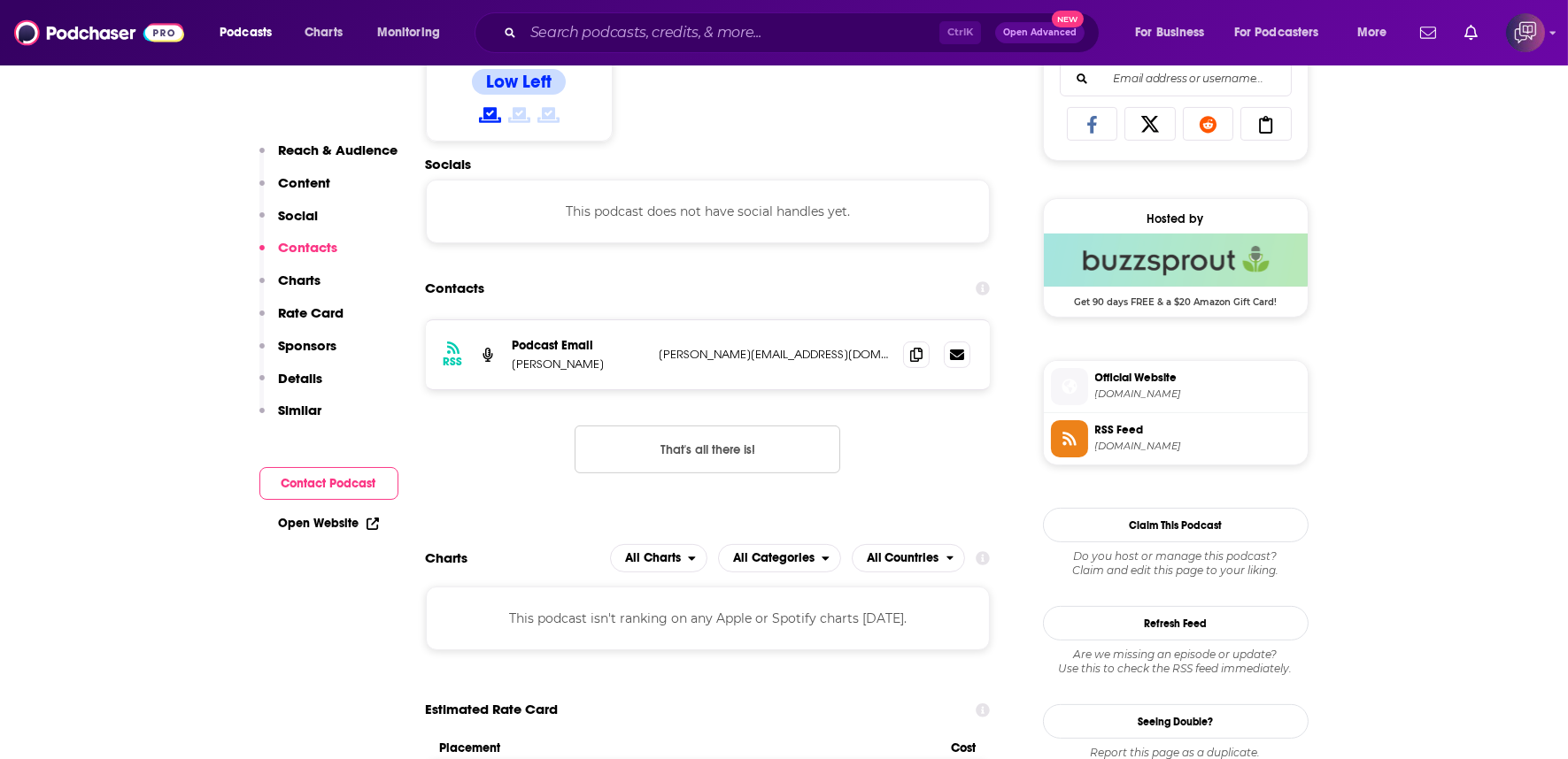
scroll to position [1278, 0]
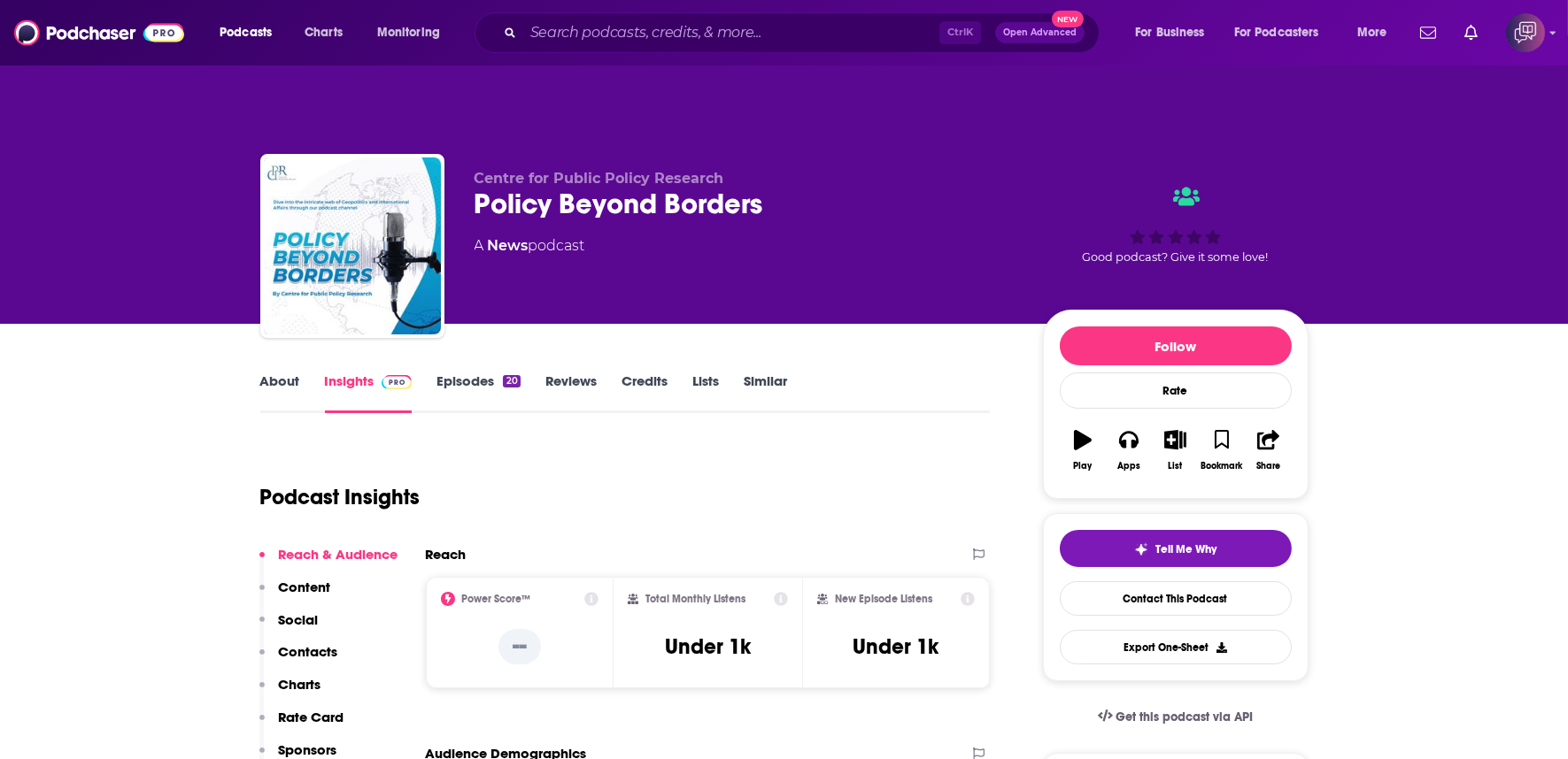
click at [810, 187] on div "Policy Beyond Borders" at bounding box center [744, 204] width 540 height 34
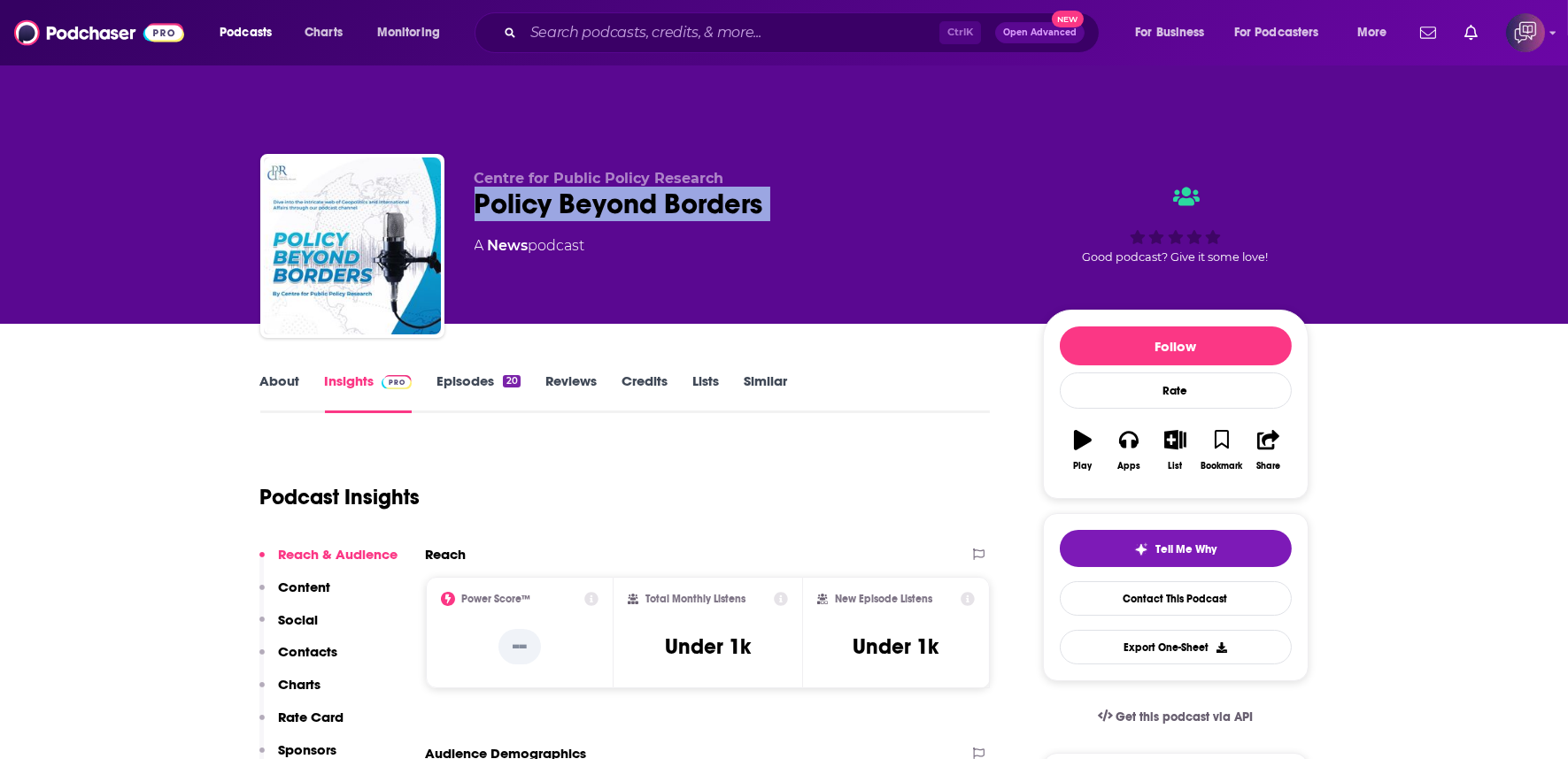
click at [810, 187] on div "Policy Beyond Borders" at bounding box center [744, 204] width 540 height 34
copy div "Policy Beyond Borders"
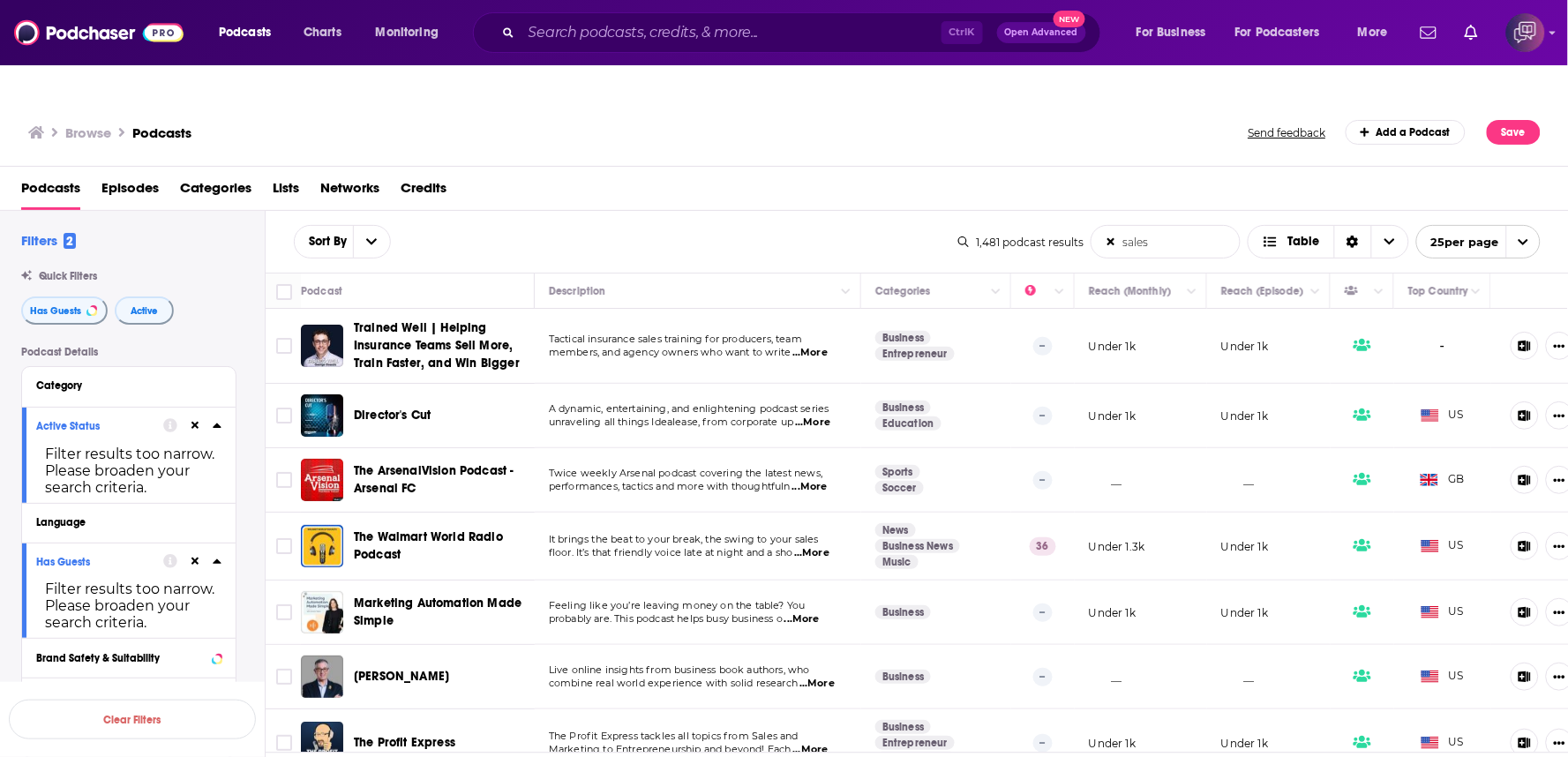
scroll to position [1046, 0]
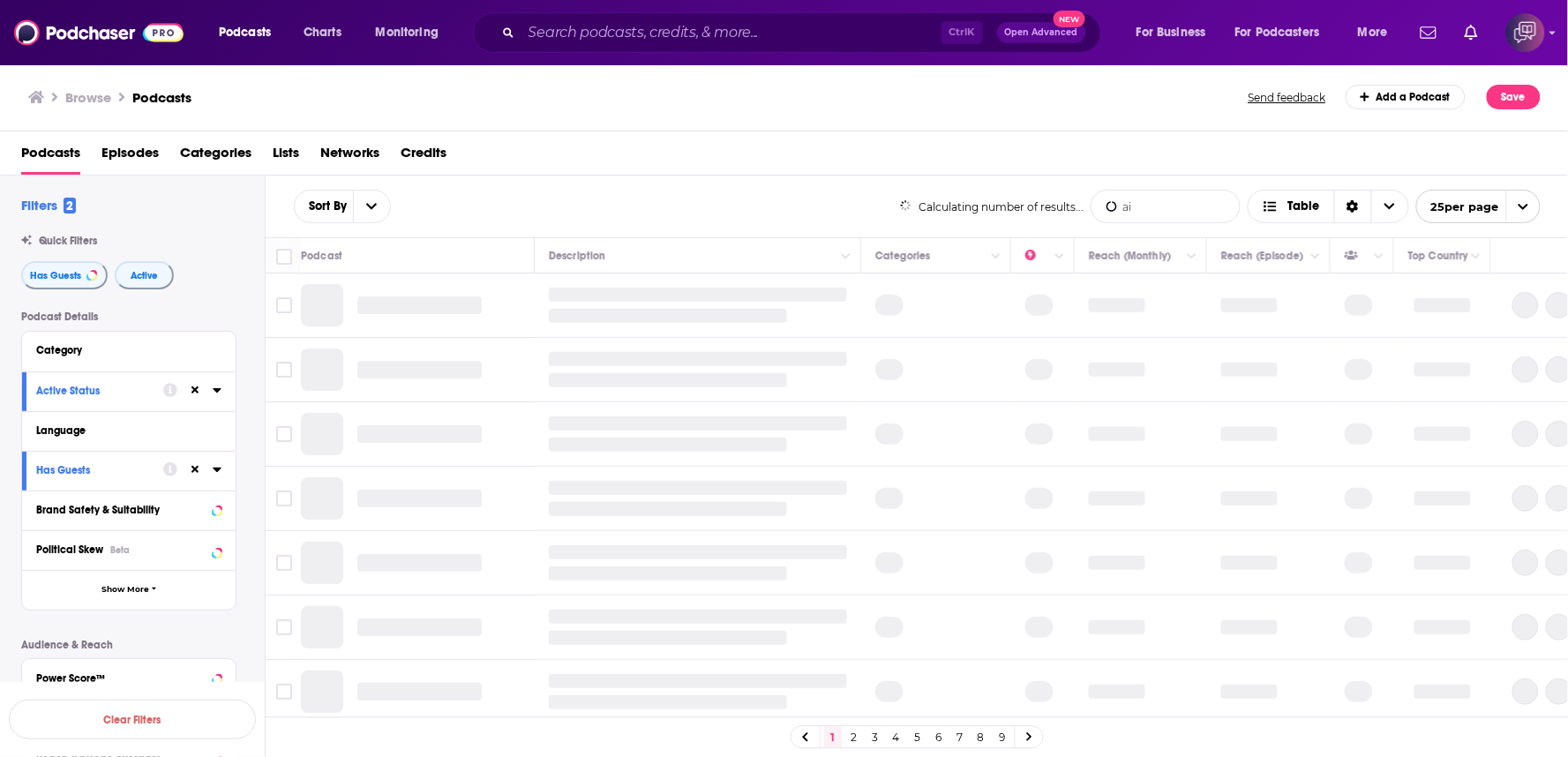
type input "ai in finance"
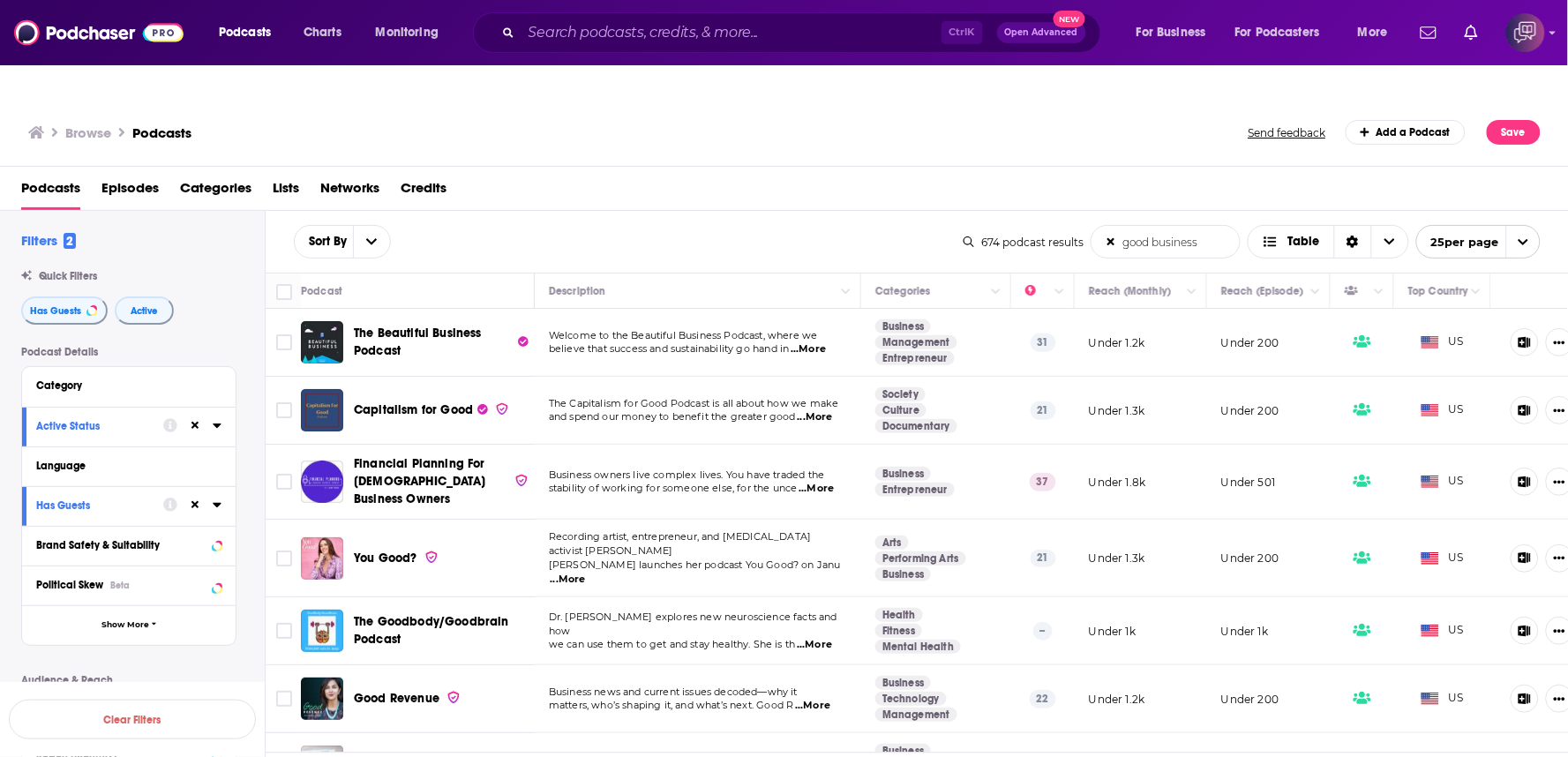
scroll to position [1079, 0]
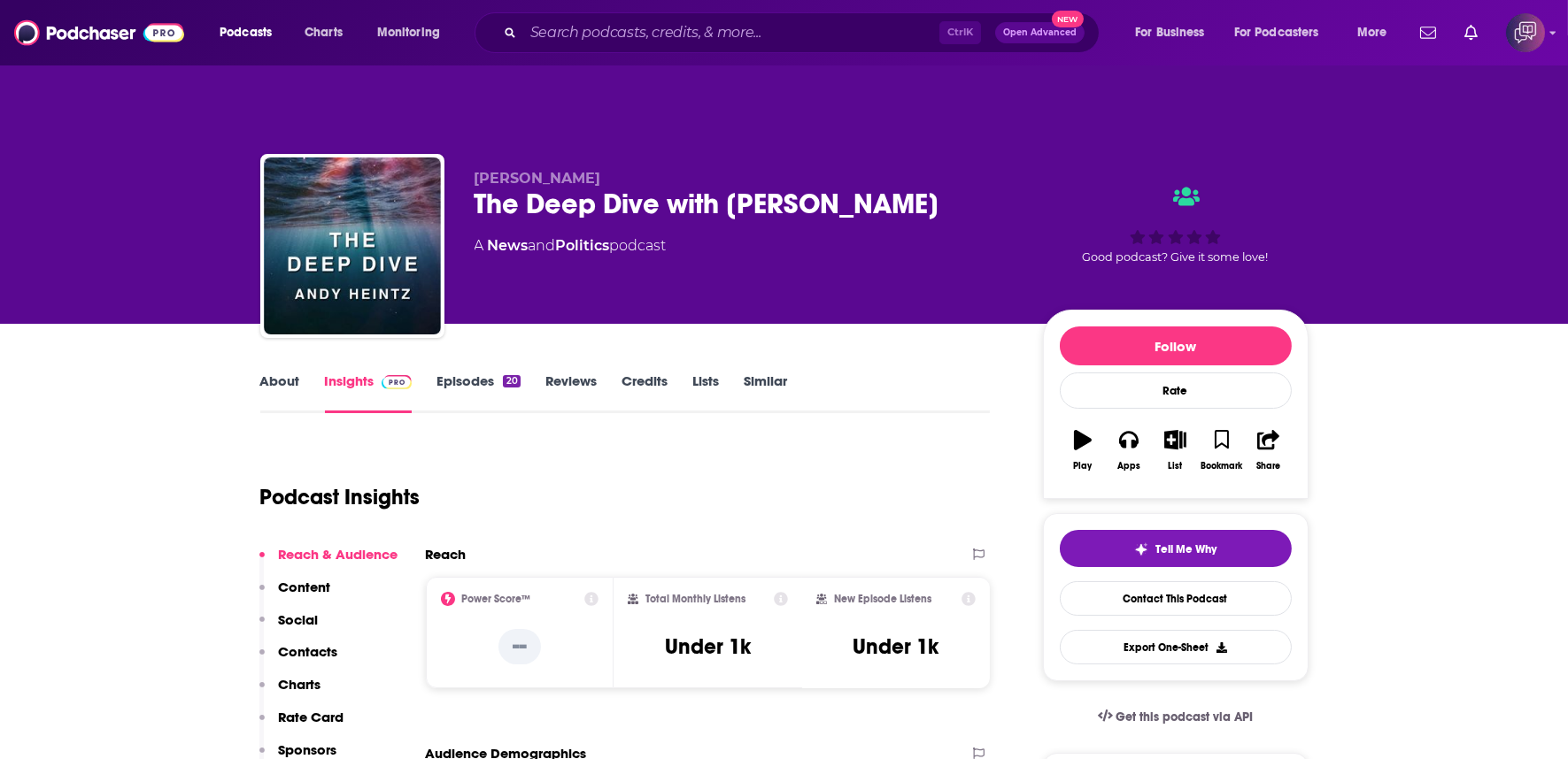
click at [925, 187] on div "The Deep Dive with [PERSON_NAME]" at bounding box center [744, 204] width 540 height 34
click at [925, 187] on div "The Deep Dive with Andy Heintz" at bounding box center [744, 204] width 540 height 34
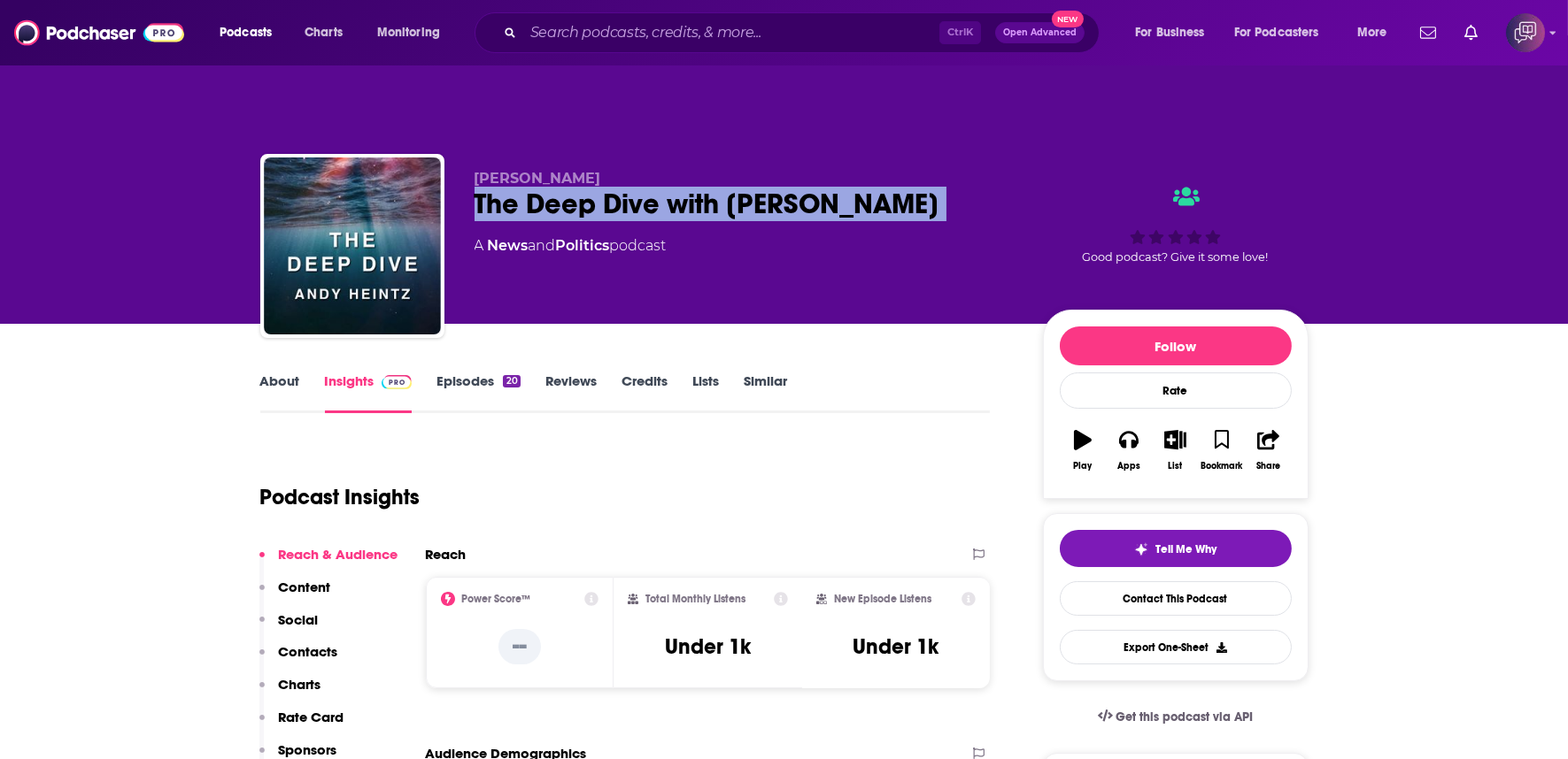
click at [925, 187] on div "The Deep Dive with Andy Heintz" at bounding box center [744, 204] width 540 height 34
copy div "The Deep Dive with Andy Heintz"
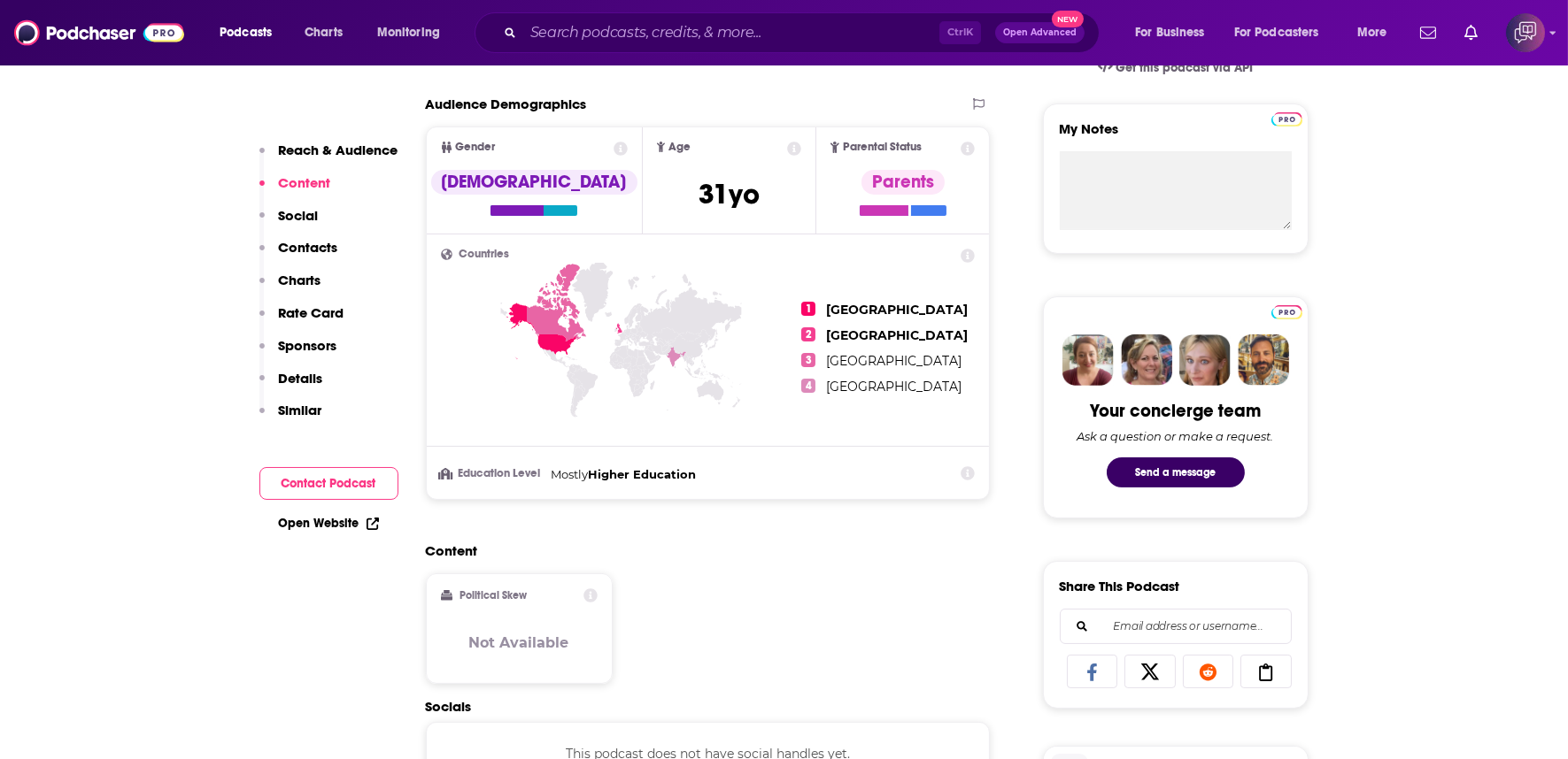
scroll to position [1082, 0]
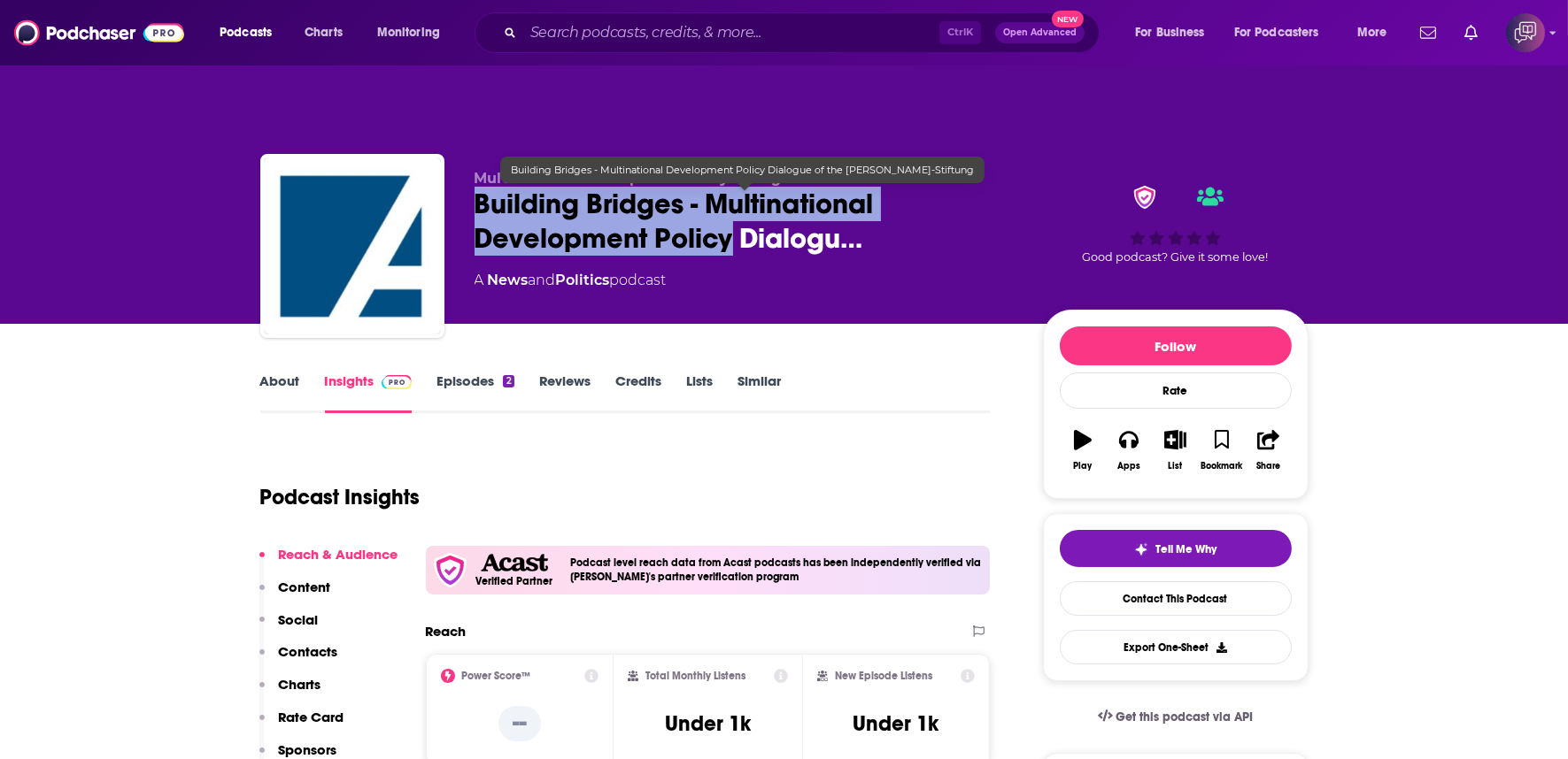
drag, startPoint x: 469, startPoint y: 177, endPoint x: 732, endPoint y: 213, distance: 265.5
click at [732, 213] on div "Multinational Development Policy Dialogue • Acast Building Bridges - Multinatio…" at bounding box center [784, 249] width 1048 height 191
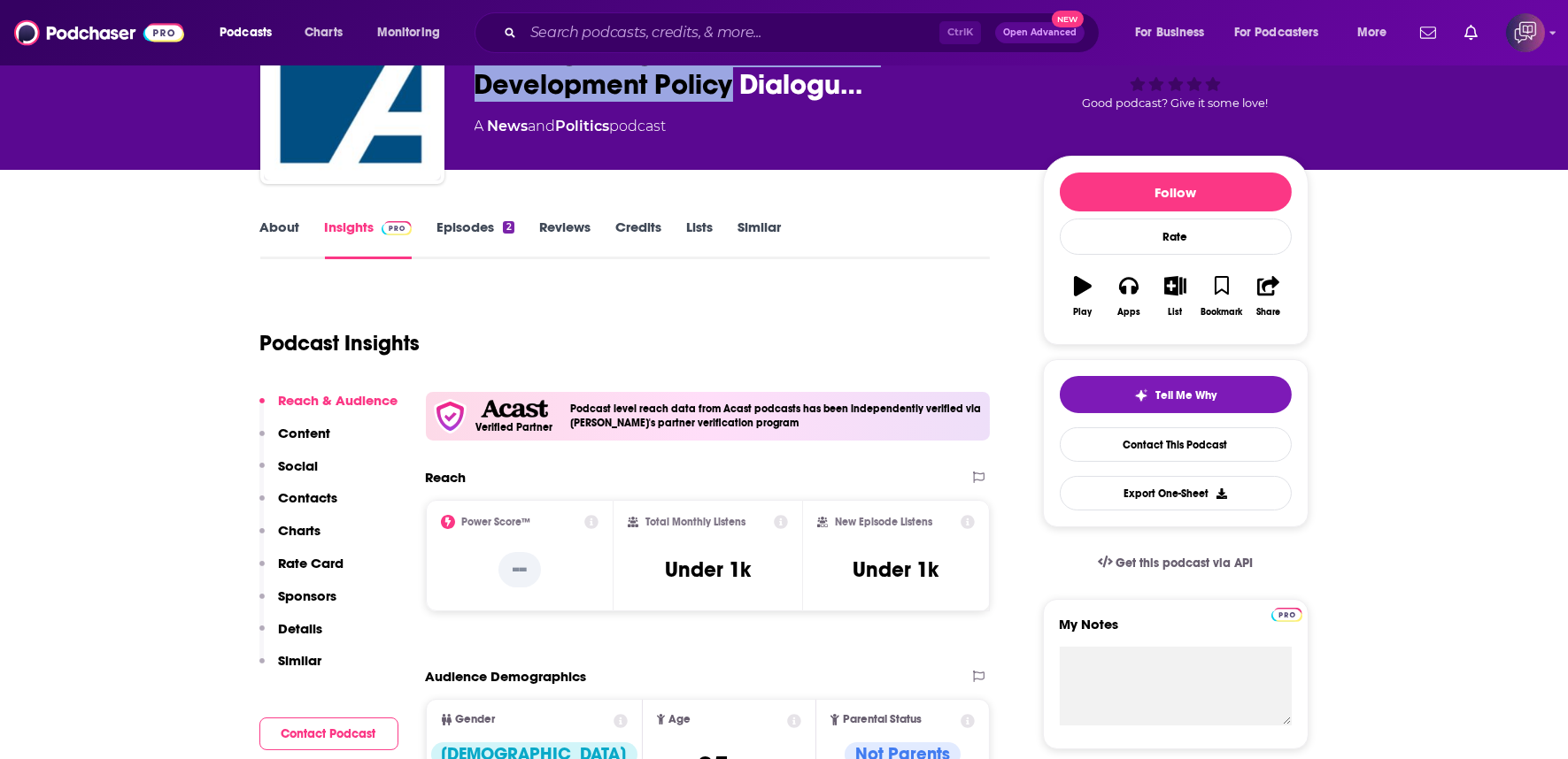
scroll to position [98, 0]
